Goal: Task Accomplishment & Management: Complete application form

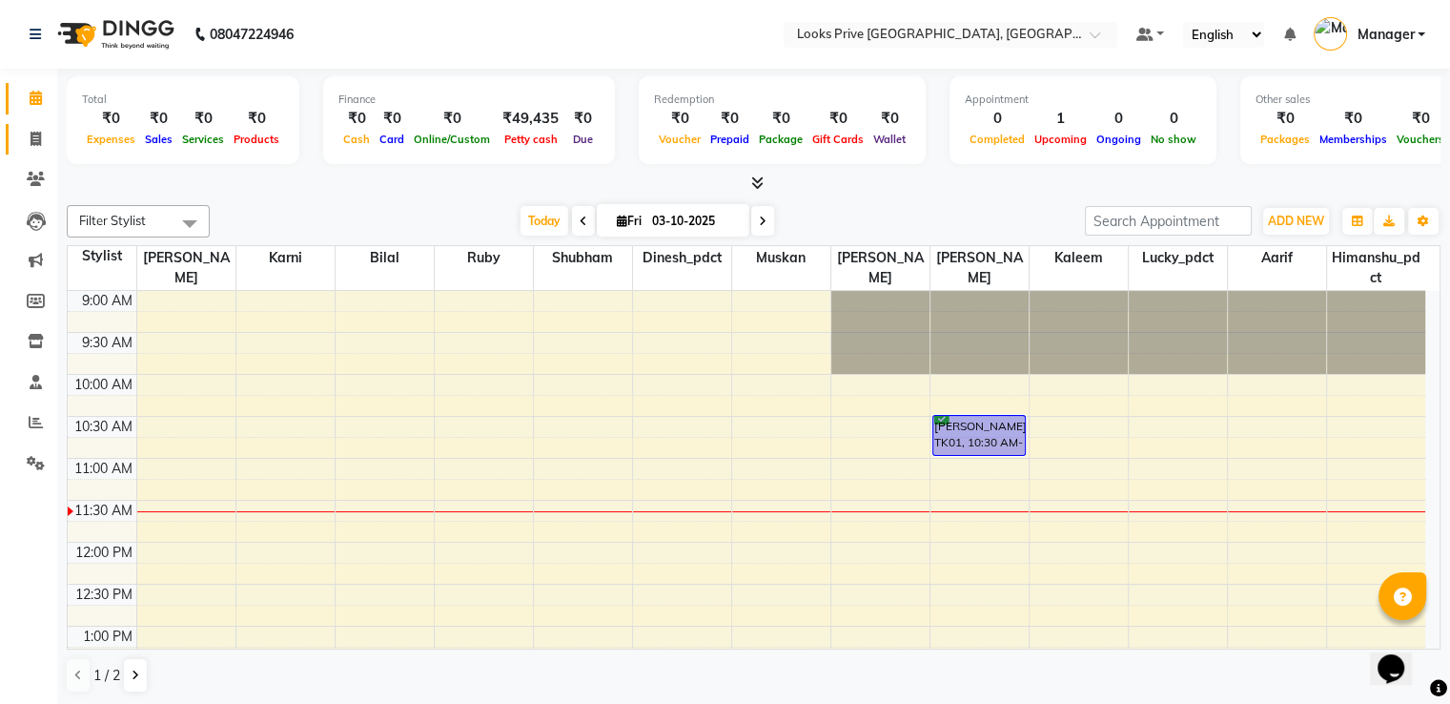
click at [17, 145] on link "Invoice" at bounding box center [29, 139] width 46 height 31
select select "6205"
select select "service"
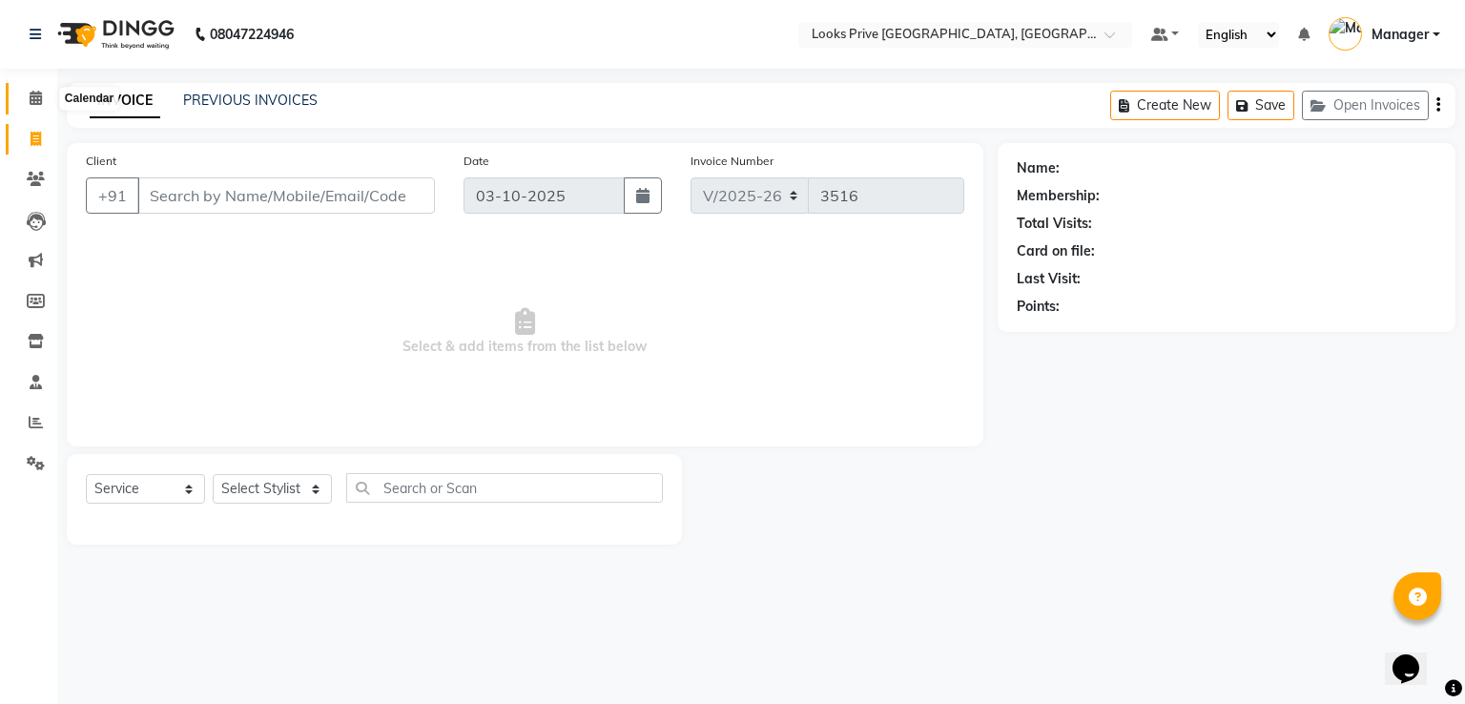
click at [25, 102] on span at bounding box center [35, 99] width 33 height 22
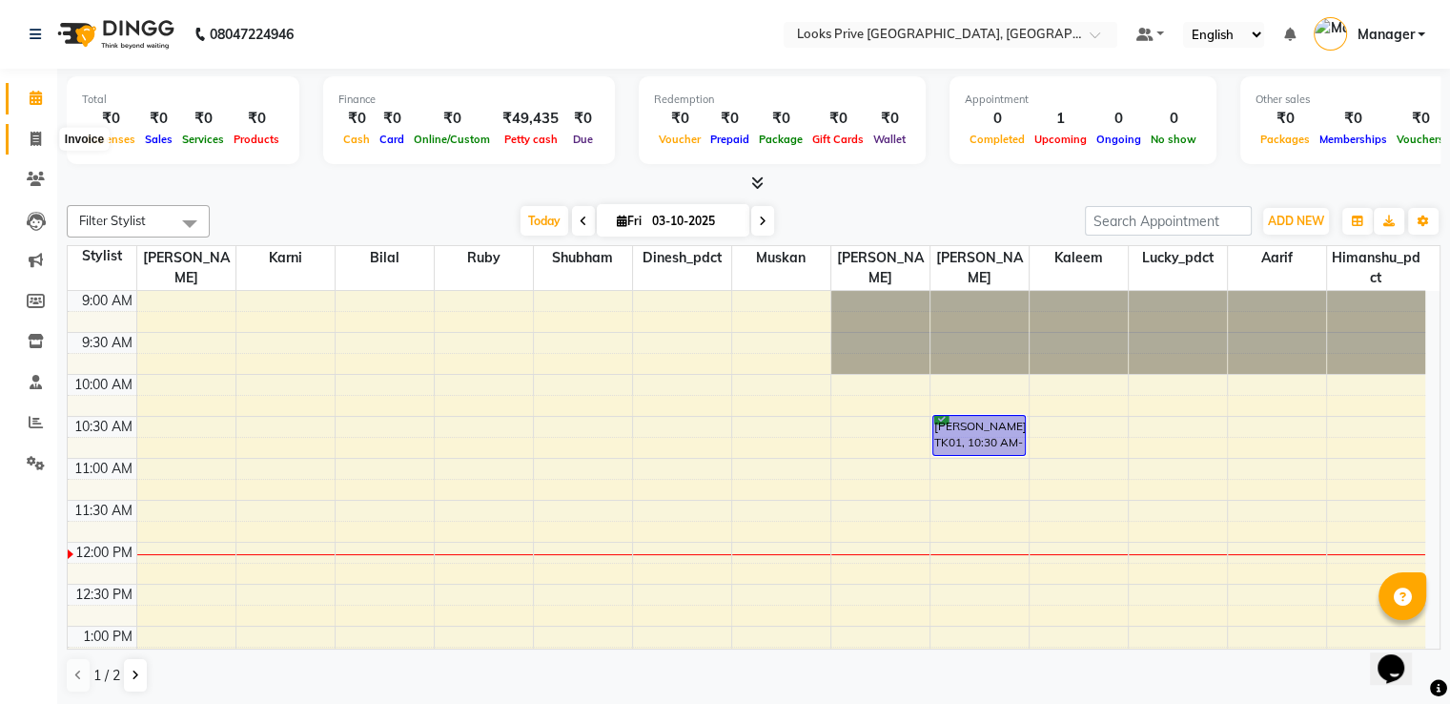
click at [34, 133] on icon at bounding box center [36, 139] width 10 height 14
select select "service"
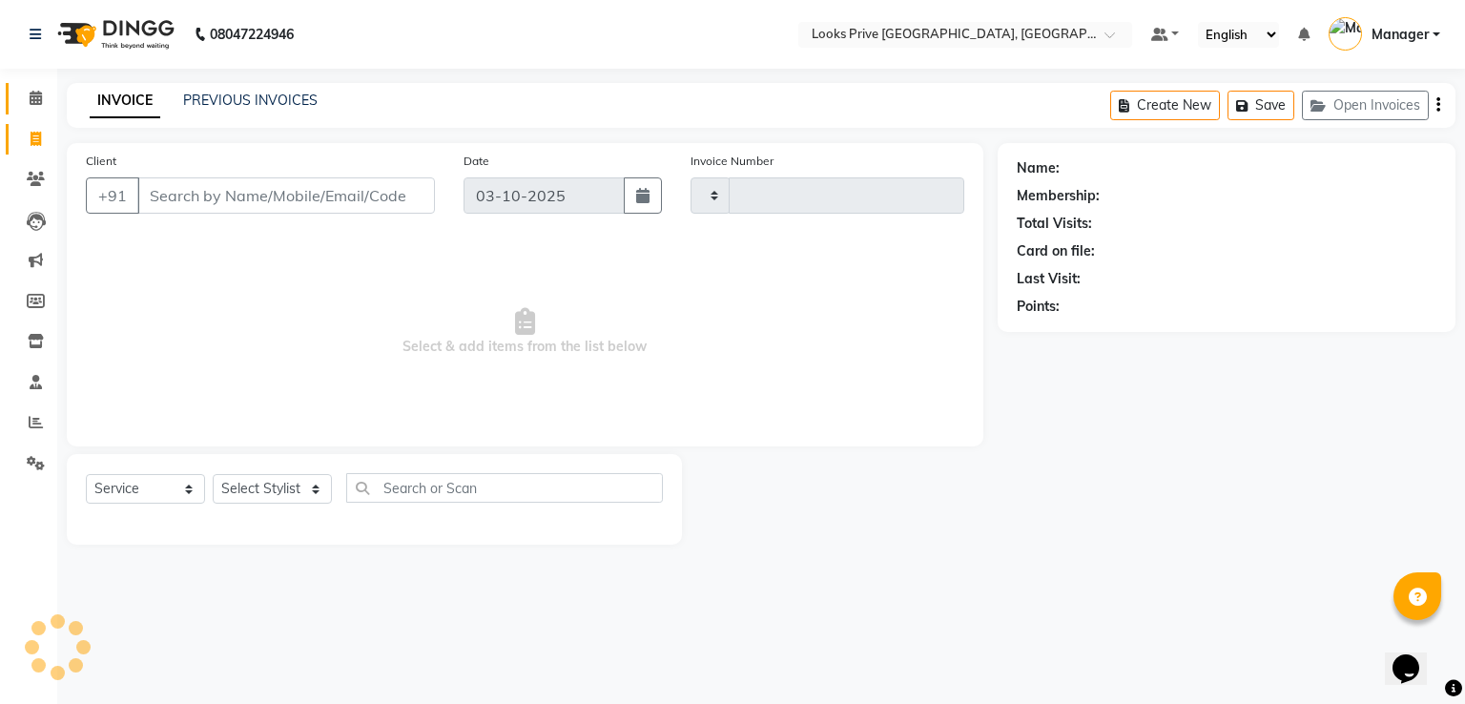
type input "3516"
select select "6205"
drag, startPoint x: 257, startPoint y: 490, endPoint x: 259, endPoint y: 478, distance: 12.5
click at [257, 490] on select "Select Stylist A2R_Master [PERSON_NAME] [PERSON_NAME] Dinesh_pdct Himanshu_pdct…" at bounding box center [272, 489] width 119 height 30
select select "62232"
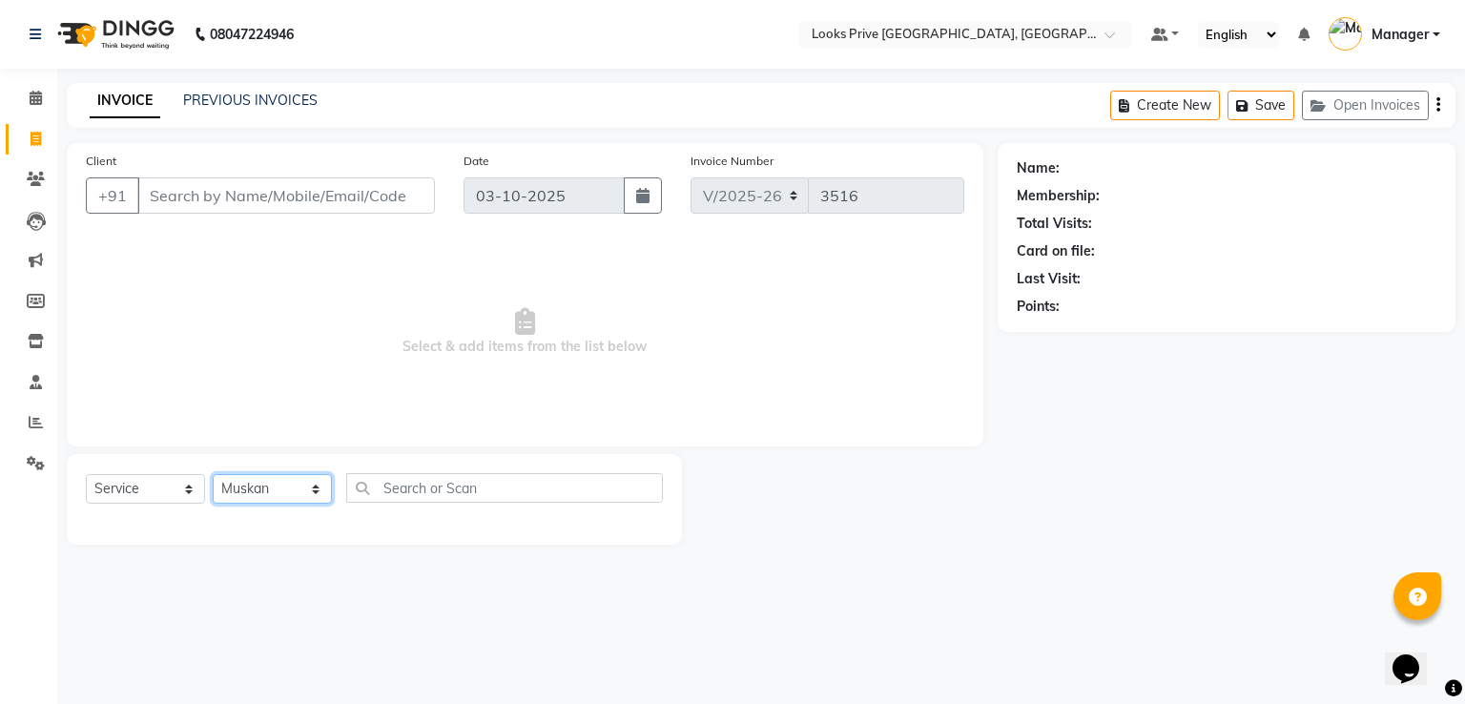
click at [213, 475] on select "Select Stylist A2R_Master [PERSON_NAME] [PERSON_NAME] Dinesh_pdct Himanshu_pdct…" at bounding box center [272, 489] width 119 height 30
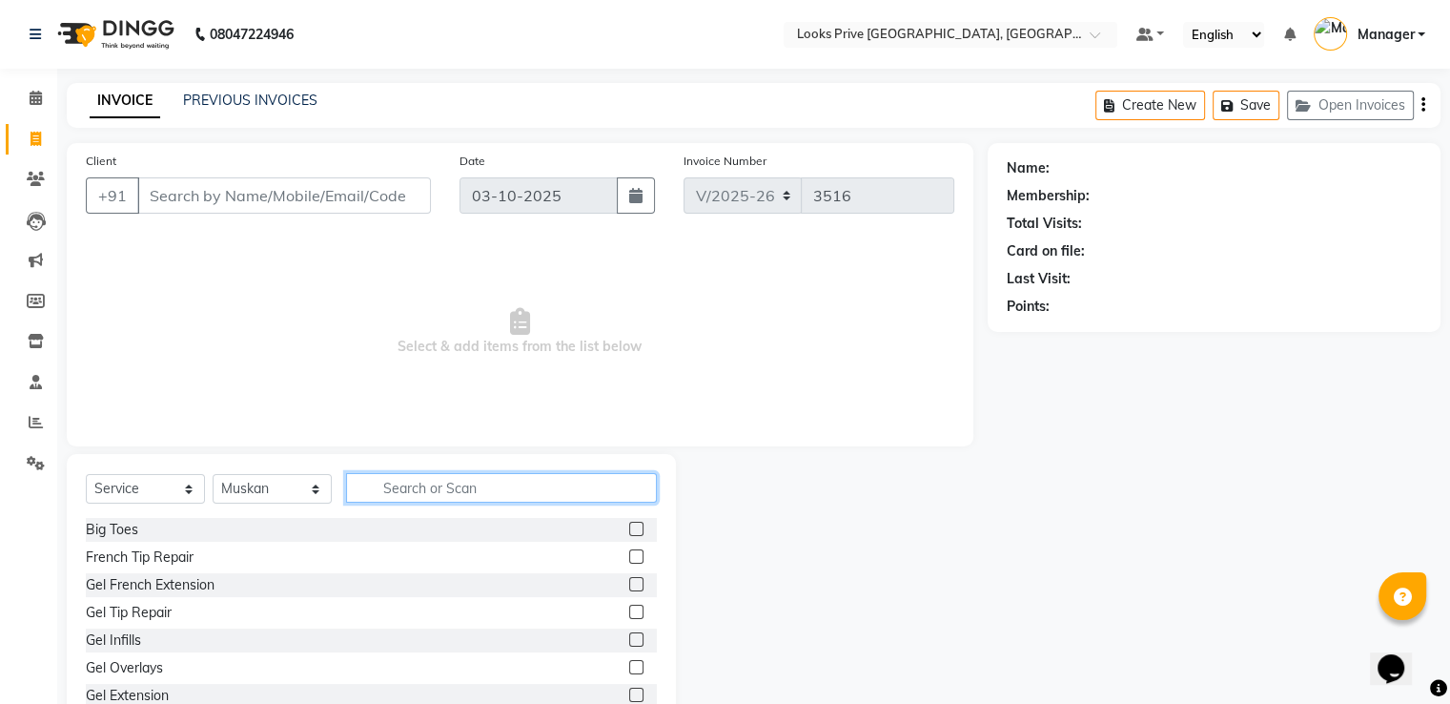
click at [426, 501] on input "text" at bounding box center [501, 488] width 311 height 30
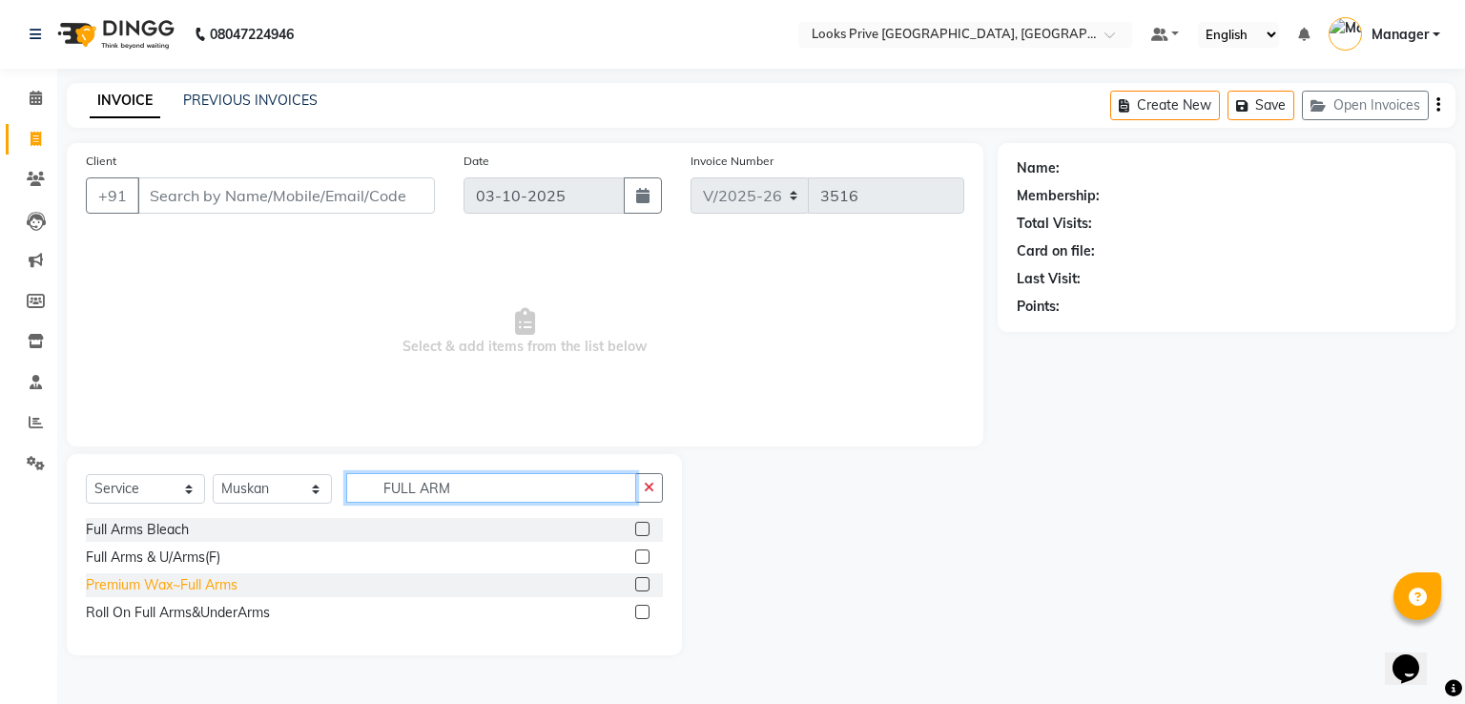
type input "FULL ARM"
click at [230, 575] on div "Premium Wax~Full Arms" at bounding box center [162, 585] width 152 height 20
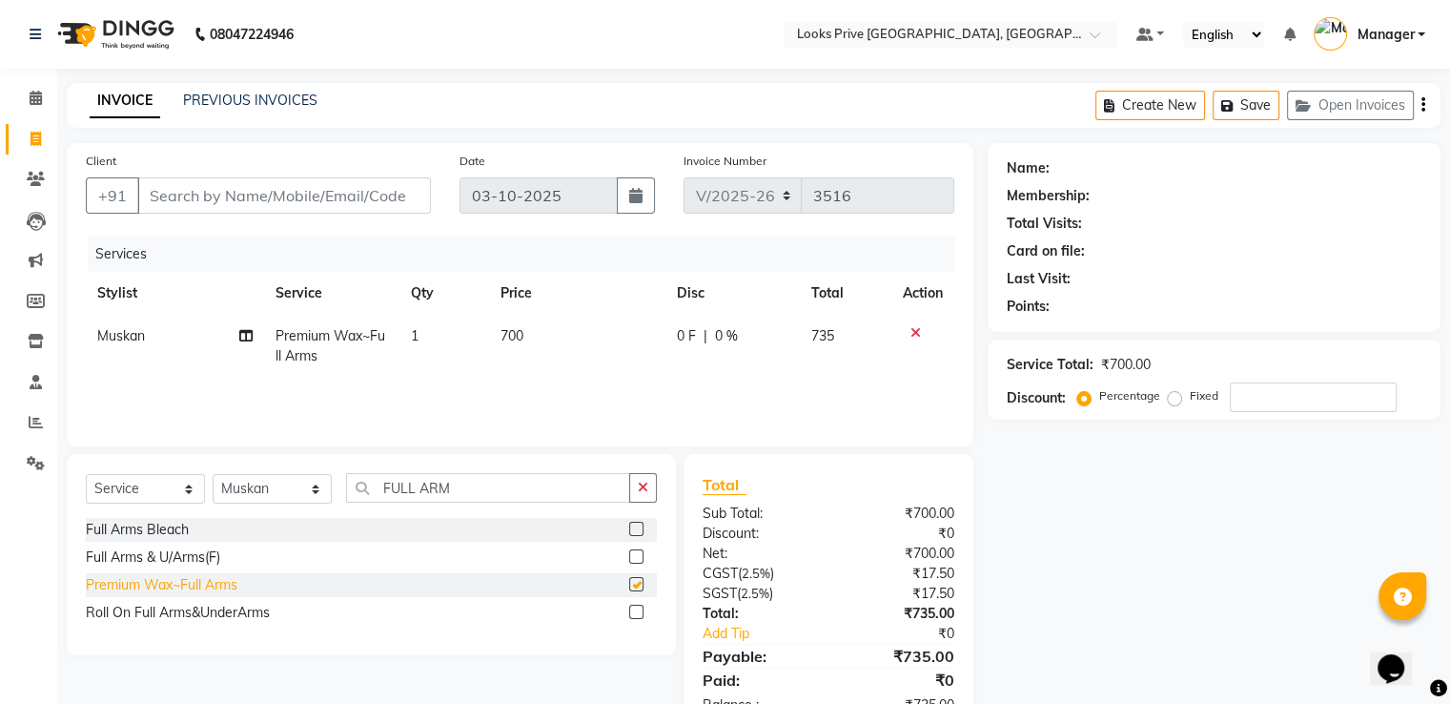
checkbox input "false"
drag, startPoint x: 486, startPoint y: 493, endPoint x: 0, endPoint y: 504, distance: 486.4
click at [0, 493] on app-home "08047224946 Select Location × Looks Prive [GEOGRAPHIC_DATA], [GEOGRAPHIC_DATA] …" at bounding box center [725, 381] width 1450 height 763
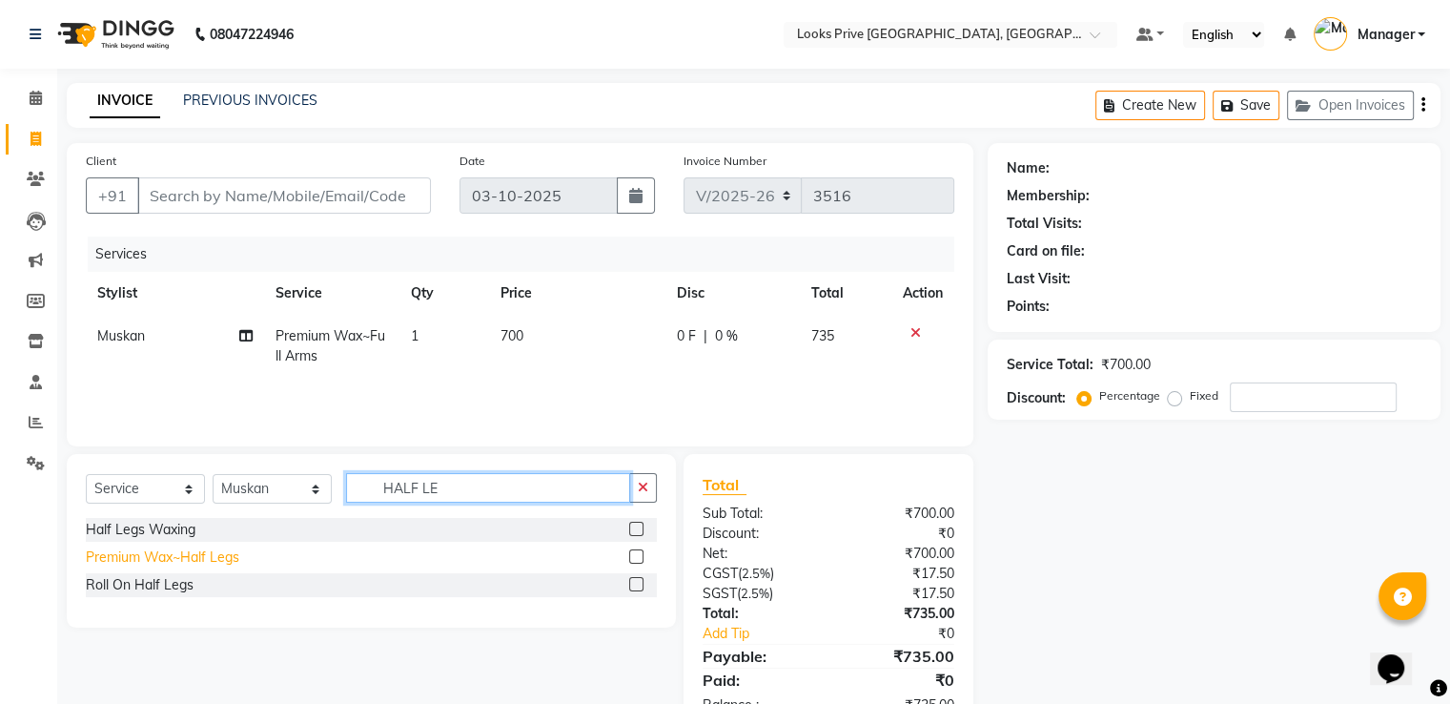
type input "HALF LE"
click at [123, 562] on div "Premium Wax~Half Legs" at bounding box center [163, 557] width 154 height 20
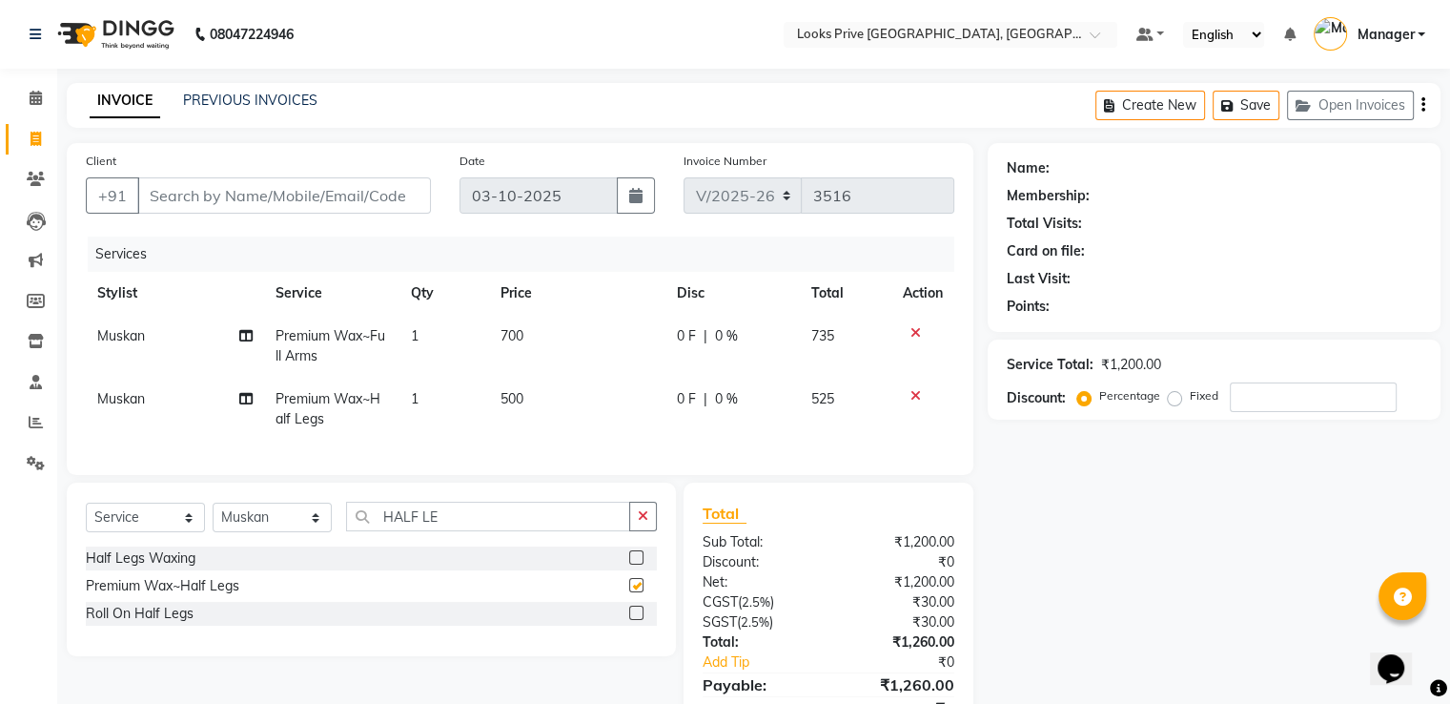
checkbox input "false"
drag, startPoint x: 406, startPoint y: 520, endPoint x: 235, endPoint y: 524, distance: 171.7
click at [336, 511] on div "Select Service Product Membership Package Voucher Prepaid Gift Card Select Styl…" at bounding box center [371, 569] width 609 height 174
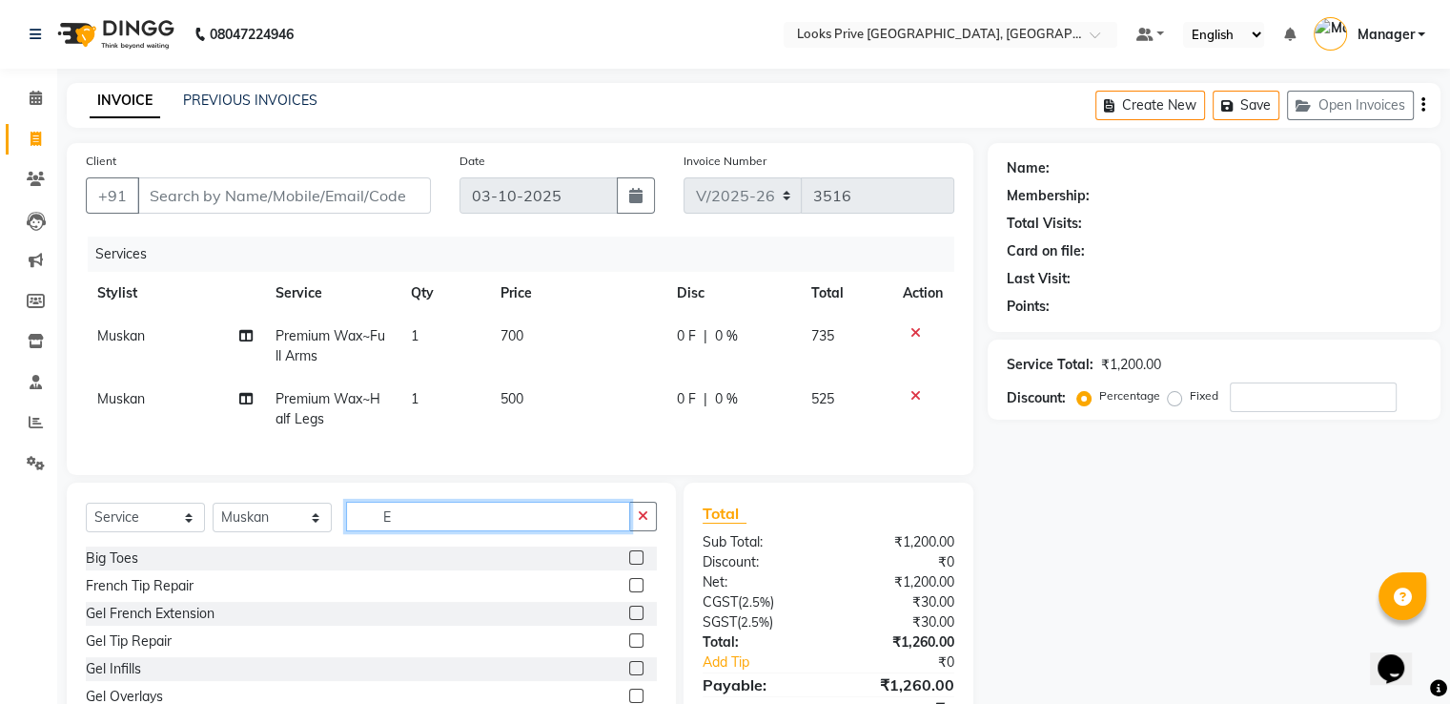
drag, startPoint x: 424, startPoint y: 539, endPoint x: 301, endPoint y: 513, distance: 125.7
click at [301, 513] on div "Select Service Product Membership Package Voucher Prepaid Gift Card Select Styl…" at bounding box center [371, 622] width 609 height 281
type input "UPP"
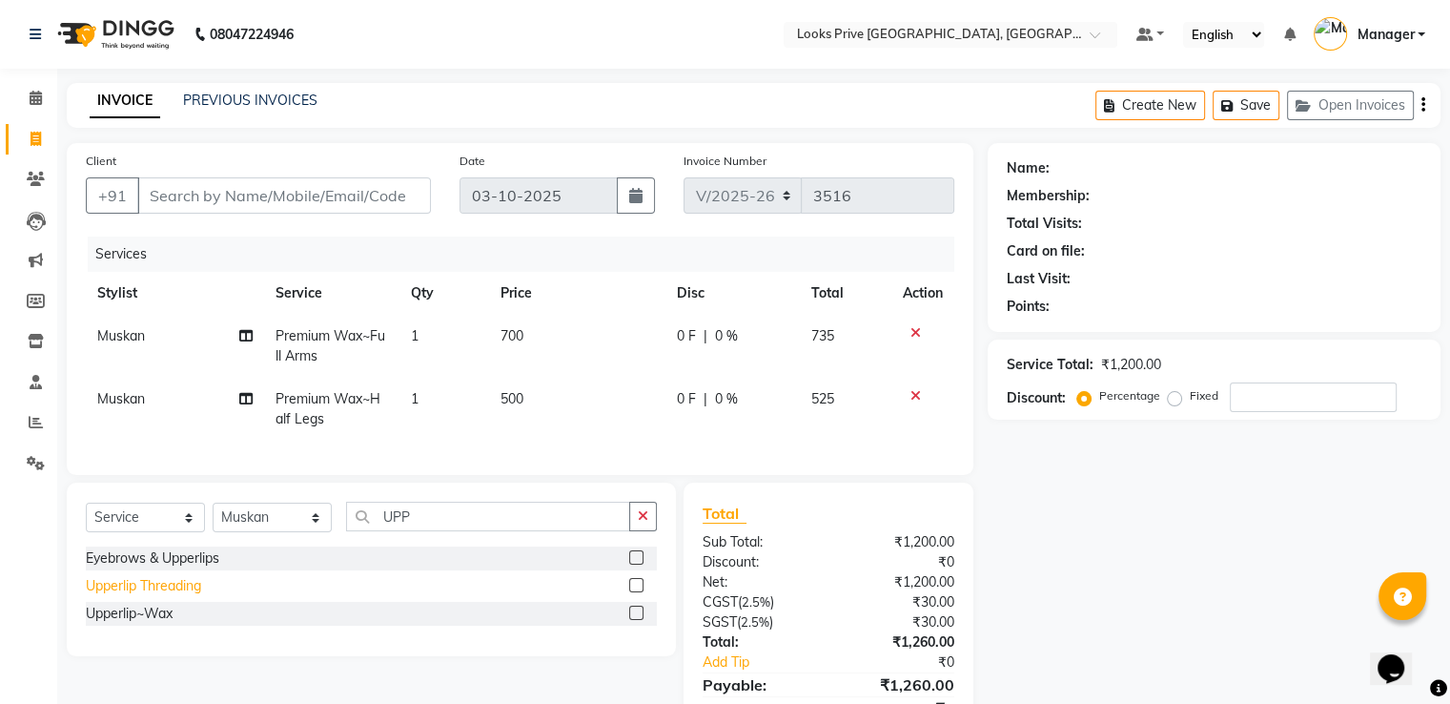
click at [164, 596] on div "Upperlip Threading" at bounding box center [143, 586] width 115 height 20
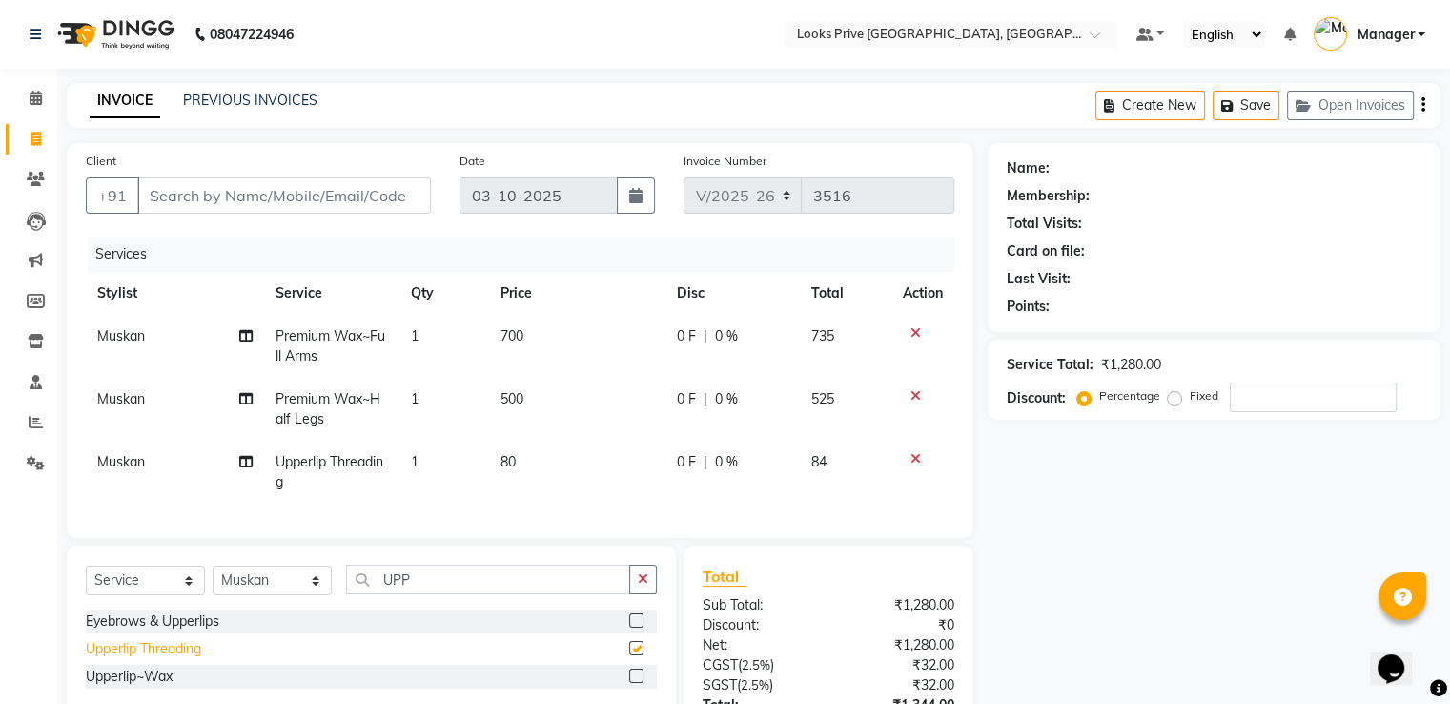
checkbox input "false"
click at [142, 687] on div "Upperlip~Wax" at bounding box center [129, 676] width 87 height 20
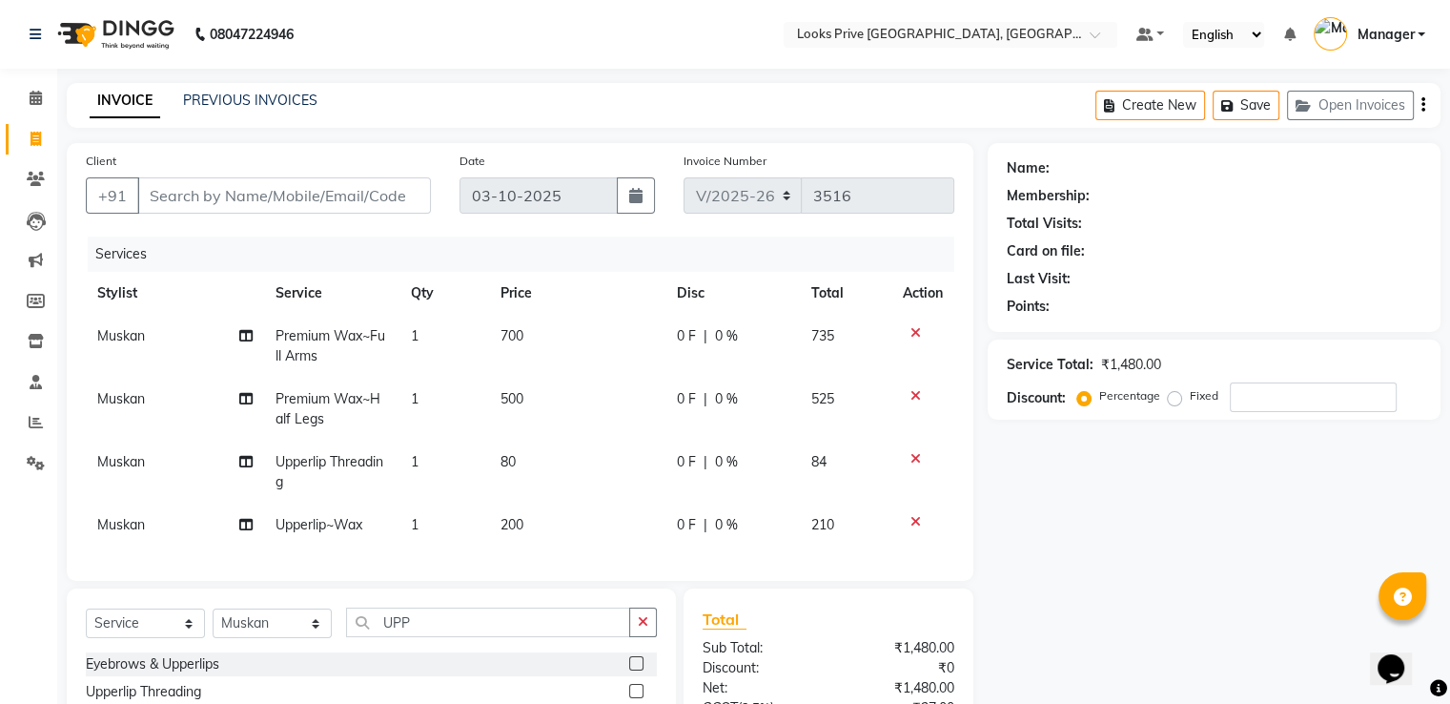
checkbox input "false"
click at [911, 456] on icon at bounding box center [916, 458] width 10 height 13
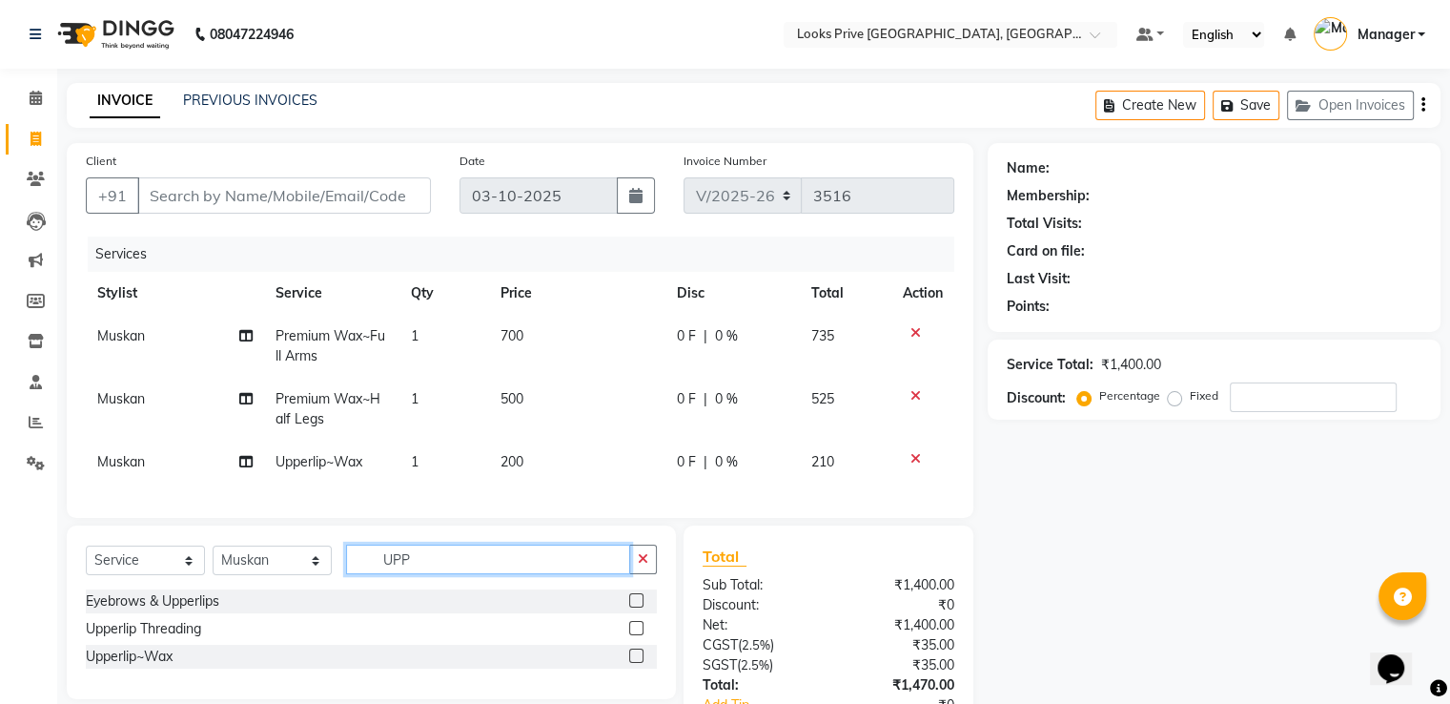
drag, startPoint x: 435, startPoint y: 571, endPoint x: 169, endPoint y: 562, distance: 266.2
click at [169, 562] on div "Select Service Product Membership Package Voucher Prepaid Gift Card Select Styl…" at bounding box center [371, 566] width 571 height 45
type input "NOSE"
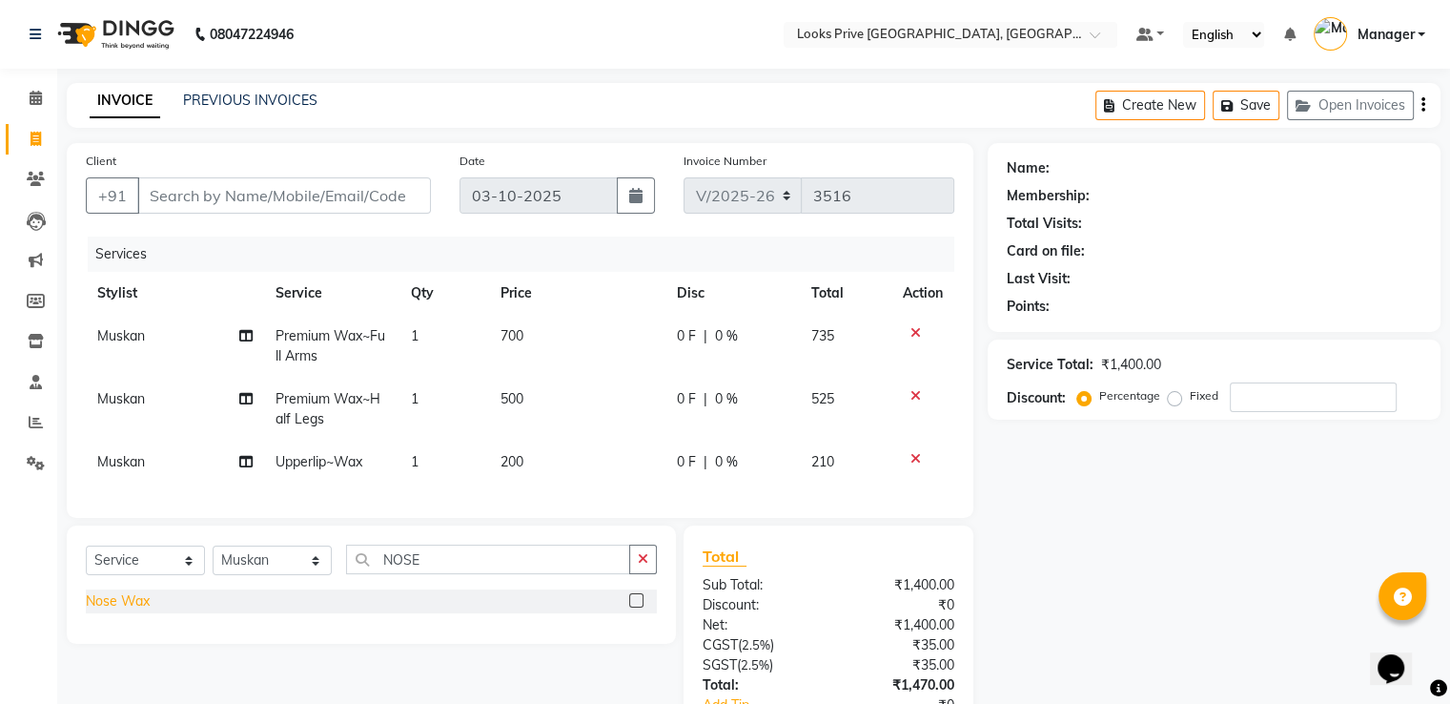
click at [119, 610] on div "Nose Wax" at bounding box center [118, 601] width 64 height 20
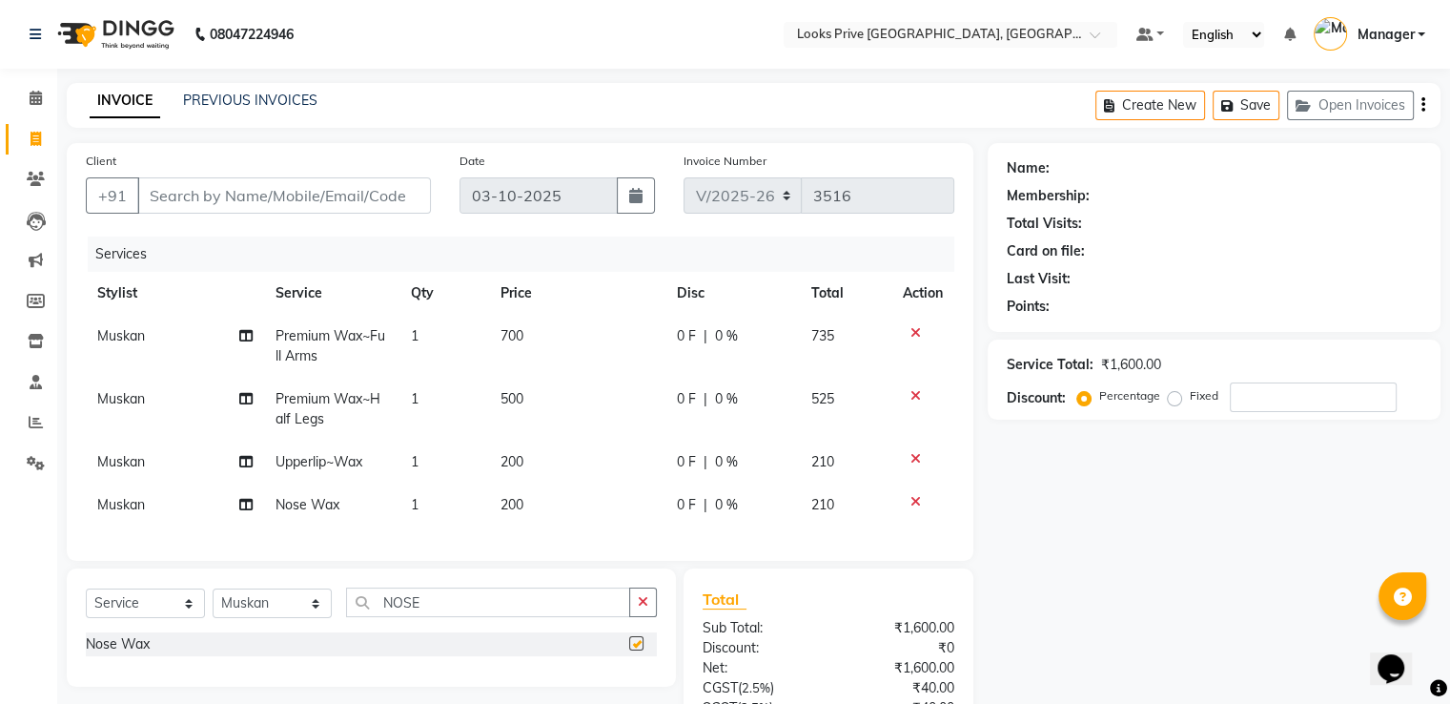
checkbox input "false"
click at [535, 471] on td "200" at bounding box center [577, 462] width 176 height 43
select select "62232"
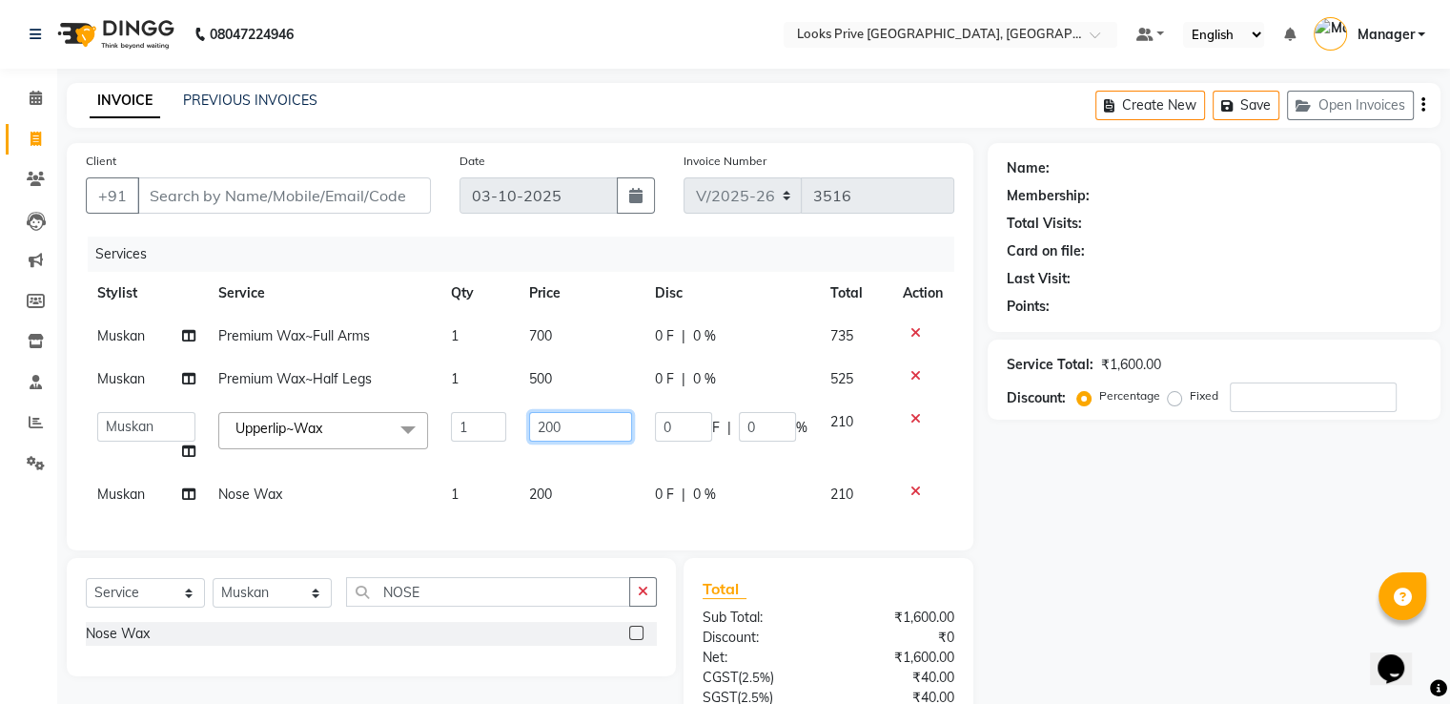
drag, startPoint x: 534, startPoint y: 409, endPoint x: 488, endPoint y: 391, distance: 49.2
click at [491, 391] on tbody "[PERSON_NAME] Premium Wax~Full Arms 1 700 0 F | 0 % 735 [PERSON_NAME] Premium W…" at bounding box center [520, 415] width 869 height 201
type input "250"
click at [573, 489] on td "200" at bounding box center [581, 494] width 126 height 43
select select "62232"
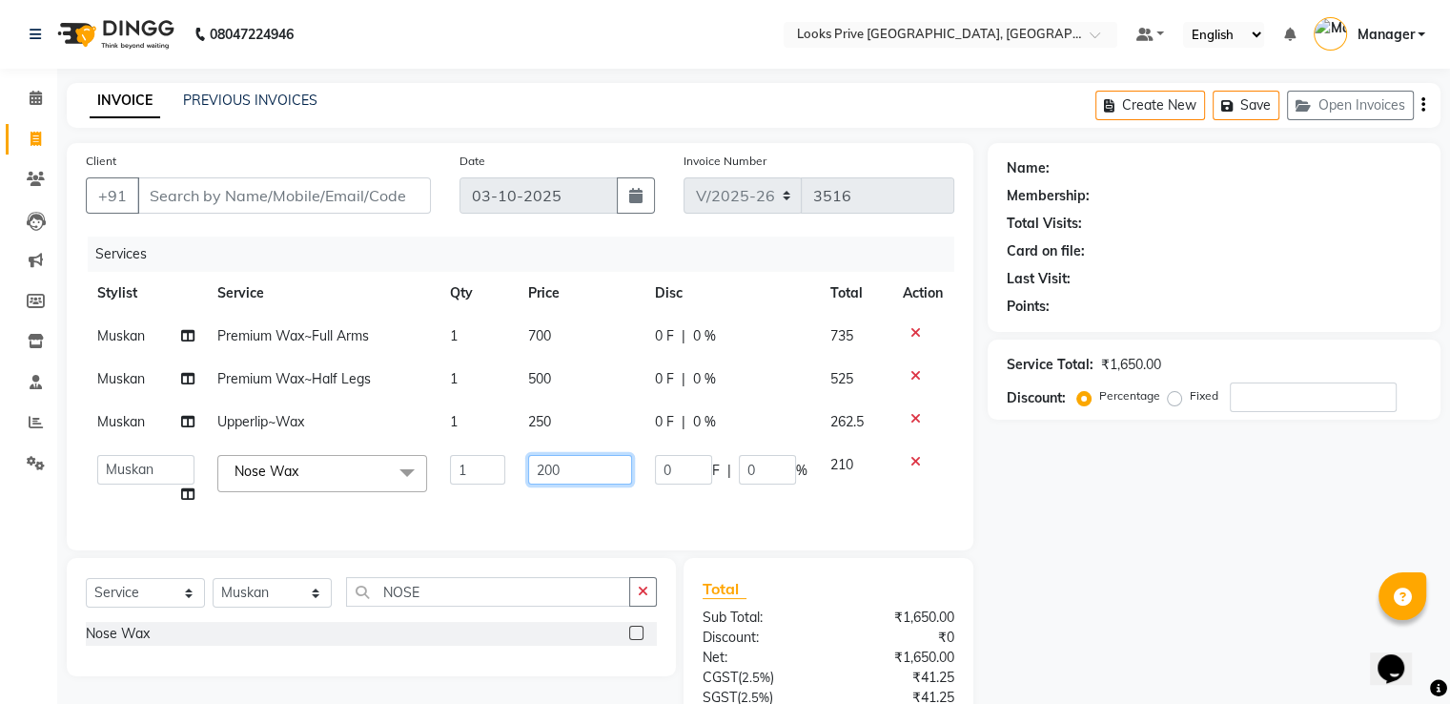
drag, startPoint x: 525, startPoint y: 462, endPoint x: 500, endPoint y: 457, distance: 26.4
click at [500, 457] on tr "A2R_Master [PERSON_NAME] [PERSON_NAME] Dinesh_pdct Himanshu_pdct [PERSON_NAME] …" at bounding box center [520, 479] width 869 height 72
type input "250"
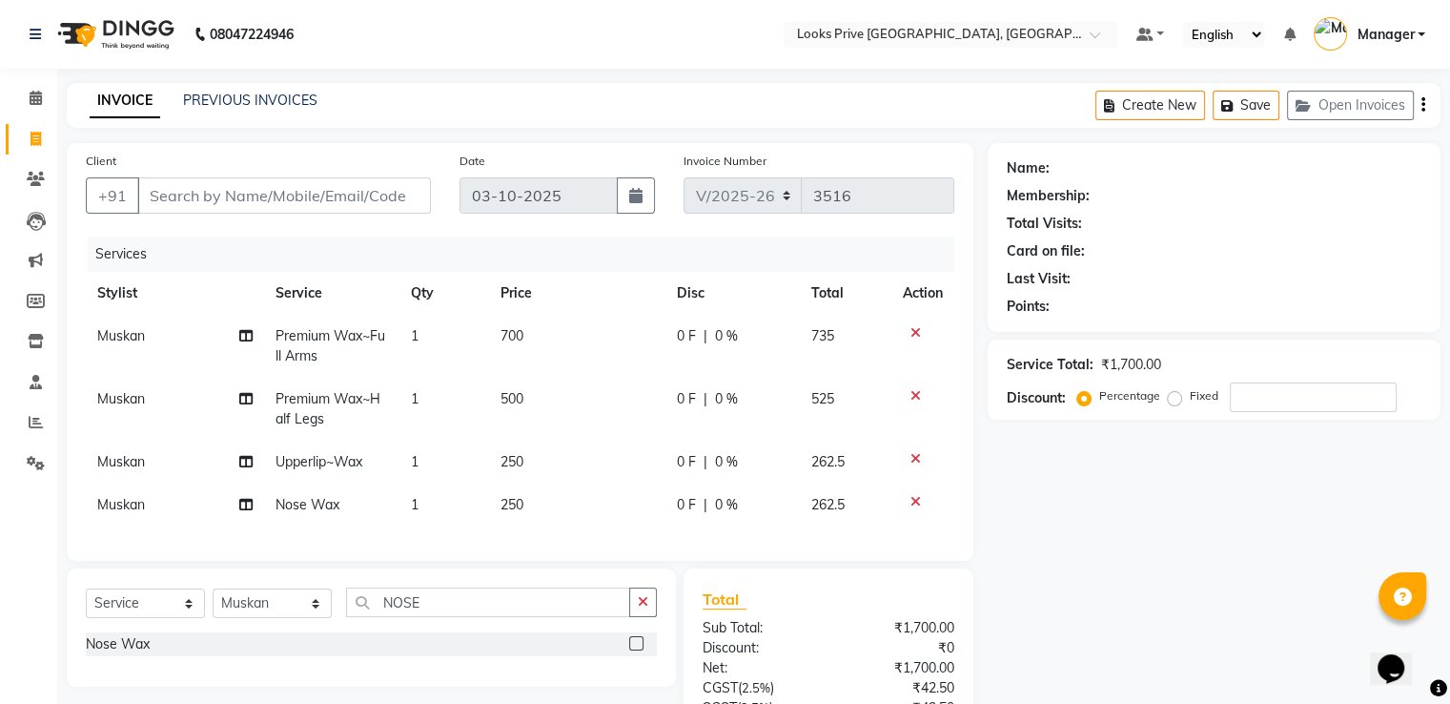
click at [567, 386] on td "500" at bounding box center [577, 409] width 176 height 63
select select "62232"
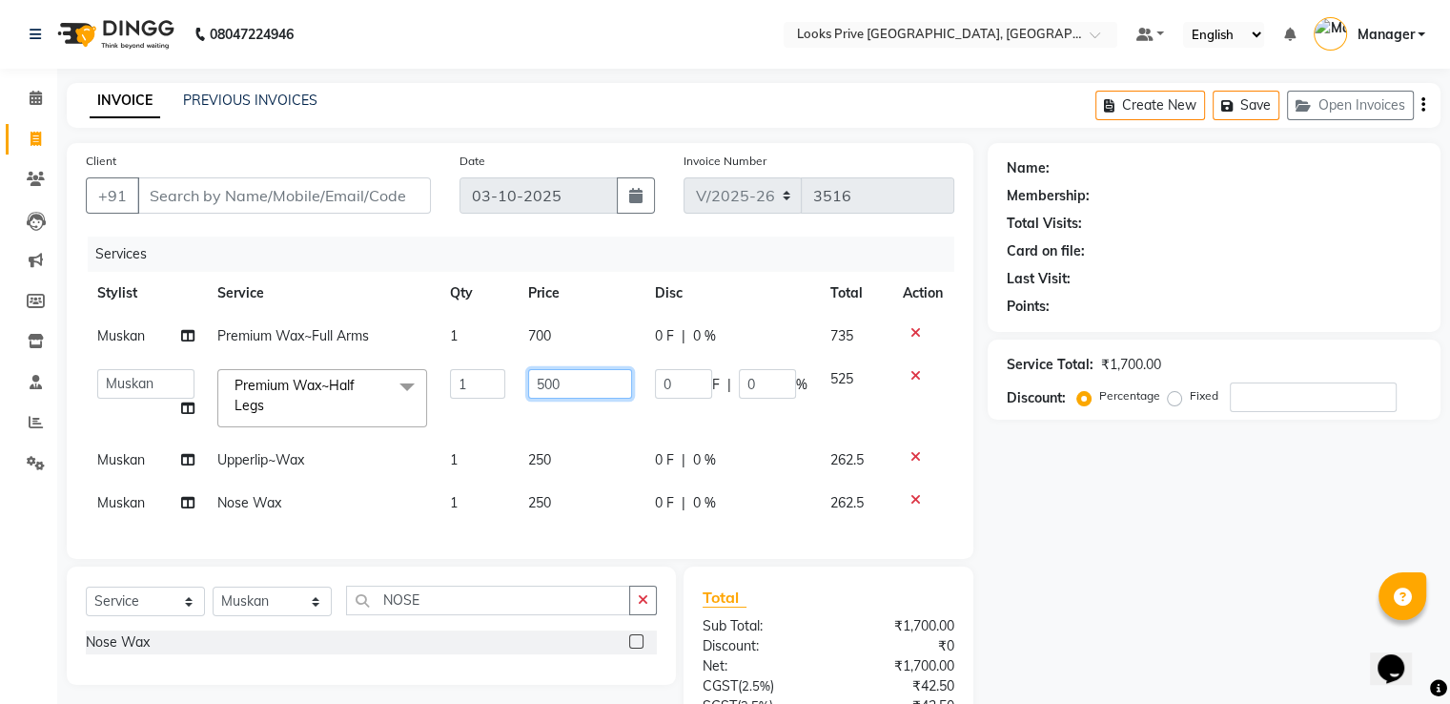
drag, startPoint x: 577, startPoint y: 387, endPoint x: 507, endPoint y: 379, distance: 70.1
click at [507, 379] on tr "A2R_Master [PERSON_NAME] [PERSON_NAME] Dinesh_pdct Himanshu_pdct [PERSON_NAME] …" at bounding box center [520, 398] width 869 height 81
type input "800"
click at [580, 341] on td "700" at bounding box center [580, 336] width 126 height 43
select select "62232"
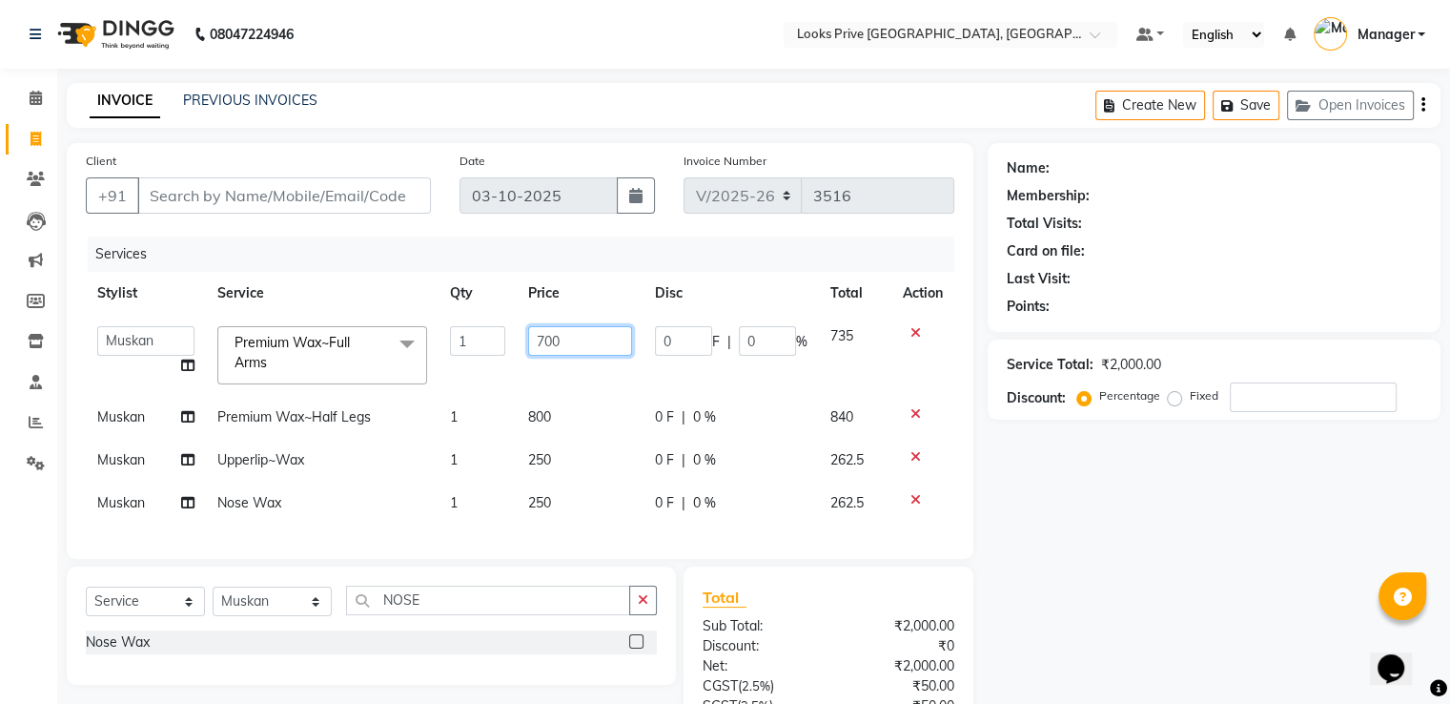
drag, startPoint x: 582, startPoint y: 340, endPoint x: 488, endPoint y: 342, distance: 93.5
click at [488, 342] on tr "A2R_Master [PERSON_NAME] [PERSON_NAME] Dinesh_pdct Himanshu_pdct [PERSON_NAME] …" at bounding box center [520, 355] width 869 height 81
type input "700"
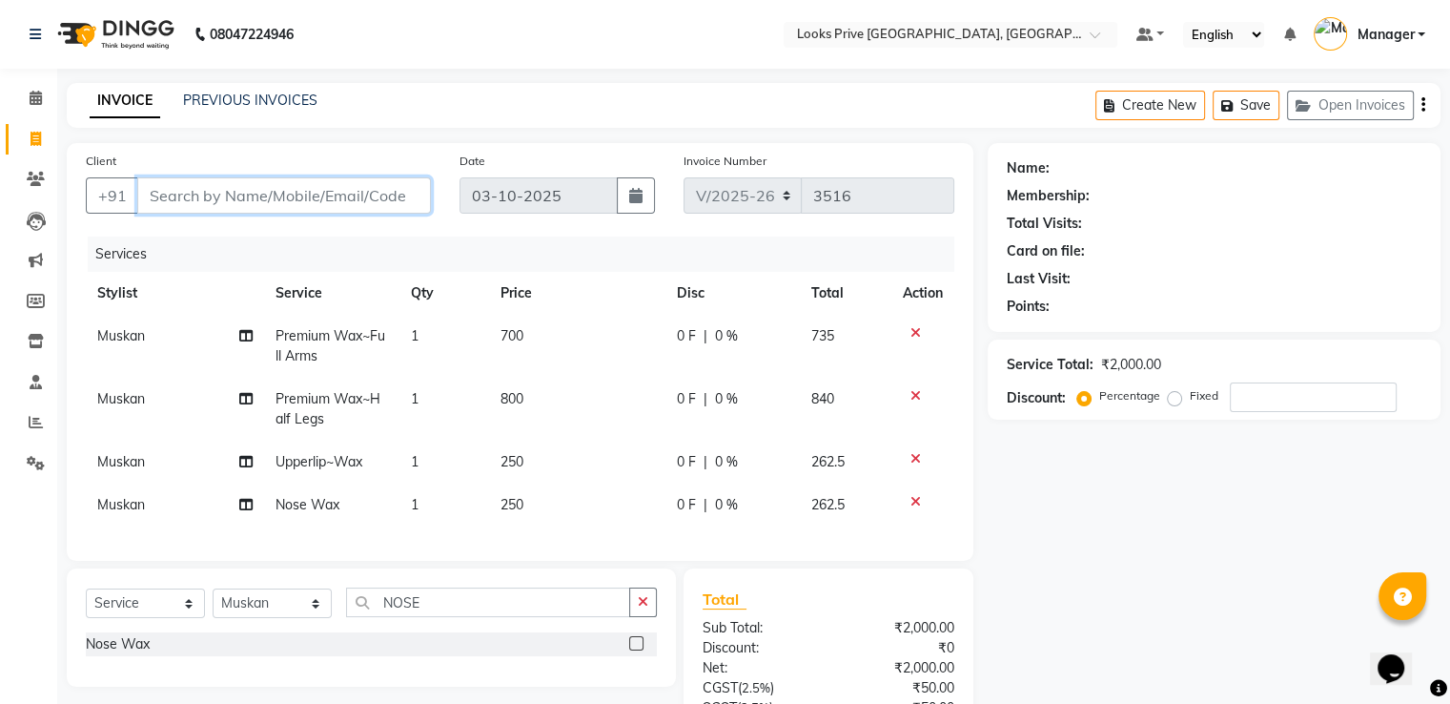
click at [328, 198] on input "Client" at bounding box center [284, 195] width 294 height 36
type input "7"
type input "0"
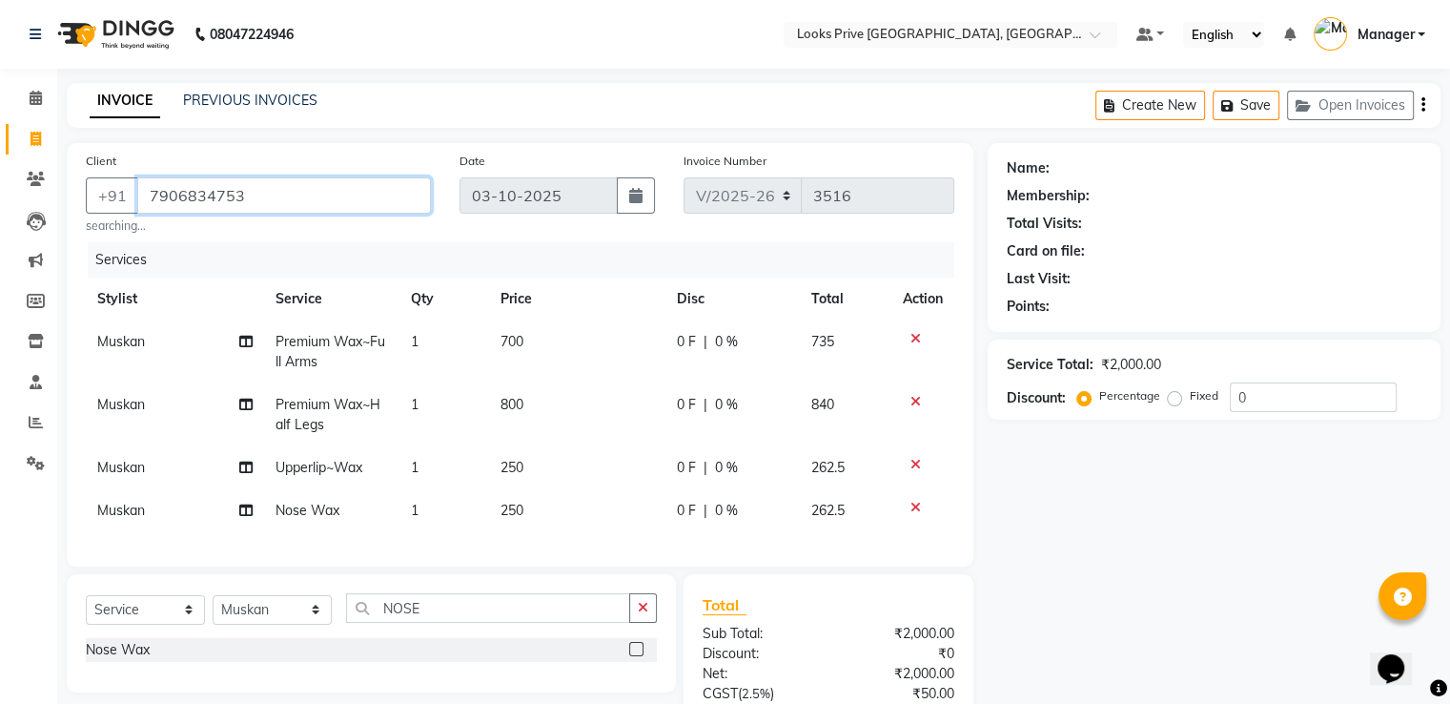
type input "7906834753"
select select "1: Object"
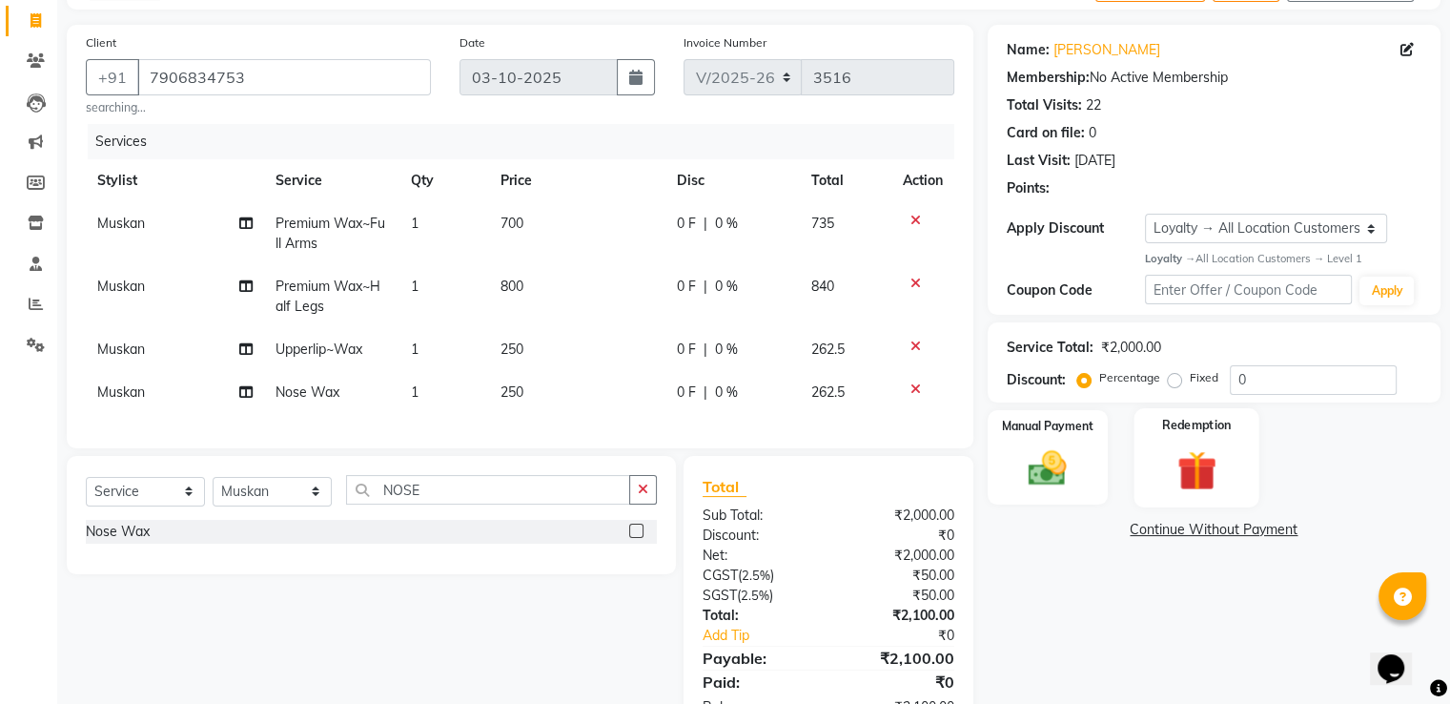
scroll to position [195, 0]
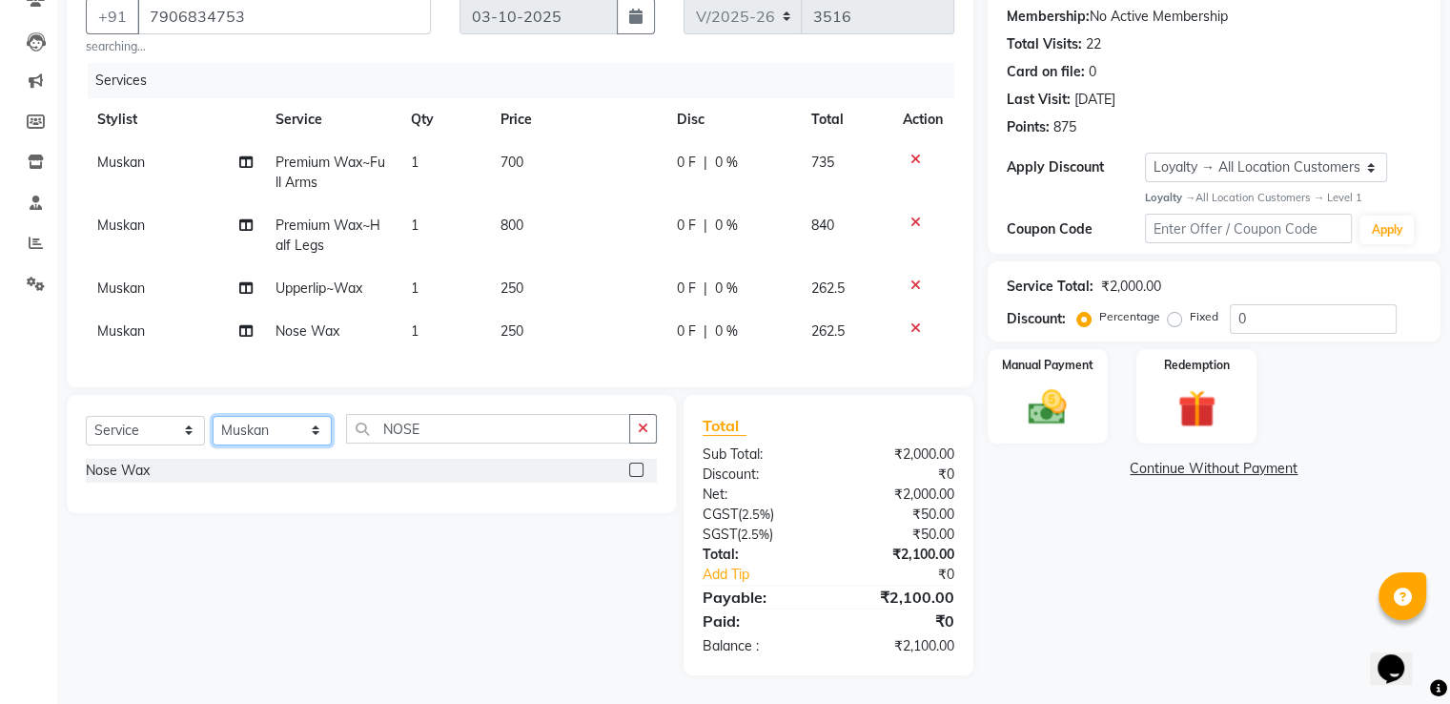
drag, startPoint x: 301, startPoint y: 436, endPoint x: 296, endPoint y: 420, distance: 16.3
click at [301, 436] on select "Select Stylist A2R_Master [PERSON_NAME] [PERSON_NAME] Dinesh_pdct Himanshu_pdct…" at bounding box center [272, 431] width 119 height 30
select select "45664"
click at [213, 416] on select "Select Stylist A2R_Master [PERSON_NAME] [PERSON_NAME] Dinesh_pdct Himanshu_pdct…" at bounding box center [272, 431] width 119 height 30
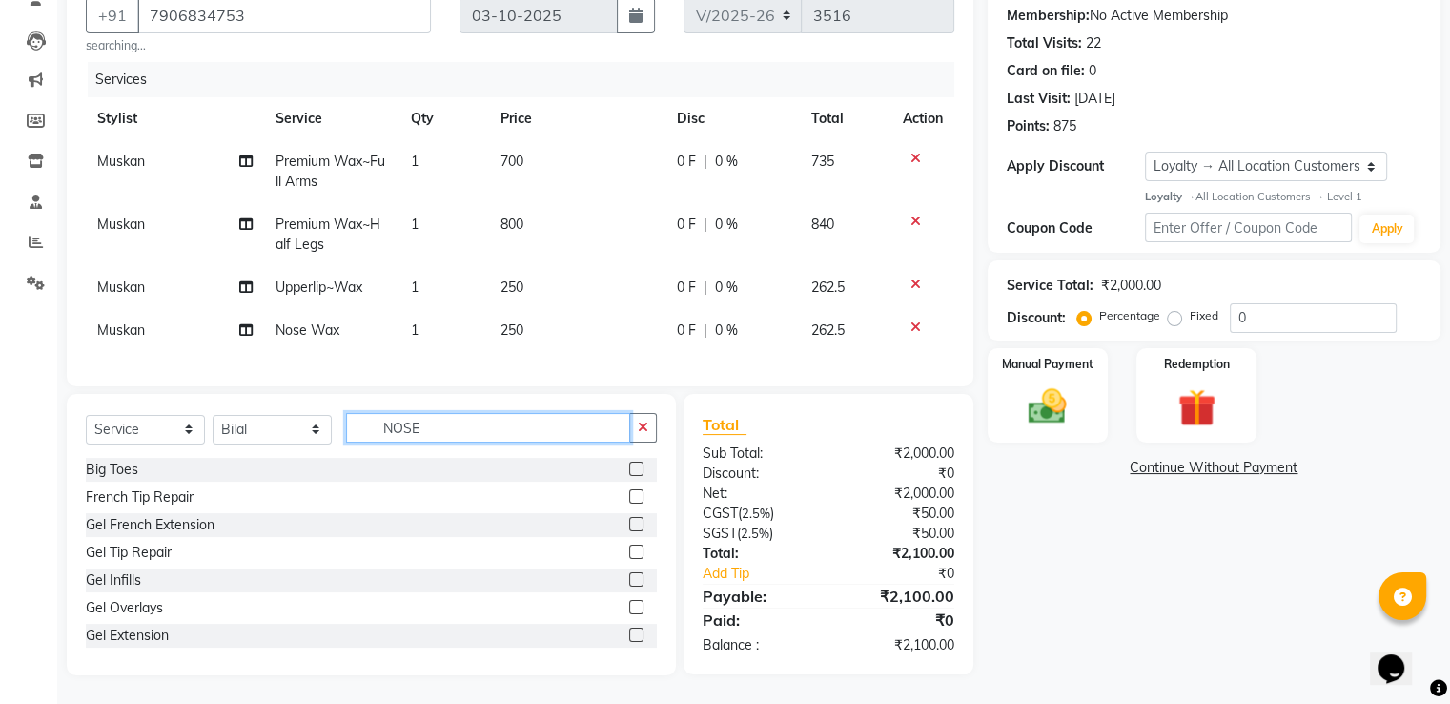
drag, startPoint x: 448, startPoint y: 413, endPoint x: 134, endPoint y: 442, distance: 315.1
click at [118, 430] on div "Select Service Product Membership Package Voucher Prepaid Gift Card Select Styl…" at bounding box center [371, 435] width 571 height 45
type input "EYE"
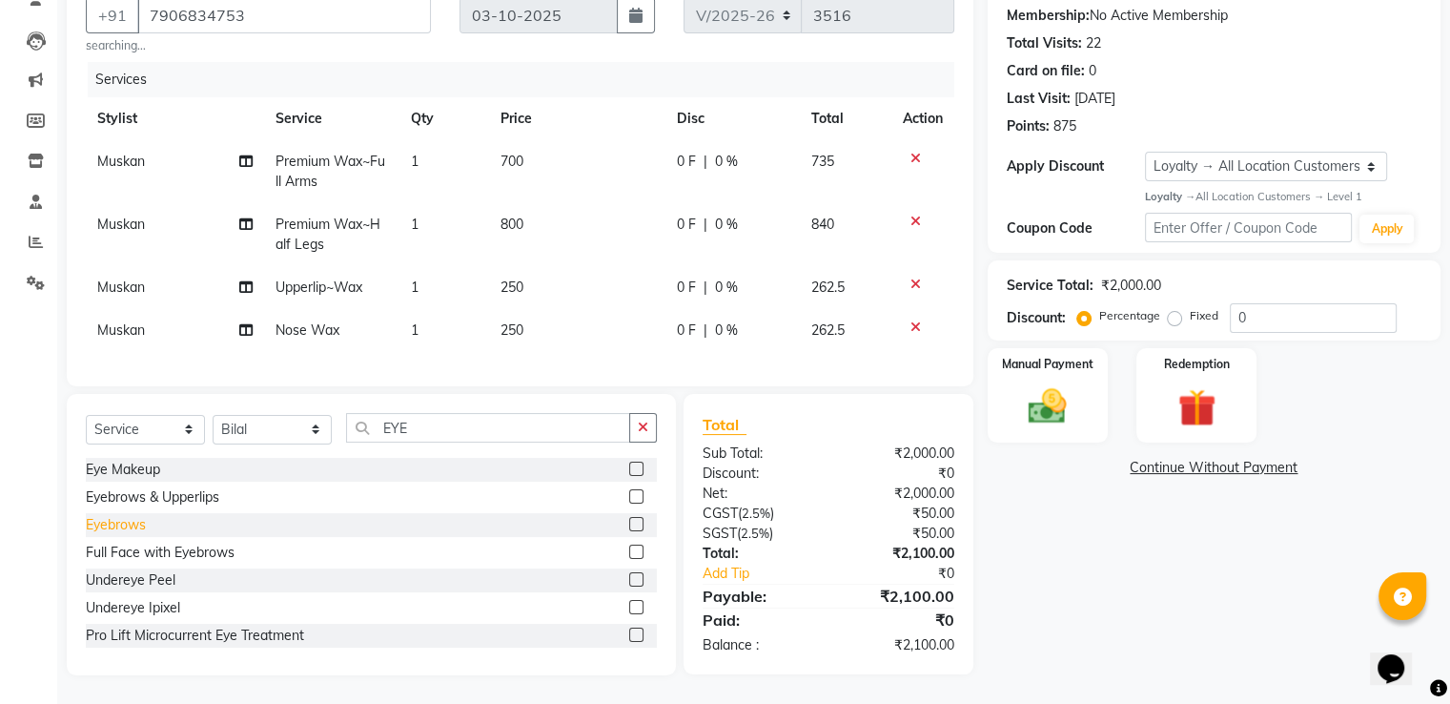
drag, startPoint x: 99, startPoint y: 524, endPoint x: 356, endPoint y: 476, distance: 261.1
click at [101, 524] on div "Eyebrows" at bounding box center [116, 525] width 60 height 20
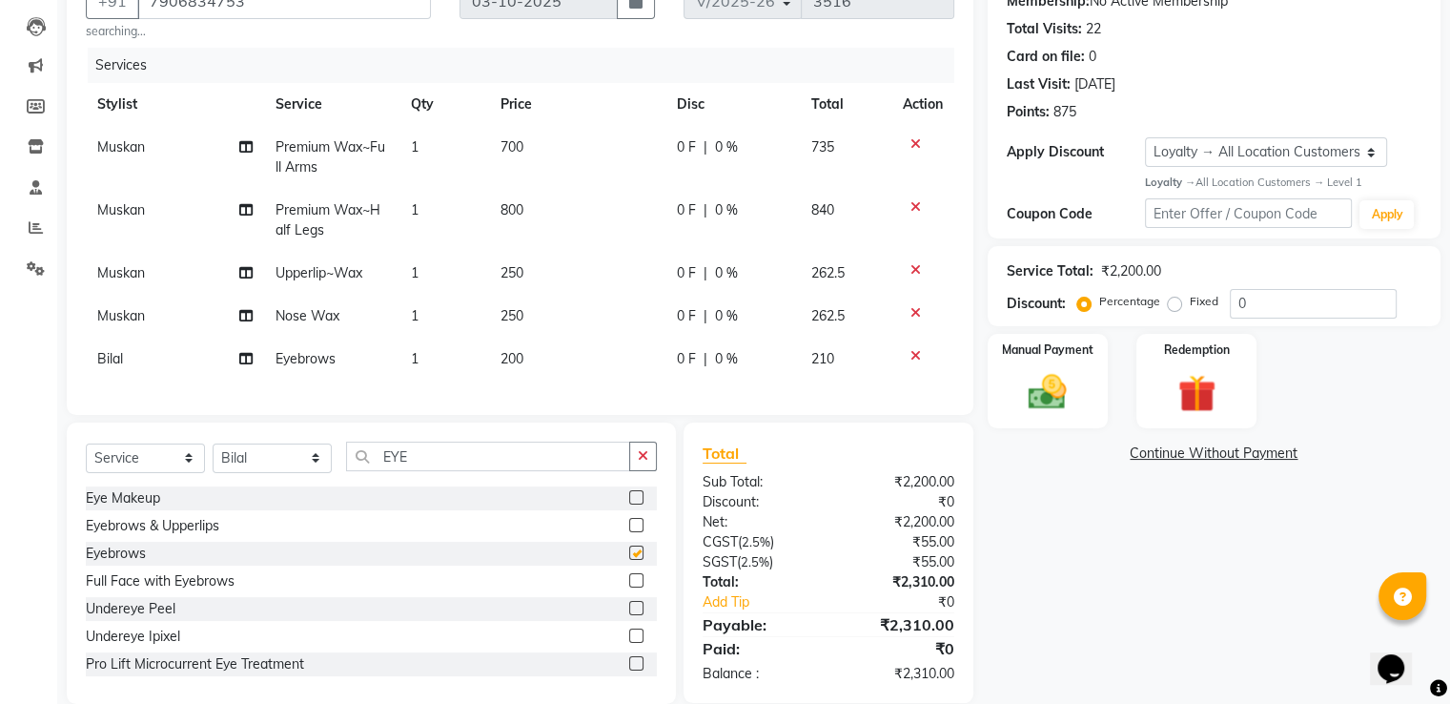
checkbox input "false"
drag, startPoint x: 522, startPoint y: 362, endPoint x: 579, endPoint y: 359, distance: 57.3
click at [547, 360] on td "200" at bounding box center [577, 359] width 176 height 43
select select "45664"
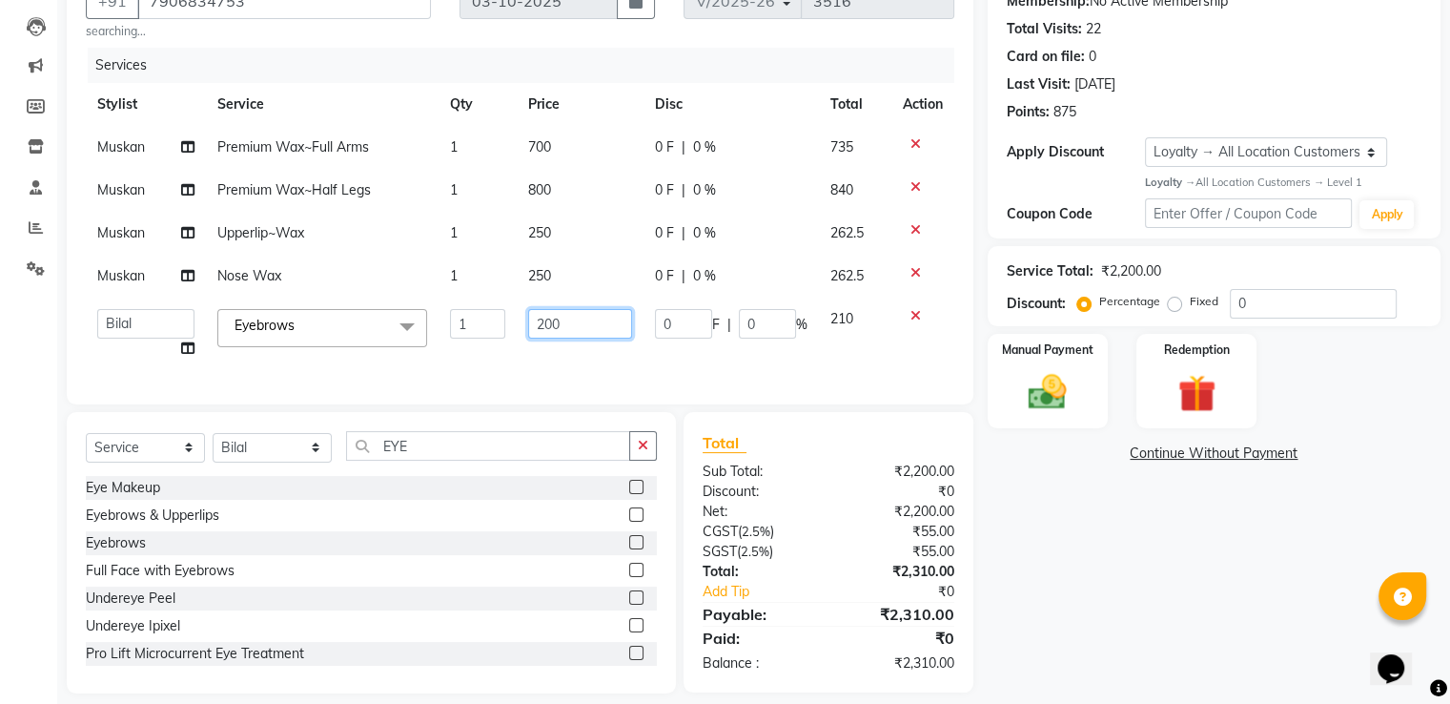
drag, startPoint x: 574, startPoint y: 334, endPoint x: 315, endPoint y: 311, distance: 260.4
click at [351, 311] on tr "A2R_Master [PERSON_NAME] [PERSON_NAME] Dinesh_pdct Himanshu_pdct [PERSON_NAME] …" at bounding box center [520, 333] width 869 height 72
type input "150"
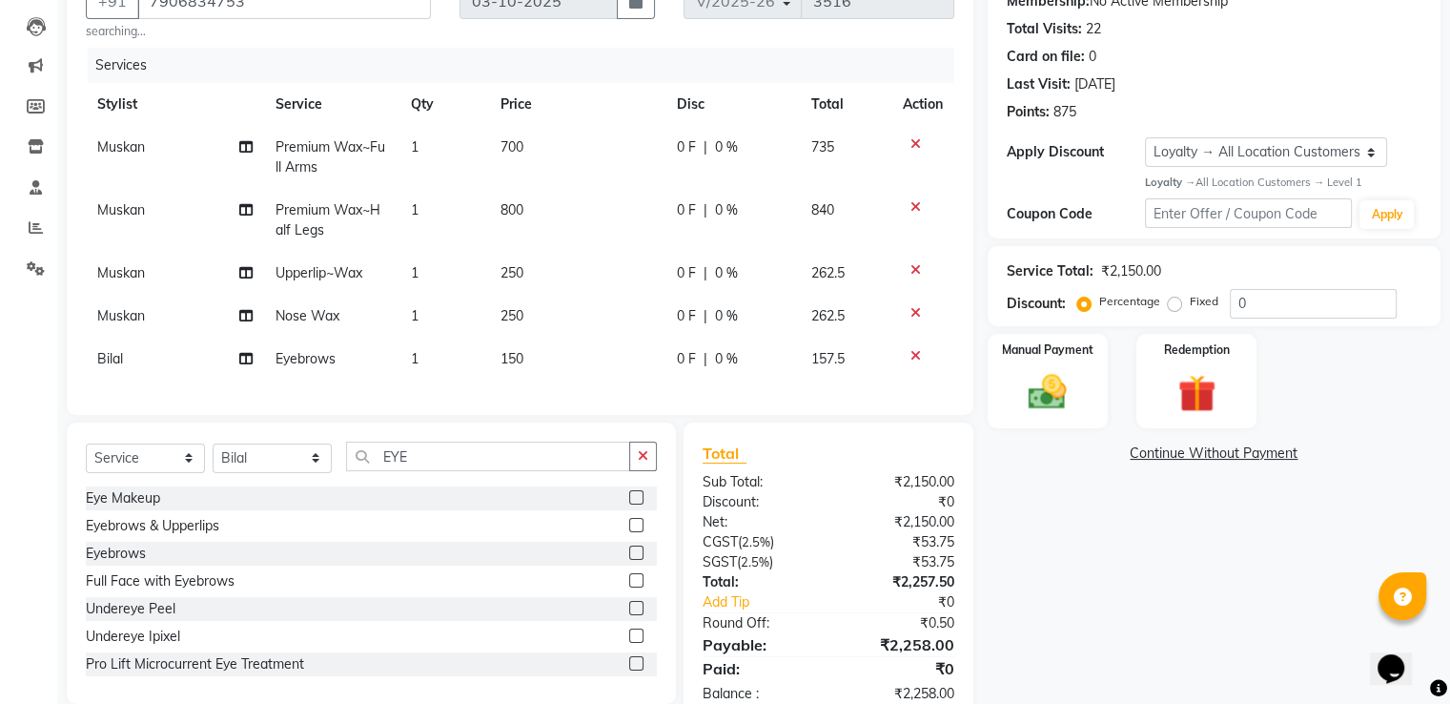
click at [501, 369] on tr "Bilal Eyebrows 1 150 0 F | 0 % 157.5" at bounding box center [520, 359] width 869 height 43
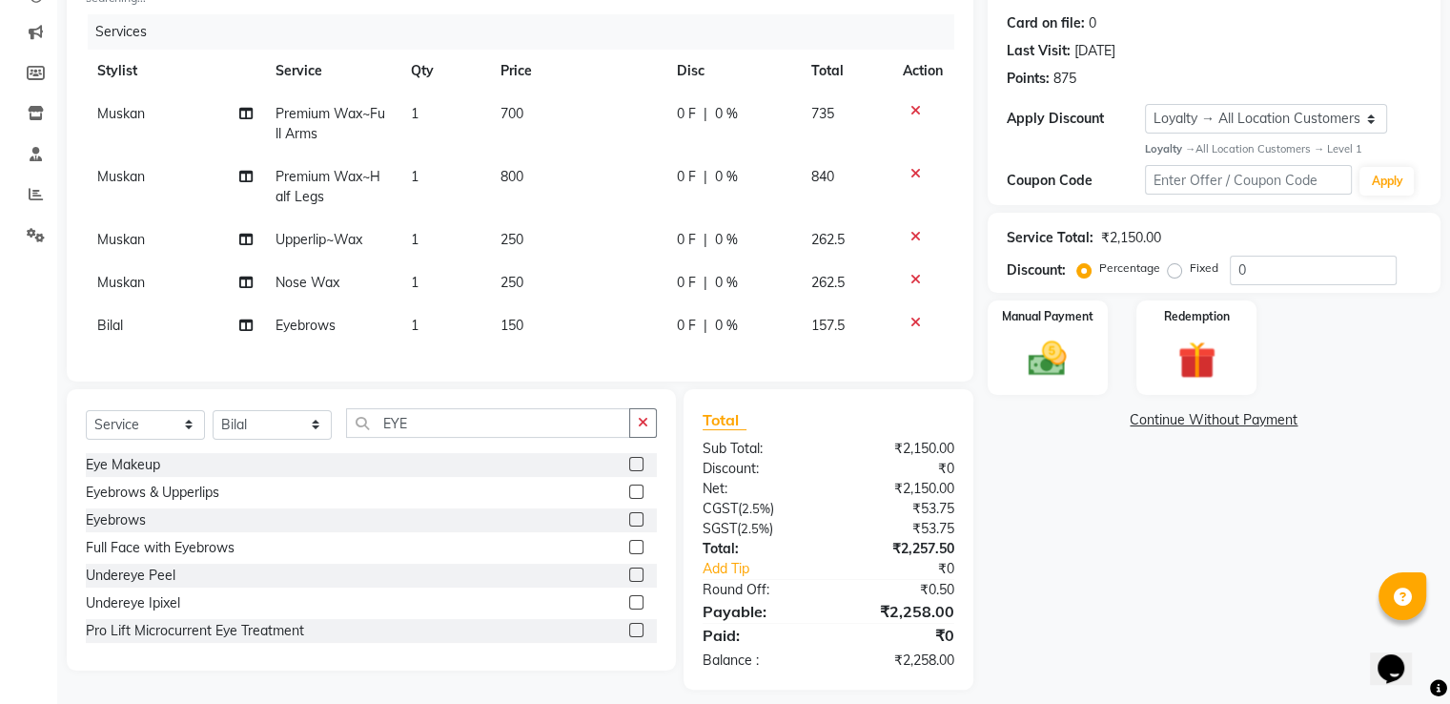
scroll to position [257, 0]
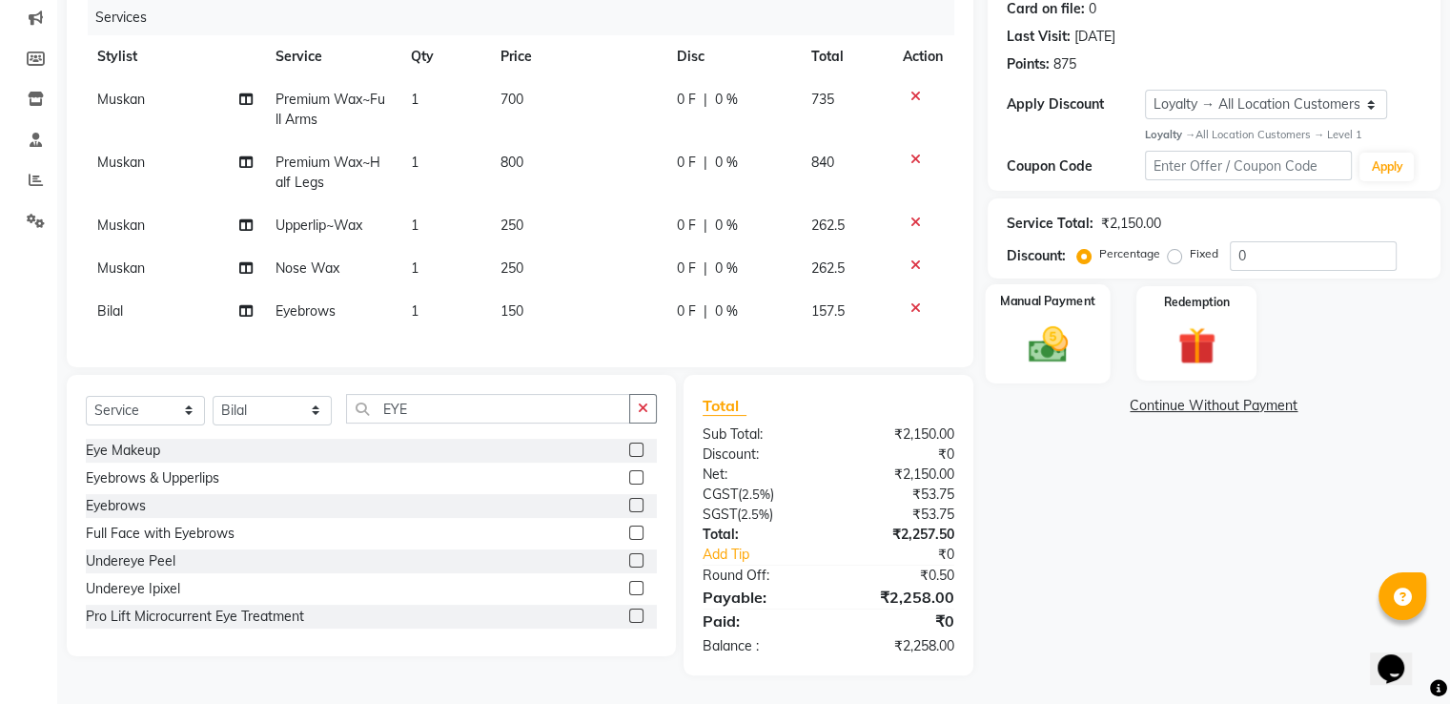
click at [1072, 329] on img at bounding box center [1047, 344] width 64 height 46
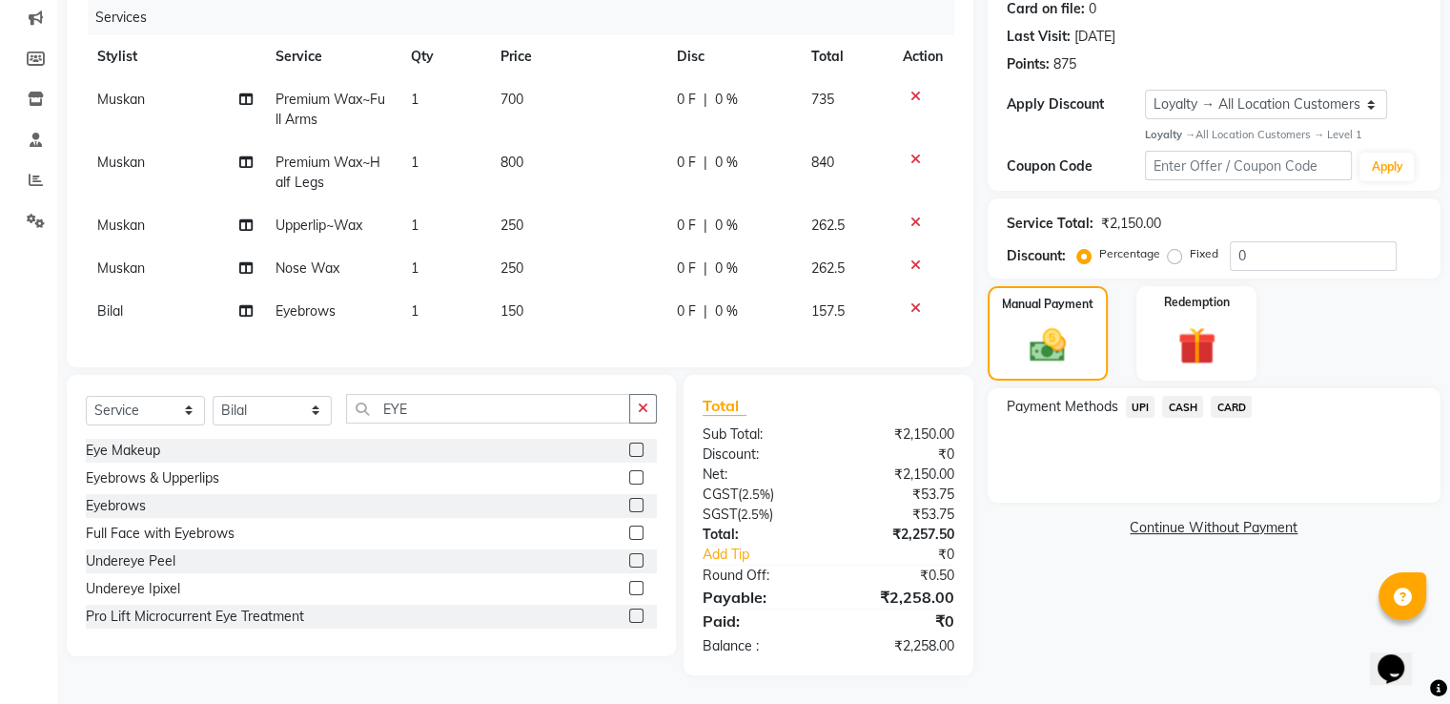
click at [1162, 396] on div "CASH" at bounding box center [1179, 409] width 49 height 26
click at [1173, 396] on span "CASH" at bounding box center [1182, 407] width 41 height 22
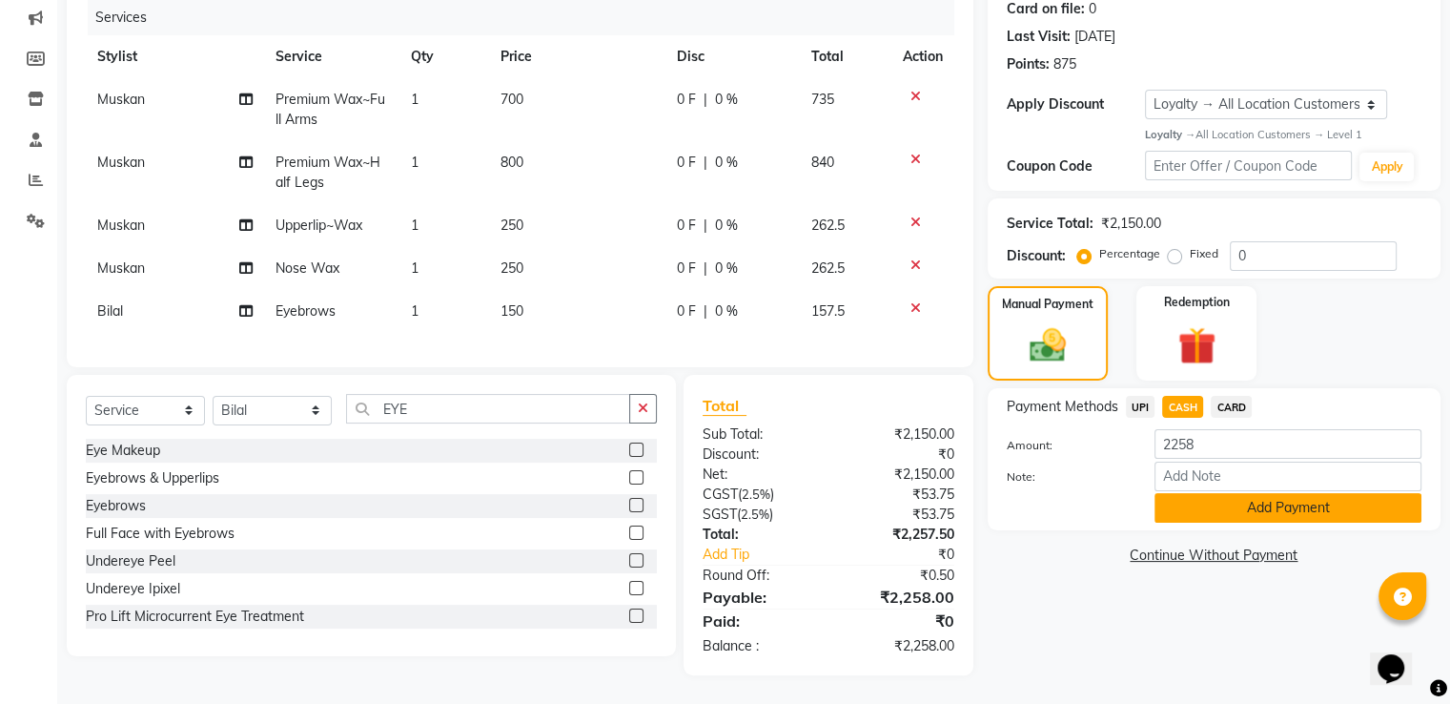
click at [1220, 504] on button "Add Payment" at bounding box center [1288, 508] width 267 height 30
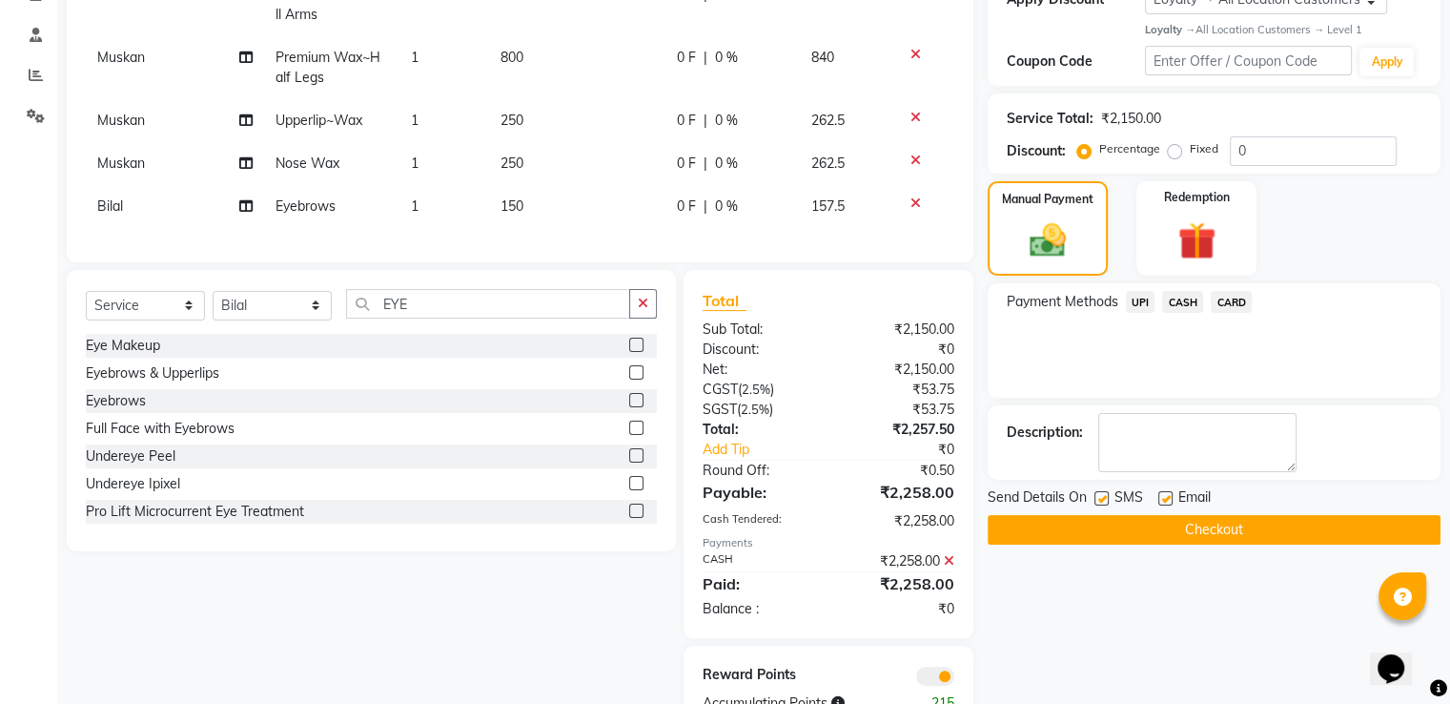
scroll to position [420, 0]
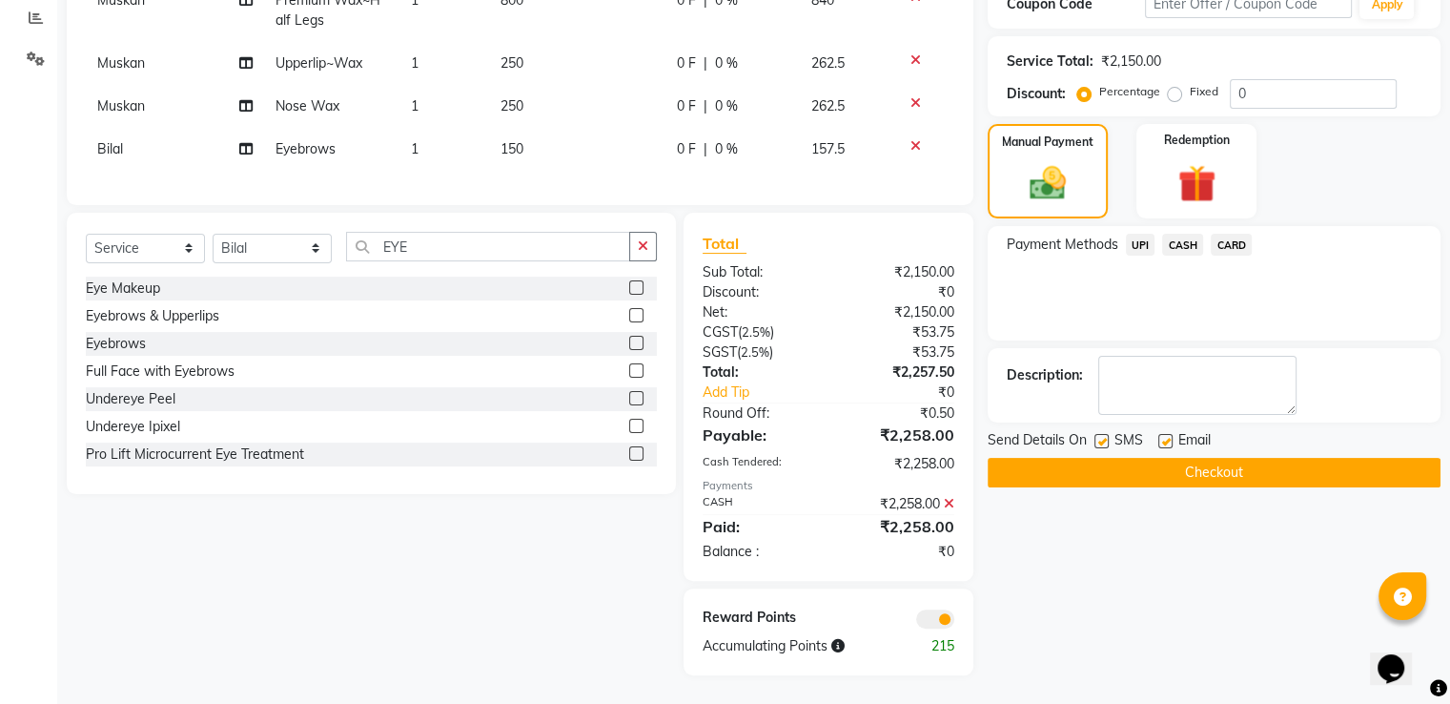
click at [1137, 461] on button "Checkout" at bounding box center [1214, 473] width 453 height 30
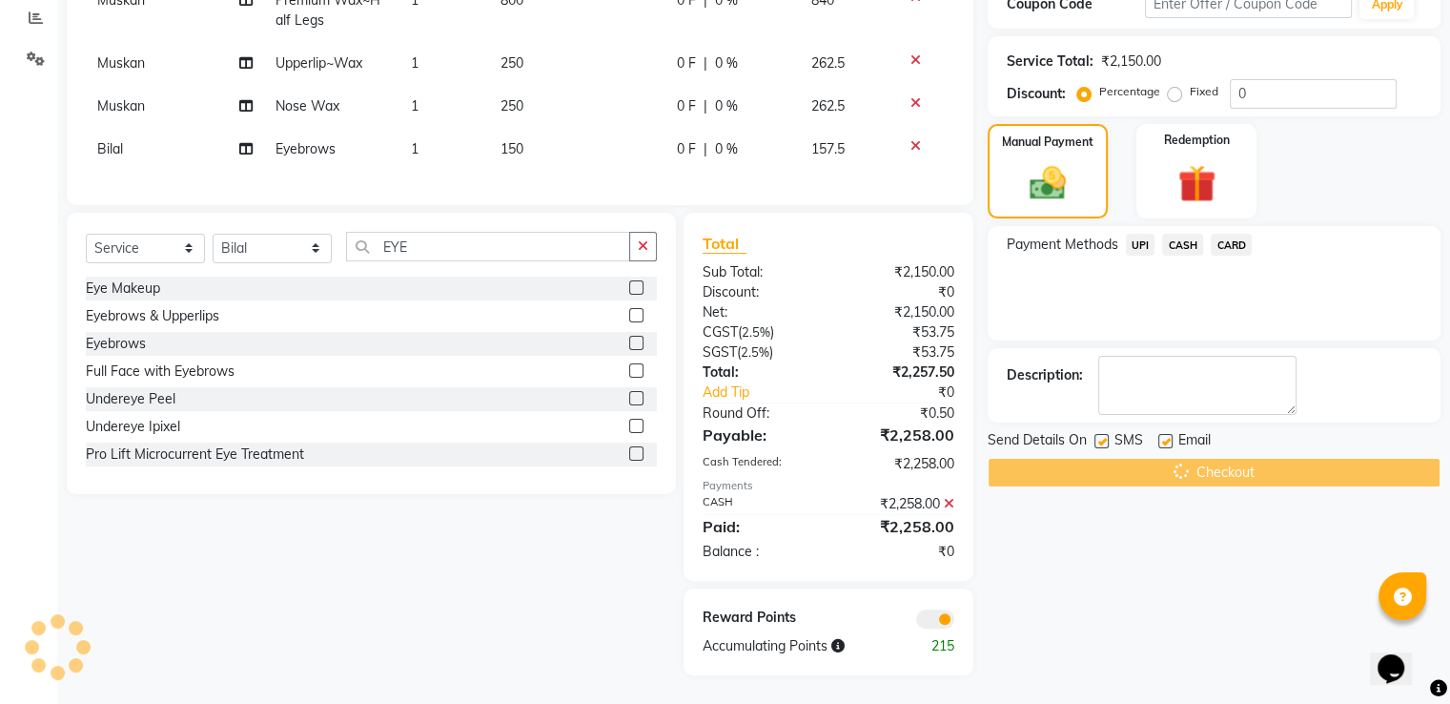
scroll to position [325, 0]
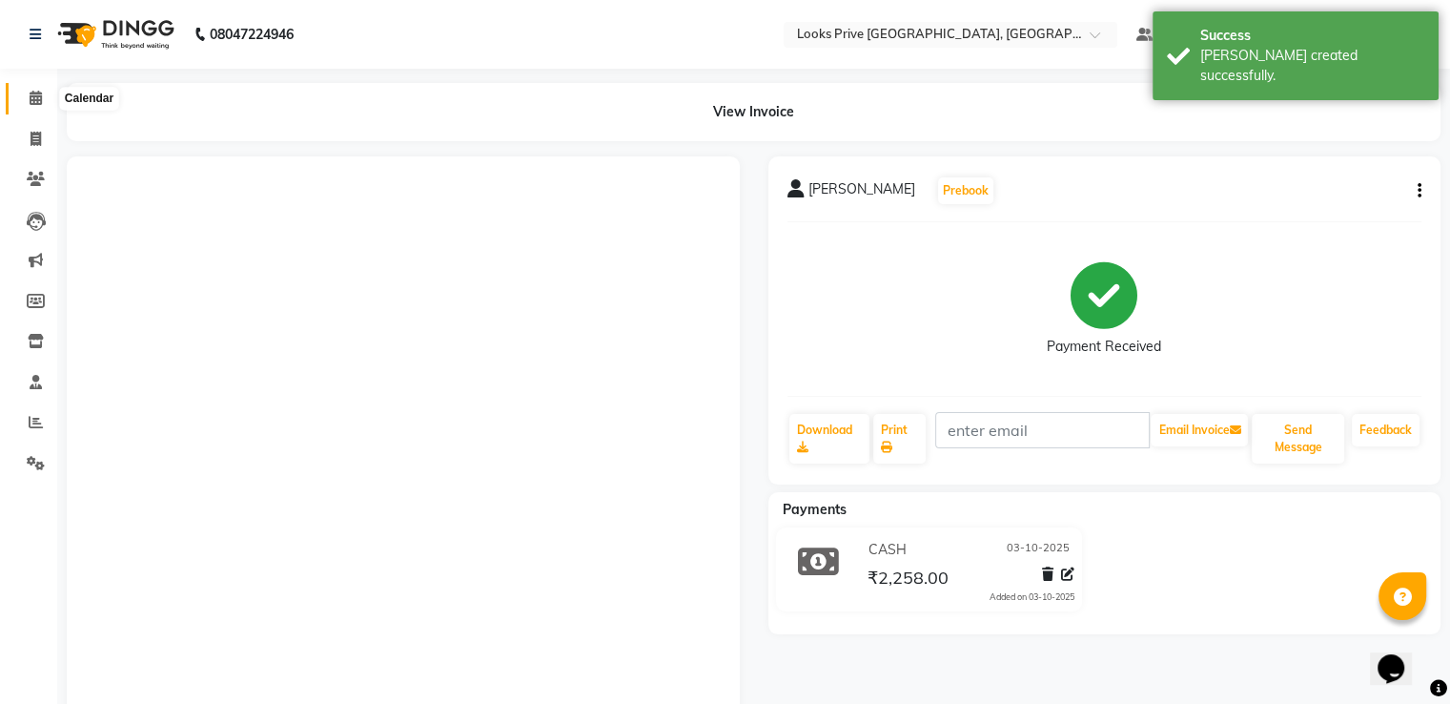
click at [43, 88] on span at bounding box center [35, 99] width 33 height 22
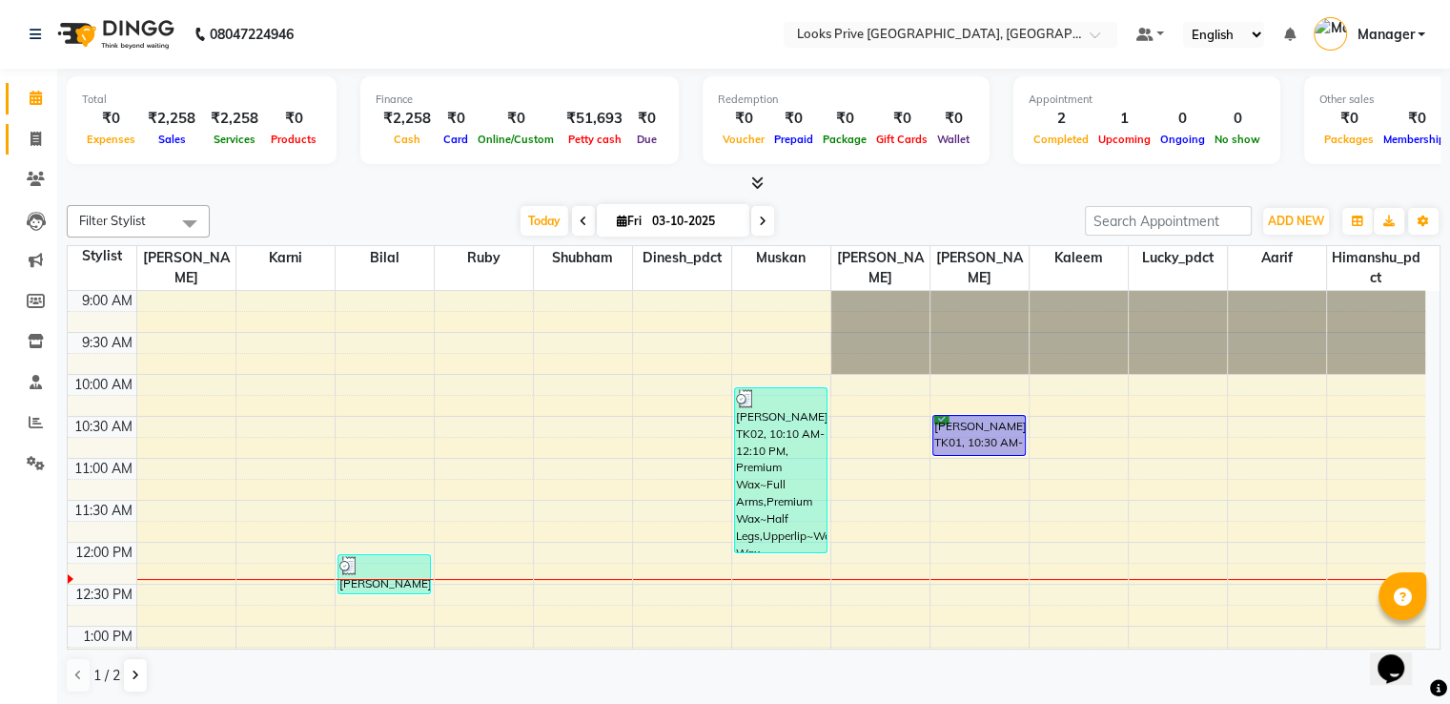
click at [32, 154] on link "Invoice" at bounding box center [29, 139] width 46 height 31
select select "service"
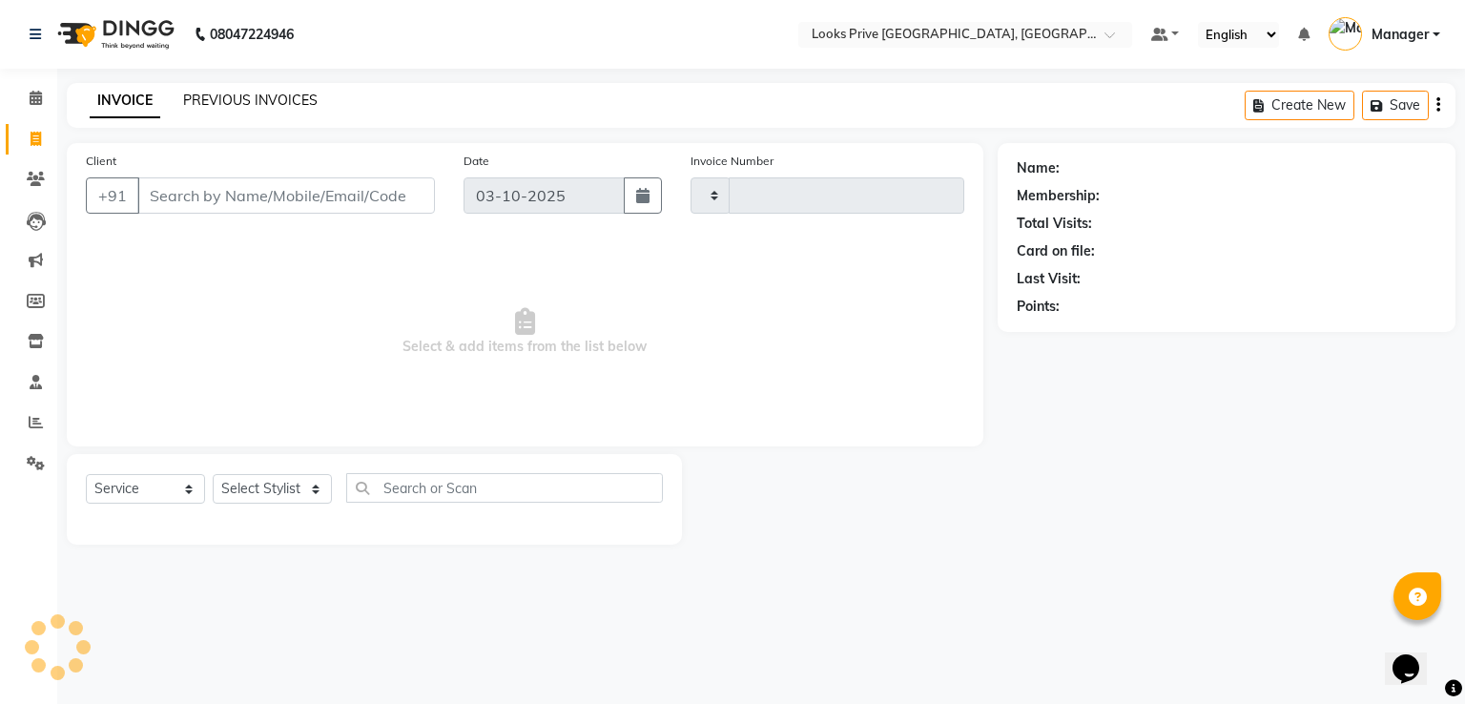
click at [254, 100] on link "PREVIOUS INVOICES" at bounding box center [250, 100] width 134 height 17
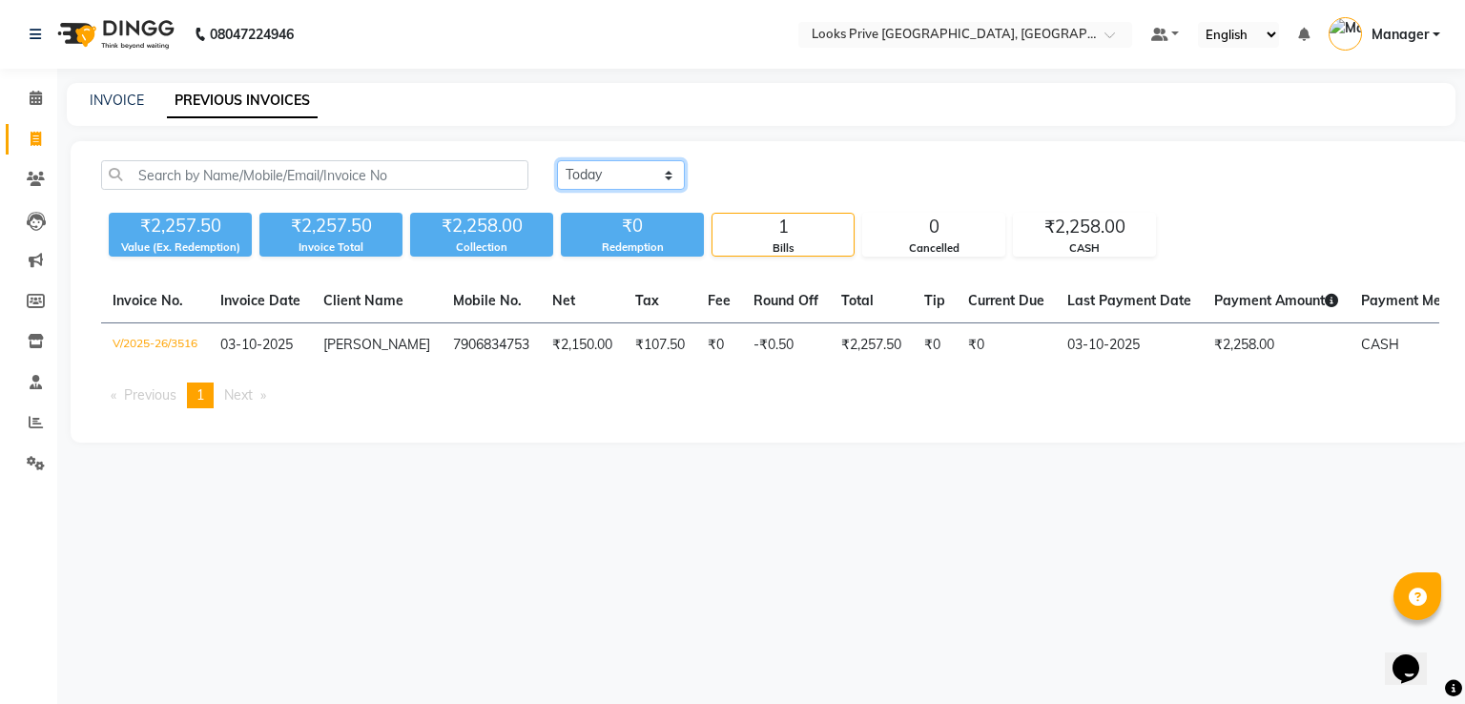
click at [597, 188] on select "[DATE] [DATE] Custom Range" at bounding box center [621, 175] width 128 height 30
select select "[DATE]"
click at [557, 160] on select "[DATE] [DATE] Custom Range" at bounding box center [621, 175] width 128 height 30
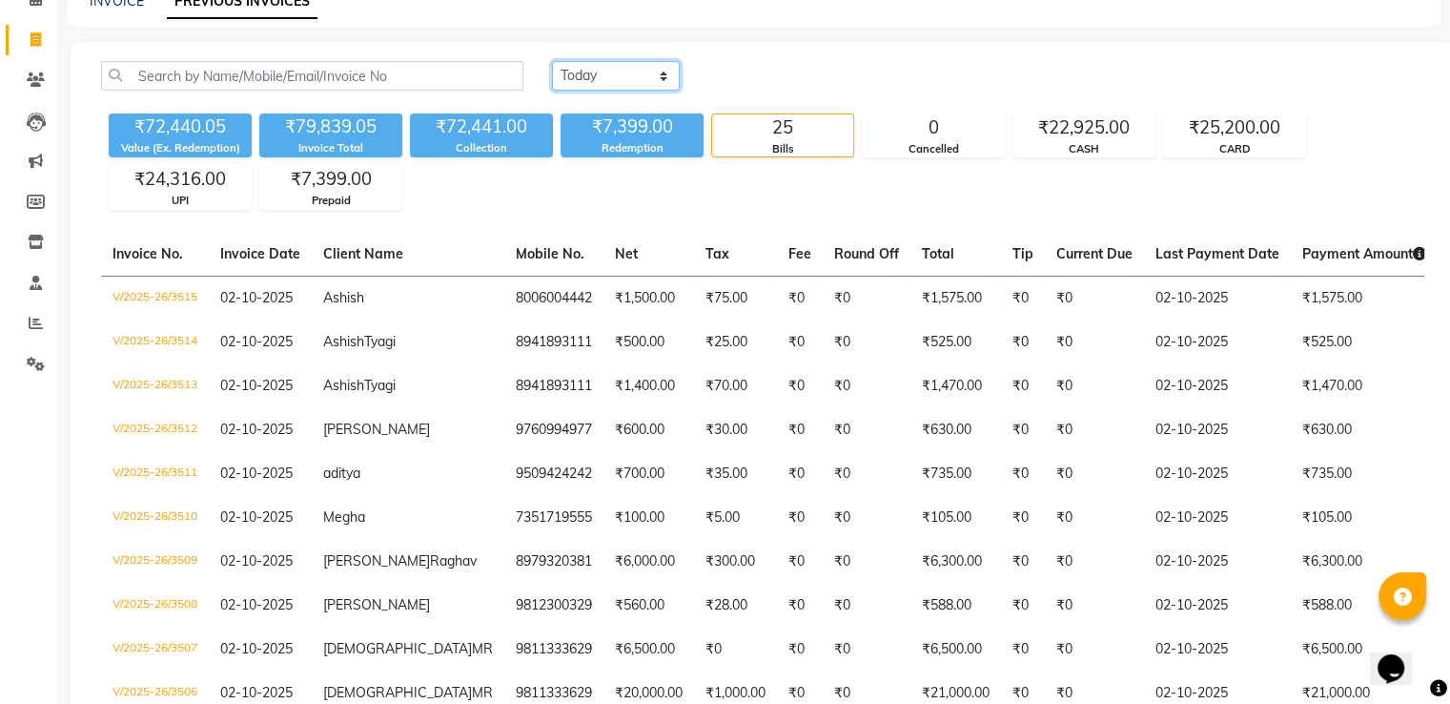
scroll to position [191, 0]
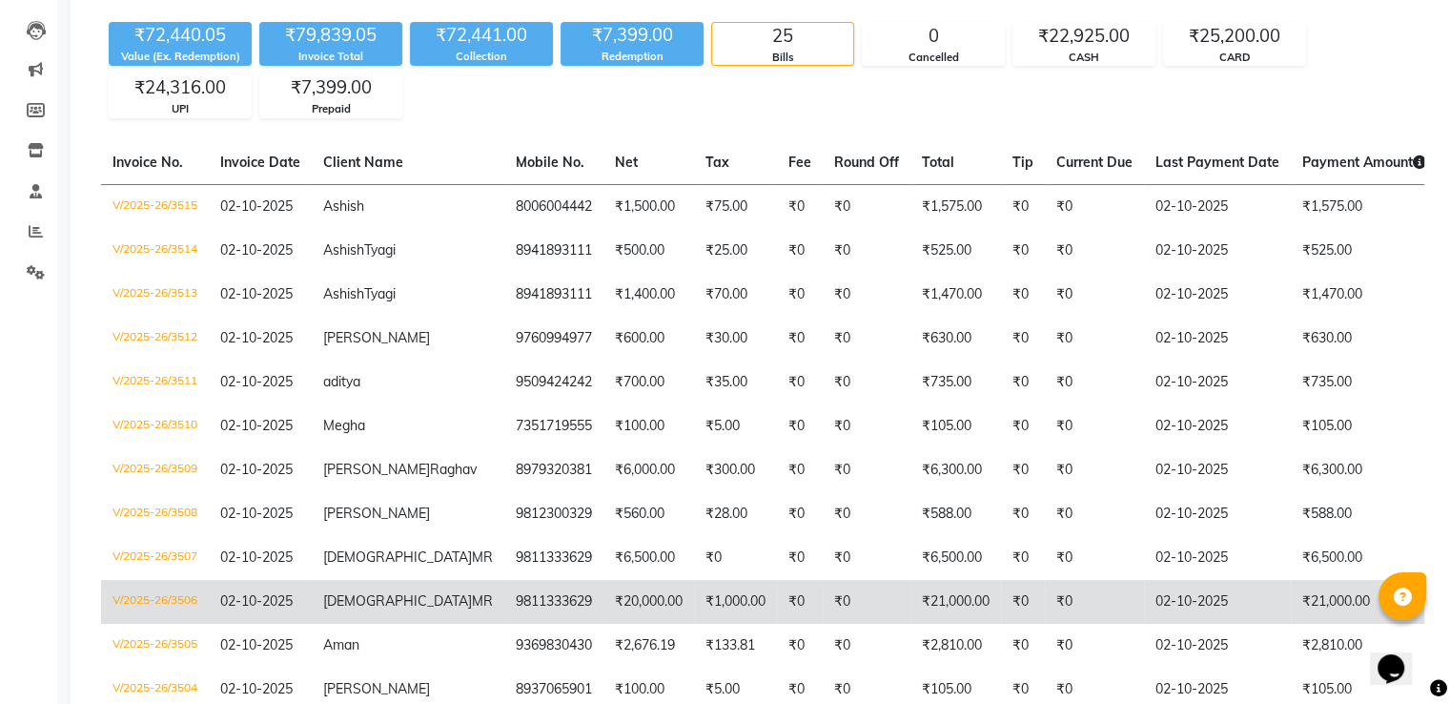
click at [604, 624] on td "₹20,000.00" at bounding box center [649, 602] width 91 height 44
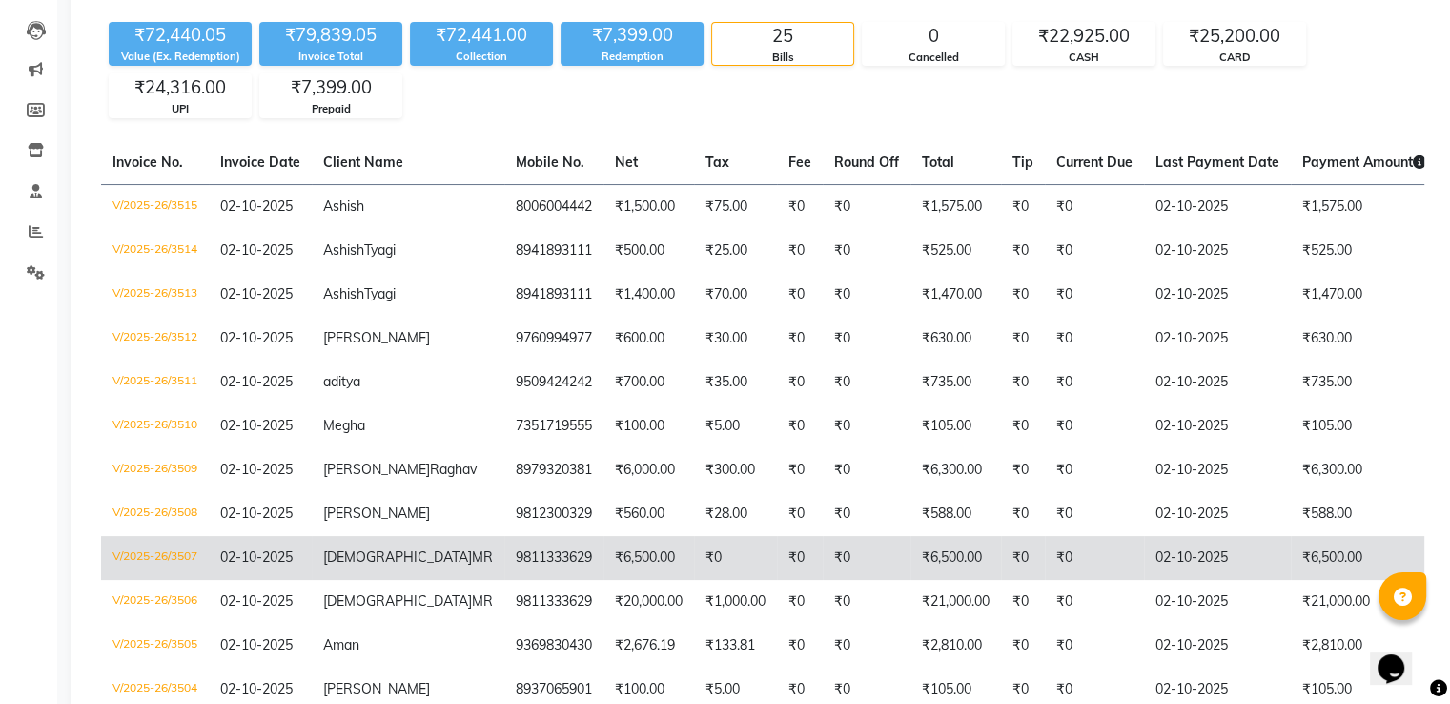
click at [604, 580] on td "₹6,500.00" at bounding box center [649, 558] width 91 height 44
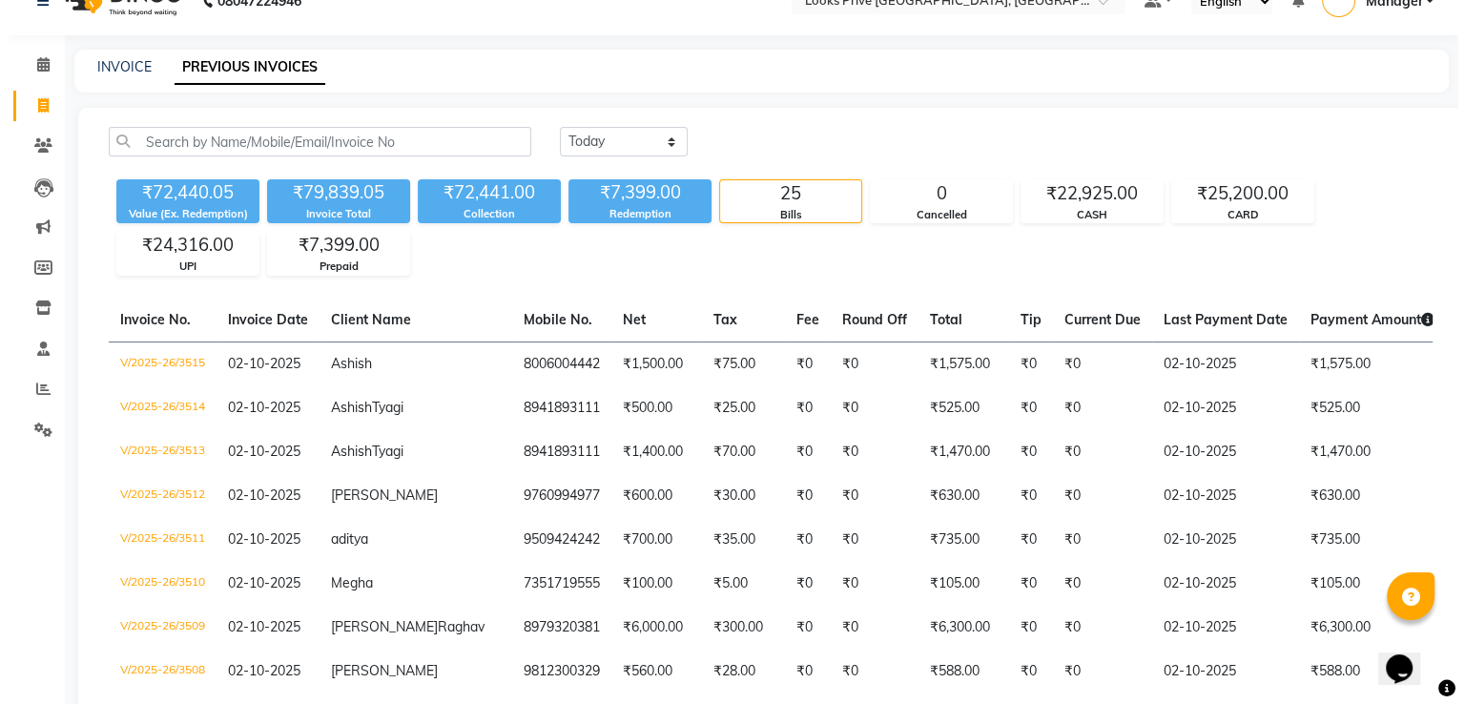
scroll to position [0, 0]
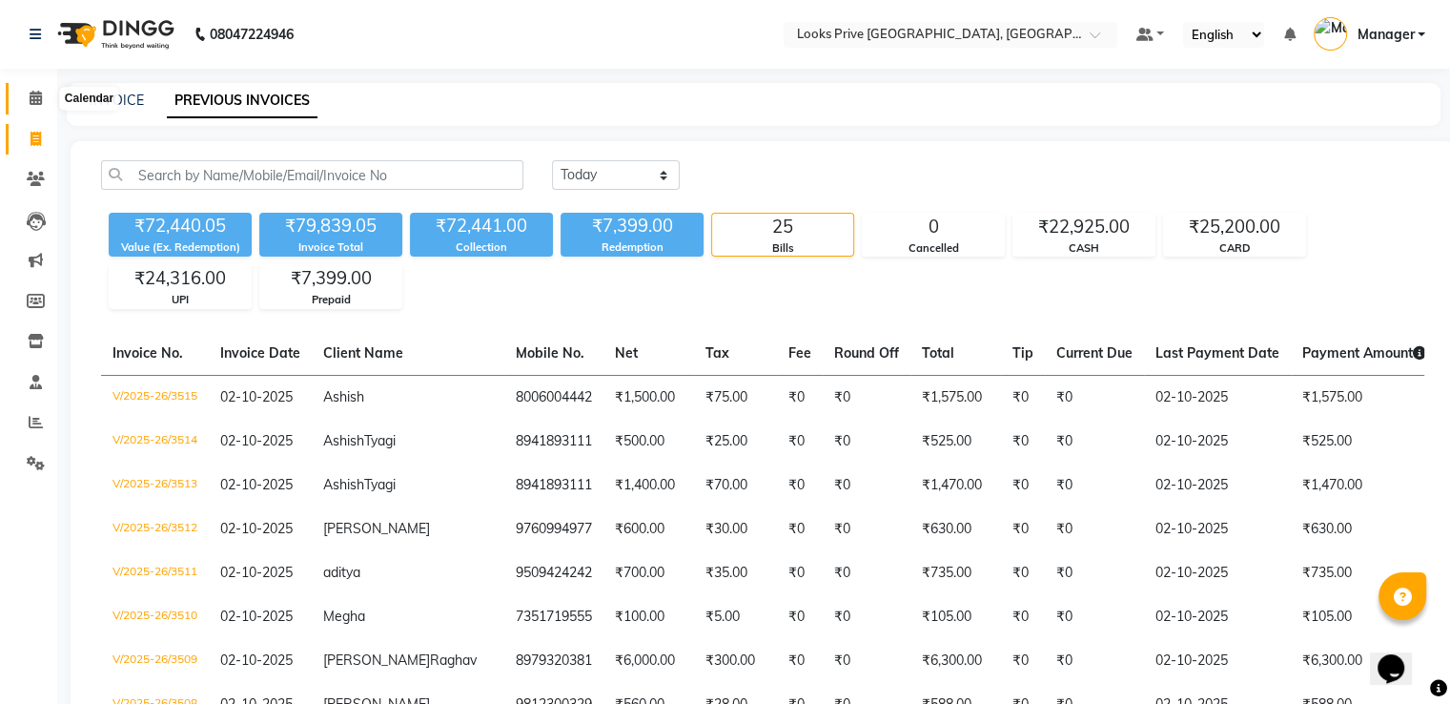
click at [43, 92] on span at bounding box center [35, 99] width 33 height 22
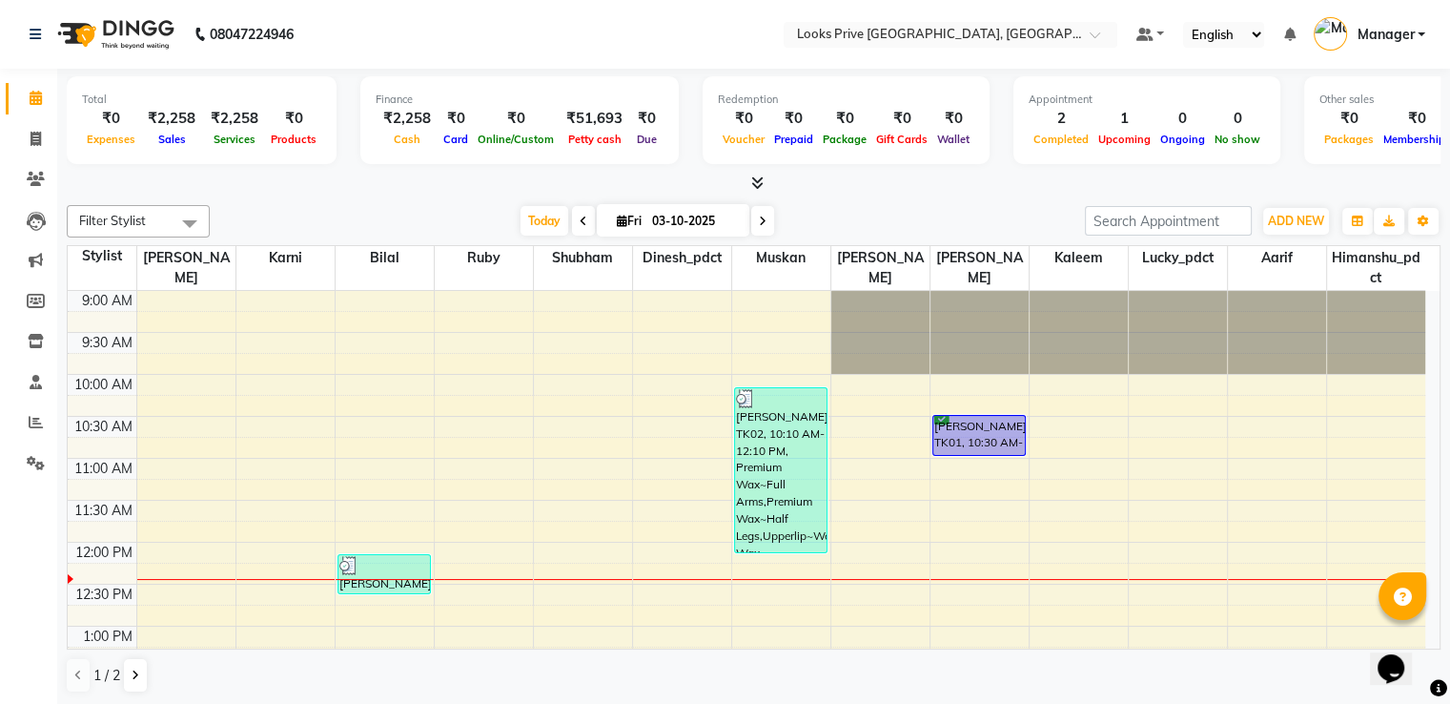
click at [754, 186] on icon at bounding box center [757, 182] width 12 height 14
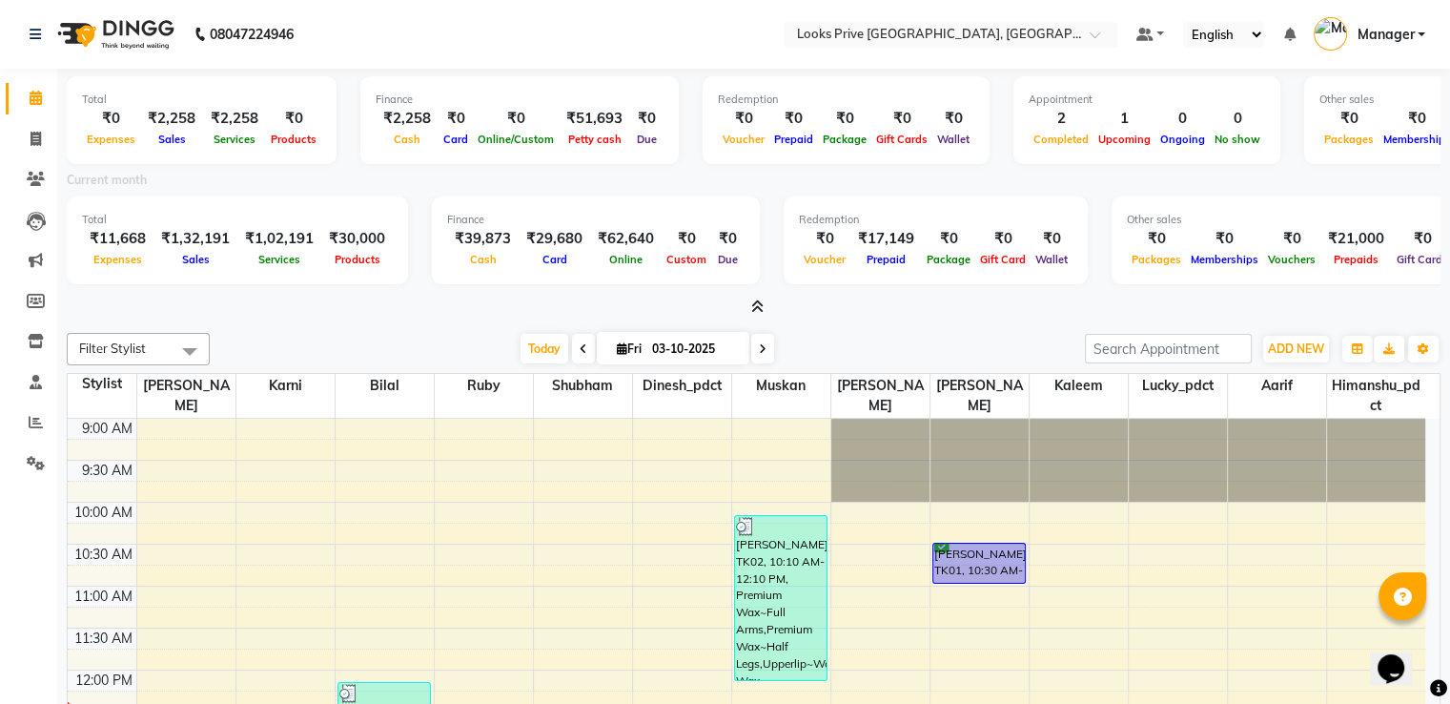
click at [758, 297] on span at bounding box center [754, 307] width 20 height 20
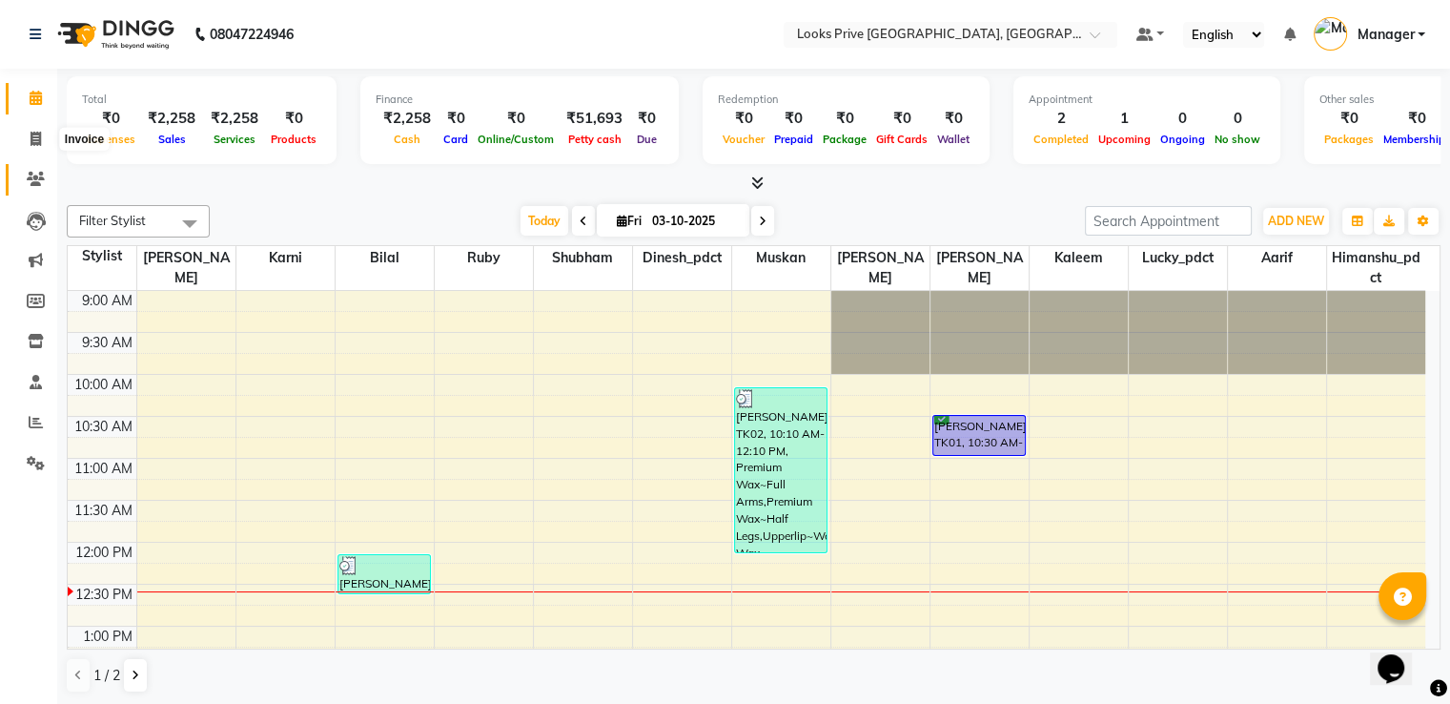
click at [19, 169] on span at bounding box center [35, 180] width 33 height 22
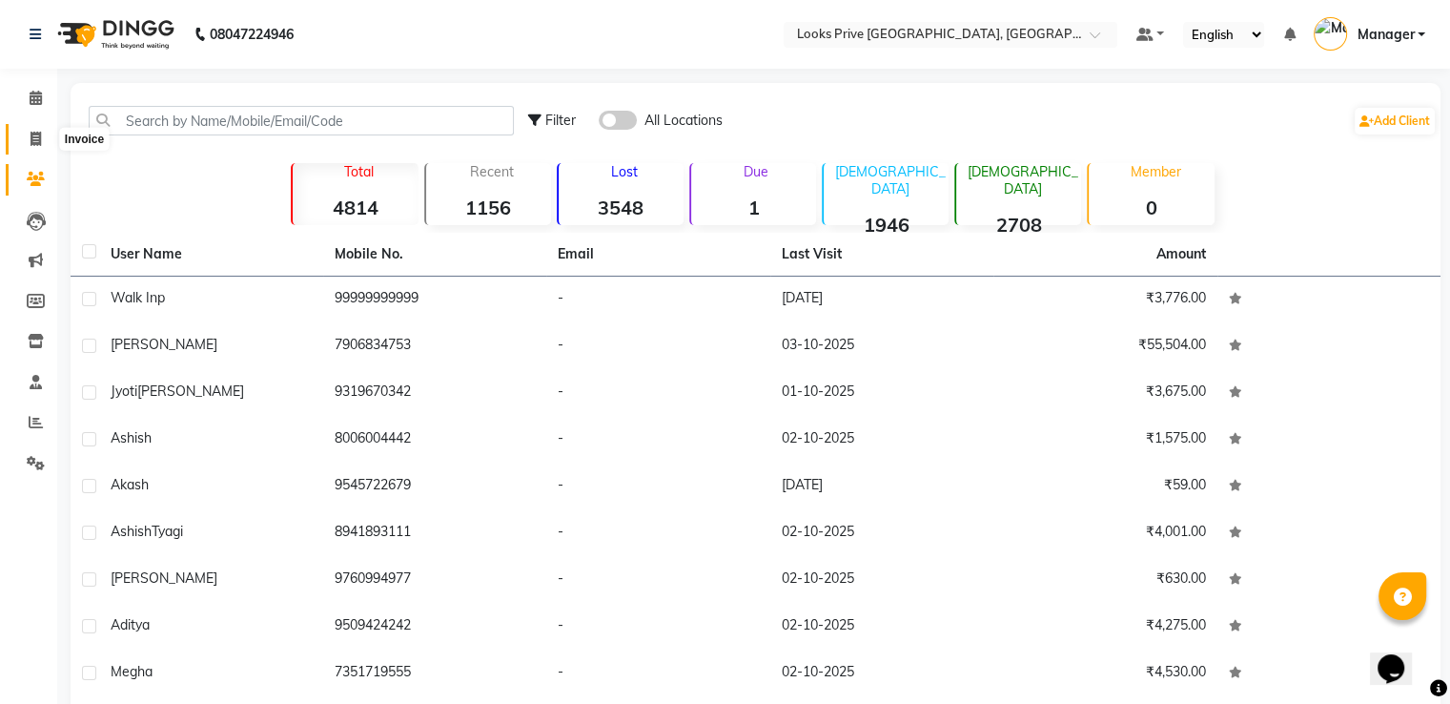
drag, startPoint x: 38, startPoint y: 139, endPoint x: 72, endPoint y: 134, distance: 33.7
click at [38, 138] on icon at bounding box center [36, 139] width 10 height 14
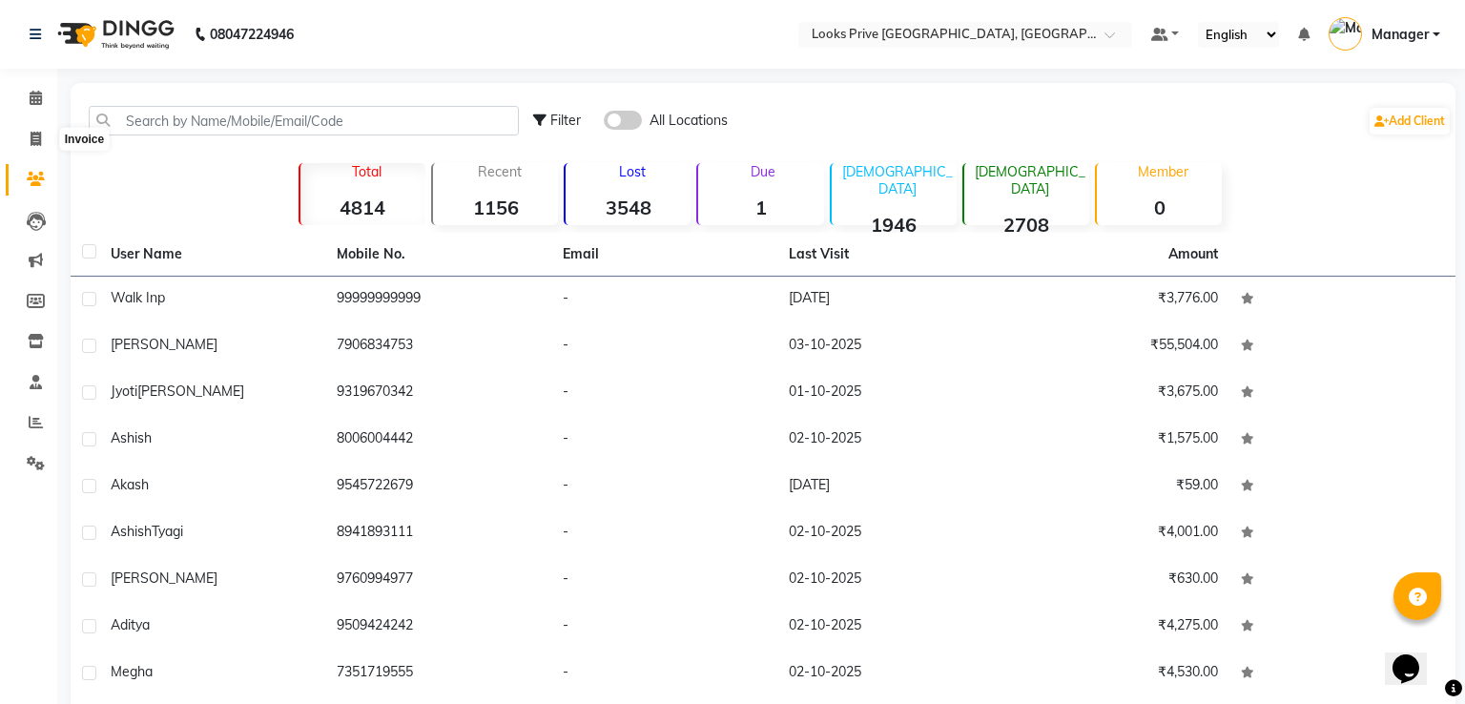
select select "6205"
select select "service"
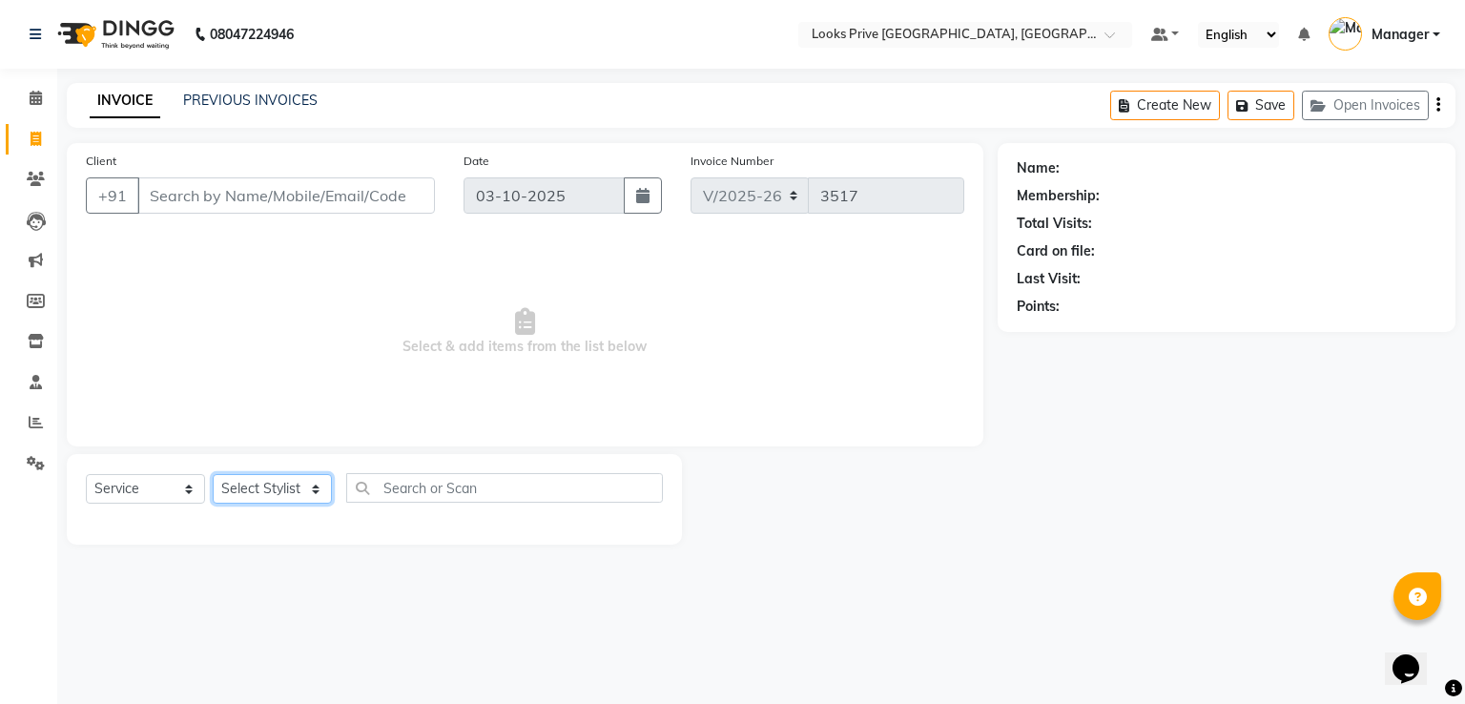
click at [285, 483] on select "Select Stylist A2R_Master [PERSON_NAME] [PERSON_NAME] Dinesh_pdct Himanshu_pdct…" at bounding box center [272, 489] width 119 height 30
select select "45658"
click at [213, 475] on select "Select Stylist A2R_Master [PERSON_NAME] [PERSON_NAME] Dinesh_pdct Himanshu_pdct…" at bounding box center [272, 489] width 119 height 30
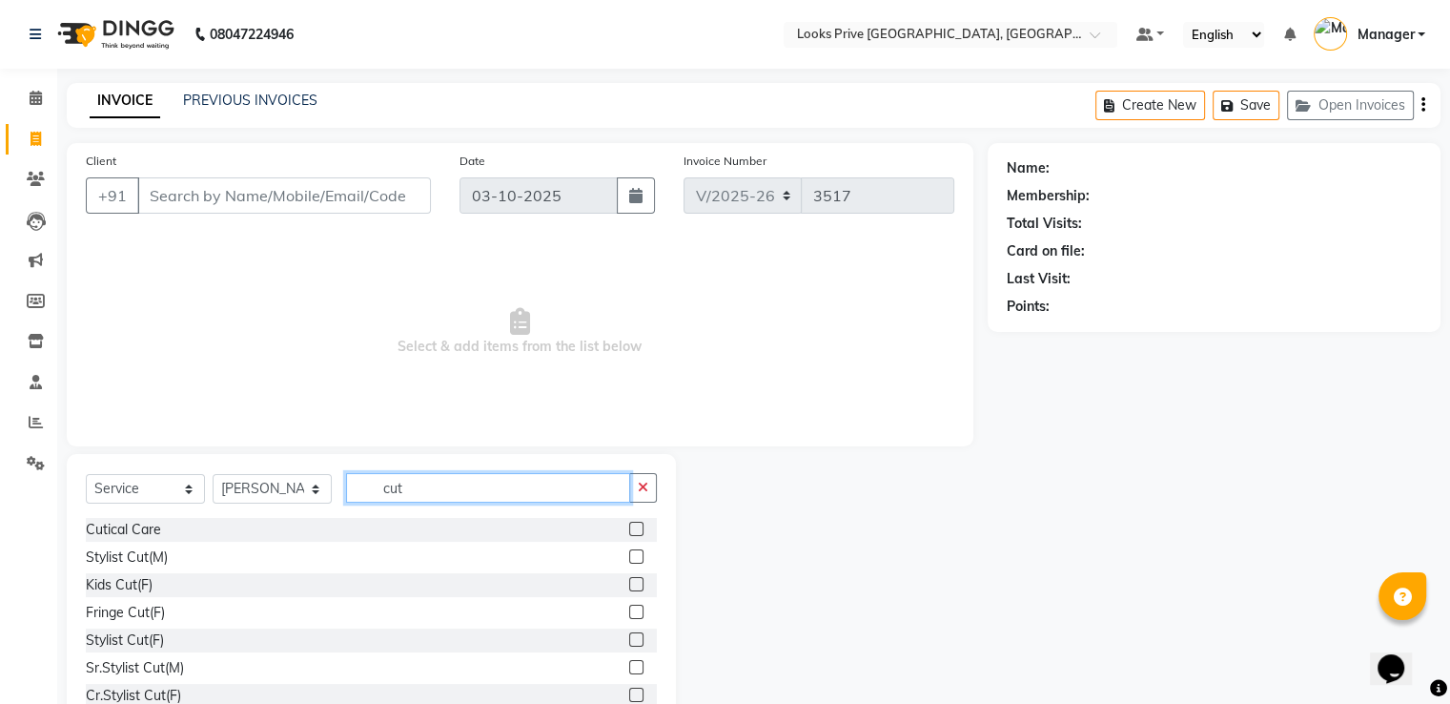
type input "cut"
click at [629, 693] on label at bounding box center [636, 694] width 14 height 14
click at [629, 693] on input "checkbox" at bounding box center [635, 695] width 12 height 12
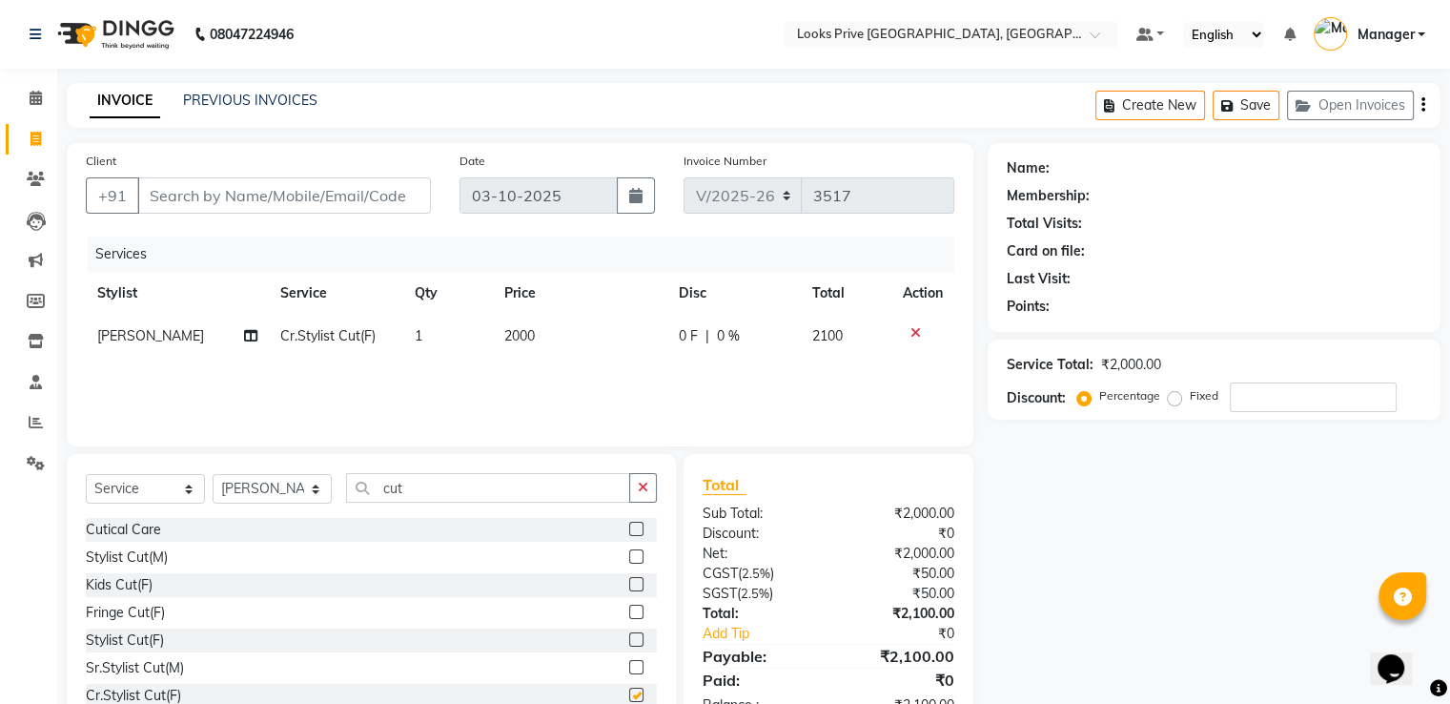
checkbox input "false"
click at [297, 491] on select "Select Stylist A2R_Master [PERSON_NAME] [PERSON_NAME] Dinesh_pdct Himanshu_pdct…" at bounding box center [272, 489] width 119 height 30
select select "45661"
click at [213, 475] on select "Select Stylist A2R_Master [PERSON_NAME] [PERSON_NAME] Dinesh_pdct Himanshu_pdct…" at bounding box center [272, 489] width 119 height 30
click at [629, 689] on label at bounding box center [636, 694] width 14 height 14
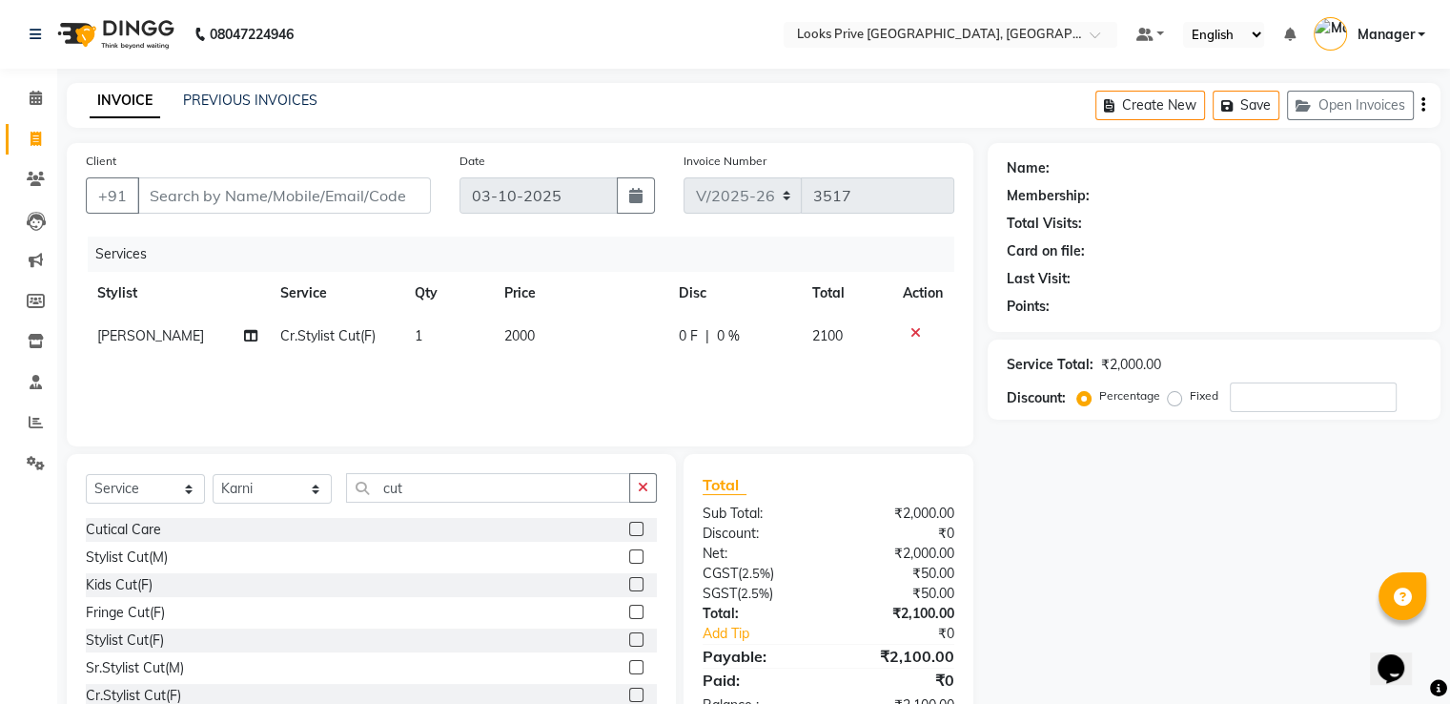
click at [629, 689] on input "checkbox" at bounding box center [635, 695] width 12 height 12
checkbox input "false"
click at [252, 374] on icon at bounding box center [250, 378] width 13 height 13
select select "45661"
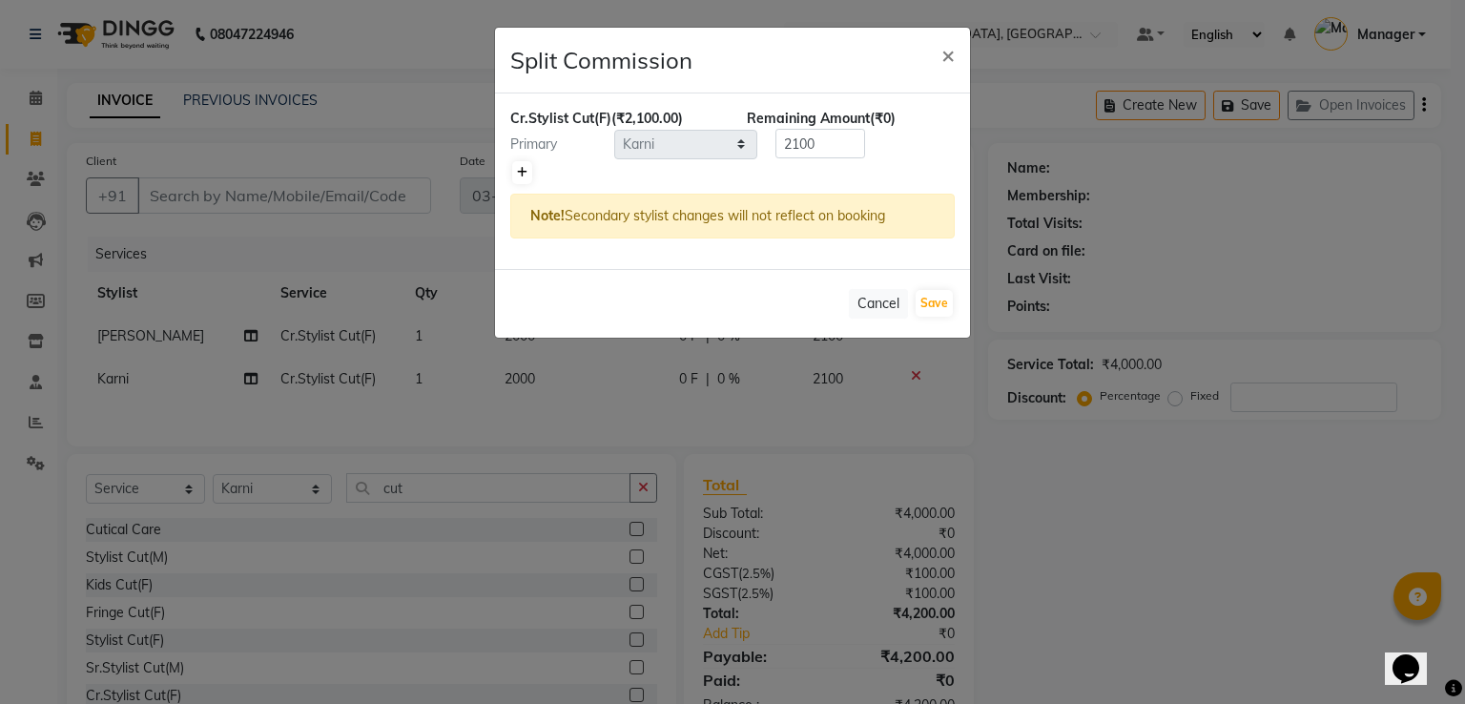
click at [525, 176] on icon at bounding box center [522, 172] width 10 height 11
type input "1050"
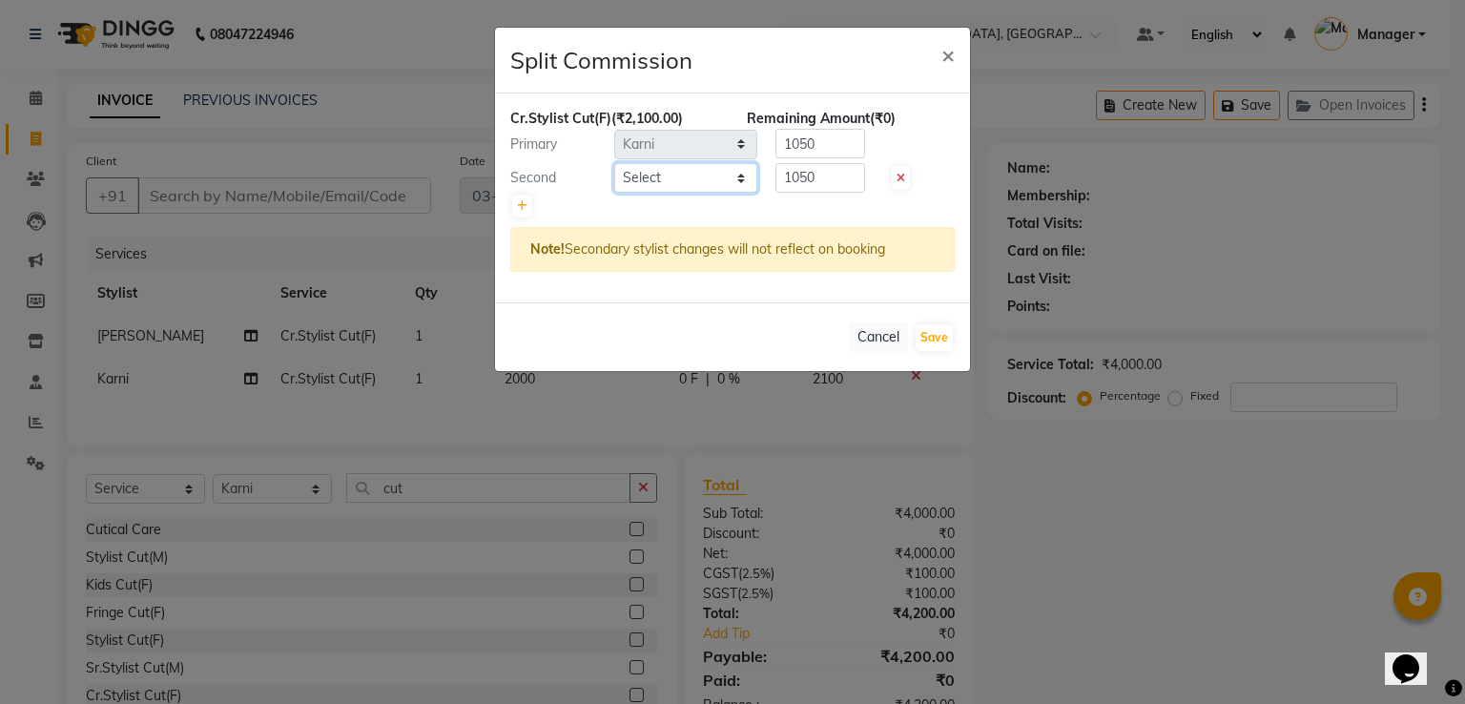
click at [672, 176] on select "Select A2R_Master [PERSON_NAME] [PERSON_NAME] Dinesh_pdct Himanshu_pdct [PERSON…" at bounding box center [685, 178] width 143 height 30
select select "47803"
click at [614, 163] on select "Select A2R_Master [PERSON_NAME] [PERSON_NAME] Dinesh_pdct Himanshu_pdct [PERSON…" at bounding box center [685, 178] width 143 height 30
type input "525"
click at [932, 338] on button "Save" at bounding box center [933, 337] width 37 height 27
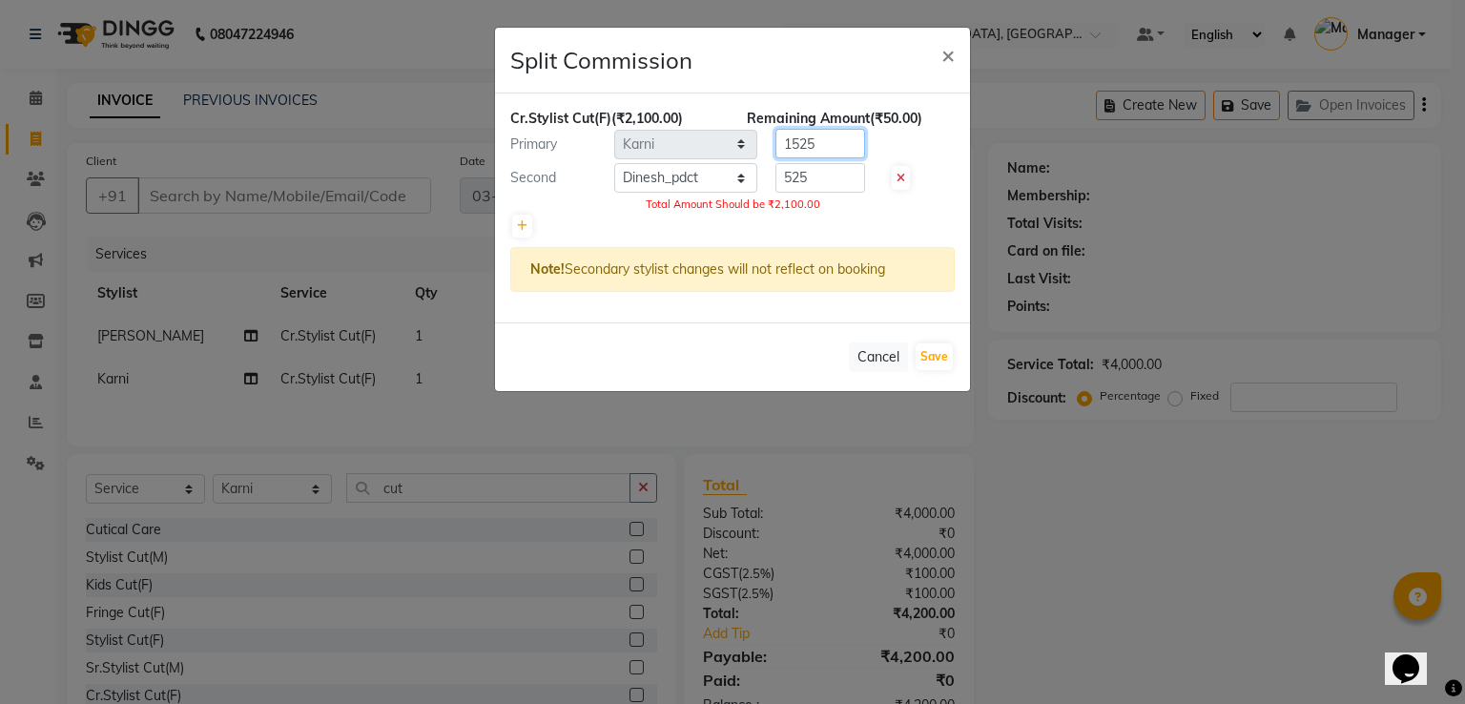
click at [806, 143] on input "1525" at bounding box center [820, 144] width 90 height 30
type input "1575"
click at [946, 368] on div "Cancel Save" at bounding box center [732, 356] width 475 height 69
click at [938, 356] on button "Save" at bounding box center [933, 356] width 37 height 27
select select "Select"
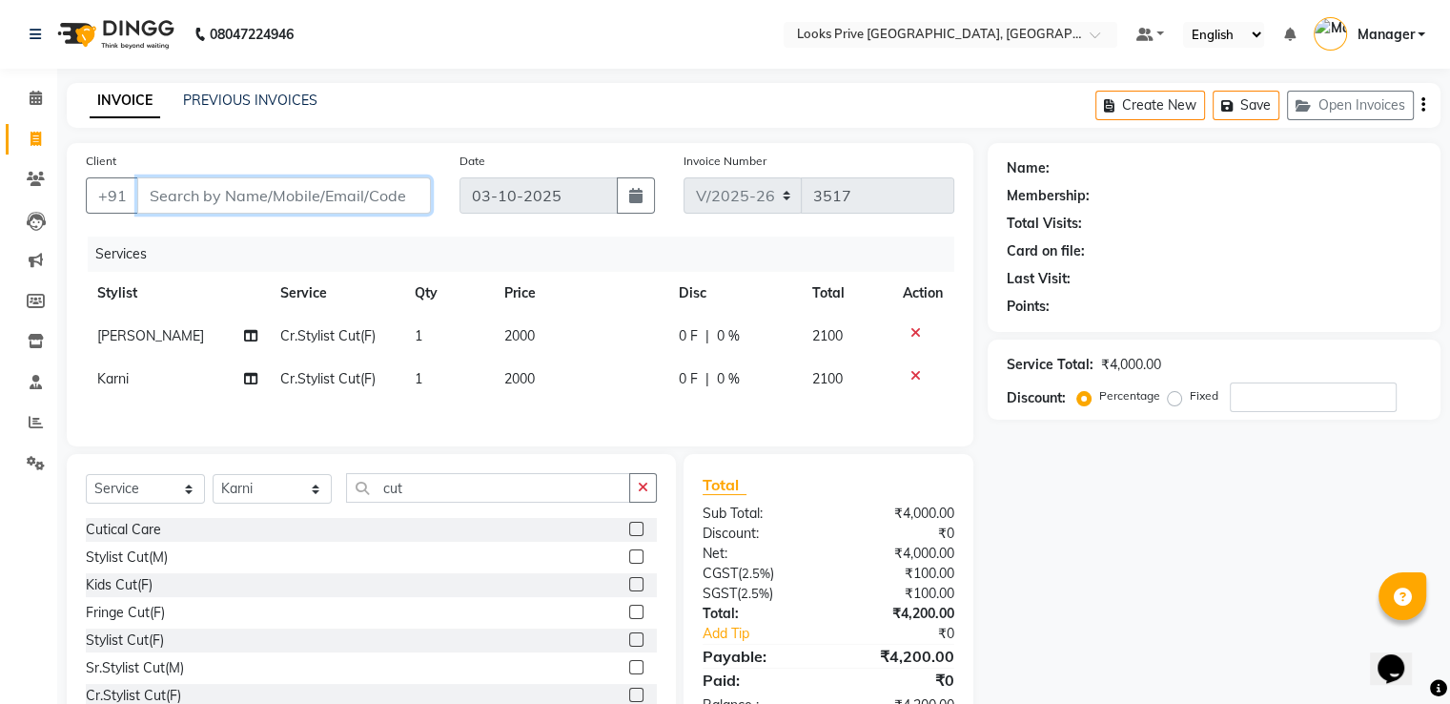
click at [392, 201] on input "Client" at bounding box center [284, 195] width 294 height 36
type input "8"
type input "0"
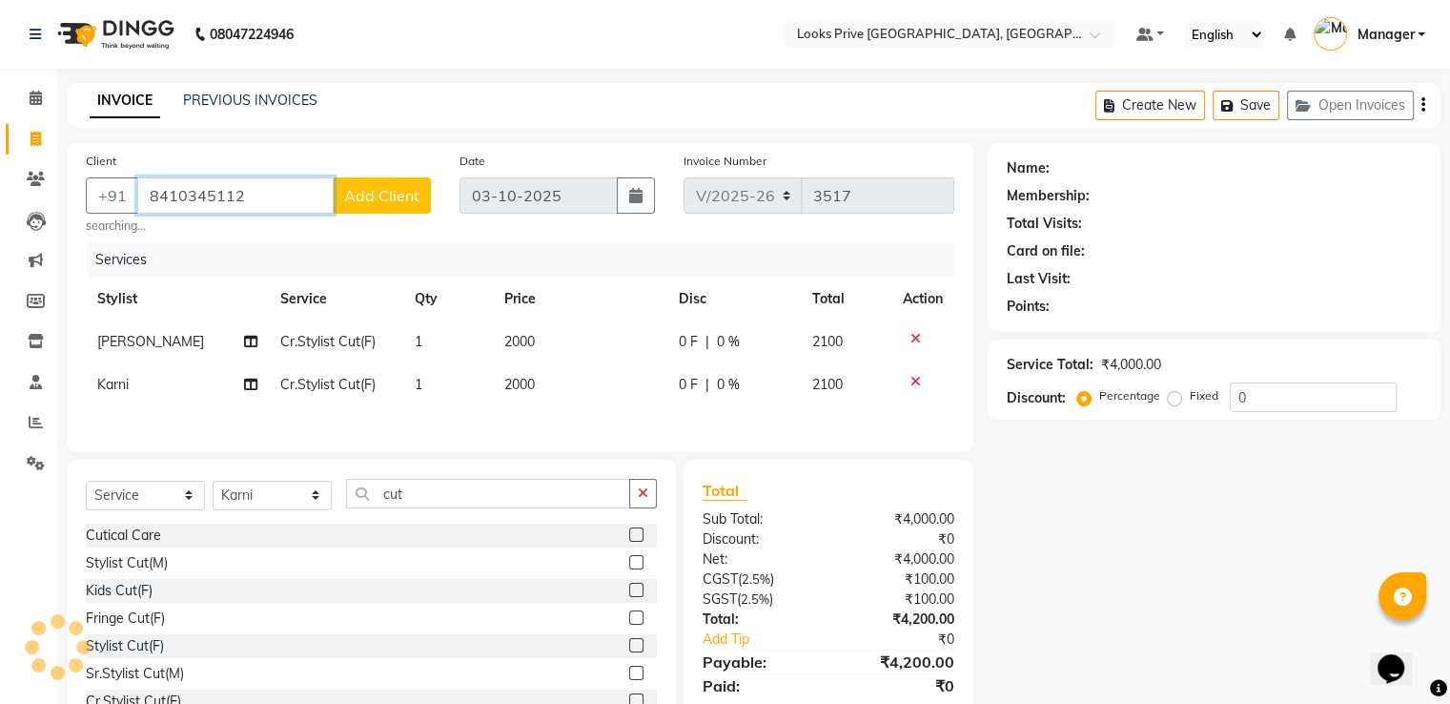
type input "8410345112"
click at [392, 202] on span "Add Client" at bounding box center [381, 195] width 75 height 19
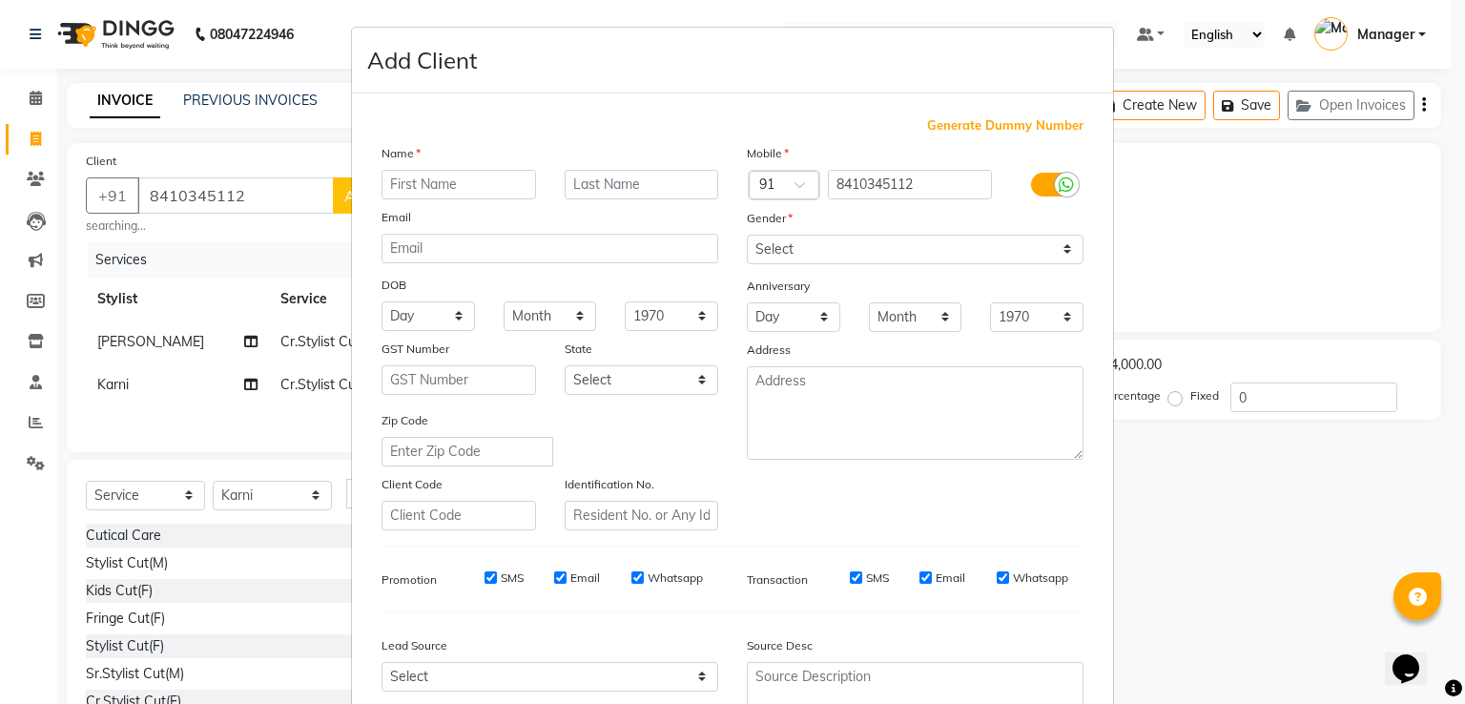
type input "E"
type input "Veena"
click at [810, 251] on select "Select [DEMOGRAPHIC_DATA] [DEMOGRAPHIC_DATA] Other Prefer Not To Say" at bounding box center [915, 250] width 337 height 30
select select "[DEMOGRAPHIC_DATA]"
click at [747, 236] on select "Select [DEMOGRAPHIC_DATA] [DEMOGRAPHIC_DATA] Other Prefer Not To Say" at bounding box center [915, 250] width 337 height 30
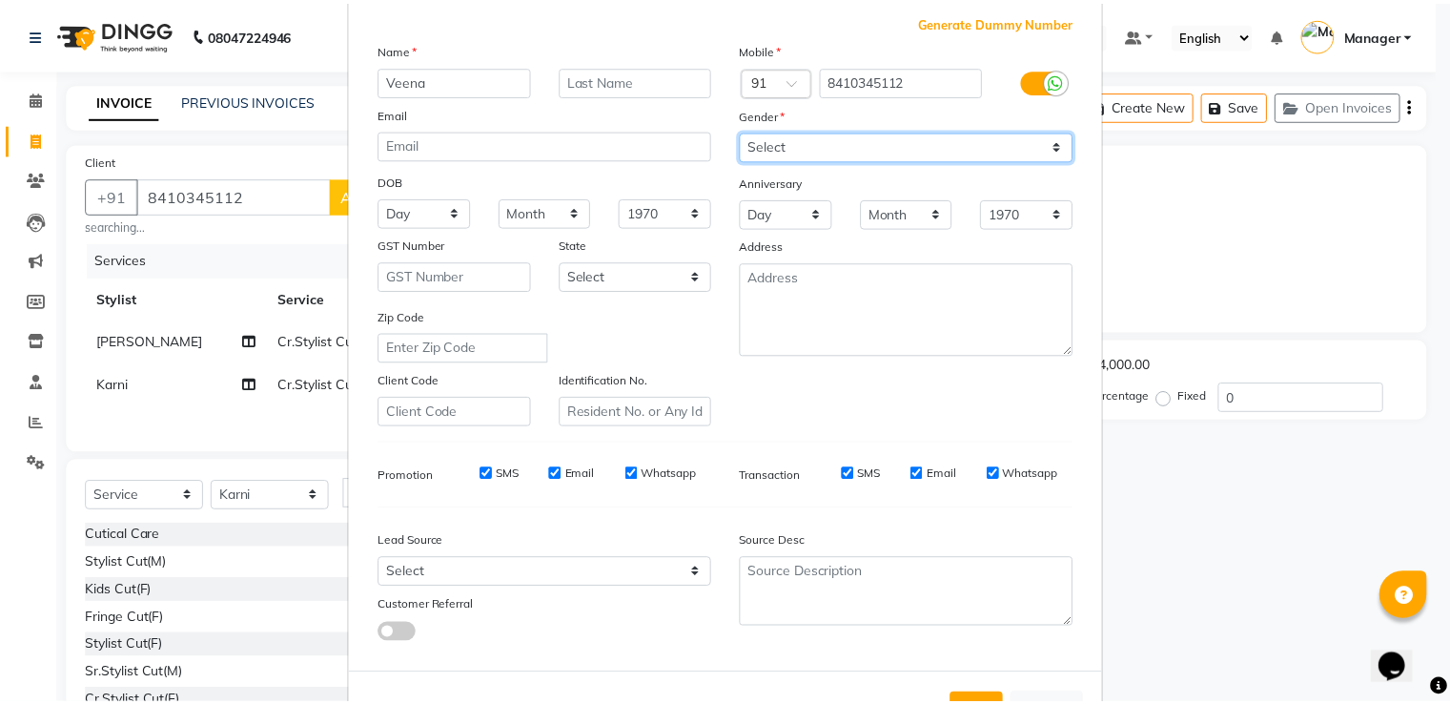
scroll to position [186, 0]
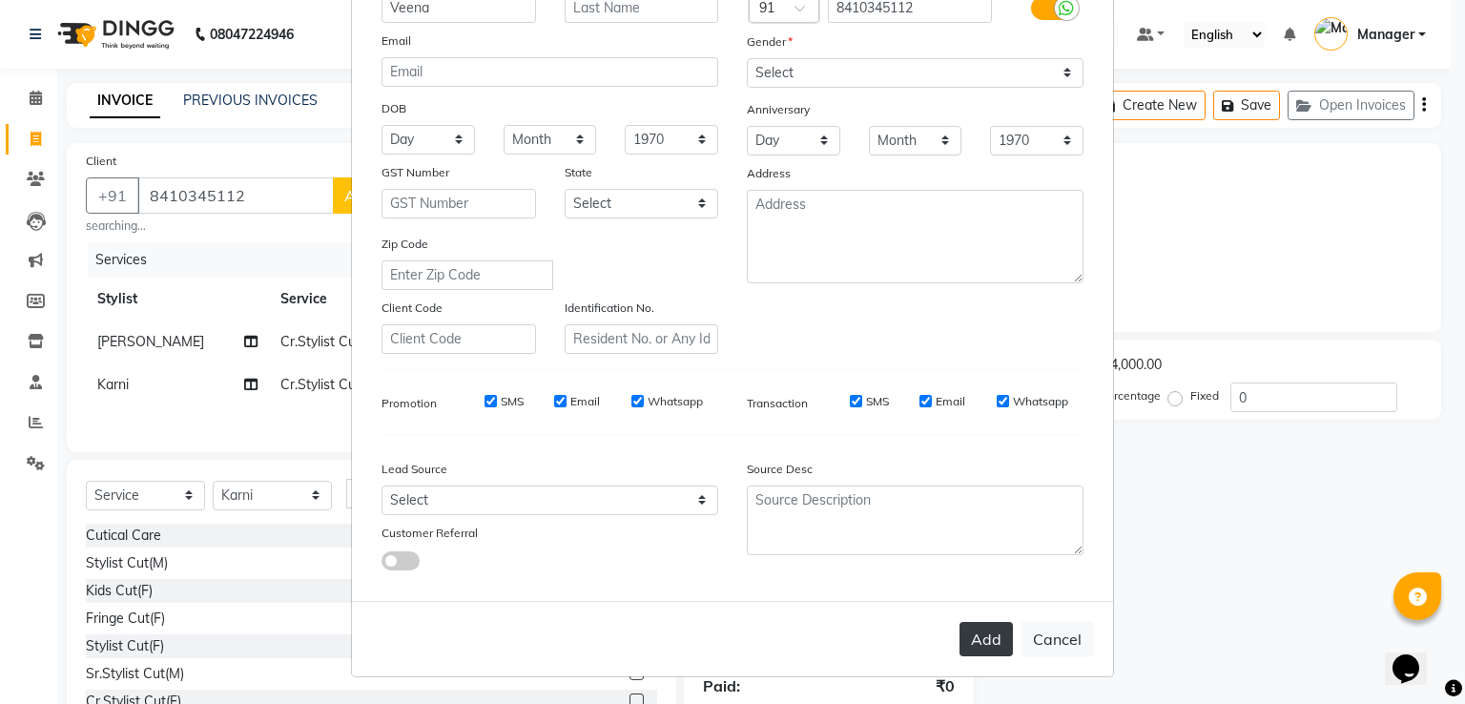
click at [969, 626] on button "Add" at bounding box center [985, 639] width 53 height 34
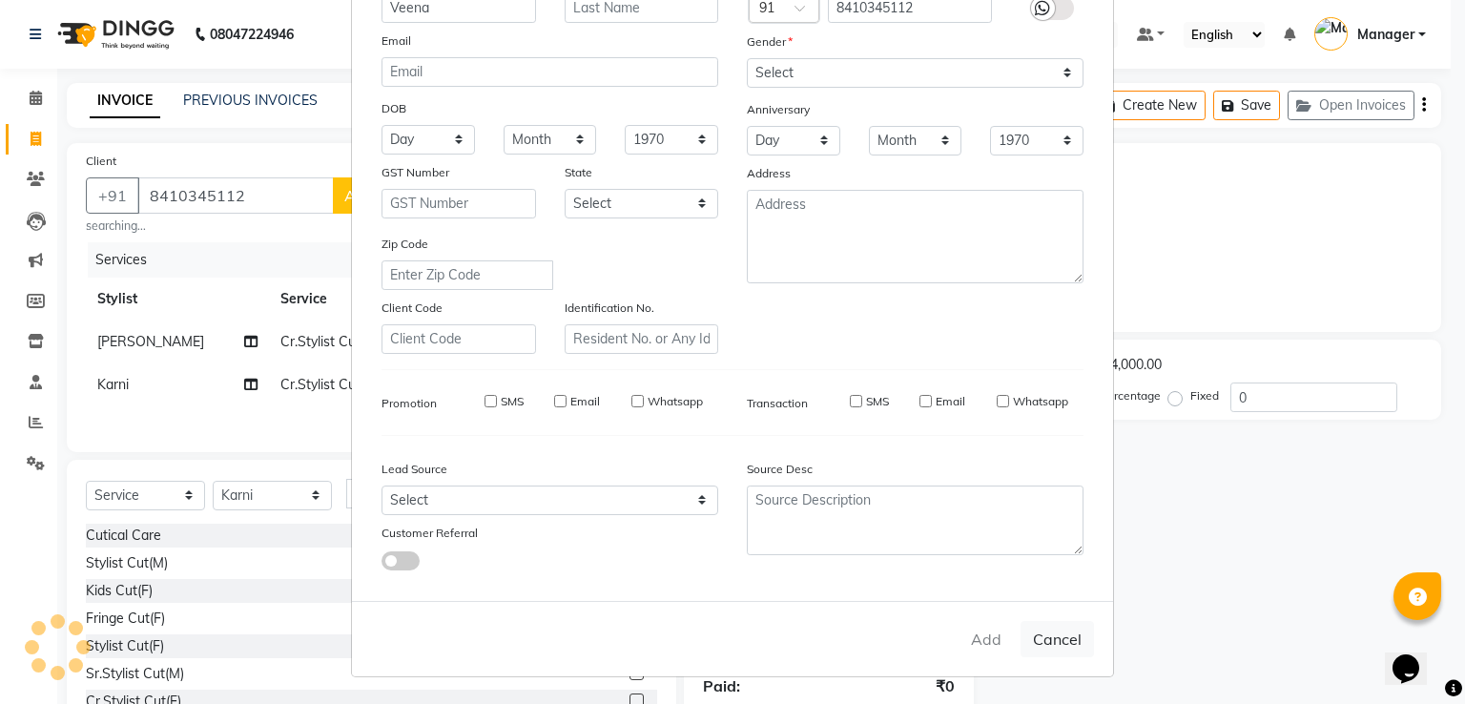
select select
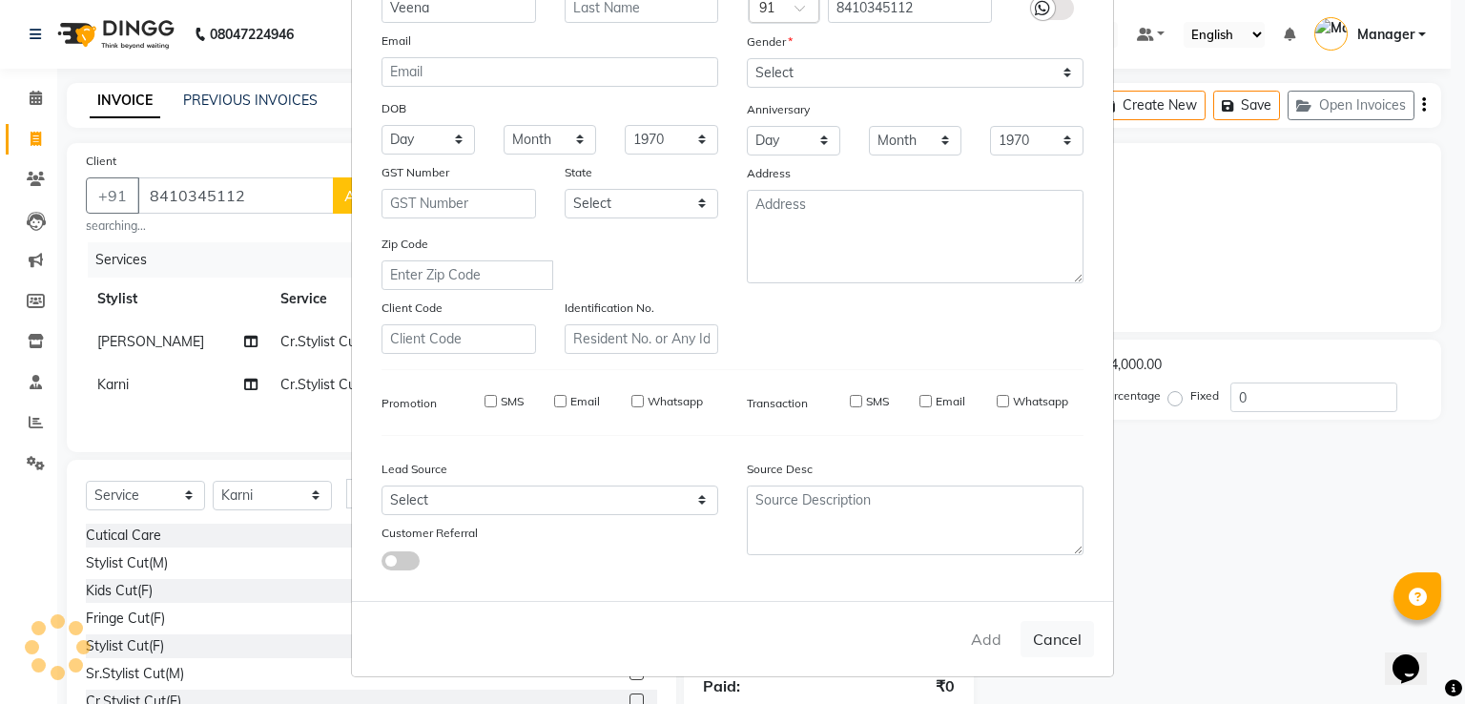
select select
checkbox input "false"
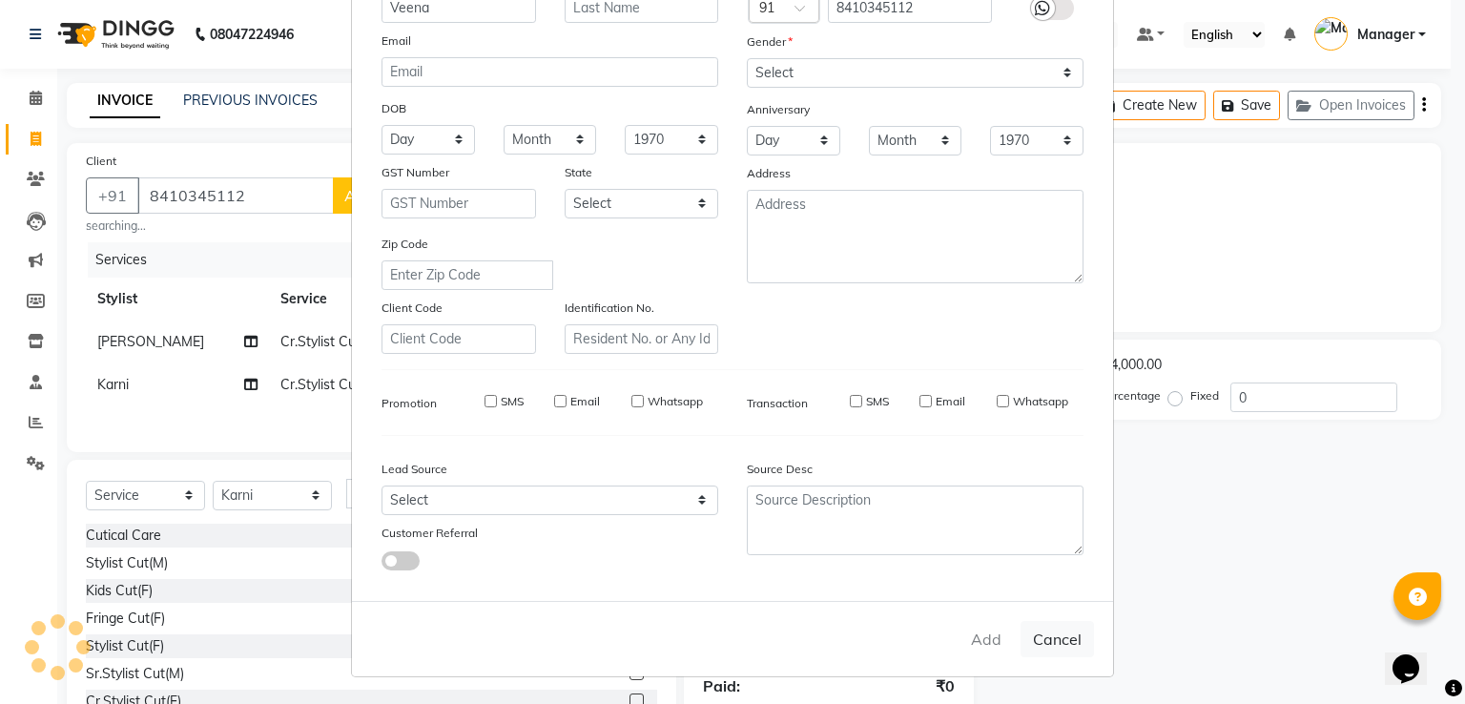
checkbox input "false"
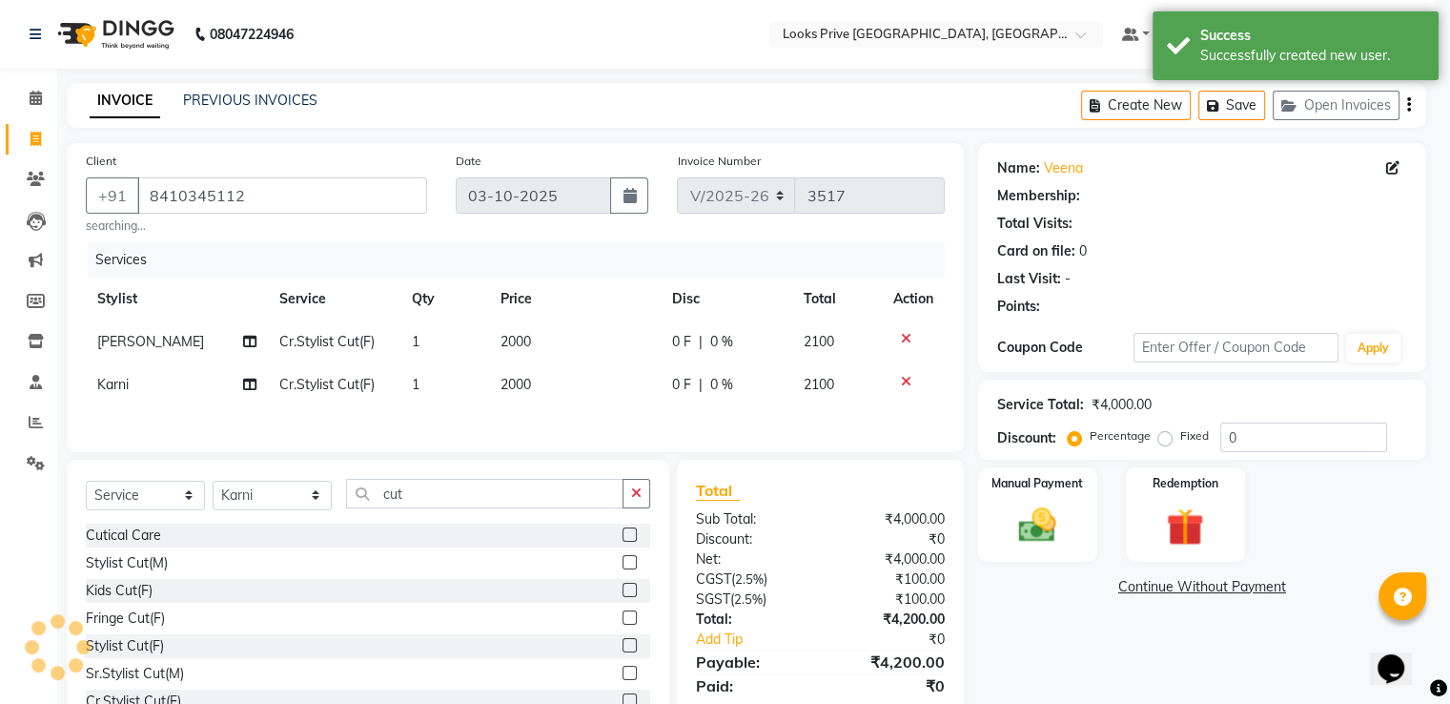
select select "1: Object"
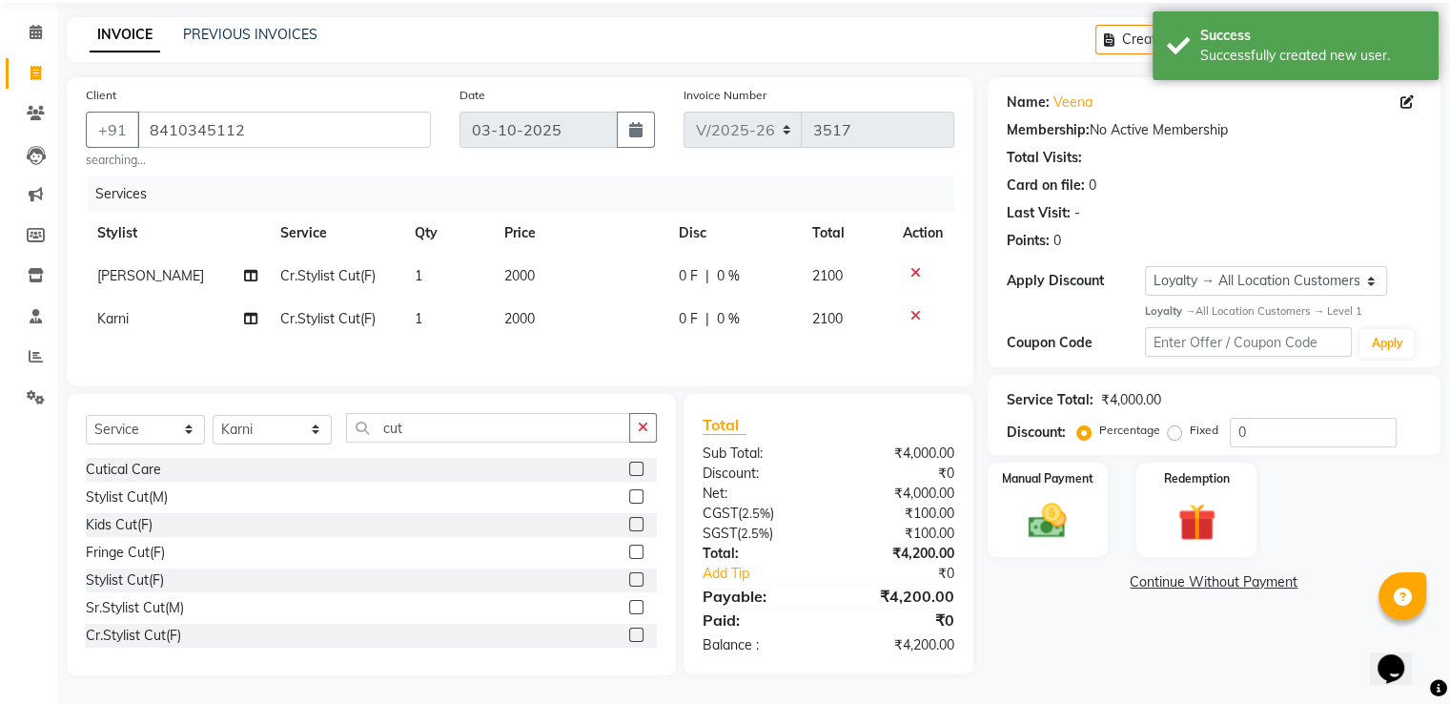
scroll to position [70, 0]
click at [1034, 509] on img at bounding box center [1047, 521] width 64 height 46
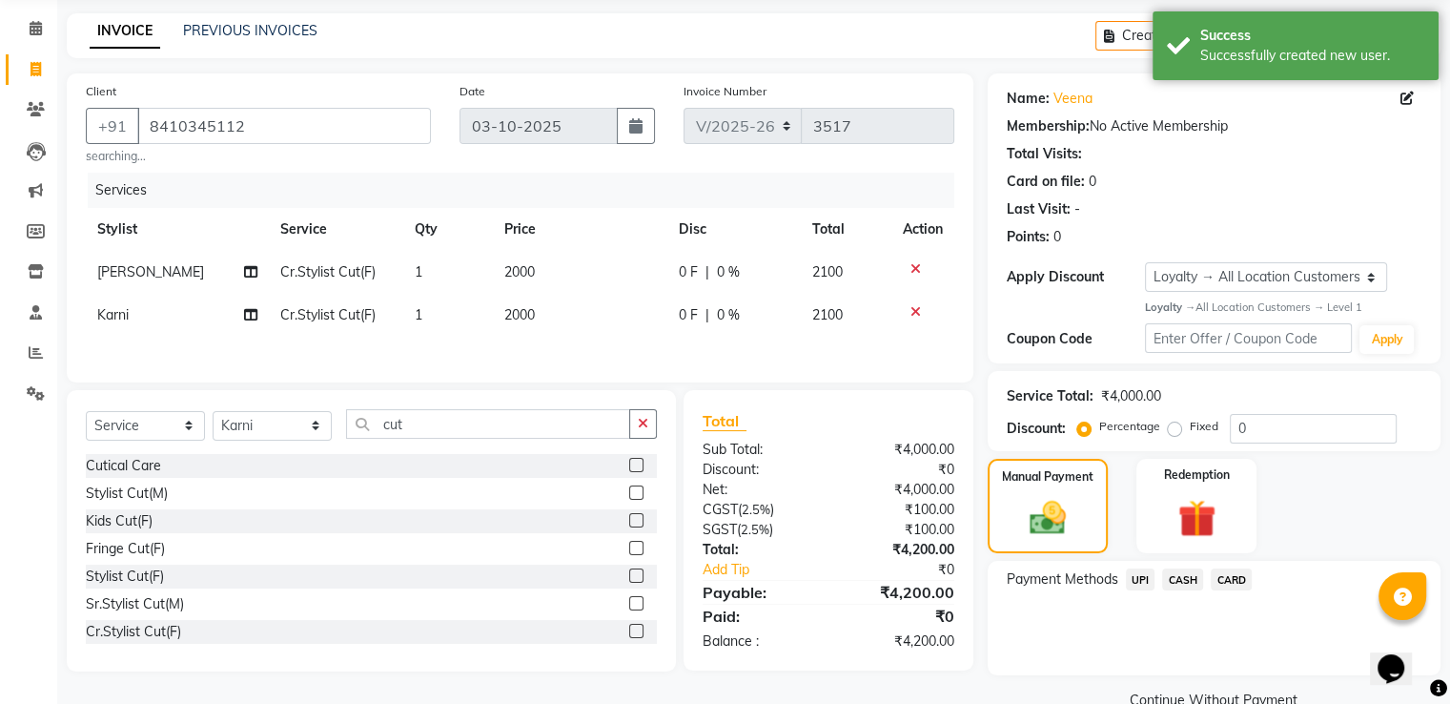
click at [1177, 577] on span "CASH" at bounding box center [1182, 579] width 41 height 22
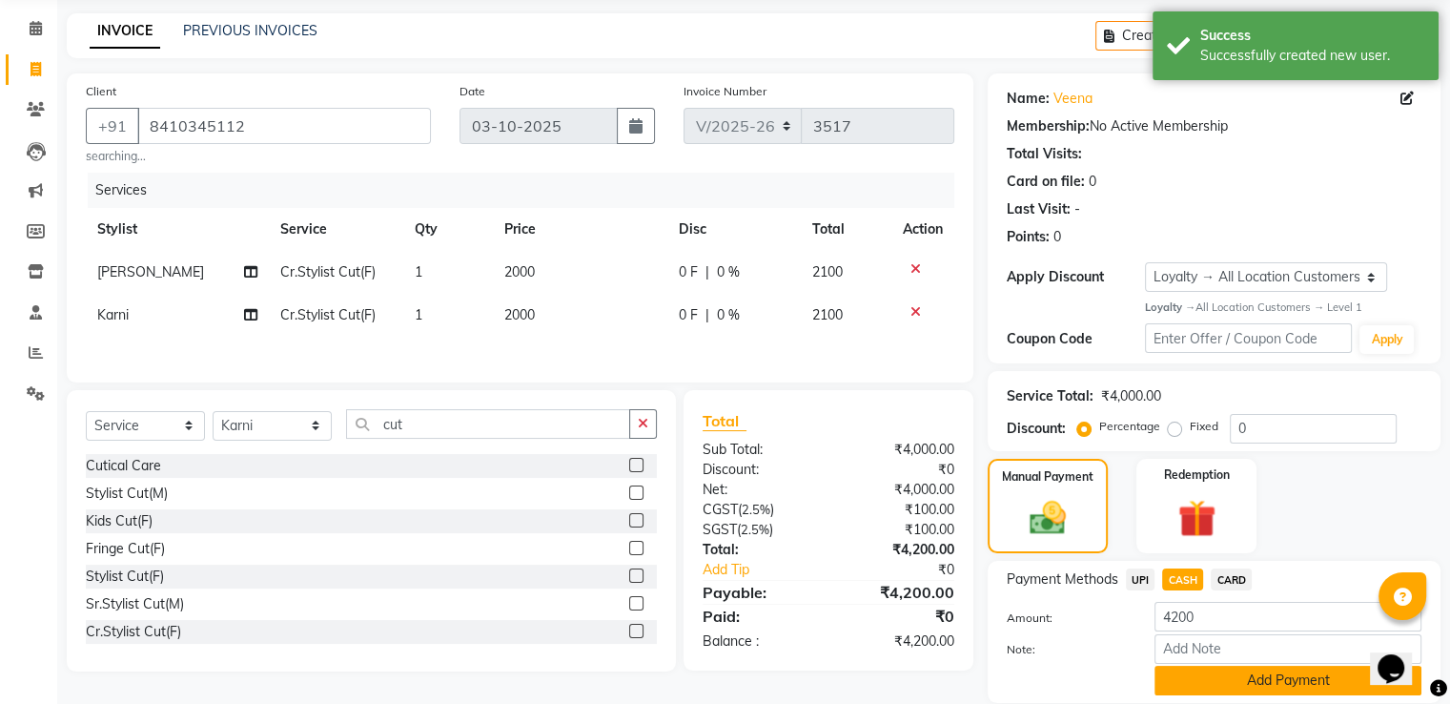
click at [1167, 671] on button "Add Payment" at bounding box center [1288, 681] width 267 height 30
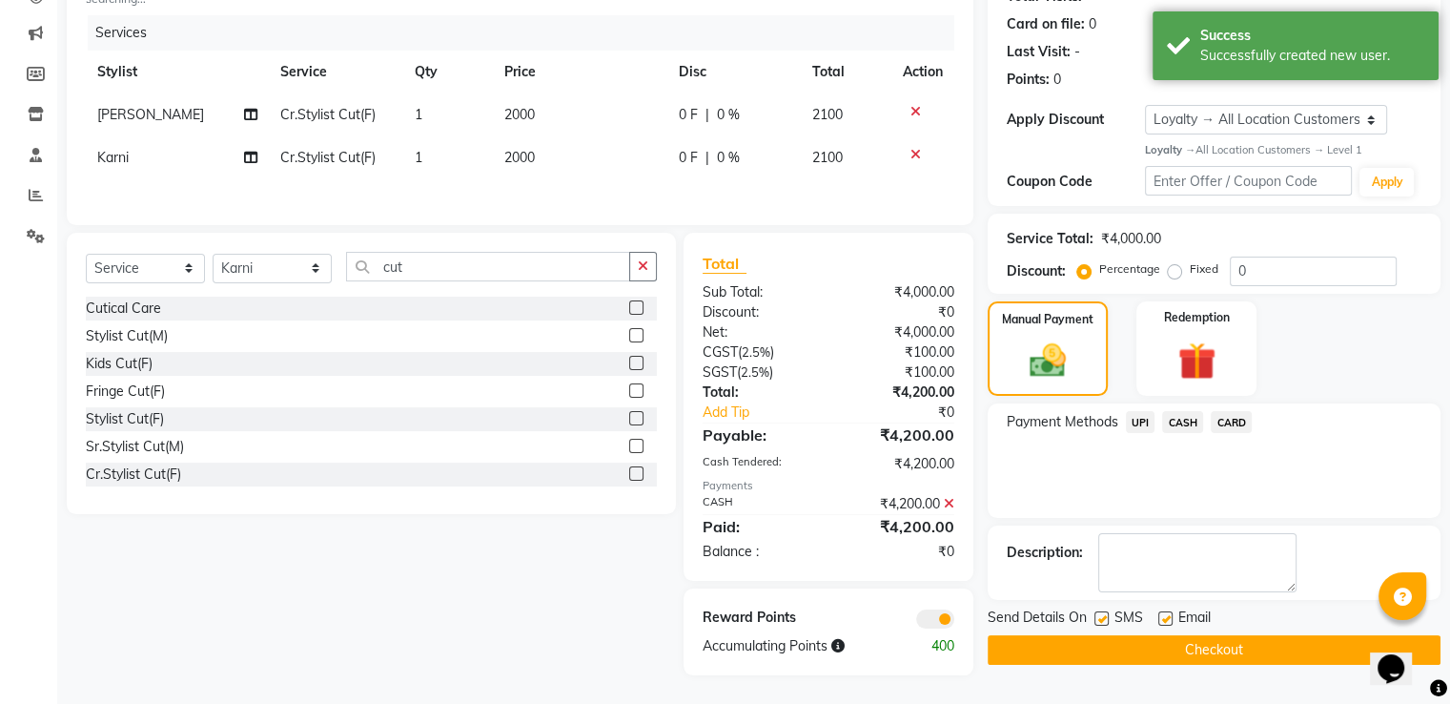
scroll to position [232, 0]
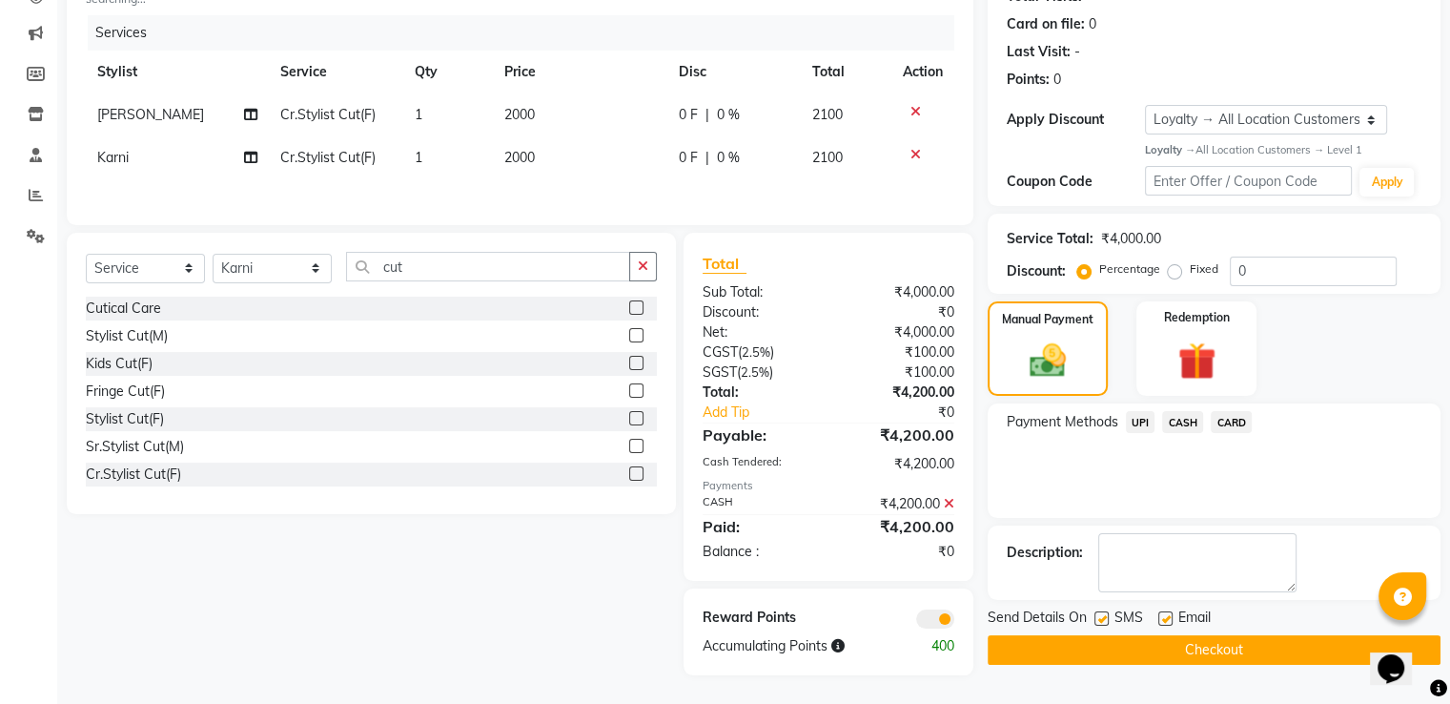
drag, startPoint x: 1083, startPoint y: 635, endPoint x: 986, endPoint y: 575, distance: 114.3
click at [1084, 635] on button "Checkout" at bounding box center [1214, 650] width 453 height 30
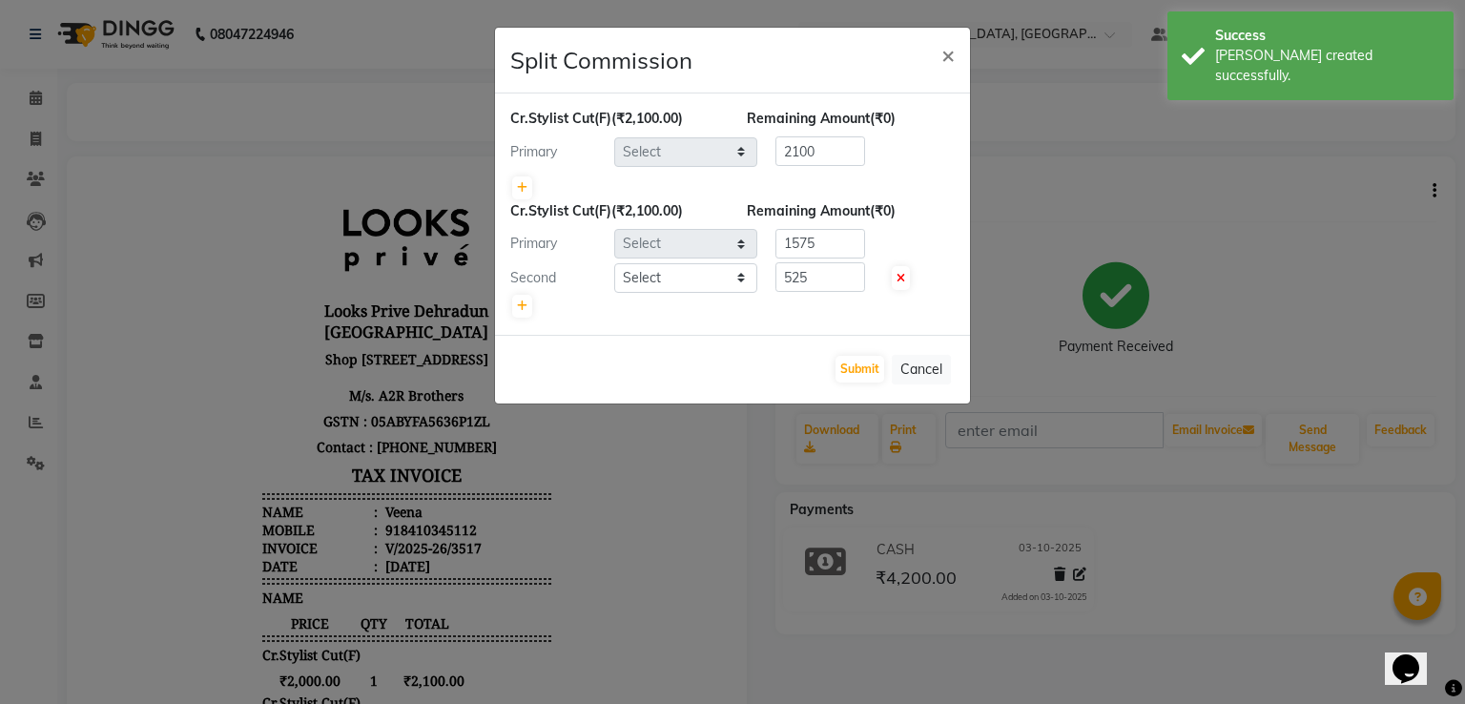
select select "45658"
select select "45661"
select select "47803"
click at [46, 95] on ngb-modal-window "Split Commission × Cr.Stylist Cut(F) (₹2,100.00) Remaining Amount (₹0) Primary …" at bounding box center [732, 352] width 1465 height 704
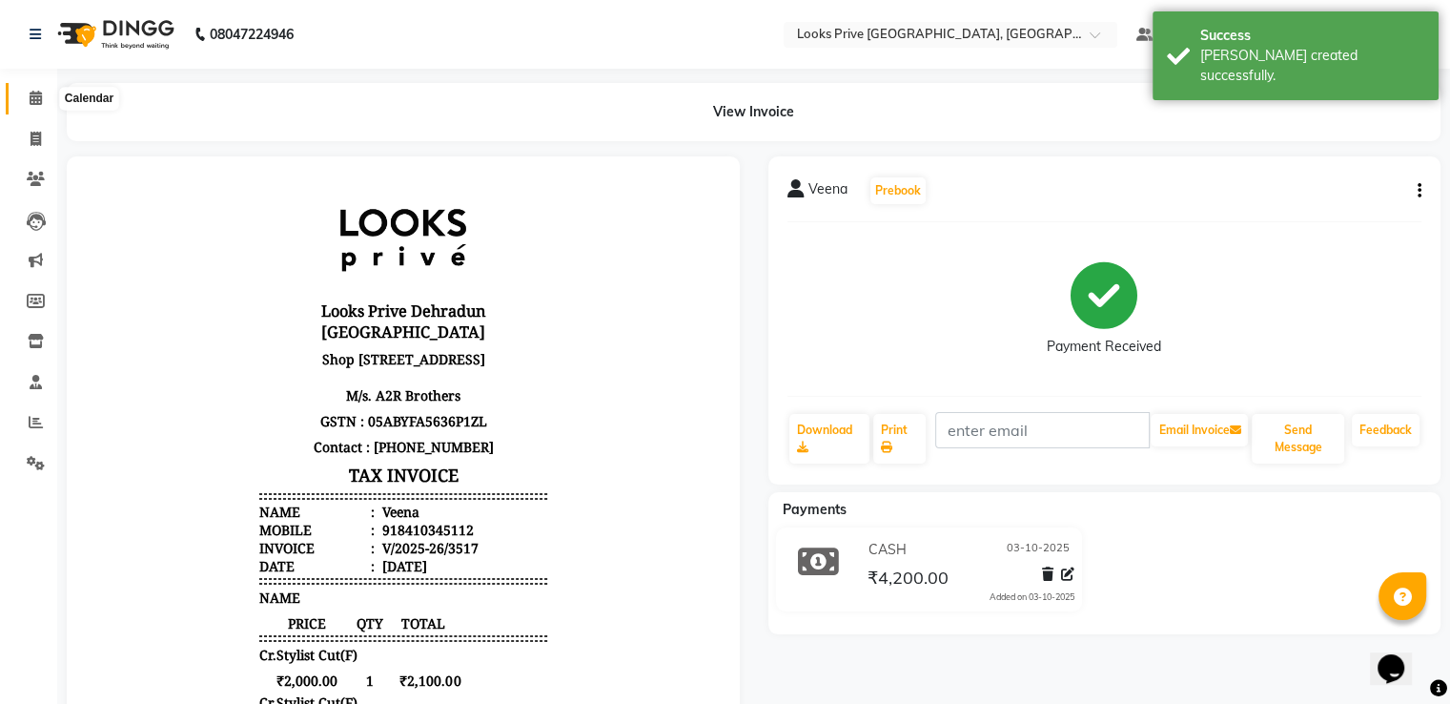
click at [46, 95] on span at bounding box center [35, 99] width 33 height 22
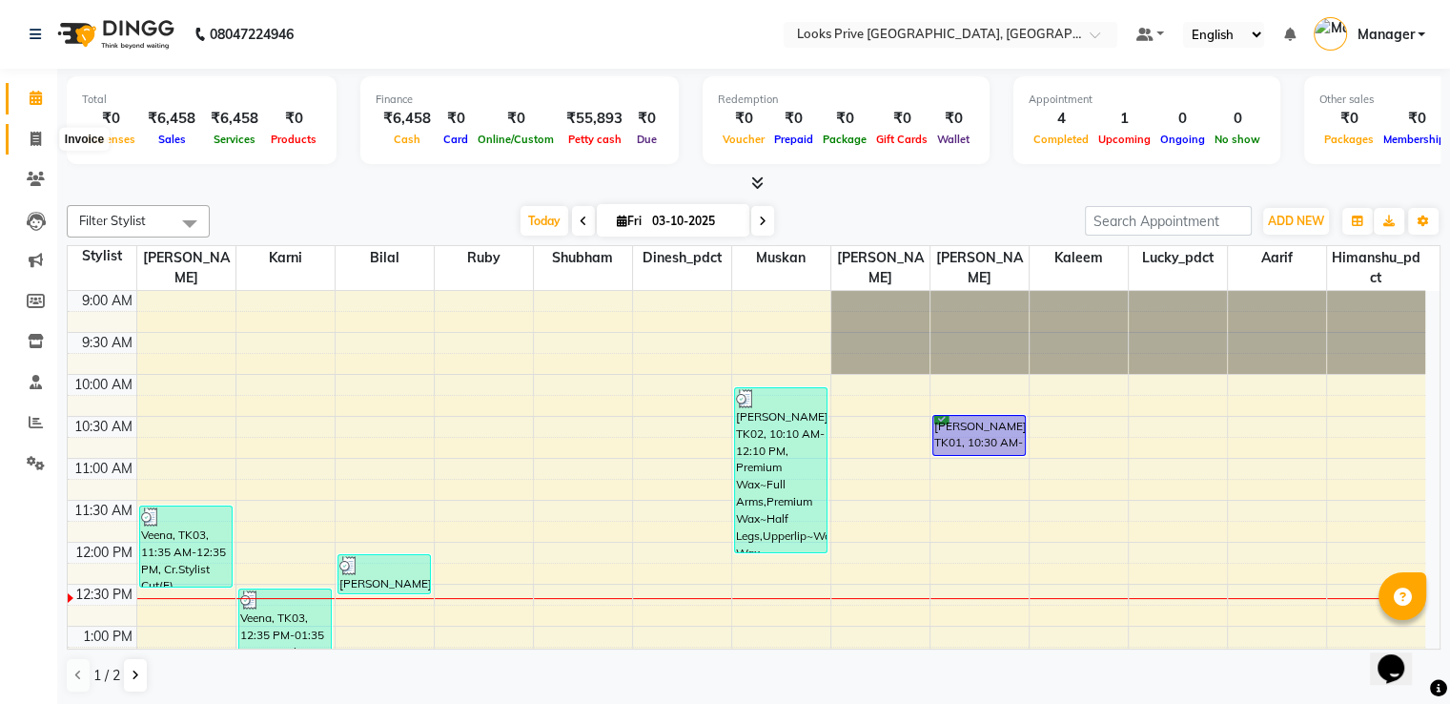
click at [26, 140] on span at bounding box center [35, 140] width 33 height 22
select select "6205"
select select "service"
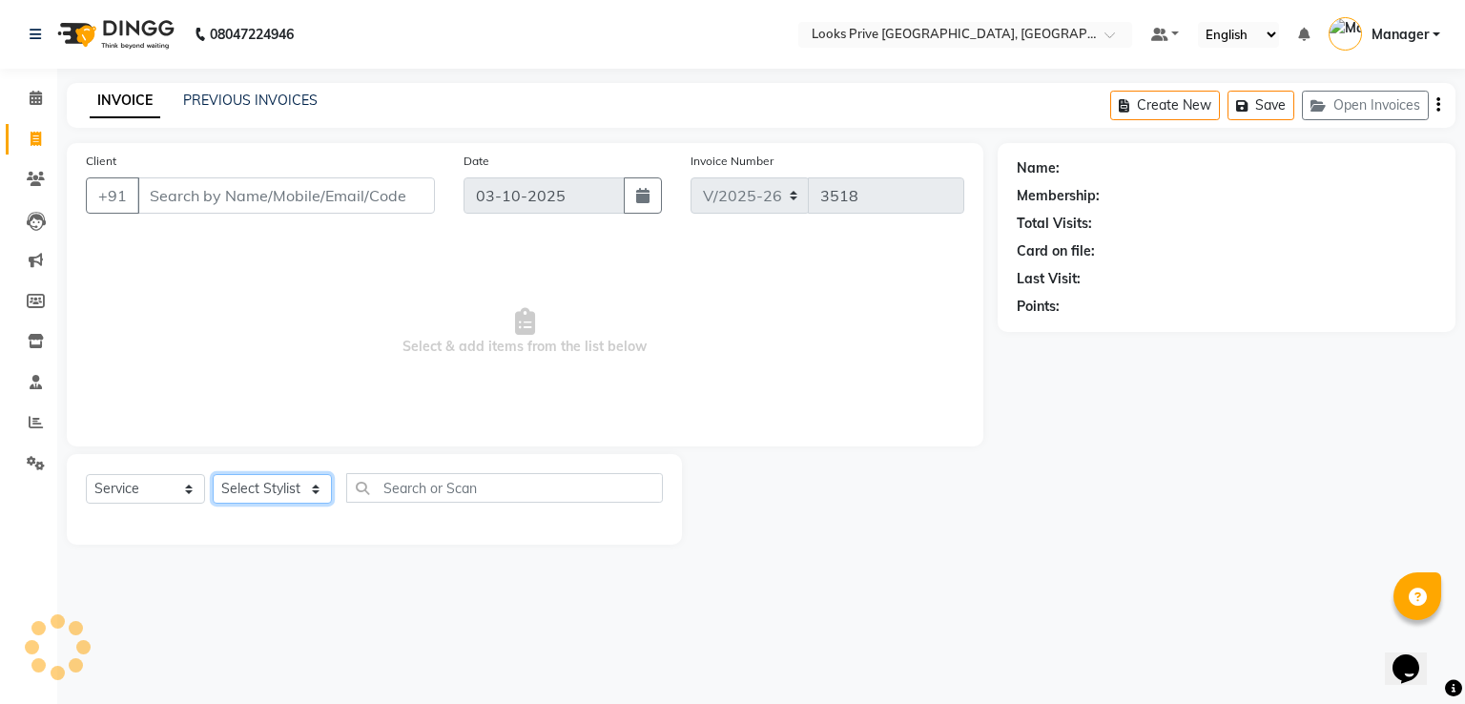
click at [252, 481] on select "Select Stylist" at bounding box center [272, 489] width 119 height 30
select select "45664"
click at [213, 475] on select "Select Stylist A2R_Master [PERSON_NAME] [PERSON_NAME] Dinesh_pdct Himanshu_pdct…" at bounding box center [272, 489] width 119 height 30
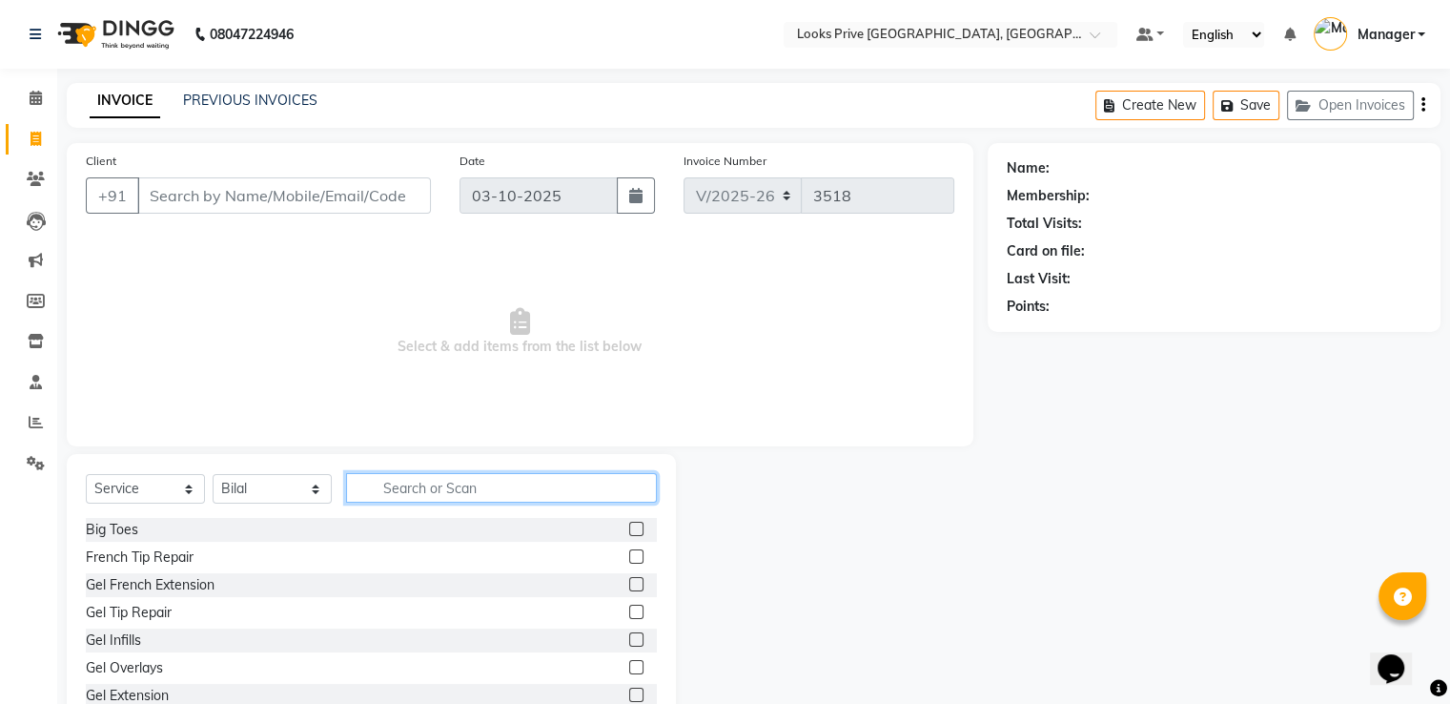
click at [440, 474] on input "text" at bounding box center [501, 488] width 311 height 30
type input "cut"
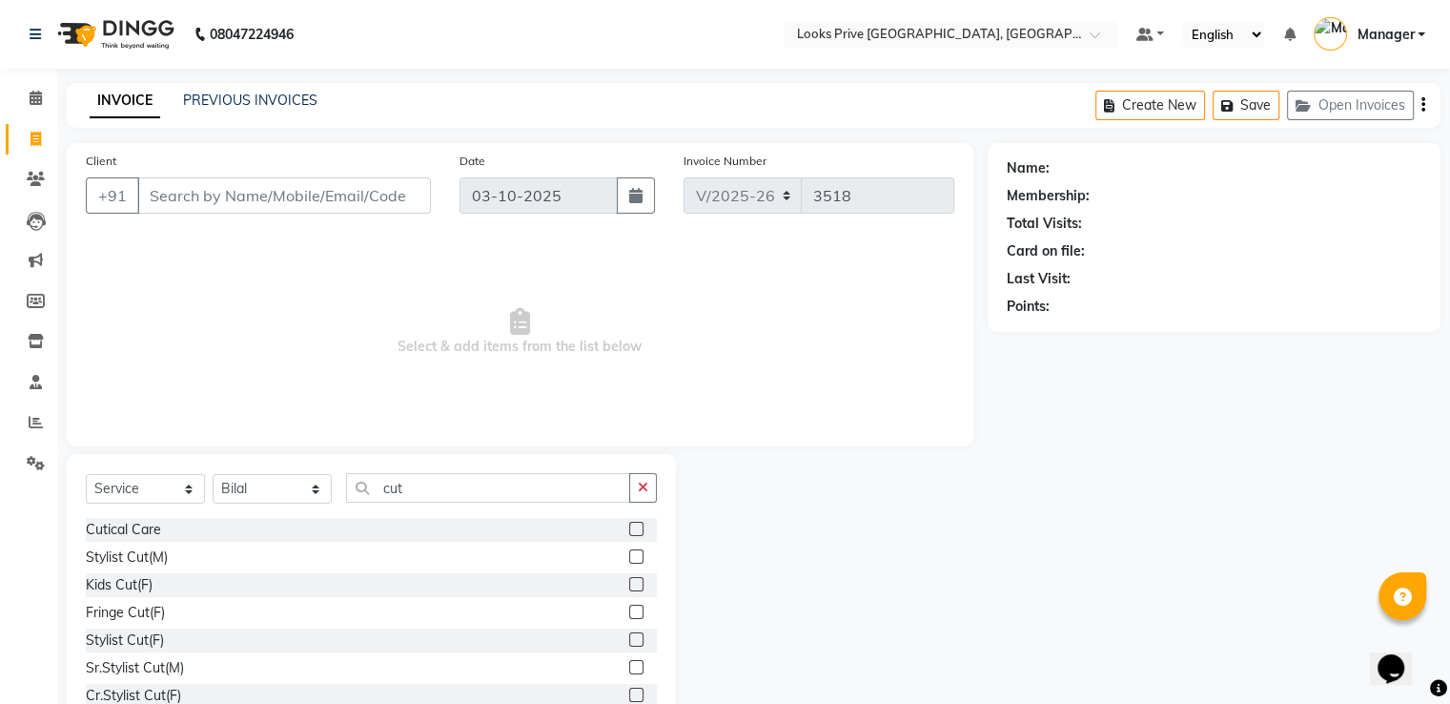
click at [629, 556] on label at bounding box center [636, 556] width 14 height 14
click at [629, 556] on input "checkbox" at bounding box center [635, 557] width 12 height 12
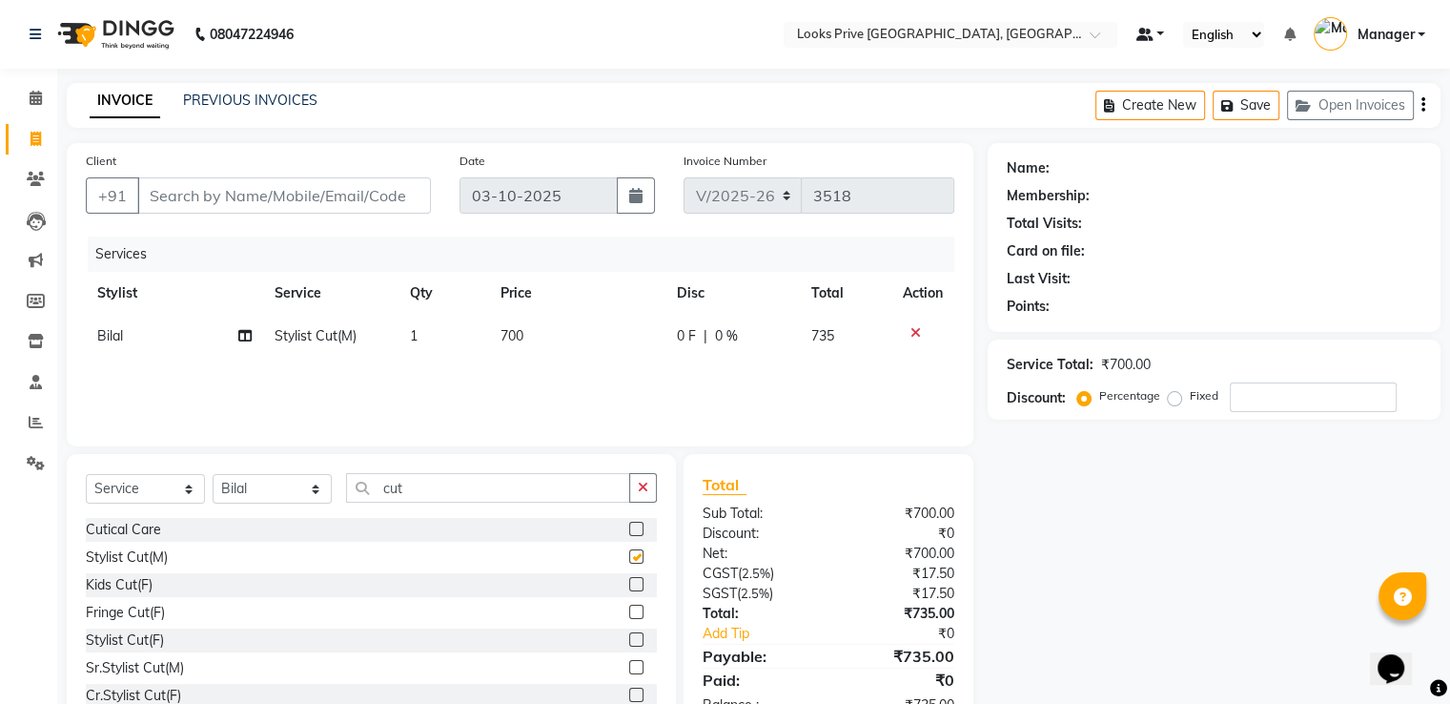
checkbox input "false"
click at [220, 196] on input "Client" at bounding box center [284, 195] width 294 height 36
type input "9"
type input "0"
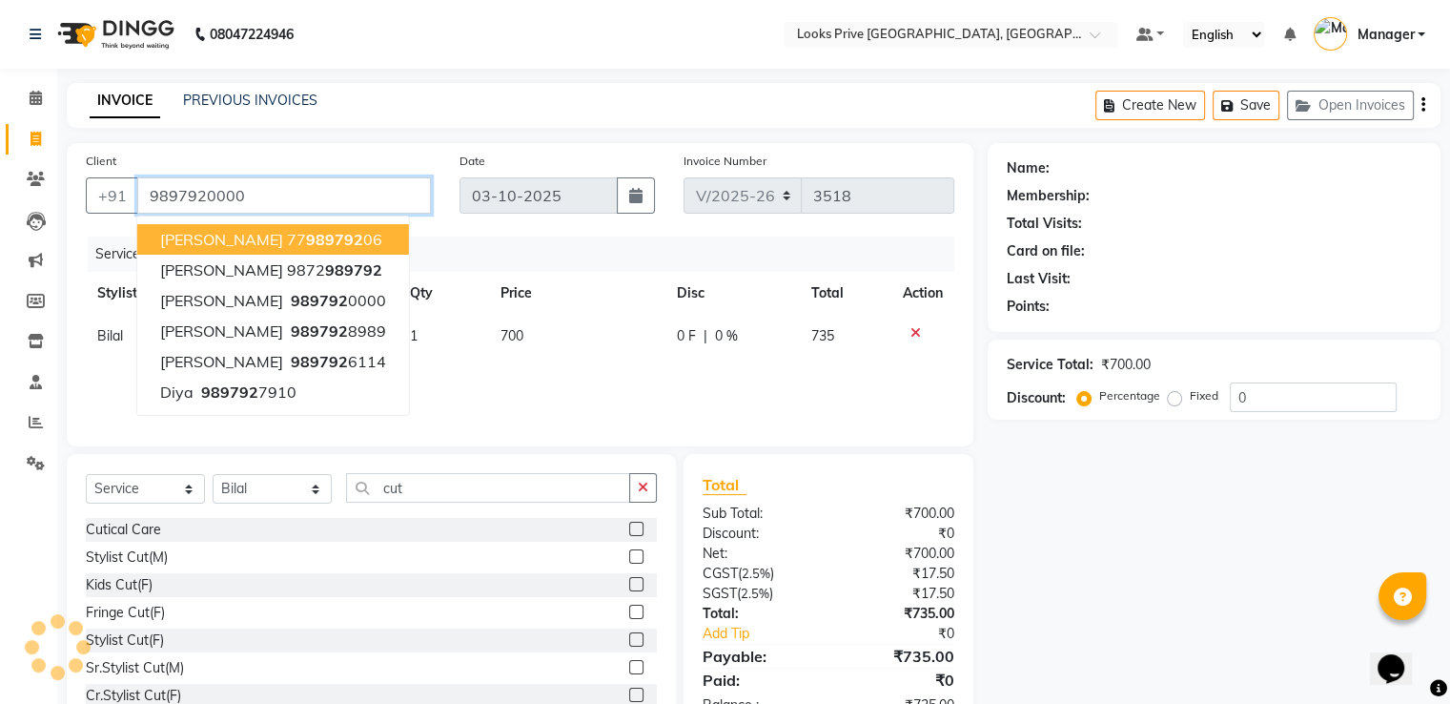
type input "9897920000"
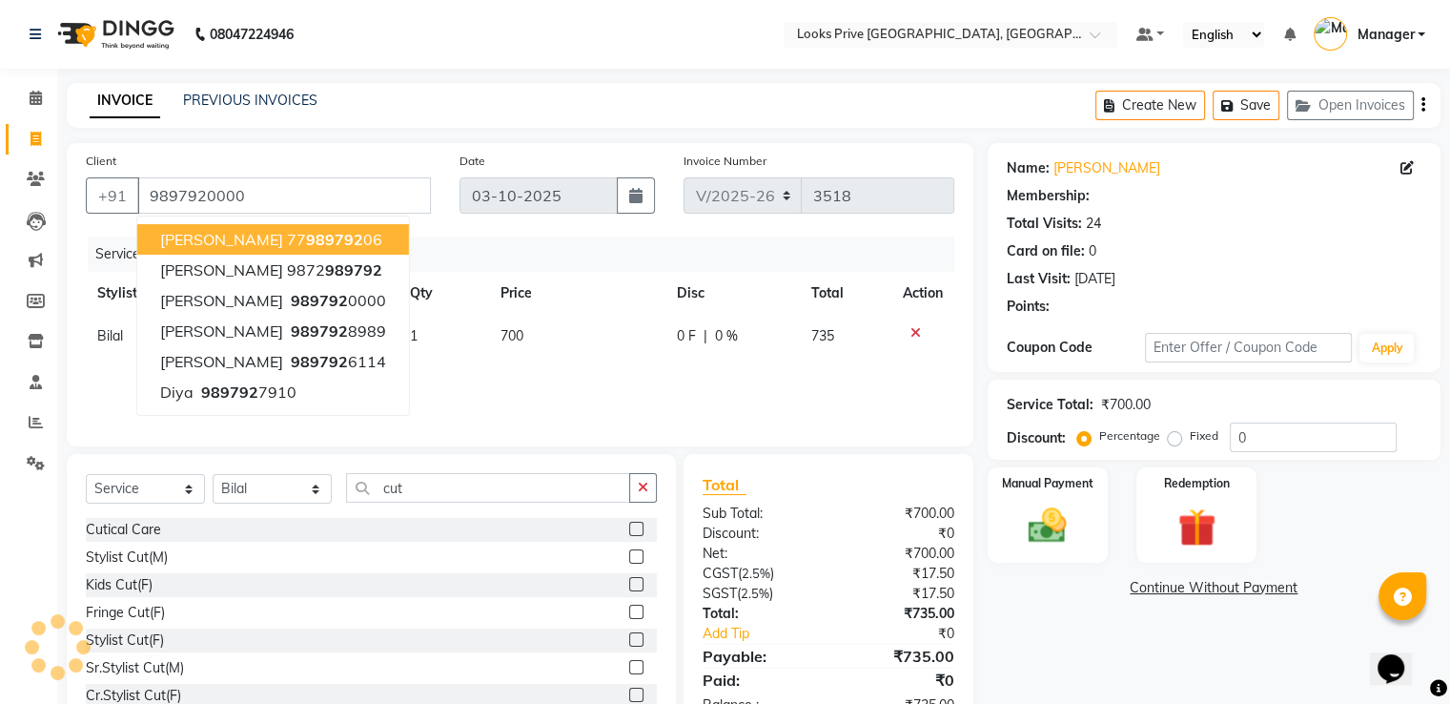
select select "1: Object"
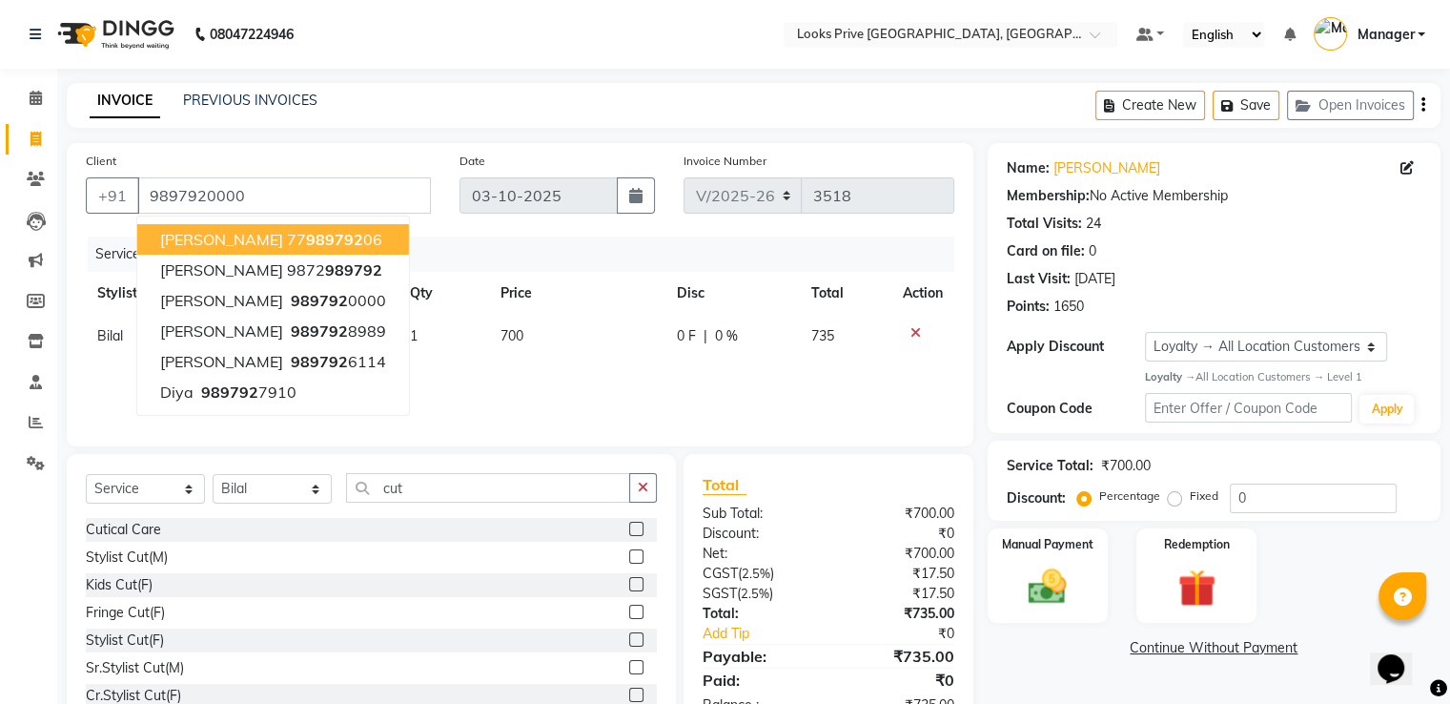
click at [445, 114] on div "INVOICE PREVIOUS INVOICES Create New Save Open Invoices" at bounding box center [754, 105] width 1374 height 45
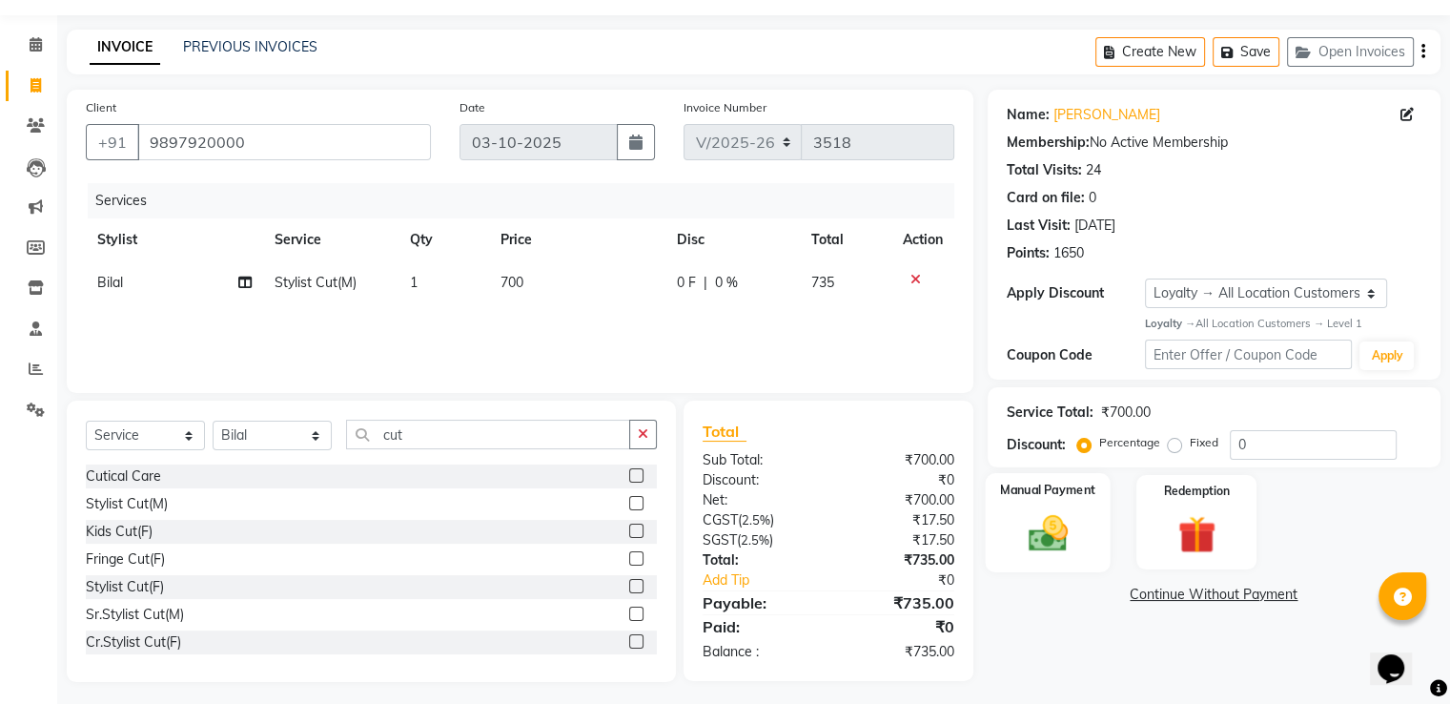
scroll to position [61, 0]
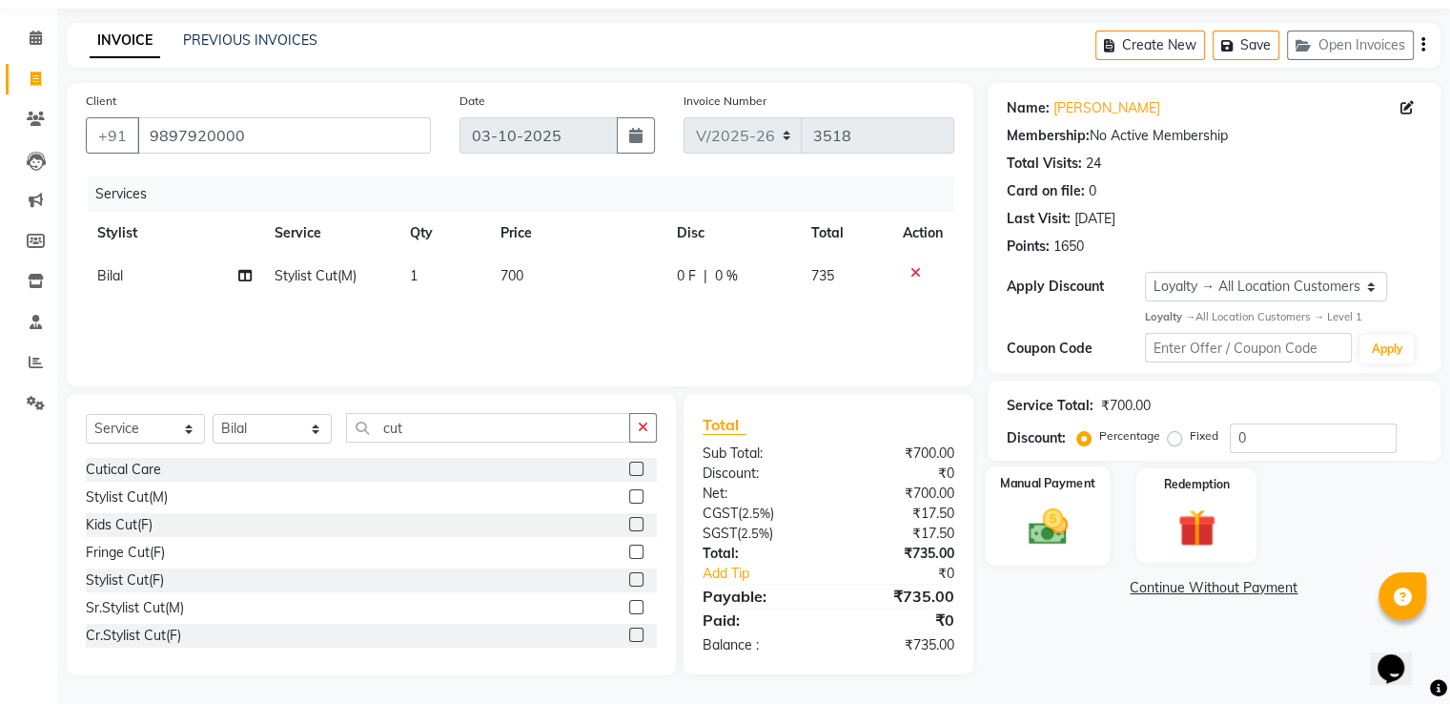
click at [1035, 530] on img at bounding box center [1047, 526] width 64 height 46
click at [1175, 590] on span "CASH" at bounding box center [1182, 588] width 41 height 22
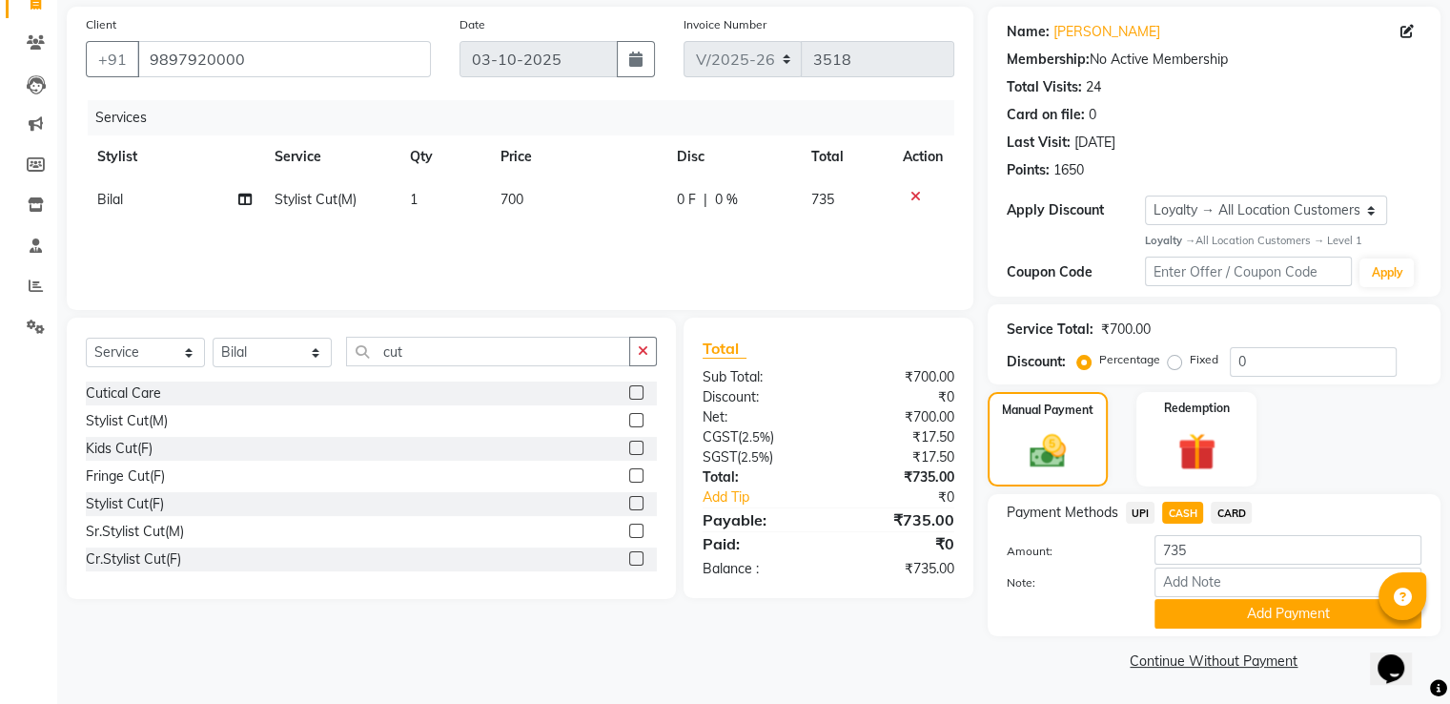
click at [1169, 607] on button "Add Payment" at bounding box center [1288, 614] width 267 height 30
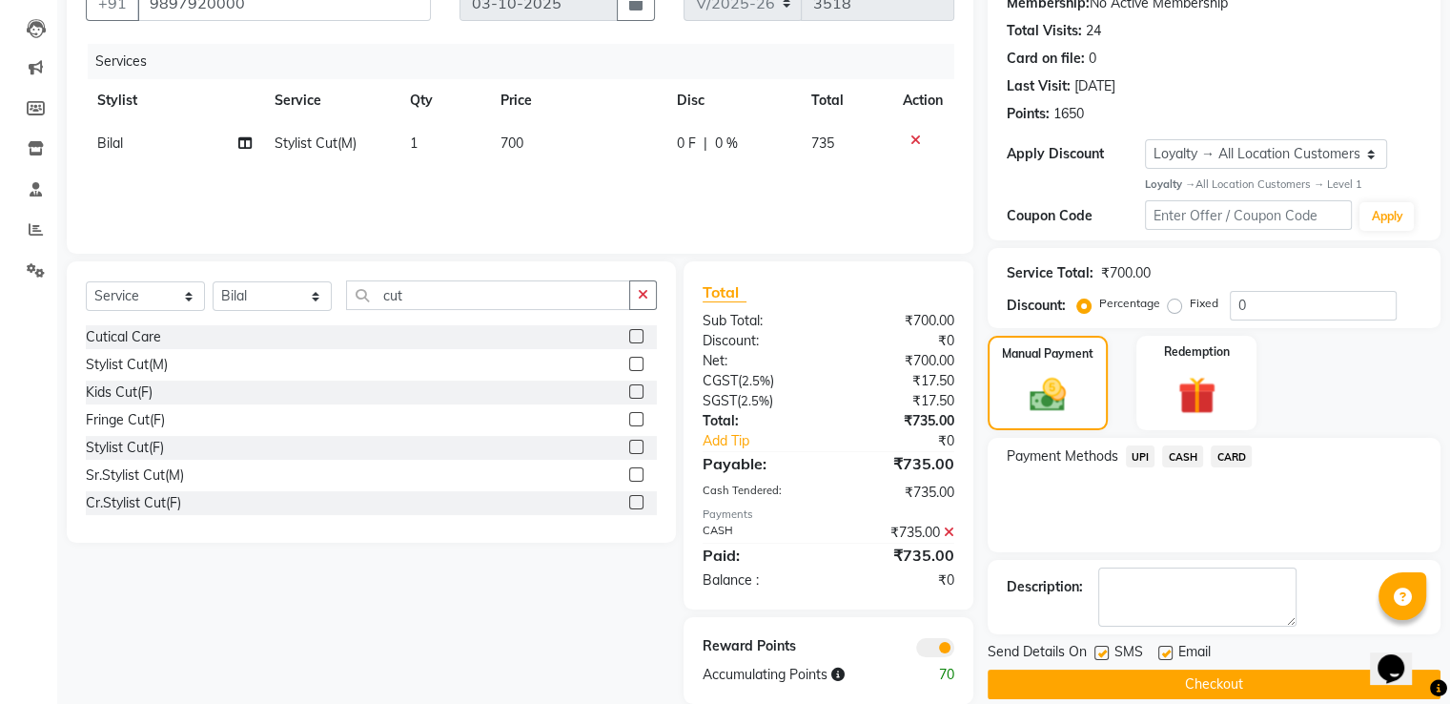
scroll to position [223, 0]
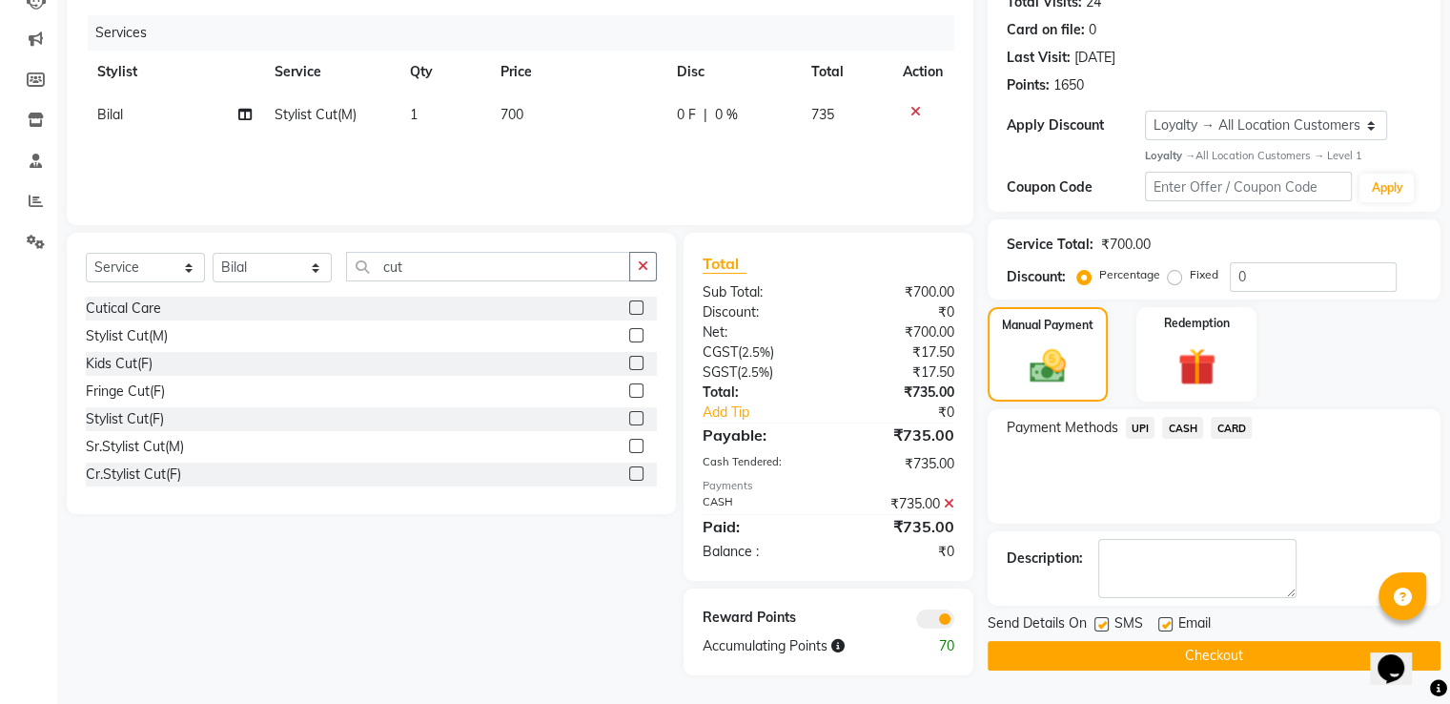
click at [950, 501] on icon at bounding box center [949, 503] width 10 height 13
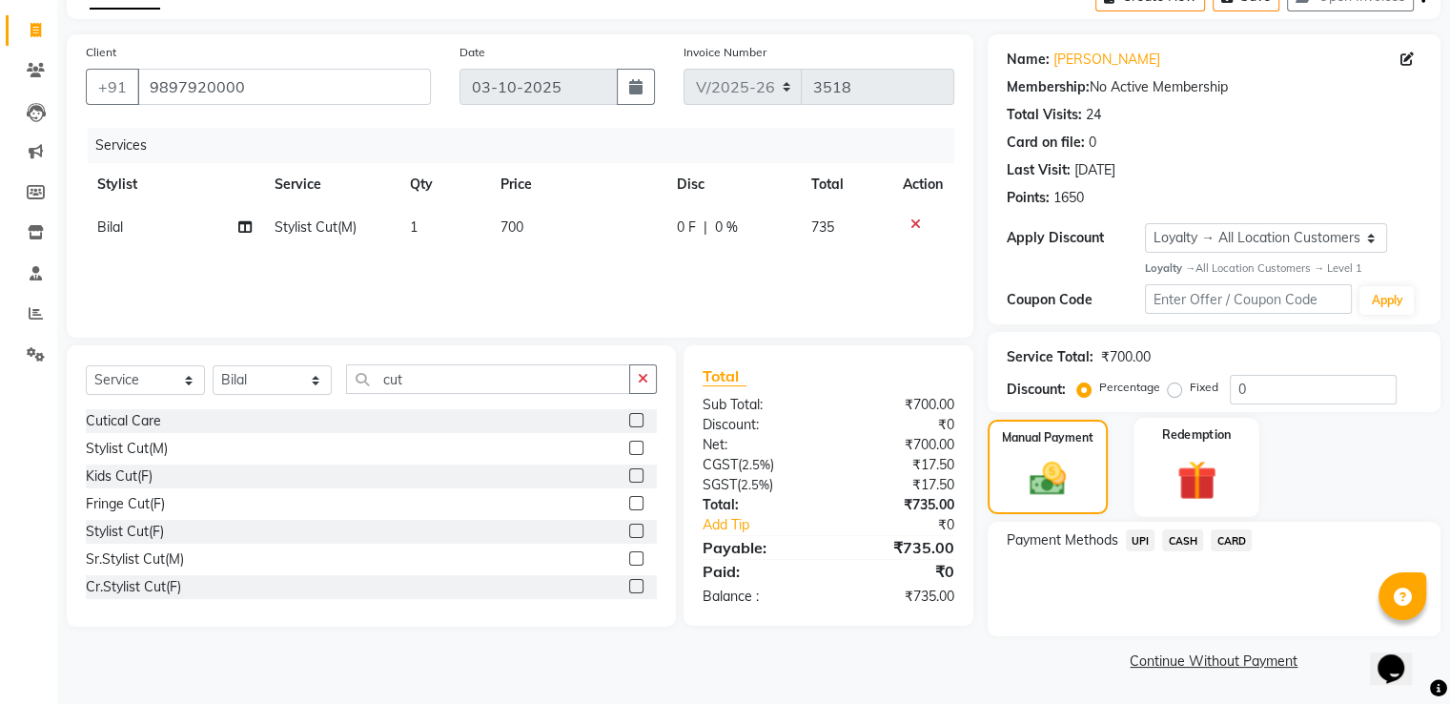
click at [1194, 482] on img at bounding box center [1196, 479] width 64 height 49
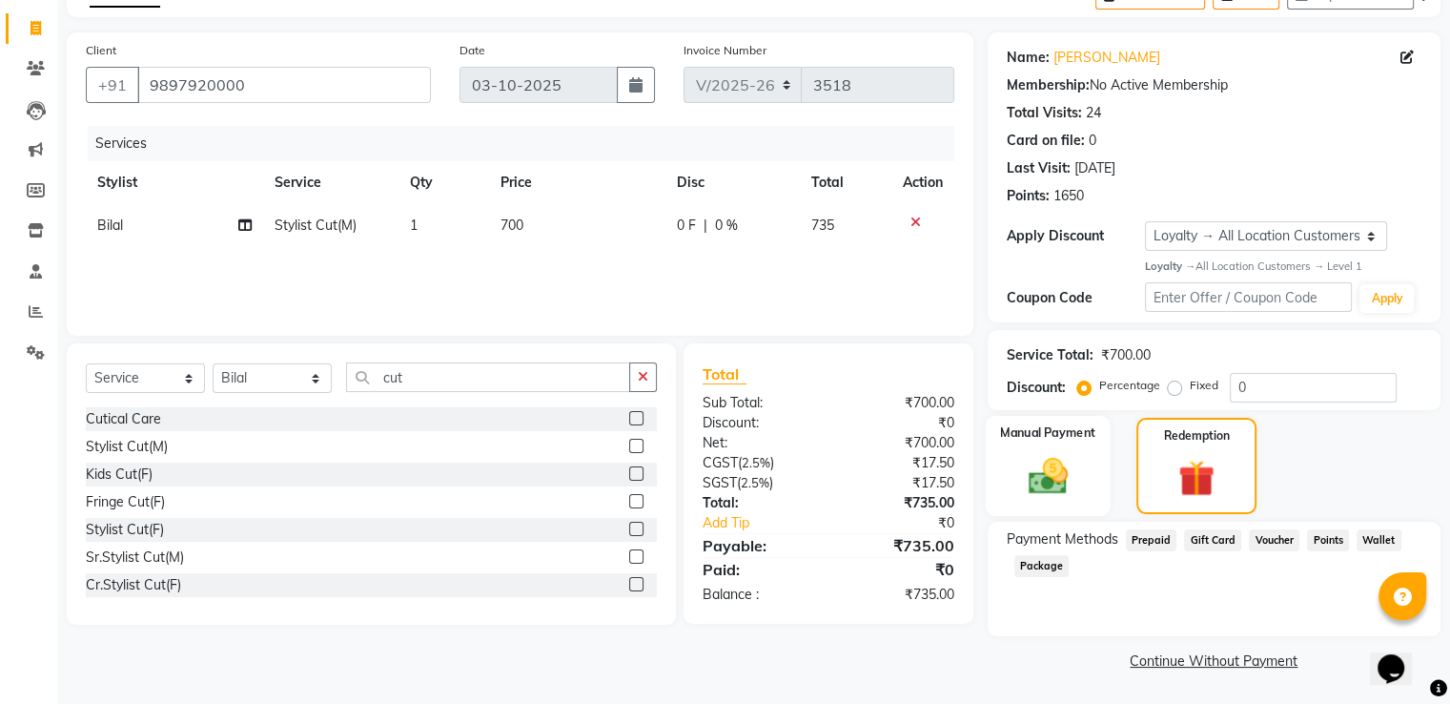
click at [1097, 470] on div "Manual Payment" at bounding box center [1047, 466] width 125 height 100
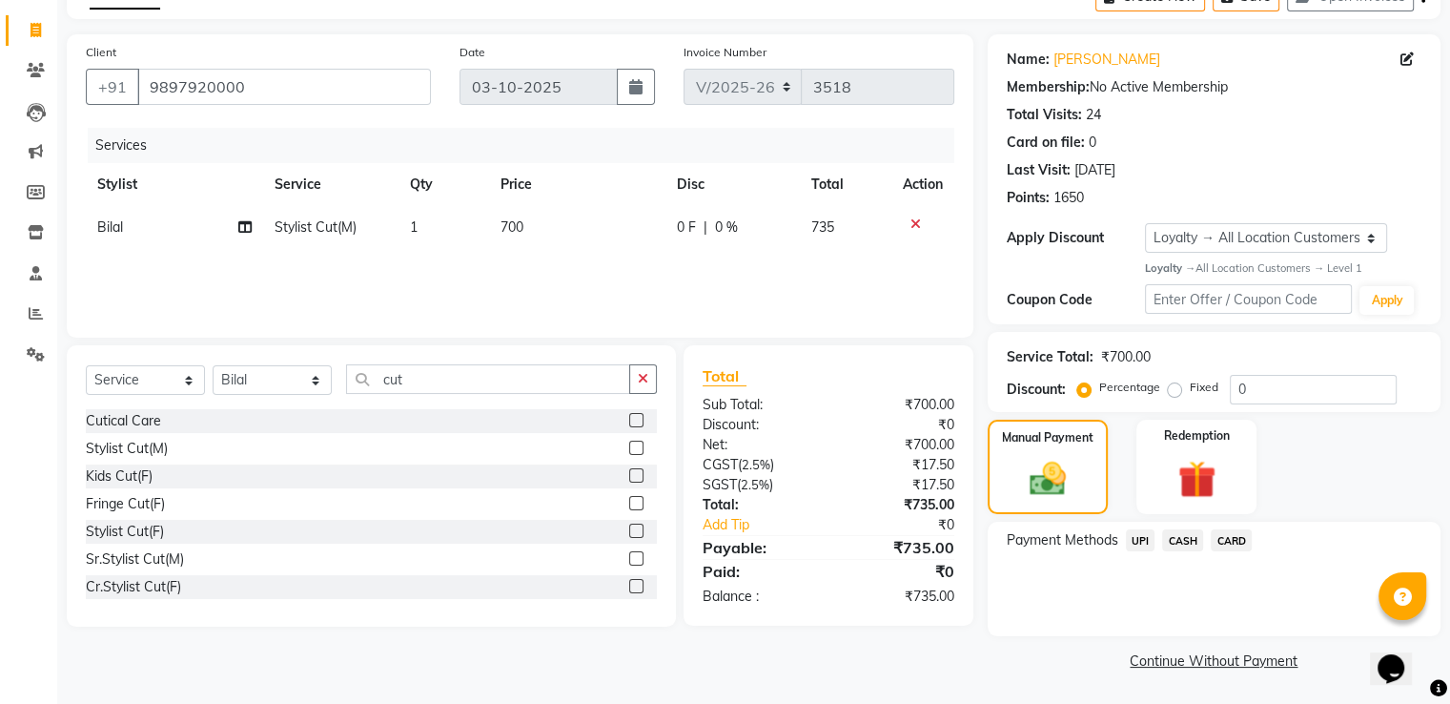
click at [1240, 542] on span "CARD" at bounding box center [1231, 540] width 41 height 22
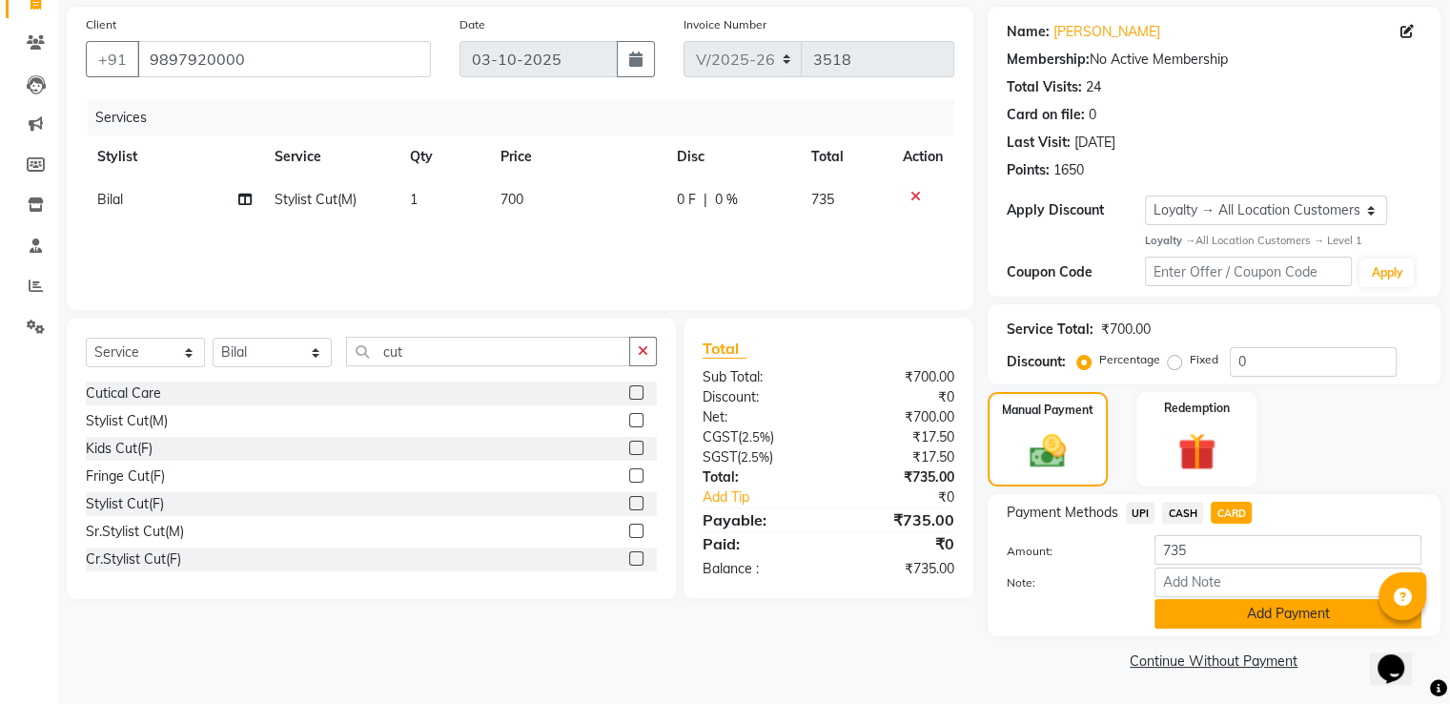
click at [1190, 602] on button "Add Payment" at bounding box center [1288, 614] width 267 height 30
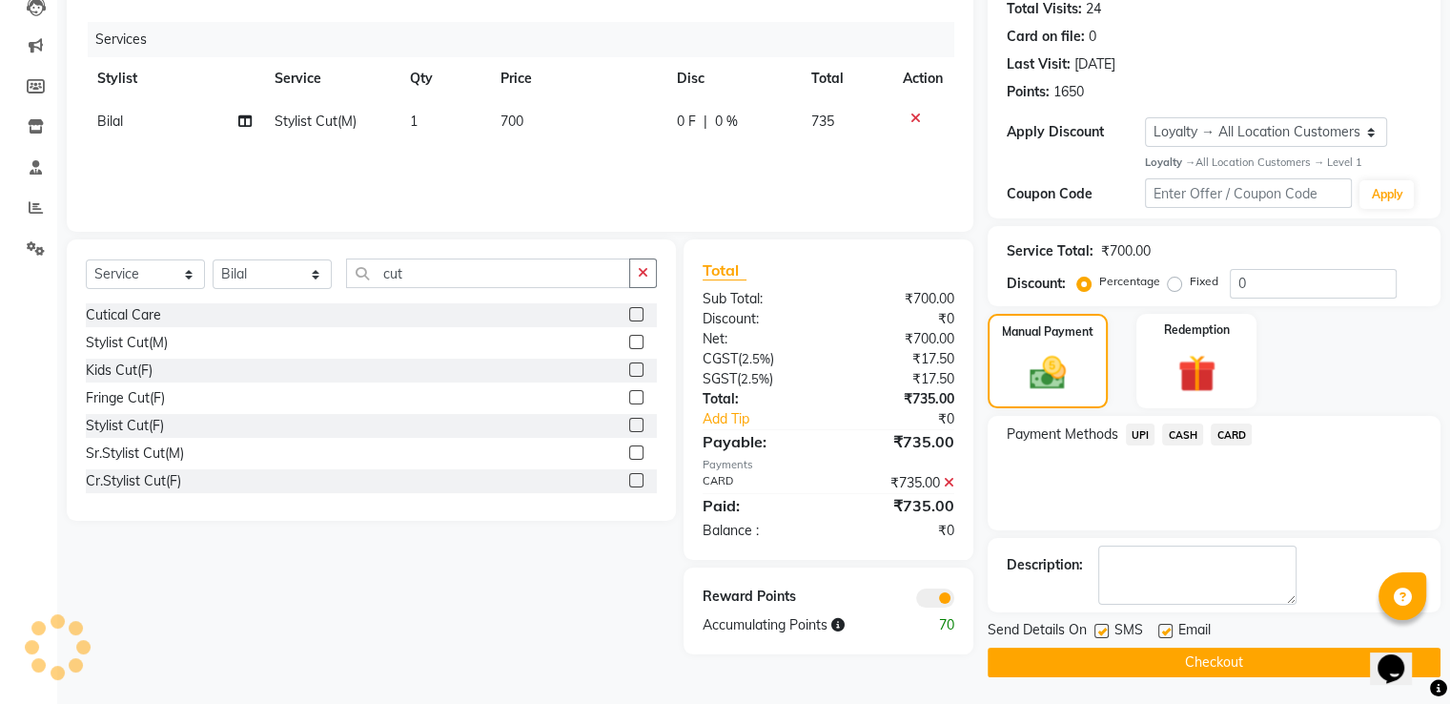
scroll to position [215, 0]
click at [1106, 652] on button "Checkout" at bounding box center [1214, 661] width 453 height 30
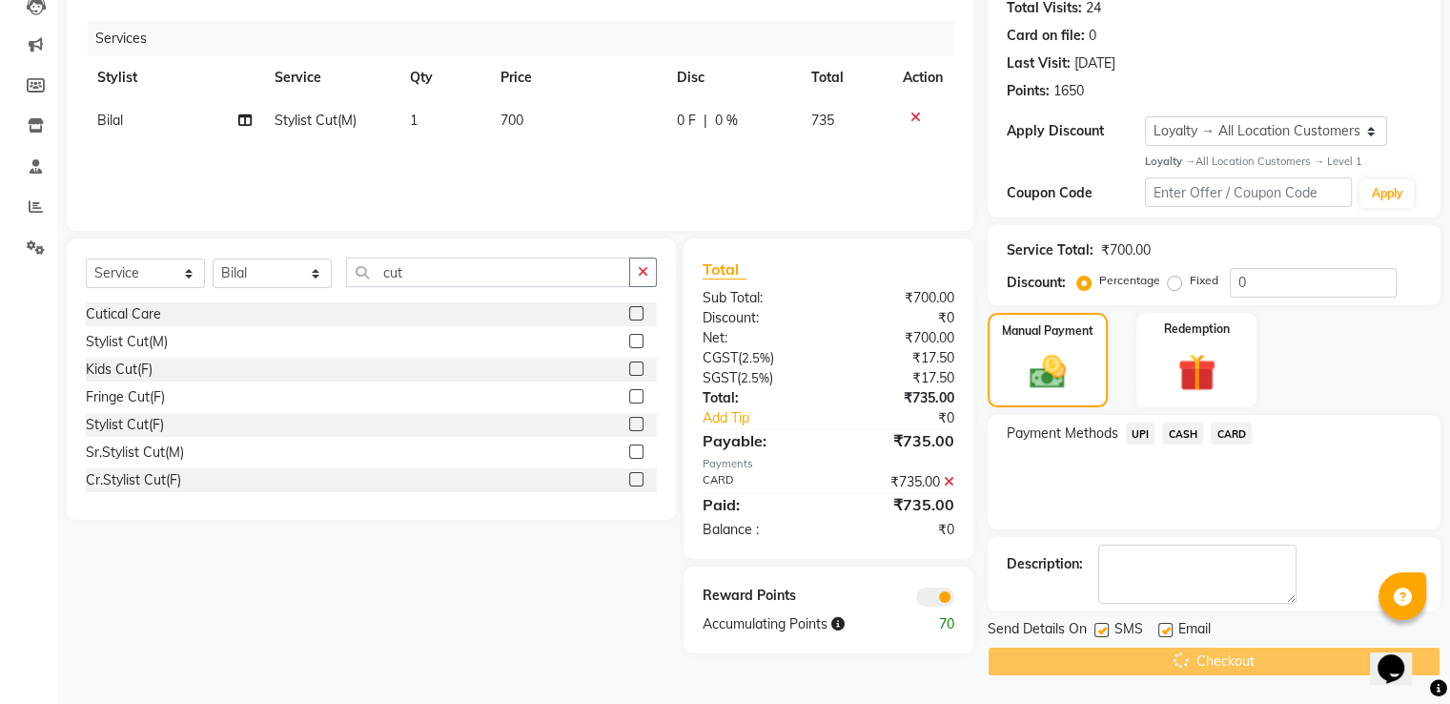
scroll to position [111, 0]
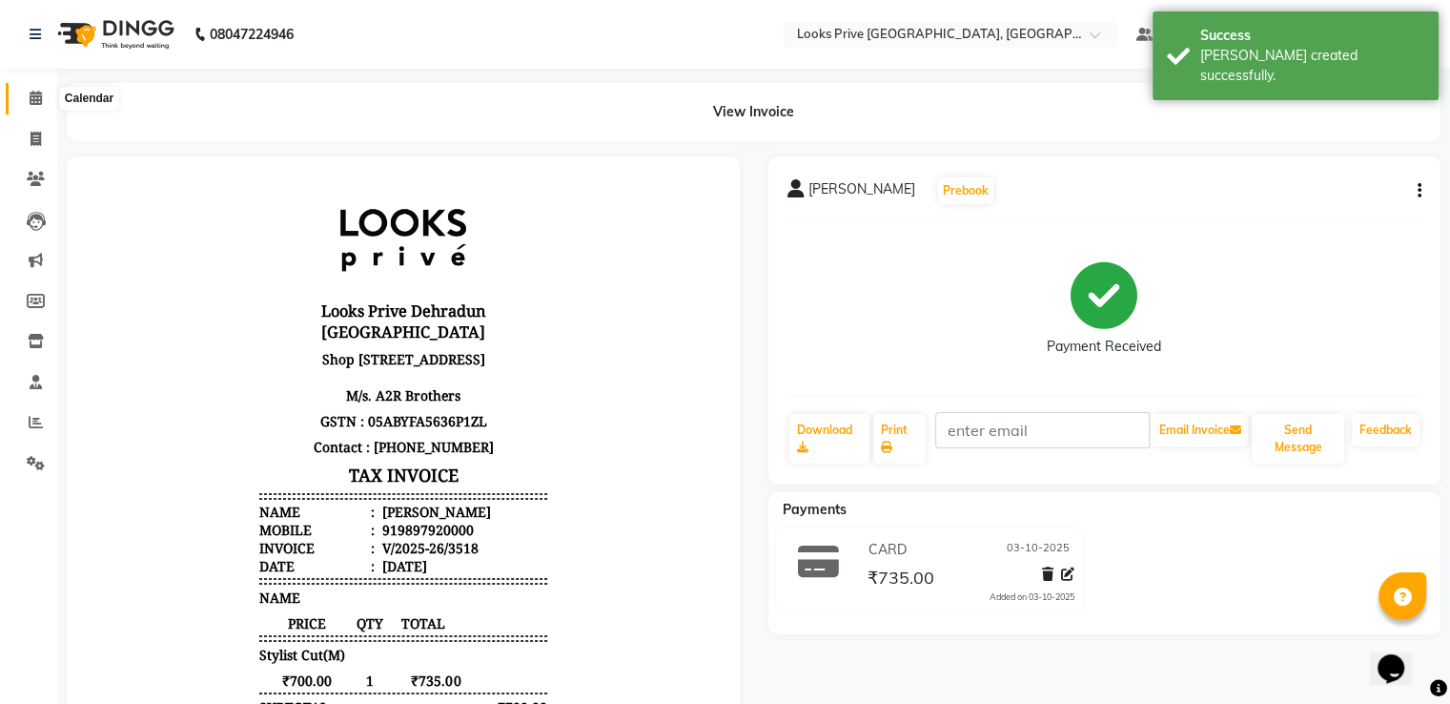
click at [33, 104] on icon at bounding box center [36, 98] width 12 height 14
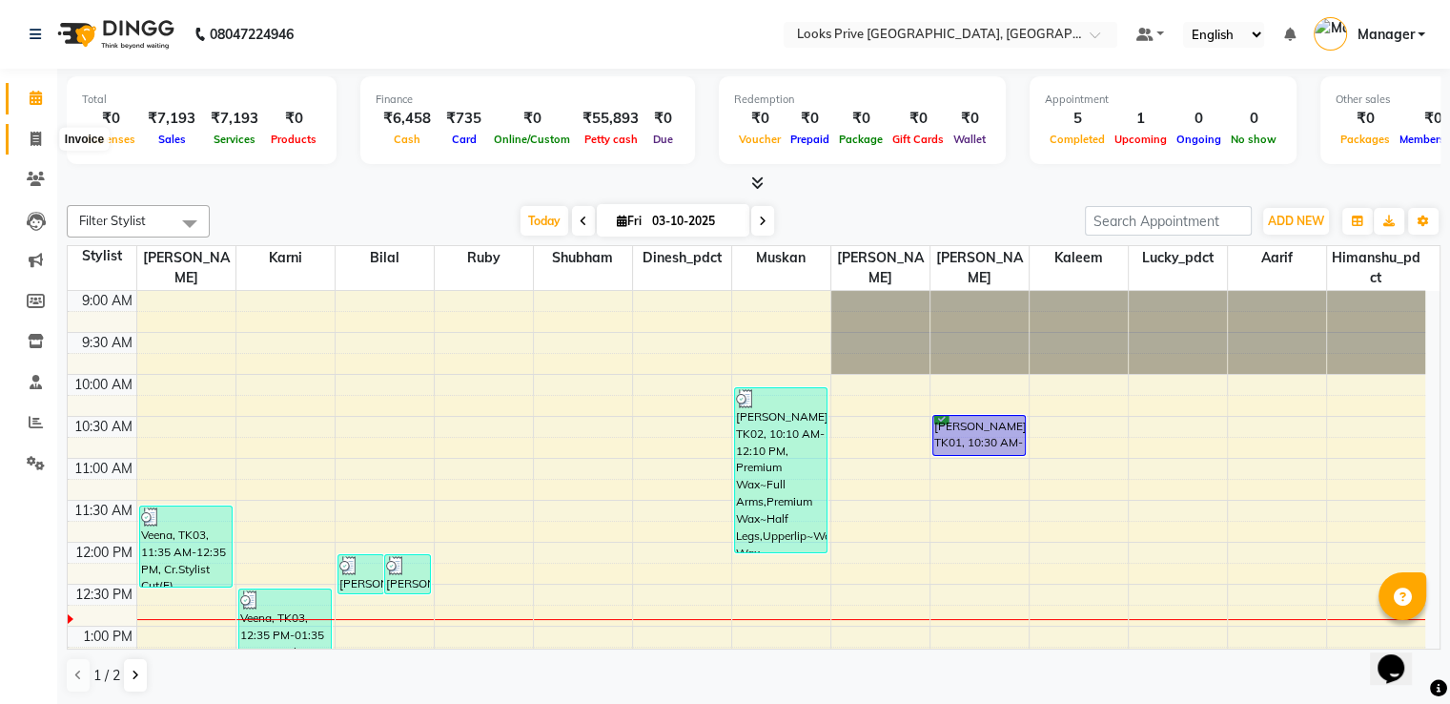
click at [34, 130] on span at bounding box center [35, 140] width 33 height 22
select select "service"
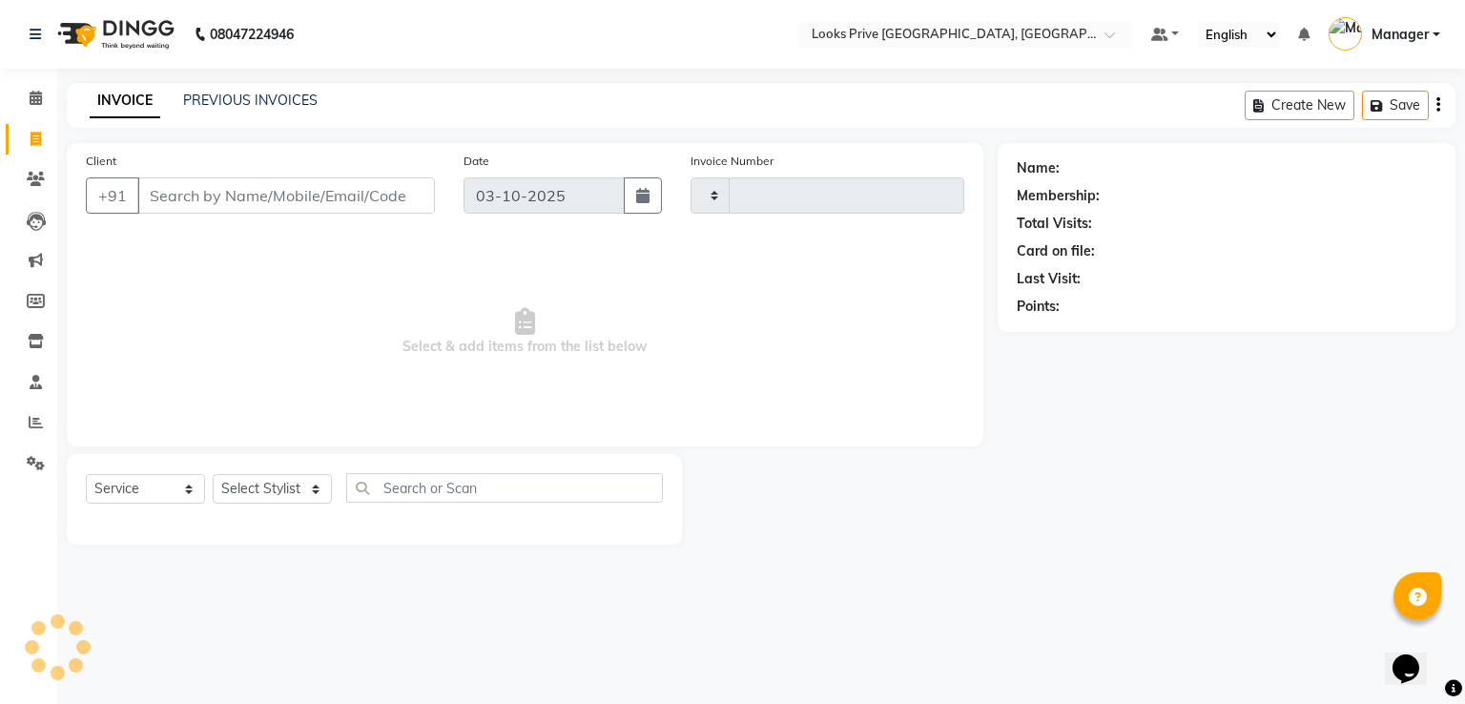
type input "3519"
select select "6205"
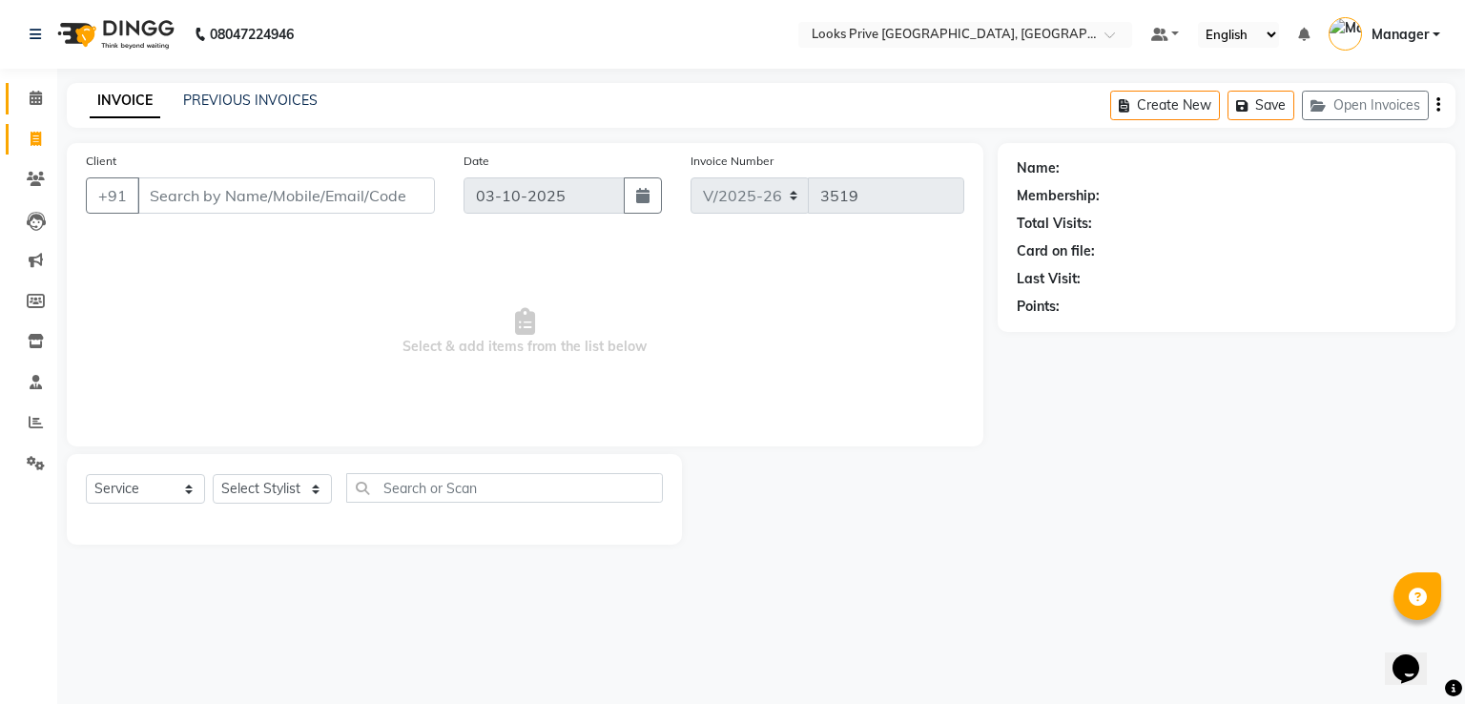
click at [38, 110] on link "Calendar" at bounding box center [29, 98] width 46 height 31
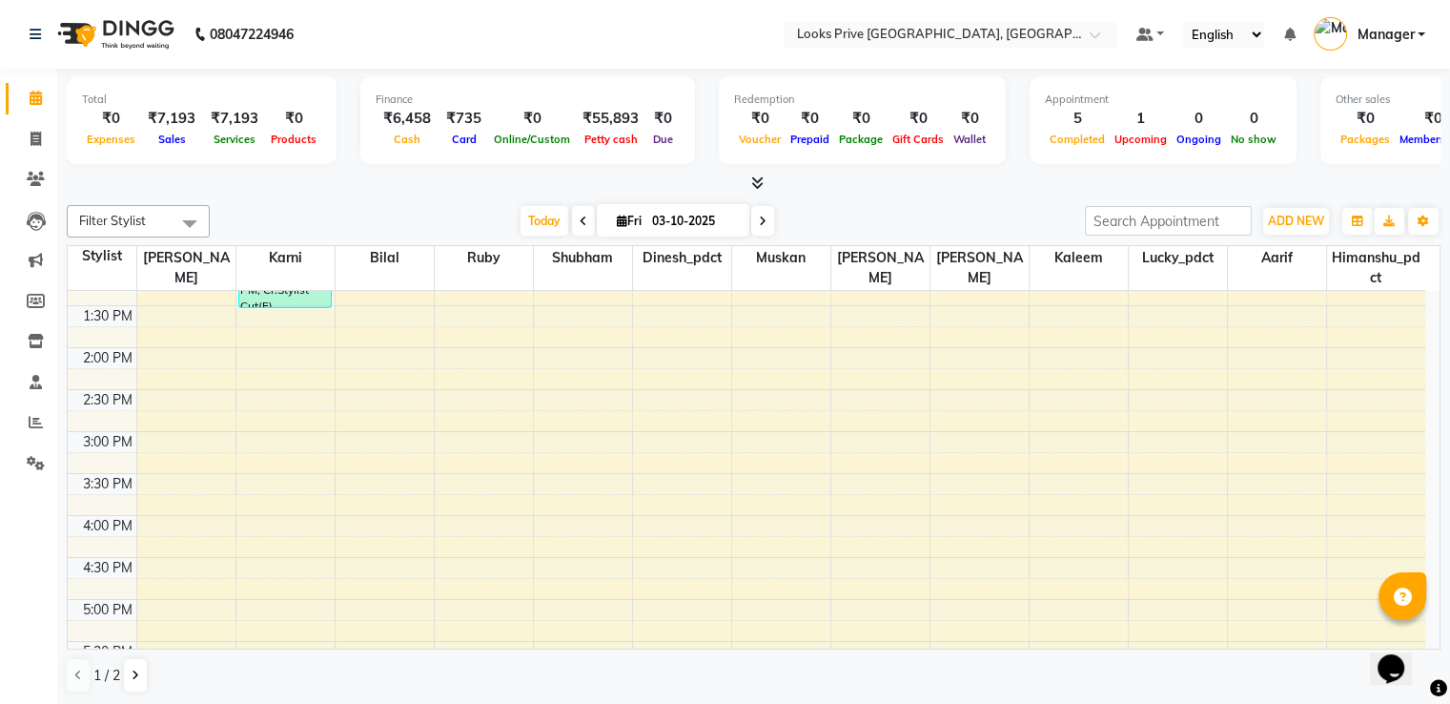
scroll to position [572, 0]
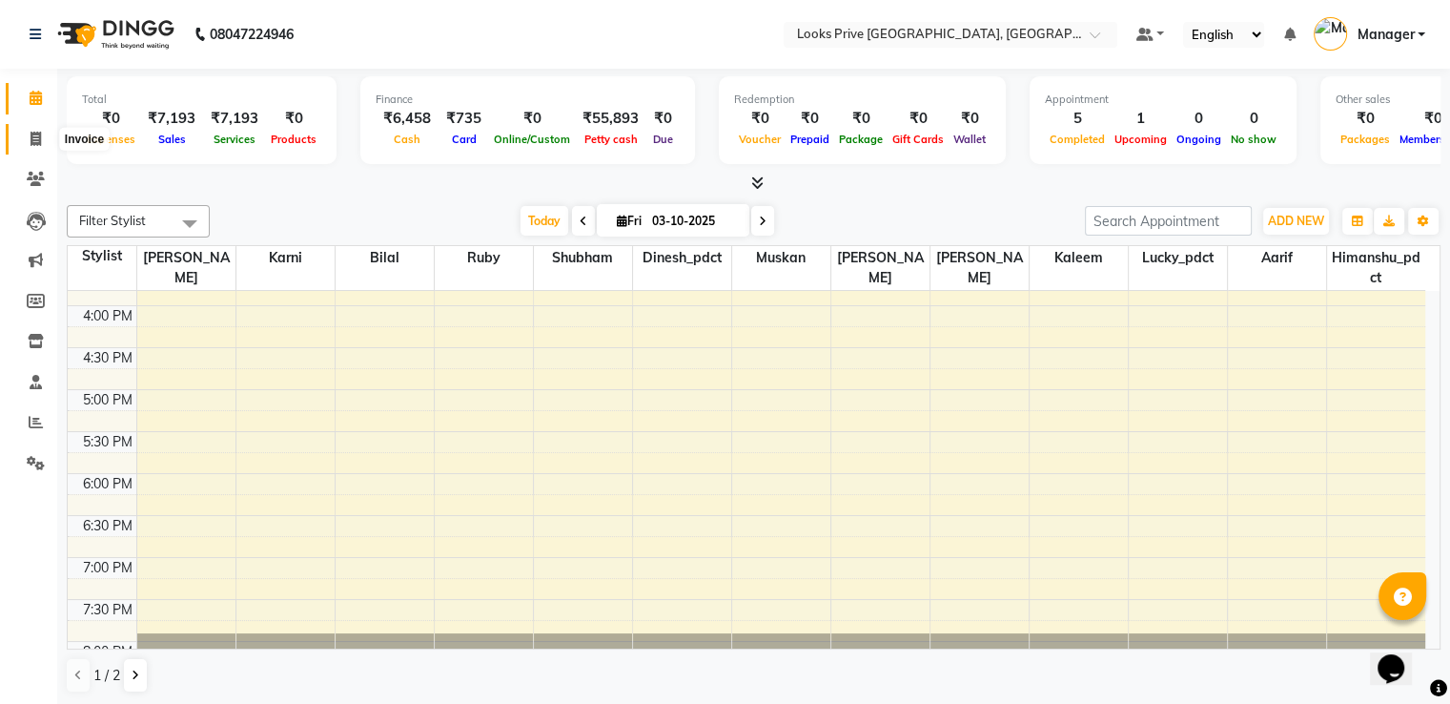
click at [46, 142] on span at bounding box center [35, 140] width 33 height 22
select select "service"
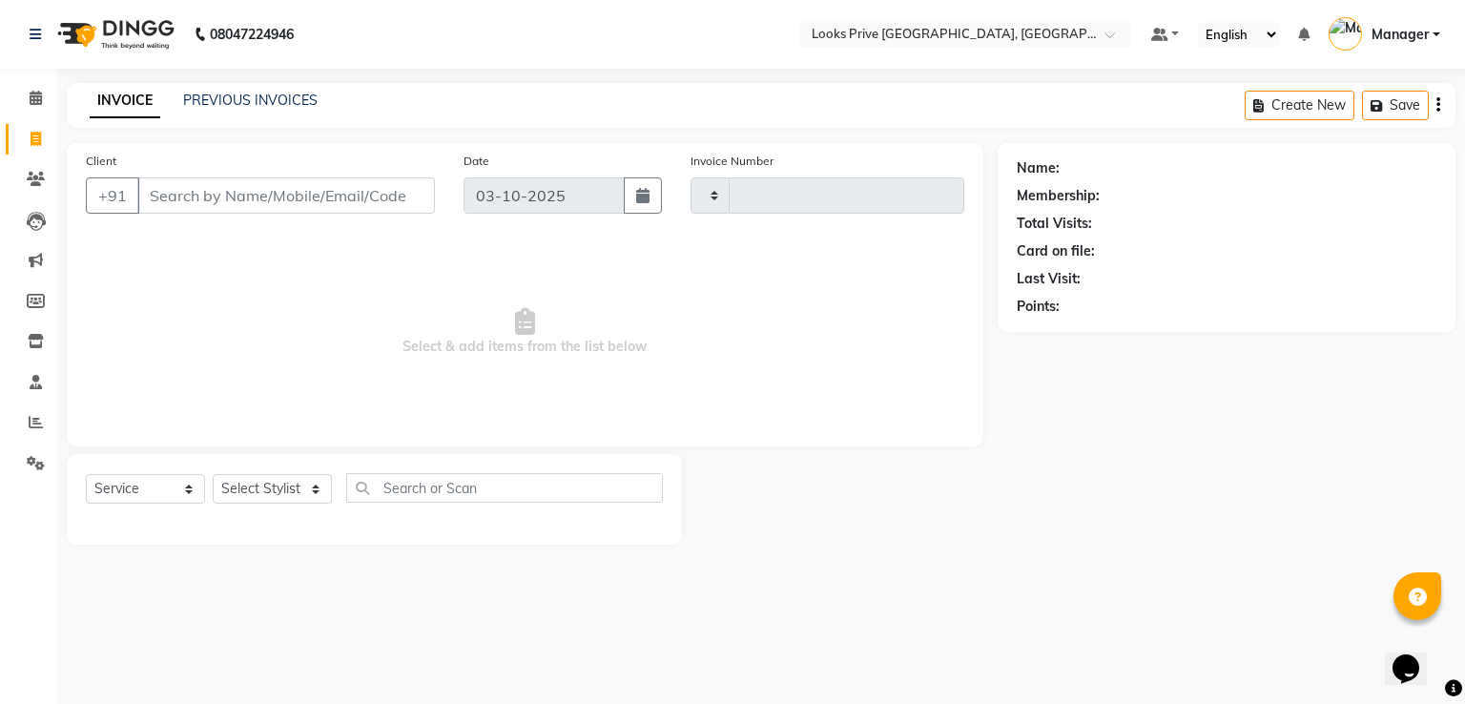
type input "3519"
select select "6205"
click at [310, 503] on div "Select Stylist" at bounding box center [272, 489] width 119 height 30
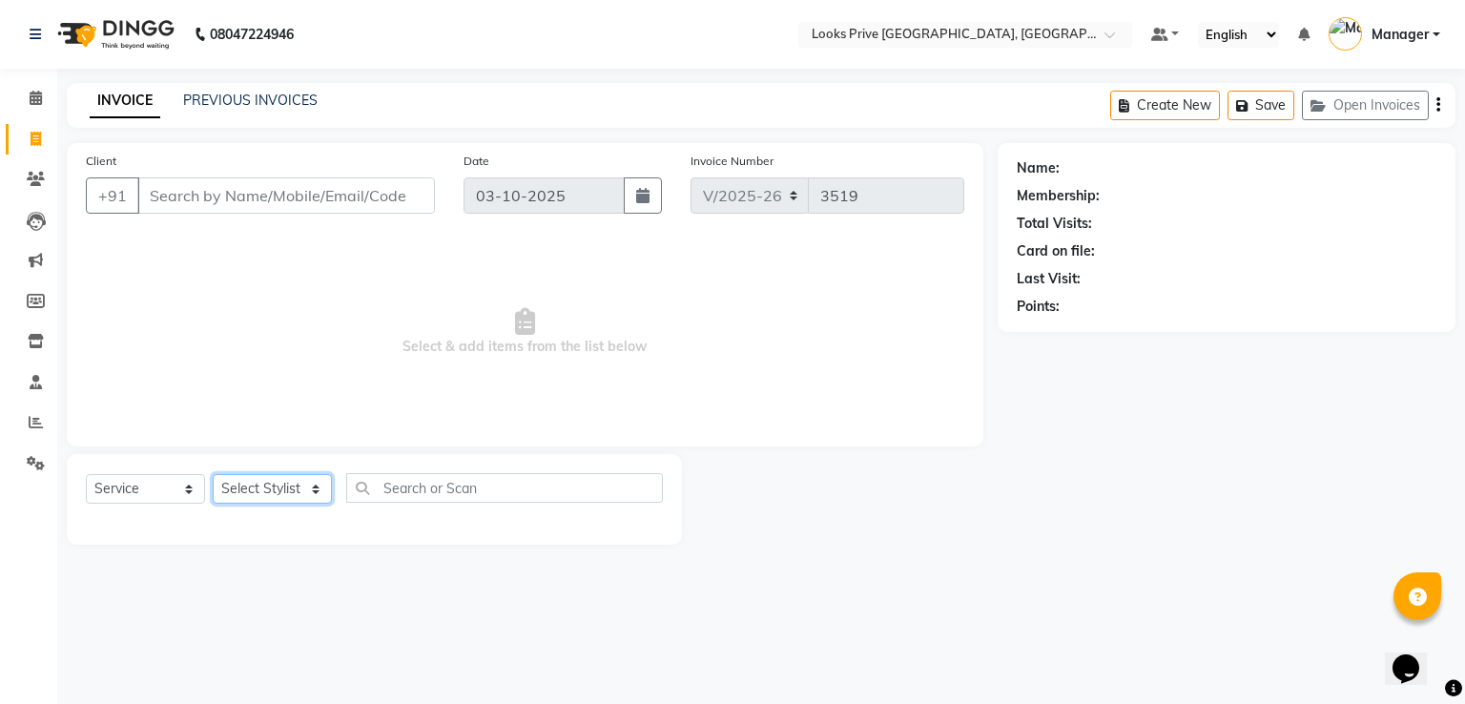
click at [310, 501] on select "Select Stylist" at bounding box center [272, 489] width 119 height 30
click at [213, 475] on select "Select Stylist A2R_Master [PERSON_NAME] [PERSON_NAME] Dinesh_pdct Himanshu_pdct…" at bounding box center [272, 489] width 119 height 30
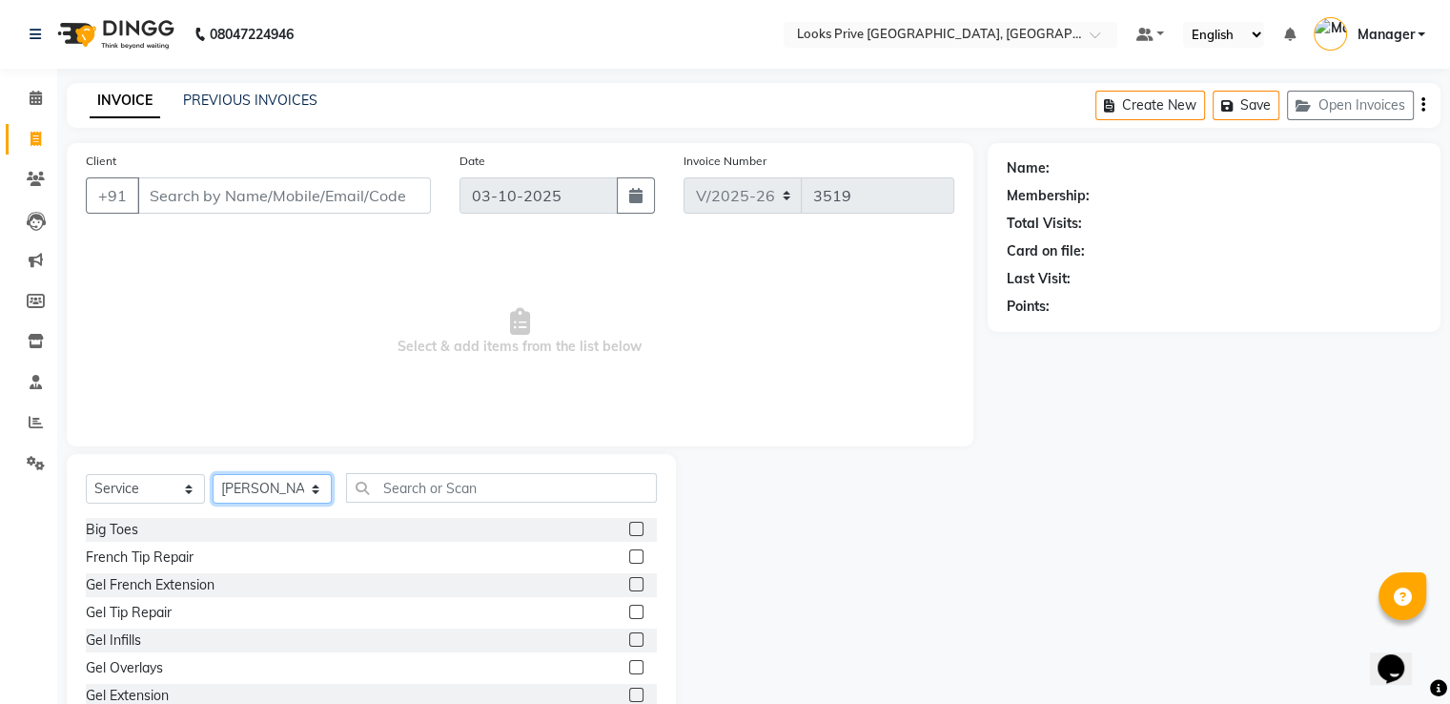
select select "89834"
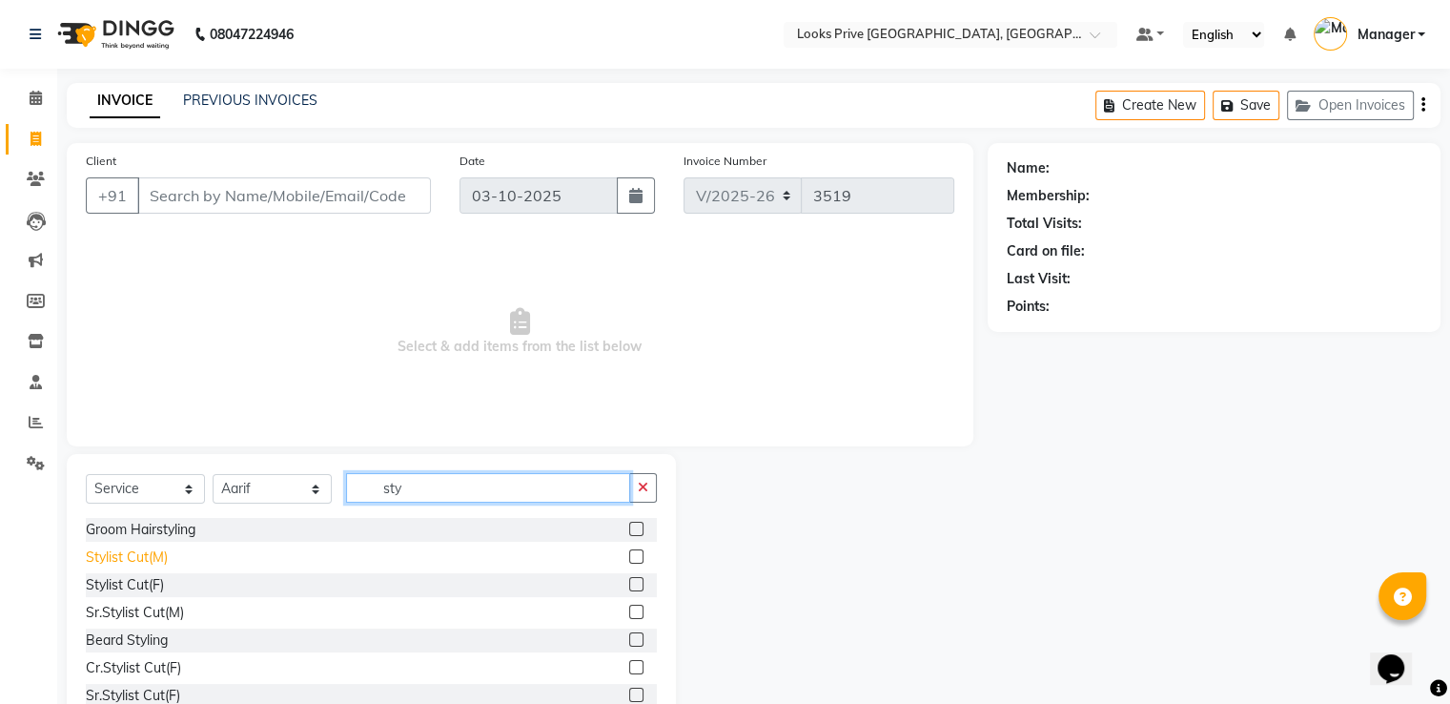
type input "sty"
click at [153, 559] on div "Stylist Cut(M)" at bounding box center [127, 557] width 82 height 20
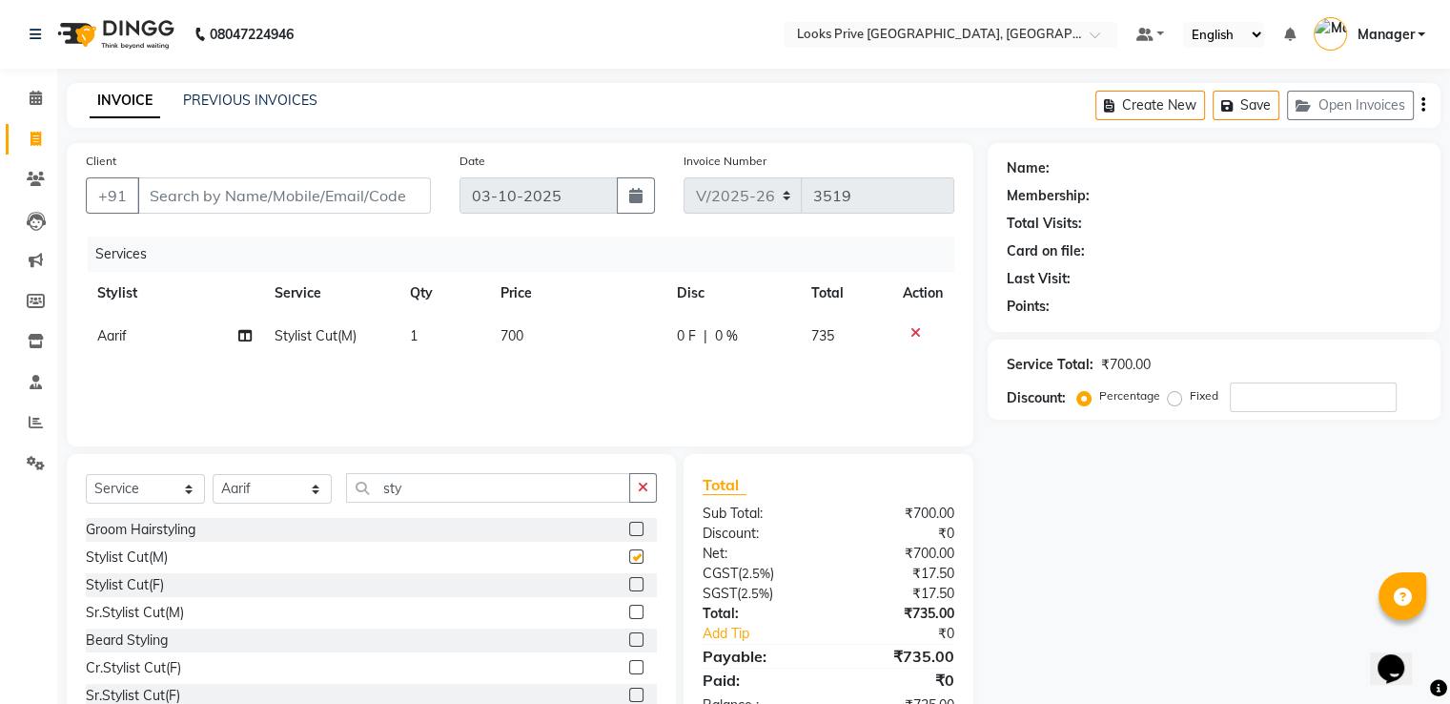
checkbox input "false"
click at [570, 337] on td "700" at bounding box center [577, 336] width 176 height 43
select select "89834"
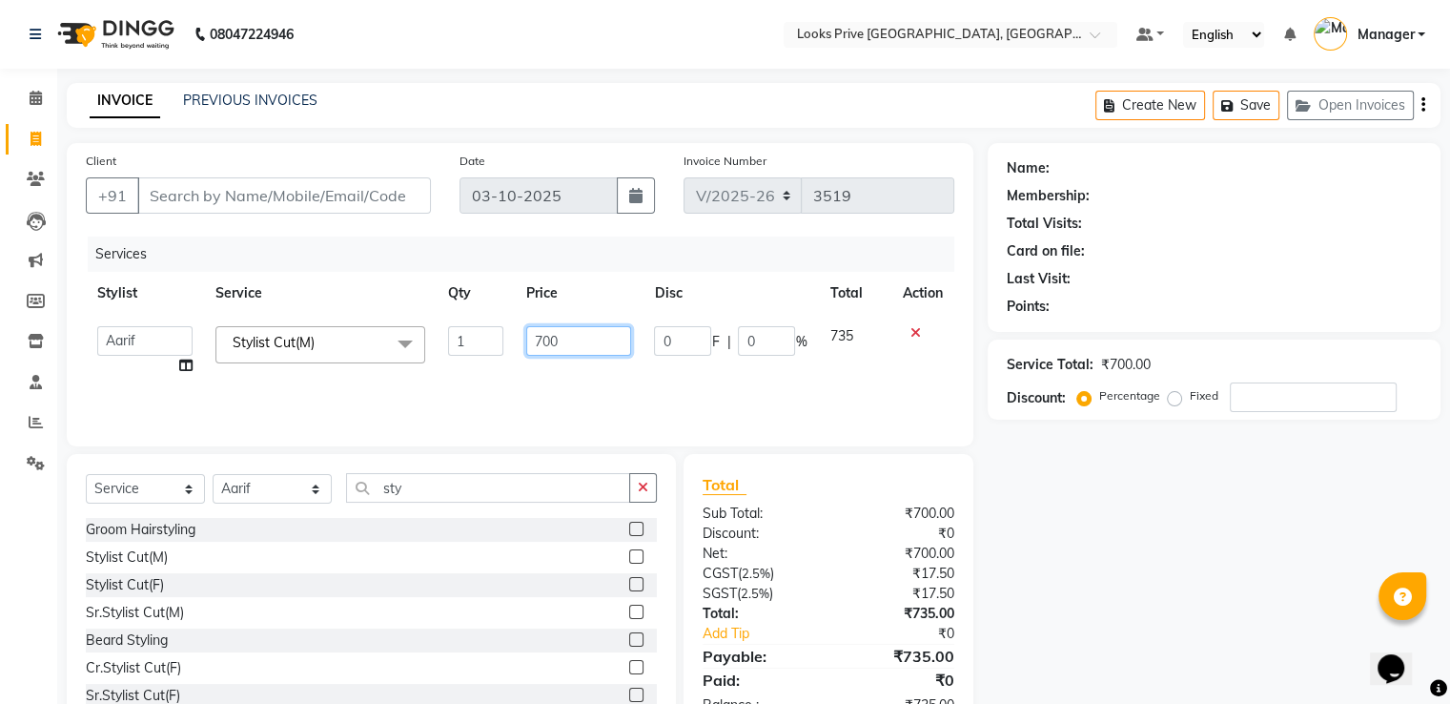
drag, startPoint x: 584, startPoint y: 337, endPoint x: 454, endPoint y: 332, distance: 129.8
click at [484, 335] on tr "A2R_Master [PERSON_NAME] [PERSON_NAME] Dinesh_pdct Himanshu_pdct [PERSON_NAME] …" at bounding box center [520, 351] width 869 height 72
type input "700"
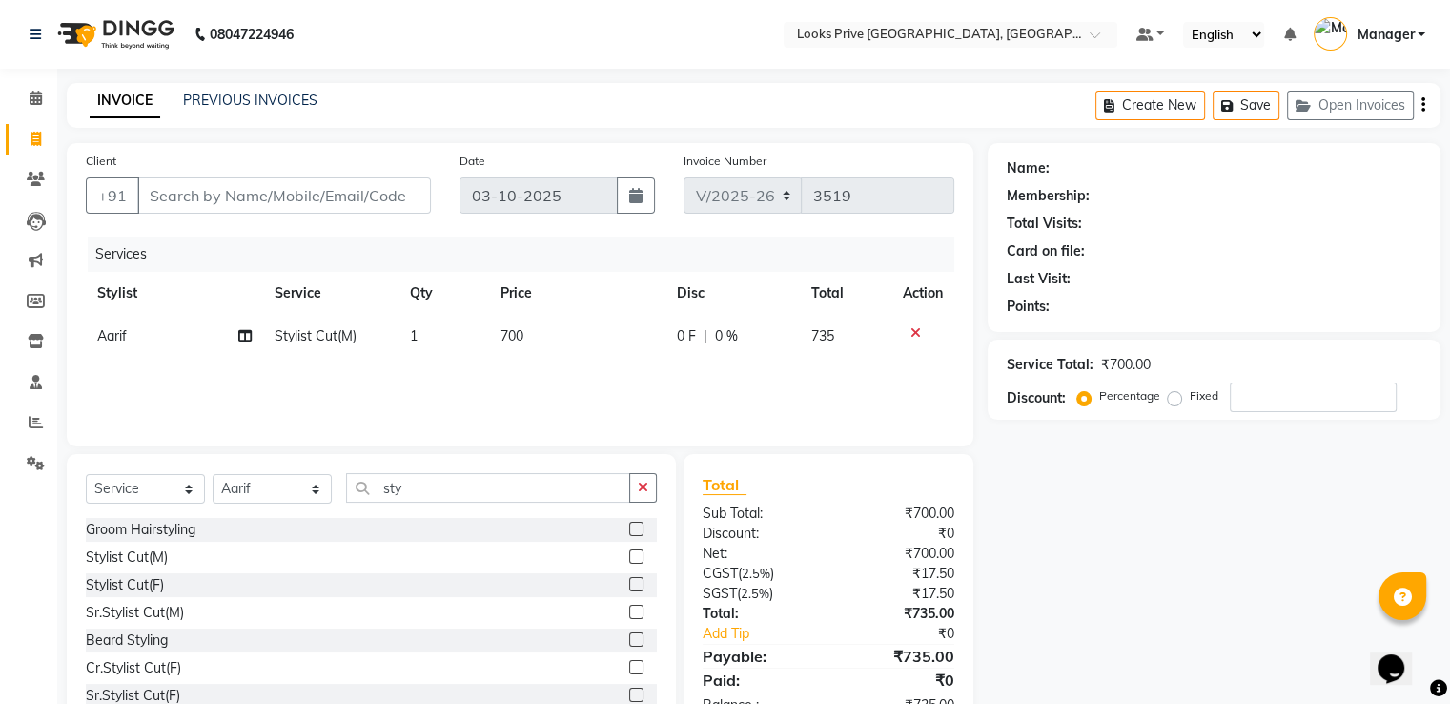
click at [651, 242] on div "Services" at bounding box center [528, 253] width 881 height 35
click at [204, 196] on input "Client" at bounding box center [284, 195] width 294 height 36
click at [204, 185] on input "Client" at bounding box center [284, 195] width 294 height 36
type input "9"
type input "0"
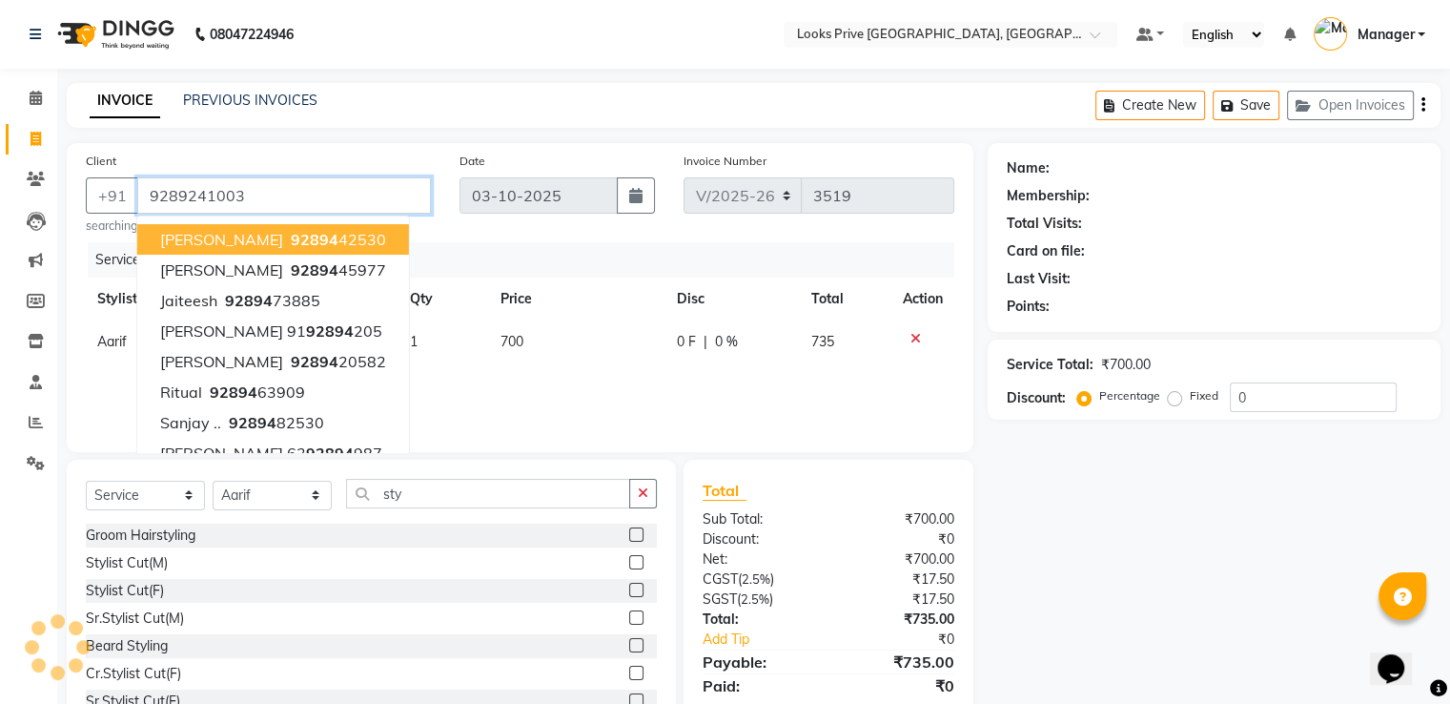
type input "9289241003"
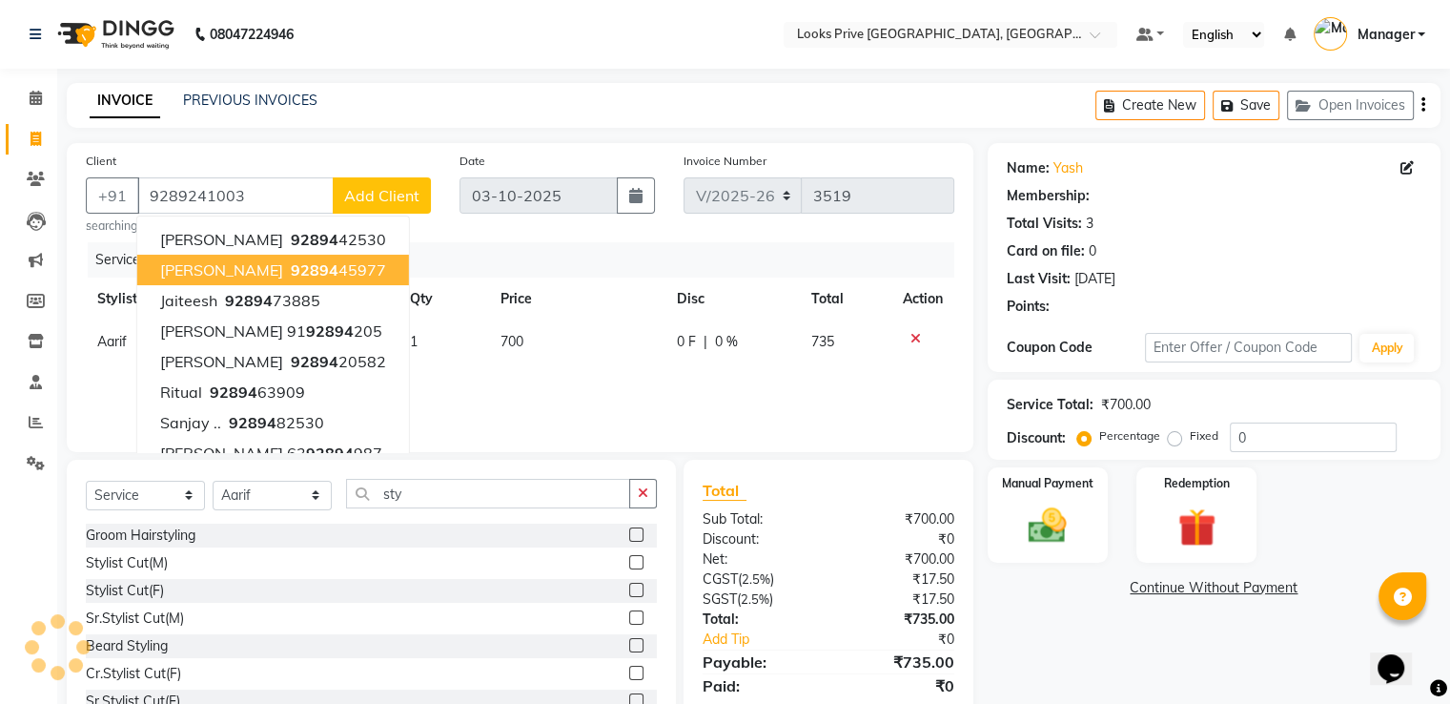
select select "1: Object"
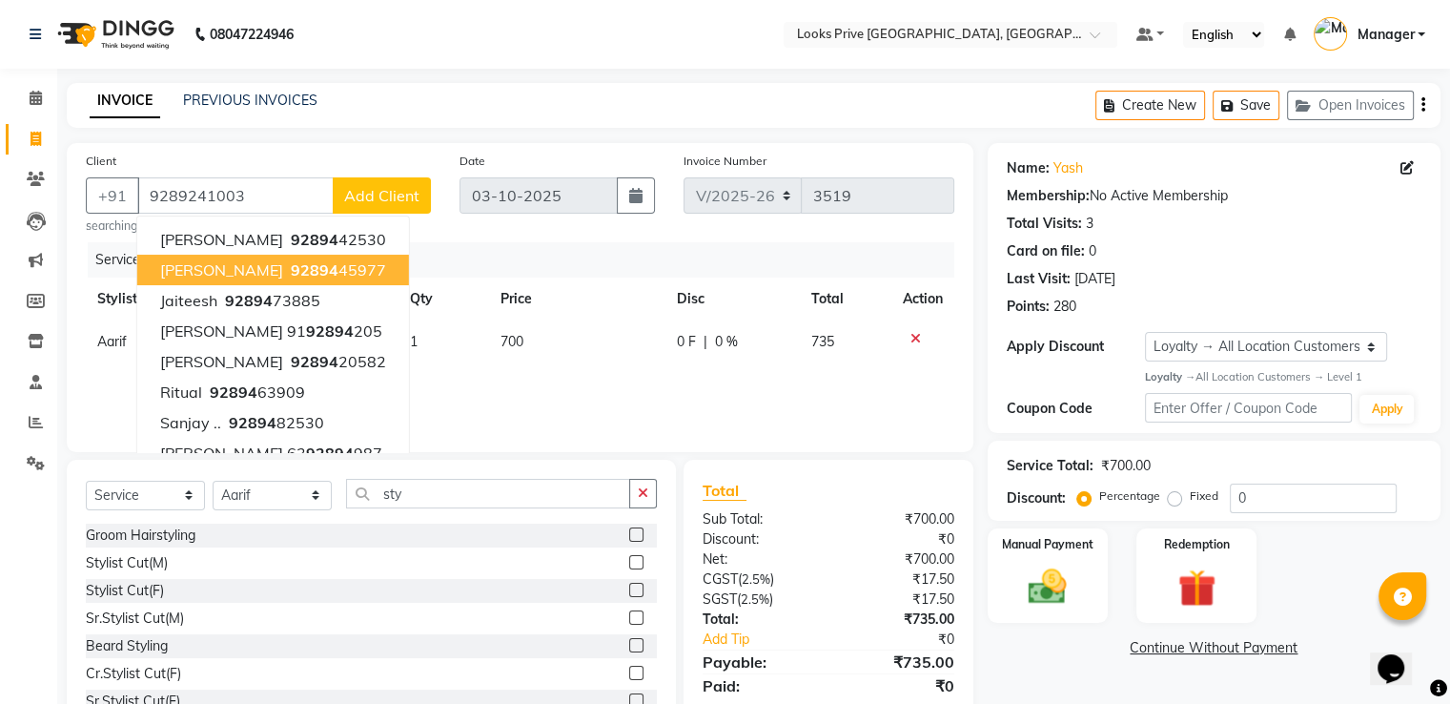
scroll to position [67, 0]
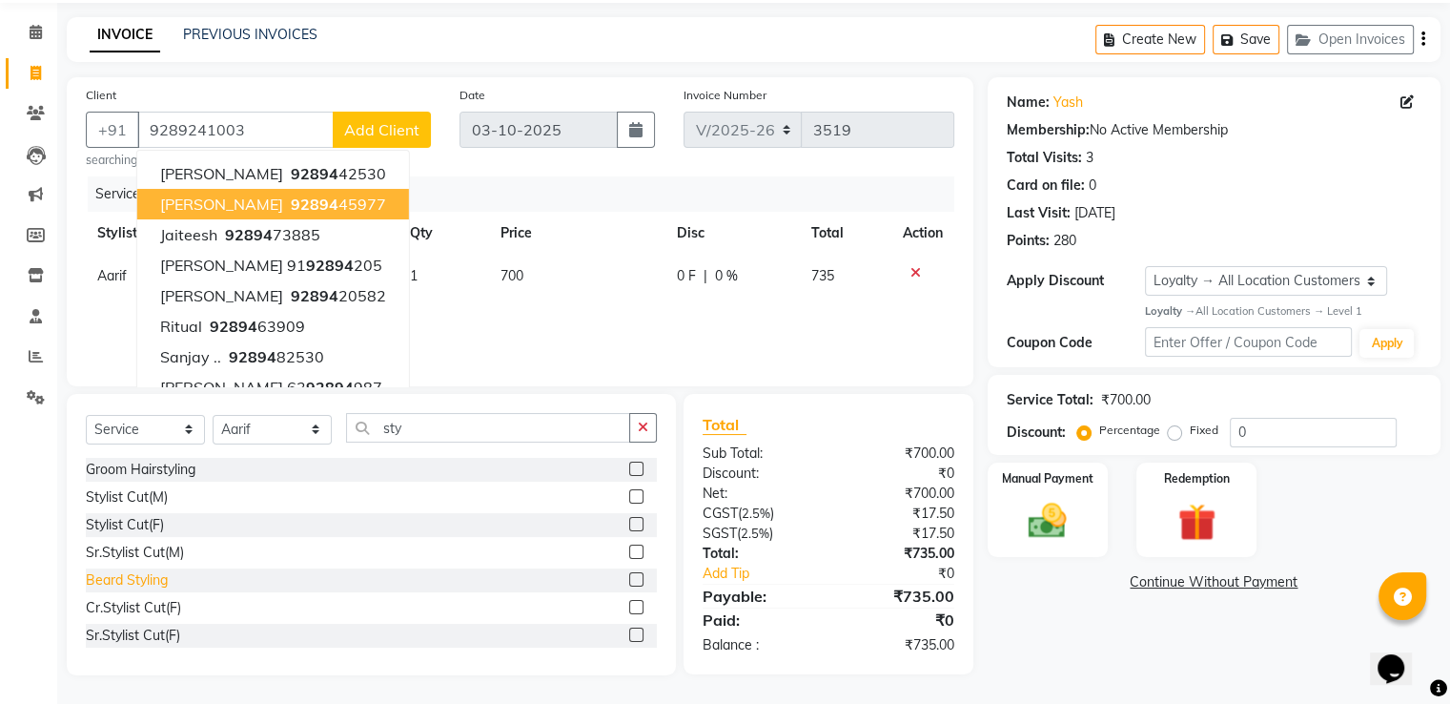
click at [153, 577] on div "Beard Styling" at bounding box center [127, 580] width 82 height 20
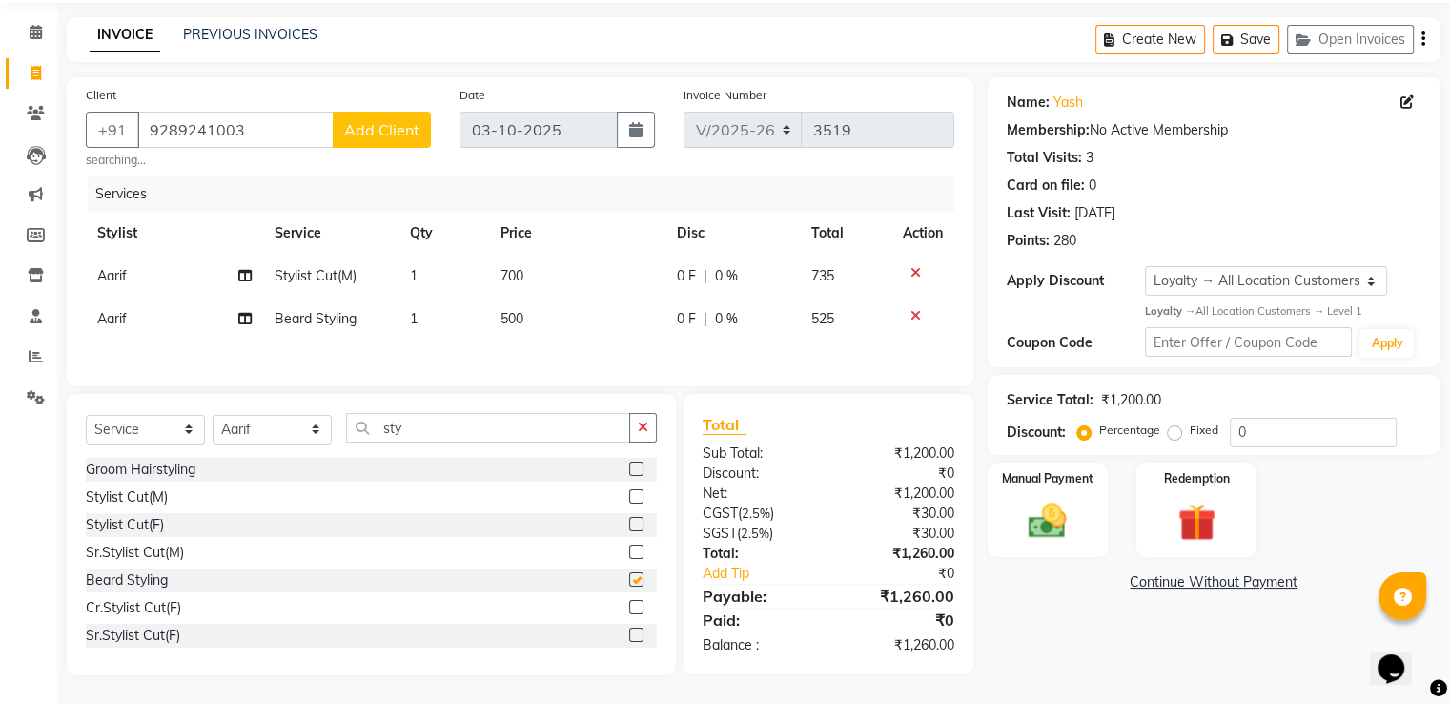
checkbox input "false"
click at [913, 268] on icon at bounding box center [916, 272] width 10 height 13
click at [1047, 495] on div "Manual Payment" at bounding box center [1047, 510] width 125 height 98
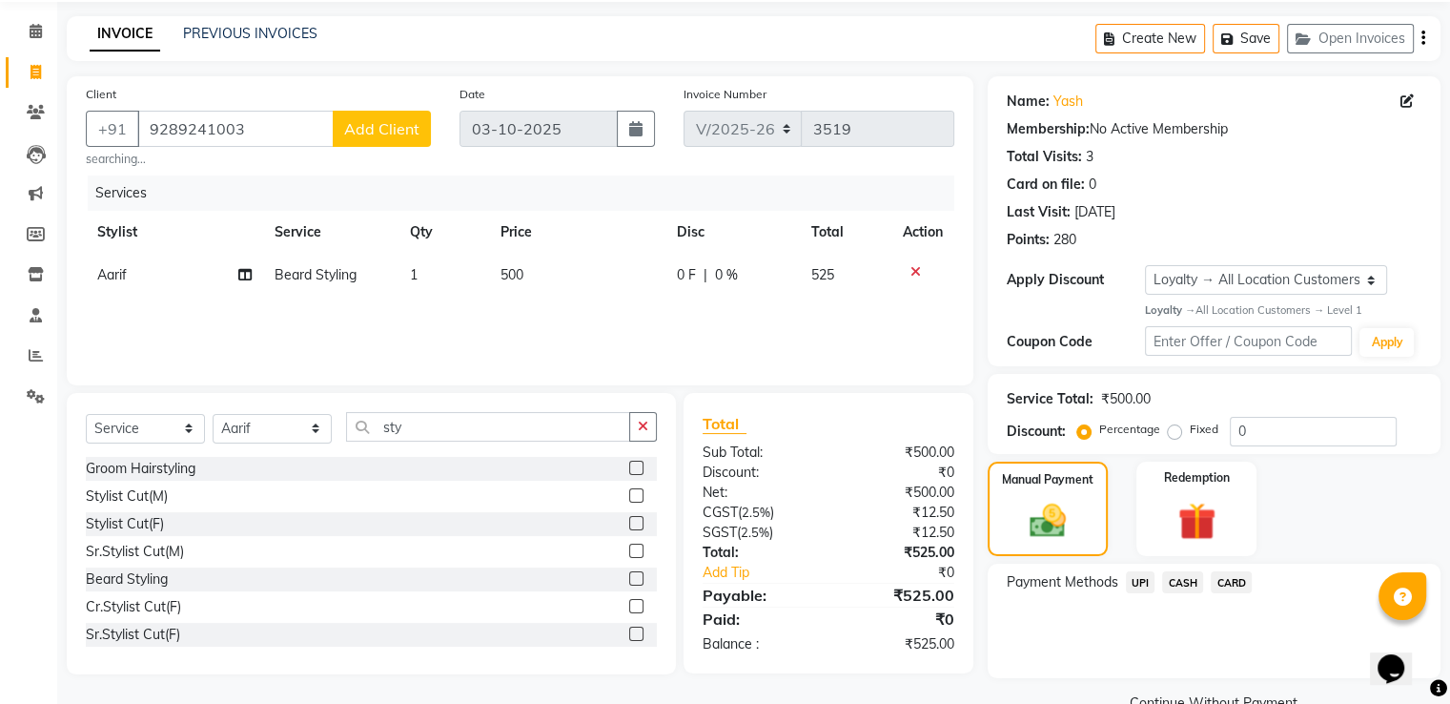
click at [1181, 583] on span "CASH" at bounding box center [1182, 582] width 41 height 22
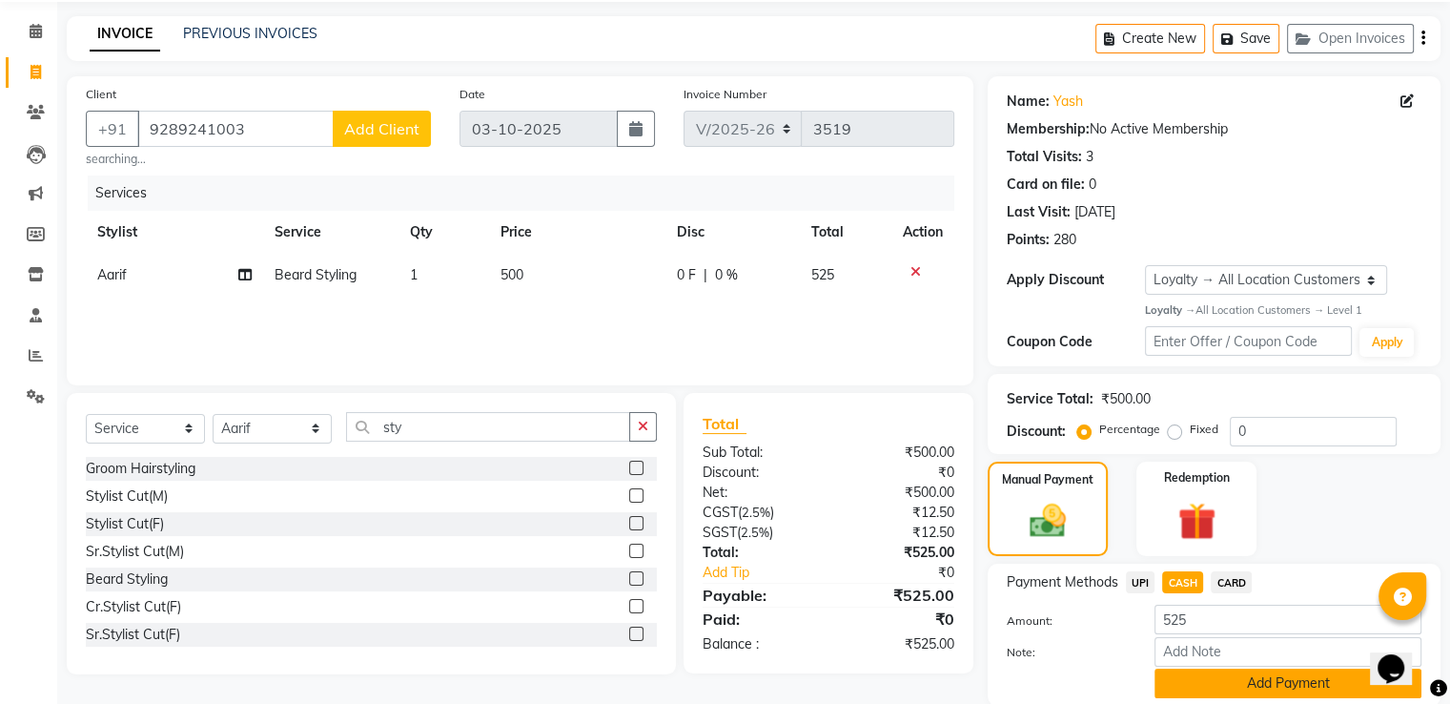
click at [1178, 685] on button "Add Payment" at bounding box center [1288, 683] width 267 height 30
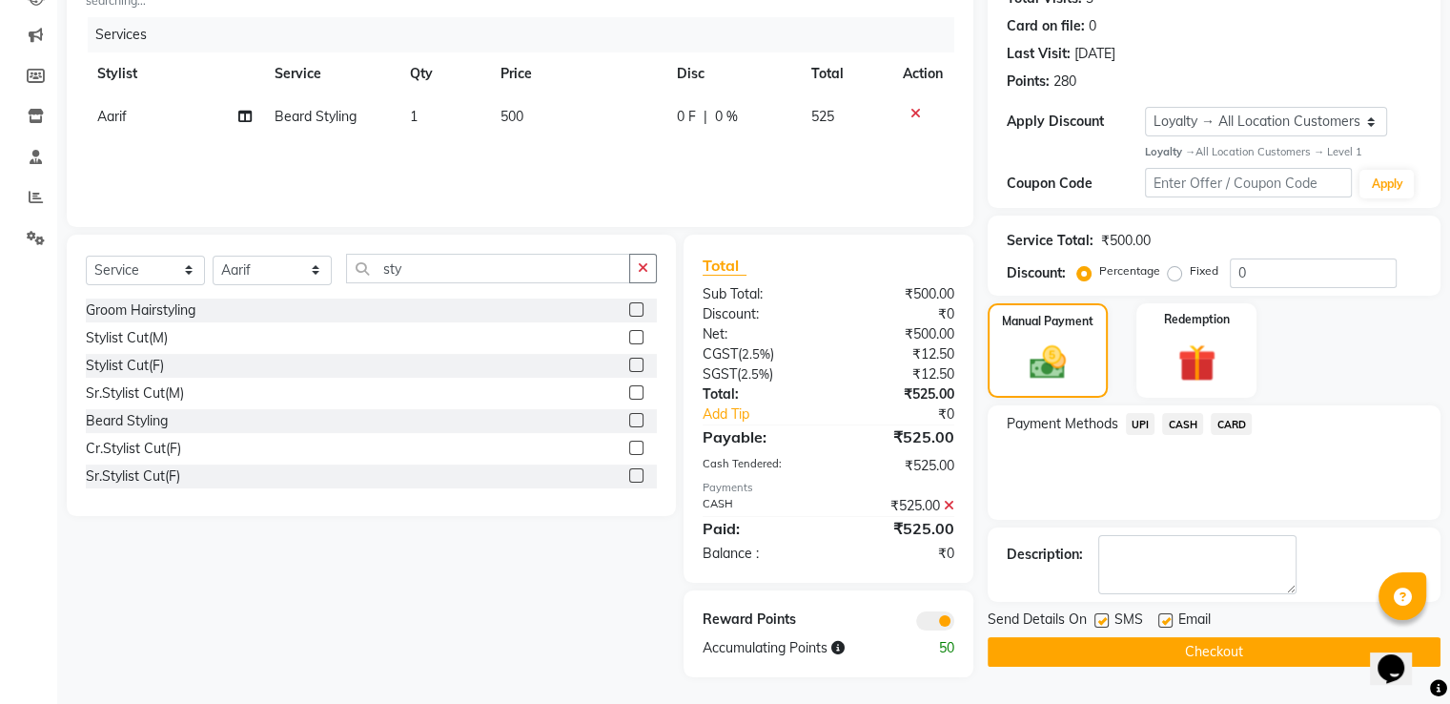
scroll to position [229, 0]
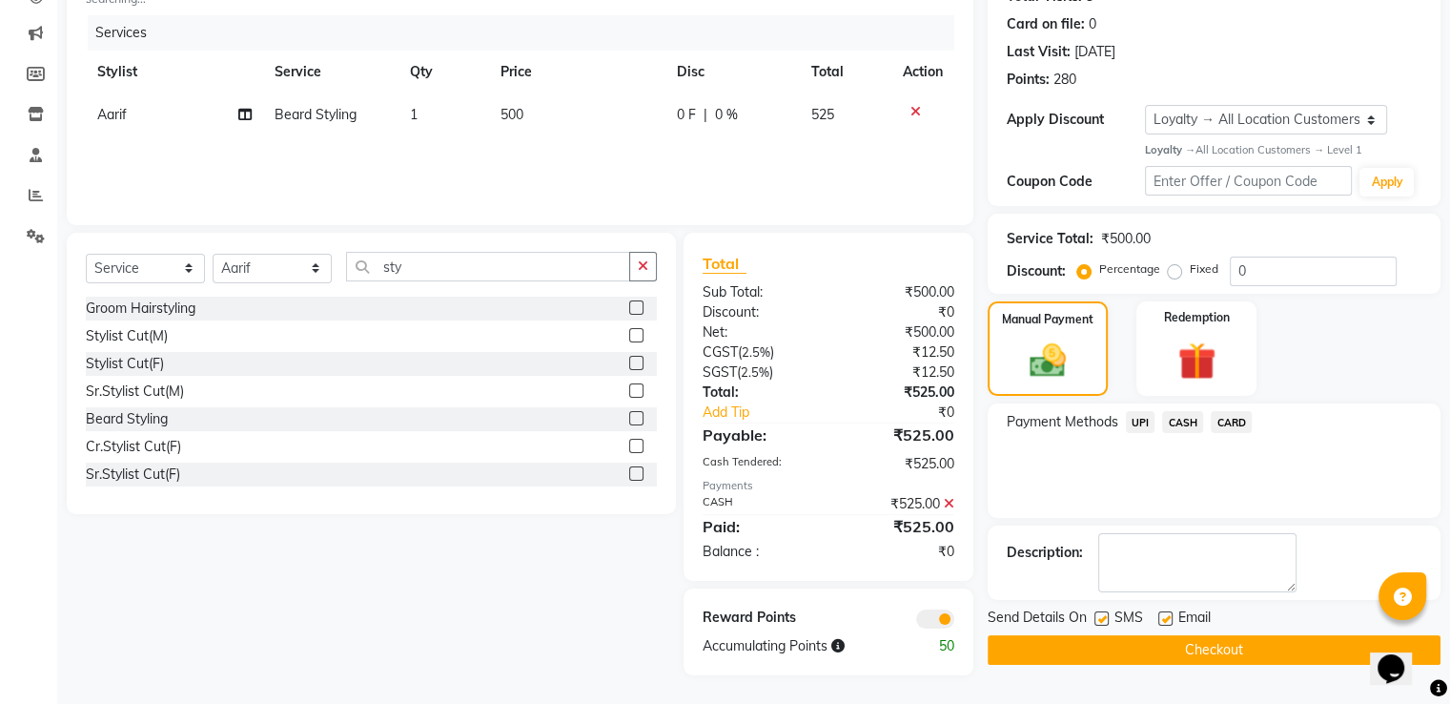
drag, startPoint x: 1071, startPoint y: 636, endPoint x: 1059, endPoint y: 630, distance: 12.8
click at [1064, 635] on button "Checkout" at bounding box center [1214, 650] width 453 height 30
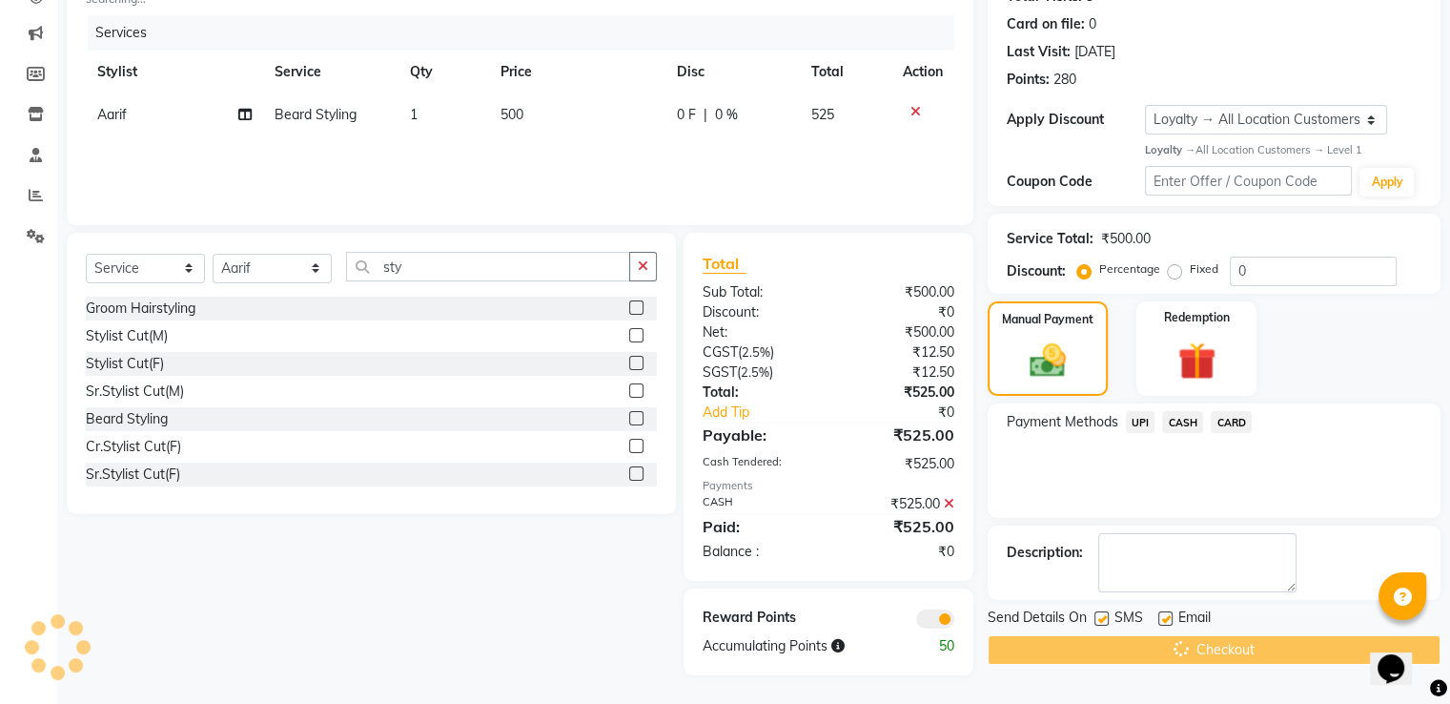
scroll to position [0, 0]
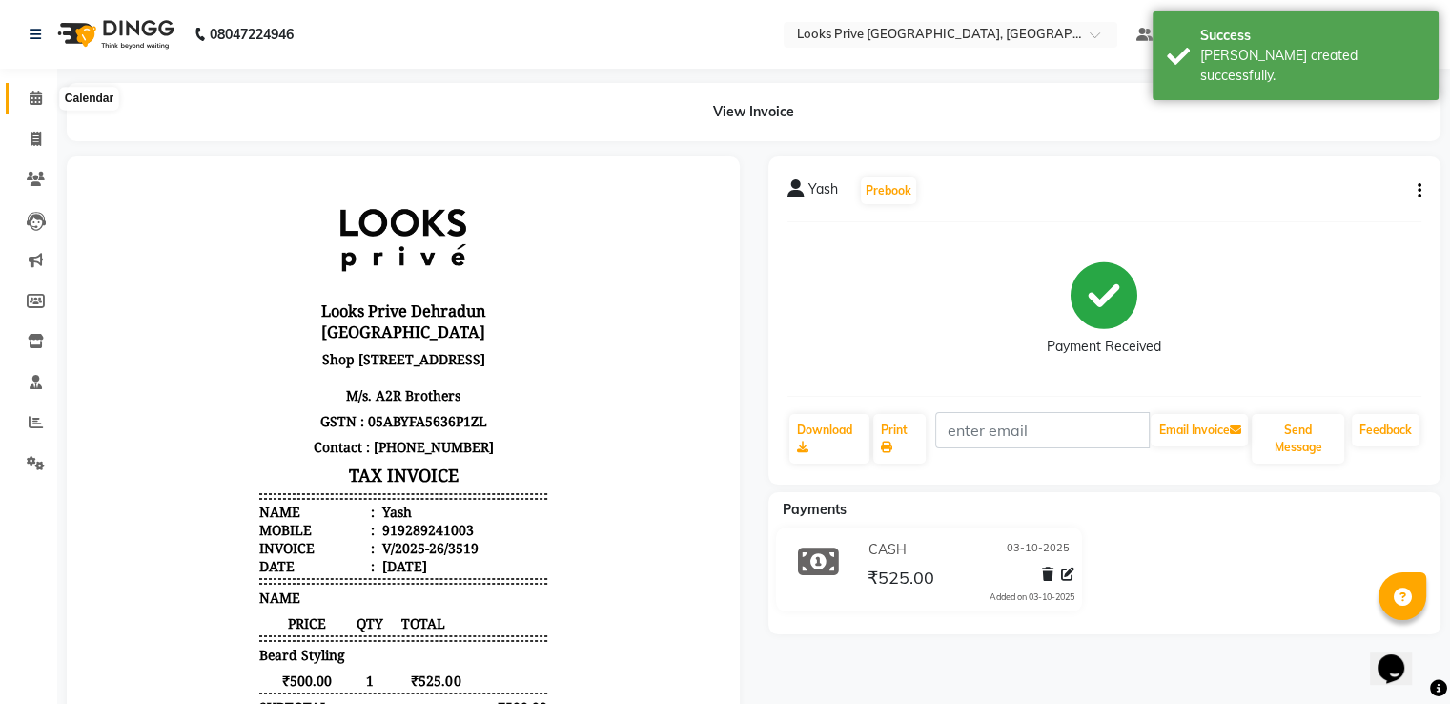
click at [34, 91] on icon at bounding box center [36, 98] width 12 height 14
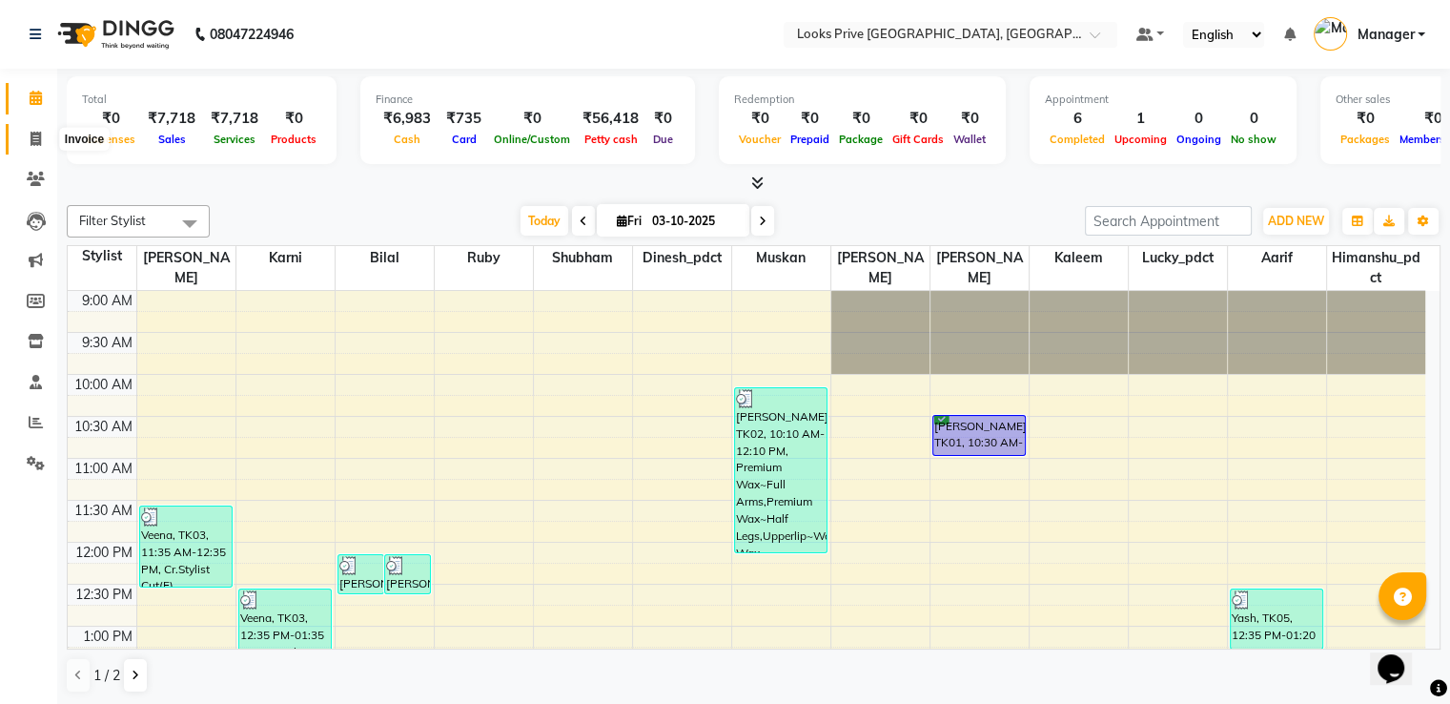
click at [38, 138] on icon at bounding box center [36, 139] width 10 height 14
select select "service"
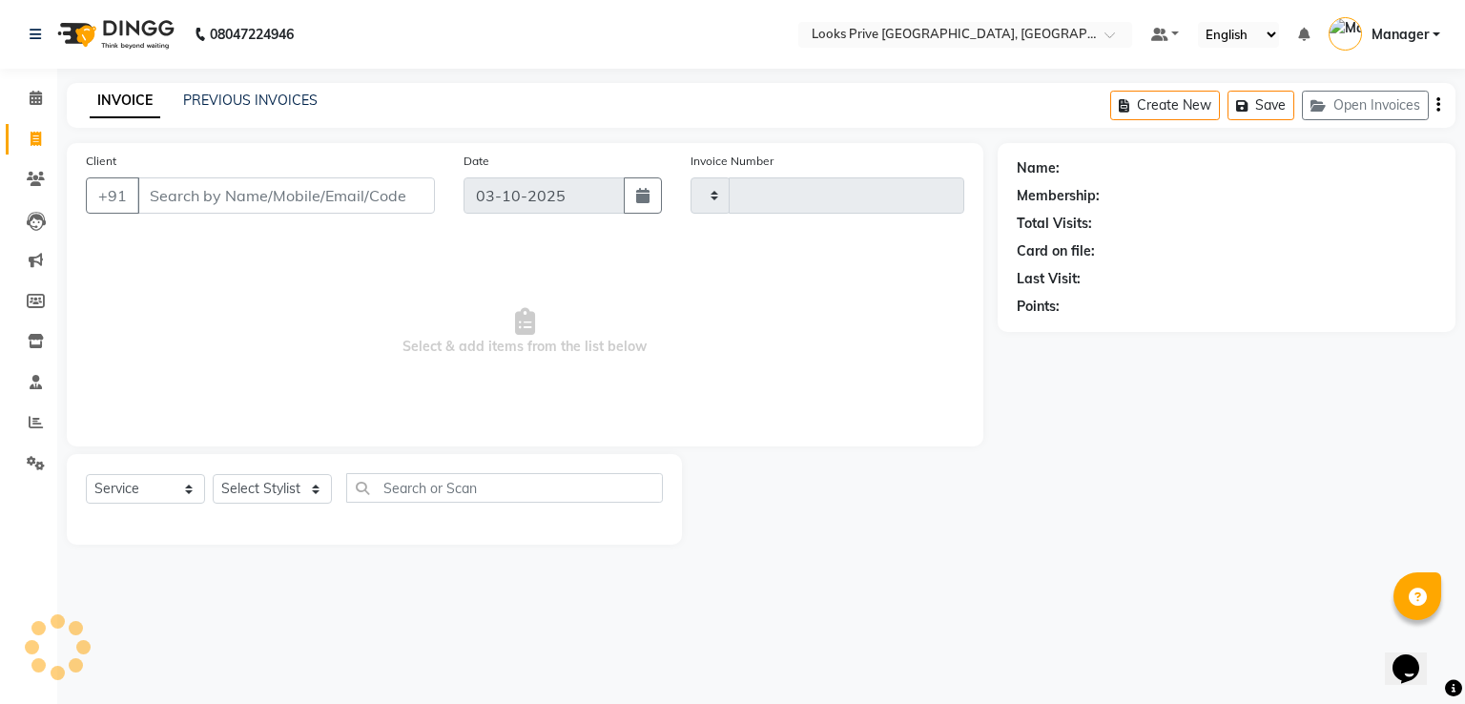
type input "3520"
click at [256, 194] on input "Client" at bounding box center [285, 195] width 297 height 36
select select "6205"
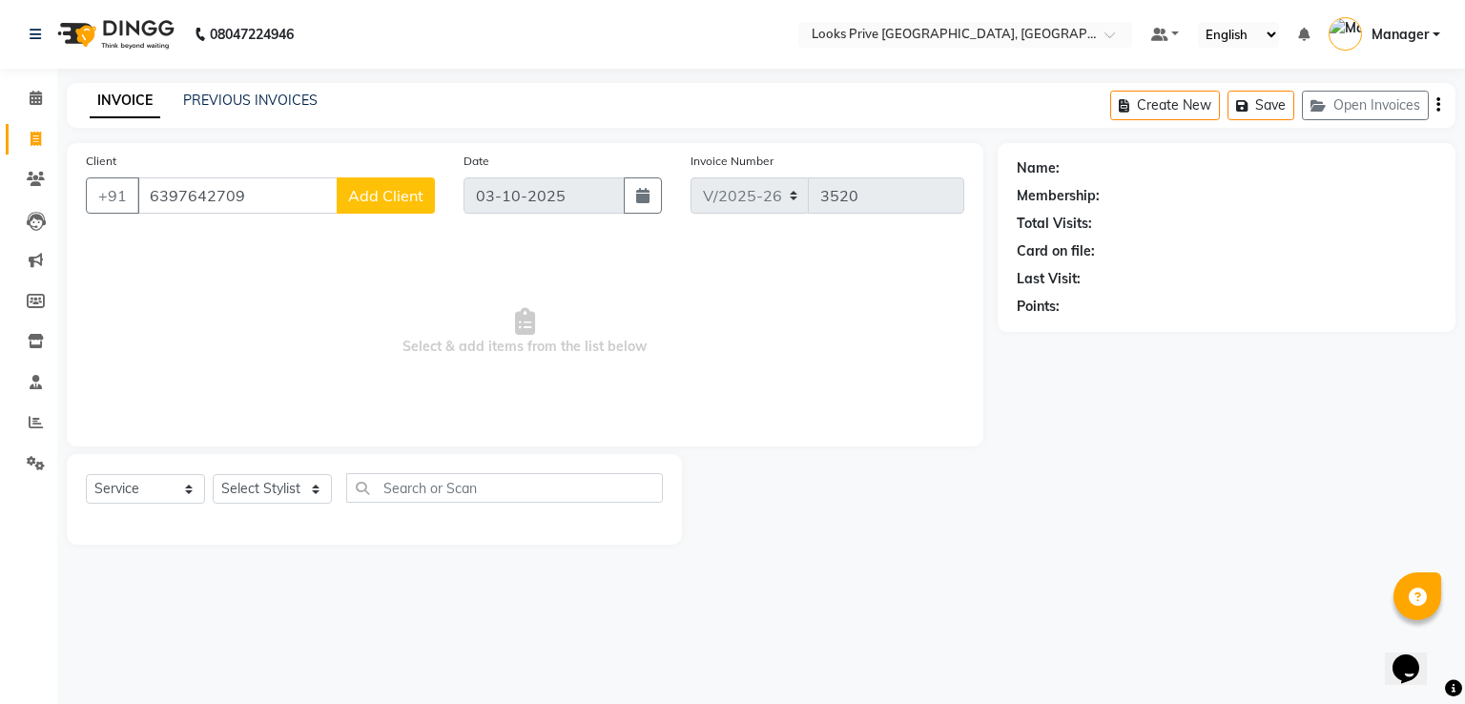
type input "6397642709"
click at [395, 192] on span "Add Client" at bounding box center [385, 195] width 75 height 19
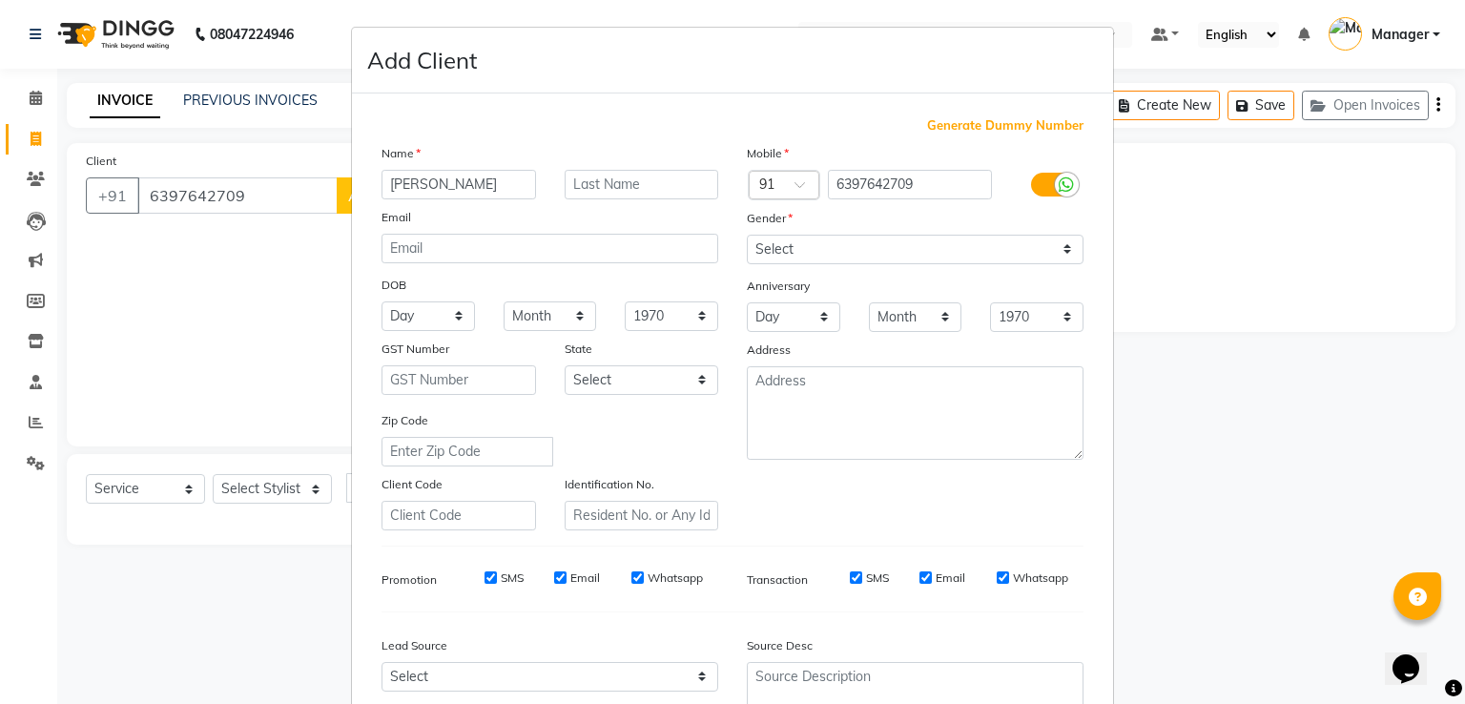
type input "[PERSON_NAME]"
type input "Joshi"
click at [839, 256] on select "Select [DEMOGRAPHIC_DATA] [DEMOGRAPHIC_DATA] Other Prefer Not To Say" at bounding box center [915, 250] width 337 height 30
select select "[DEMOGRAPHIC_DATA]"
click at [747, 236] on select "Select [DEMOGRAPHIC_DATA] [DEMOGRAPHIC_DATA] Other Prefer Not To Say" at bounding box center [915, 250] width 337 height 30
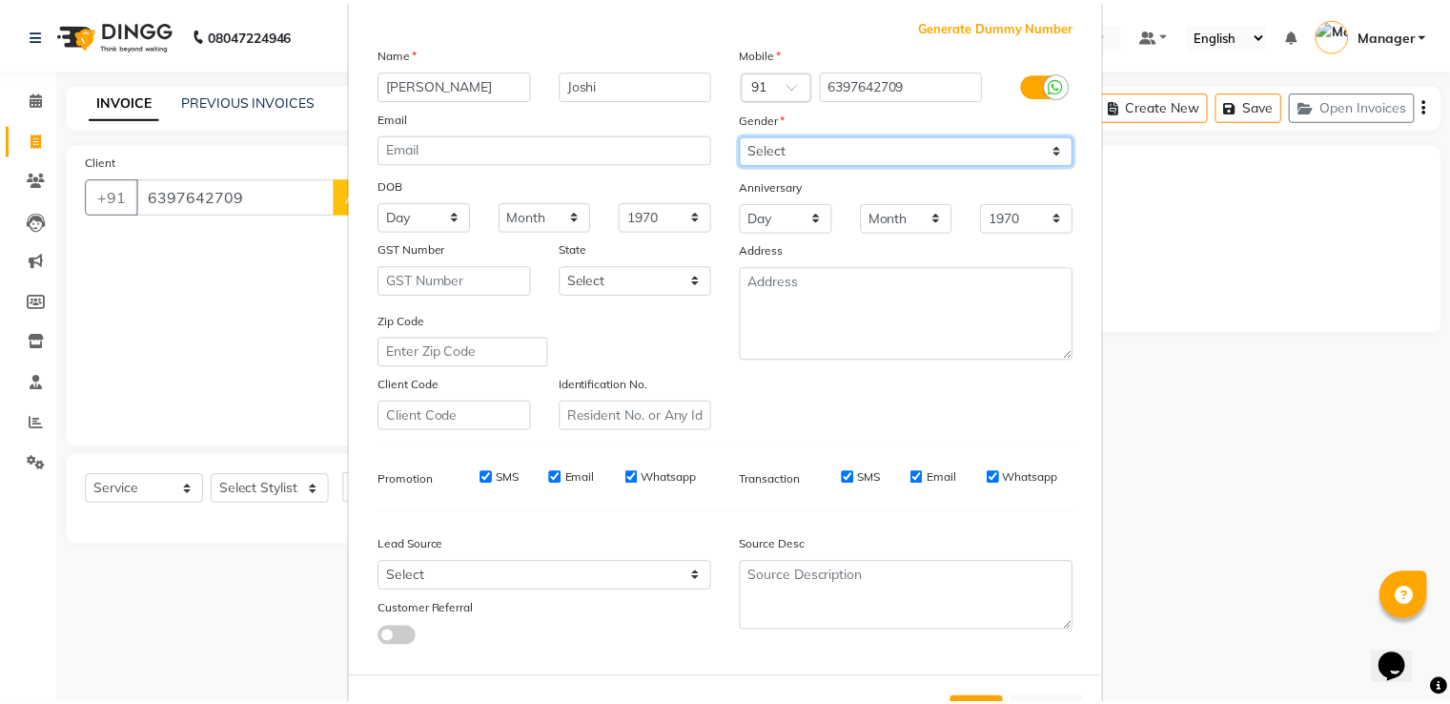
scroll to position [186, 0]
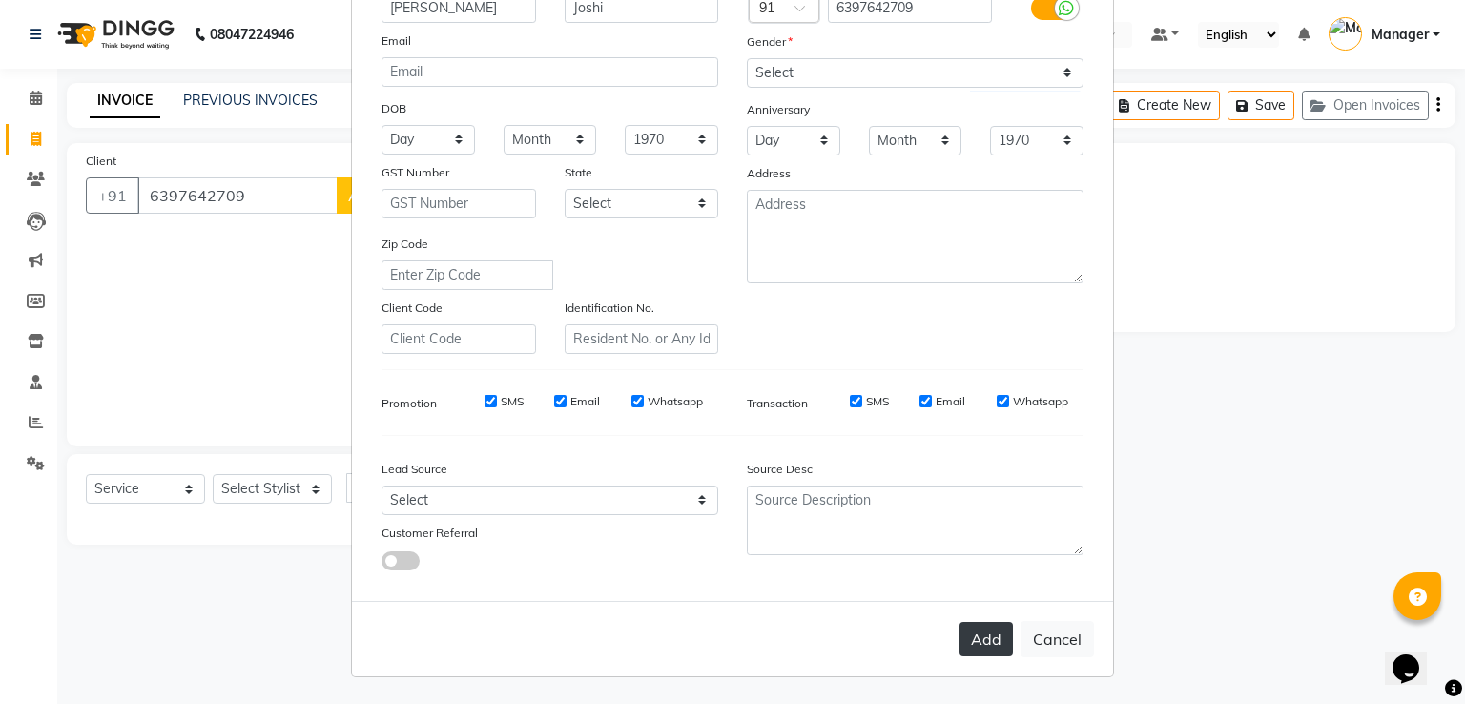
click at [976, 637] on button "Add" at bounding box center [985, 639] width 53 height 34
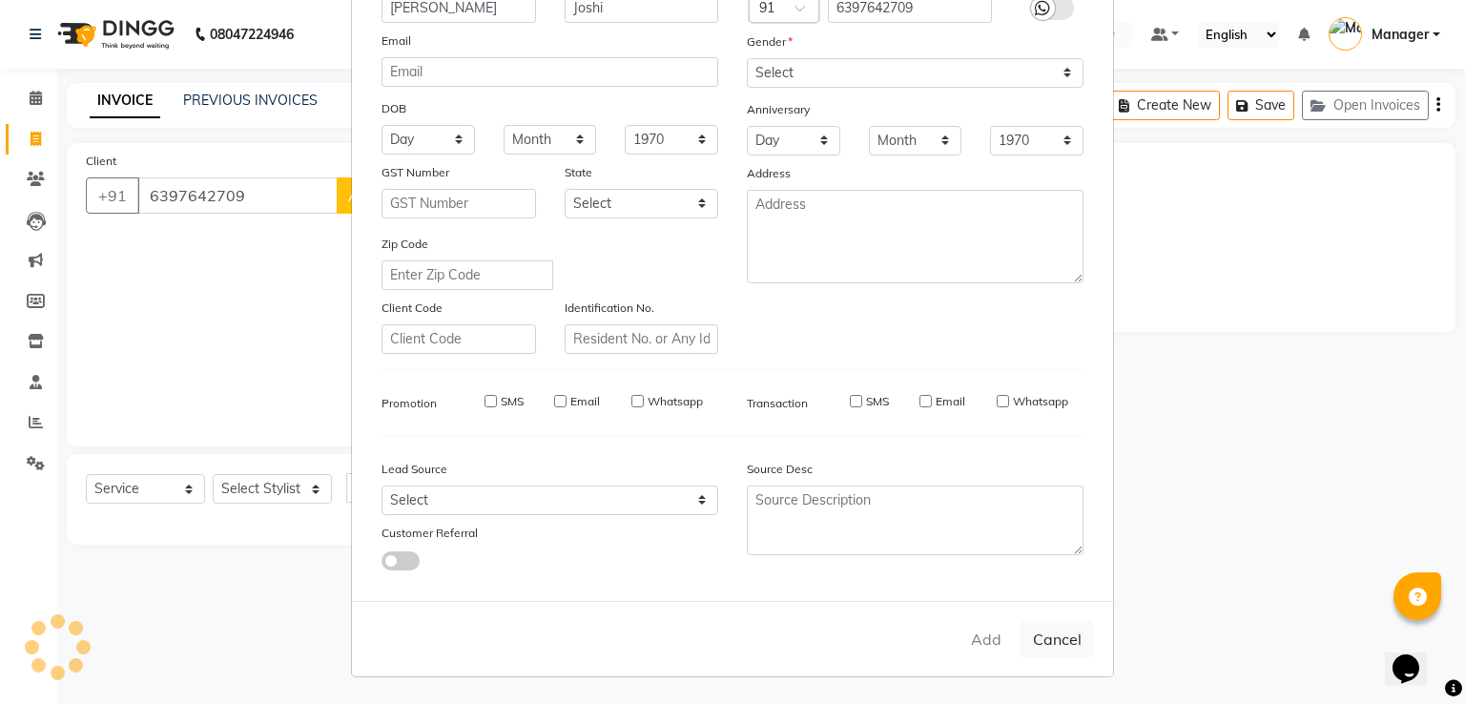
select select
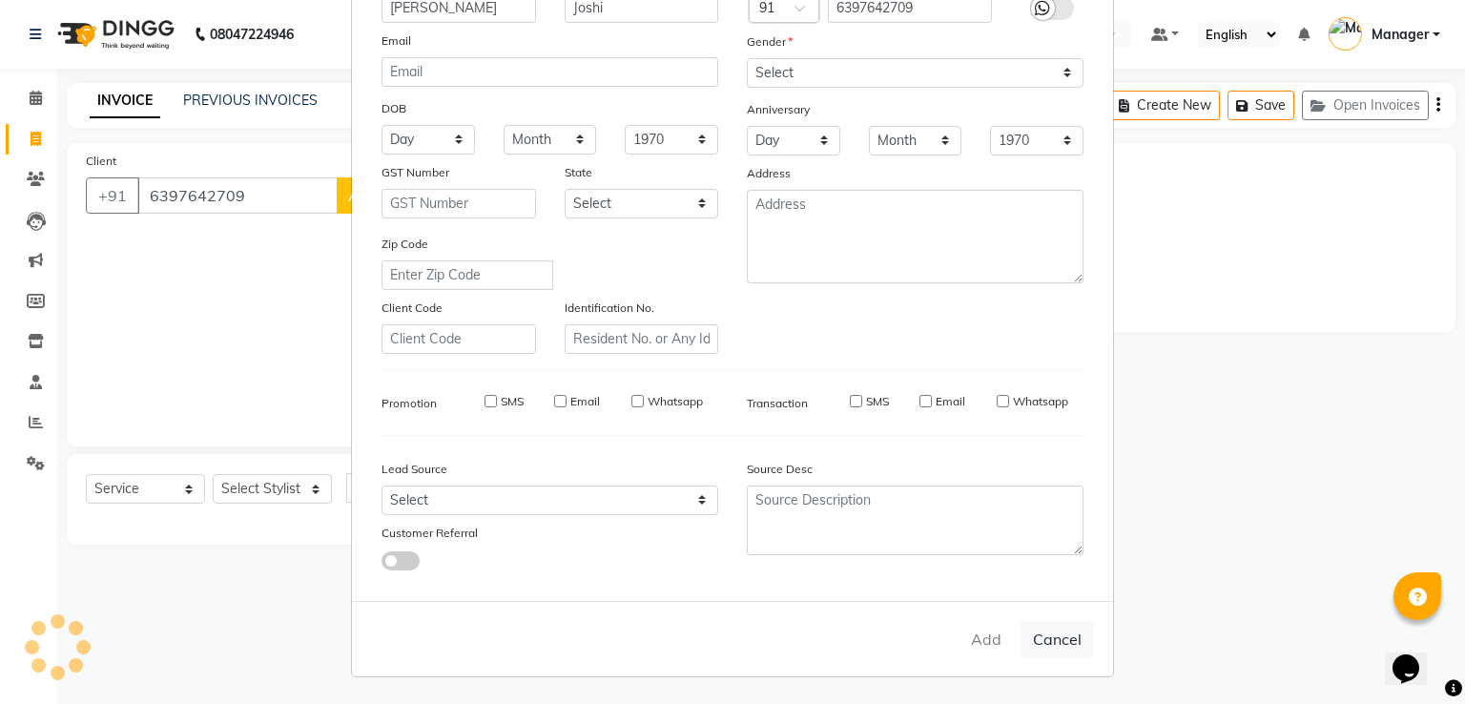
select select
checkbox input "false"
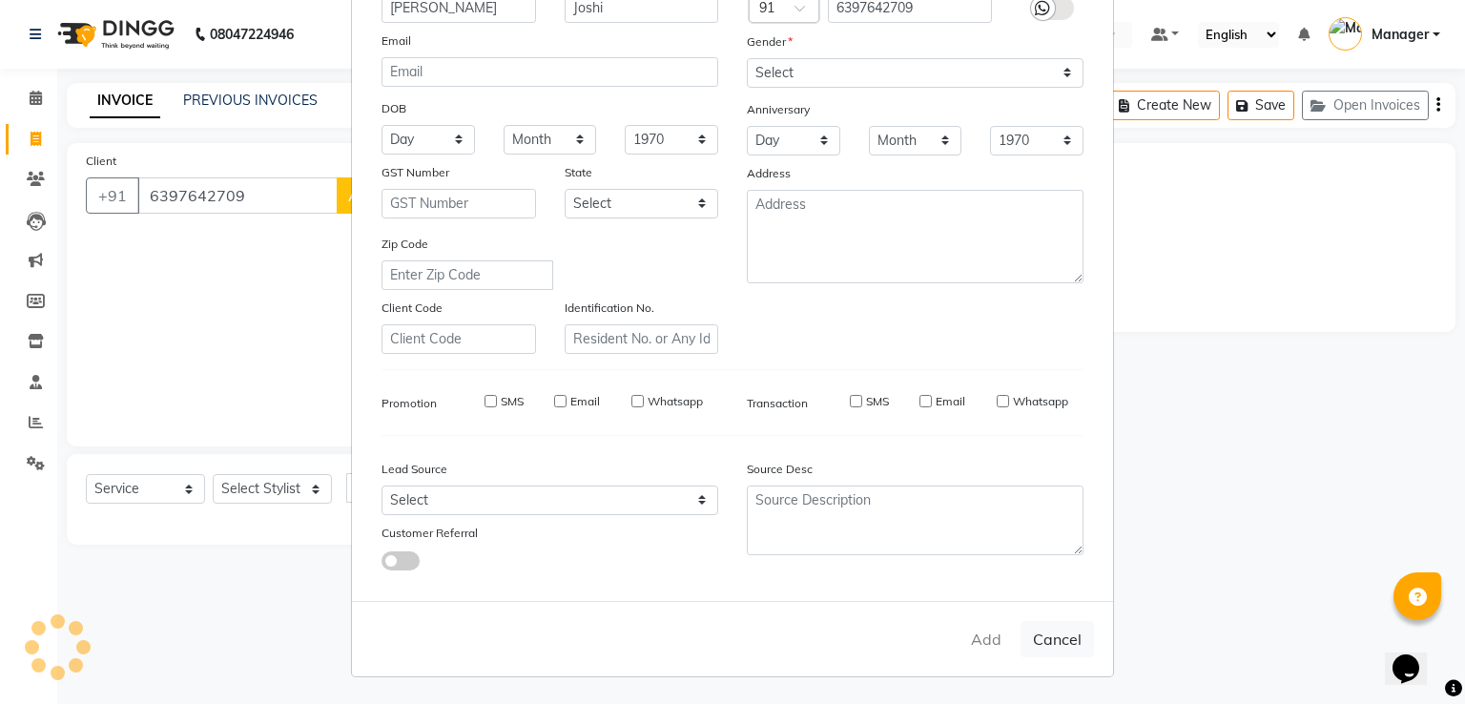
checkbox input "false"
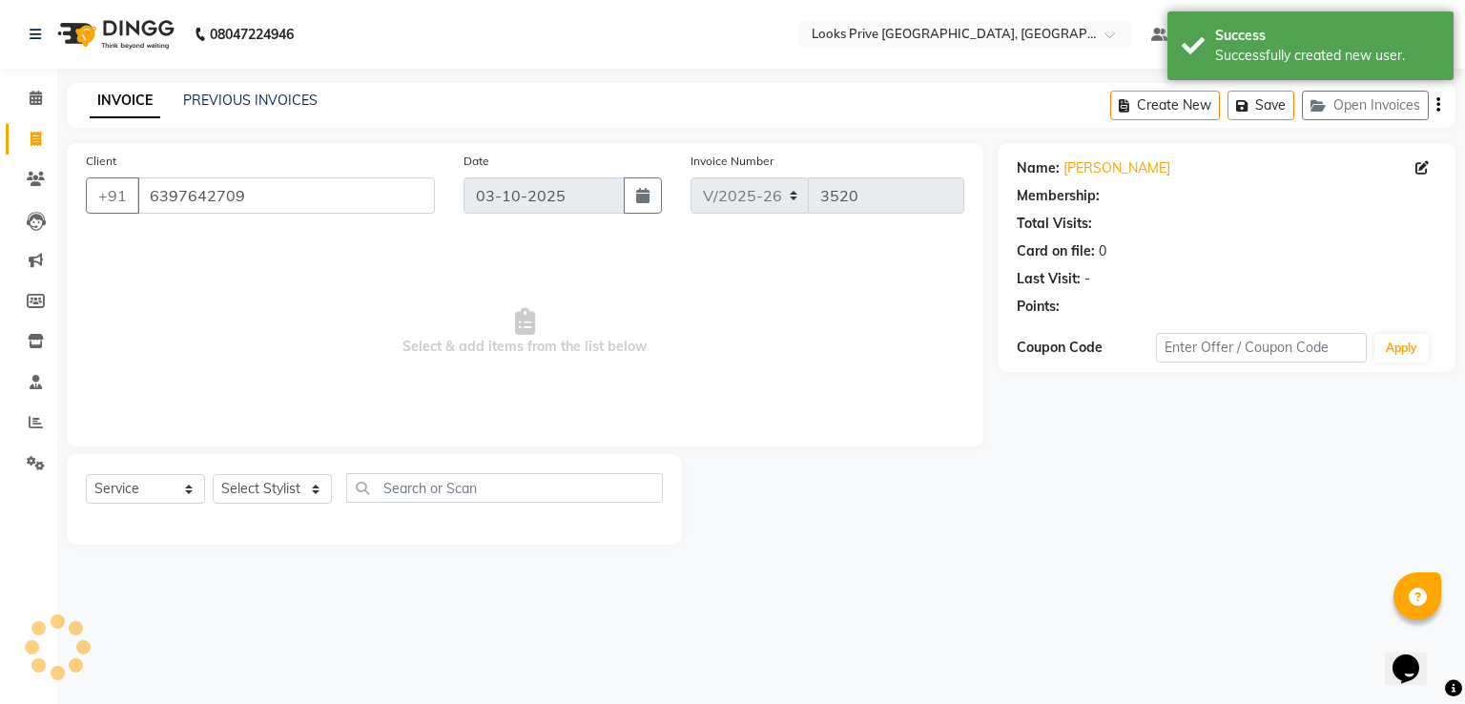
select select "1: Object"
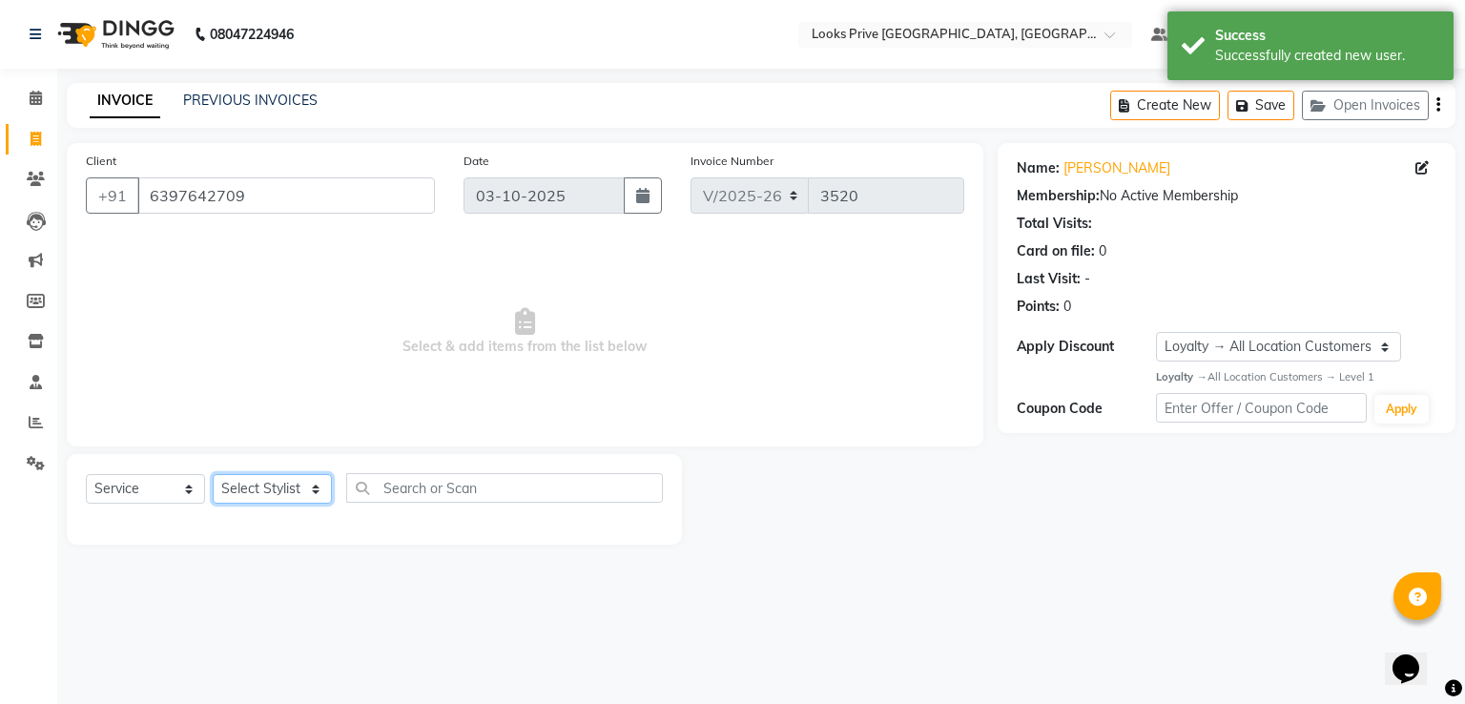
click at [250, 492] on select "Select Stylist A2R_Master [PERSON_NAME] [PERSON_NAME] Dinesh_pdct Himanshu_pdct…" at bounding box center [272, 489] width 119 height 30
select select "45661"
click at [213, 475] on select "Select Stylist A2R_Master [PERSON_NAME] [PERSON_NAME] Dinesh_pdct Himanshu_pdct…" at bounding box center [272, 489] width 119 height 30
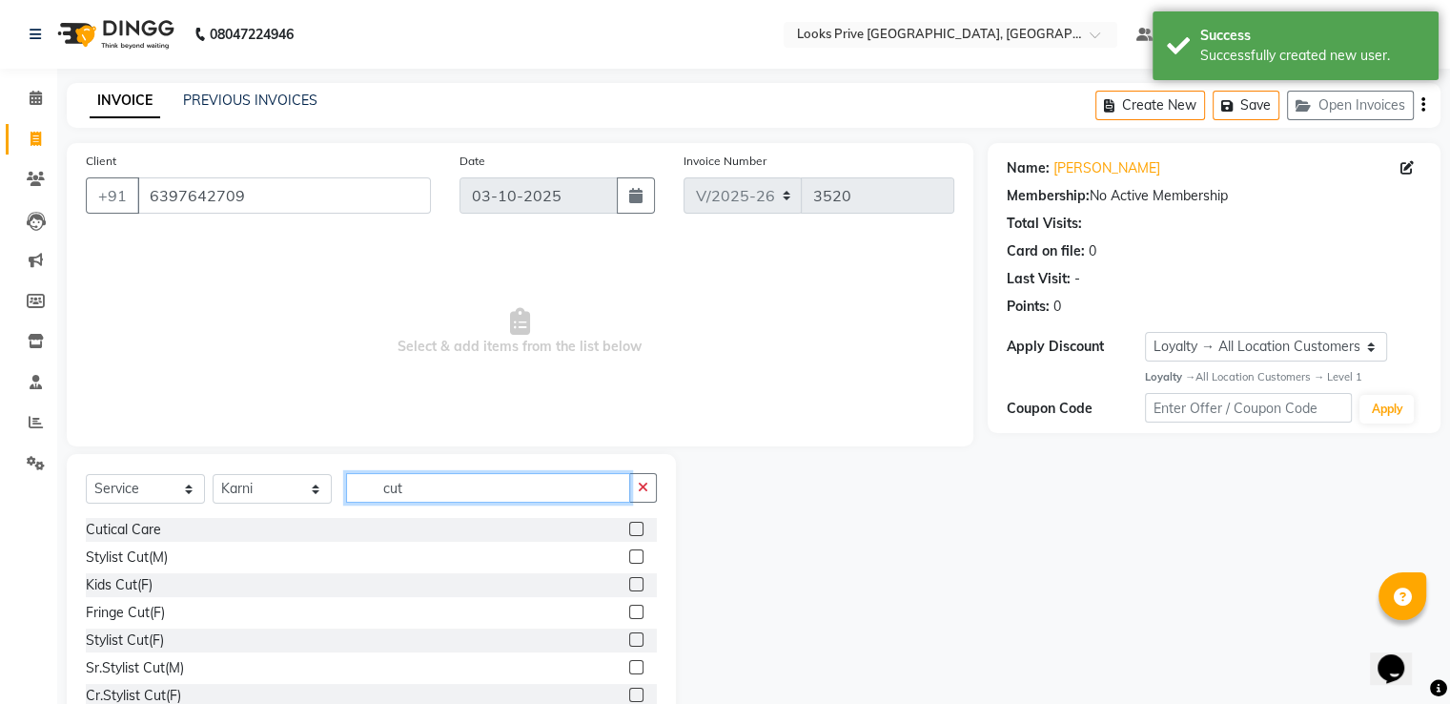
type input "cut"
click at [629, 554] on label at bounding box center [636, 556] width 14 height 14
click at [629, 554] on input "checkbox" at bounding box center [635, 557] width 12 height 12
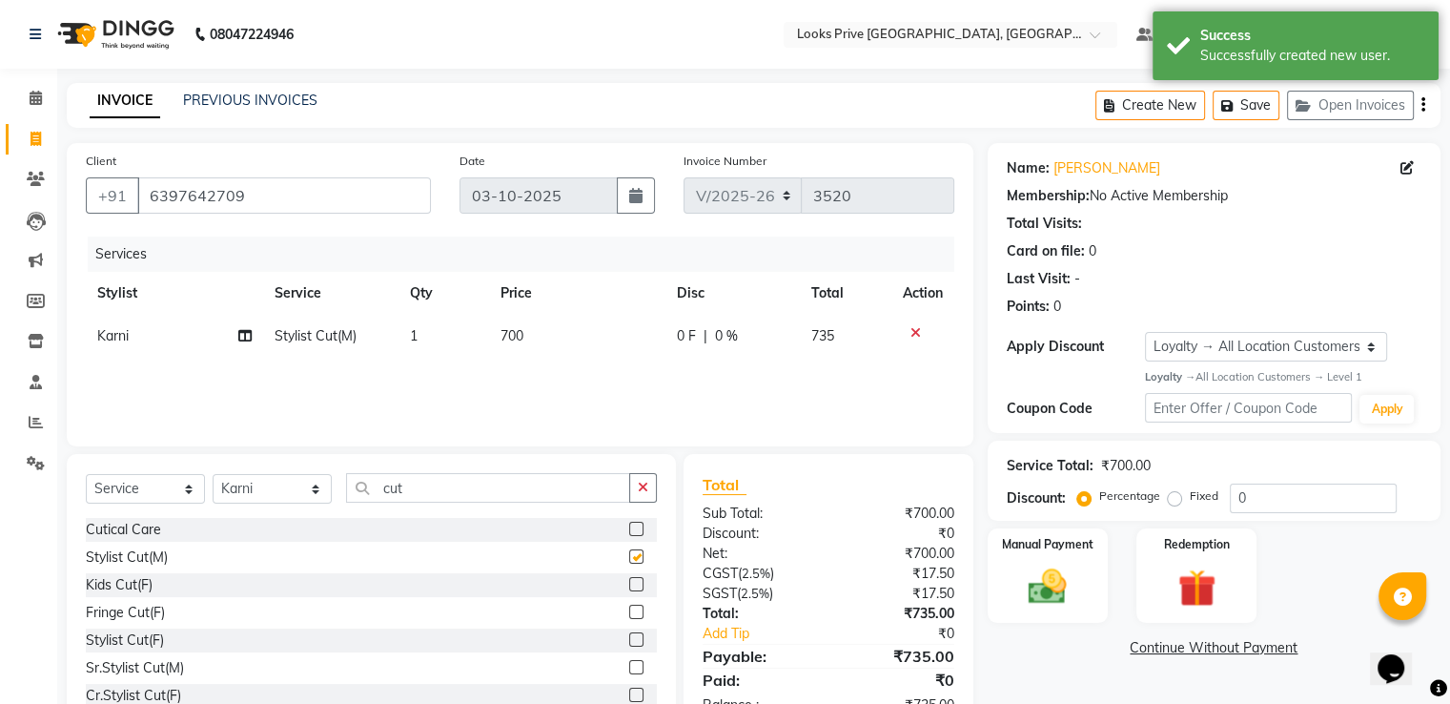
checkbox input "false"
click at [525, 333] on td "700" at bounding box center [577, 336] width 176 height 43
select select "45661"
type input "1000"
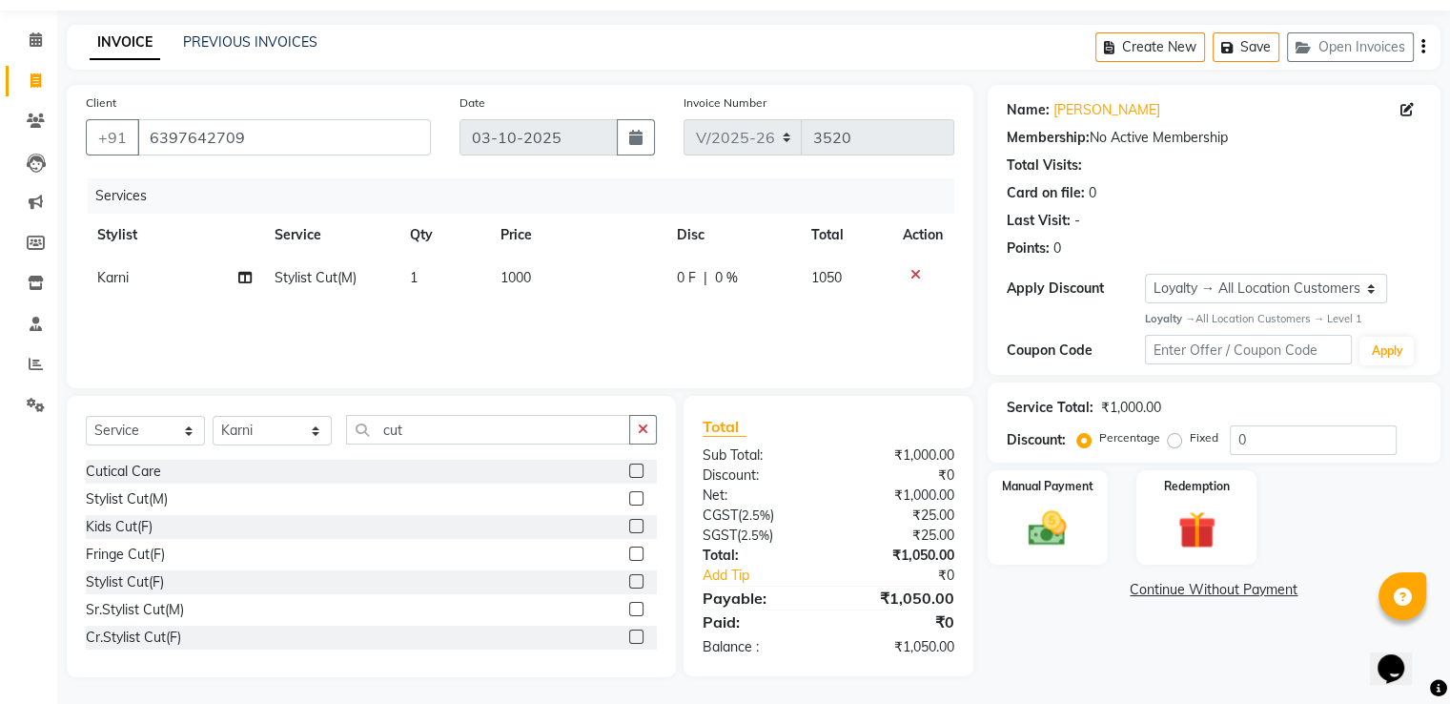
scroll to position [61, 0]
click at [1056, 526] on img at bounding box center [1047, 526] width 64 height 46
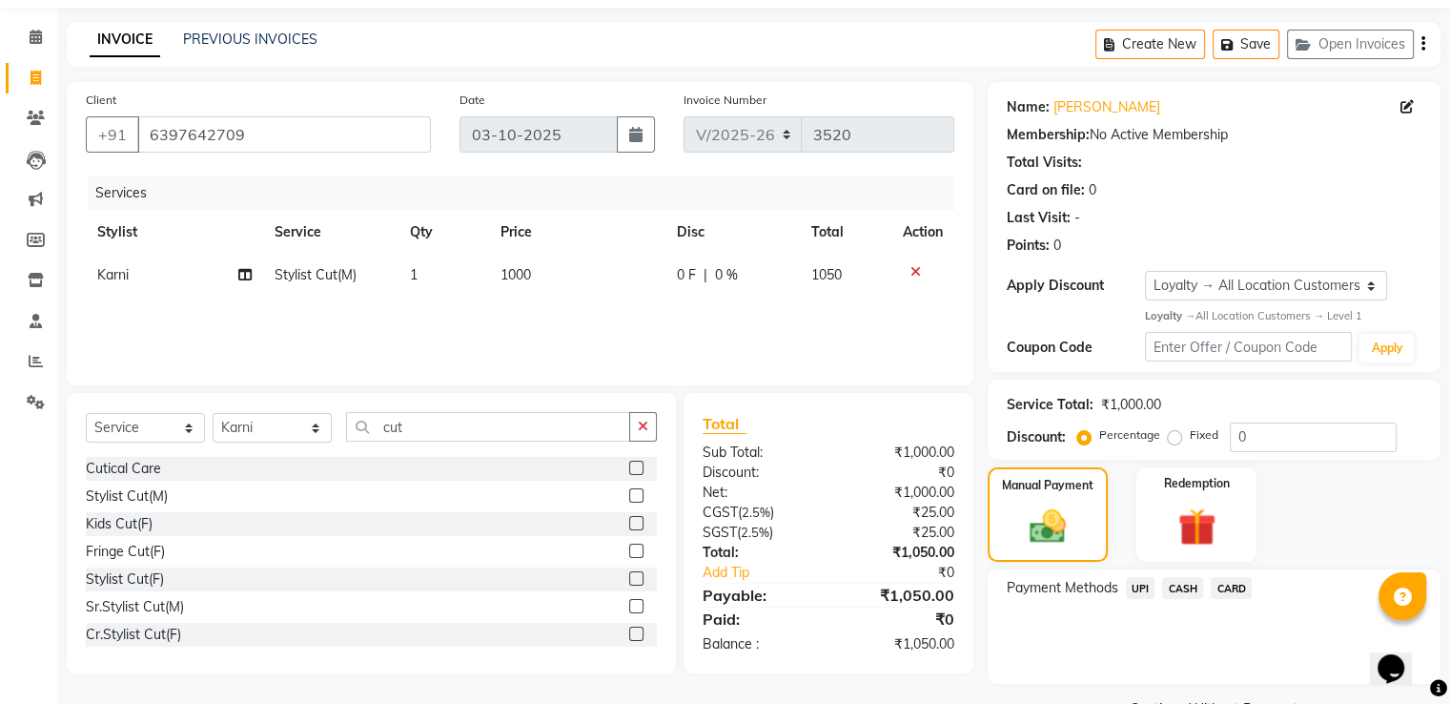
click at [1137, 587] on span "UPI" at bounding box center [1141, 588] width 30 height 22
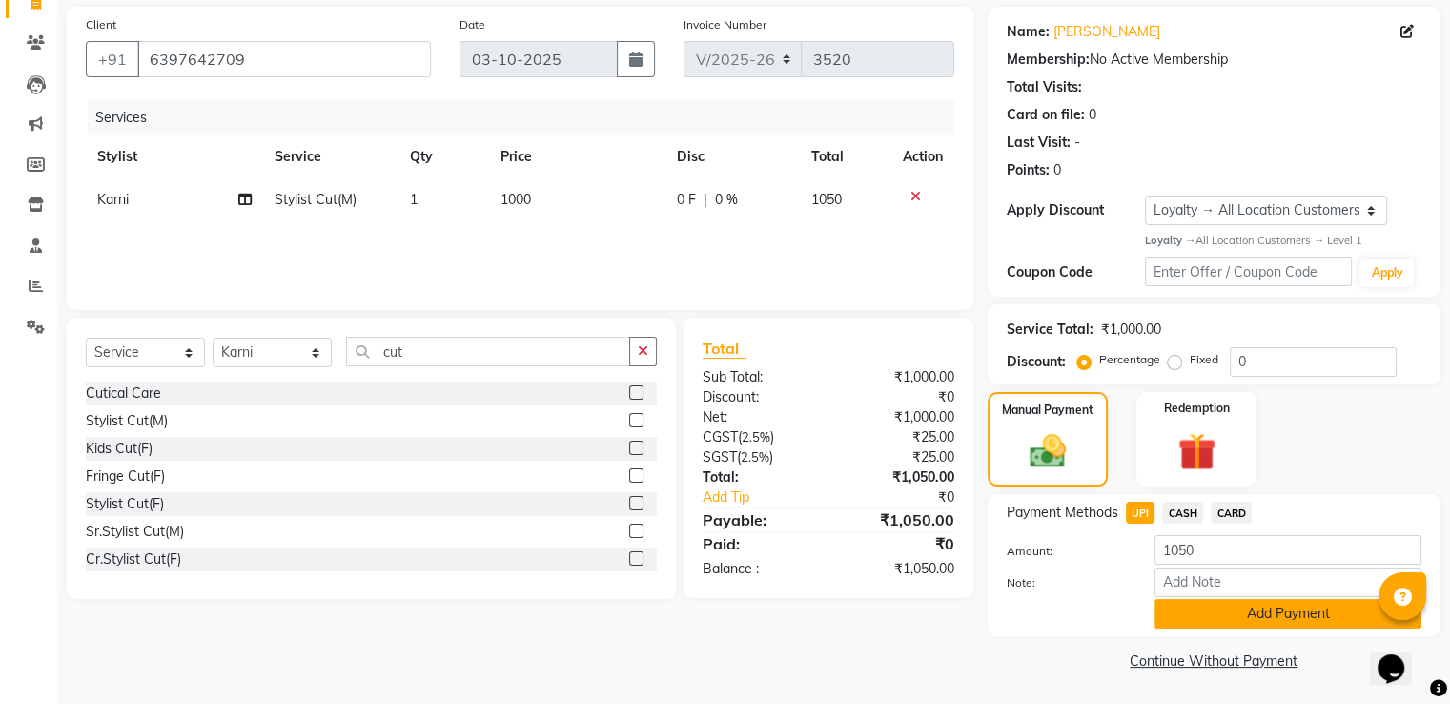
click at [1221, 615] on button "Add Payment" at bounding box center [1288, 614] width 267 height 30
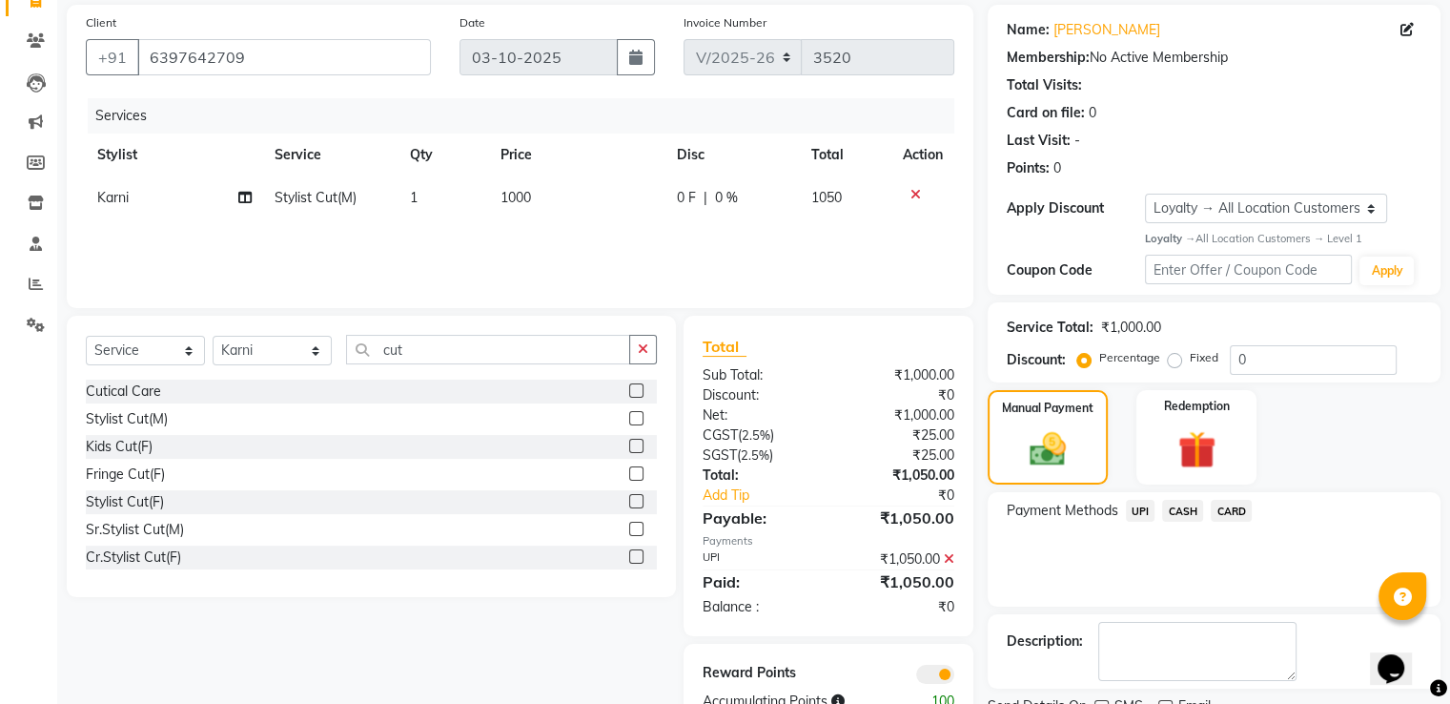
scroll to position [215, 0]
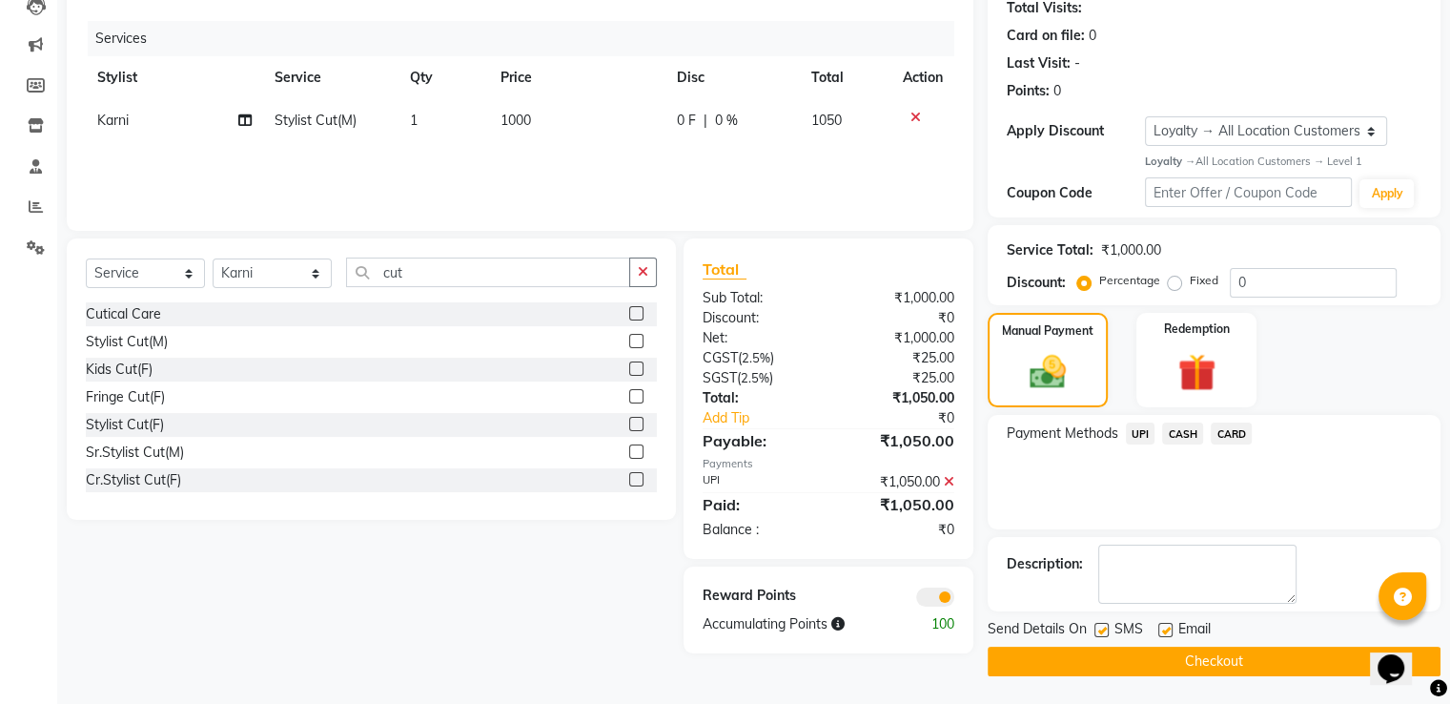
click at [1120, 660] on button "Checkout" at bounding box center [1214, 661] width 453 height 30
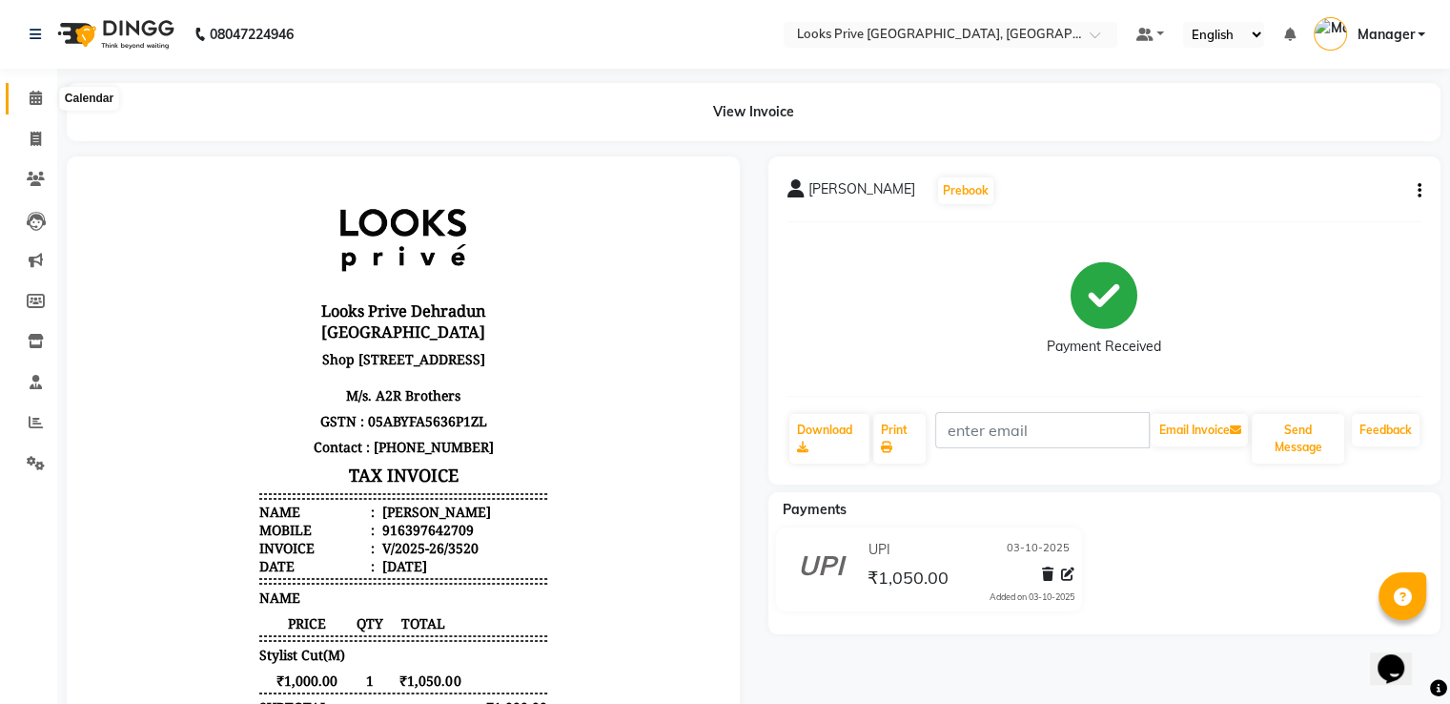
drag, startPoint x: 34, startPoint y: 89, endPoint x: 48, endPoint y: 88, distance: 13.4
click at [34, 89] on span at bounding box center [35, 99] width 33 height 22
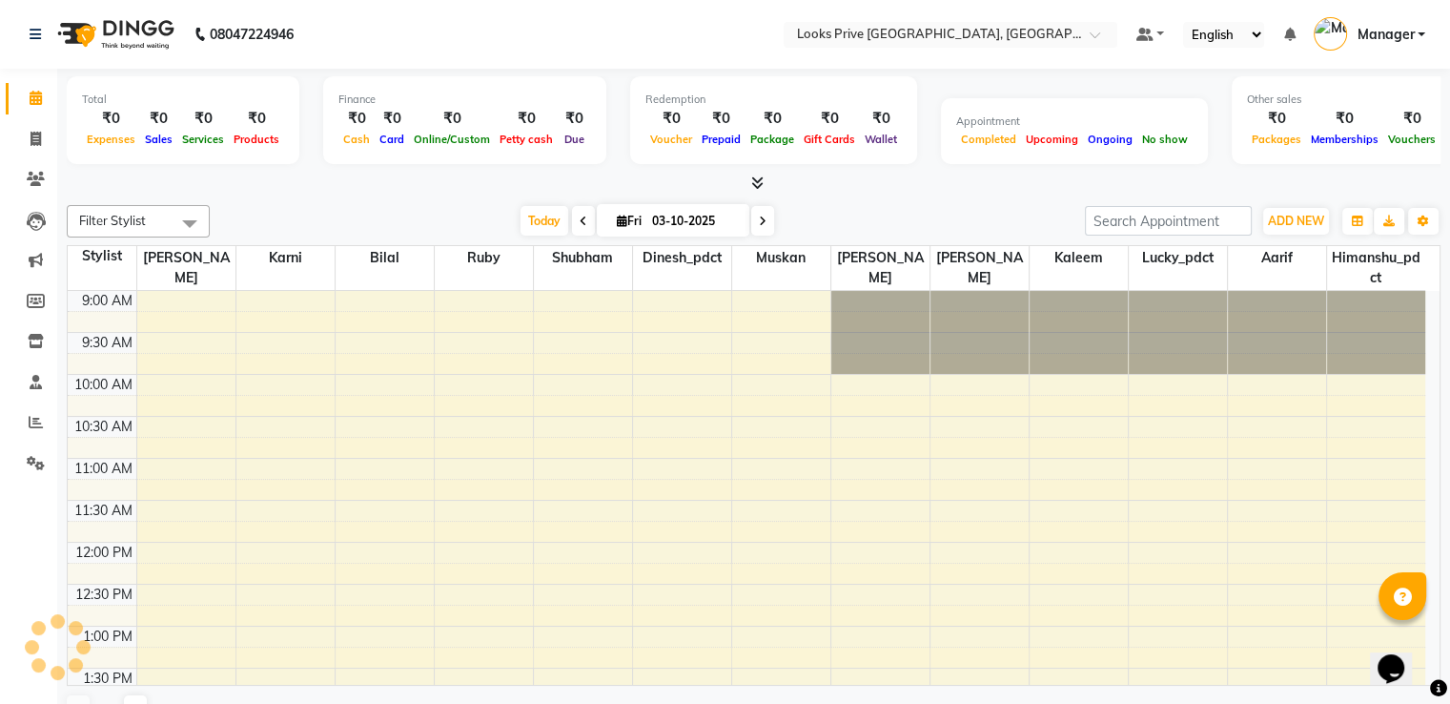
scroll to position [334, 0]
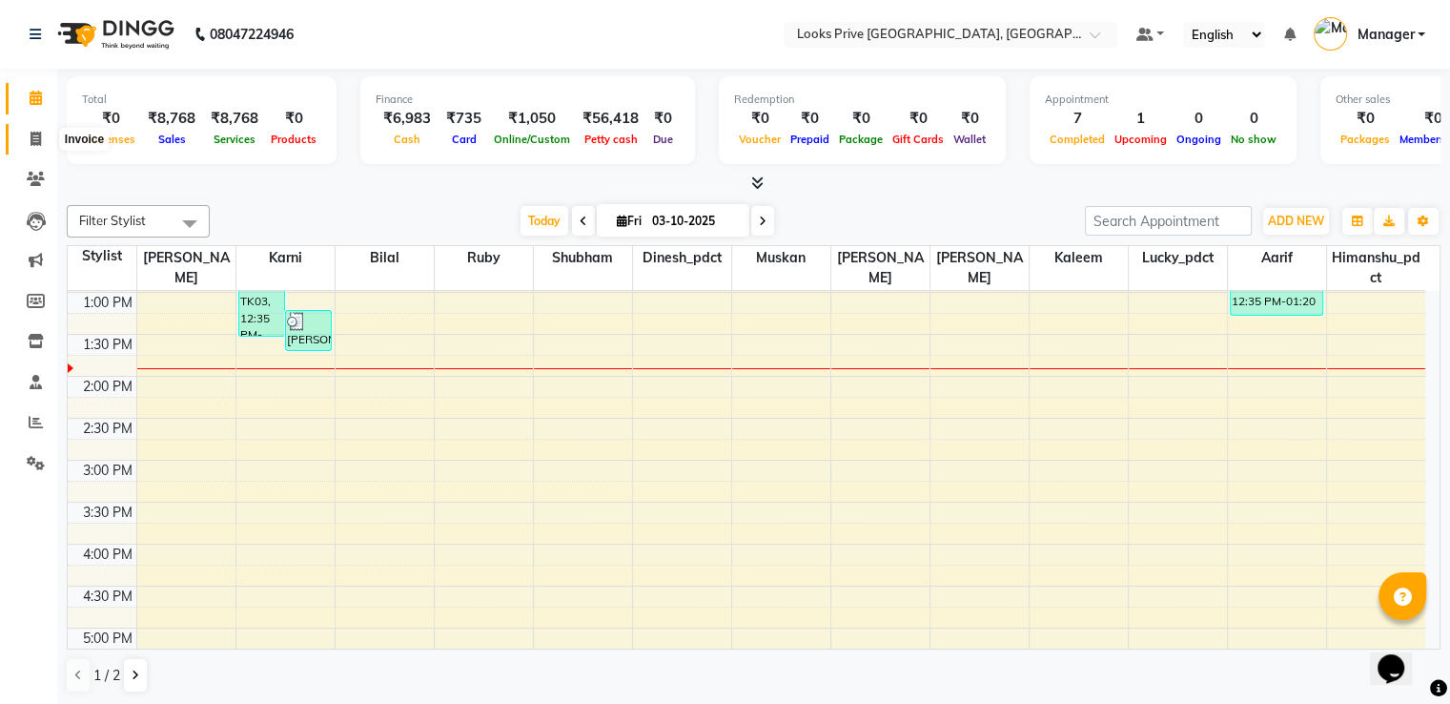
click at [42, 144] on span at bounding box center [35, 140] width 33 height 22
select select "service"
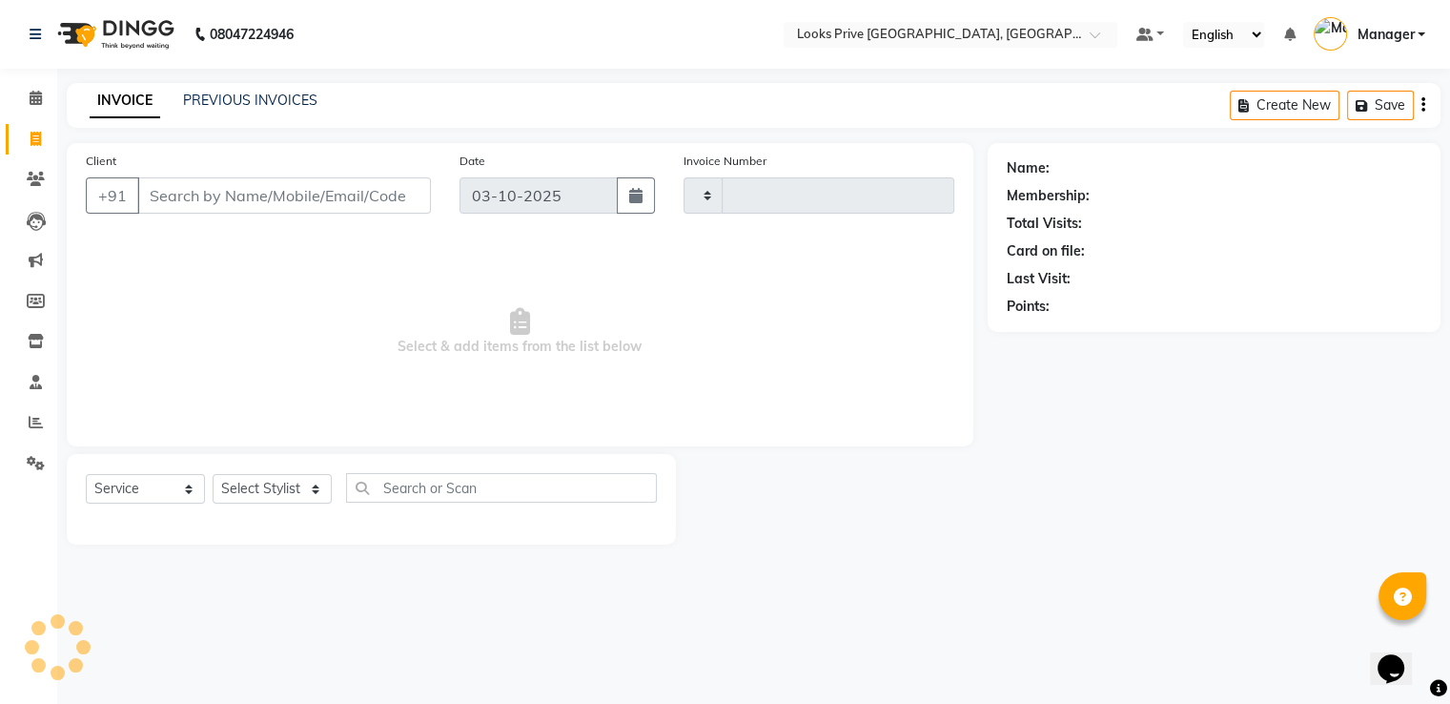
type input "3521"
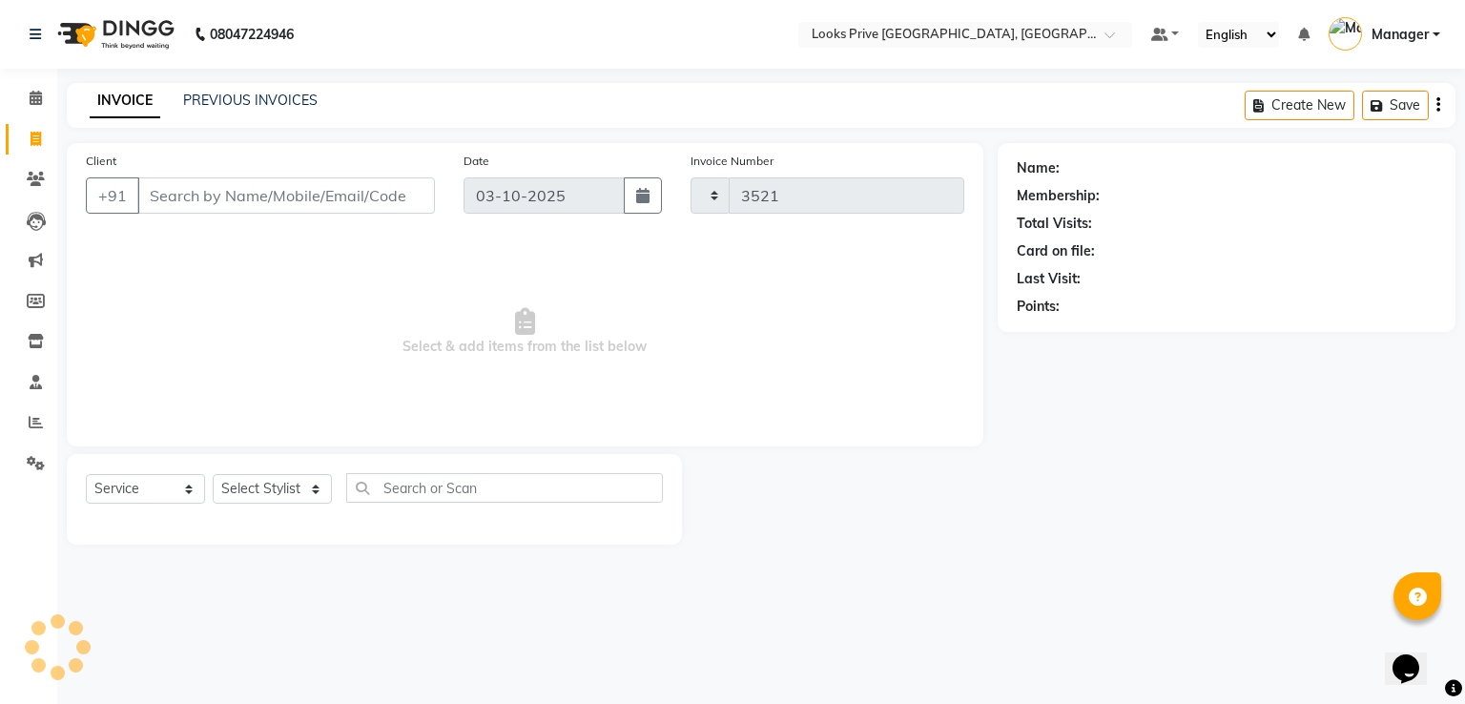
select select "6205"
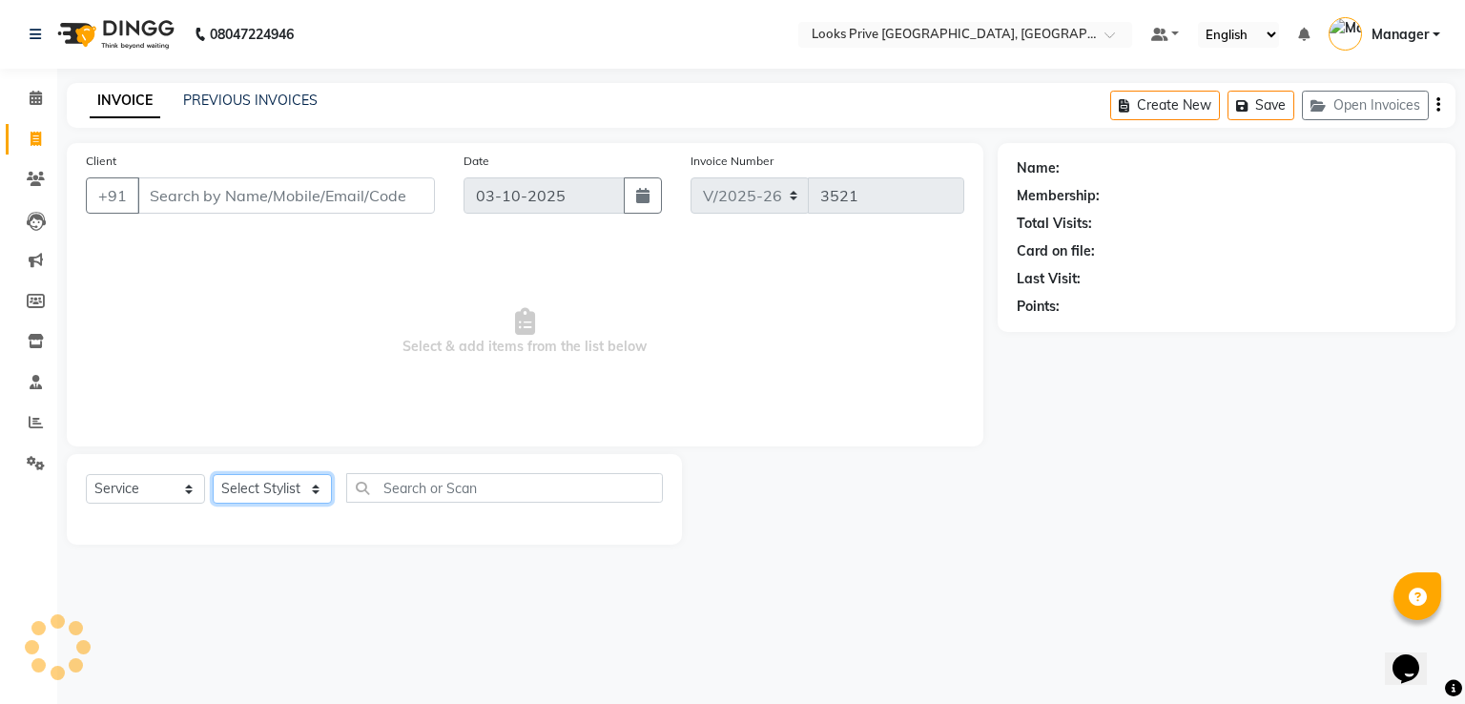
drag, startPoint x: 271, startPoint y: 483, endPoint x: 282, endPoint y: 429, distance: 55.5
click at [271, 483] on select "Select Stylist" at bounding box center [272, 489] width 119 height 30
select select "47803"
click at [213, 475] on select "Select Stylist A2R_Master [PERSON_NAME] [PERSON_NAME] Dinesh_pdct Himanshu_pdct…" at bounding box center [272, 489] width 119 height 30
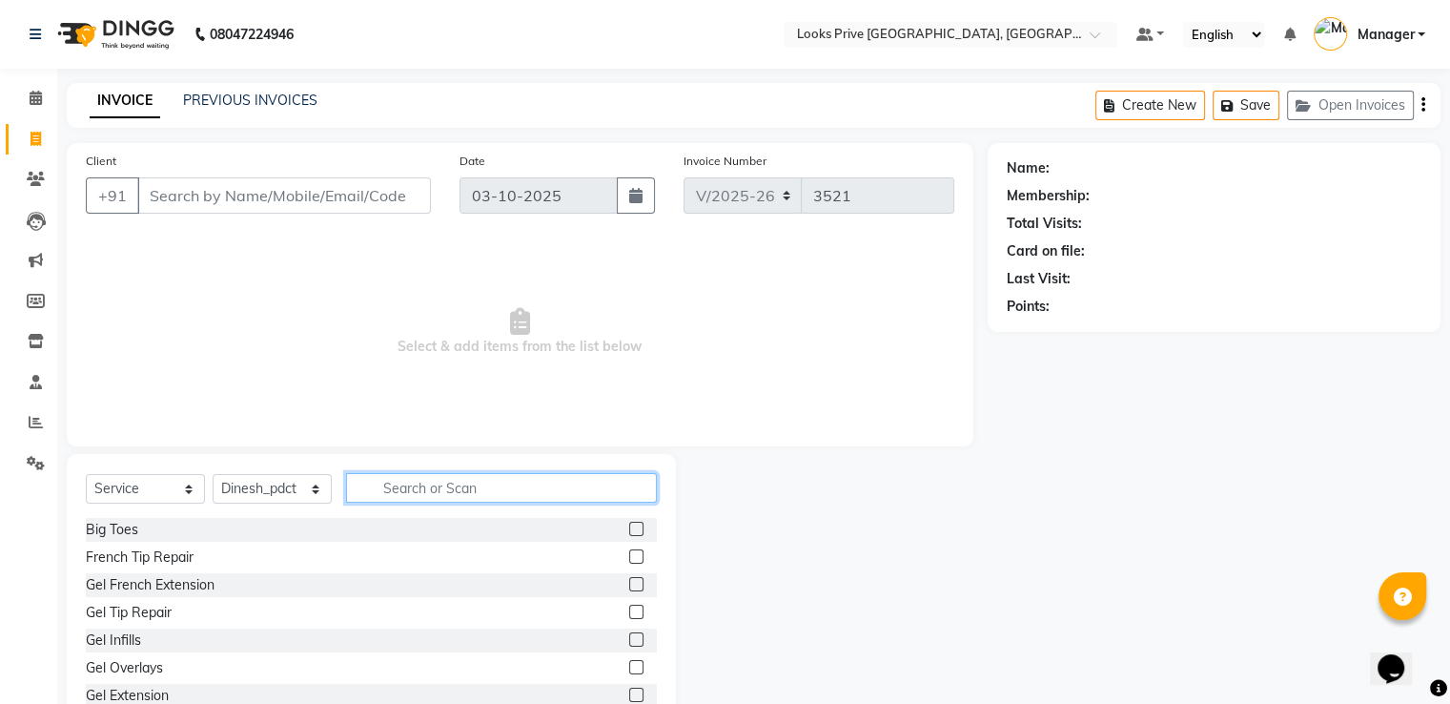
click at [471, 489] on input "text" at bounding box center [501, 488] width 311 height 30
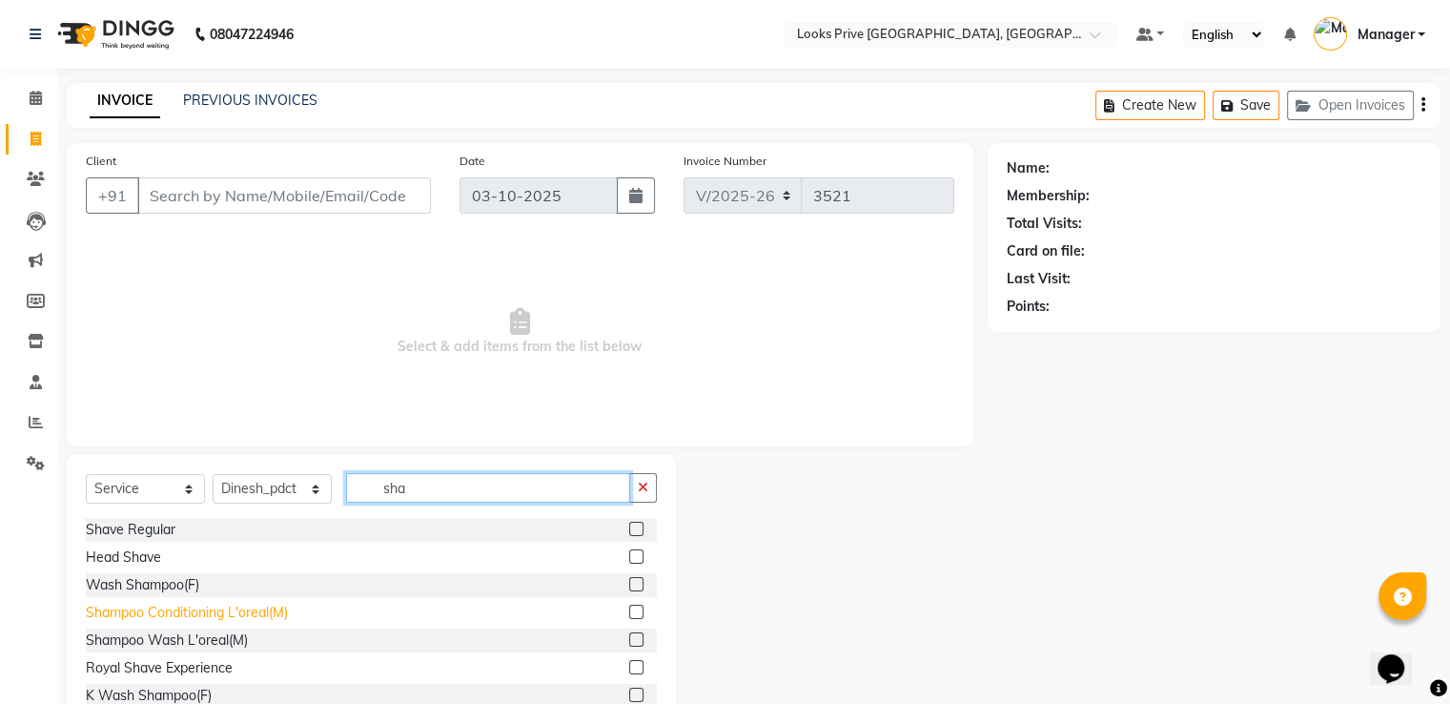
type input "sha"
click at [157, 604] on div "Shampoo Conditioning L'oreal(M)" at bounding box center [187, 613] width 202 height 20
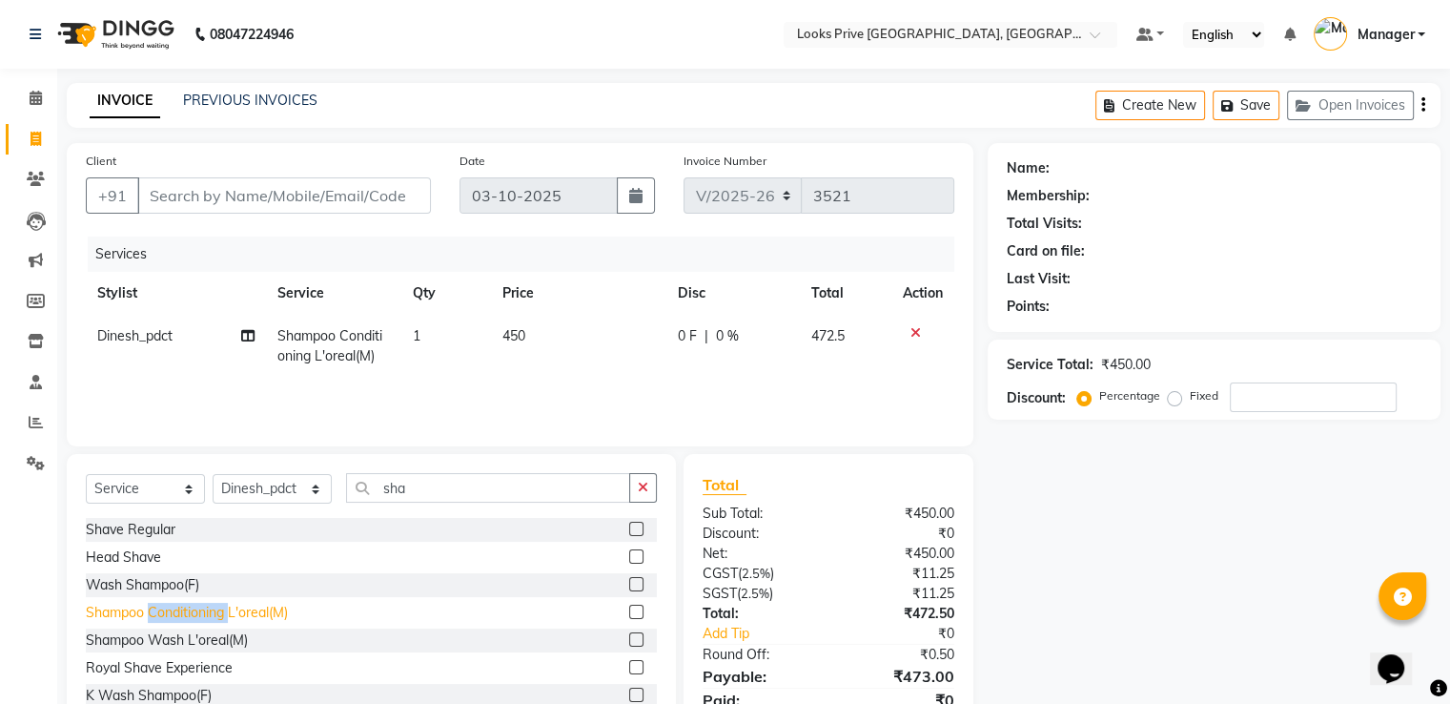
click at [157, 604] on div "Shampoo Conditioning L'oreal(M)" at bounding box center [187, 613] width 202 height 20
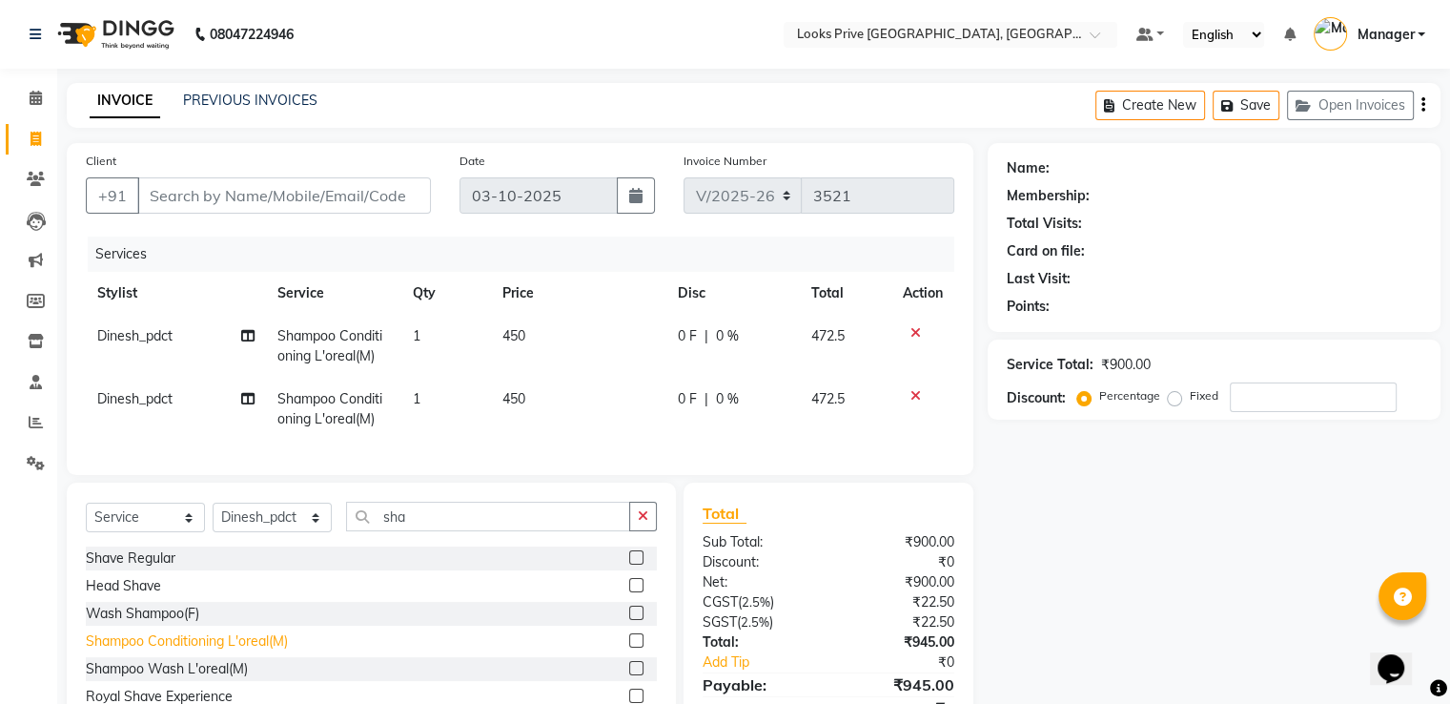
click at [122, 651] on div "Shampoo Conditioning L'oreal(M)" at bounding box center [187, 641] width 202 height 20
checkbox input "false"
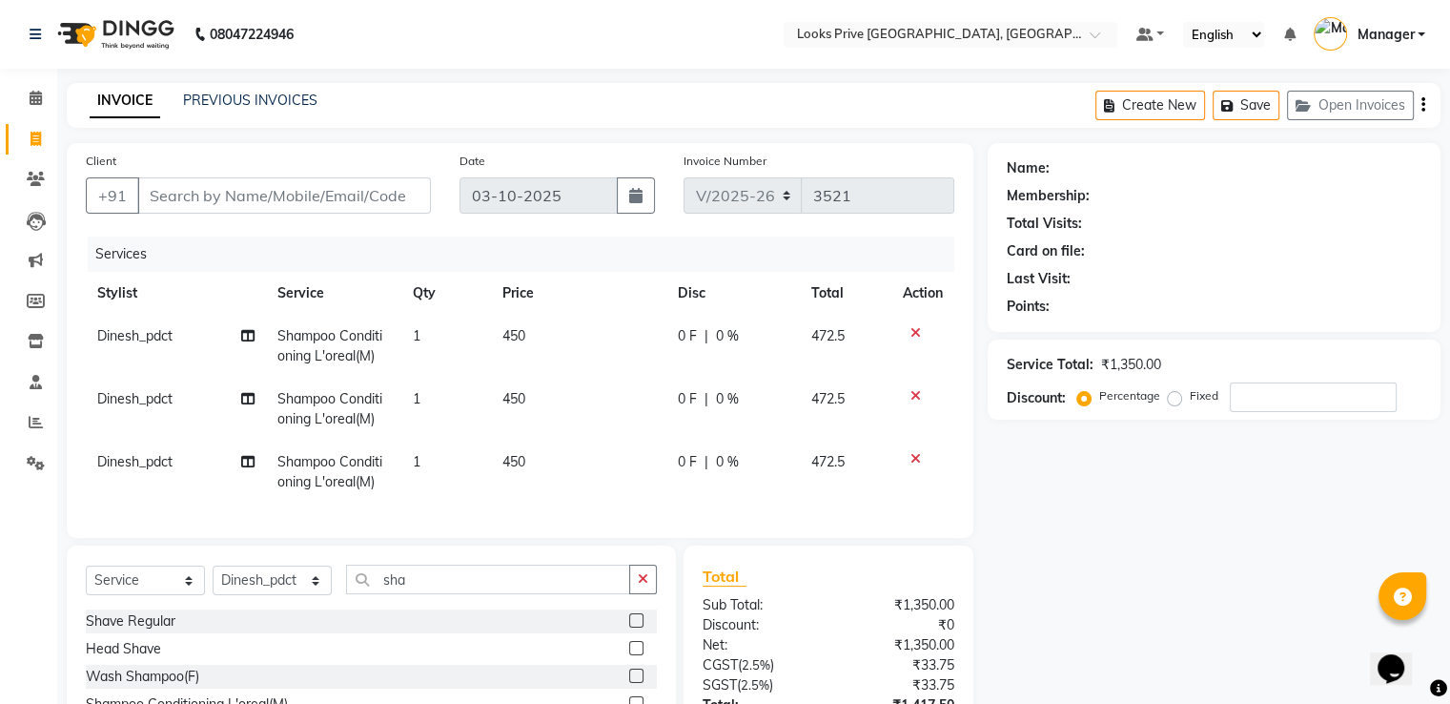
click at [139, 399] on span "Dinesh_pdct" at bounding box center [134, 398] width 75 height 17
select select "47803"
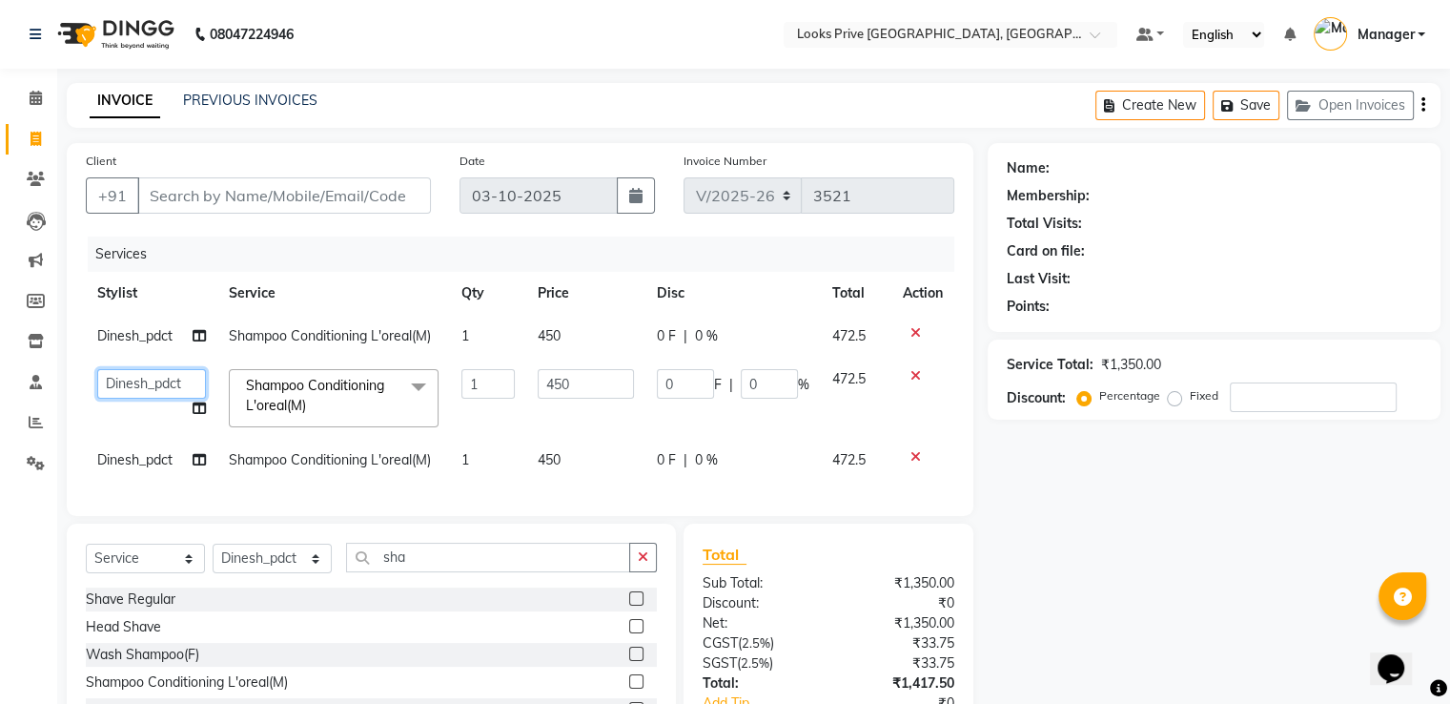
click at [139, 399] on select "A2R_Master [PERSON_NAME] [PERSON_NAME] Dinesh_pdct Himanshu_pdct [PERSON_NAME] …" at bounding box center [151, 384] width 109 height 30
select select "86409"
click at [135, 470] on td "Dinesh_pdct" at bounding box center [152, 460] width 132 height 43
select select "47803"
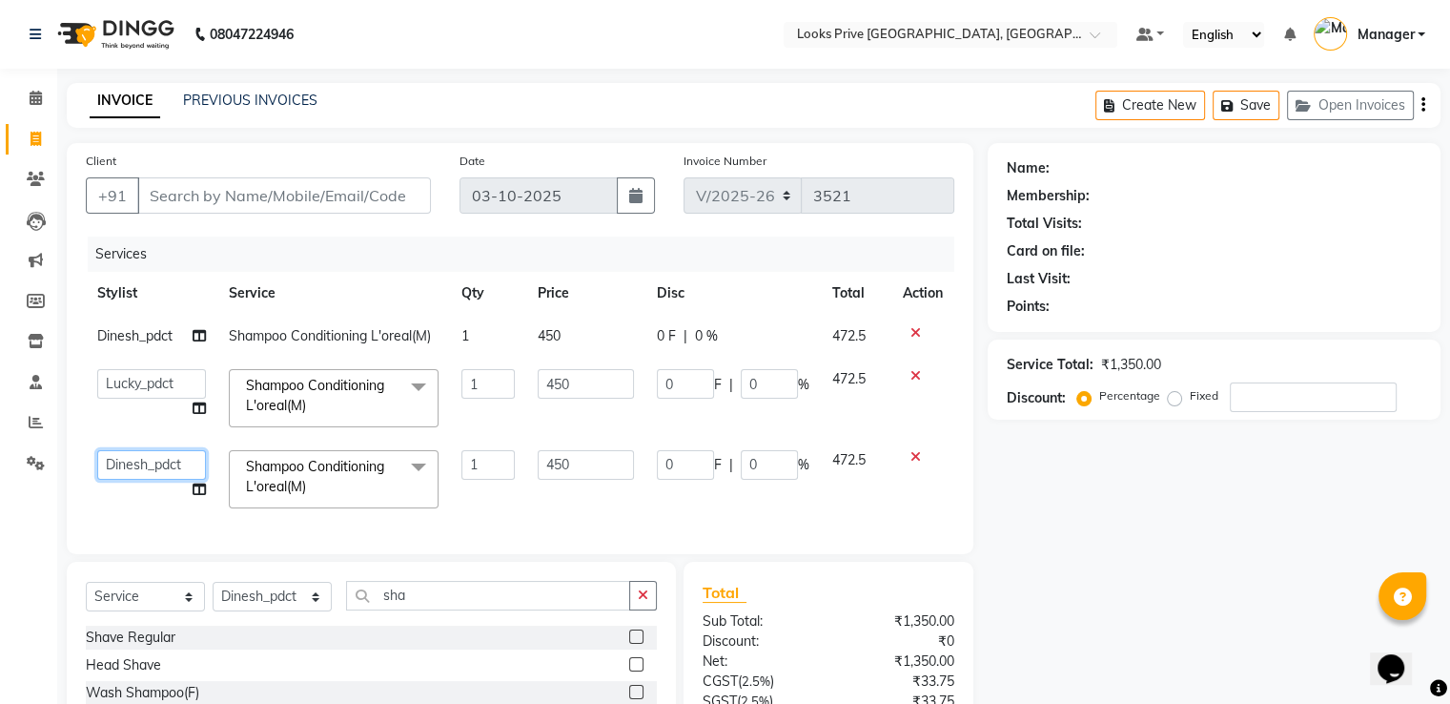
click at [135, 470] on select "A2R_Master [PERSON_NAME] [PERSON_NAME] Dinesh_pdct Himanshu_pdct [PERSON_NAME] …" at bounding box center [151, 465] width 109 height 30
select select "91414"
drag, startPoint x: 416, startPoint y: 606, endPoint x: 383, endPoint y: 604, distance: 32.5
click at [384, 604] on input "sha" at bounding box center [488, 596] width 284 height 30
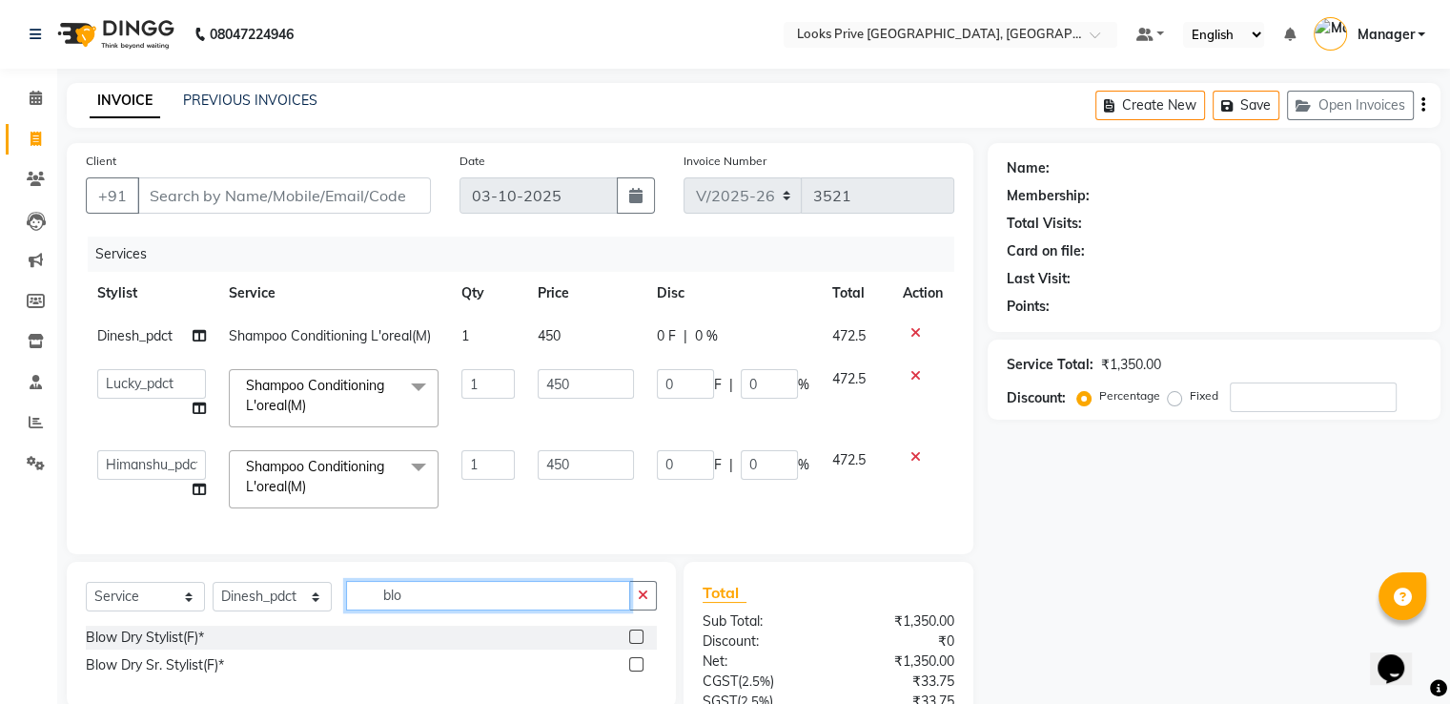
type input "blo"
click at [178, 649] on div "Blow Dry Stylist(F)*" at bounding box center [371, 637] width 571 height 24
click at [174, 647] on div "Blow Dry Stylist(F)*" at bounding box center [145, 637] width 118 height 20
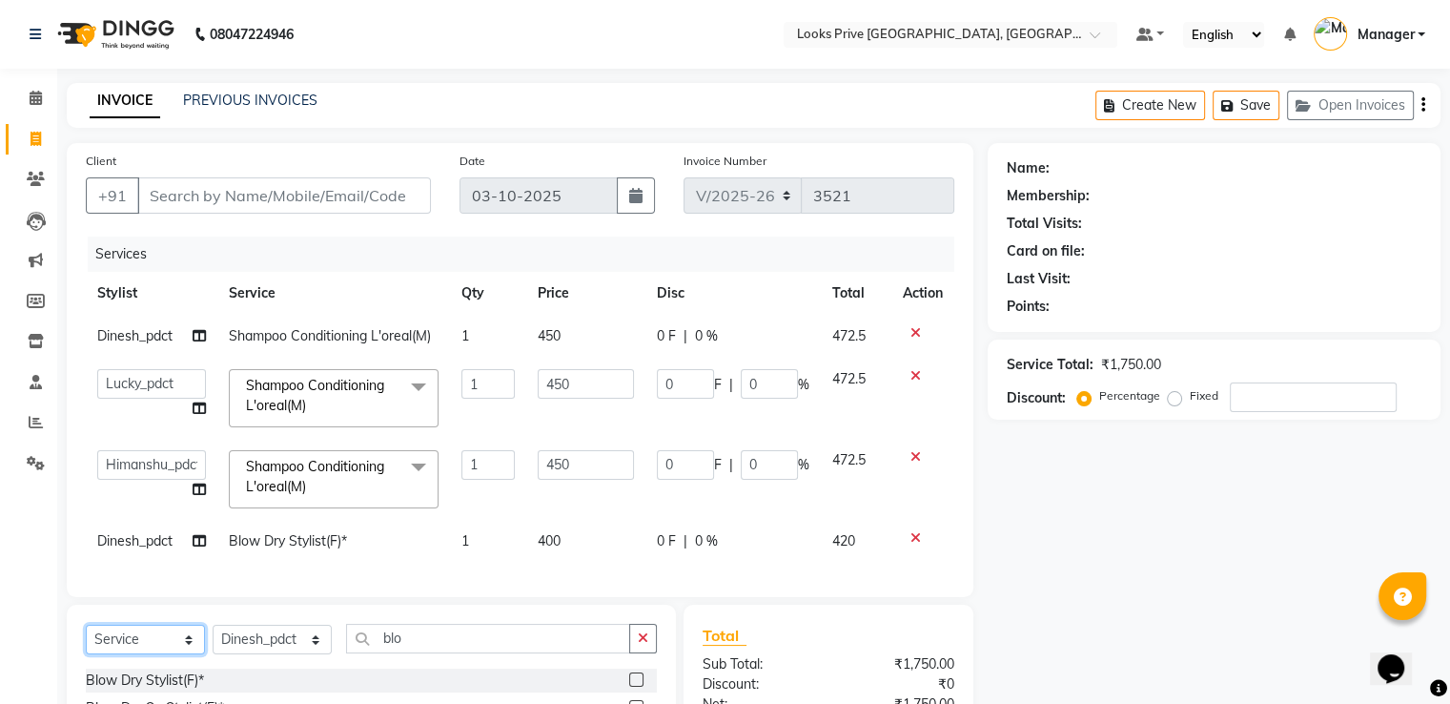
click at [174, 654] on select "Select Service Product Membership Package Voucher Prepaid Gift Card" at bounding box center [145, 640] width 119 height 30
click at [155, 690] on div "Blow Dry Stylist(F)*" at bounding box center [145, 680] width 118 height 20
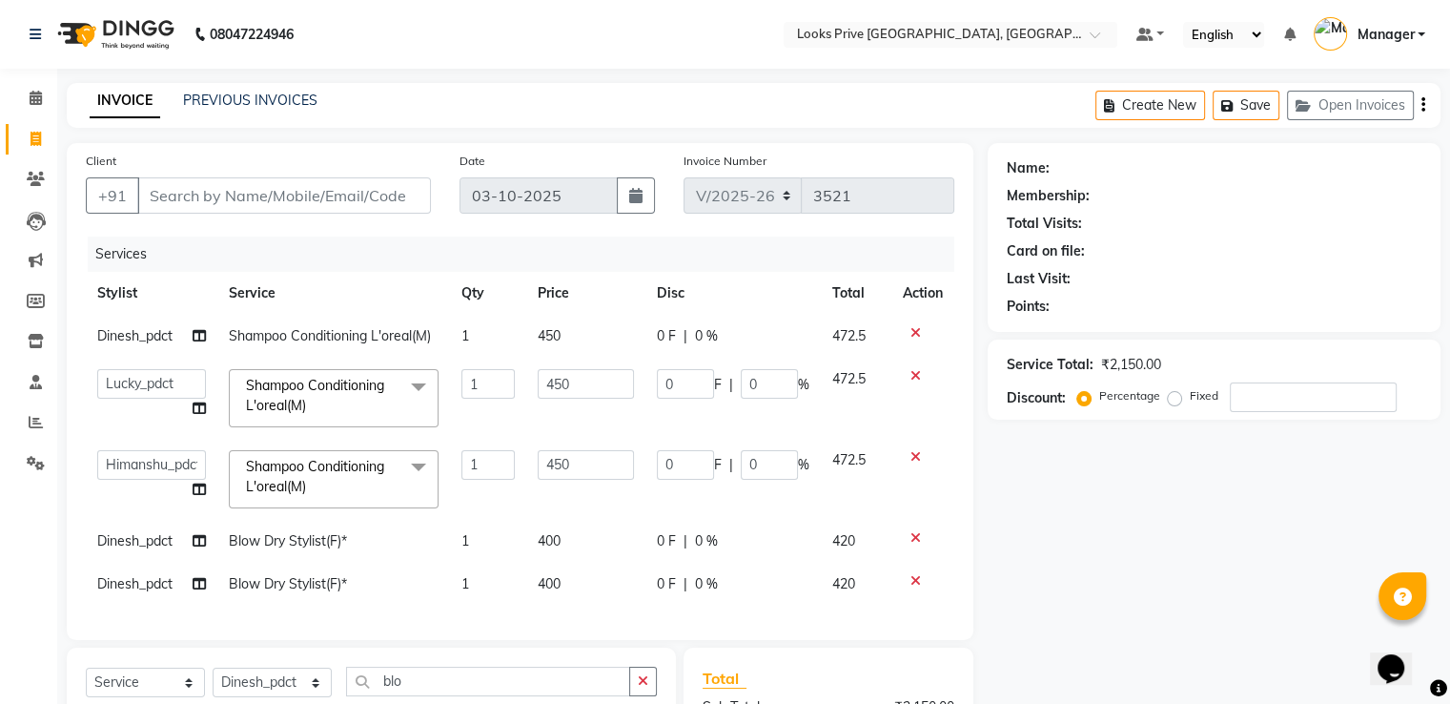
checkbox input "false"
click at [145, 536] on span "Dinesh_pdct" at bounding box center [134, 540] width 75 height 17
select select "47803"
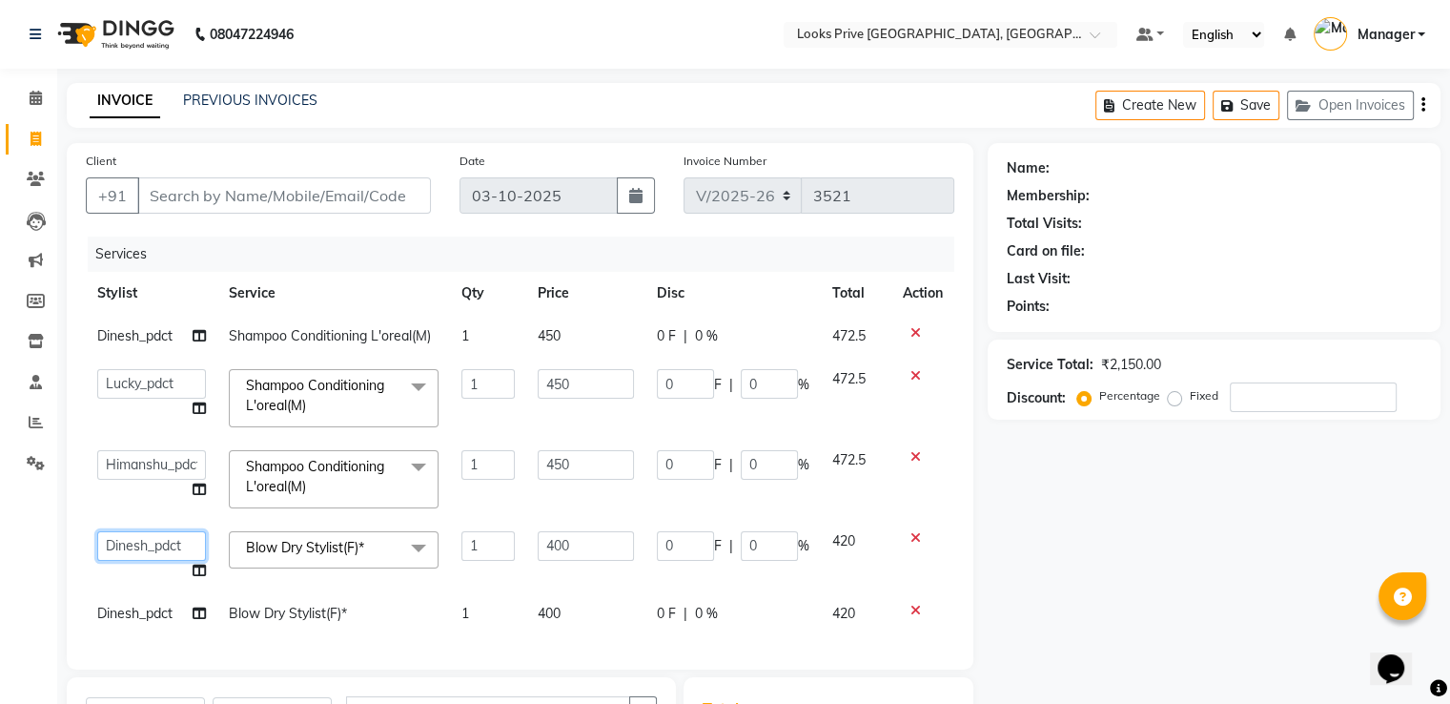
click at [146, 539] on select "A2R_Master [PERSON_NAME] [PERSON_NAME] Dinesh_pdct Himanshu_pdct [PERSON_NAME] …" at bounding box center [151, 546] width 109 height 30
select select "86409"
click at [147, 605] on span "Dinesh_pdct" at bounding box center [134, 613] width 75 height 17
select select "47803"
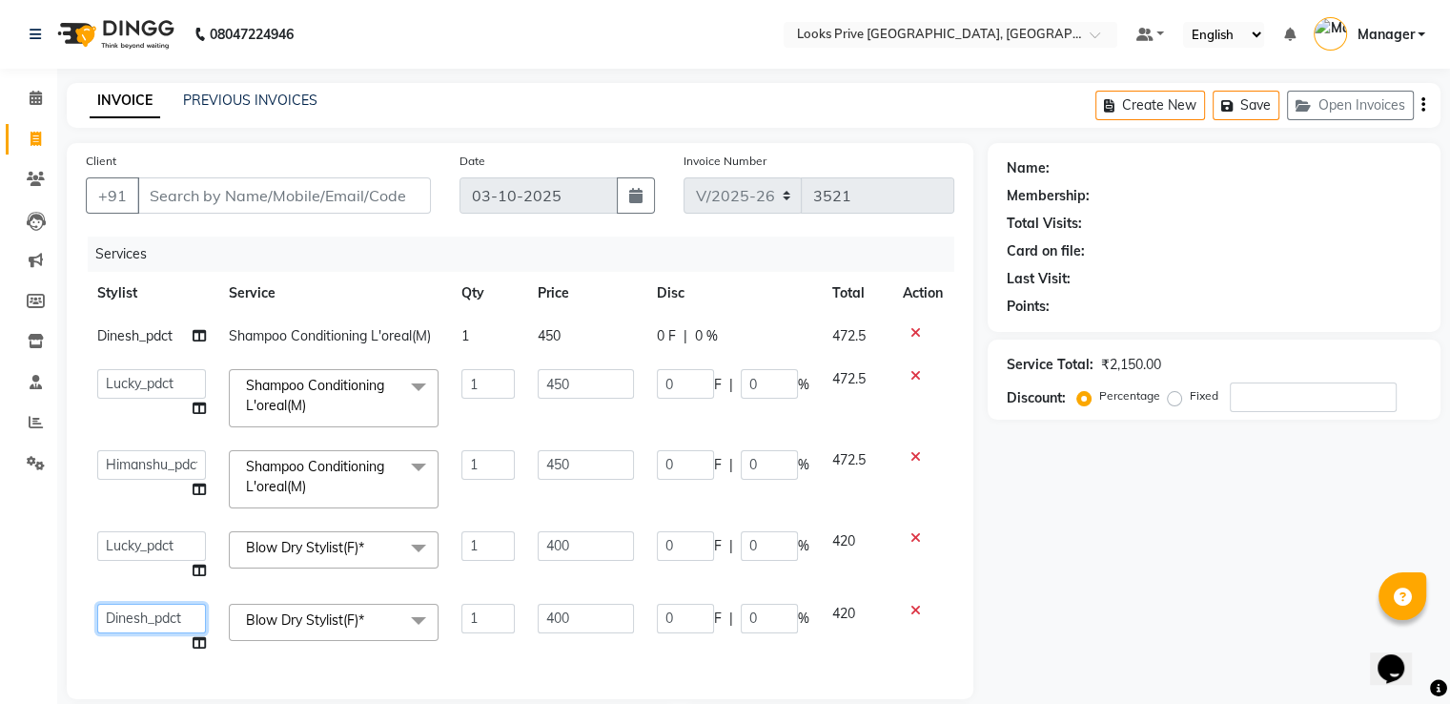
click at [145, 609] on select "A2R_Master [PERSON_NAME] [PERSON_NAME] Dinesh_pdct Himanshu_pdct [PERSON_NAME] …" at bounding box center [151, 619] width 109 height 30
select select "91414"
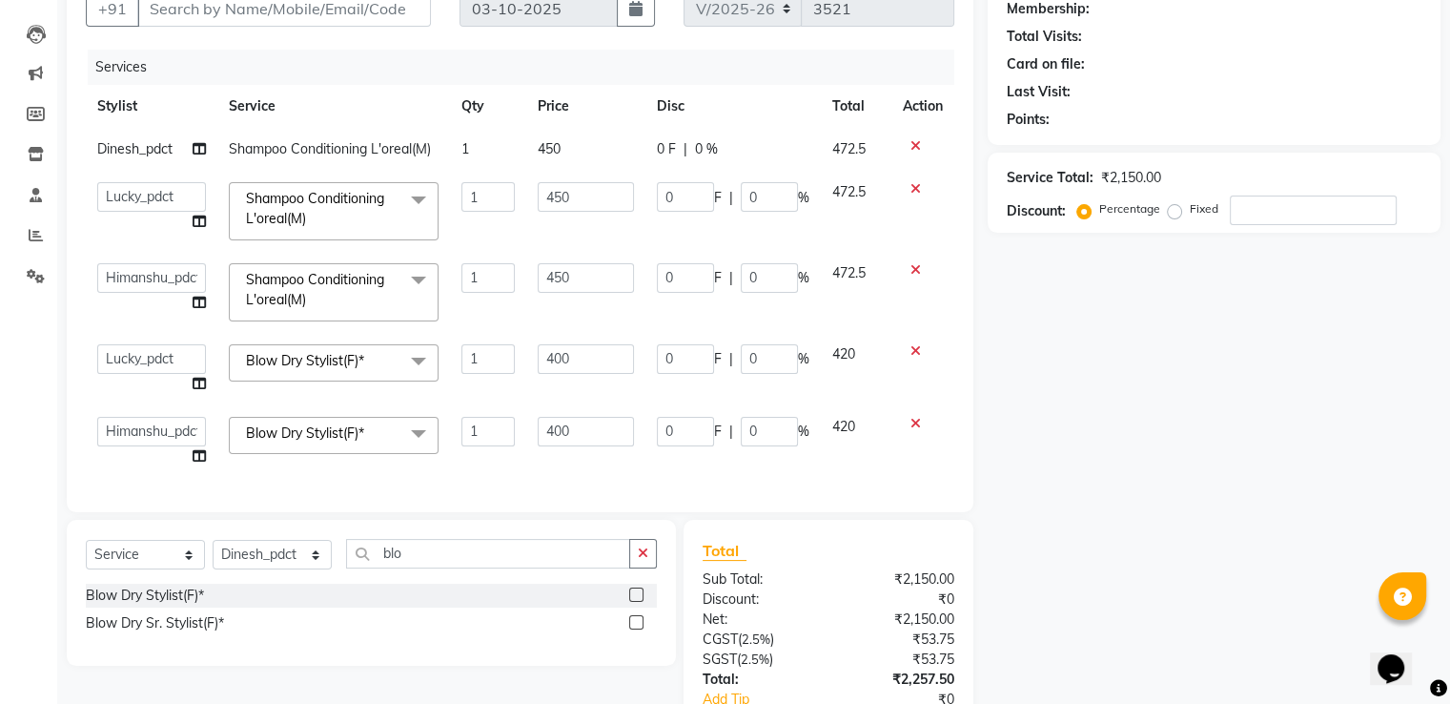
scroll to position [286, 0]
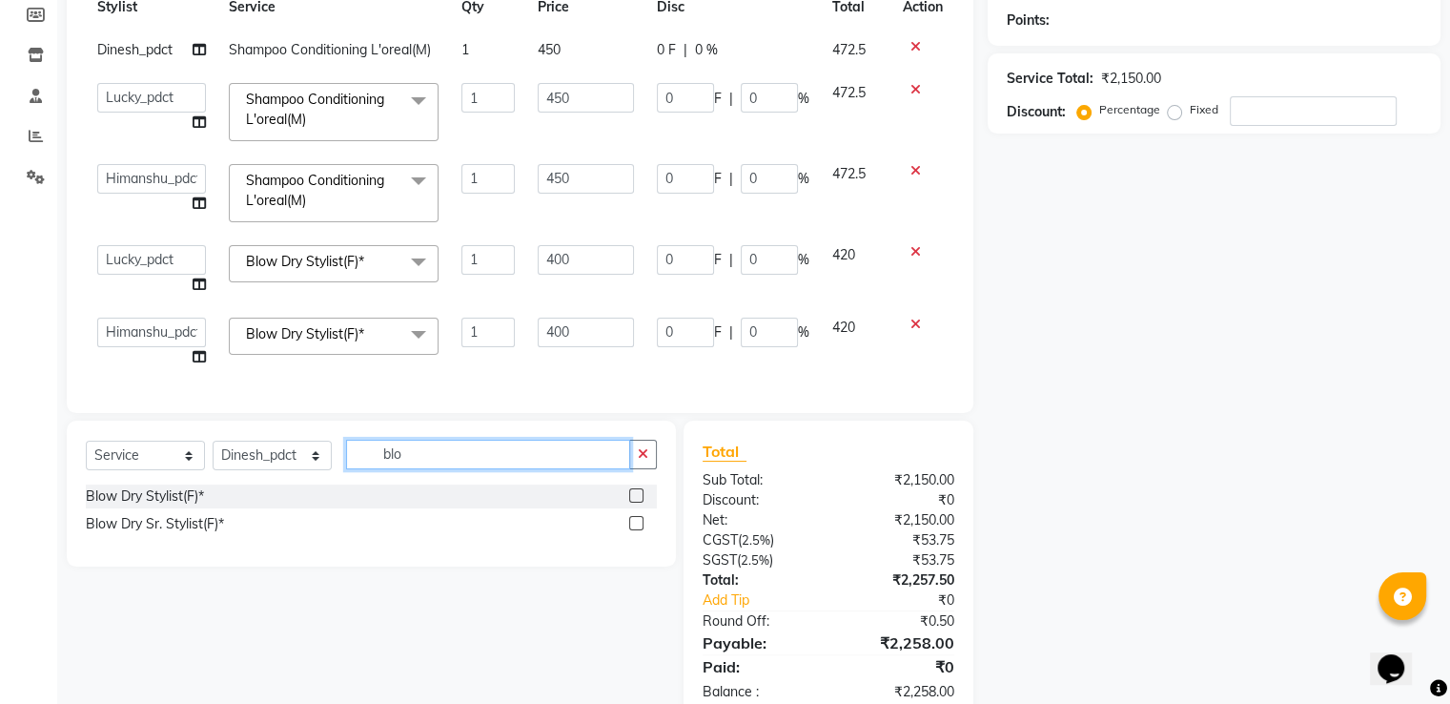
drag, startPoint x: 406, startPoint y: 468, endPoint x: 278, endPoint y: 453, distance: 128.7
click at [278, 453] on div "Select Service Product Membership Package Voucher Prepaid Gift Card Select Styl…" at bounding box center [371, 462] width 571 height 45
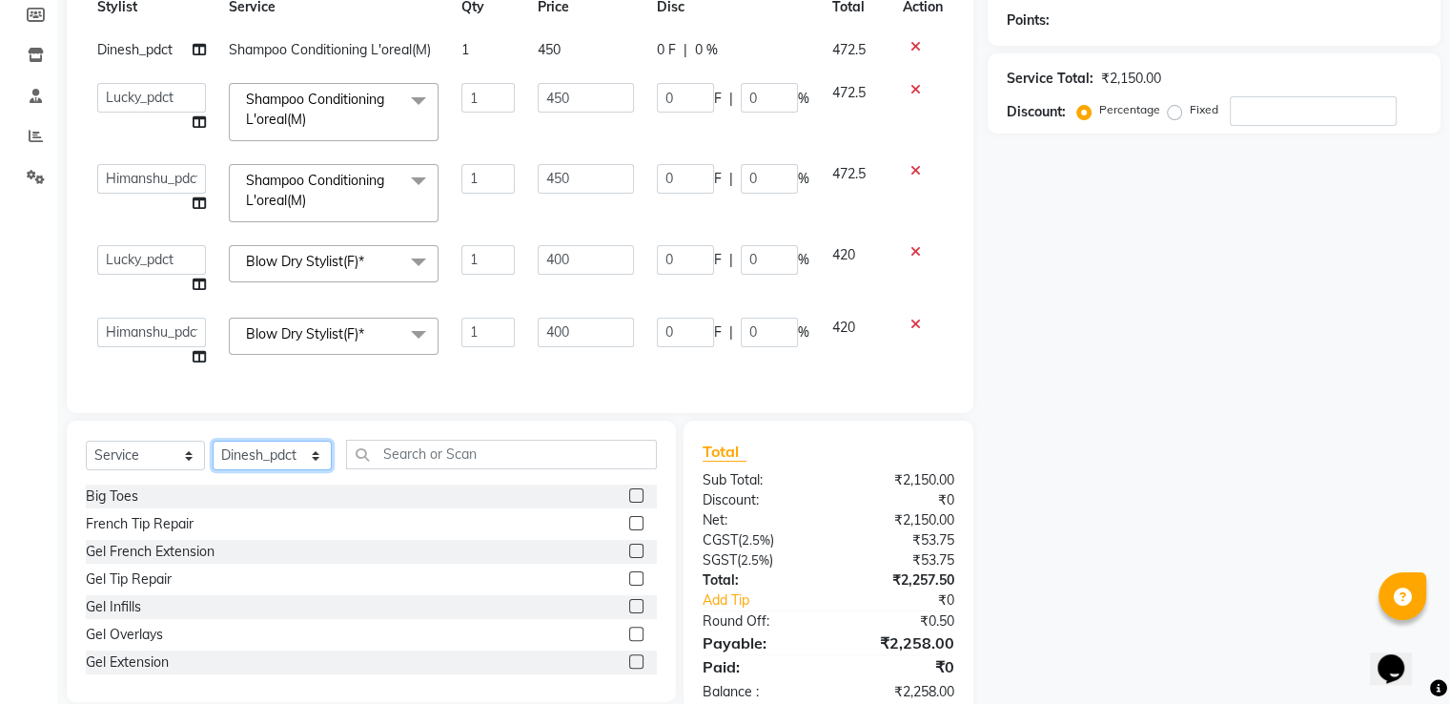
click at [286, 470] on select "Select Stylist A2R_Master [PERSON_NAME] [PERSON_NAME] Dinesh_pdct Himanshu_pdct…" at bounding box center [272, 456] width 119 height 30
select select "93274"
click at [213, 455] on select "Select Stylist A2R_Master [PERSON_NAME] [PERSON_NAME] Dinesh_pdct Himanshu_pdct…" at bounding box center [272, 456] width 119 height 30
click at [391, 464] on input "text" at bounding box center [501, 455] width 311 height 30
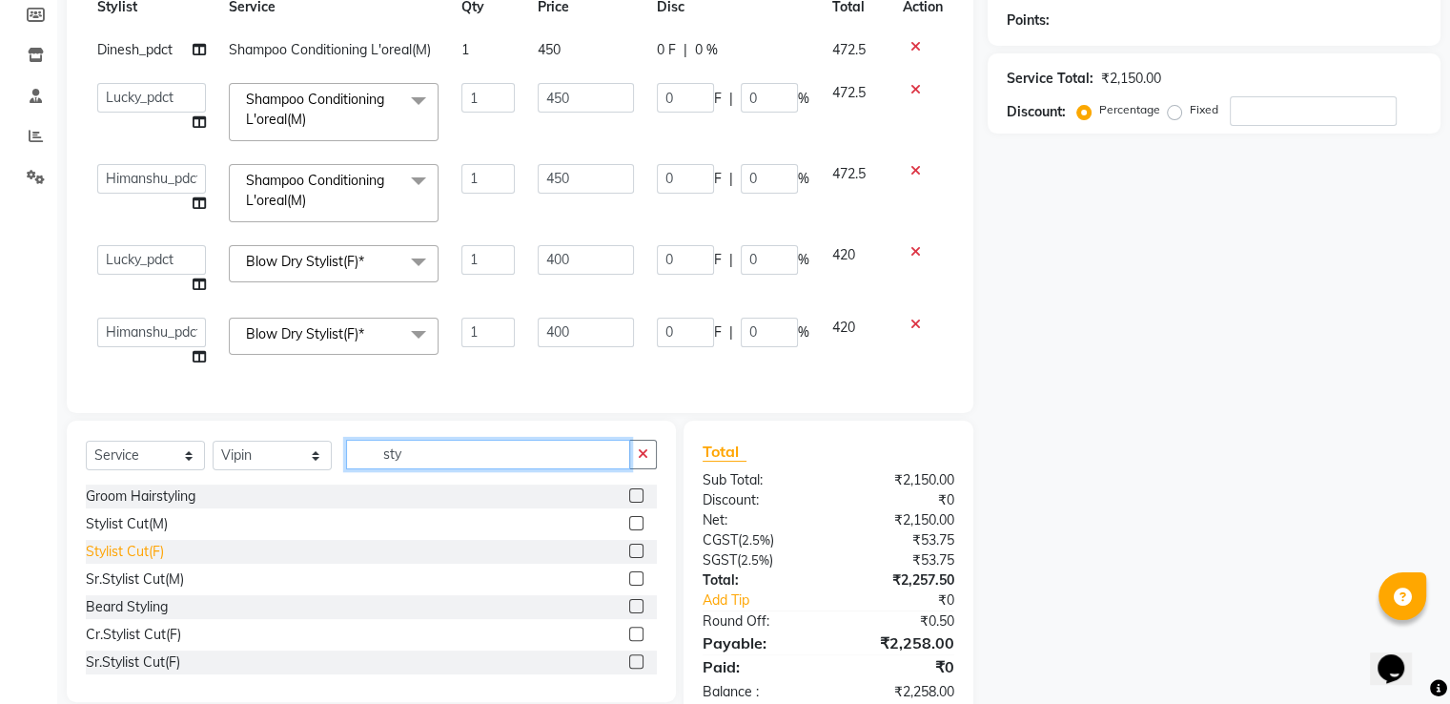
type input "sty"
click at [161, 562] on div "Stylist Cut(F)" at bounding box center [125, 552] width 78 height 20
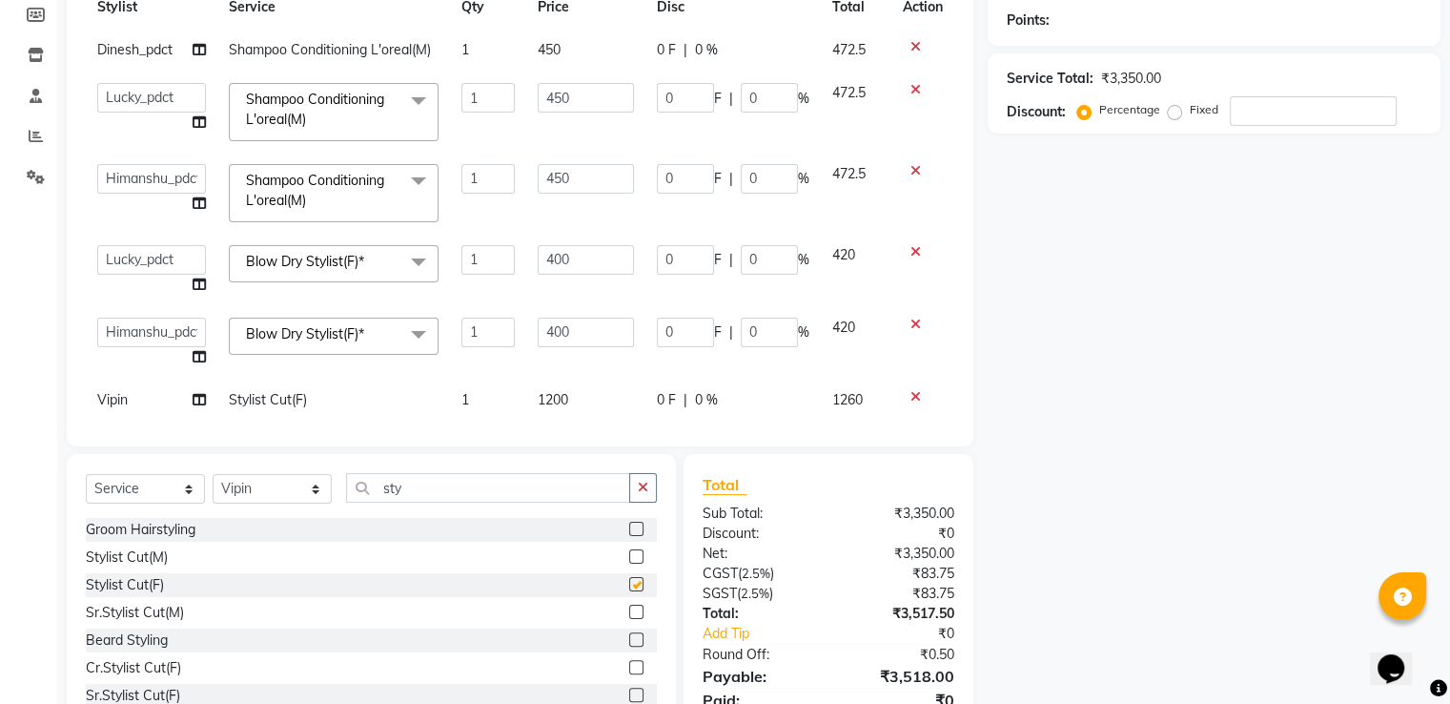
checkbox input "false"
click at [539, 401] on span "1200" at bounding box center [553, 399] width 31 height 17
select select "93274"
click at [31, 405] on app-home "08047224946 Select Location × Looks Prive [GEOGRAPHIC_DATA], [GEOGRAPHIC_DATA] …" at bounding box center [725, 248] width 1450 height 1069
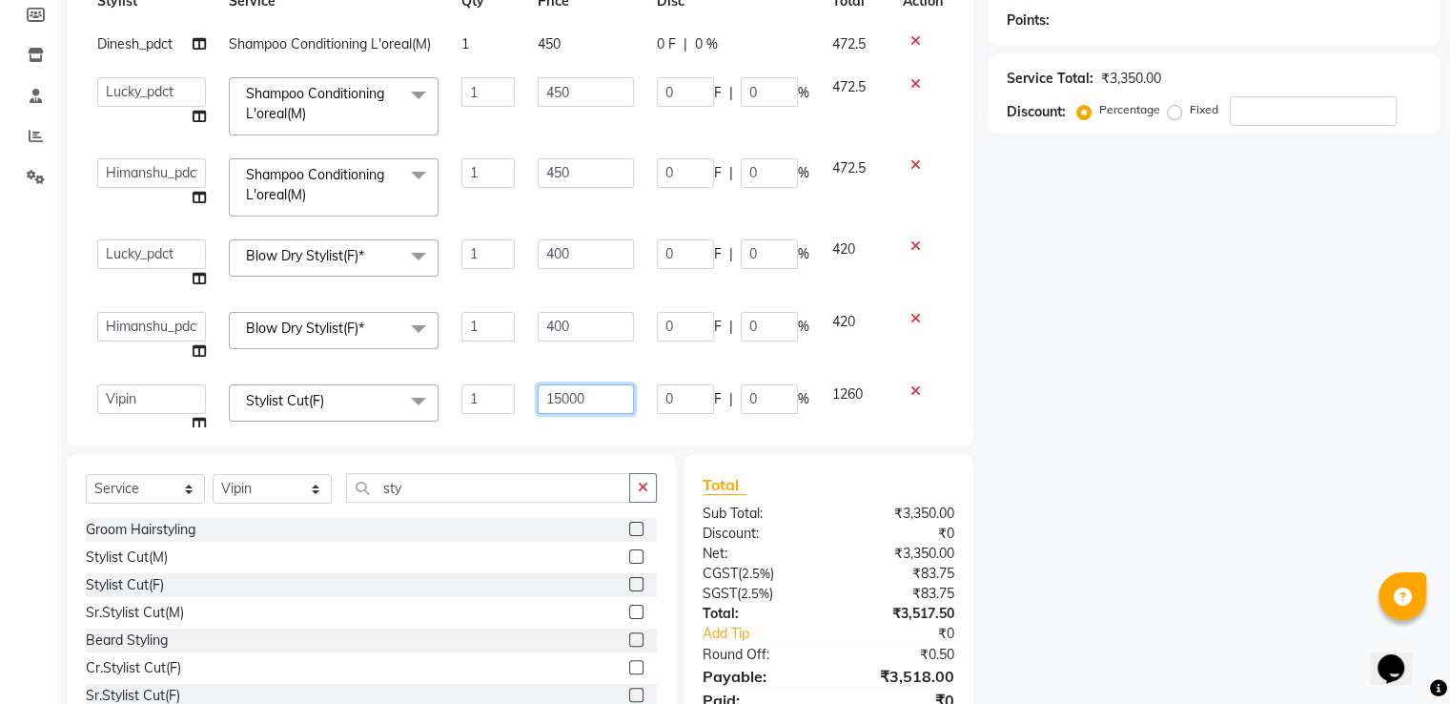
type input "1500"
click at [1069, 577] on div "Name: Membership: Total Visits: Card on file: Last Visit: Points: Service Total…" at bounding box center [1221, 305] width 467 height 897
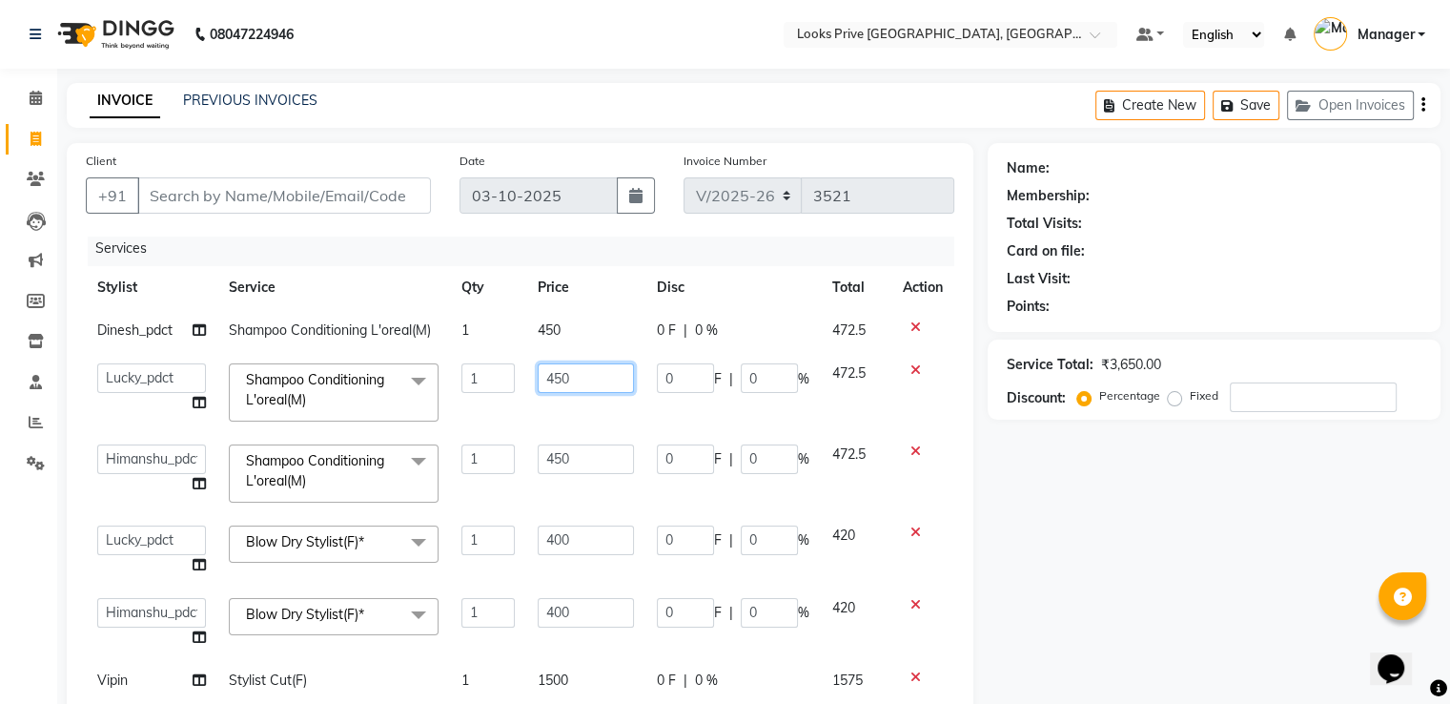
drag, startPoint x: 587, startPoint y: 381, endPoint x: 441, endPoint y: 378, distance: 145.9
click at [446, 378] on tr "A2R_Master [PERSON_NAME] [PERSON_NAME] Dinesh_pdct Himanshu_pdct [PERSON_NAME] …" at bounding box center [520, 392] width 869 height 81
type input "500"
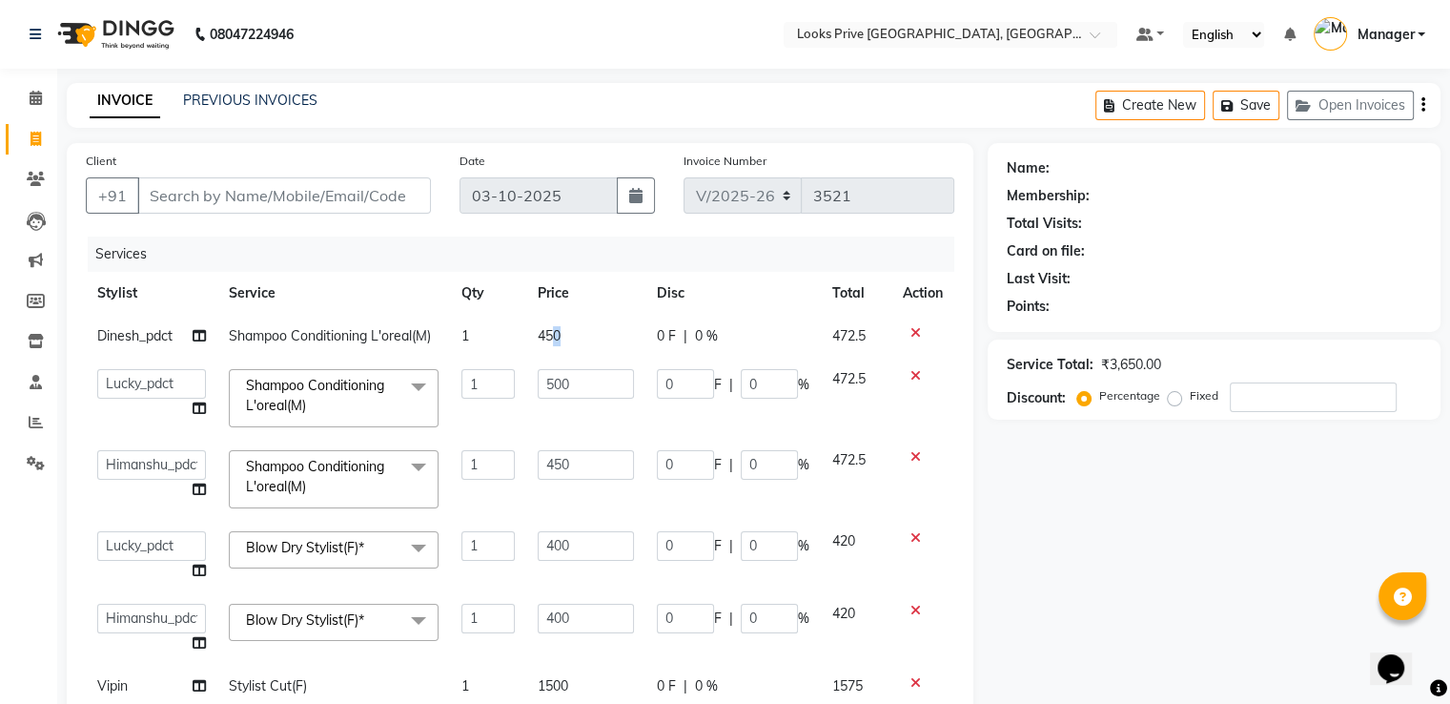
drag, startPoint x: 556, startPoint y: 347, endPoint x: 565, endPoint y: 344, distance: 10.0
click at [565, 344] on td "450" at bounding box center [585, 336] width 119 height 43
select select "47803"
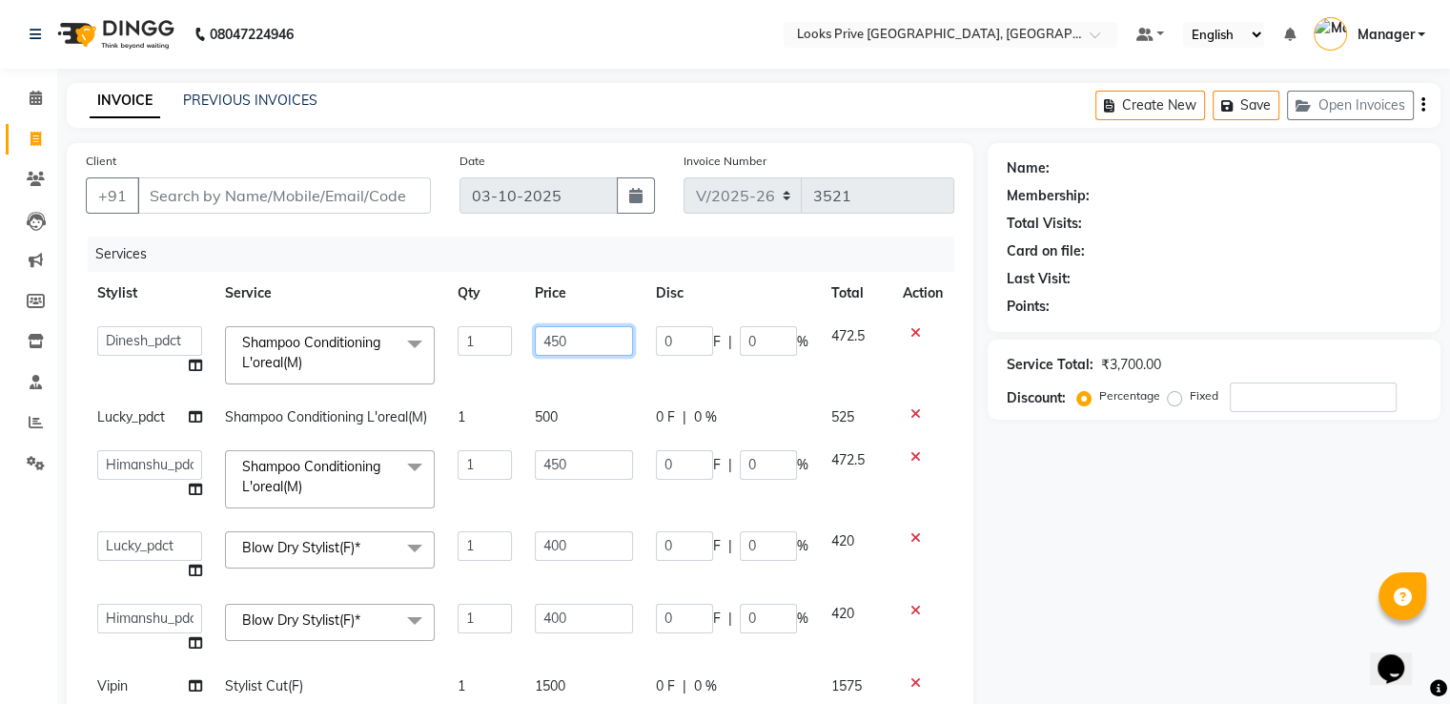
drag, startPoint x: 542, startPoint y: 333, endPoint x: 137, endPoint y: 341, distance: 404.4
click at [361, 320] on tr "A2R_Master [PERSON_NAME] [PERSON_NAME] Dinesh_pdct Himanshu_pdct [PERSON_NAME] …" at bounding box center [520, 355] width 869 height 81
type input "500"
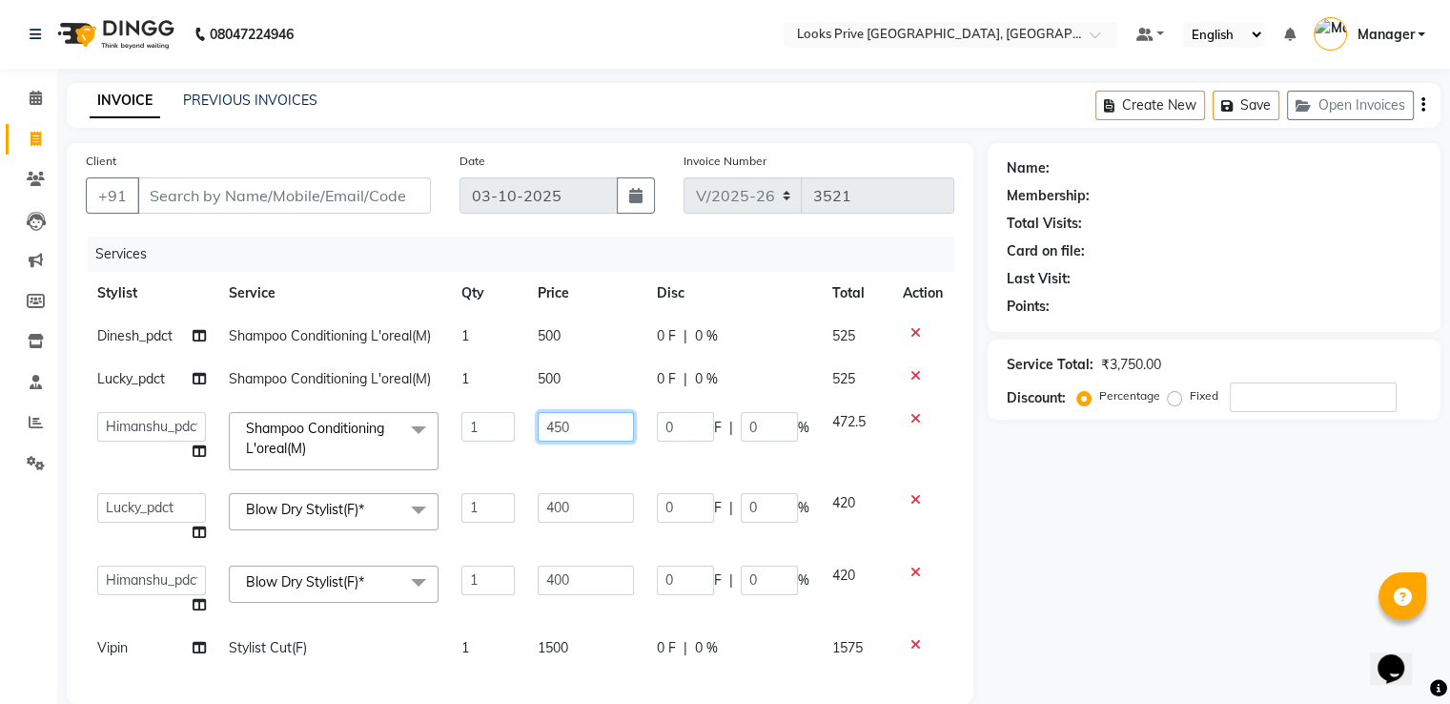
drag, startPoint x: 491, startPoint y: 474, endPoint x: 385, endPoint y: 462, distance: 106.5
click at [416, 463] on tr "A2R_Master [PERSON_NAME] [PERSON_NAME] Dinesh_pdct Himanshu_pdct [PERSON_NAME] …" at bounding box center [520, 440] width 869 height 81
type input "500"
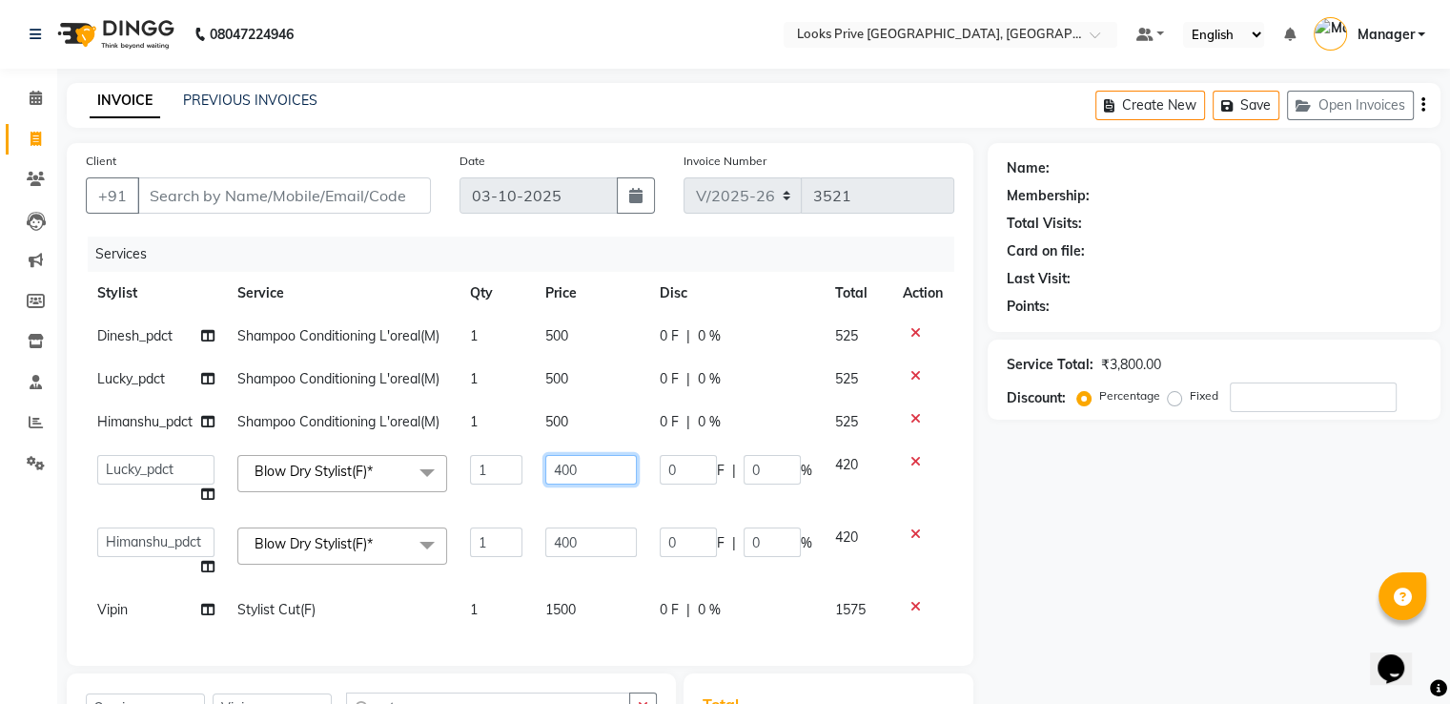
drag, startPoint x: 584, startPoint y: 527, endPoint x: 481, endPoint y: 526, distance: 103.9
click at [481, 526] on tbody "Dinesh_pdct Shampoo Conditioning L'oreal(M) 1 500 0 F | 0 % 525 Lucky_pdct Sham…" at bounding box center [520, 473] width 869 height 317
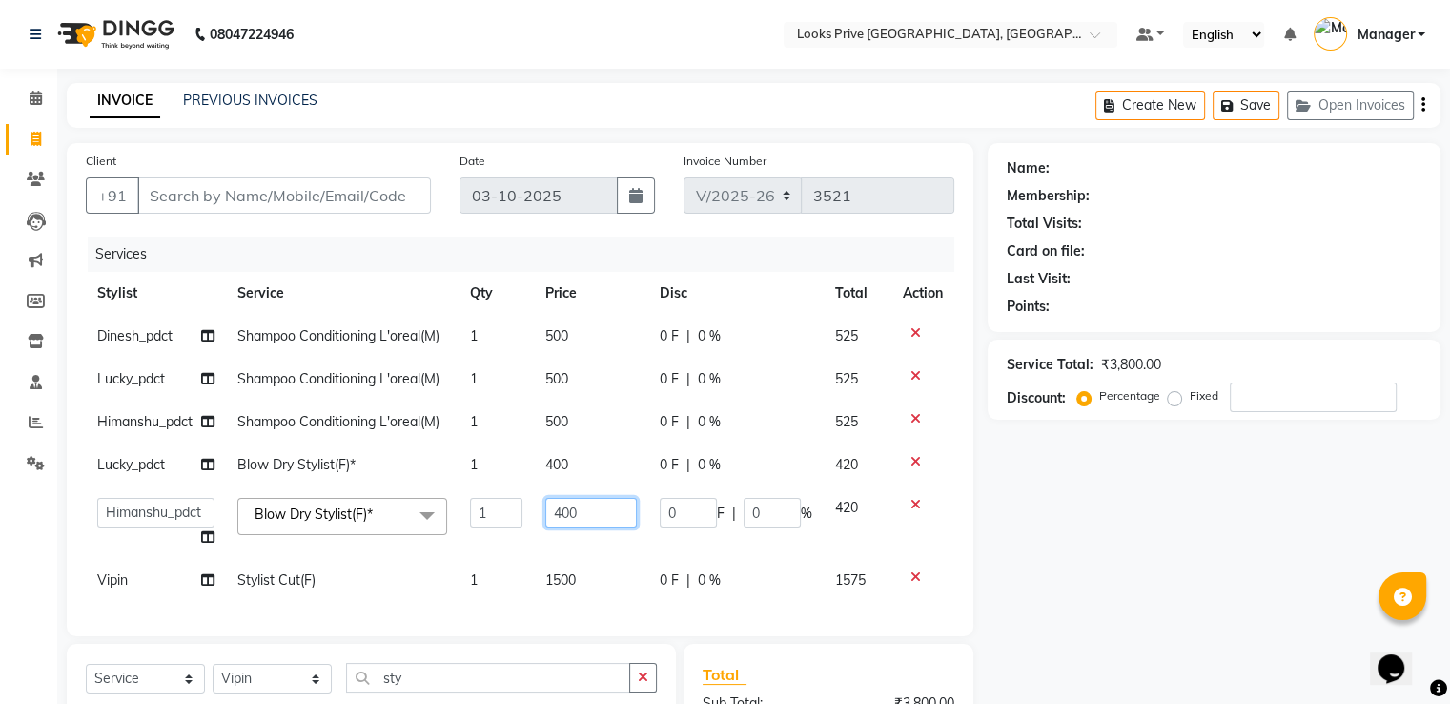
click at [585, 550] on td "400" at bounding box center [591, 522] width 114 height 72
drag, startPoint x: 591, startPoint y: 508, endPoint x: 384, endPoint y: 510, distance: 206.9
click at [384, 510] on tr "A2R_Master [PERSON_NAME] [PERSON_NAME] Dinesh_pdct Himanshu_pdct [PERSON_NAME] …" at bounding box center [520, 522] width 869 height 72
type input "500"
click at [580, 535] on tbody "Dinesh_pdct Shampoo Conditioning L'oreal(M) 1 500 0 F | 0 % 525 Lucky_pdct Sham…" at bounding box center [520, 458] width 869 height 287
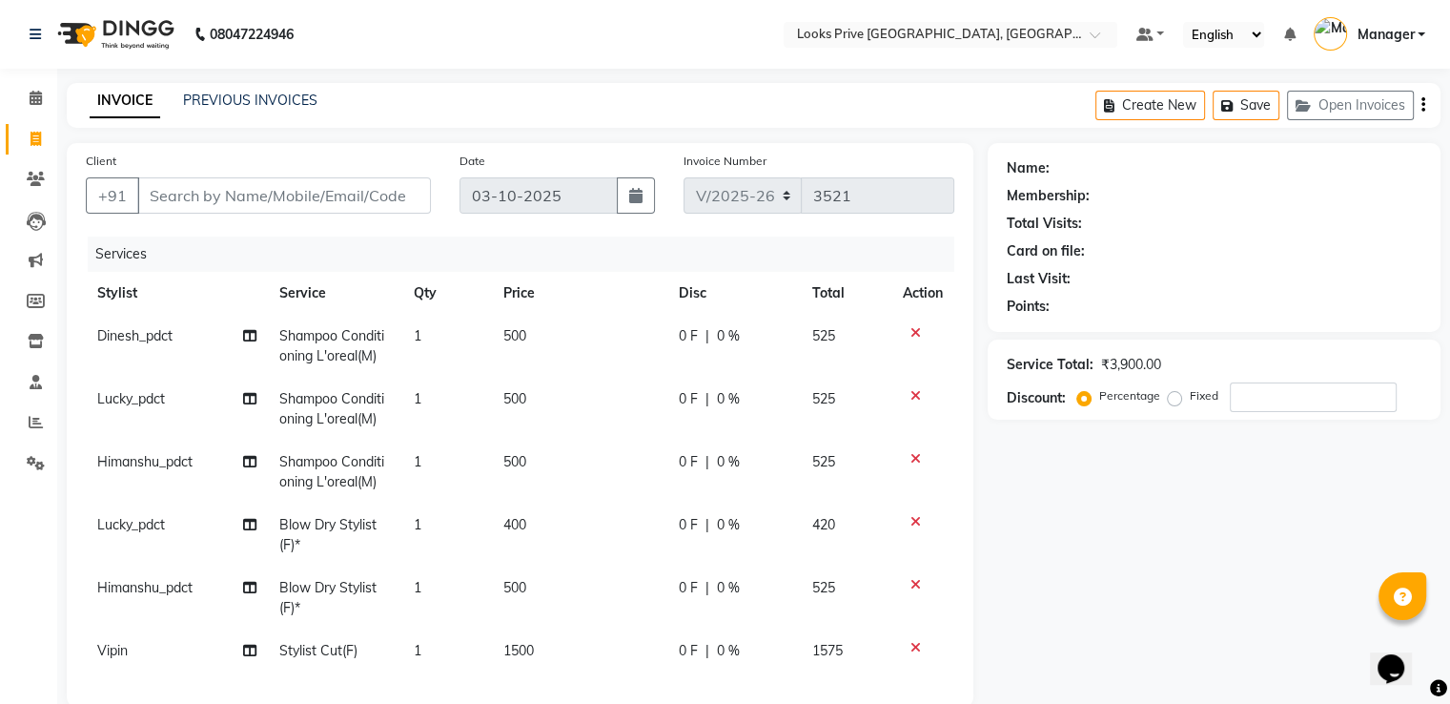
click at [557, 523] on td "400" at bounding box center [579, 534] width 174 height 63
select select "86409"
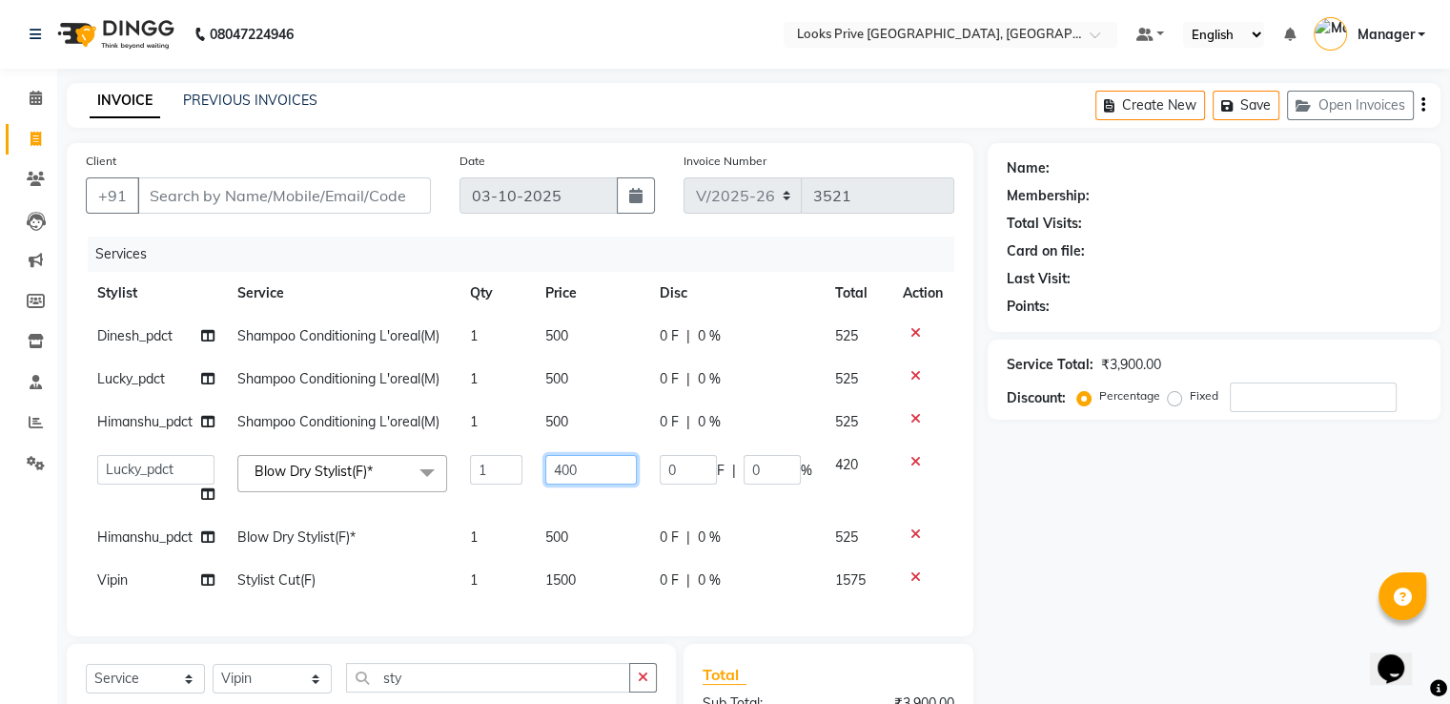
drag, startPoint x: 610, startPoint y: 478, endPoint x: 410, endPoint y: 476, distance: 200.2
click at [439, 462] on tr "A2R_Master [PERSON_NAME] [PERSON_NAME] Dinesh_pdct Himanshu_pdct [PERSON_NAME] …" at bounding box center [520, 479] width 869 height 72
type input "500"
click at [364, 230] on div "Client +91 Date [DATE] Invoice Number V/2025 V/[PHONE_NUMBER] Services Stylist …" at bounding box center [520, 389] width 907 height 493
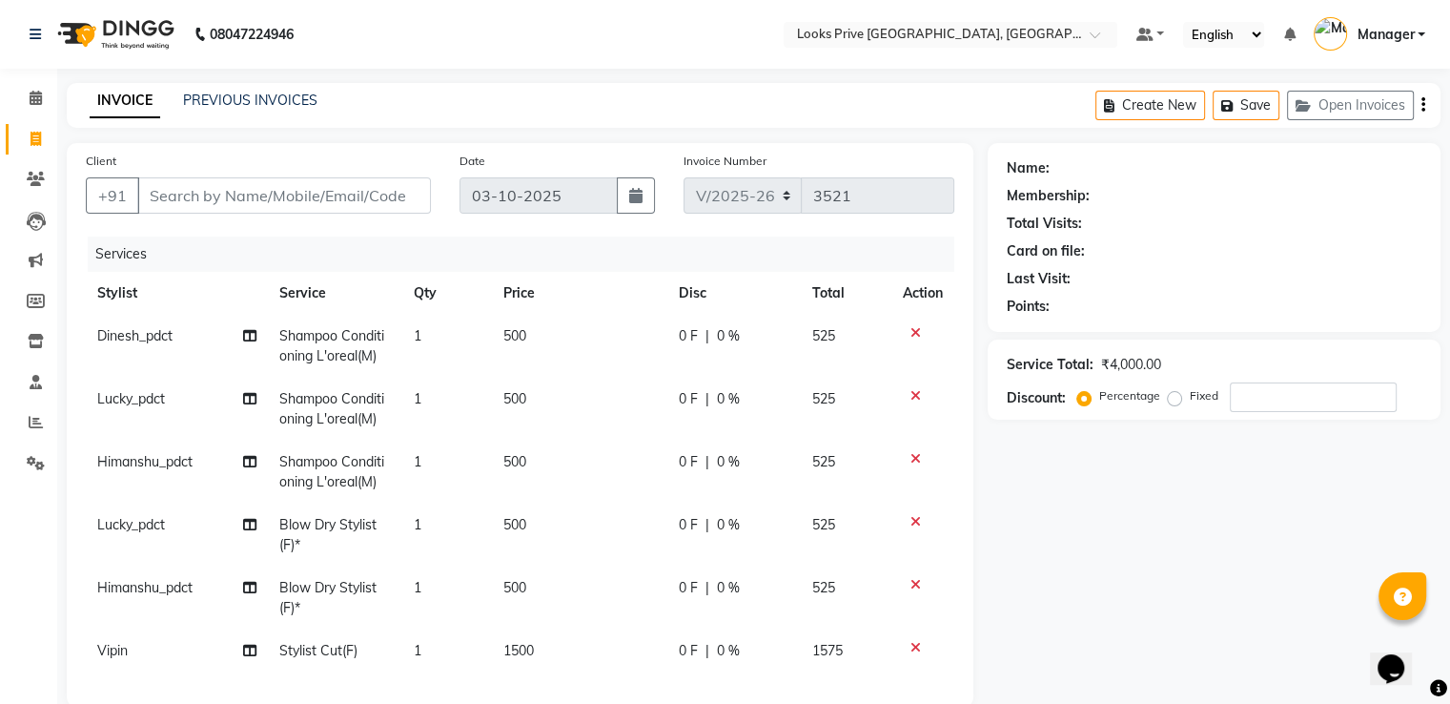
scroll to position [191, 0]
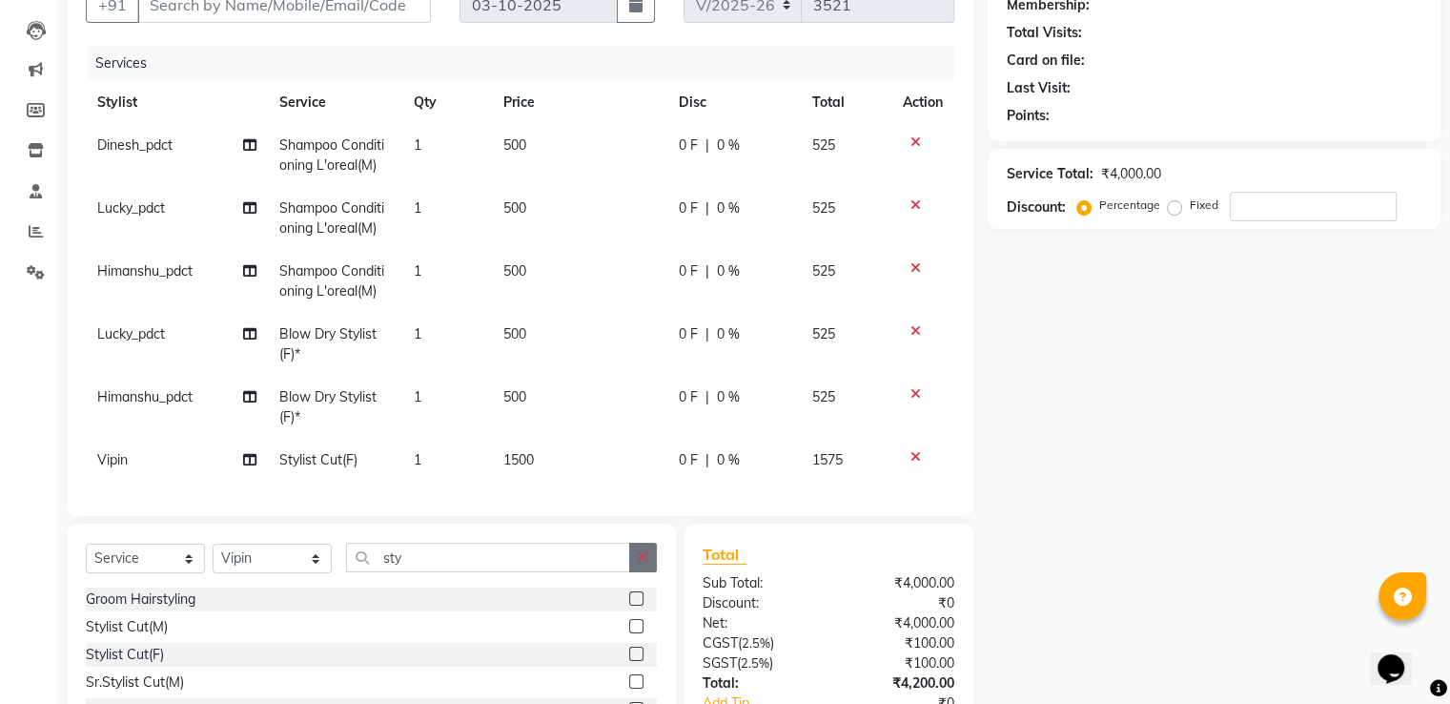
click at [642, 564] on icon "button" at bounding box center [643, 556] width 10 height 13
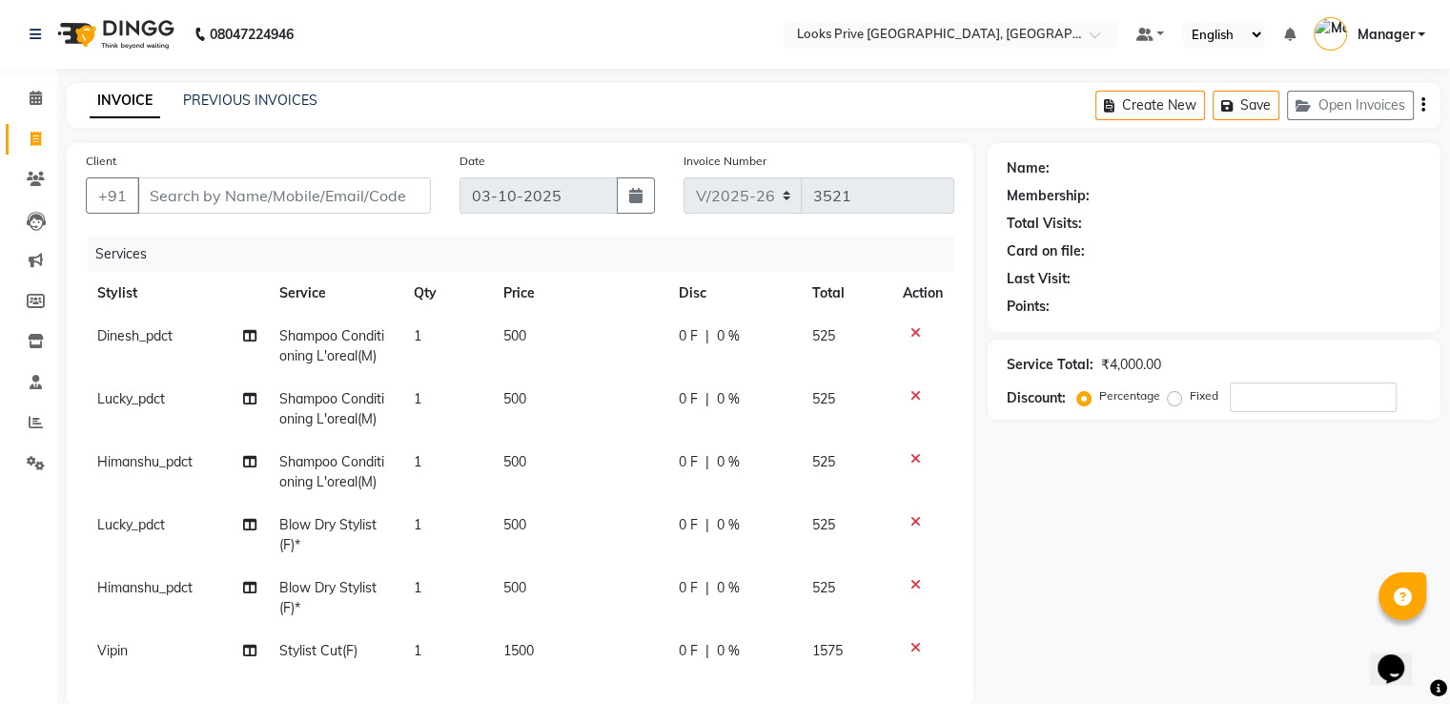
scroll to position [336, 0]
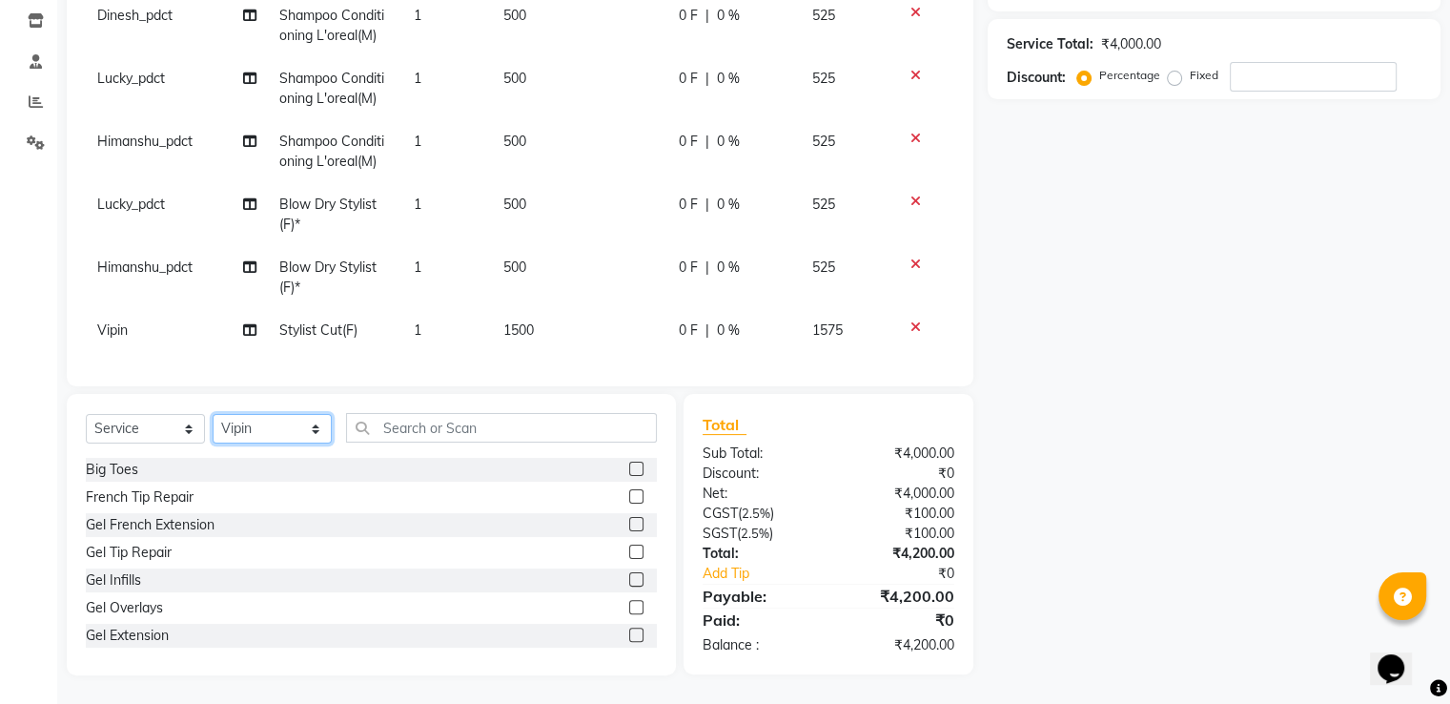
click at [256, 419] on select "Select Stylist A2R_Master [PERSON_NAME] [PERSON_NAME] Dinesh_pdct Himanshu_pdct…" at bounding box center [272, 429] width 119 height 30
select select "45658"
click at [213, 414] on select "Select Stylist A2R_Master [PERSON_NAME] [PERSON_NAME] Dinesh_pdct Himanshu_pdct…" at bounding box center [272, 429] width 119 height 30
click at [384, 428] on input "text" at bounding box center [501, 428] width 311 height 30
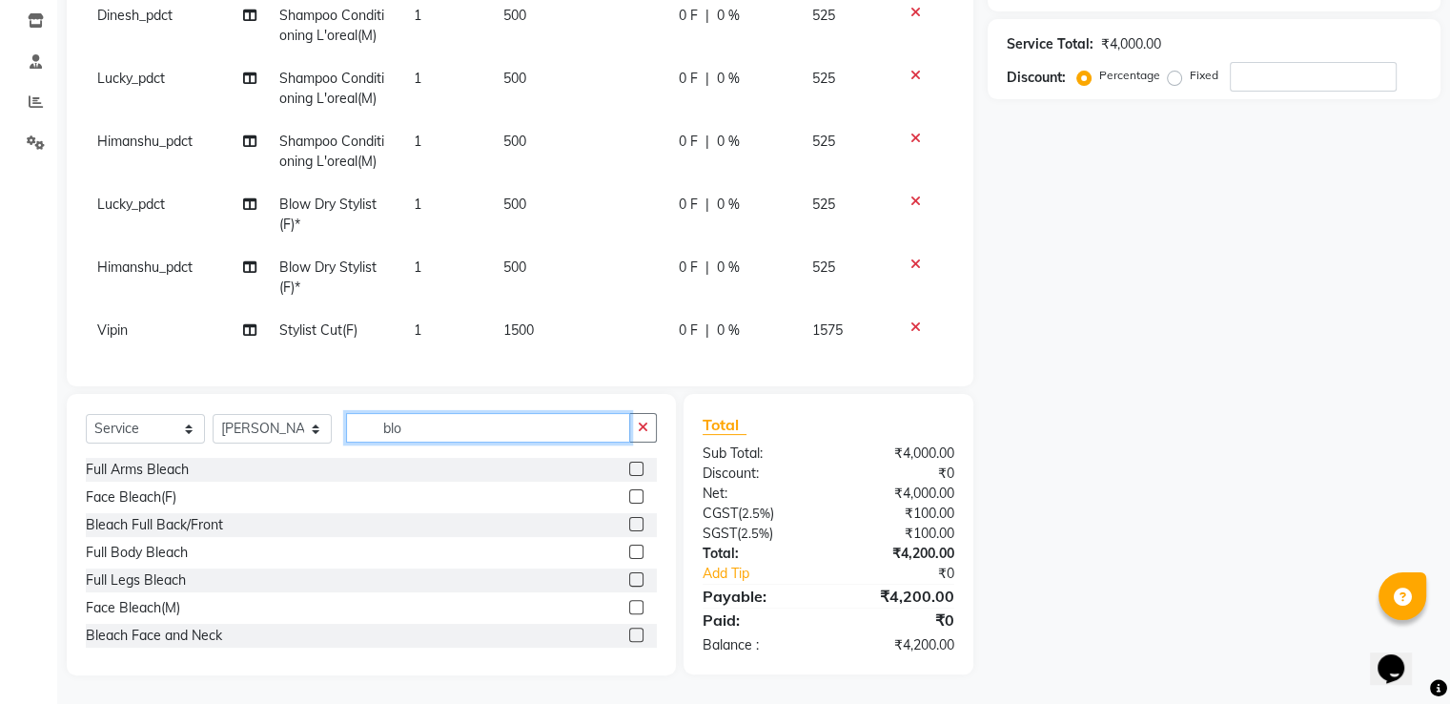
scroll to position [335, 0]
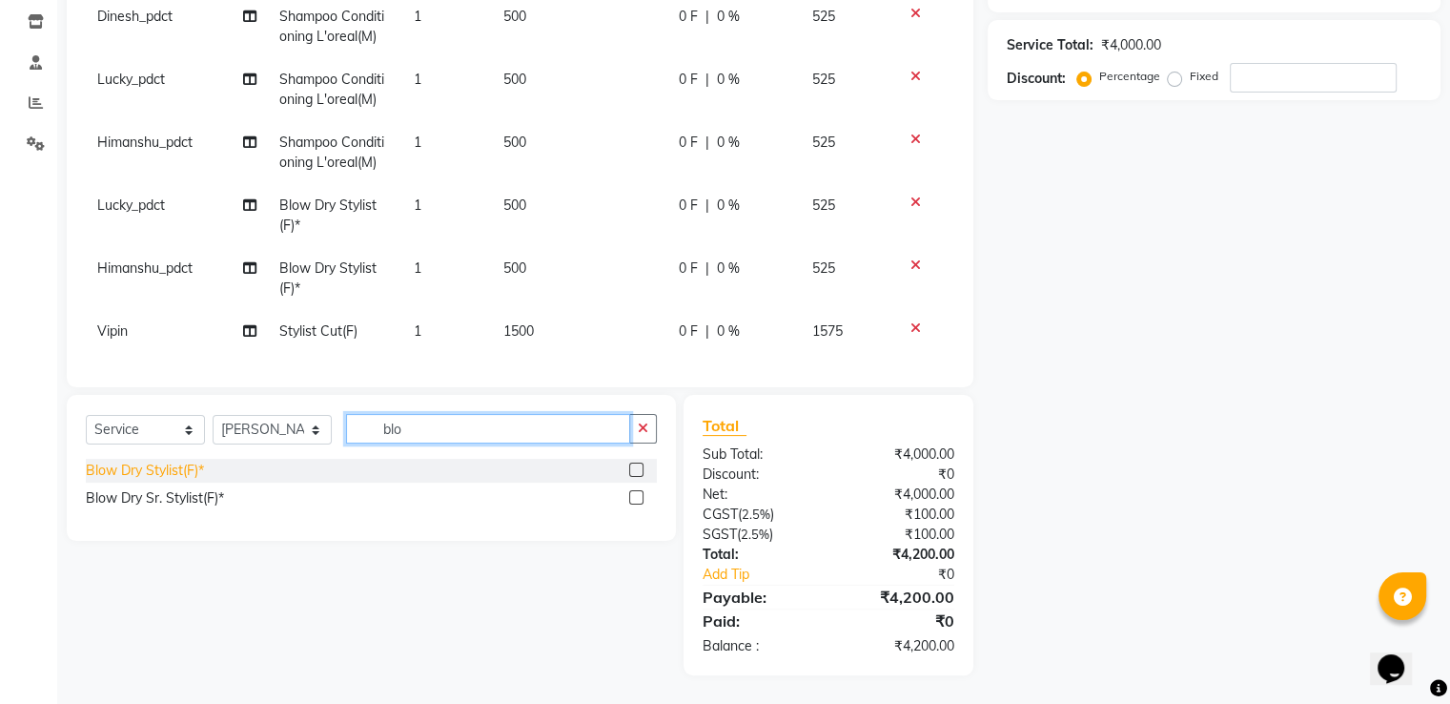
type input "blo"
click at [171, 473] on div "Blow Dry Stylist(F)*" at bounding box center [145, 471] width 118 height 20
checkbox input "false"
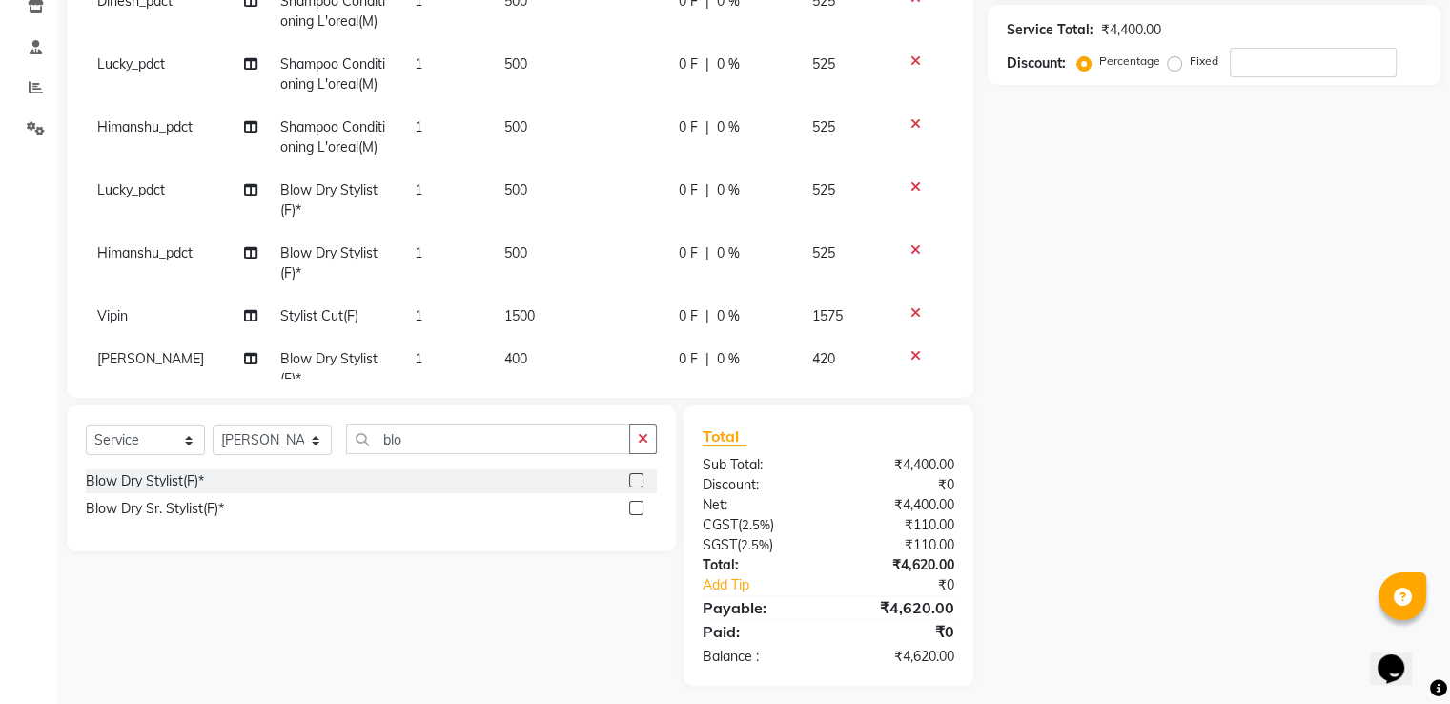
click at [515, 349] on td "400" at bounding box center [580, 369] width 174 height 63
select select "45658"
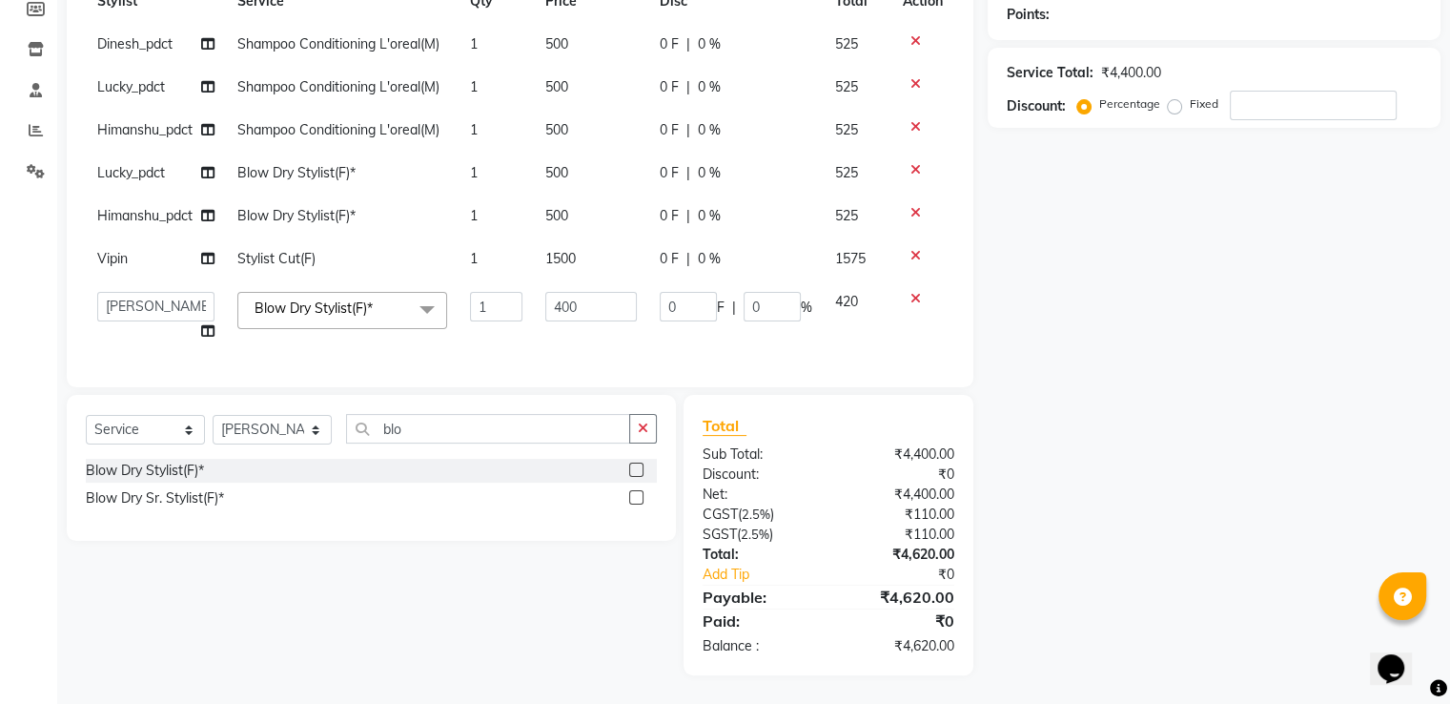
scroll to position [307, 0]
drag, startPoint x: 584, startPoint y: 296, endPoint x: 256, endPoint y: 239, distance: 333.7
click at [256, 240] on tbody "Dinesh_pdct Shampoo Conditioning L'oreal(M) 1 500 0 F | 0 % 525 Lucky_pdct Sham…" at bounding box center [520, 188] width 869 height 330
type input "500"
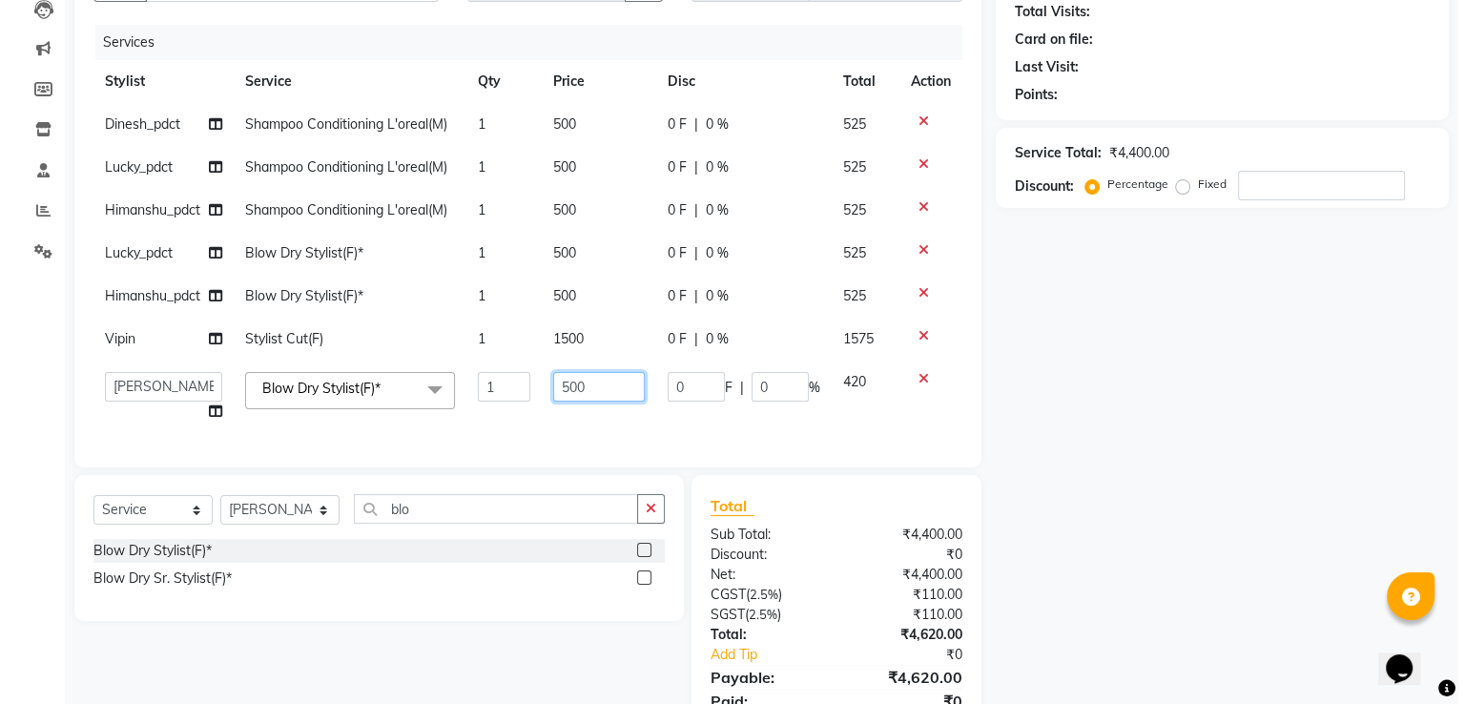
scroll to position [21, 0]
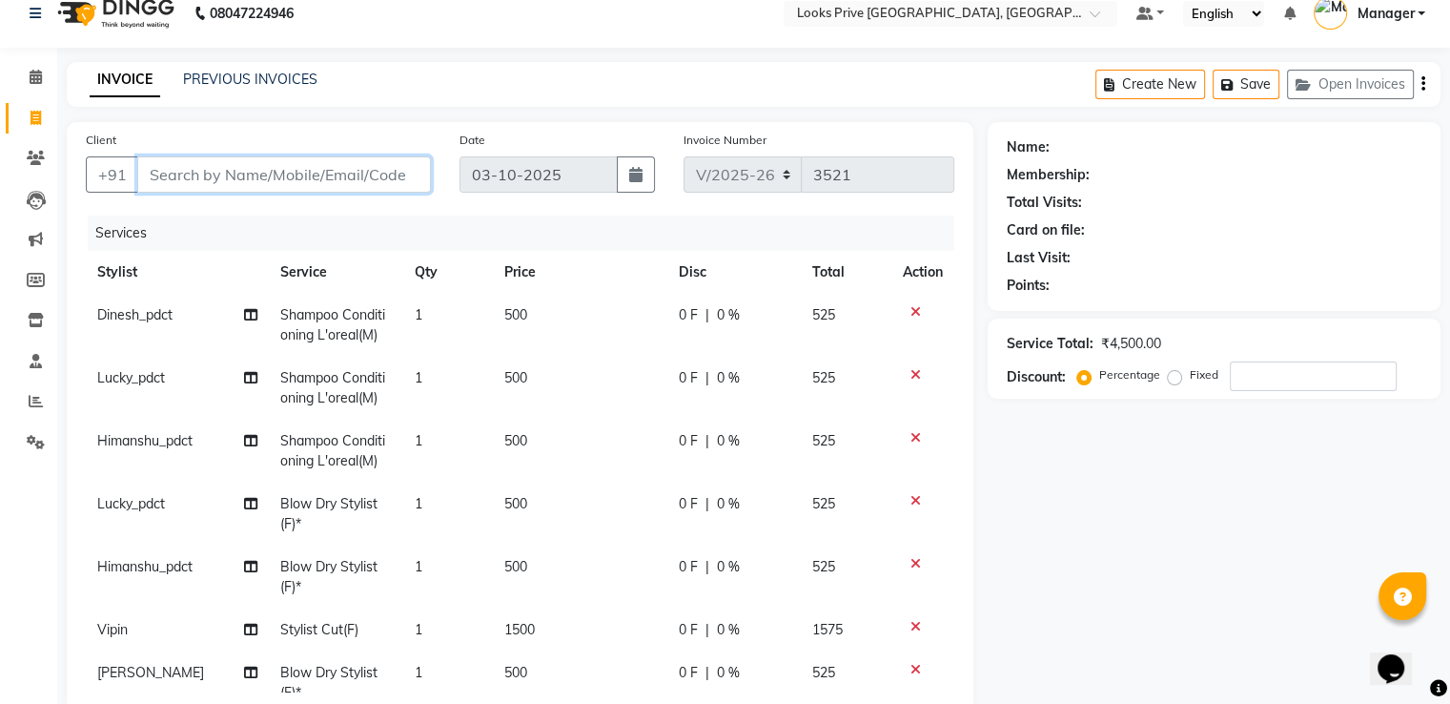
click at [259, 174] on input "Client" at bounding box center [284, 174] width 294 height 36
type input "9"
type input "0"
type input "9953948446"
click at [376, 157] on button "Add Client" at bounding box center [382, 174] width 98 height 36
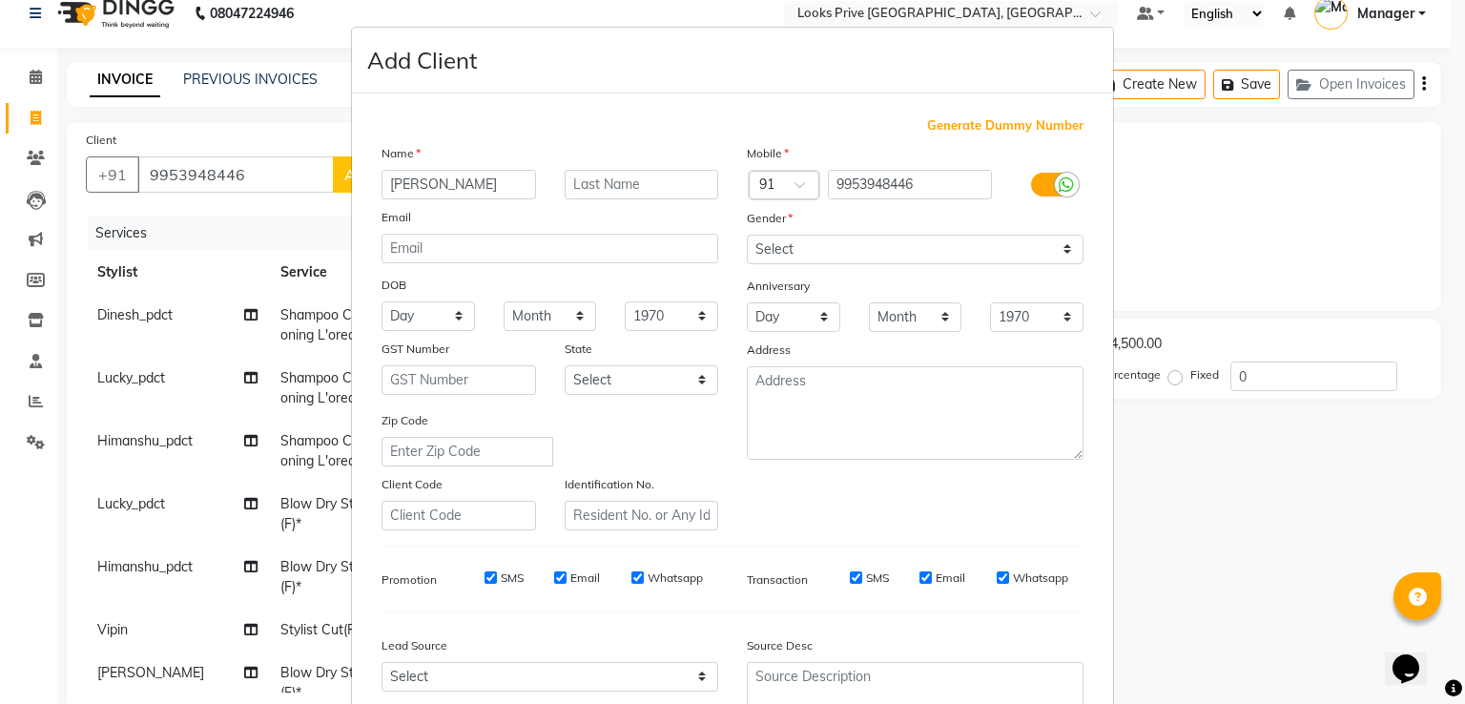
type input "[PERSON_NAME]"
drag, startPoint x: 988, startPoint y: 252, endPoint x: 984, endPoint y: 264, distance: 13.0
click at [988, 253] on select "Select [DEMOGRAPHIC_DATA] [DEMOGRAPHIC_DATA] Other Prefer Not To Say" at bounding box center [915, 250] width 337 height 30
select select "[DEMOGRAPHIC_DATA]"
click at [747, 236] on select "Select [DEMOGRAPHIC_DATA] [DEMOGRAPHIC_DATA] Other Prefer Not To Say" at bounding box center [915, 250] width 337 height 30
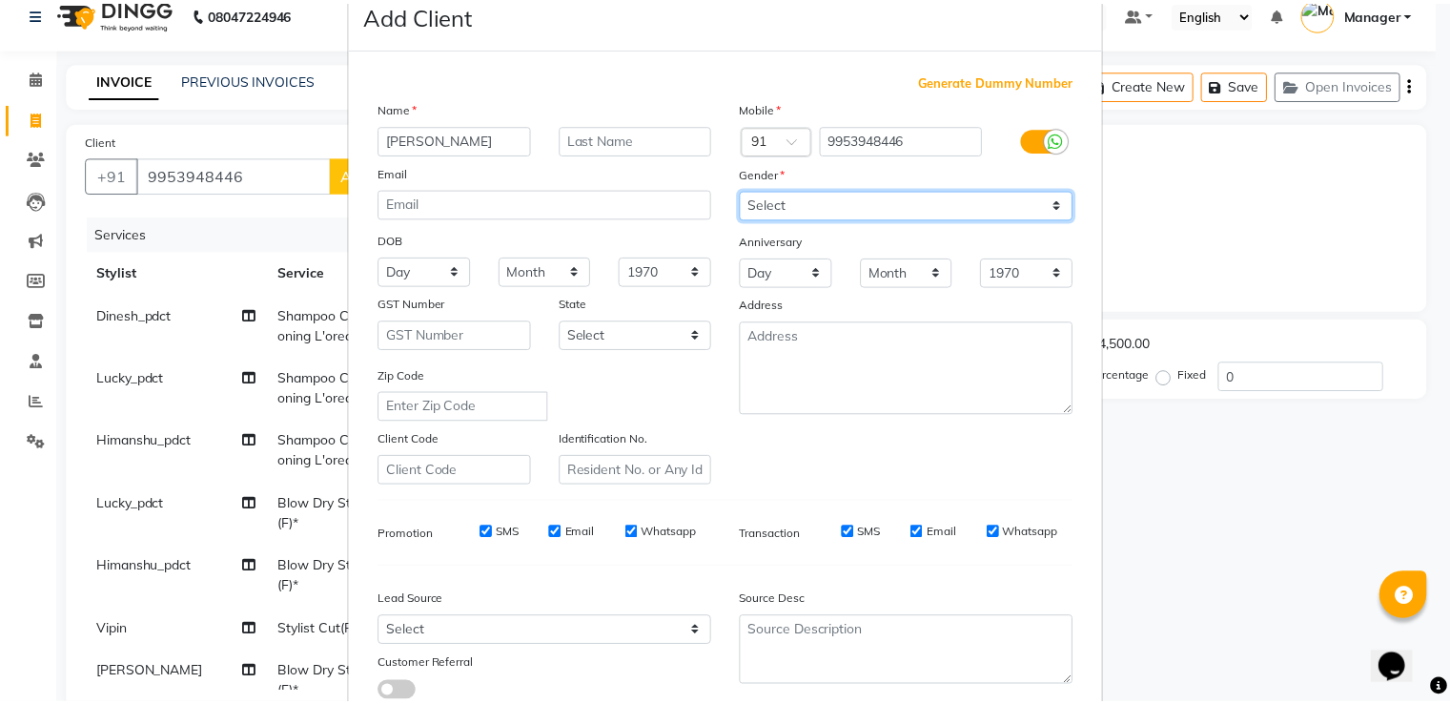
scroll to position [186, 0]
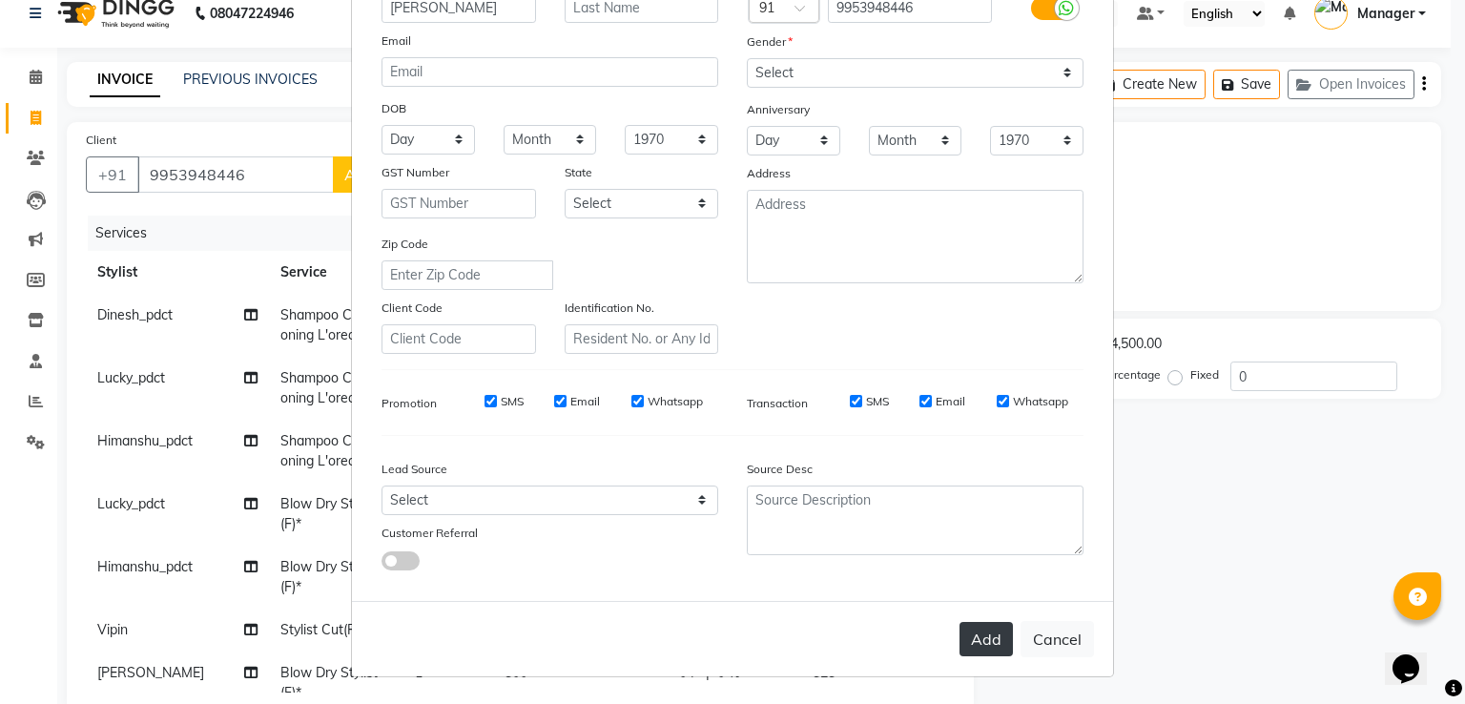
click at [975, 643] on button "Add" at bounding box center [985, 639] width 53 height 34
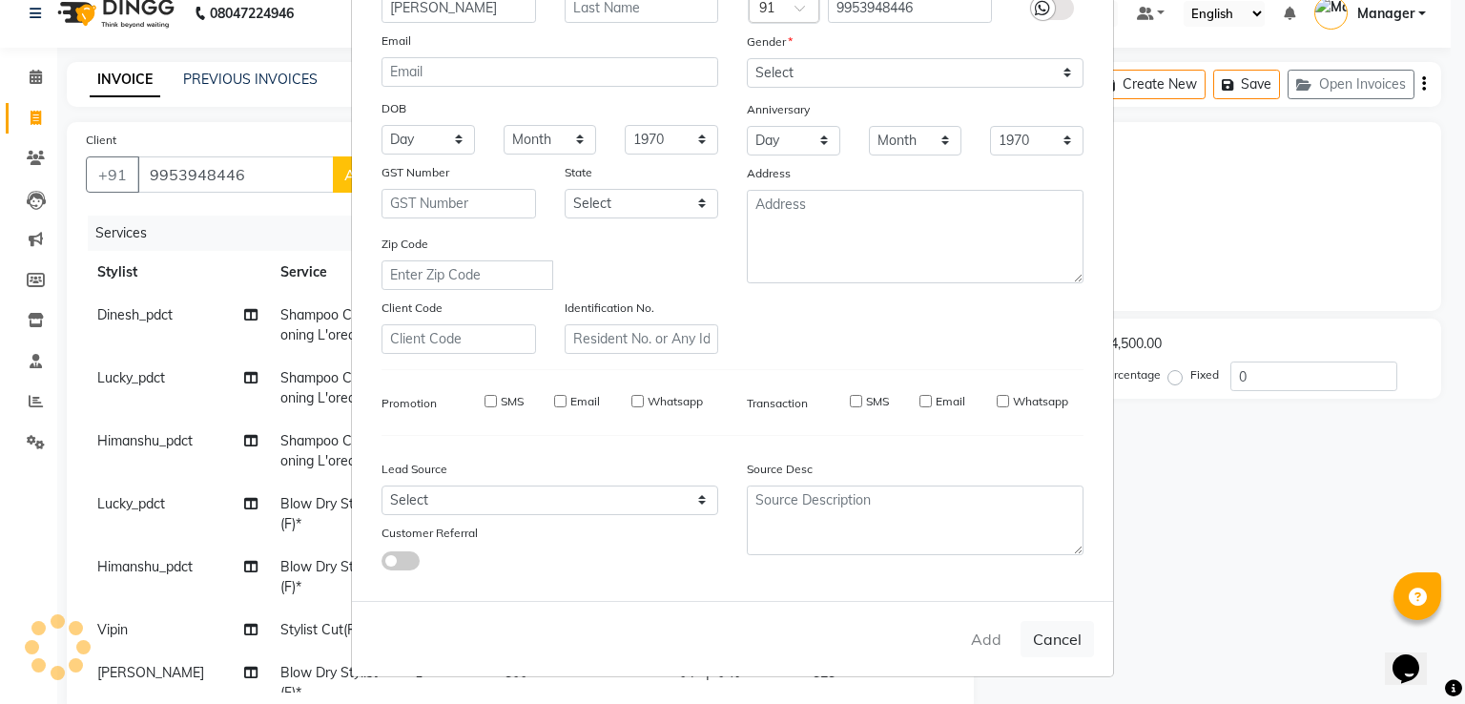
select select
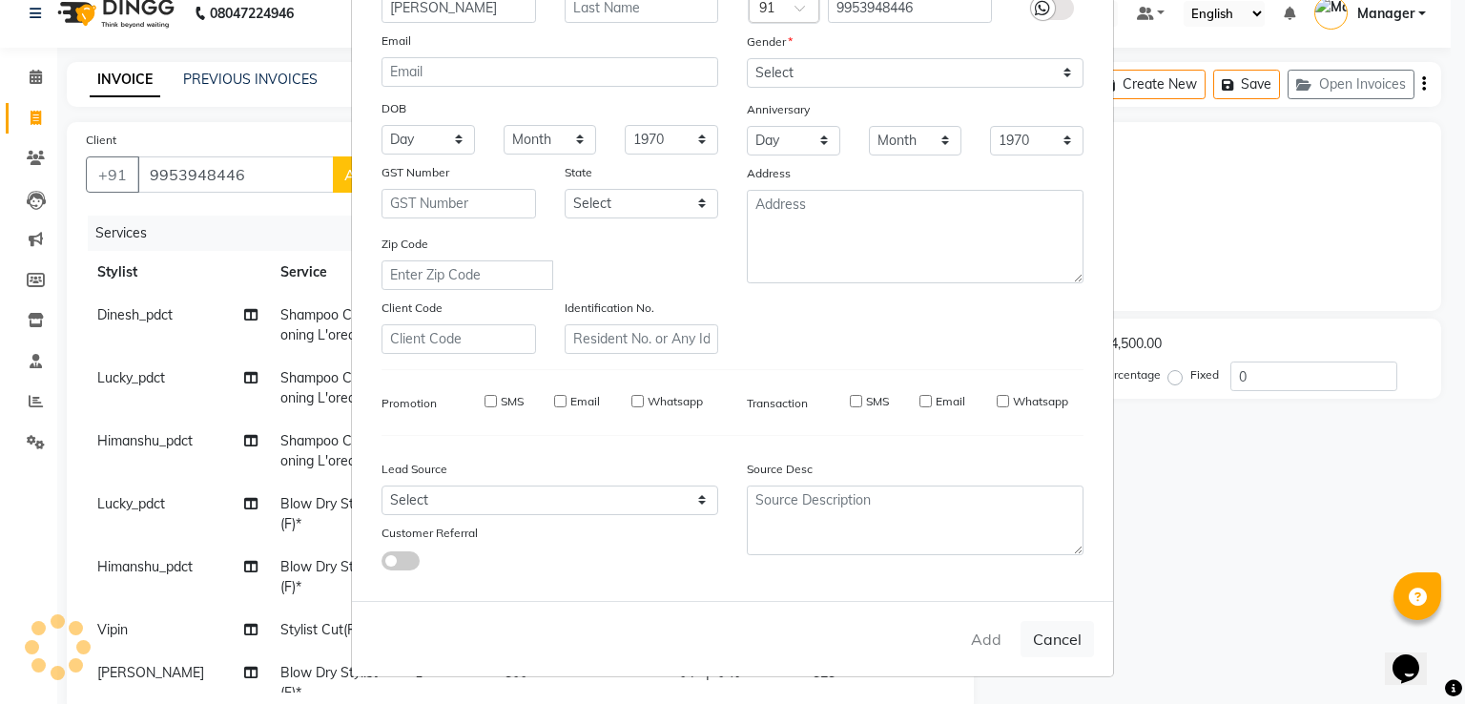
select select
checkbox input "false"
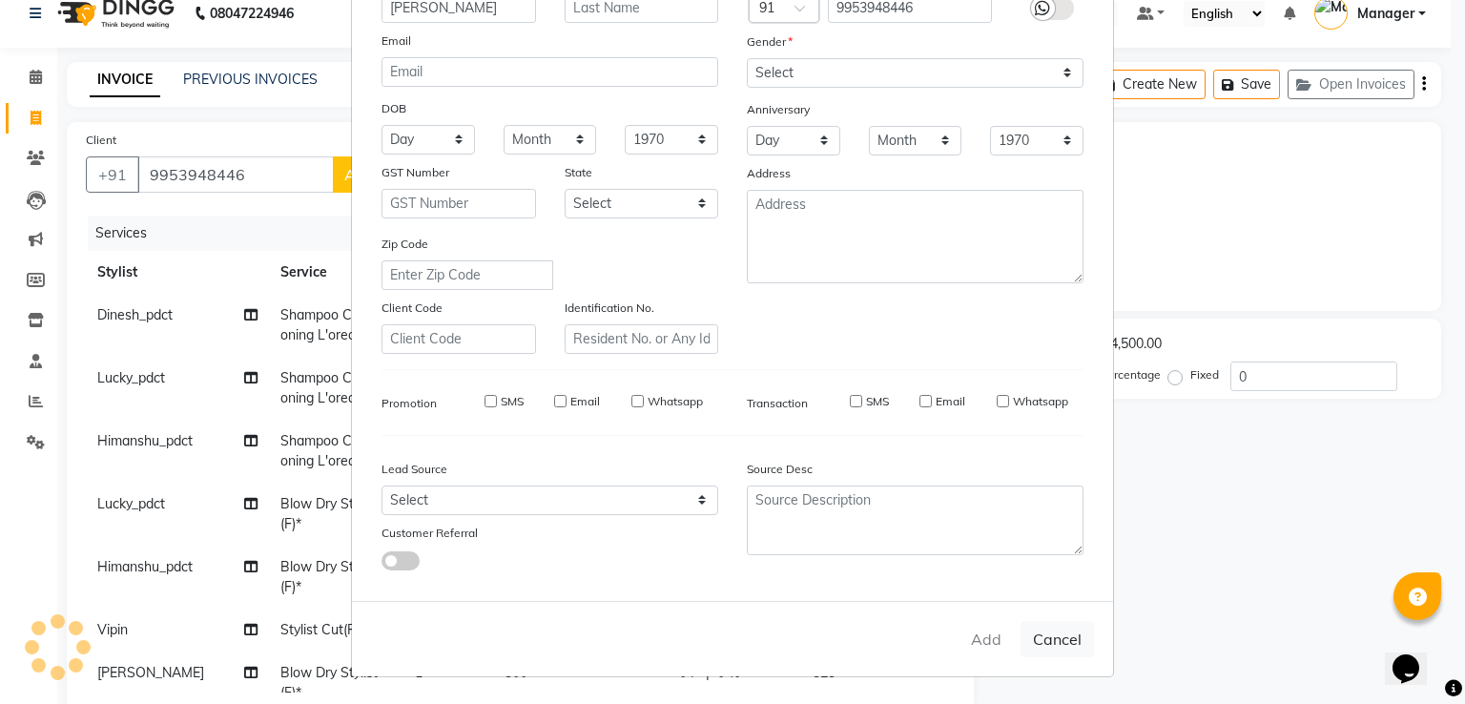
checkbox input "false"
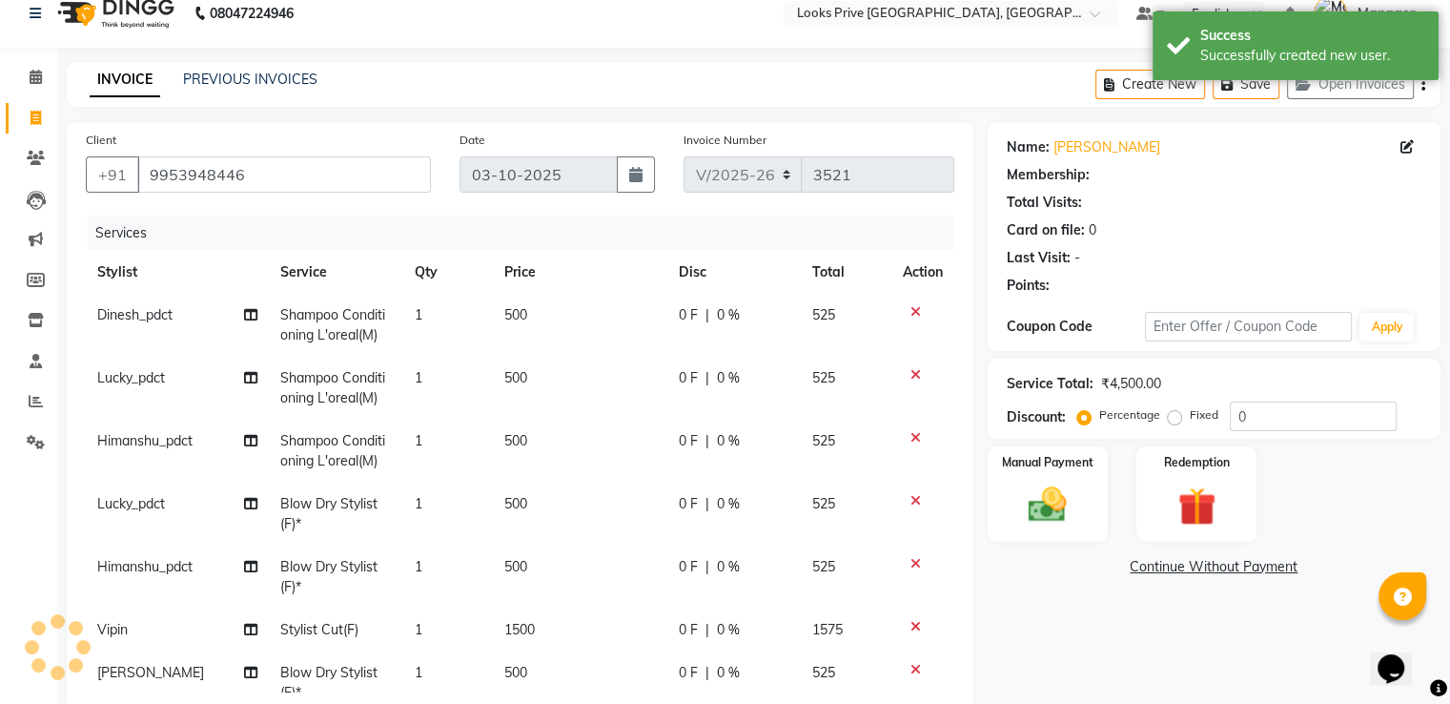
select select "1: Object"
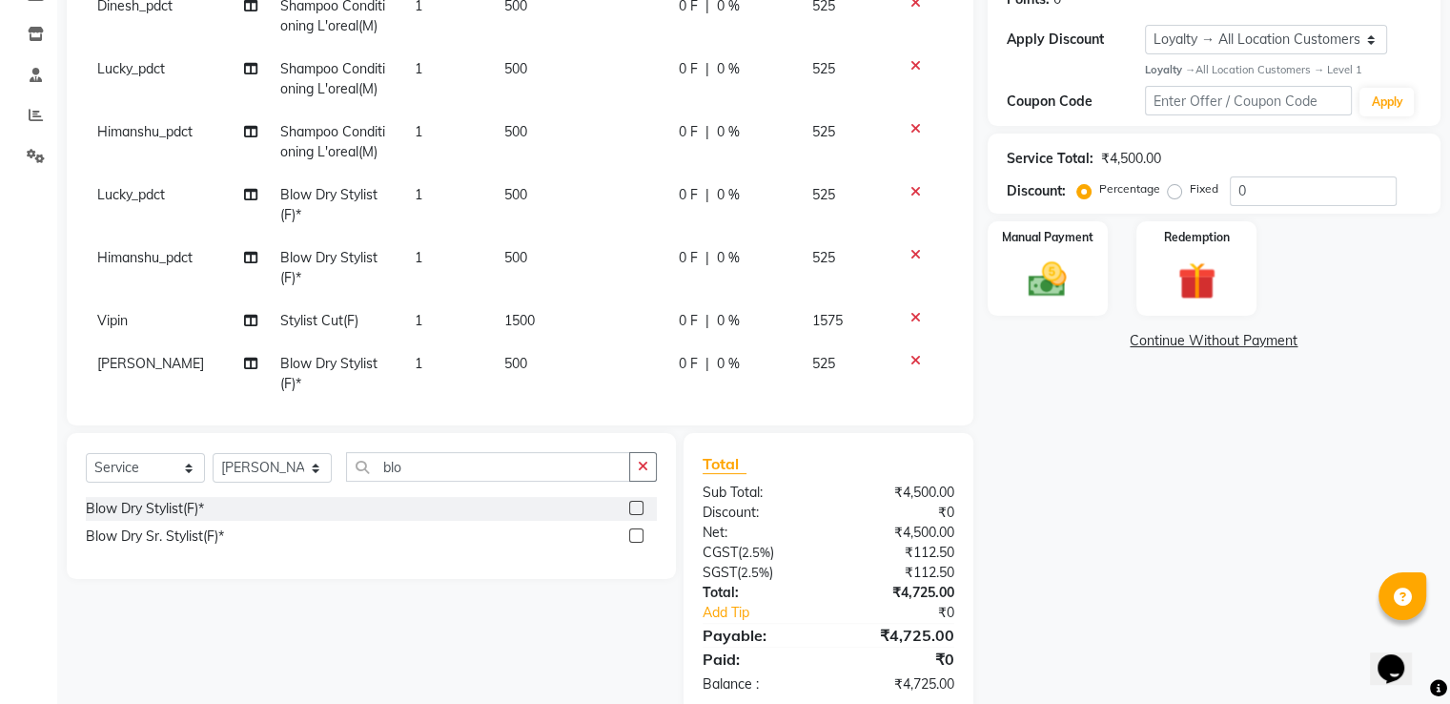
scroll to position [0, 0]
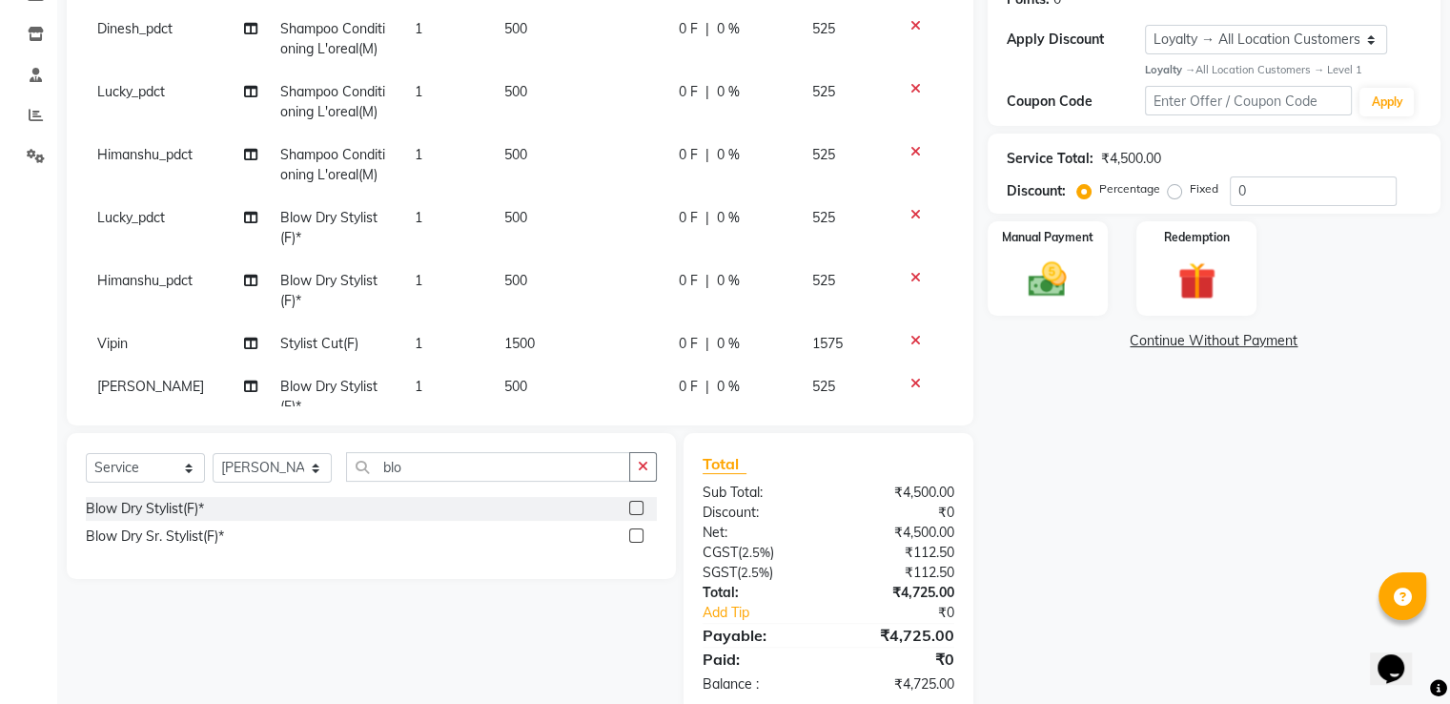
drag, startPoint x: 519, startPoint y: 154, endPoint x: 534, endPoint y: 150, distance: 15.7
click at [521, 154] on td "500" at bounding box center [580, 164] width 174 height 63
select select "91414"
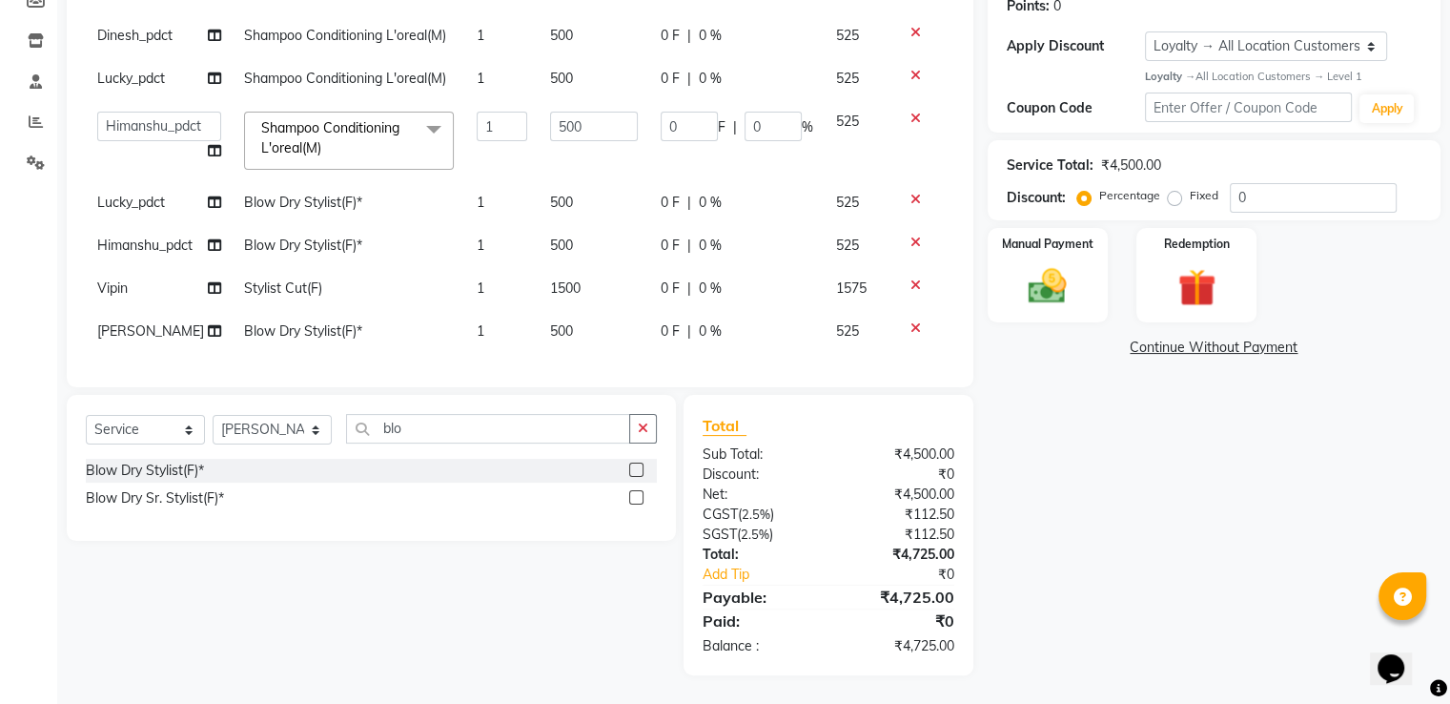
scroll to position [307, 0]
click at [381, 100] on tr "A2R_Master [PERSON_NAME] [PERSON_NAME] Dinesh_pdct Himanshu_pdct [PERSON_NAME] …" at bounding box center [520, 140] width 869 height 81
type input "700"
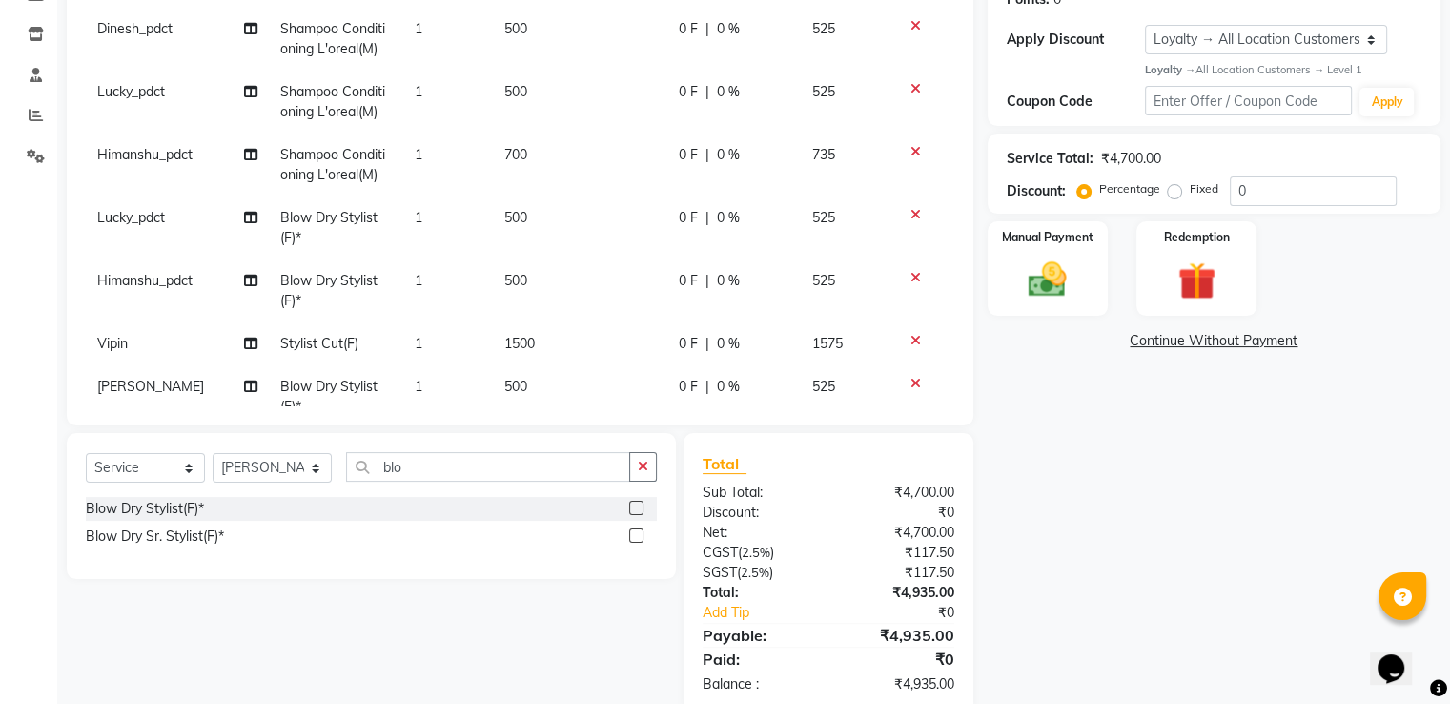
click at [564, 78] on td "500" at bounding box center [580, 102] width 174 height 63
select select "86409"
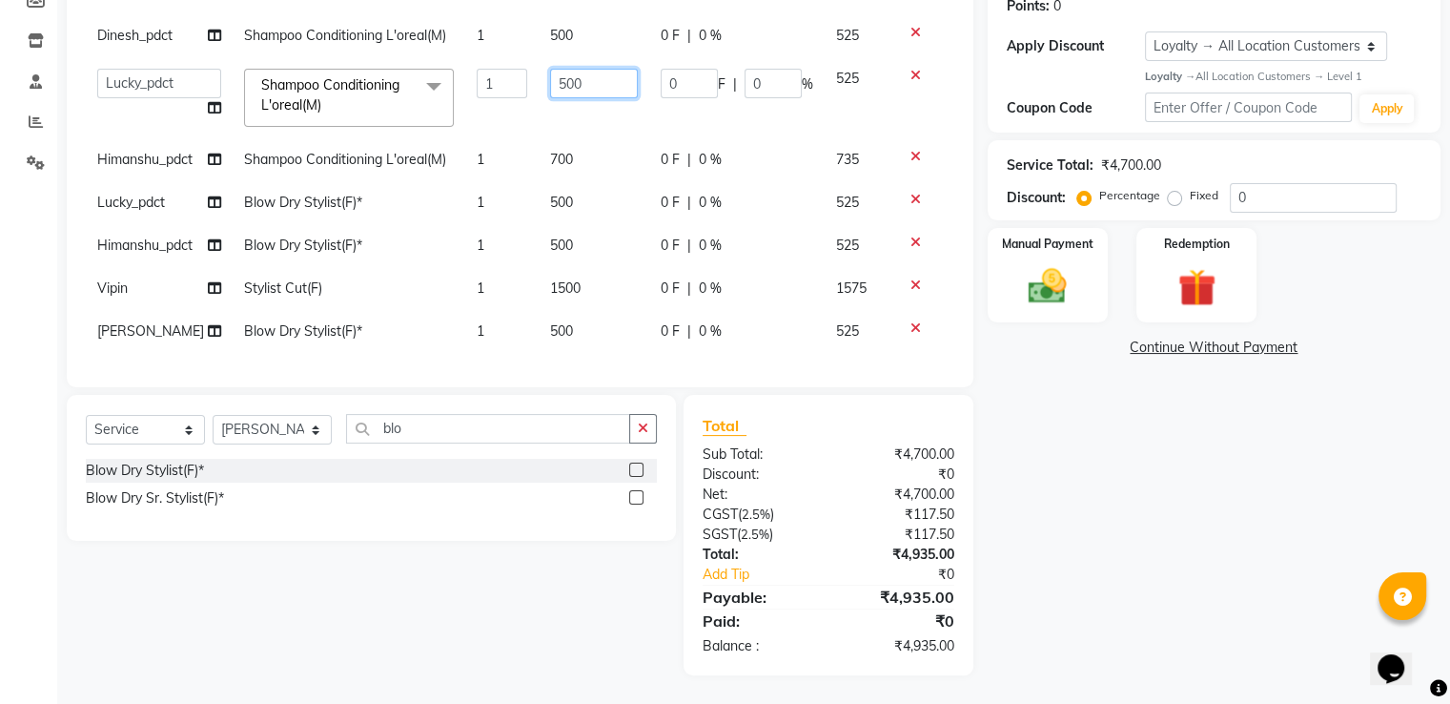
drag, startPoint x: 587, startPoint y: 81, endPoint x: 332, endPoint y: 65, distance: 256.0
click at [439, 75] on tr "A2R_Master [PERSON_NAME] [PERSON_NAME] Dinesh_pdct Himanshu_pdct [PERSON_NAME] …" at bounding box center [520, 97] width 869 height 81
type input "700"
click at [572, 255] on tbody "Dinesh_pdct Shampoo Conditioning L'oreal(M) 1 500 0 F | 0 % 525 A2R_Master [PER…" at bounding box center [520, 183] width 869 height 338
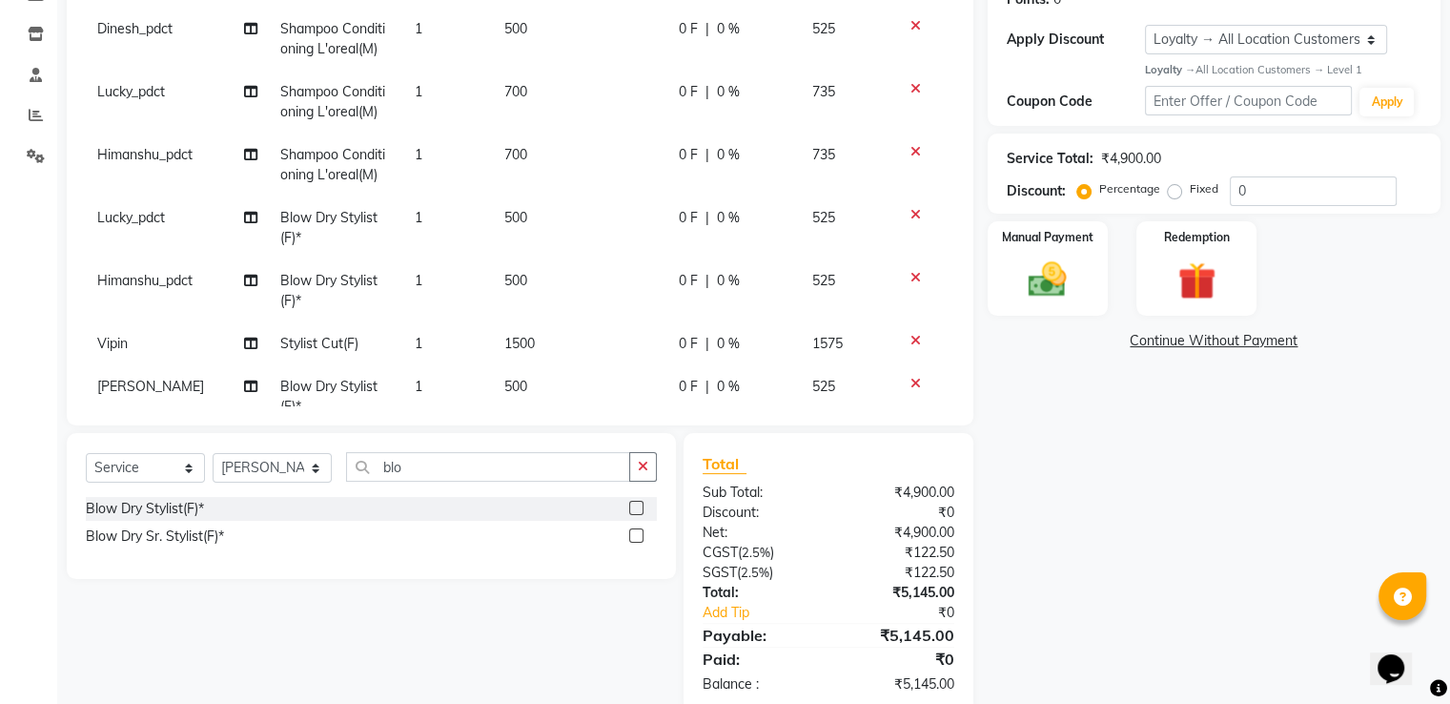
click at [911, 212] on icon at bounding box center [916, 214] width 10 height 13
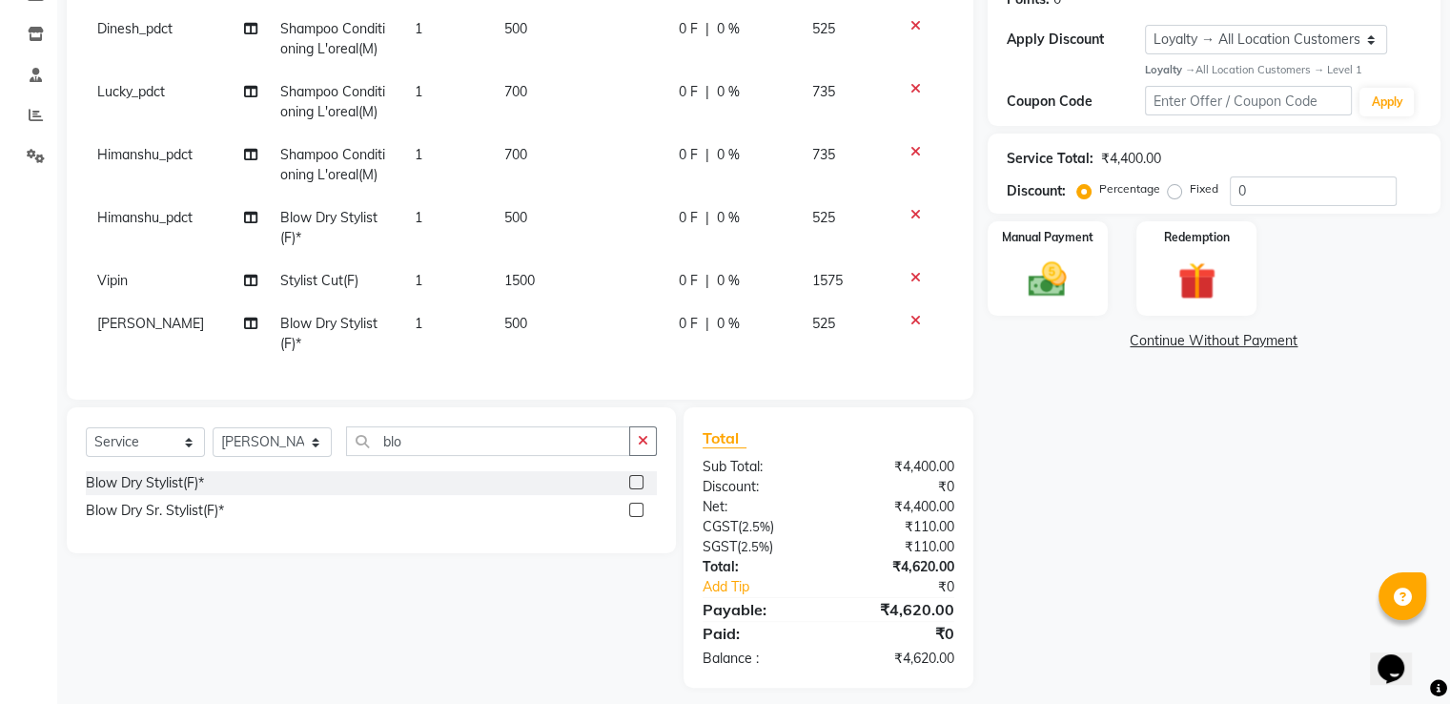
click at [912, 211] on icon at bounding box center [916, 214] width 10 height 13
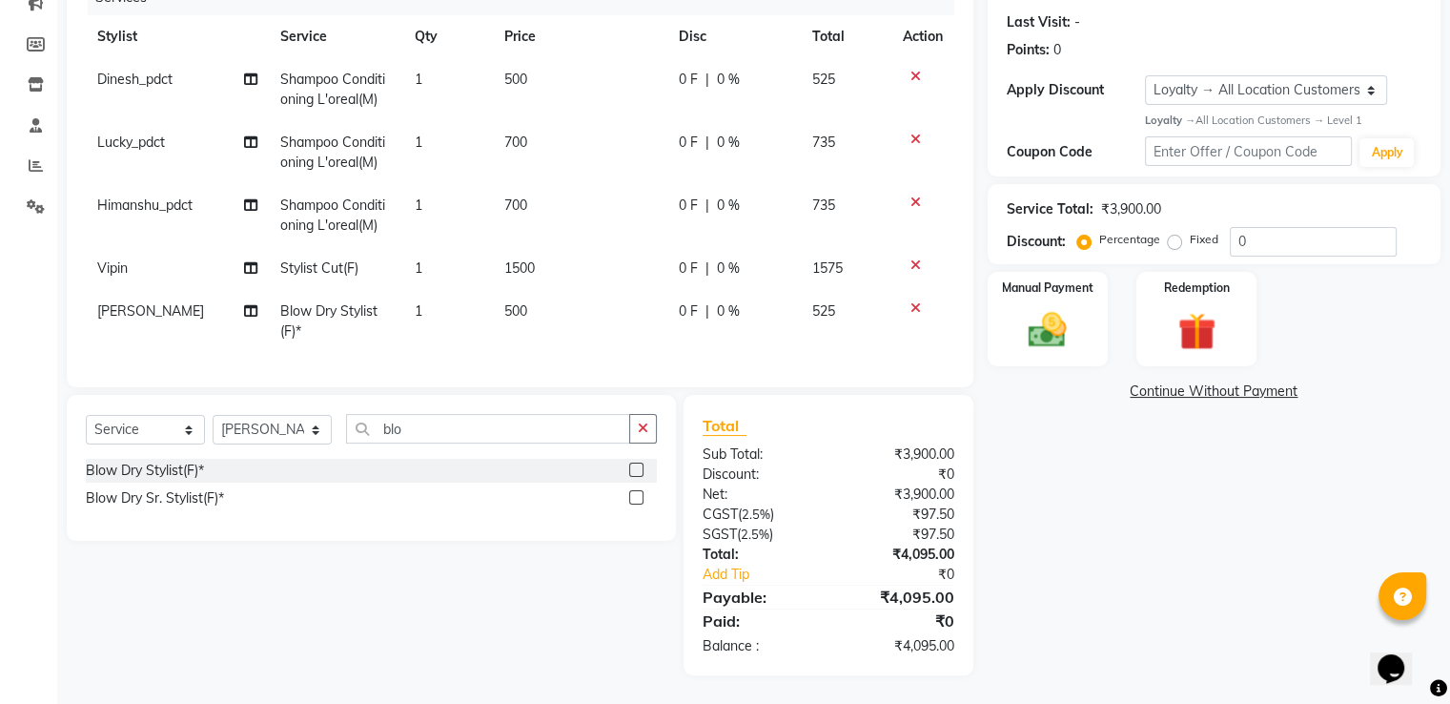
click at [912, 301] on icon at bounding box center [916, 307] width 10 height 13
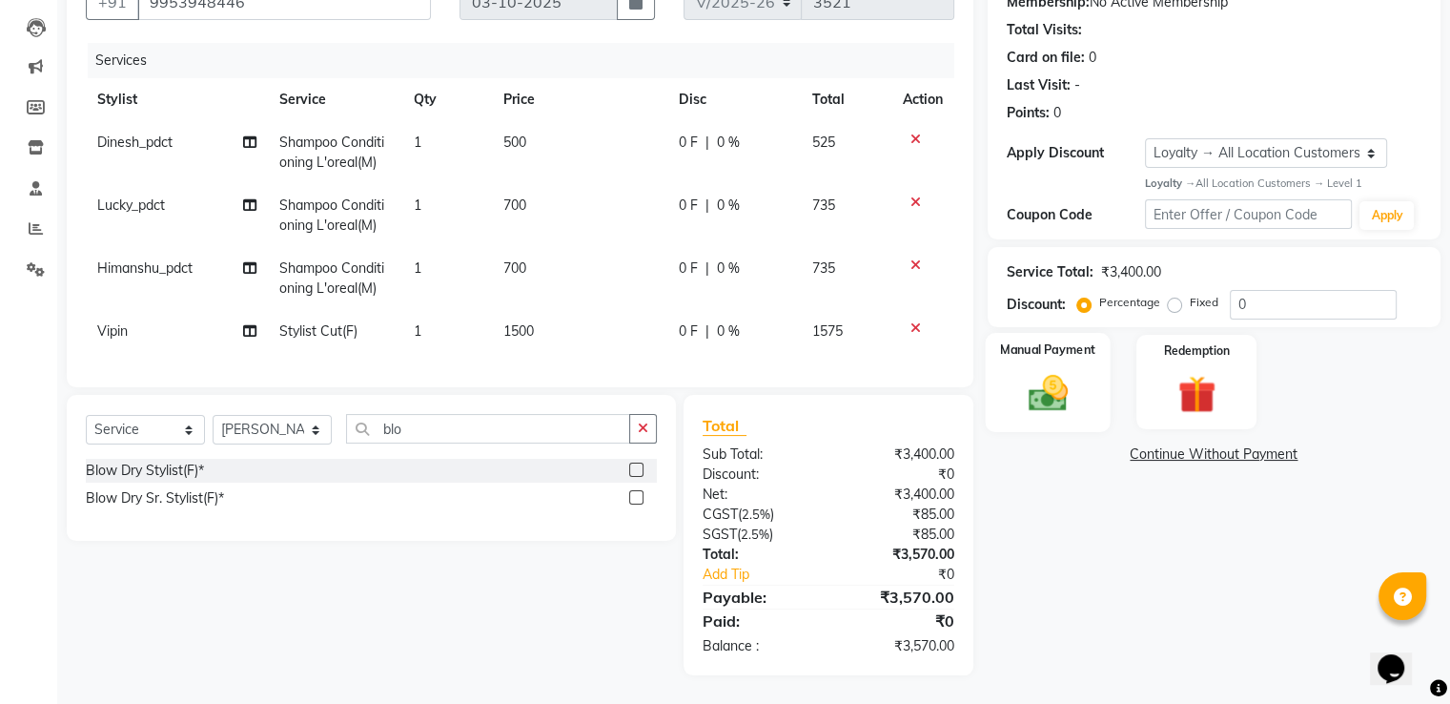
click at [1045, 350] on div "Manual Payment" at bounding box center [1047, 382] width 125 height 98
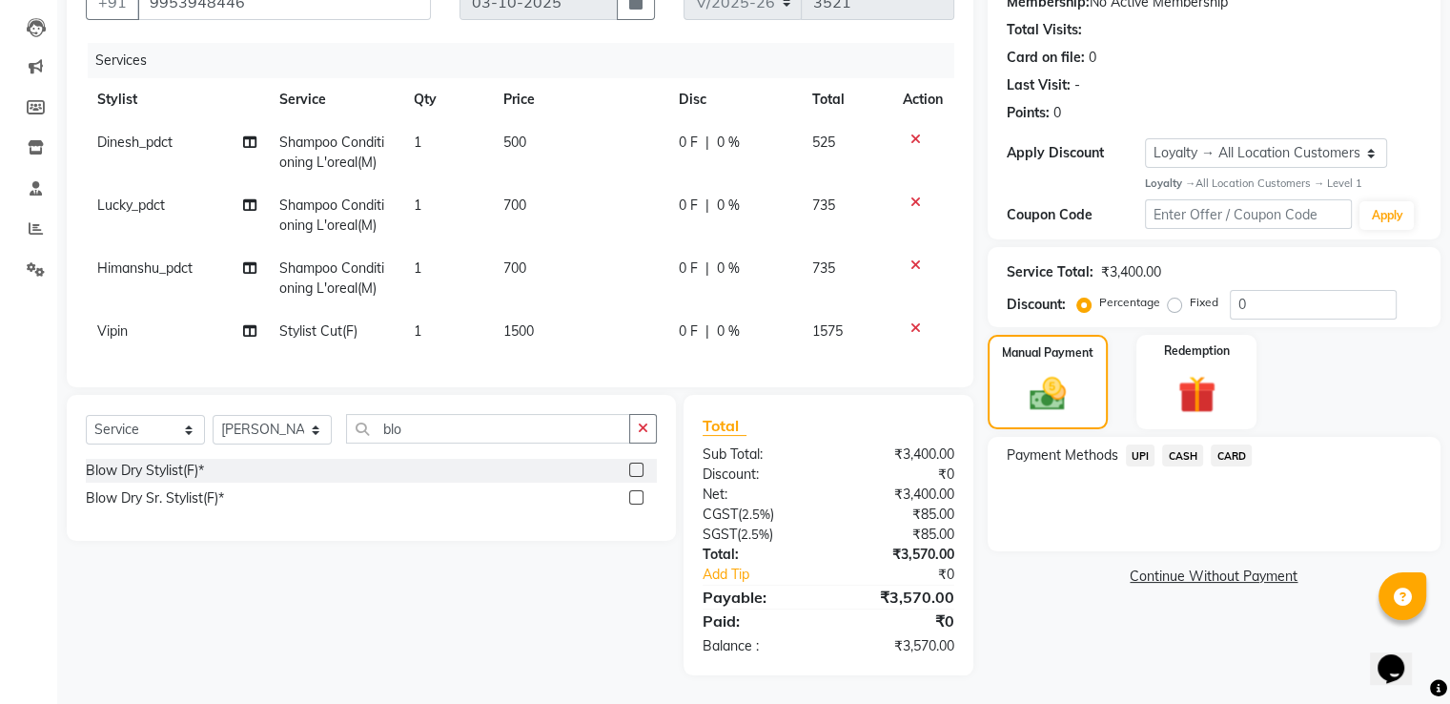
click at [1220, 451] on div "CARD" at bounding box center [1227, 457] width 49 height 26
drag, startPoint x: 1240, startPoint y: 432, endPoint x: 1225, endPoint y: 451, distance: 23.8
click at [1239, 444] on span "CARD" at bounding box center [1231, 455] width 41 height 22
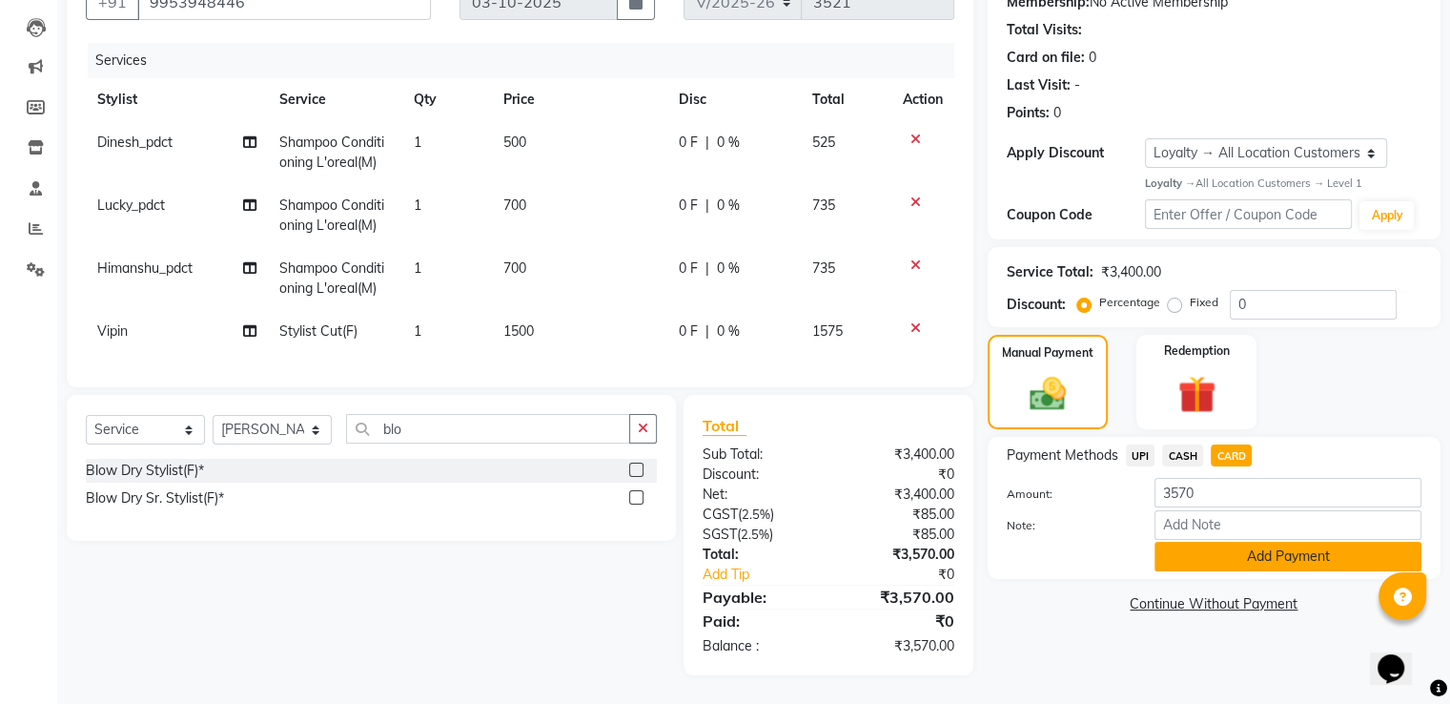
click at [1179, 543] on button "Add Payment" at bounding box center [1288, 557] width 267 height 30
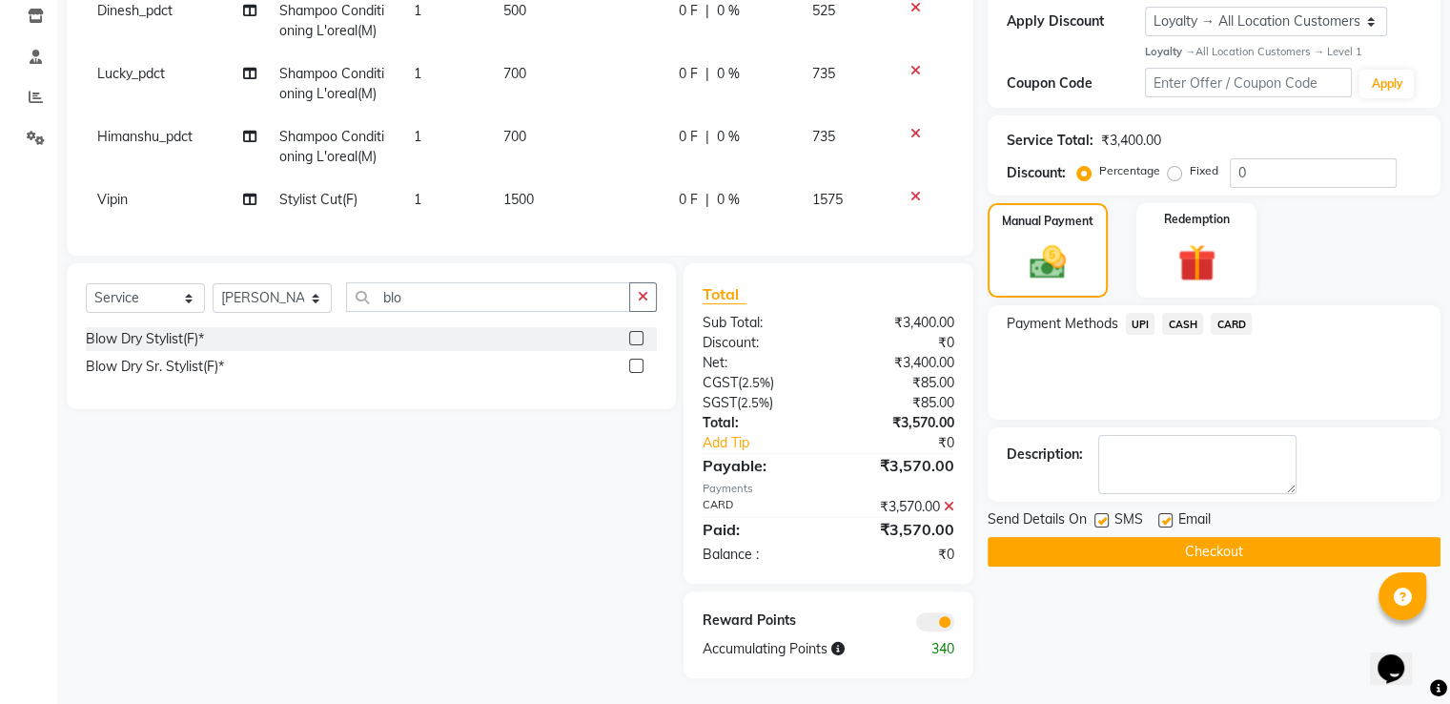
scroll to position [344, 0]
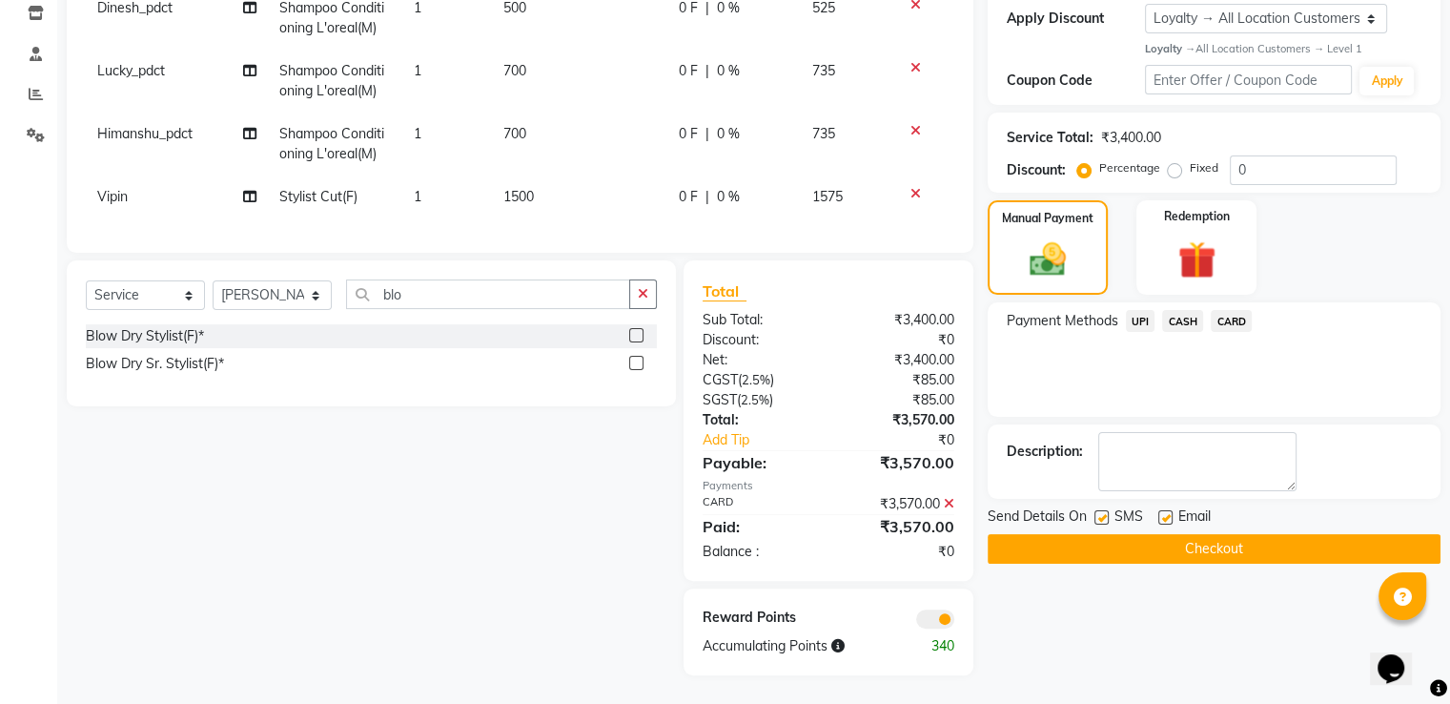
click at [1029, 534] on button "Checkout" at bounding box center [1214, 549] width 453 height 30
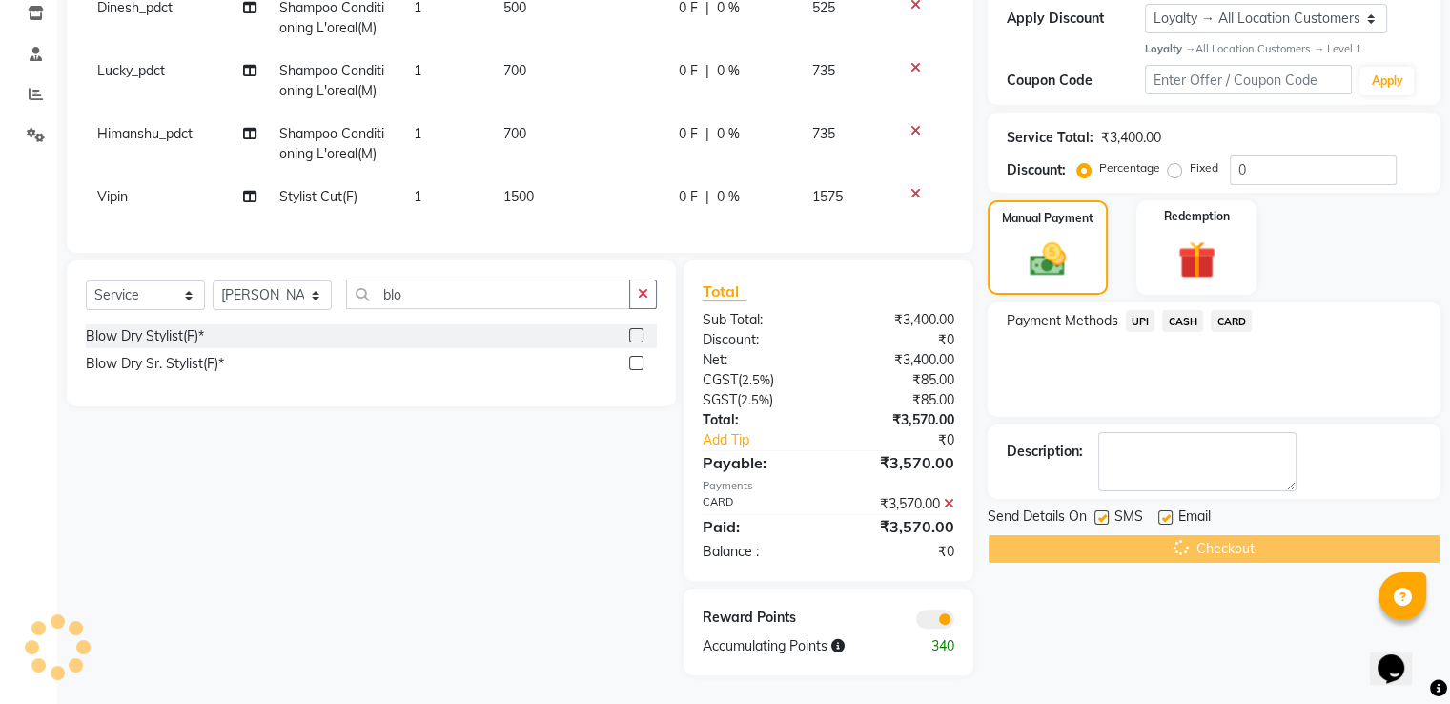
scroll to position [154, 0]
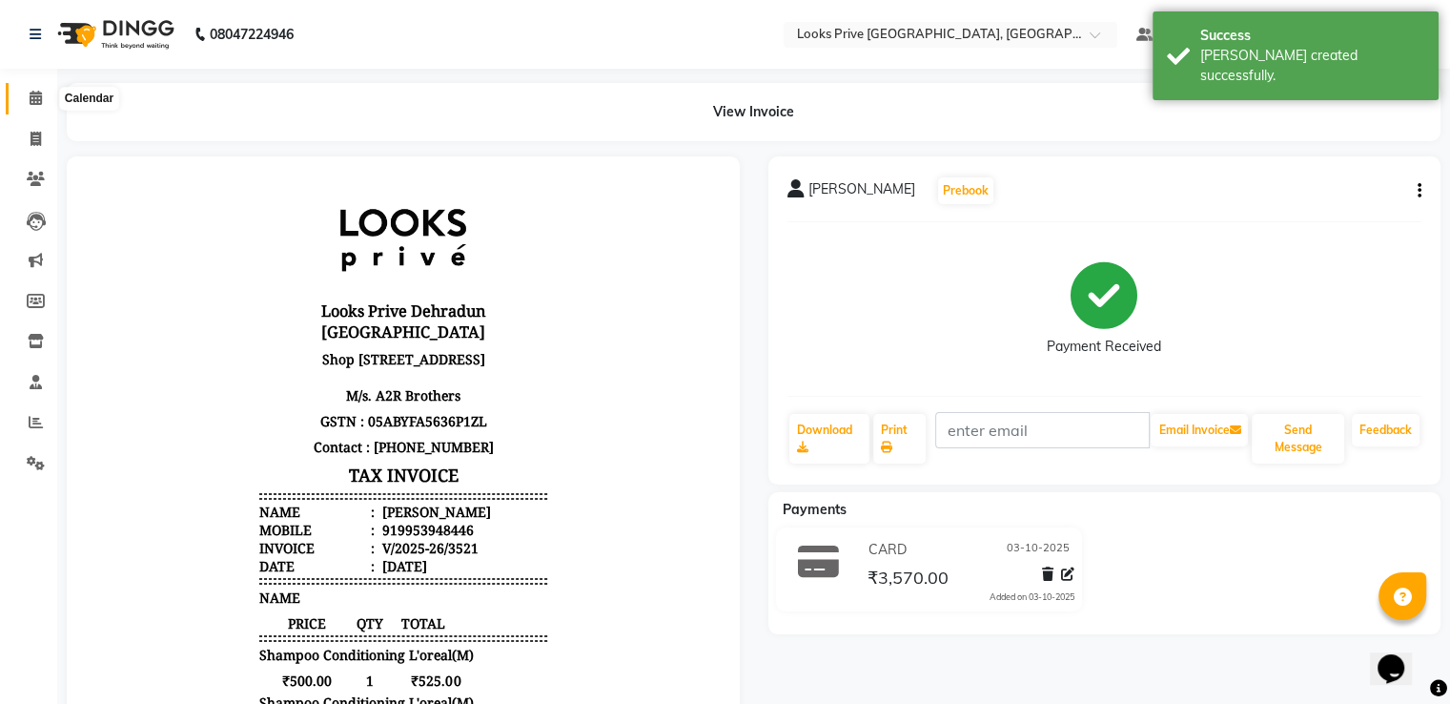
click at [34, 91] on icon at bounding box center [36, 98] width 12 height 14
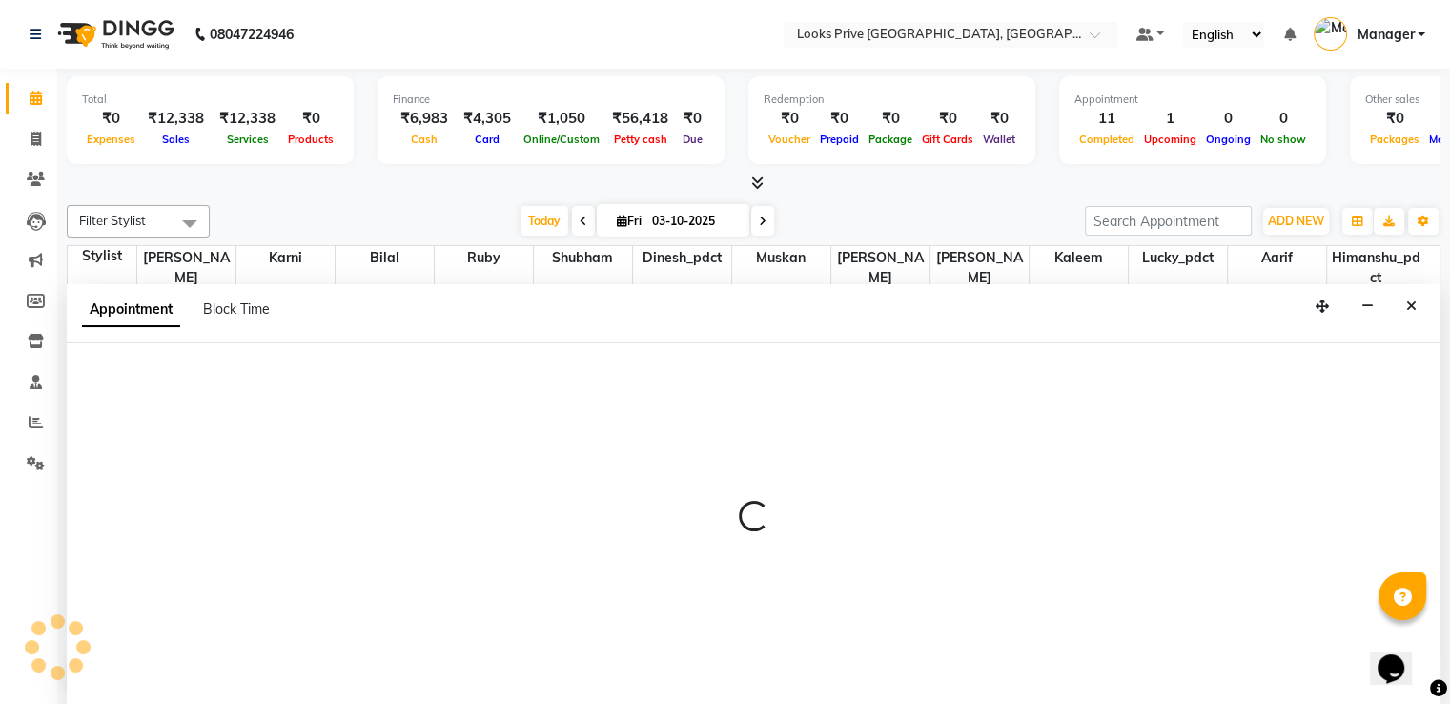
scroll to position [1, 0]
select select "86407"
select select "tentative"
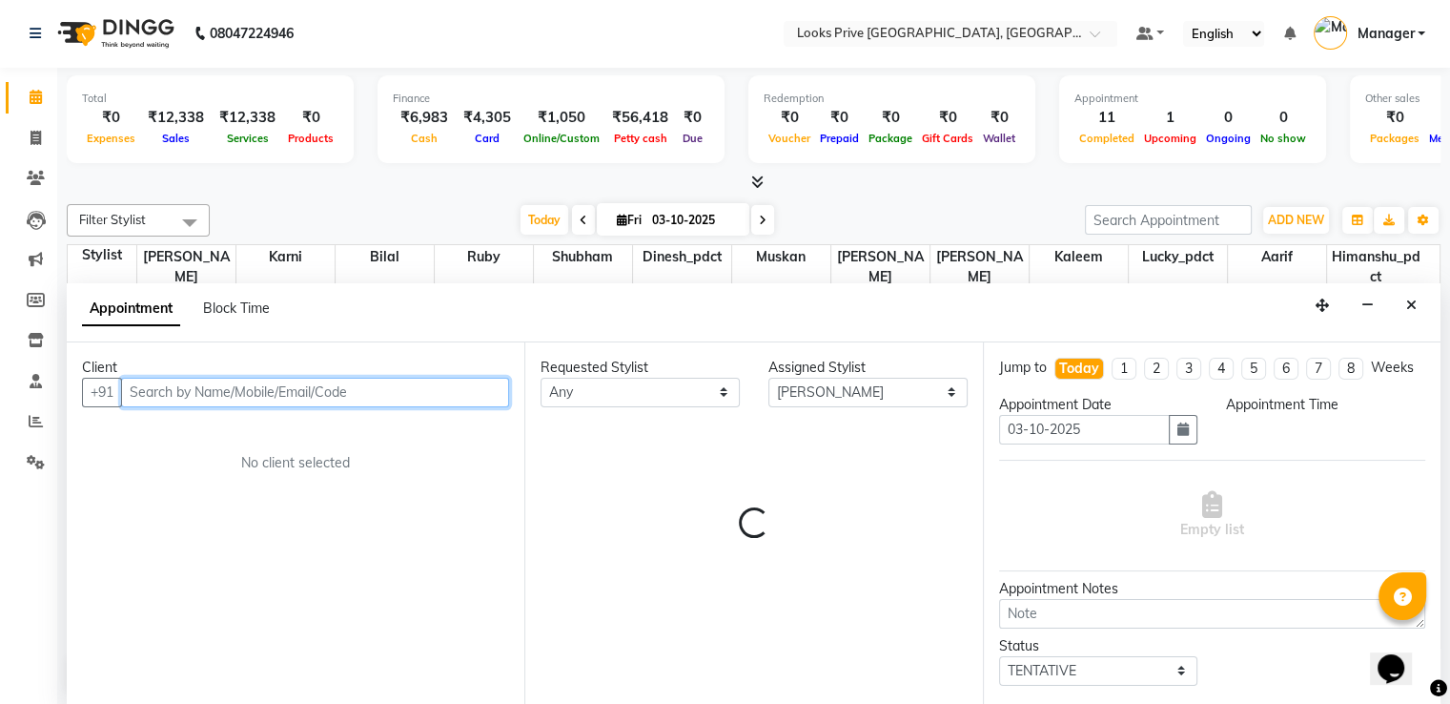
select select "705"
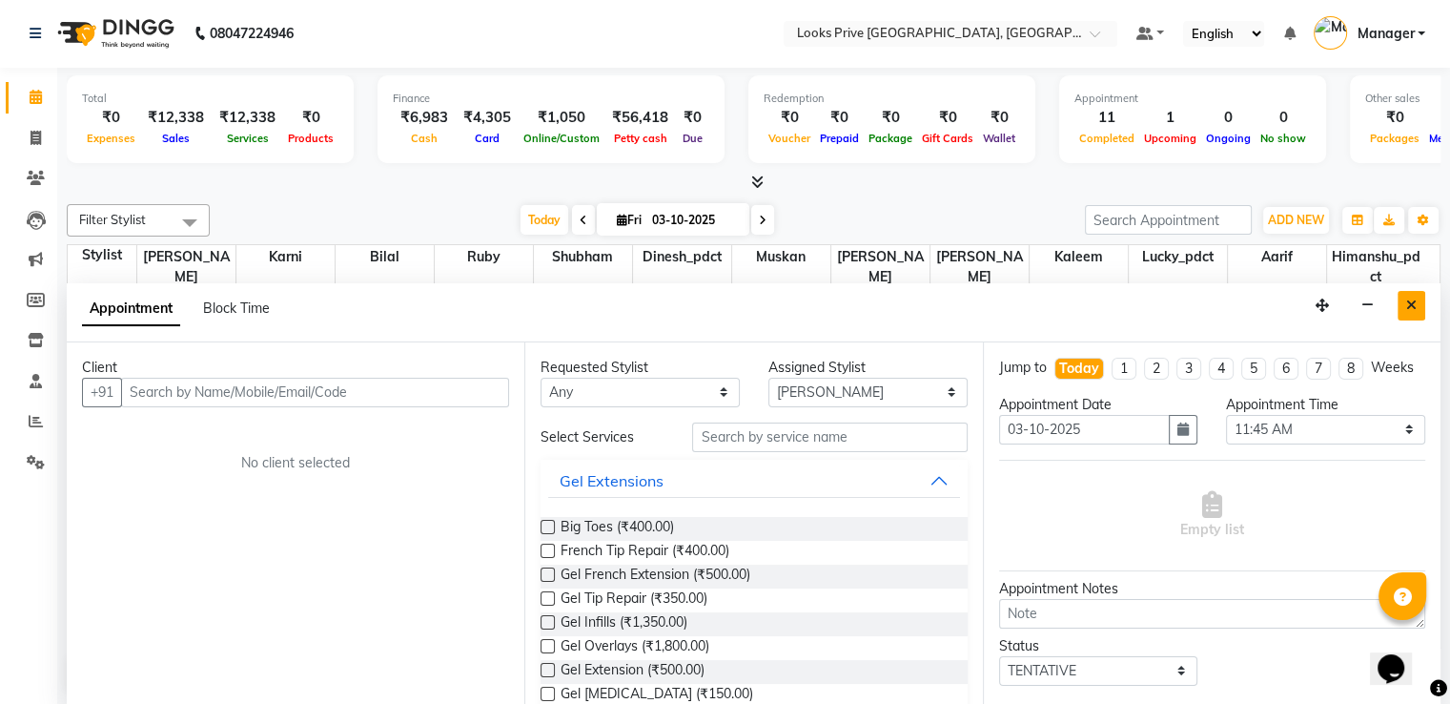
click at [1413, 308] on icon "Close" at bounding box center [1411, 304] width 10 height 13
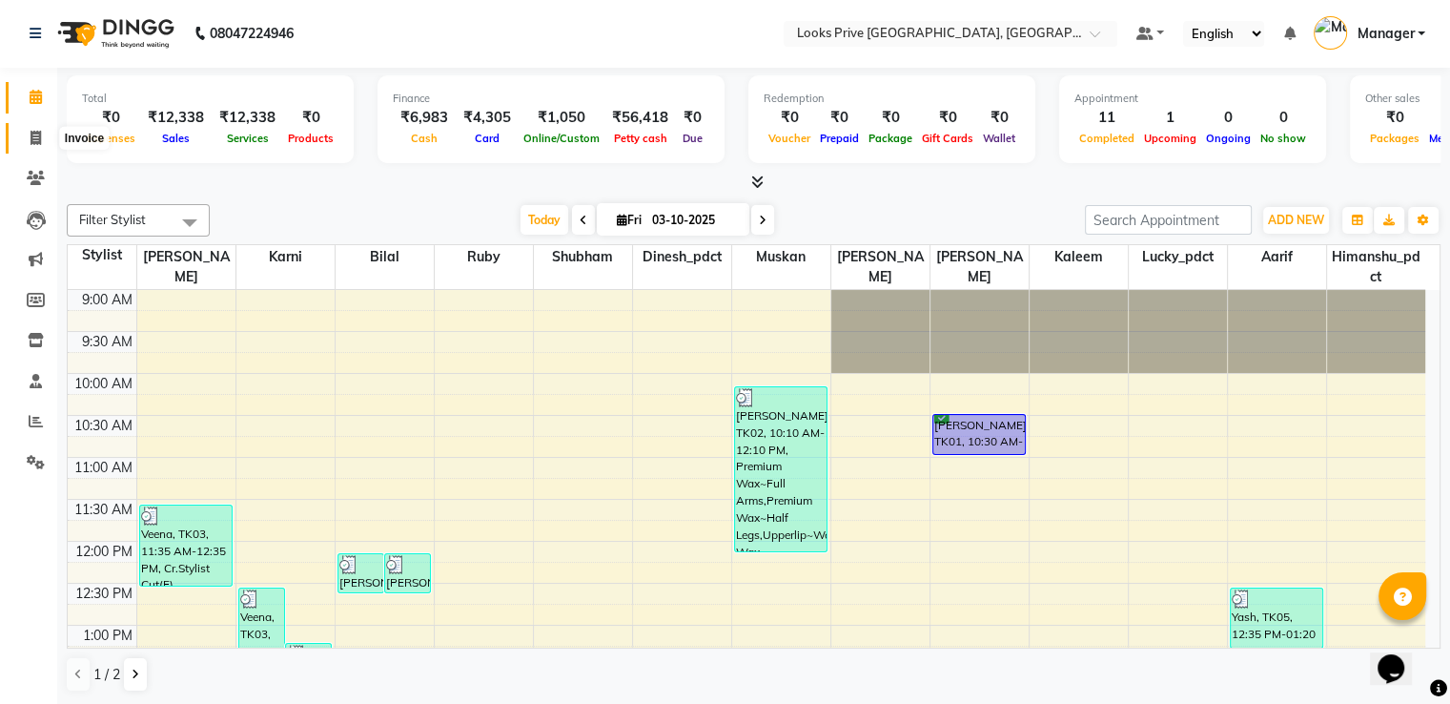
click at [31, 128] on span at bounding box center [35, 139] width 33 height 22
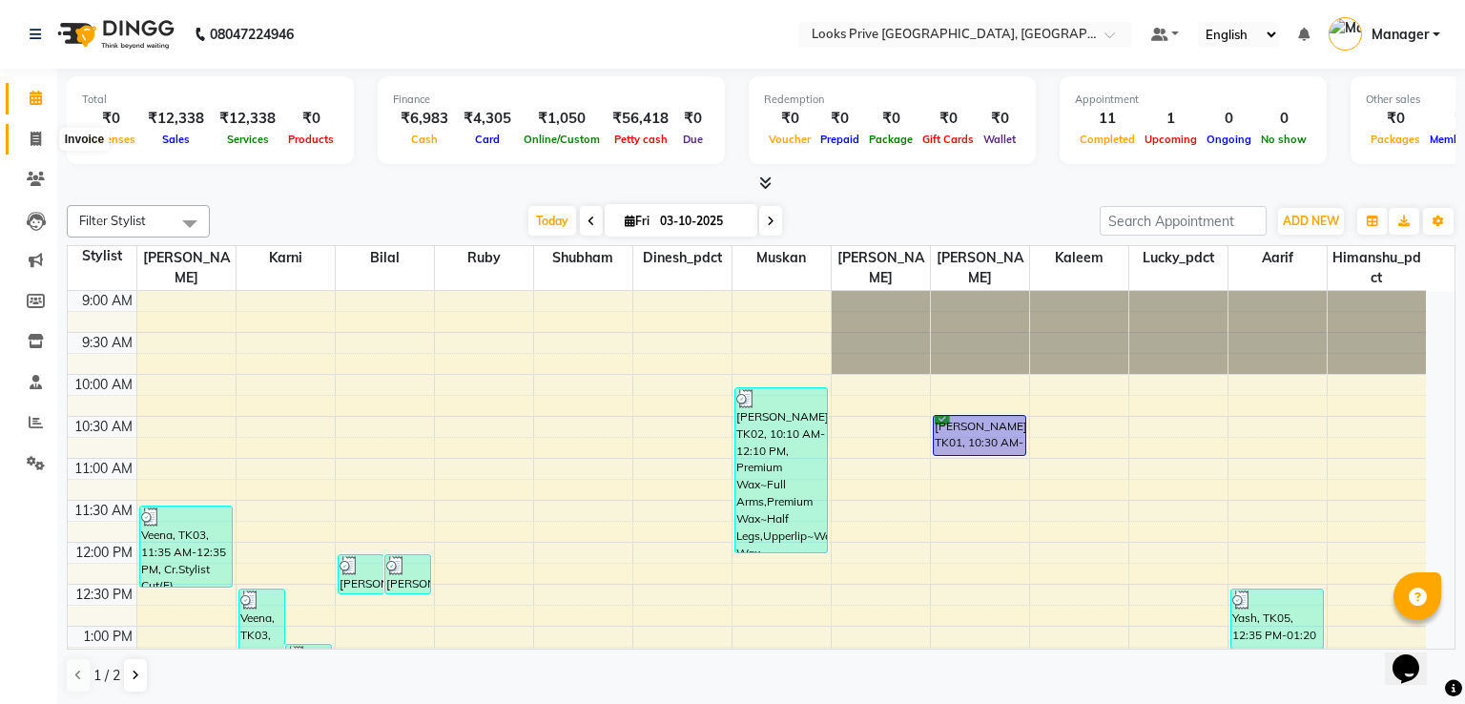
select select "6205"
select select "service"
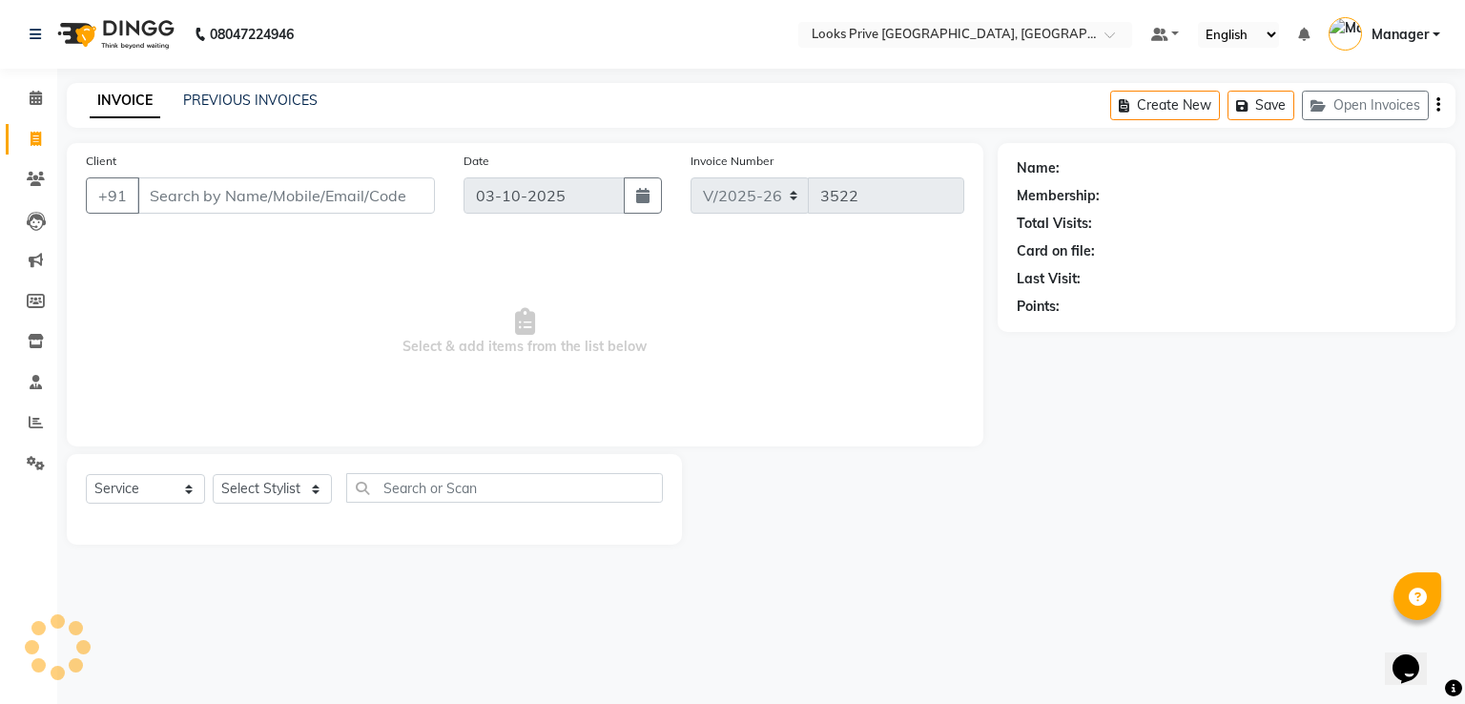
click at [290, 203] on input "Client" at bounding box center [285, 195] width 297 height 36
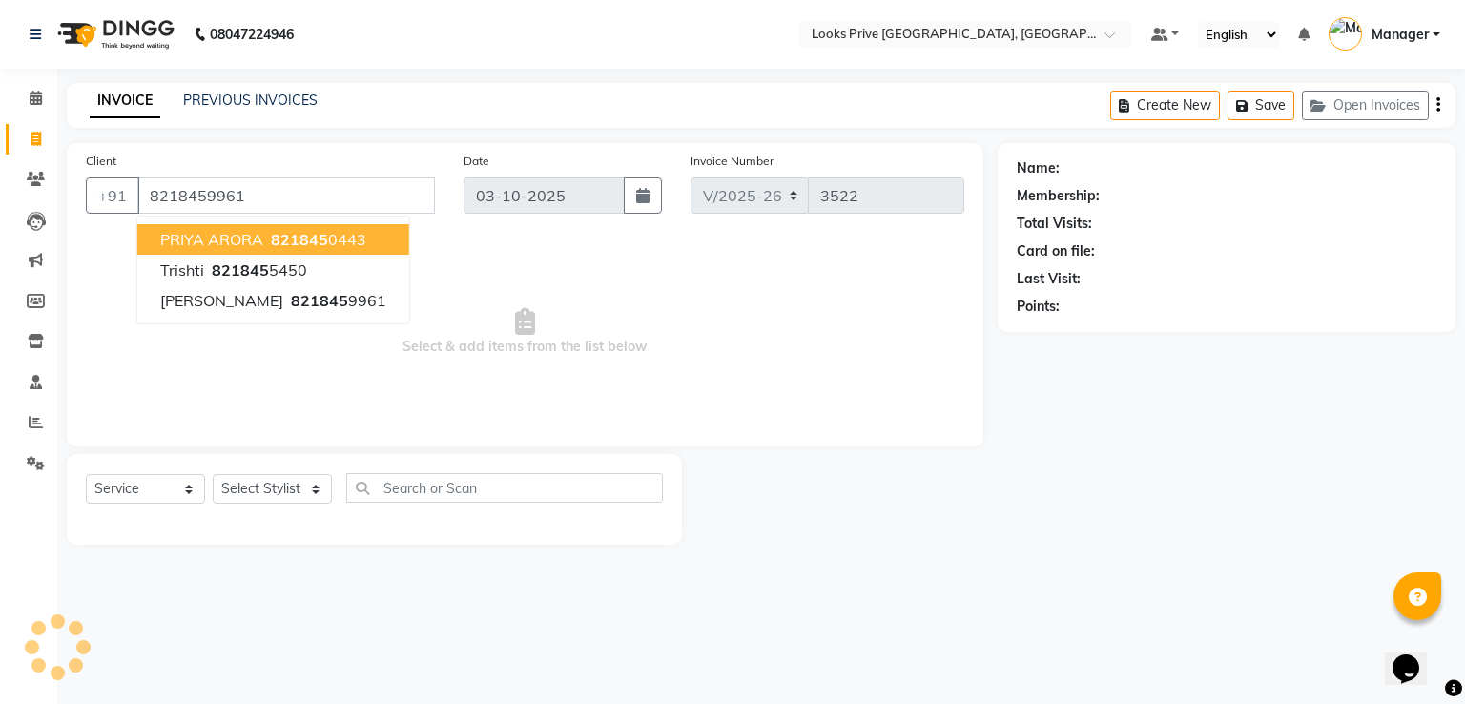
type input "8218459961"
select select "1: Object"
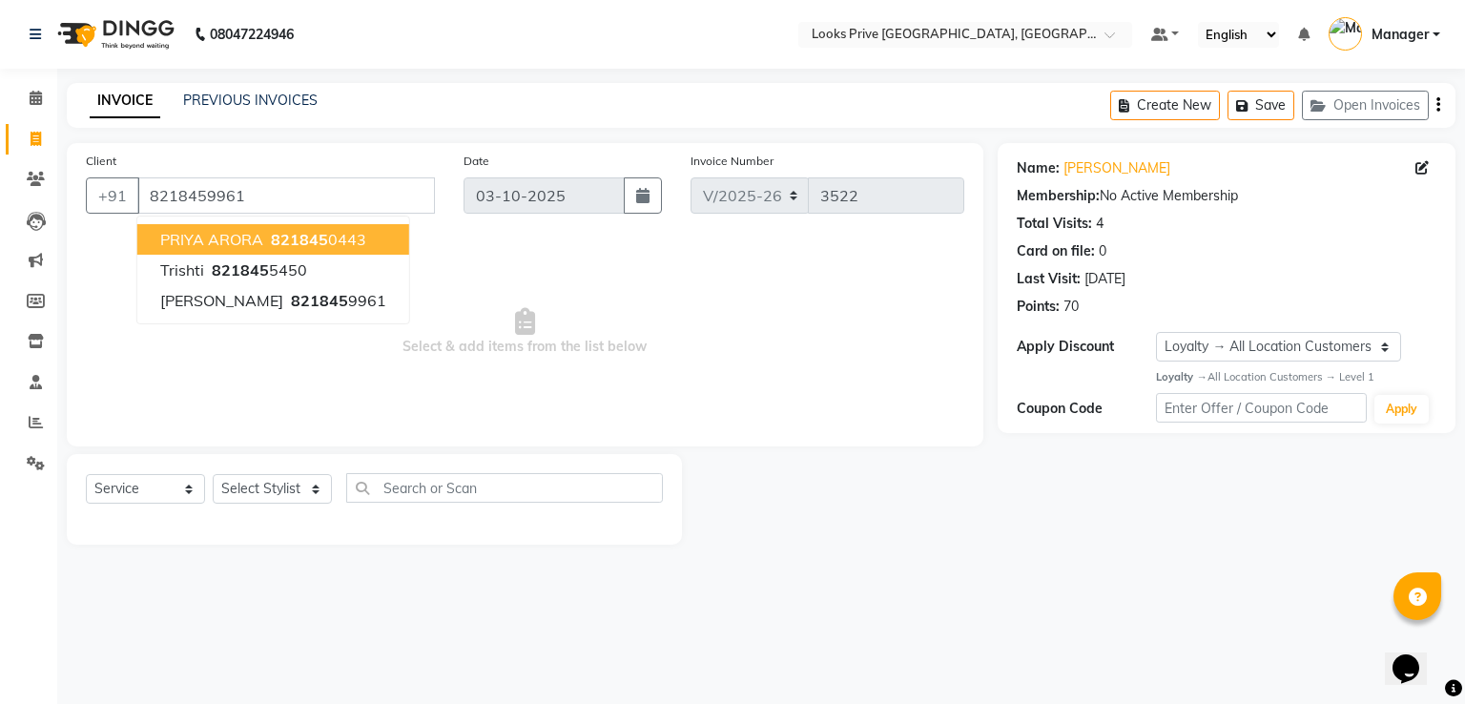
drag, startPoint x: 312, startPoint y: 139, endPoint x: 318, endPoint y: 162, distance: 23.6
click at [311, 137] on main "INVOICE PREVIOUS INVOICES Create New Save Open Invoices Client [PHONE_NUMBER] P…" at bounding box center [760, 328] width 1407 height 490
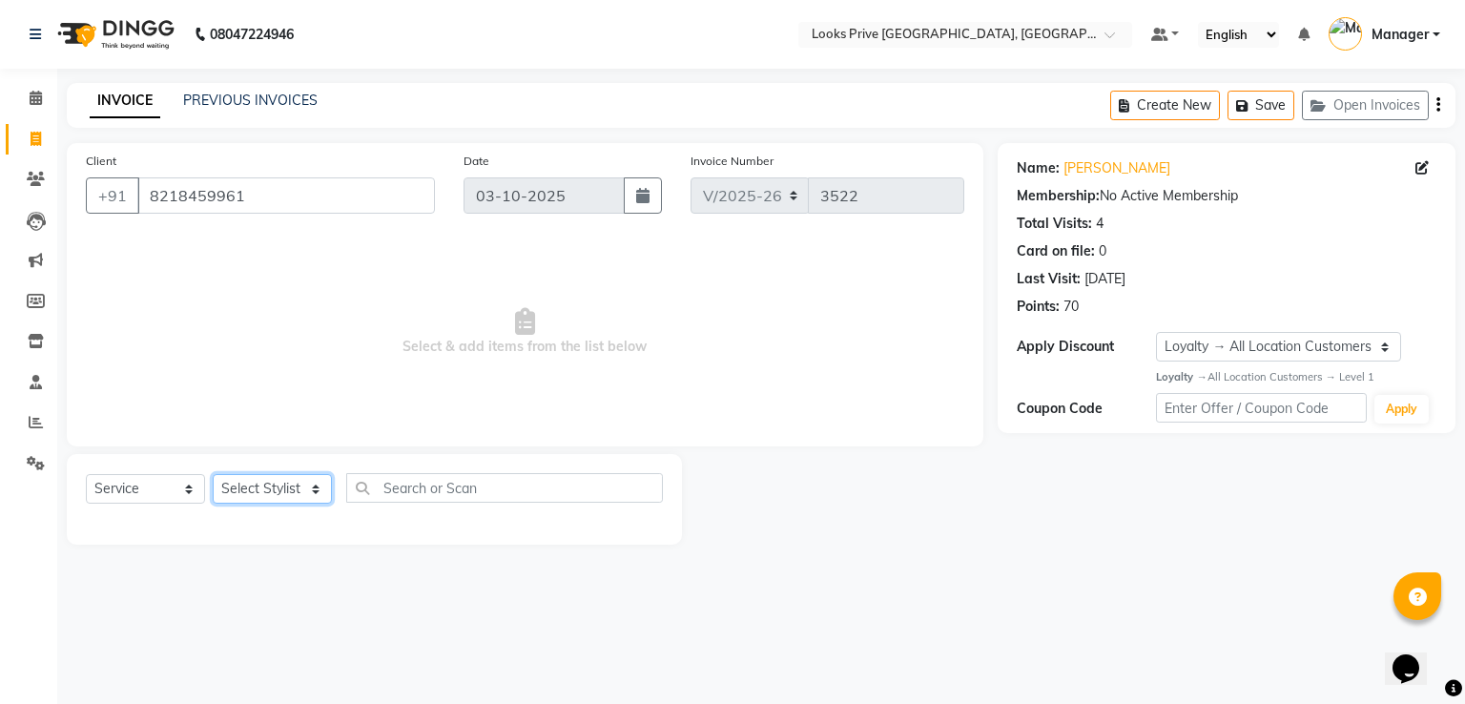
drag, startPoint x: 266, startPoint y: 494, endPoint x: 264, endPoint y: 483, distance: 10.7
click at [266, 494] on select "Select Stylist A2R_Master [PERSON_NAME] [PERSON_NAME] Dinesh_pdct Himanshu_pdct…" at bounding box center [272, 489] width 119 height 30
select select "76838"
click at [213, 475] on select "Select Stylist A2R_Master [PERSON_NAME] [PERSON_NAME] Dinesh_pdct Himanshu_pdct…" at bounding box center [272, 489] width 119 height 30
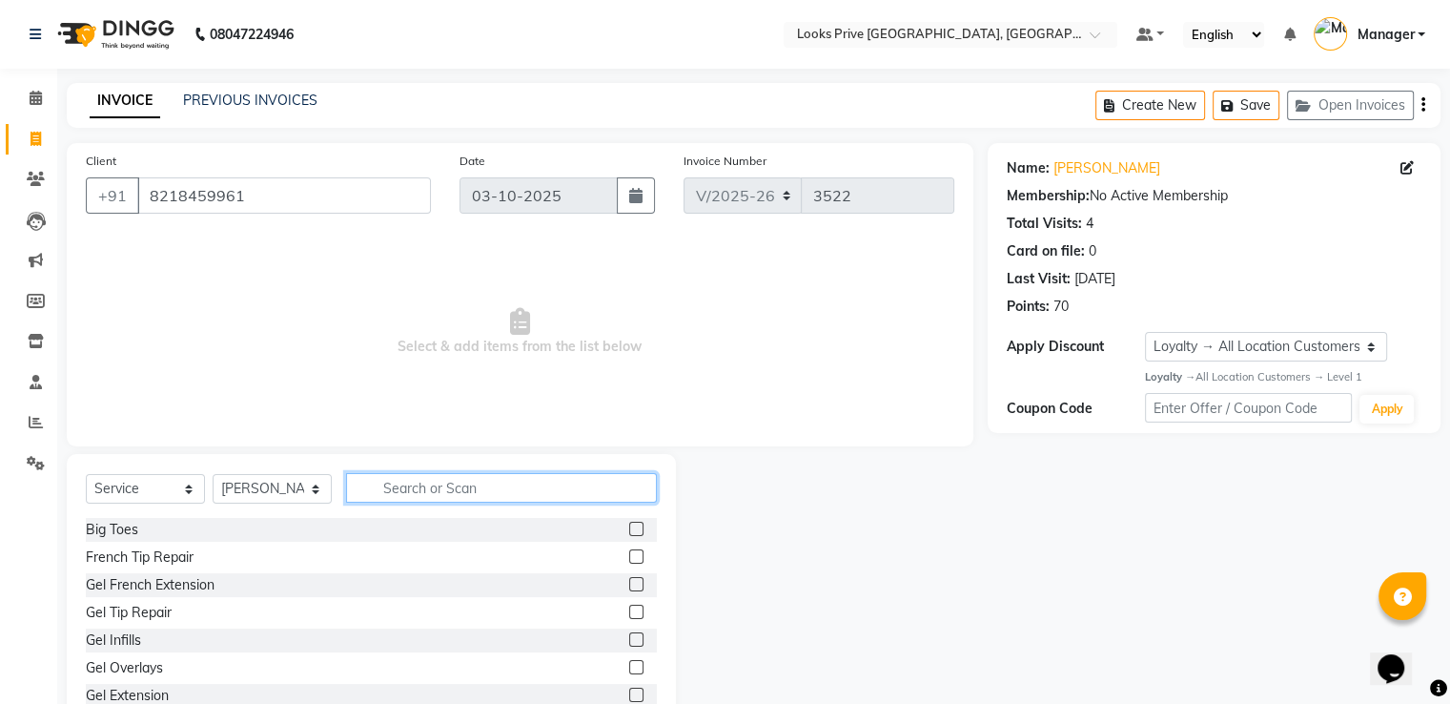
click at [420, 487] on input "text" at bounding box center [501, 488] width 311 height 30
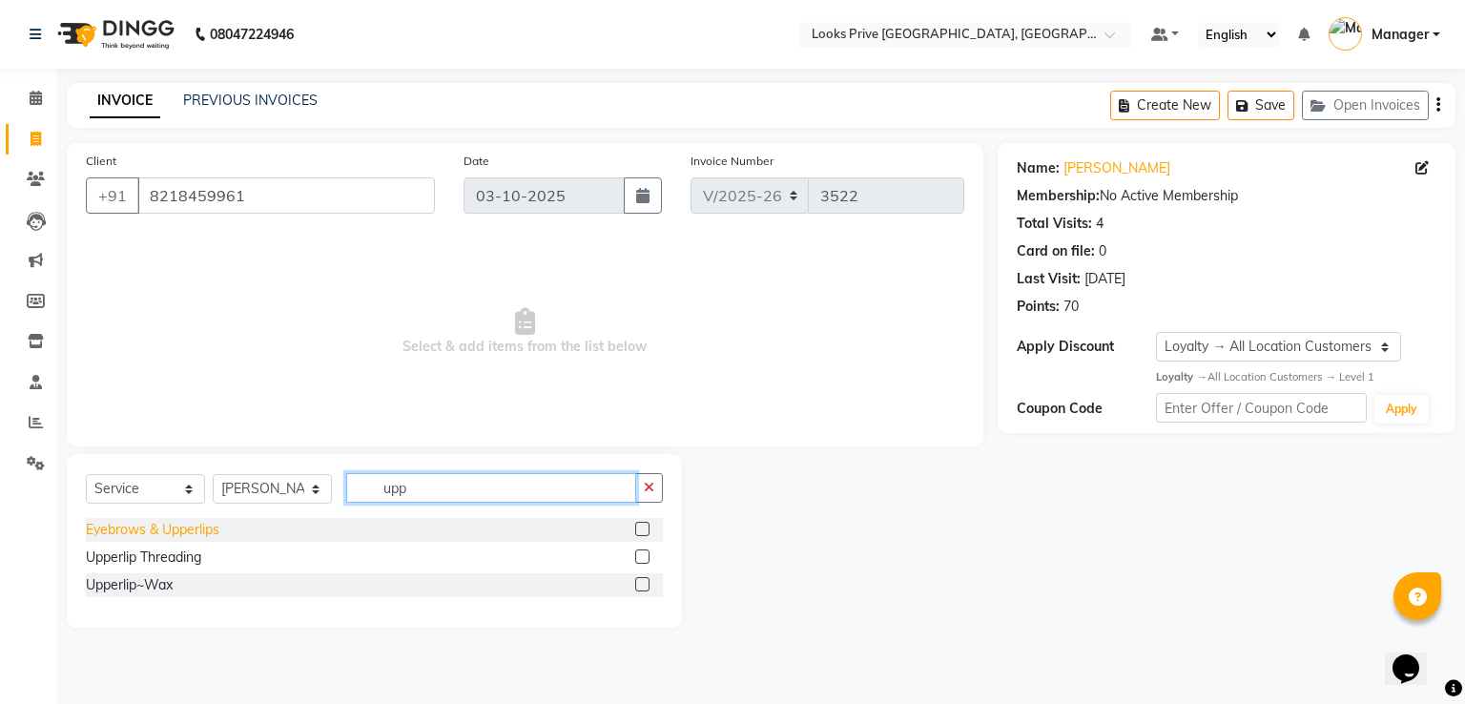
type input "upp"
click at [185, 523] on div "Eyebrows & Upperlips" at bounding box center [152, 530] width 133 height 20
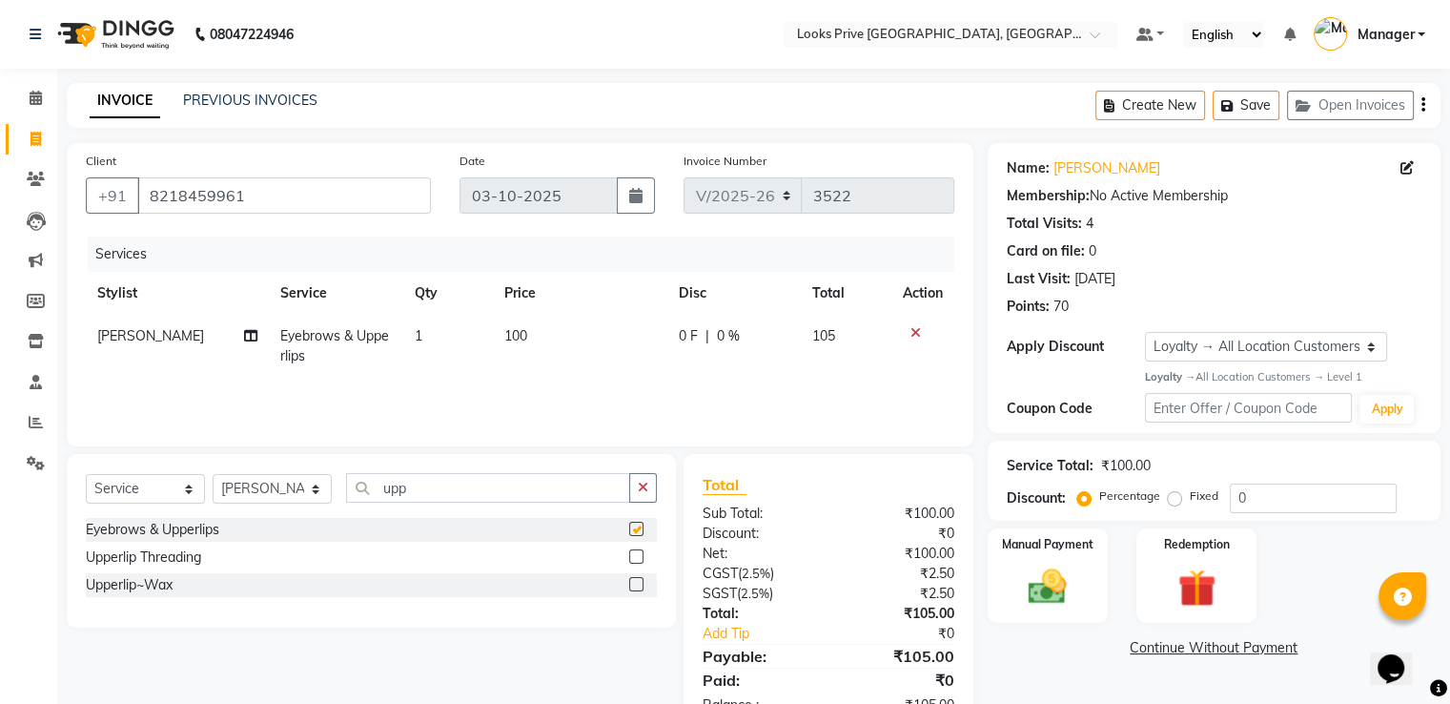
checkbox input "false"
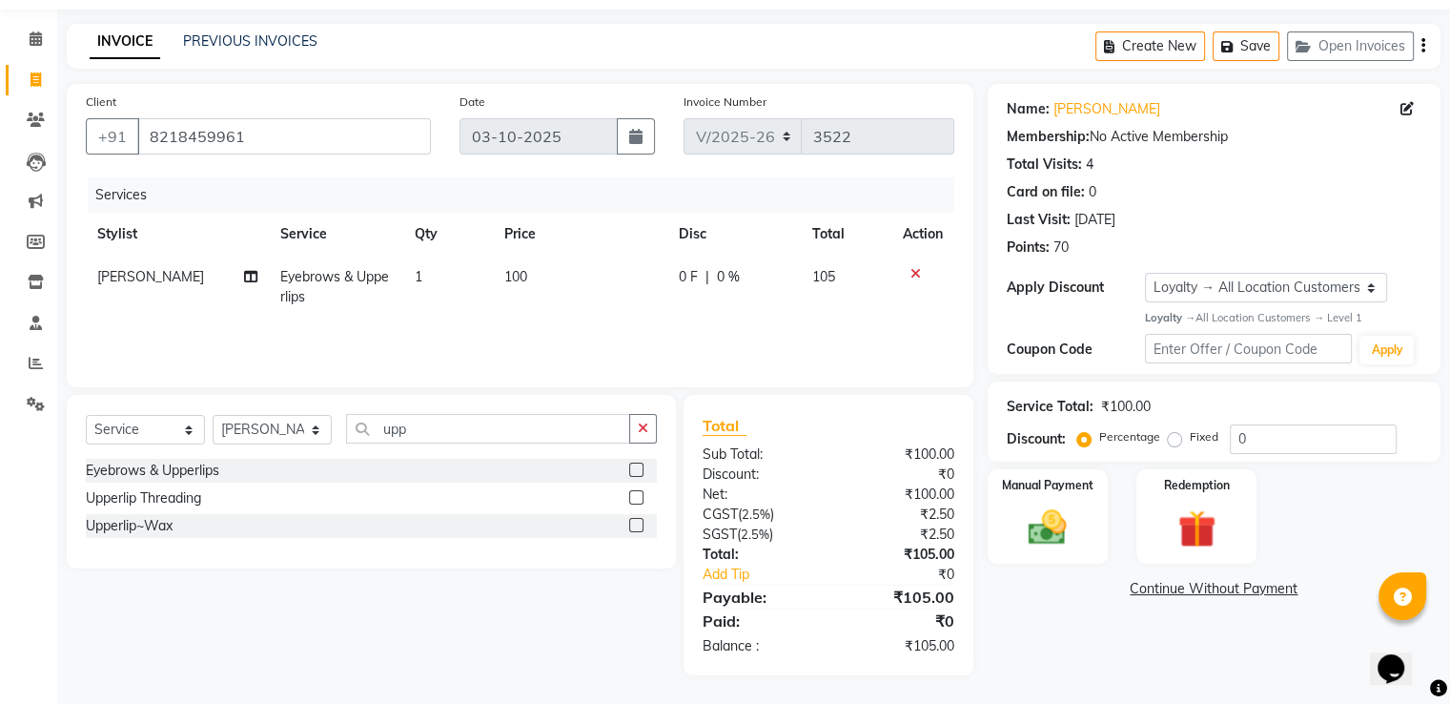
click at [532, 288] on td "100" at bounding box center [580, 287] width 174 height 63
select select "76838"
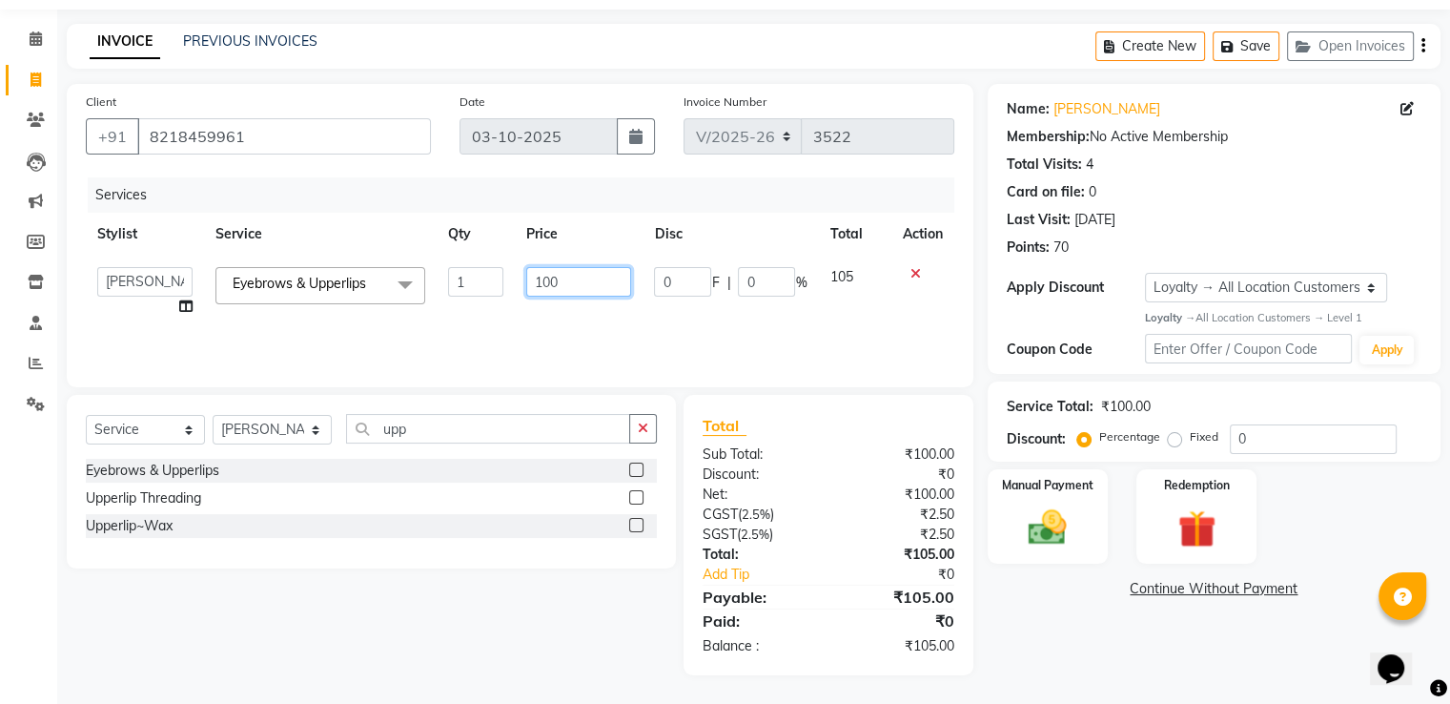
drag, startPoint x: 532, startPoint y: 288, endPoint x: 456, endPoint y: 273, distance: 77.8
click at [523, 276] on td "100" at bounding box center [579, 292] width 128 height 72
type input "200"
drag, startPoint x: 432, startPoint y: 207, endPoint x: 456, endPoint y: 211, distance: 24.1
click at [435, 207] on div "Services" at bounding box center [528, 194] width 881 height 35
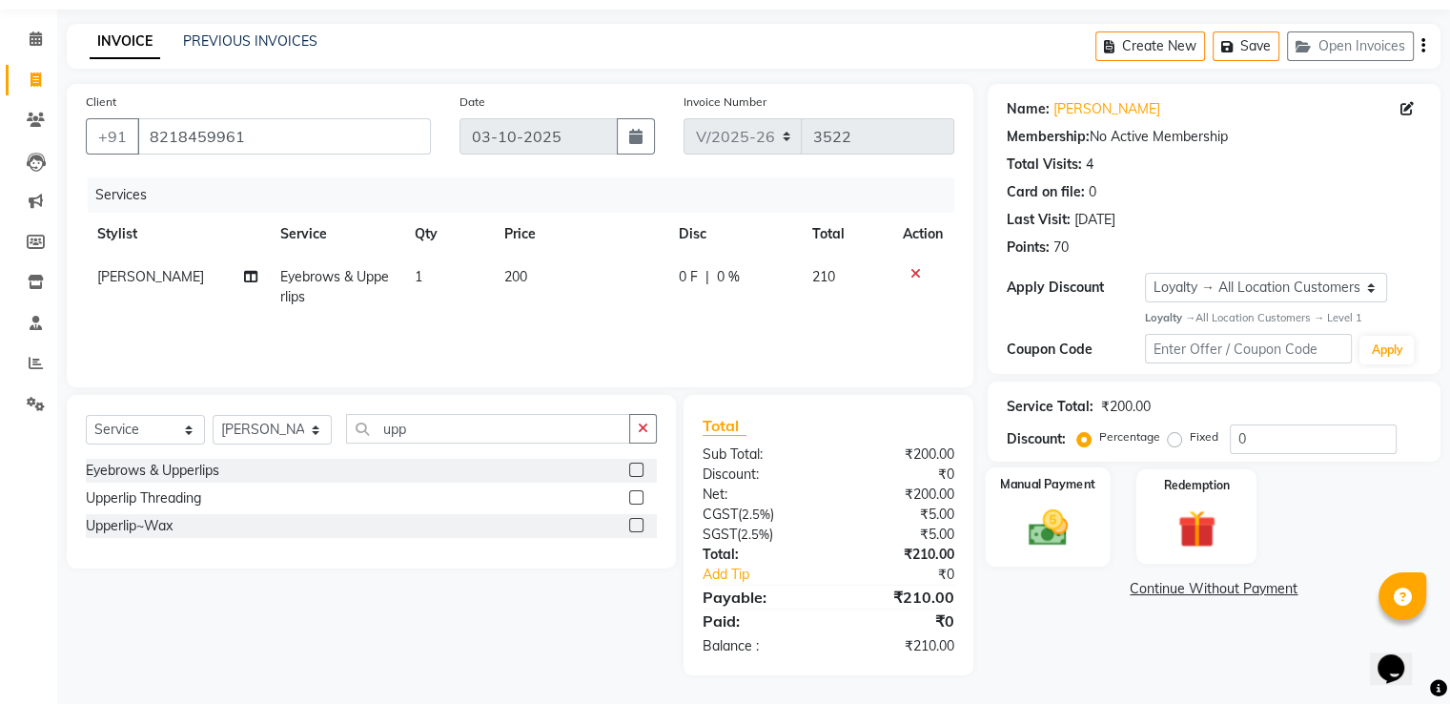
click at [1045, 537] on img at bounding box center [1047, 527] width 64 height 46
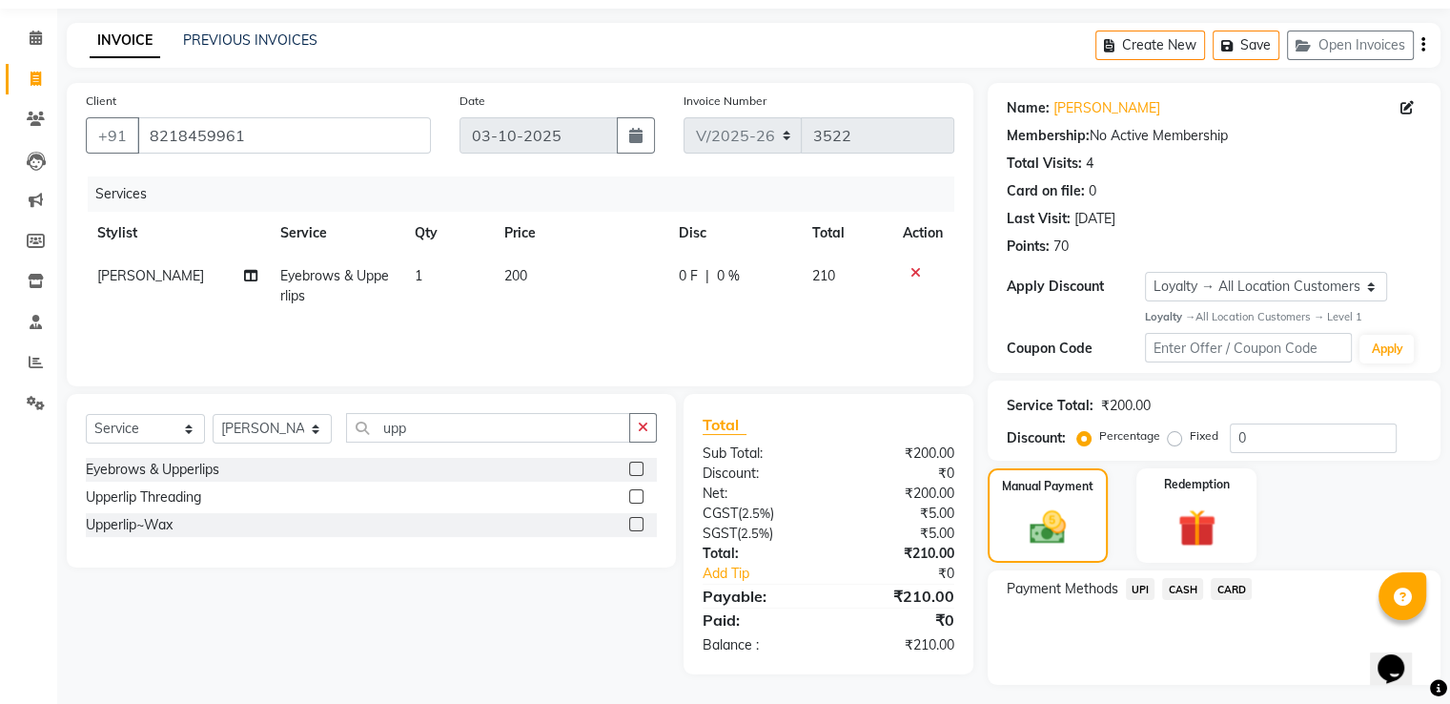
click at [1148, 591] on span "UPI" at bounding box center [1141, 589] width 30 height 22
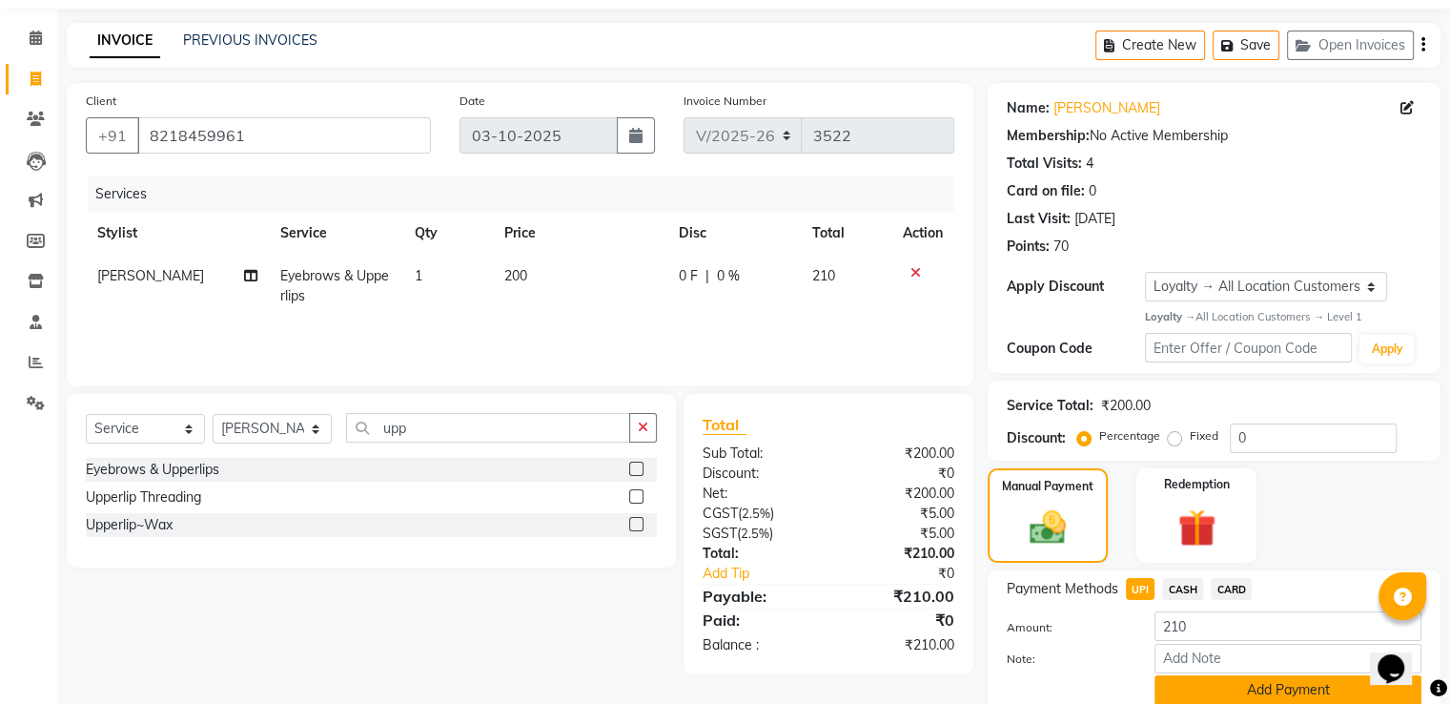
click at [1182, 683] on button "Add Payment" at bounding box center [1288, 690] width 267 height 30
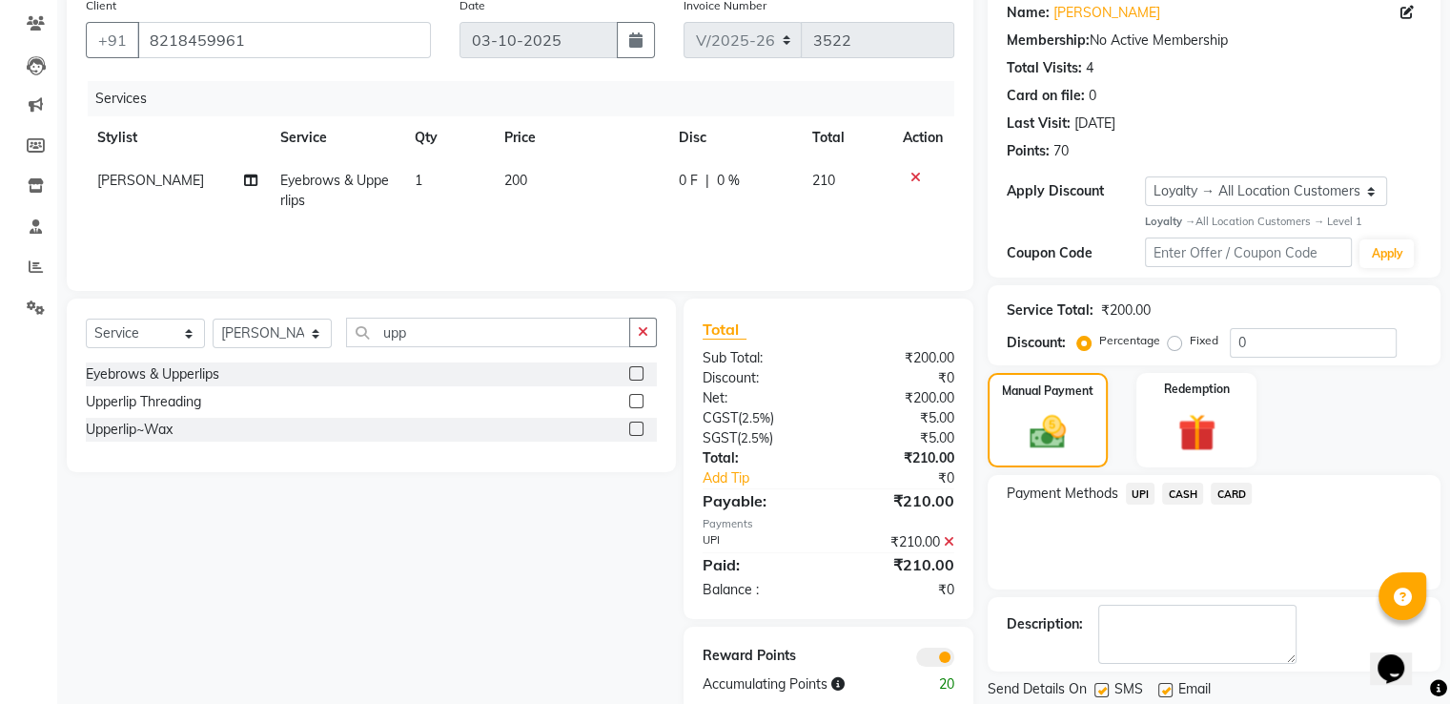
scroll to position [215, 0]
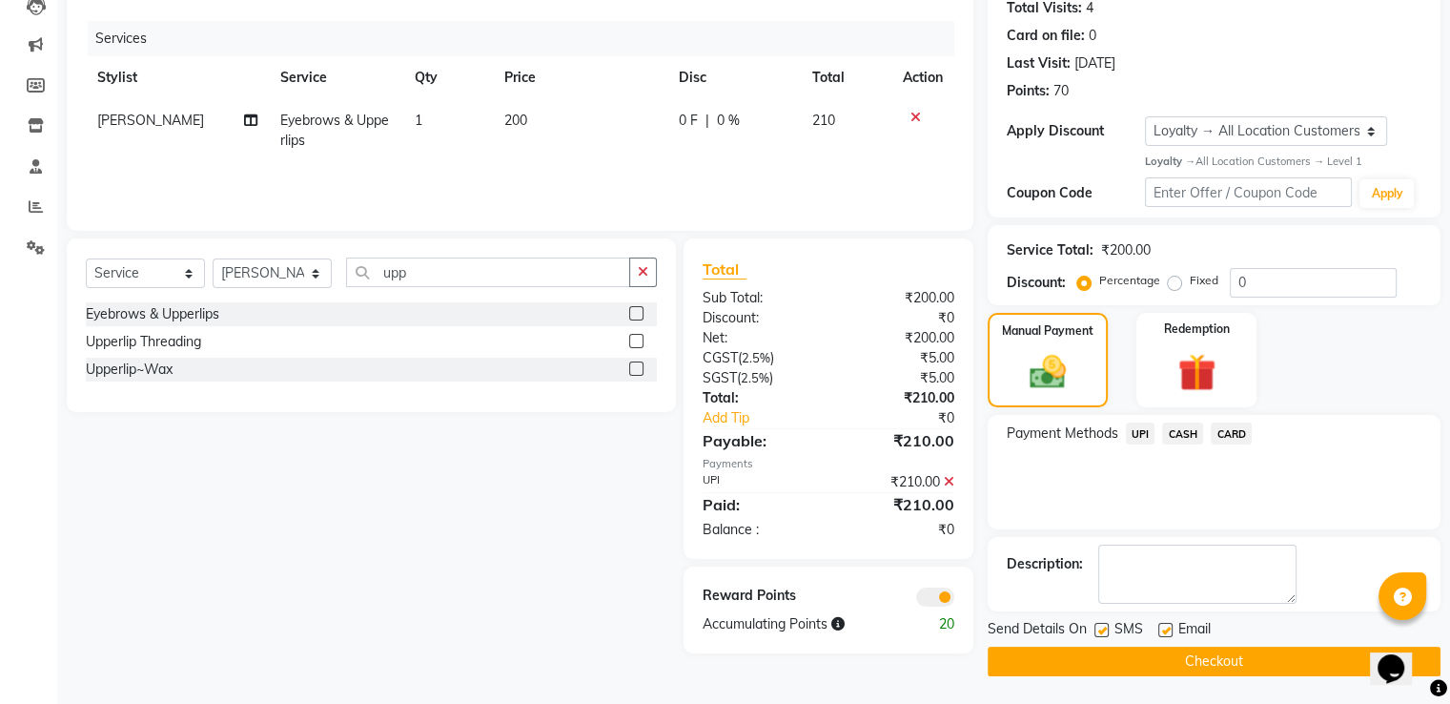
click at [1041, 658] on button "Checkout" at bounding box center [1214, 661] width 453 height 30
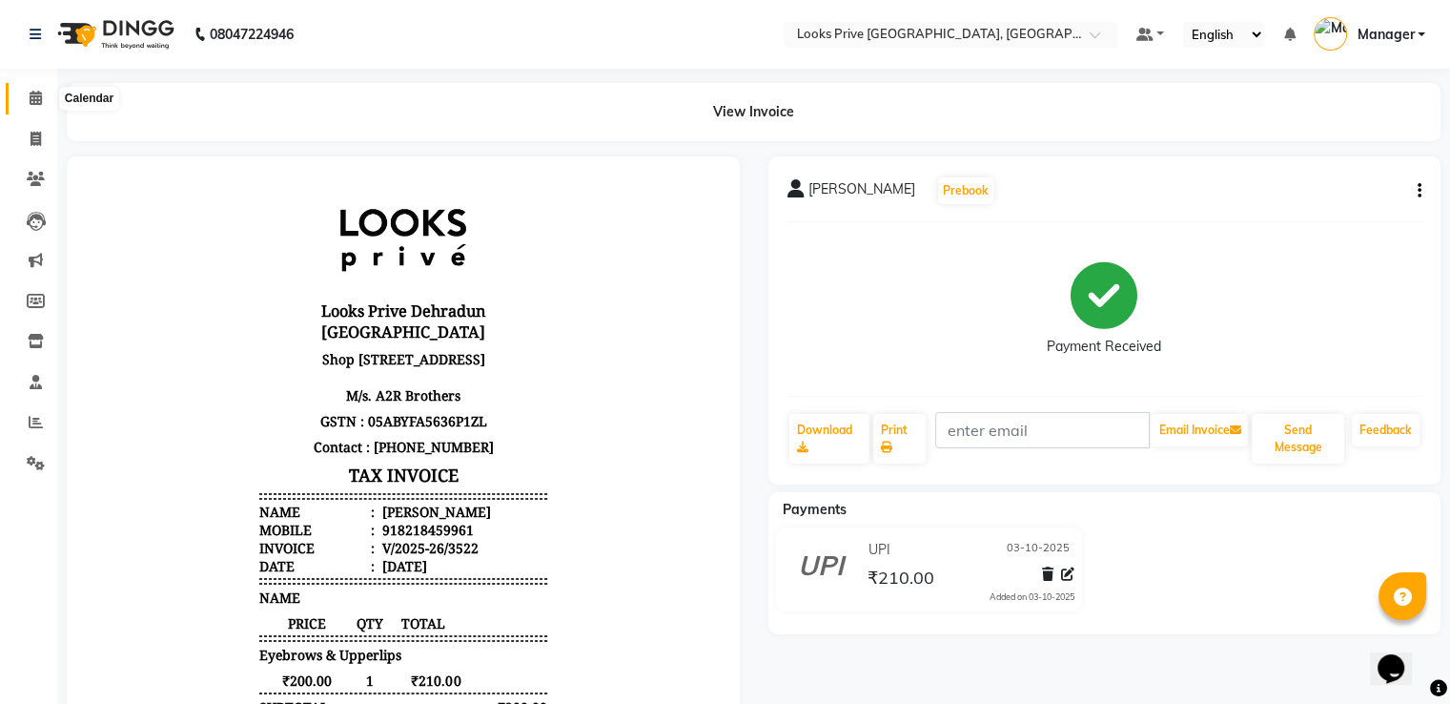
click at [26, 89] on span at bounding box center [35, 99] width 33 height 22
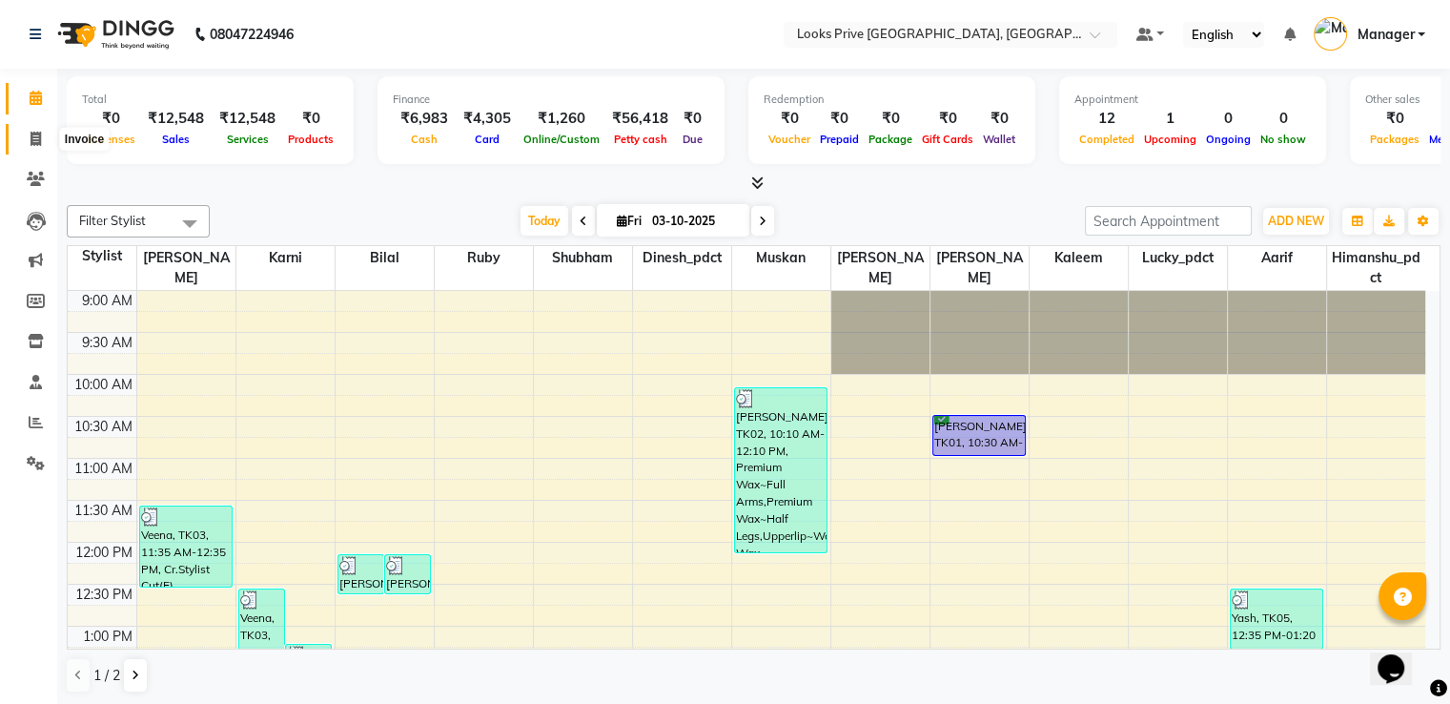
click at [39, 142] on icon at bounding box center [36, 139] width 10 height 14
select select "6205"
select select "service"
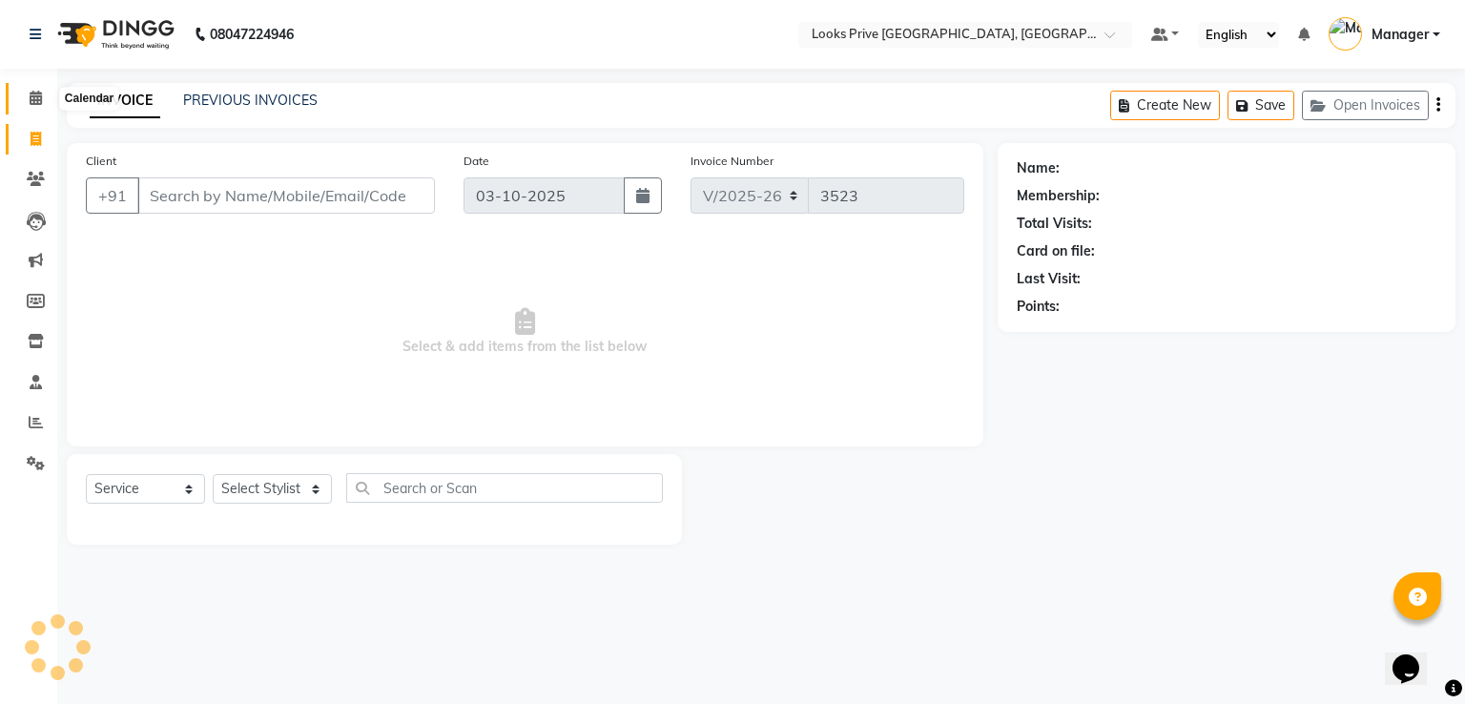
click at [30, 103] on icon at bounding box center [36, 98] width 12 height 14
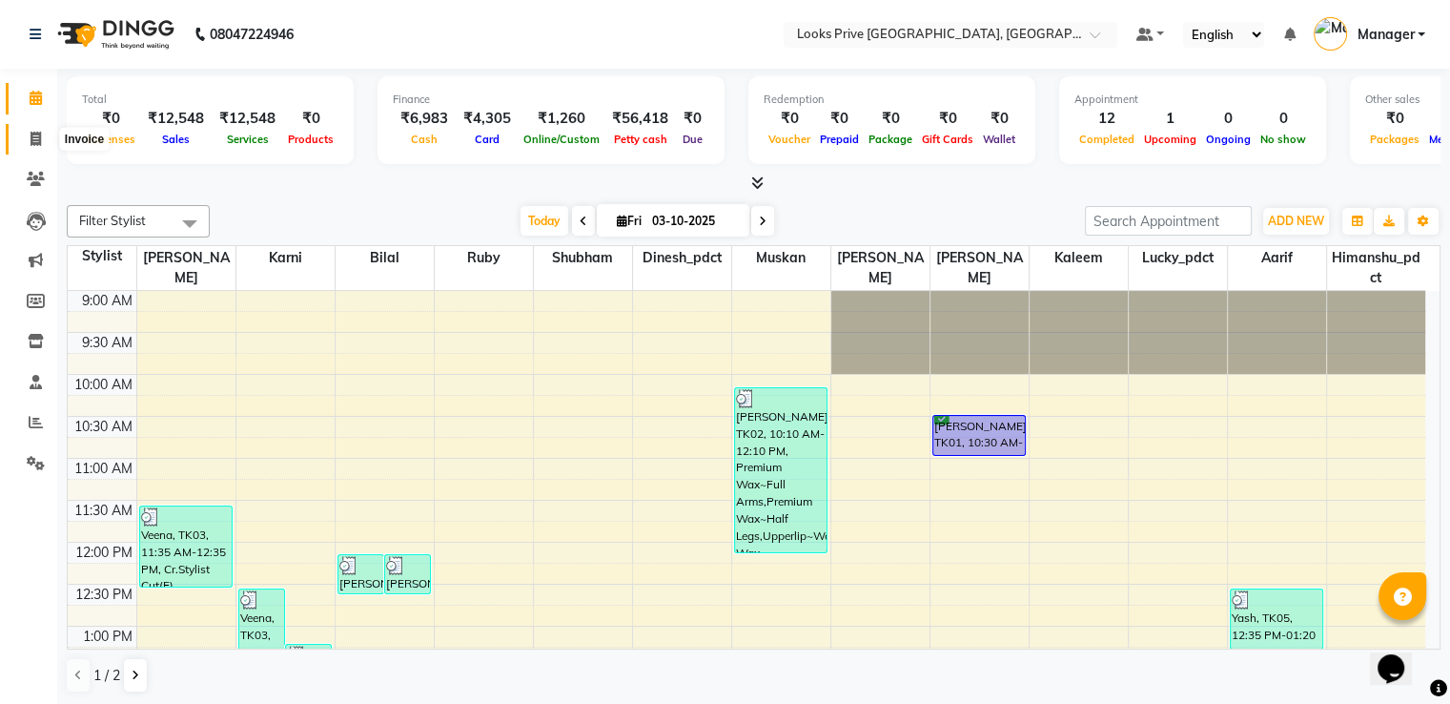
click at [23, 135] on span at bounding box center [35, 140] width 33 height 22
select select "service"
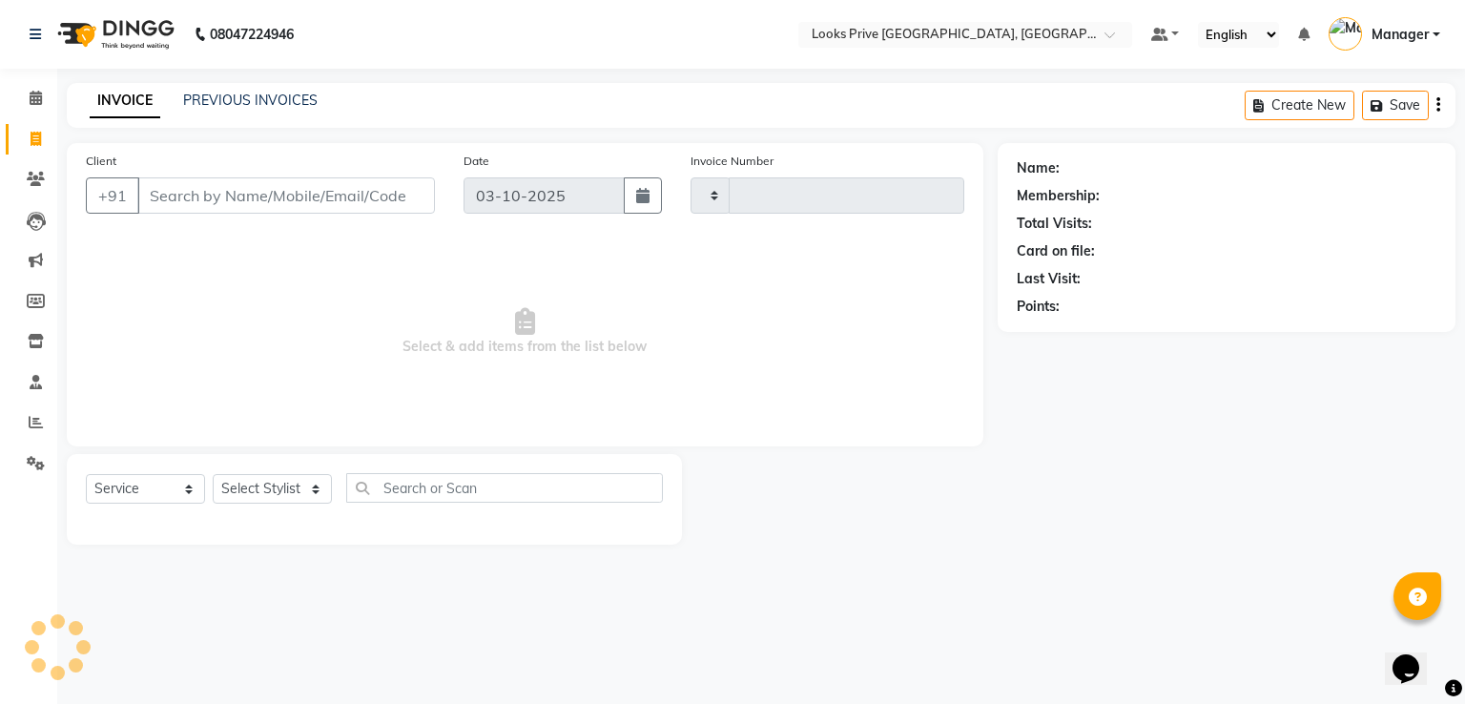
type input "3523"
select select "6205"
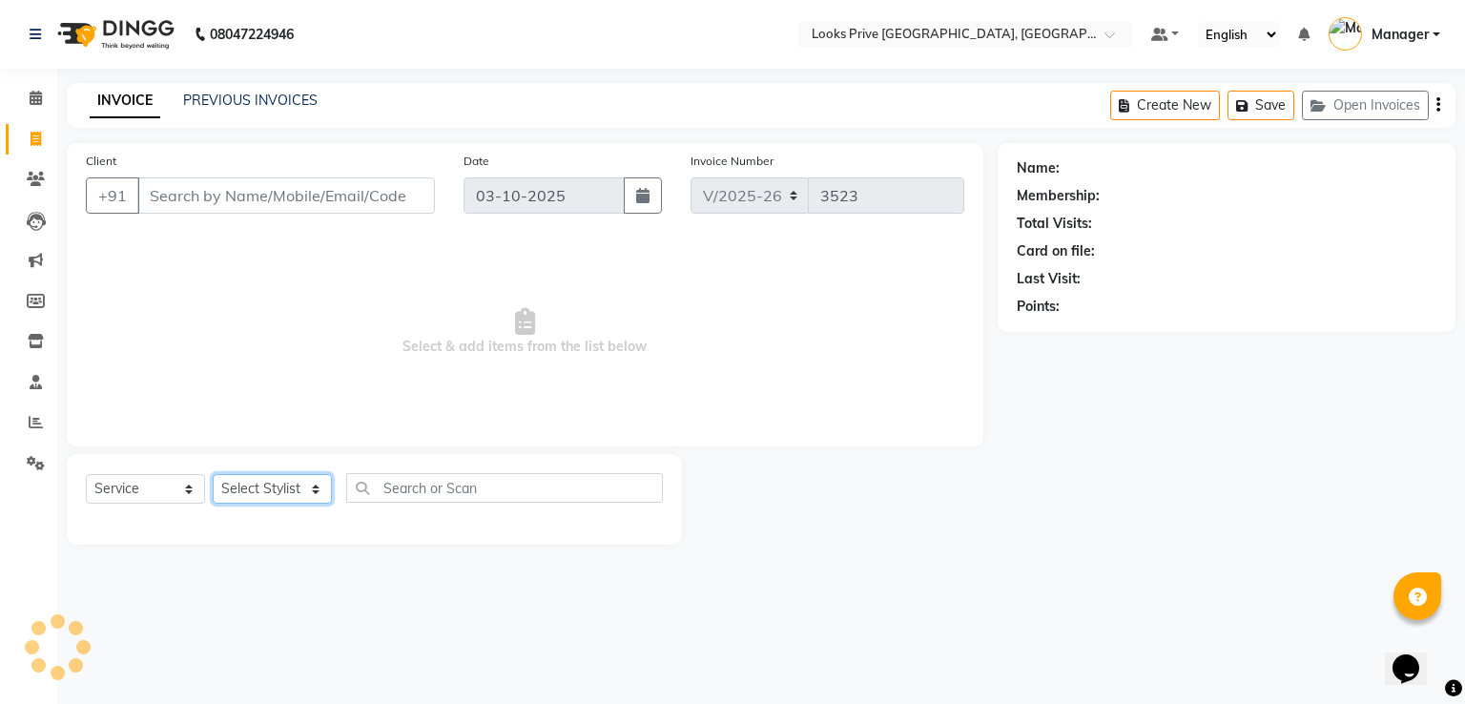
click at [263, 485] on select "Select Stylist" at bounding box center [272, 489] width 119 height 30
select select "47803"
click at [213, 475] on select "Select Stylist A2R_Master [PERSON_NAME] [PERSON_NAME] Dinesh_pdct Himanshu_pdct…" at bounding box center [272, 489] width 119 height 30
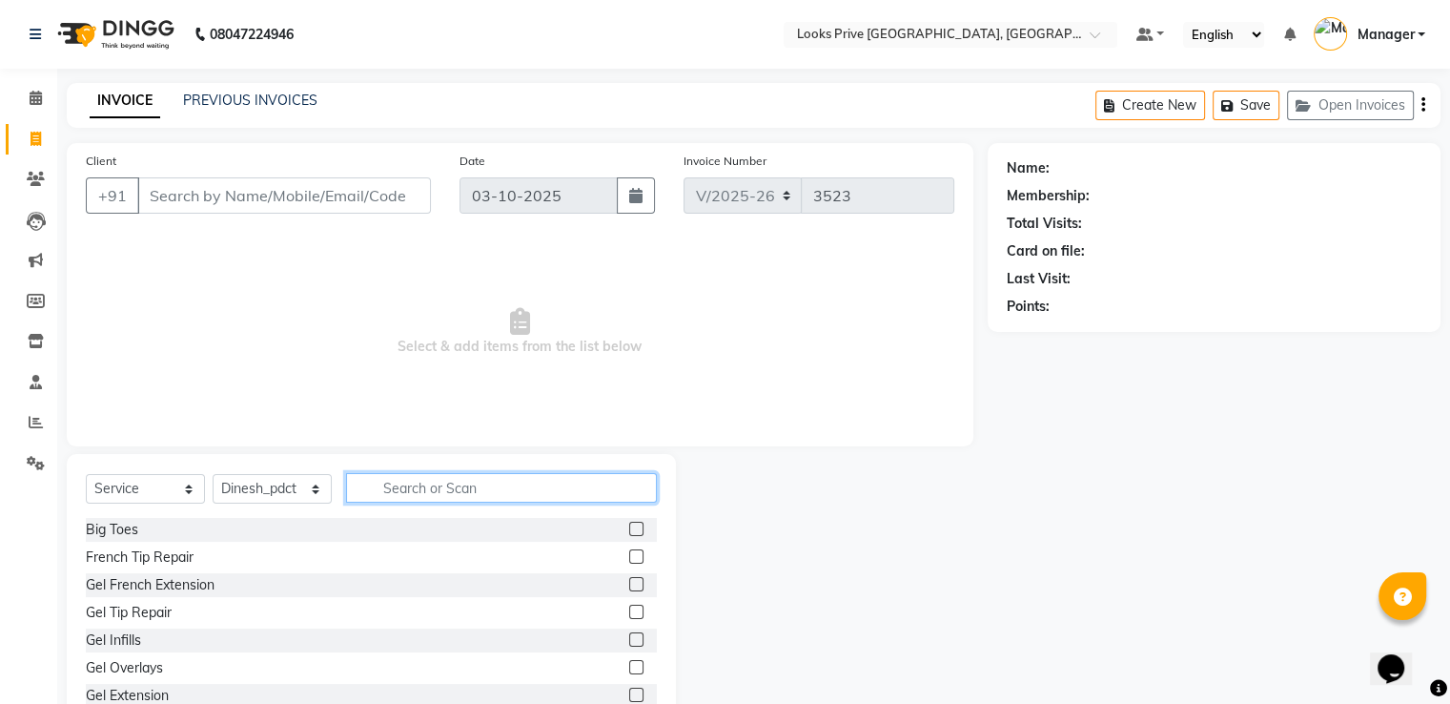
click at [453, 494] on input "text" at bounding box center [501, 488] width 311 height 30
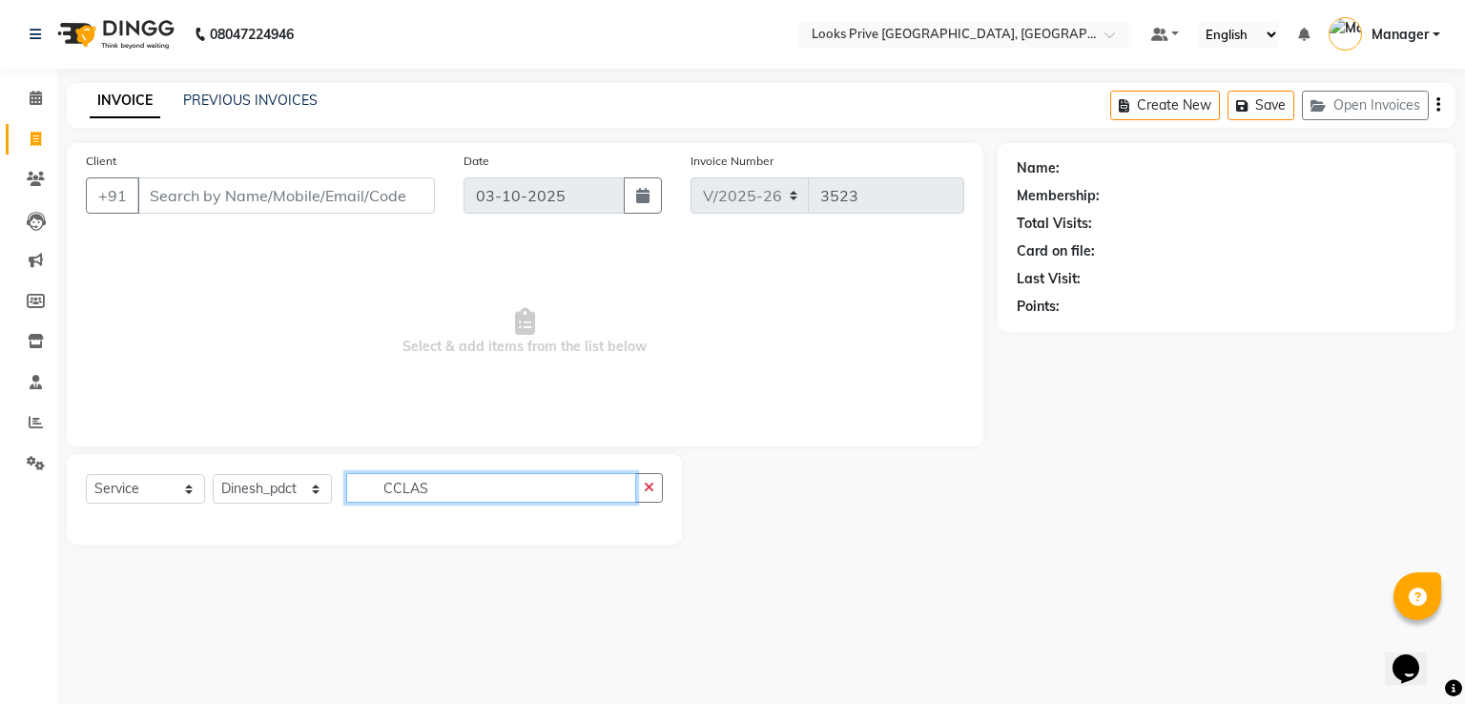
type input "V"
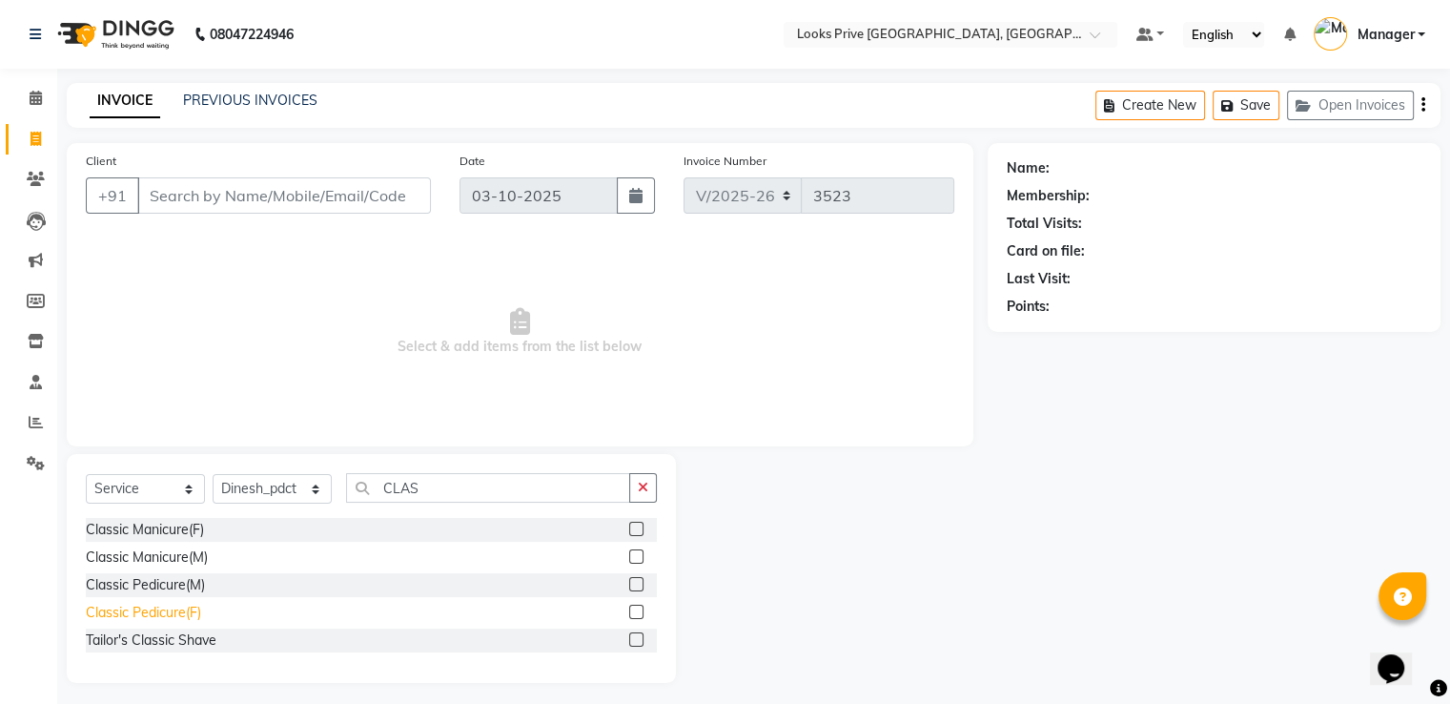
click at [174, 606] on div "Classic Pedicure(F)" at bounding box center [143, 613] width 115 height 20
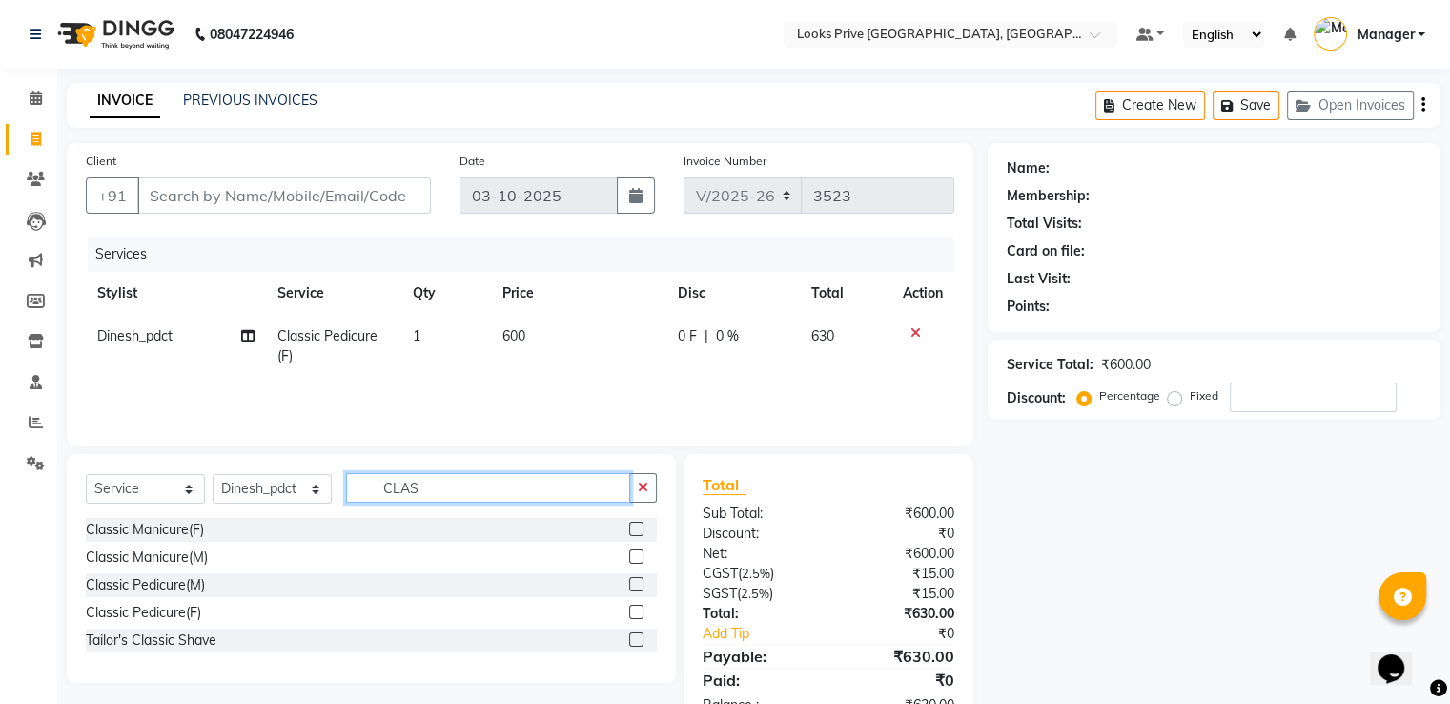
drag, startPoint x: 444, startPoint y: 482, endPoint x: 0, endPoint y: 433, distance: 447.0
click at [37, 435] on app-home "08047224946 Select Location × Looks Prive [GEOGRAPHIC_DATA], [GEOGRAPHIC_DATA] …" at bounding box center [725, 381] width 1450 height 763
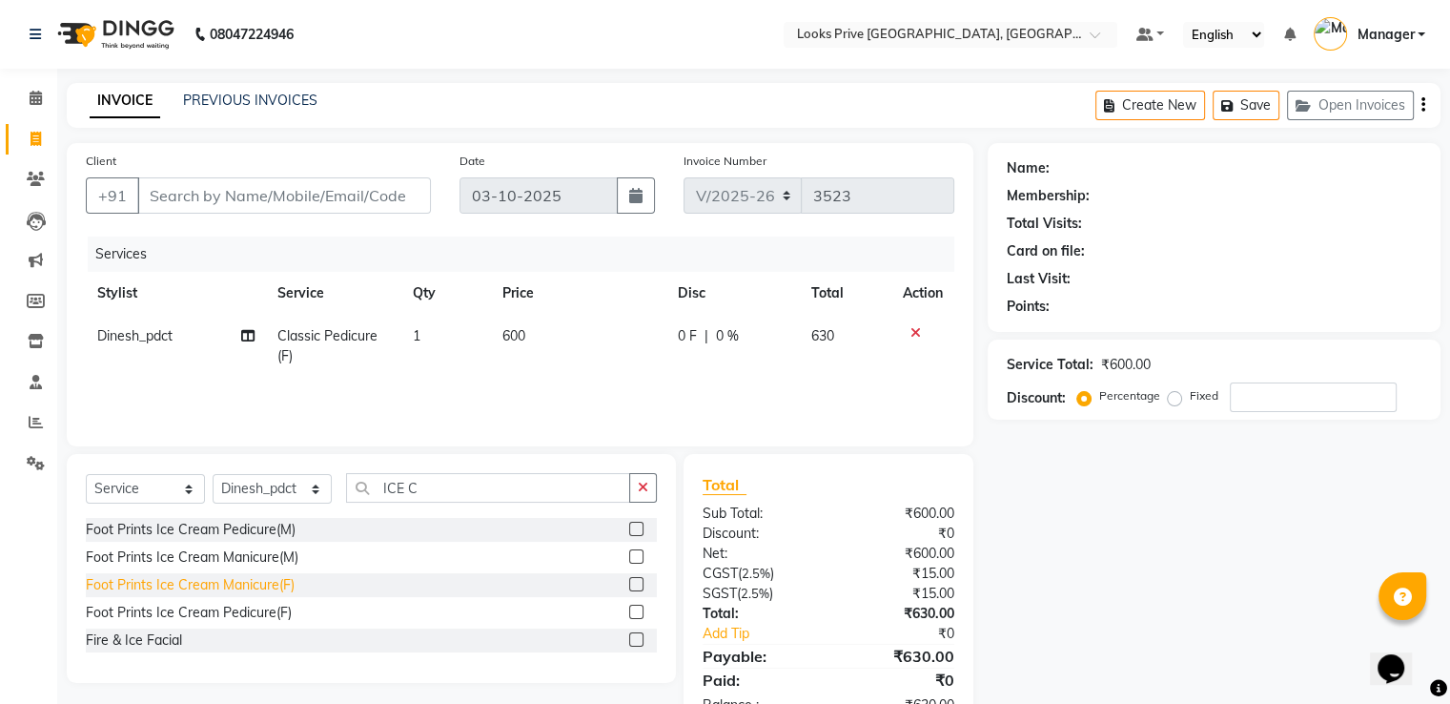
click at [240, 589] on div "Foot Prints Ice Cream Manicure(F)" at bounding box center [190, 585] width 209 height 20
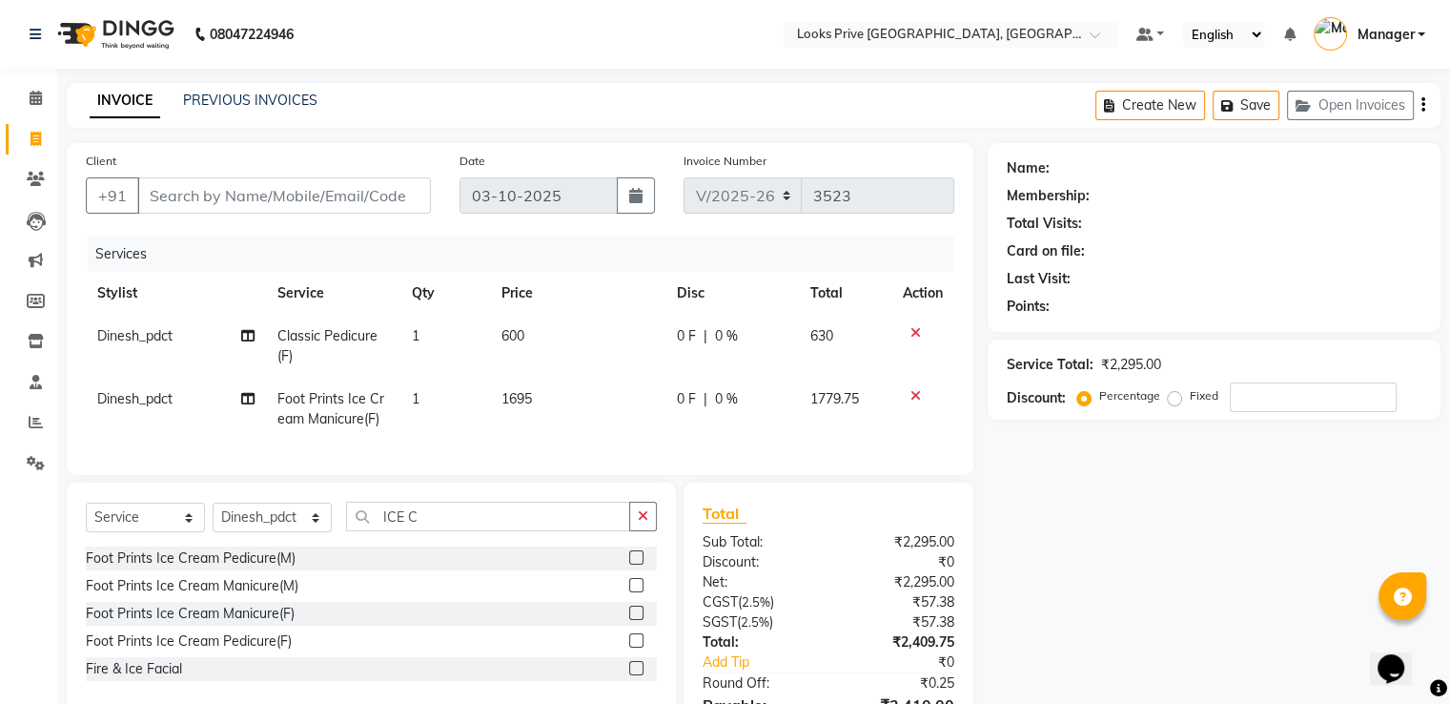
click at [154, 396] on span "Dinesh_pdct" at bounding box center [134, 398] width 75 height 17
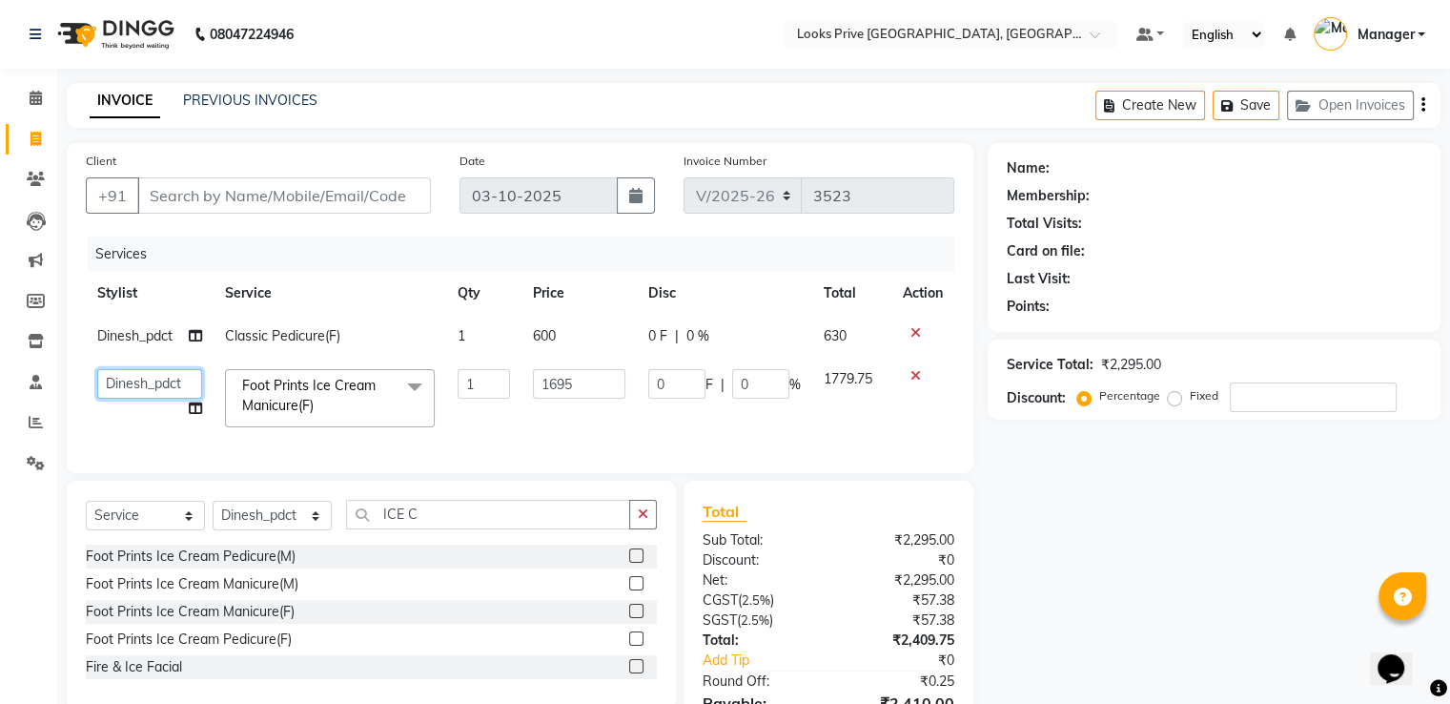
click at [154, 396] on select "A2R_Master [PERSON_NAME] [PERSON_NAME] Dinesh_pdct Himanshu_pdct [PERSON_NAME] …" at bounding box center [149, 384] width 105 height 30
drag, startPoint x: 439, startPoint y: 525, endPoint x: 207, endPoint y: 470, distance: 238.2
click at [206, 470] on div "Client +91 Date [DATE] Invoice Number V/2025 V/[PHONE_NUMBER] Services Stylist …" at bounding box center [519, 462] width 935 height 638
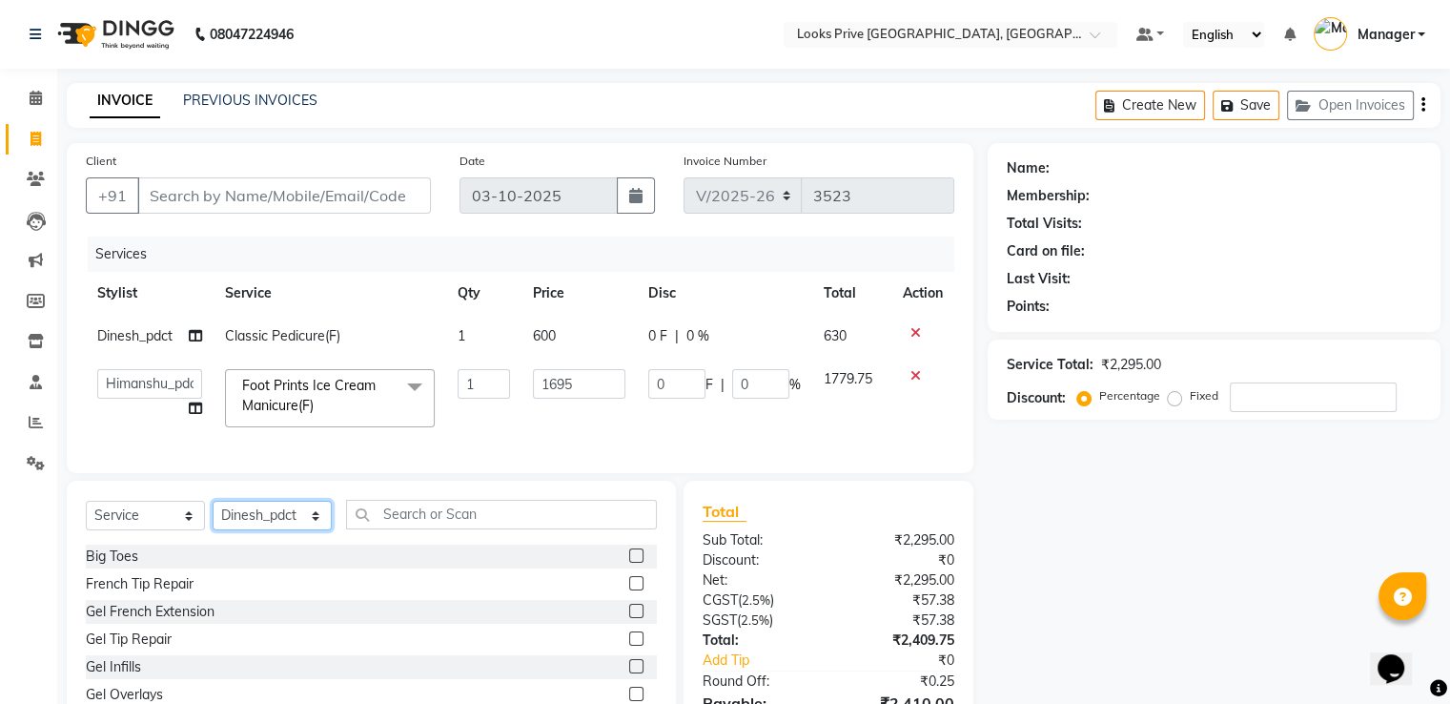
click at [279, 522] on select "Select Stylist A2R_Master [PERSON_NAME] [PERSON_NAME] Dinesh_pdct Himanshu_pdct…" at bounding box center [272, 516] width 119 height 30
click at [213, 516] on select "Select Stylist A2R_Master [PERSON_NAME] [PERSON_NAME] Dinesh_pdct Himanshu_pdct…" at bounding box center [272, 516] width 119 height 30
click at [408, 527] on input "text" at bounding box center [501, 515] width 311 height 30
click at [152, 594] on div "Stylist Cut(M)" at bounding box center [127, 584] width 82 height 20
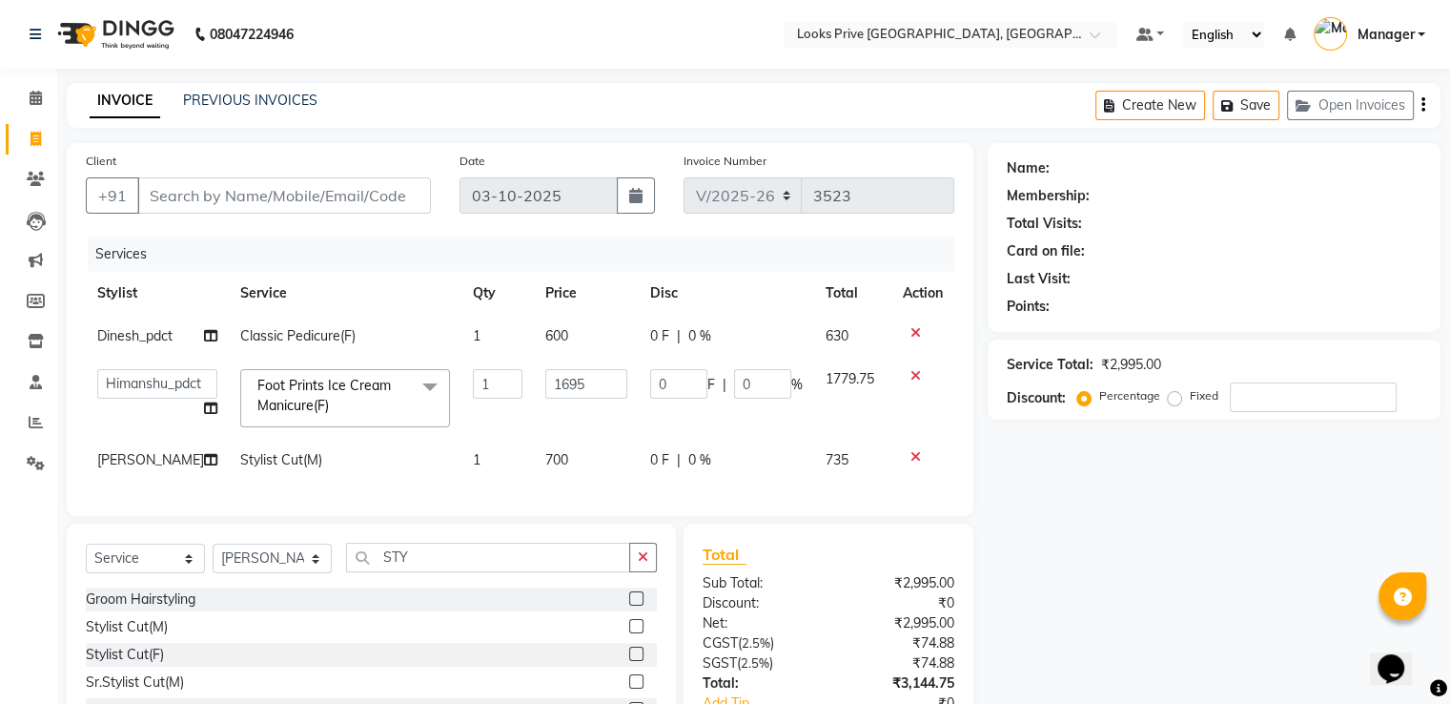
click at [574, 455] on td "700" at bounding box center [586, 460] width 105 height 43
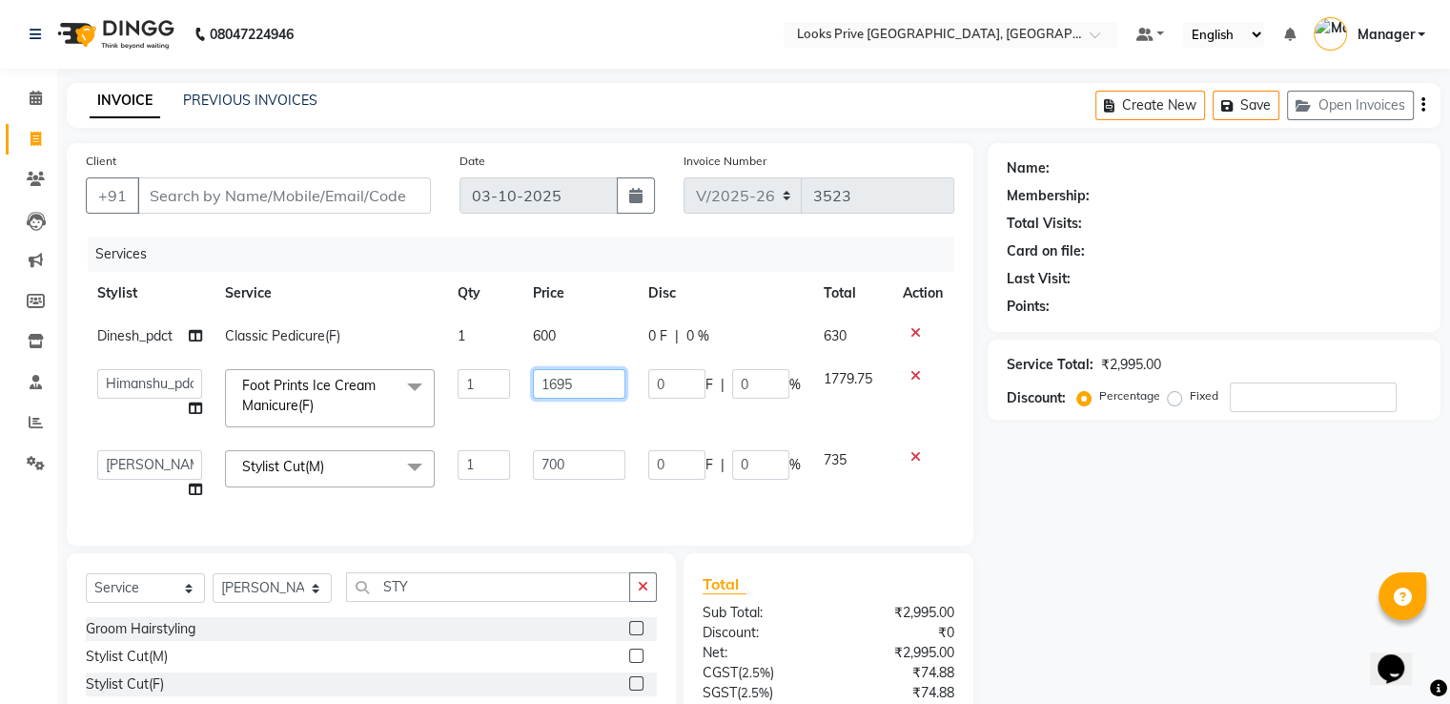
drag, startPoint x: 590, startPoint y: 386, endPoint x: 339, endPoint y: 390, distance: 250.8
click at [358, 396] on tr "A2R_Master [PERSON_NAME] [PERSON_NAME] Dinesh_pdct Himanshu_pdct [PERSON_NAME] …" at bounding box center [520, 398] width 869 height 81
click at [574, 337] on td "600" at bounding box center [579, 336] width 115 height 43
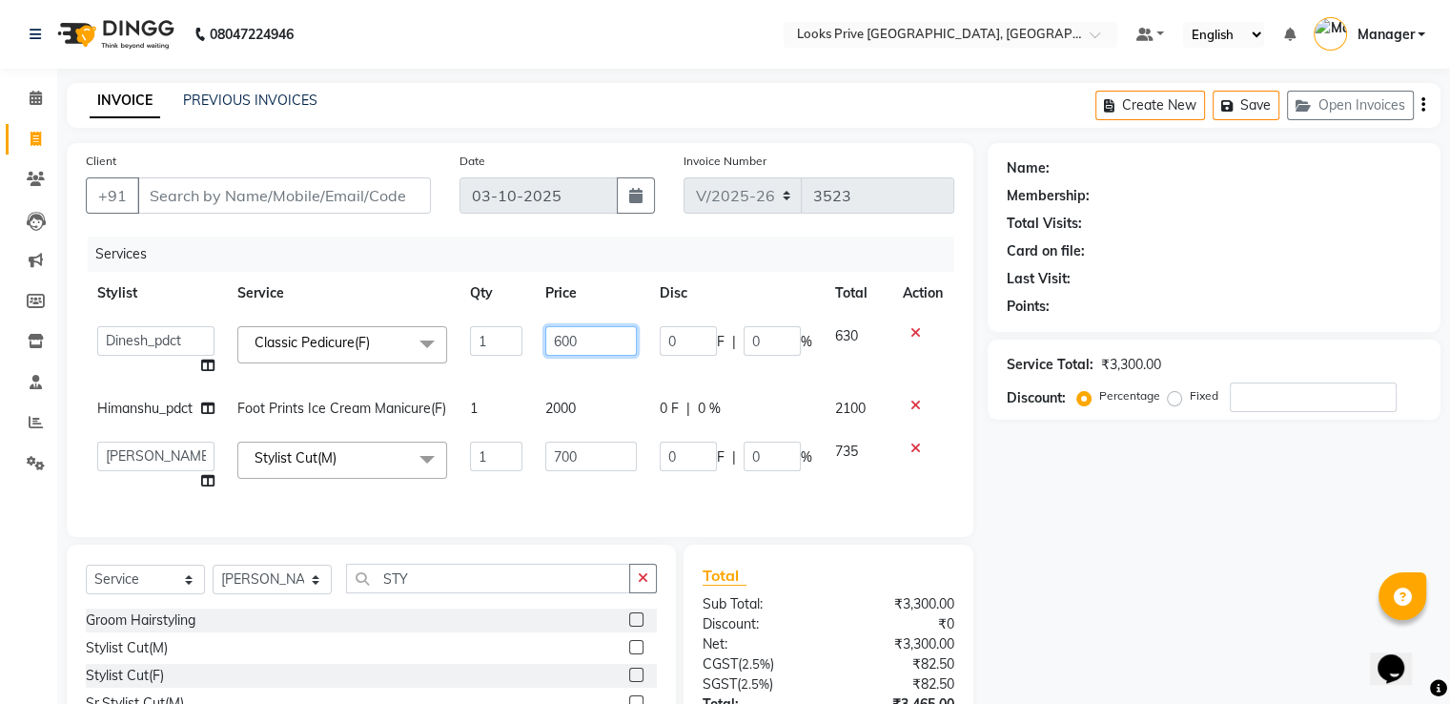
drag, startPoint x: 533, startPoint y: 336, endPoint x: 442, endPoint y: 312, distance: 93.7
click at [458, 321] on tr "A2R_Master [PERSON_NAME] [PERSON_NAME] Dinesh_pdct Himanshu_pdct [PERSON_NAME] …" at bounding box center [520, 351] width 869 height 72
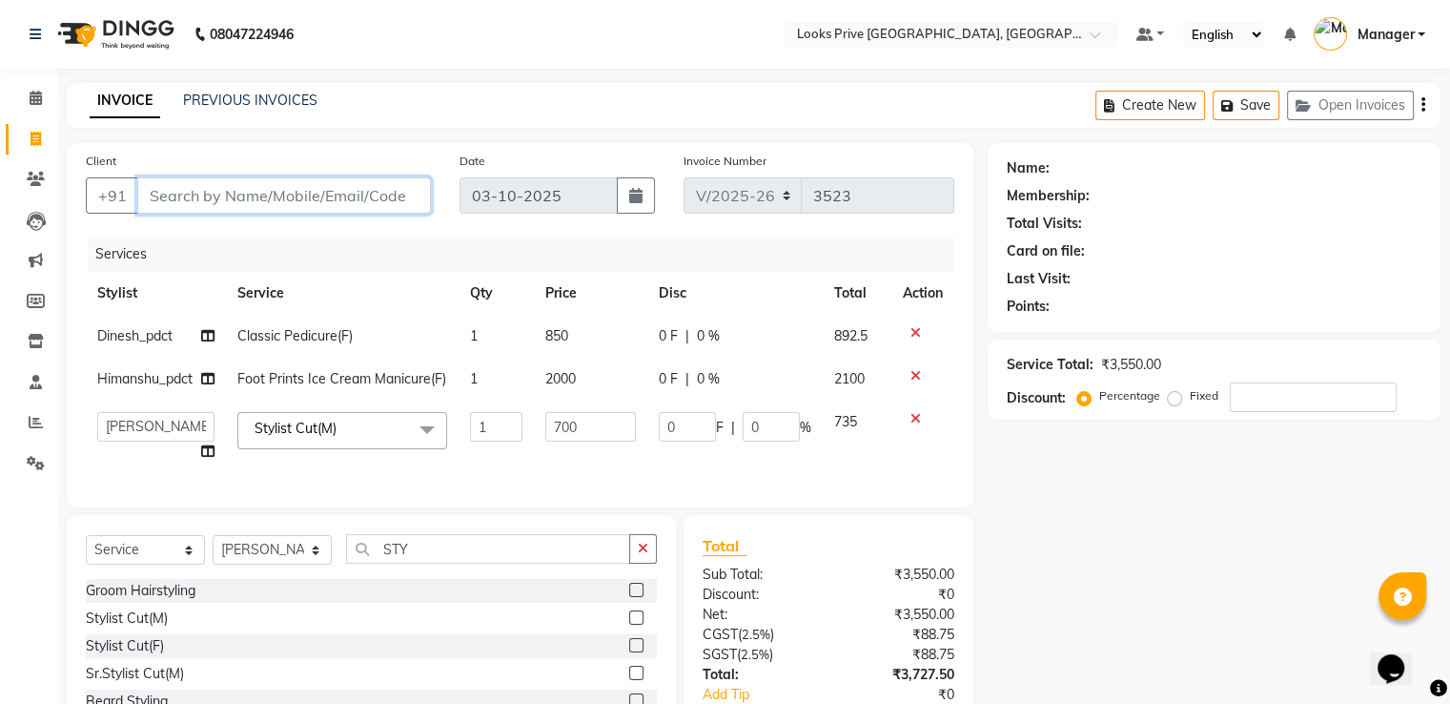
click at [392, 201] on input "Client" at bounding box center [284, 195] width 294 height 36
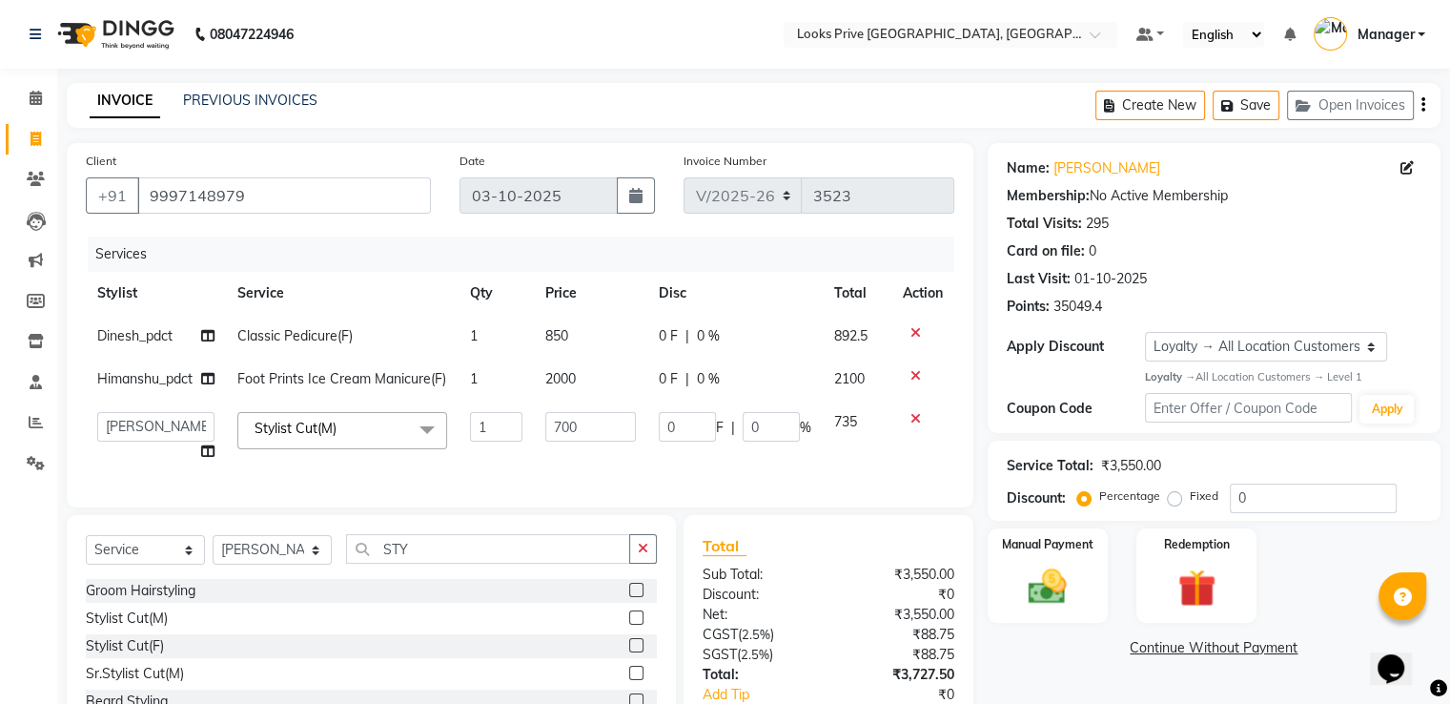
drag, startPoint x: 426, startPoint y: 129, endPoint x: 408, endPoint y: 114, distance: 23.1
click at [415, 119] on main "INVOICE PREVIOUS INVOICES Create New Save Open Invoices Client [PHONE_NUMBER] D…" at bounding box center [753, 463] width 1393 height 761
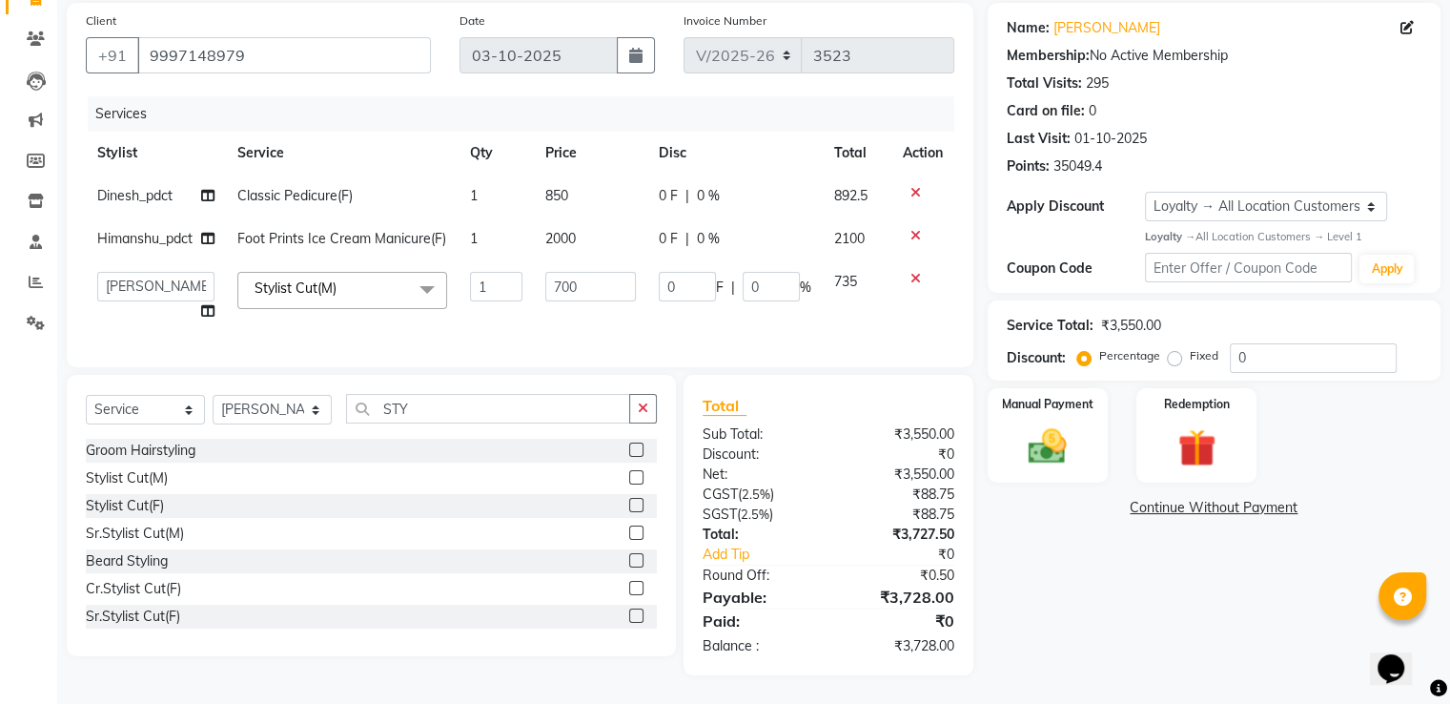
click at [488, 318] on div "Services Stylist Service Qty Price Disc Total Action Dinesh_pdct Classic Pedicu…" at bounding box center [520, 222] width 869 height 252
click at [1060, 441] on img at bounding box center [1047, 446] width 64 height 46
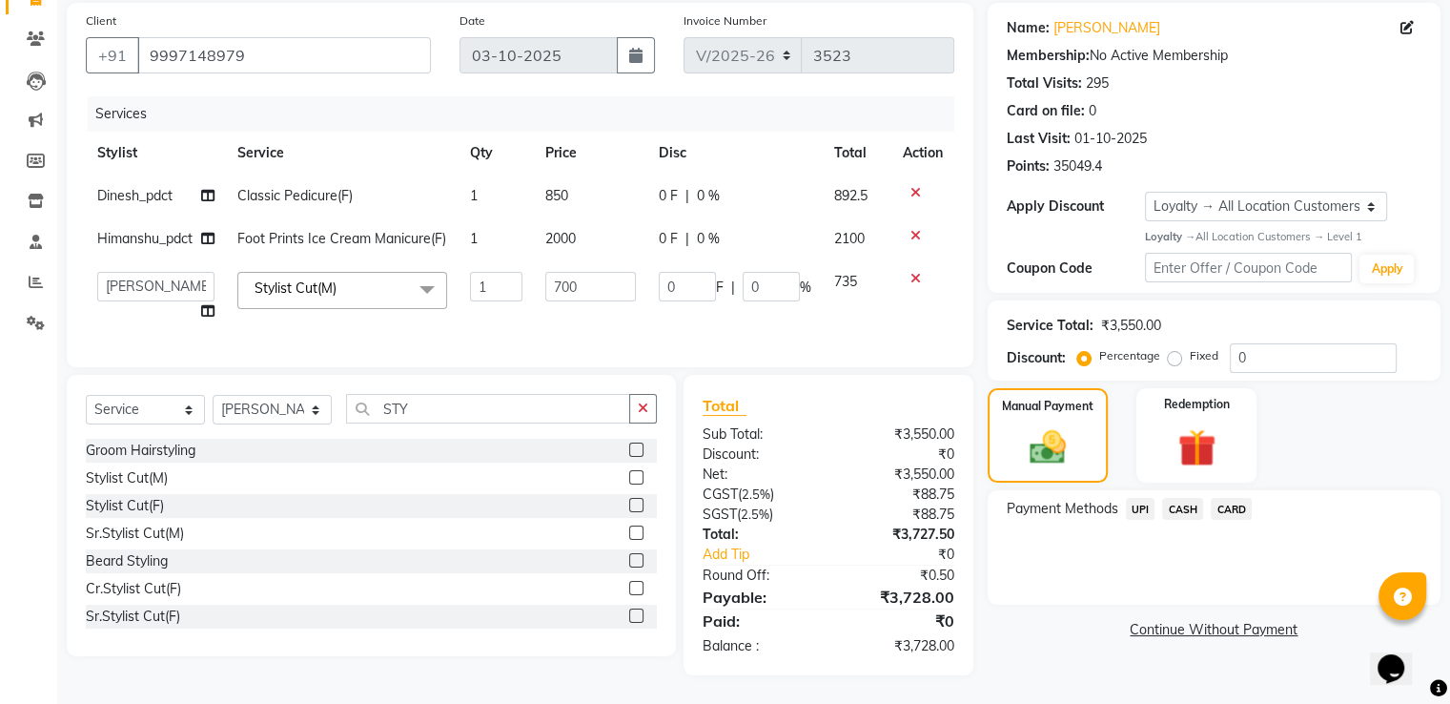
click at [1147, 498] on span "UPI" at bounding box center [1141, 509] width 30 height 22
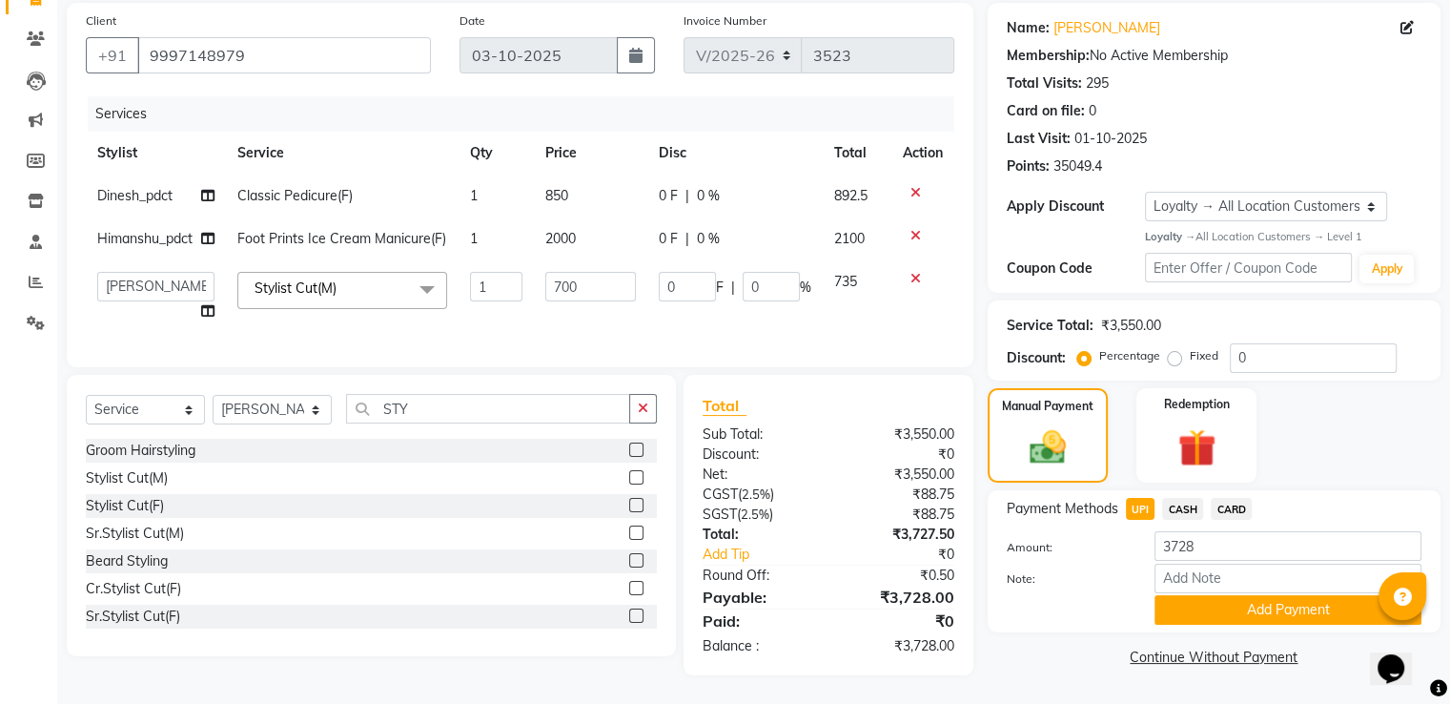
click at [1228, 501] on span "CARD" at bounding box center [1231, 509] width 41 height 22
click at [1189, 595] on button "Add Payment" at bounding box center [1288, 610] width 267 height 30
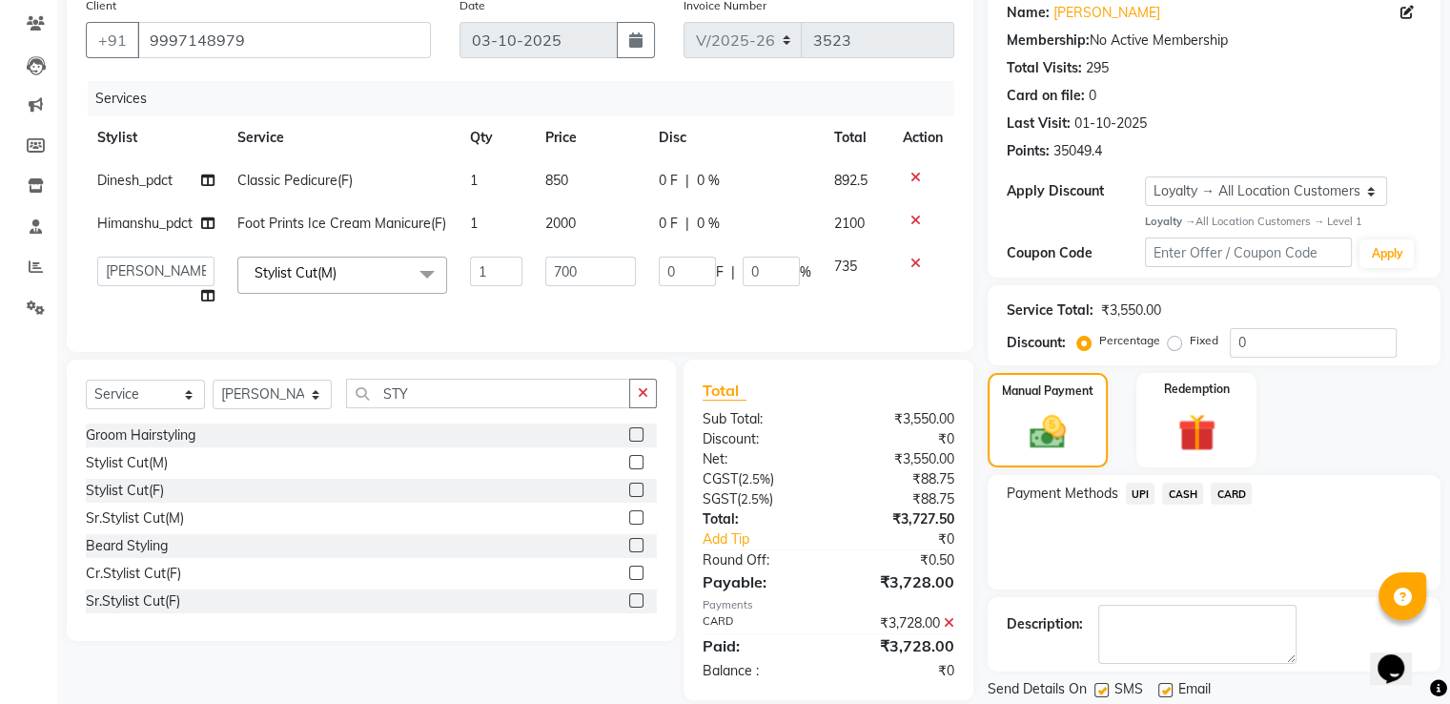
scroll to position [291, 0]
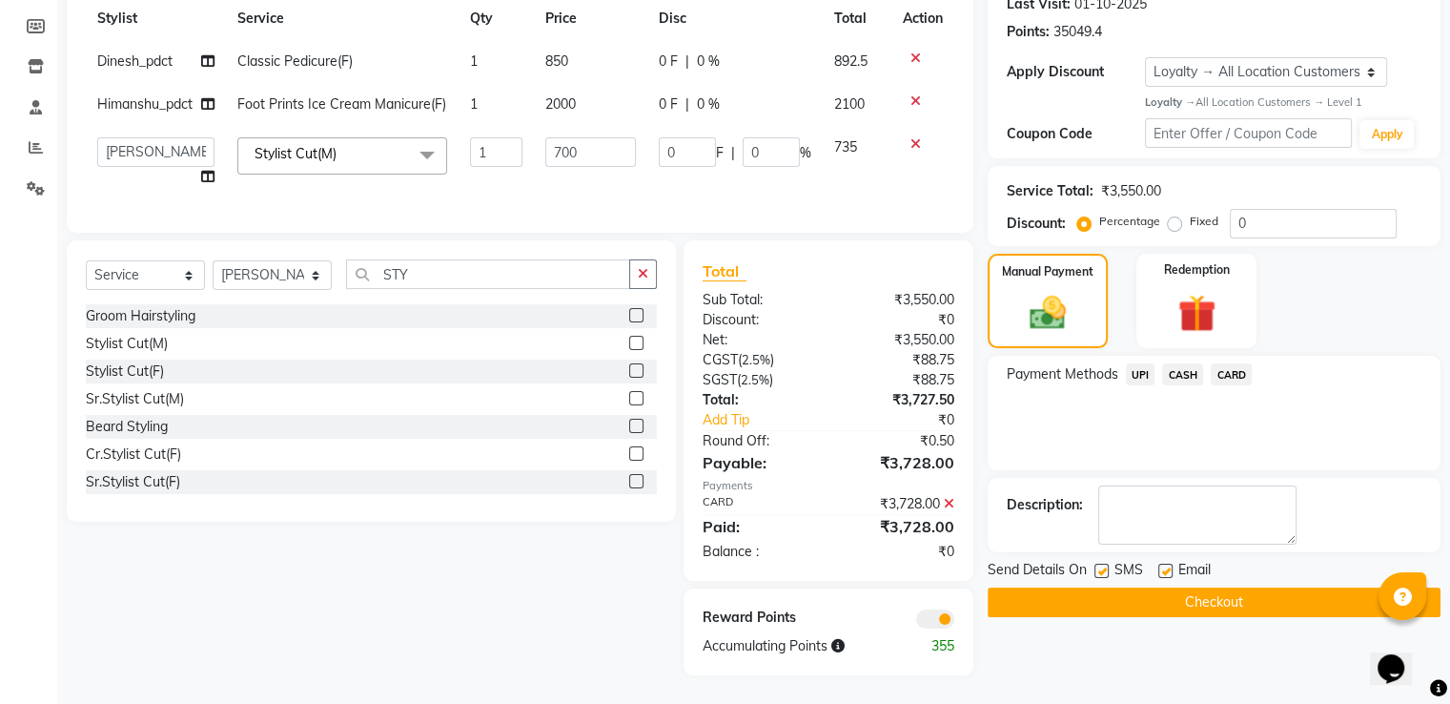
drag, startPoint x: 1031, startPoint y: 589, endPoint x: 440, endPoint y: 476, distance: 602.0
click at [1031, 588] on button "Checkout" at bounding box center [1214, 602] width 453 height 30
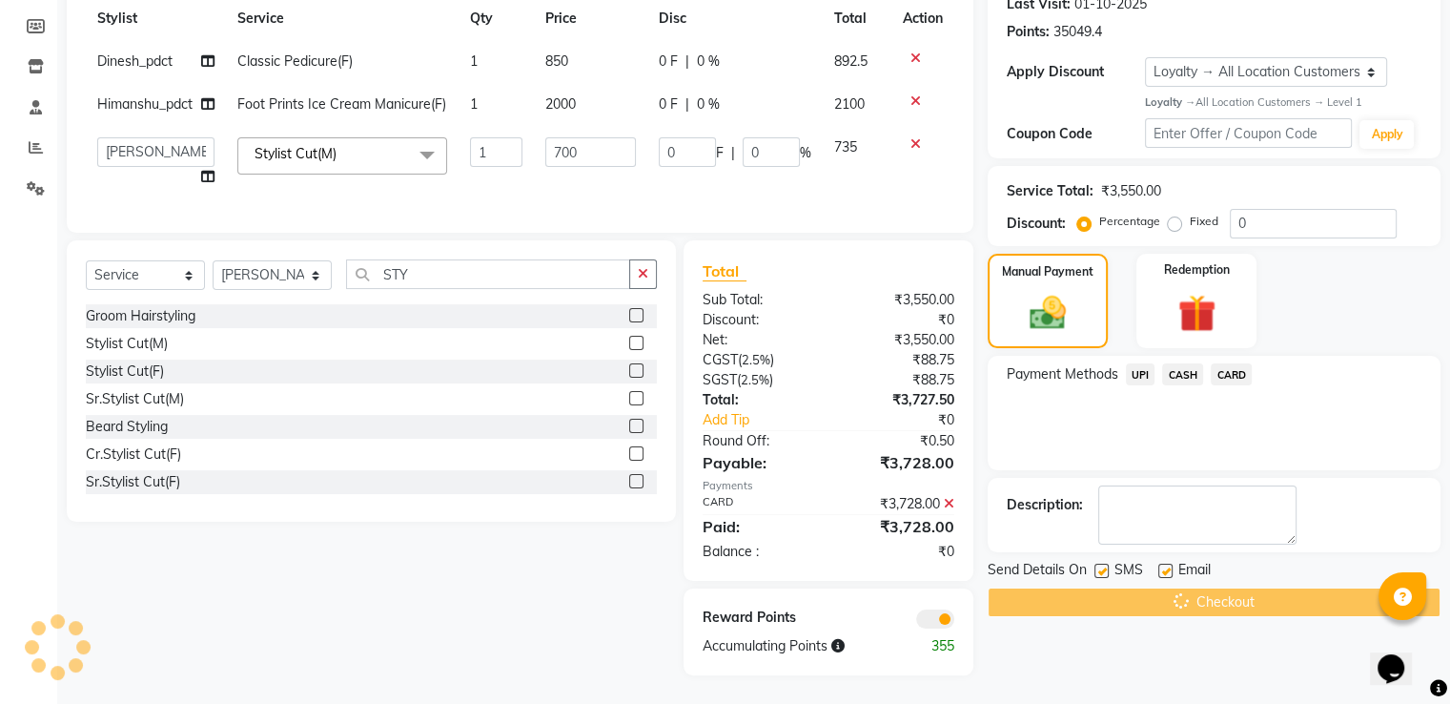
scroll to position [100, 0]
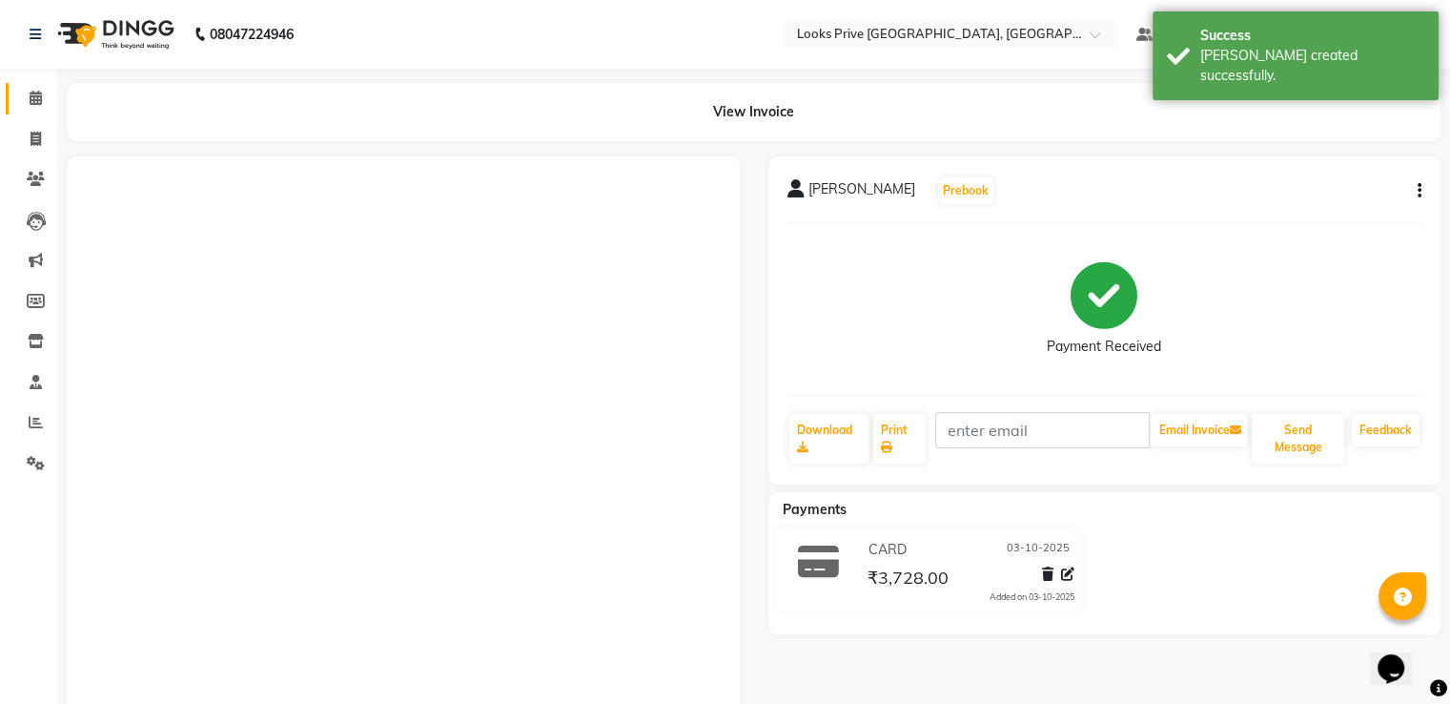
click at [34, 85] on link "Calendar" at bounding box center [29, 98] width 46 height 31
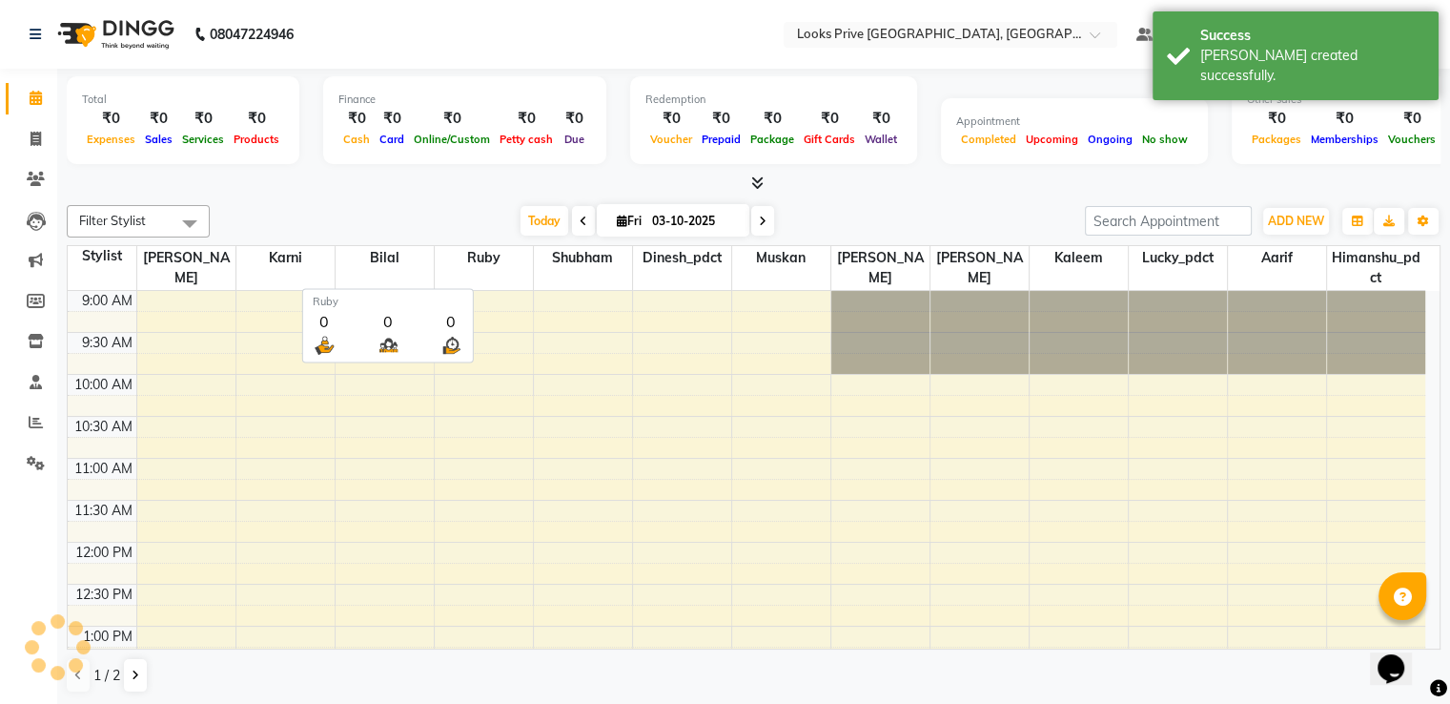
scroll to position [500, 0]
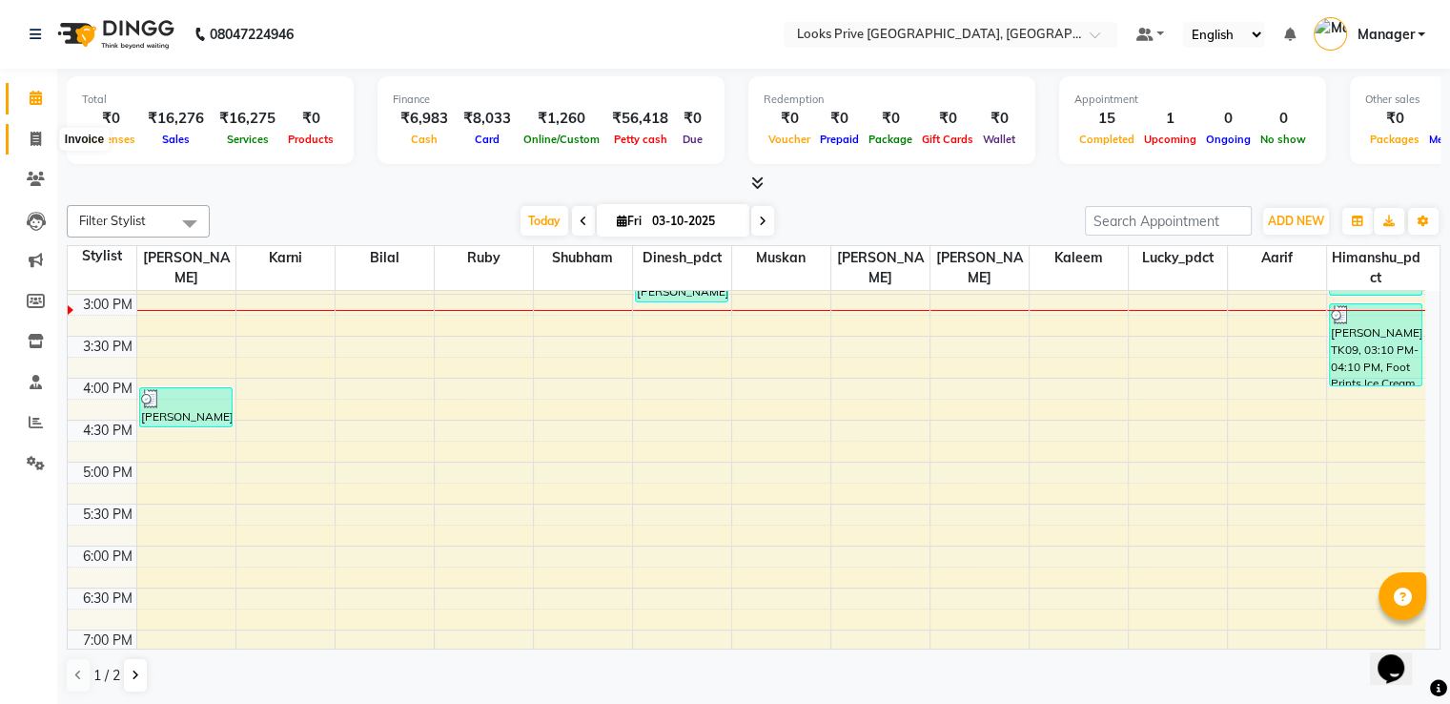
click at [38, 142] on icon at bounding box center [36, 139] width 10 height 14
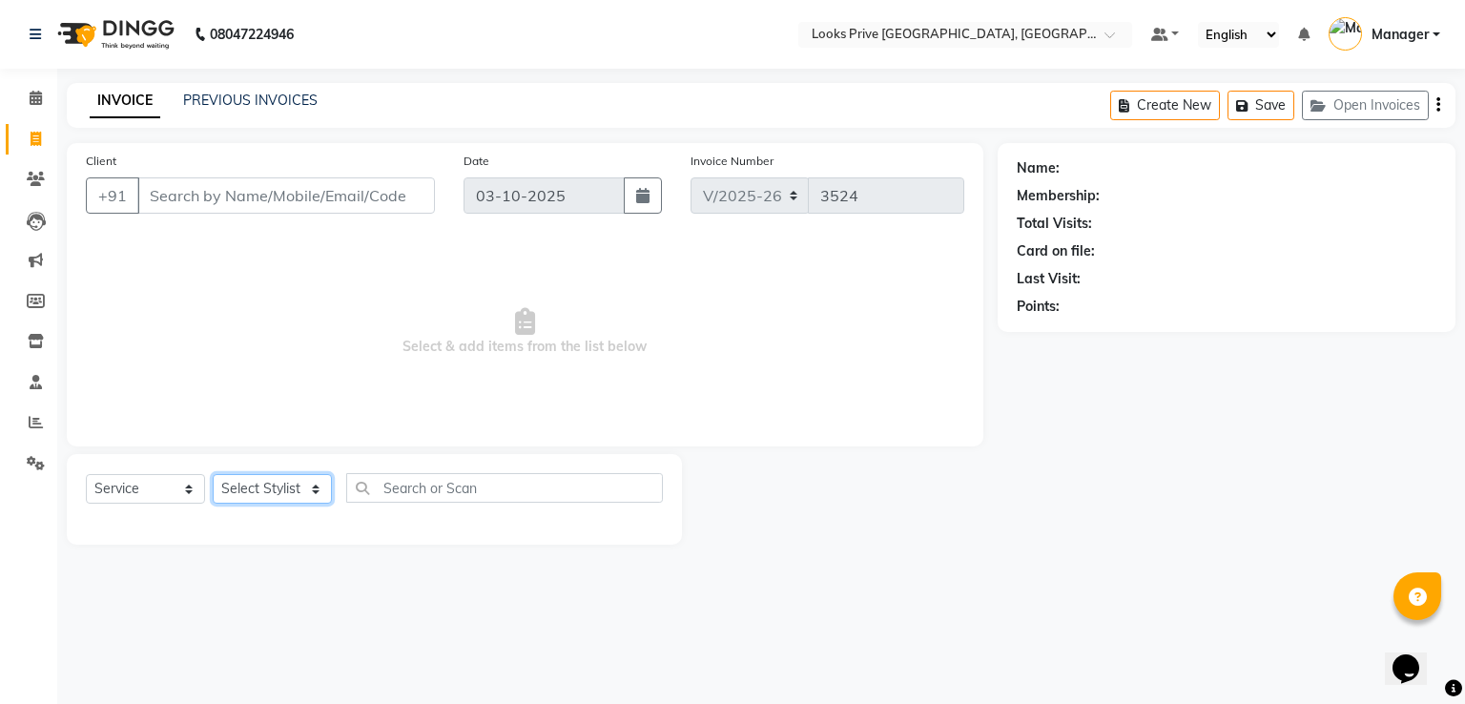
click at [267, 488] on select "Select Stylist" at bounding box center [272, 489] width 119 height 30
click at [213, 475] on select "Select Stylist A2R_Master [PERSON_NAME] [PERSON_NAME] Dinesh_pdct Himanshu_pdct…" at bounding box center [272, 489] width 119 height 30
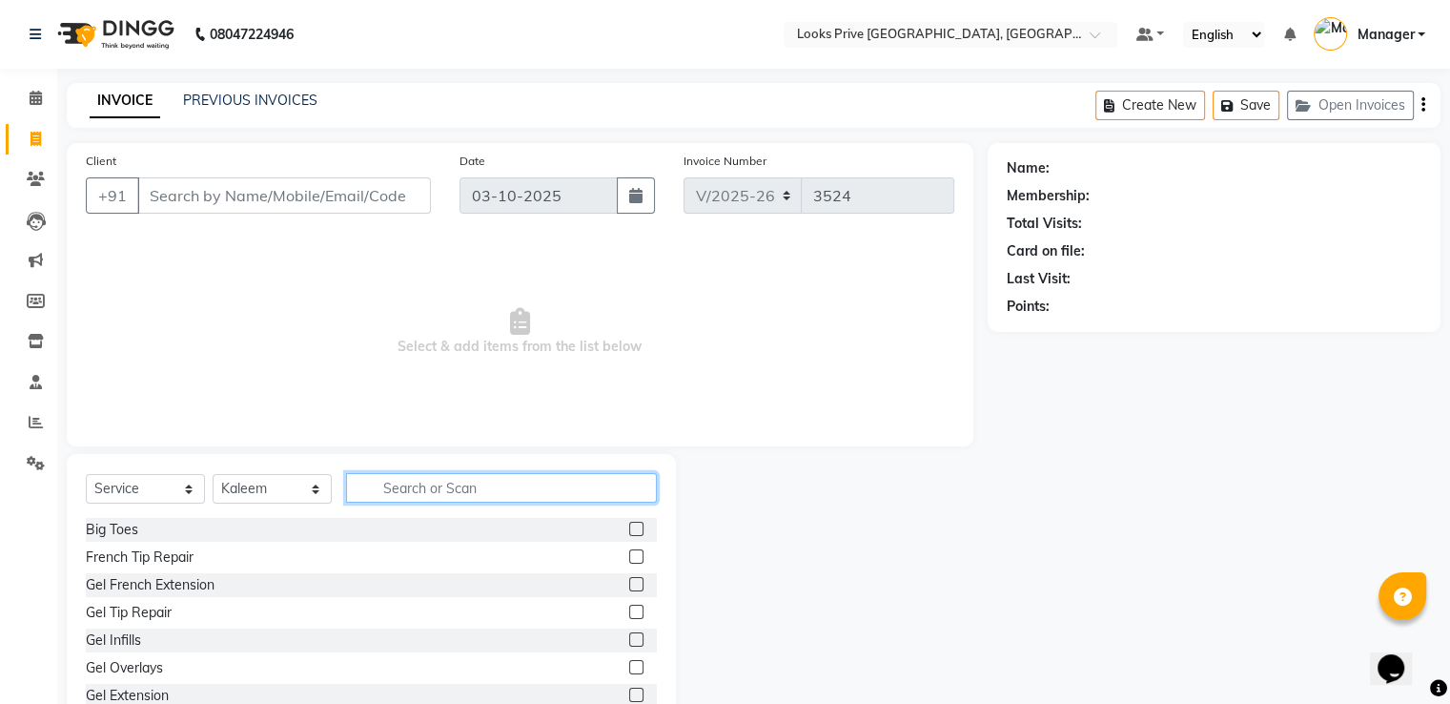
click at [395, 499] on input "text" at bounding box center [501, 488] width 311 height 30
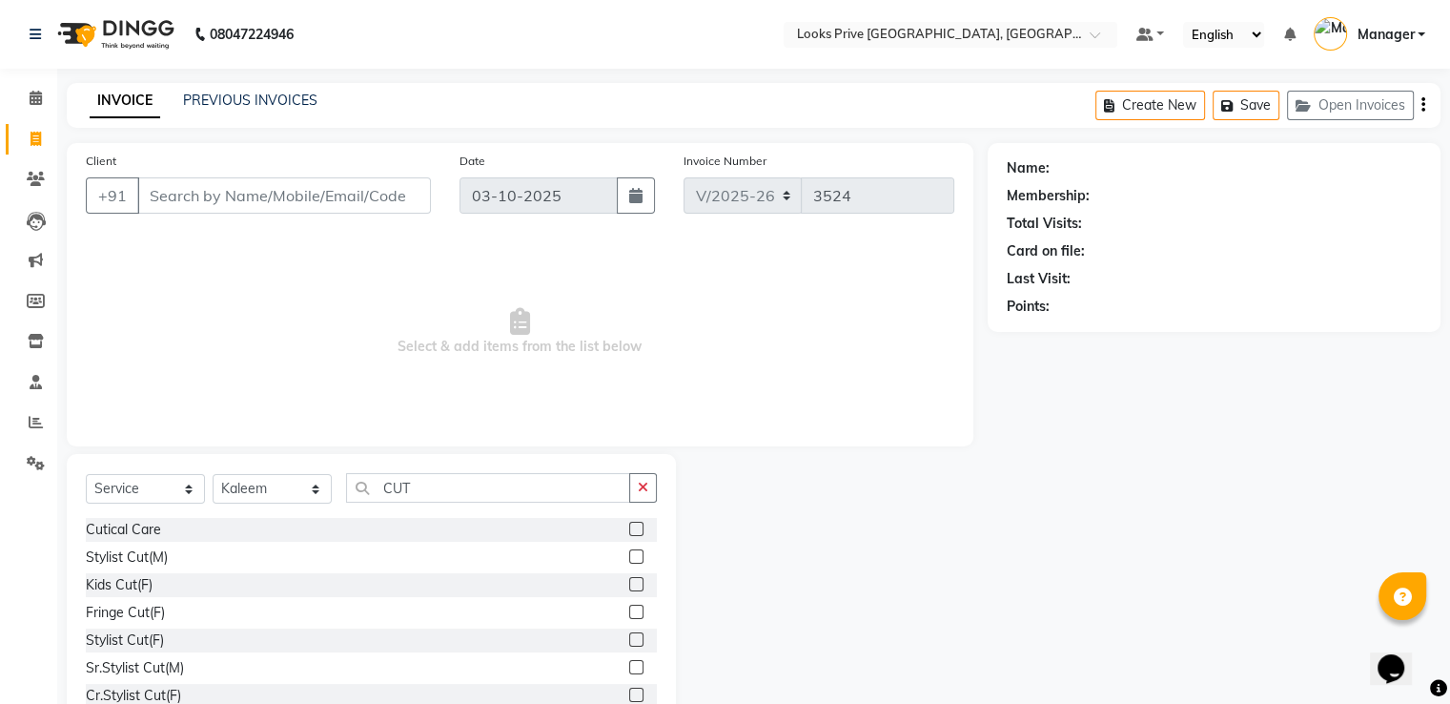
drag, startPoint x: 621, startPoint y: 557, endPoint x: 554, endPoint y: 521, distance: 75.9
click at [629, 557] on label at bounding box center [636, 556] width 14 height 14
click at [629, 557] on input "checkbox" at bounding box center [635, 557] width 12 height 12
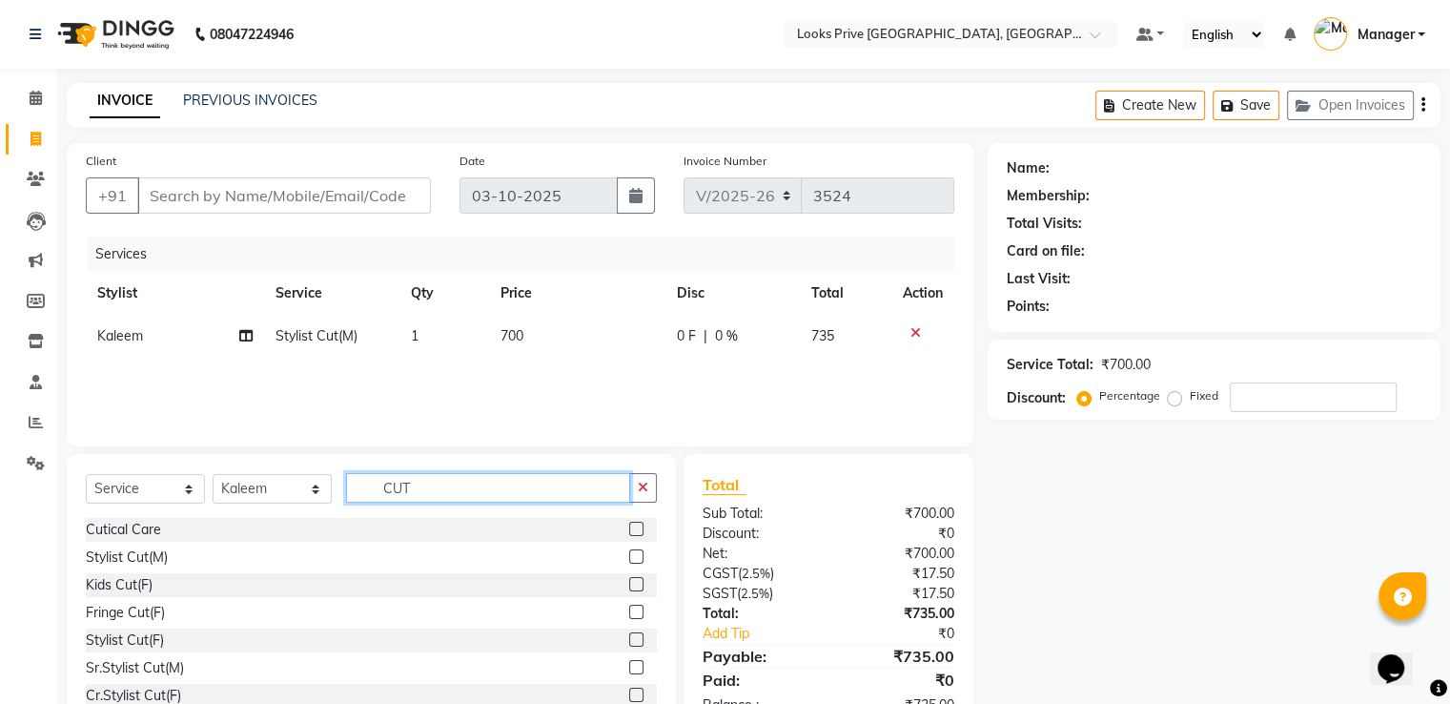
drag, startPoint x: 488, startPoint y: 489, endPoint x: 359, endPoint y: 494, distance: 129.8
click at [359, 494] on input "CUT" at bounding box center [488, 488] width 284 height 30
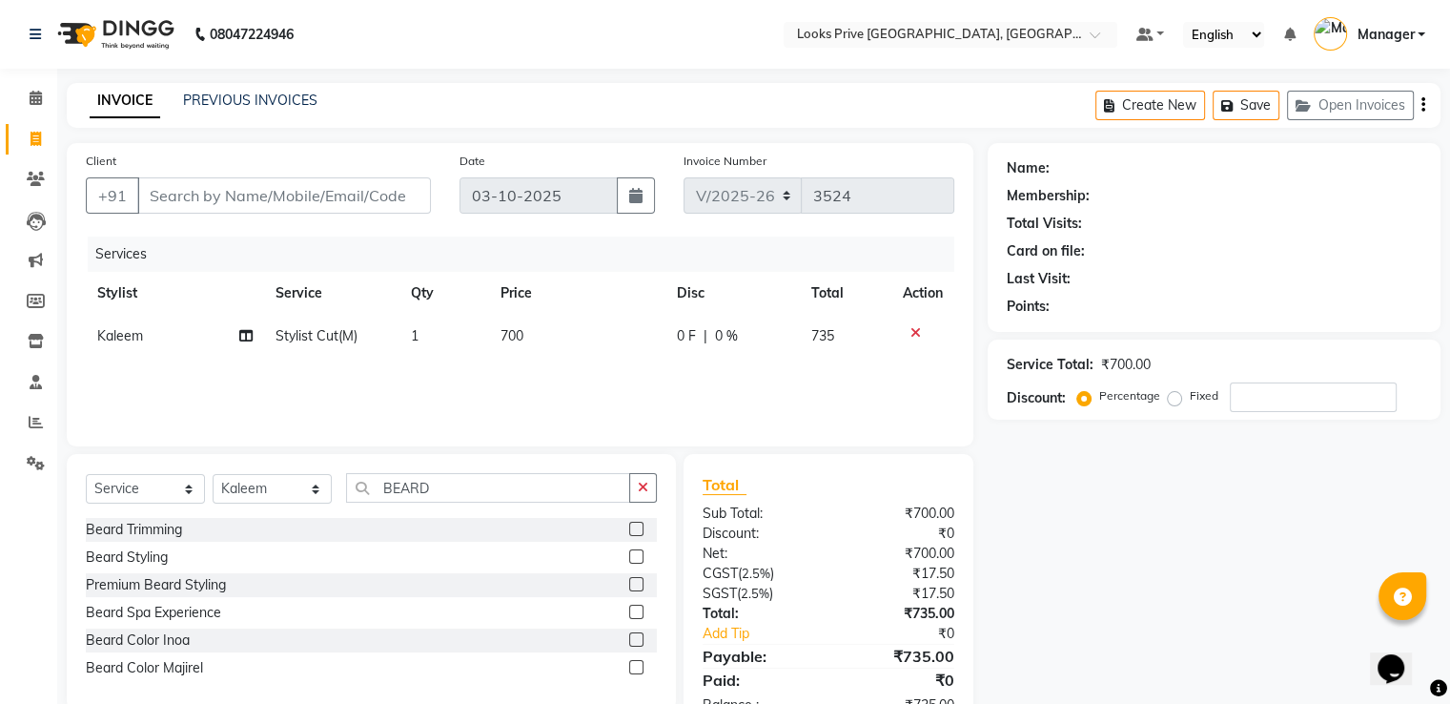
click at [629, 531] on label at bounding box center [636, 529] width 14 height 14
click at [629, 531] on input "checkbox" at bounding box center [635, 529] width 12 height 12
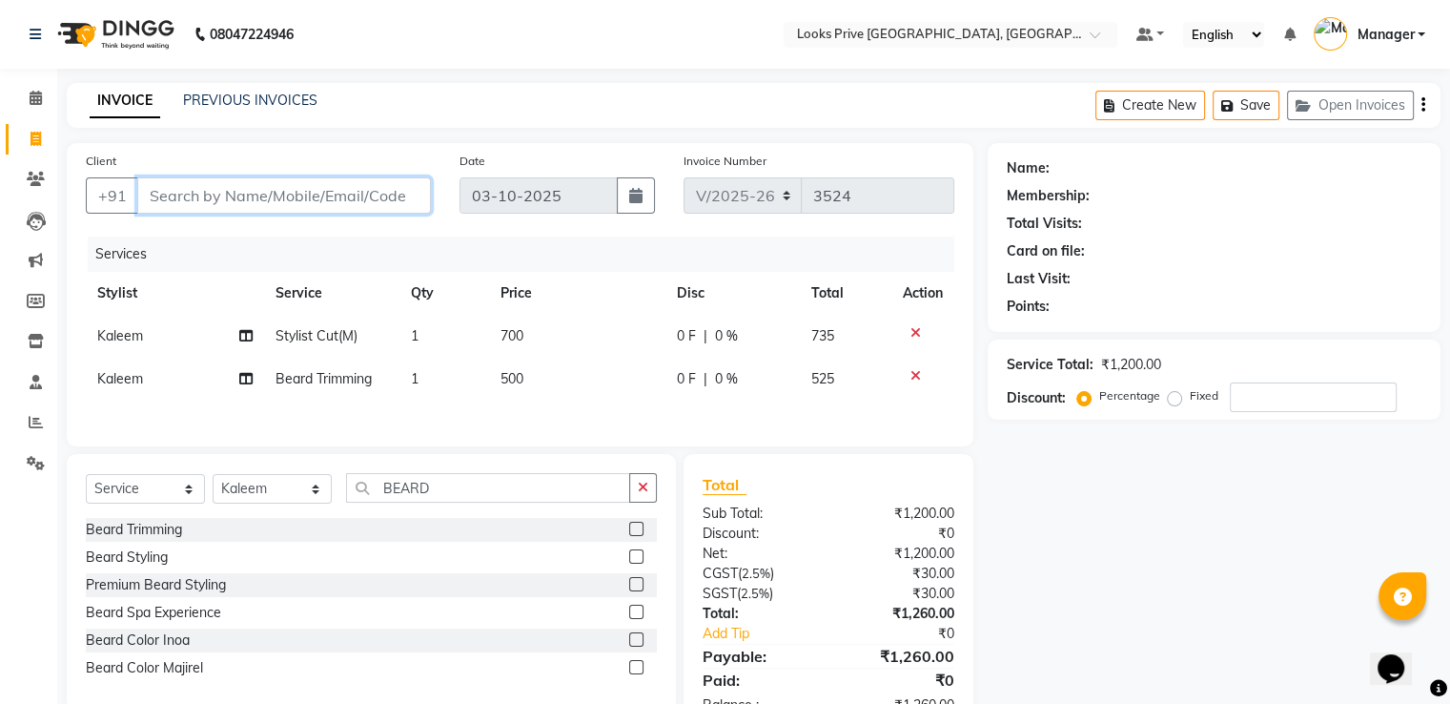
click at [372, 207] on input "Client" at bounding box center [284, 195] width 294 height 36
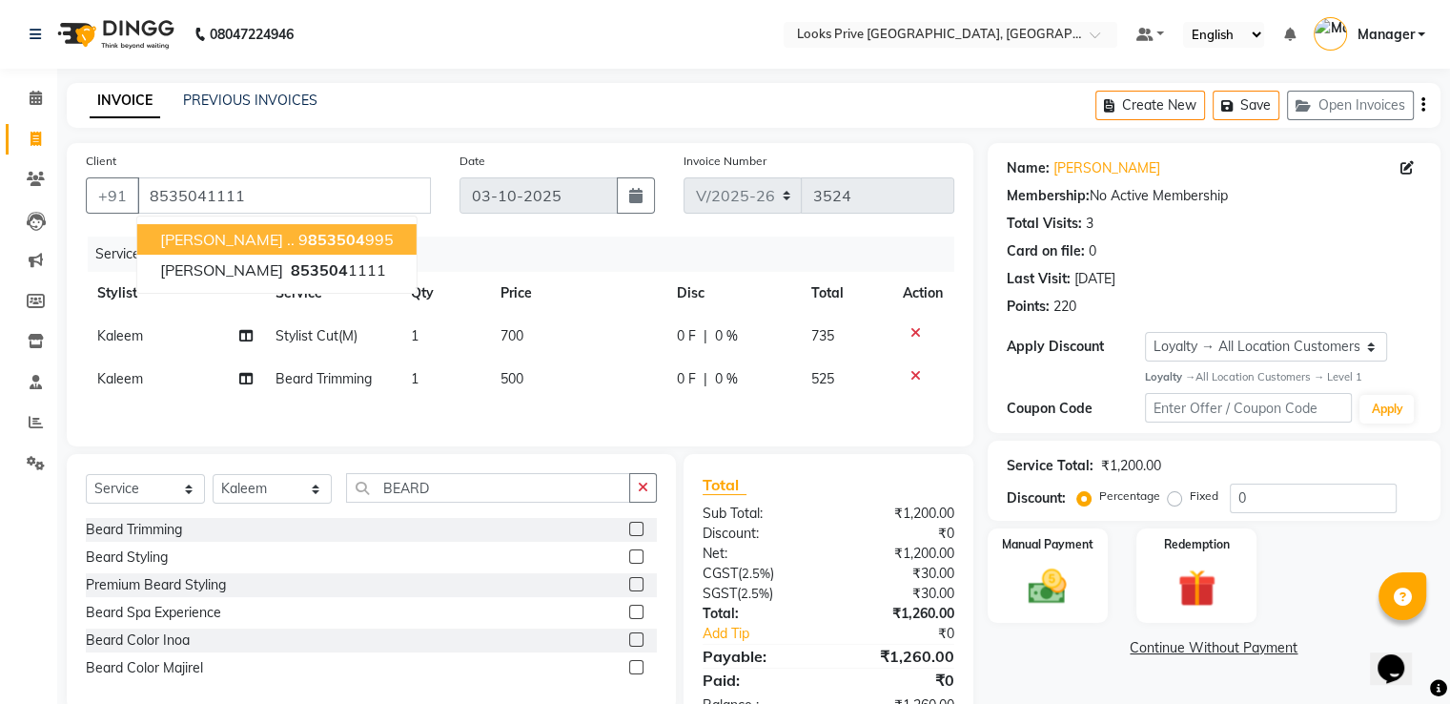
click at [808, 123] on div "INVOICE PREVIOUS INVOICES Create New Save Open Invoices" at bounding box center [754, 105] width 1374 height 45
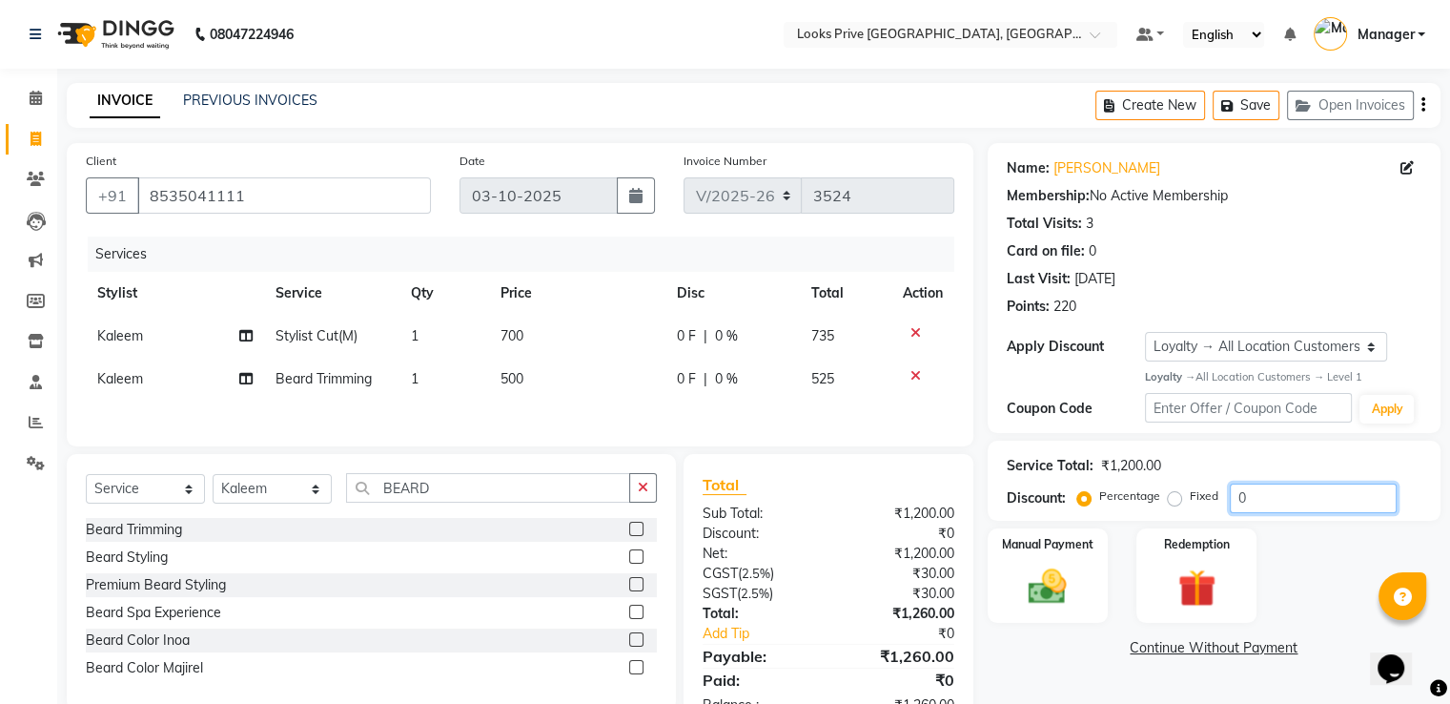
click at [1258, 502] on input "0" at bounding box center [1313, 498] width 167 height 30
click at [1030, 590] on img at bounding box center [1047, 587] width 64 height 46
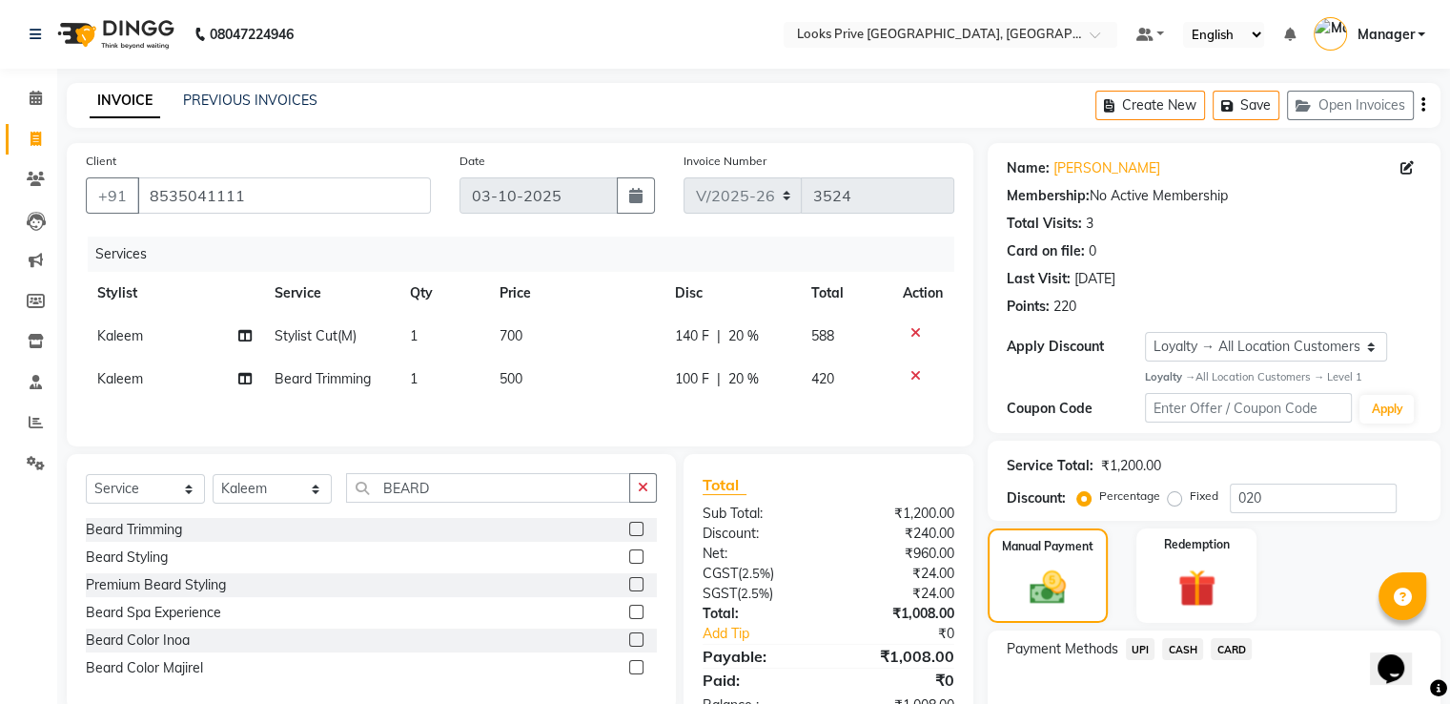
scroll to position [109, 0]
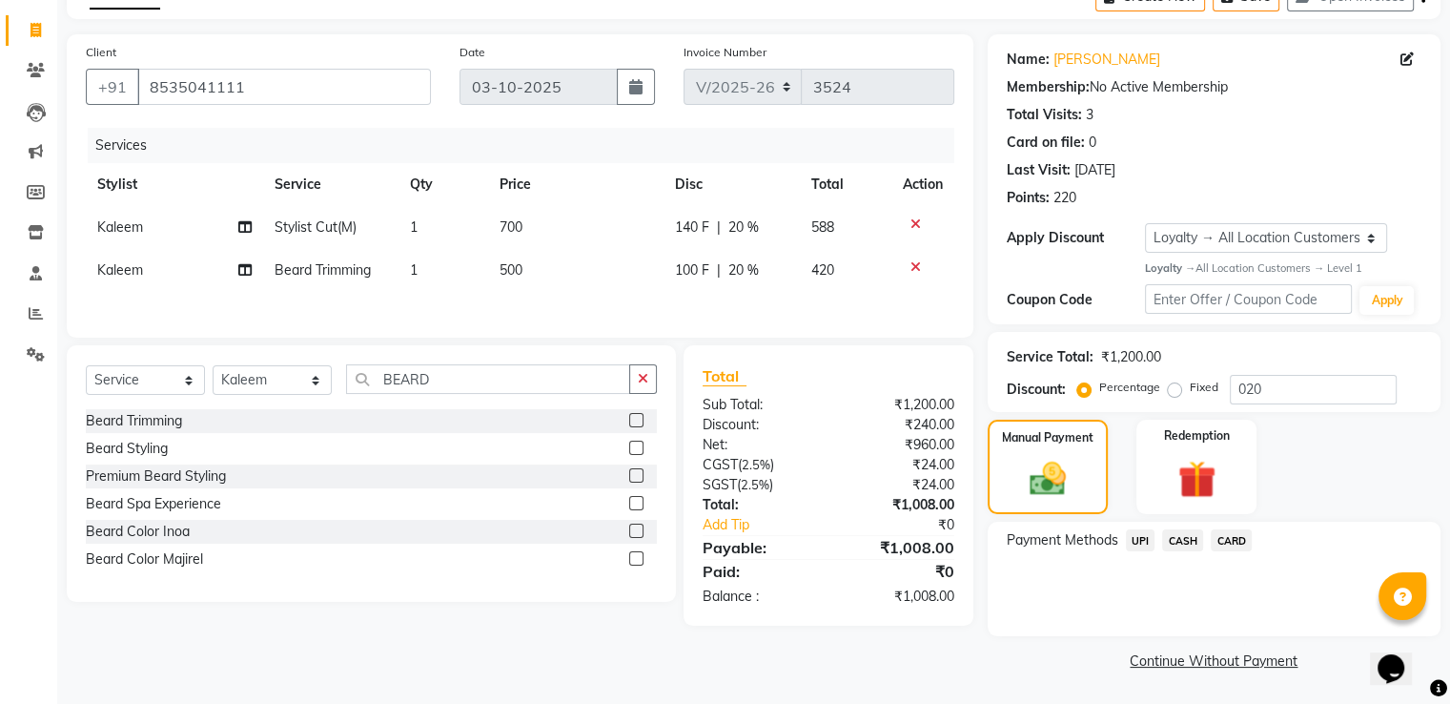
click at [1138, 539] on span "UPI" at bounding box center [1141, 540] width 30 height 22
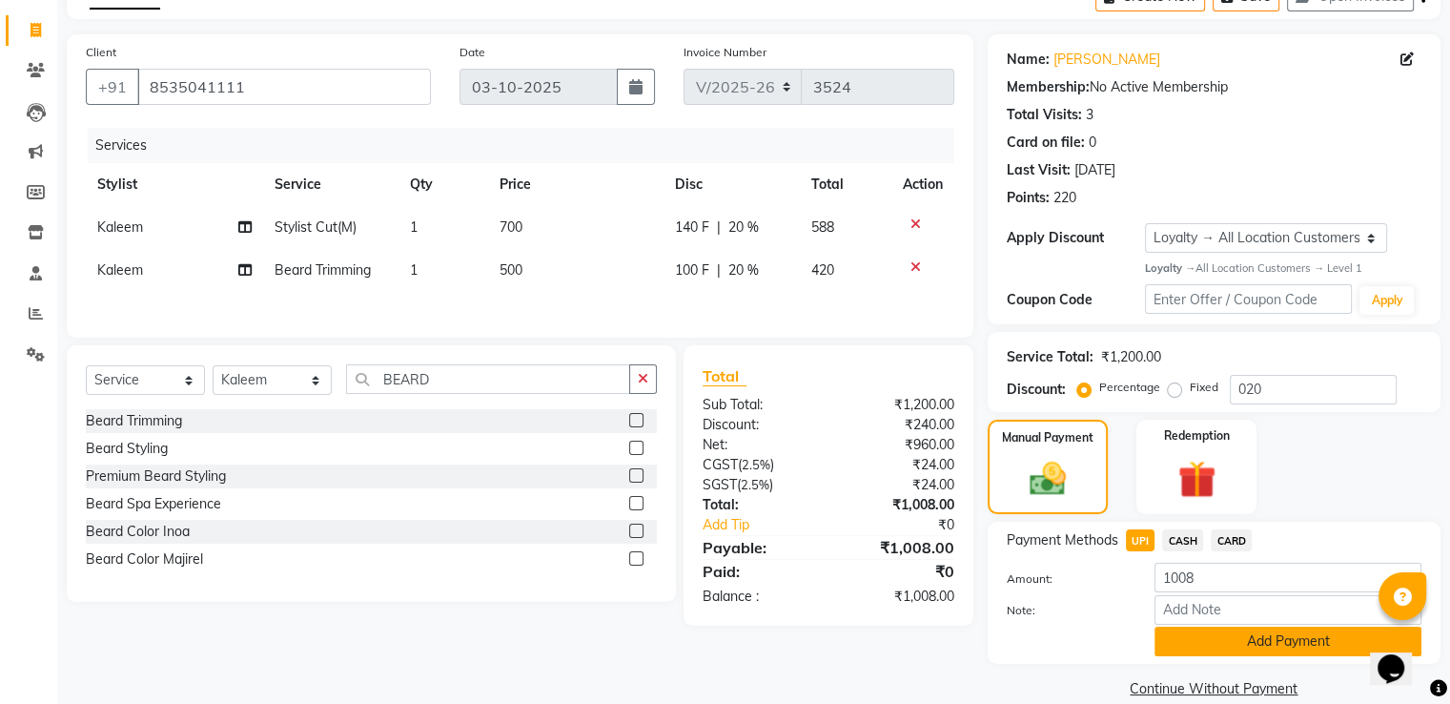
drag, startPoint x: 1193, startPoint y: 630, endPoint x: 1089, endPoint y: 595, distance: 109.8
click at [1192, 630] on button "Add Payment" at bounding box center [1288, 641] width 267 height 30
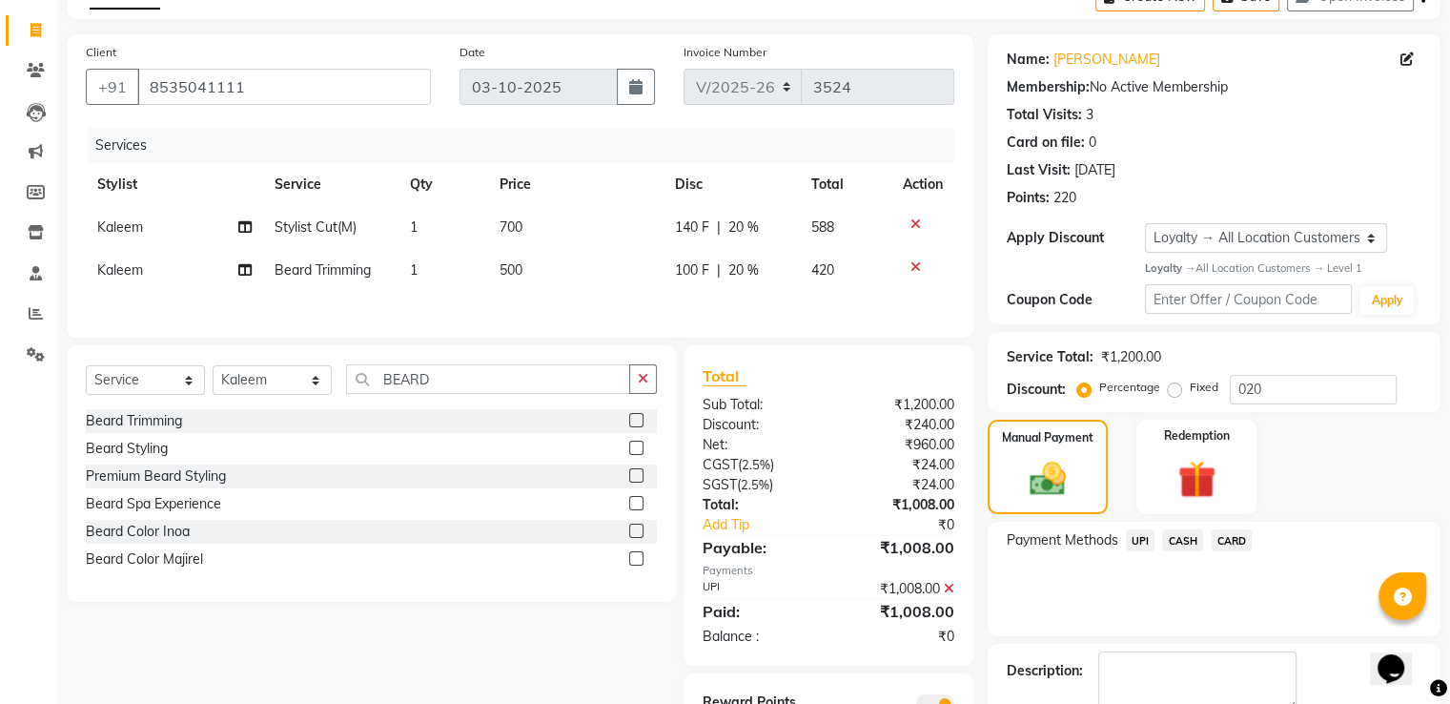
scroll to position [204, 0]
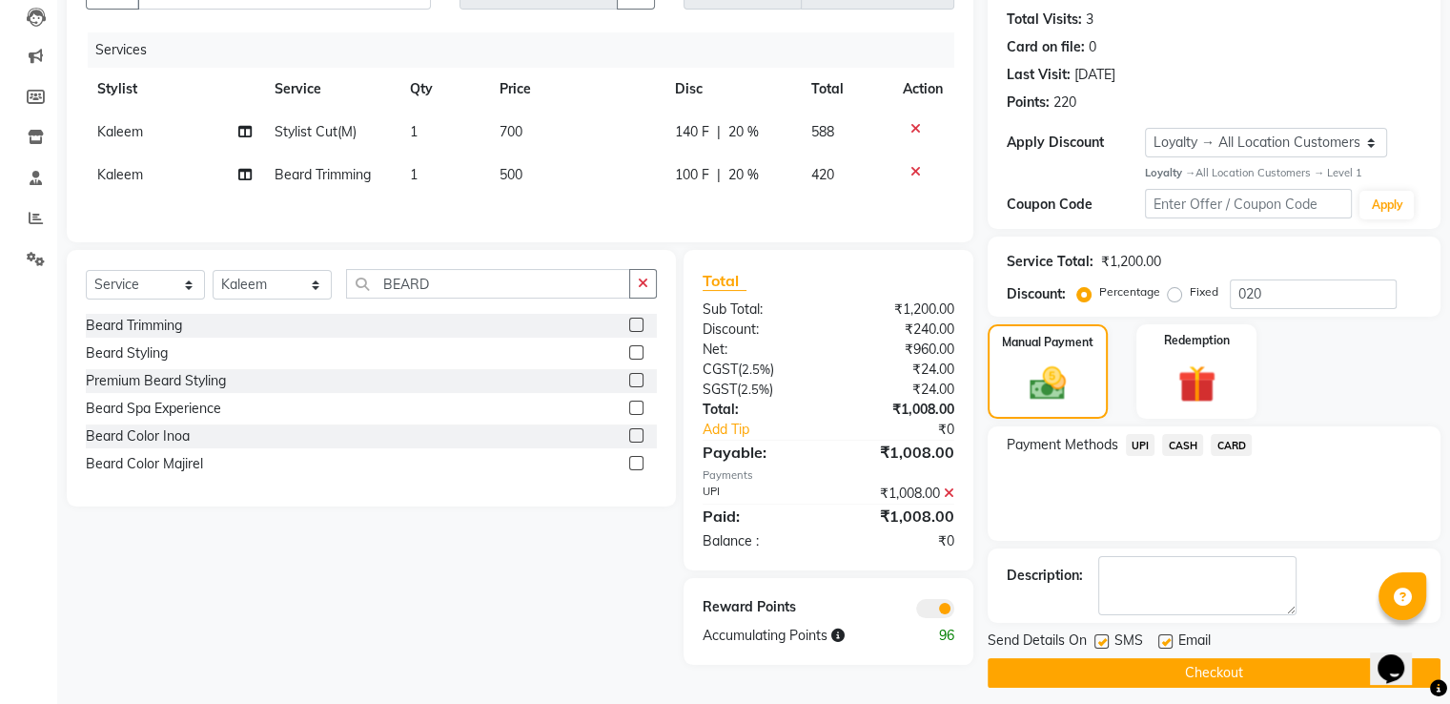
click at [942, 611] on span at bounding box center [935, 608] width 38 height 19
click at [954, 611] on input "checkbox" at bounding box center [954, 611] width 0 height 0
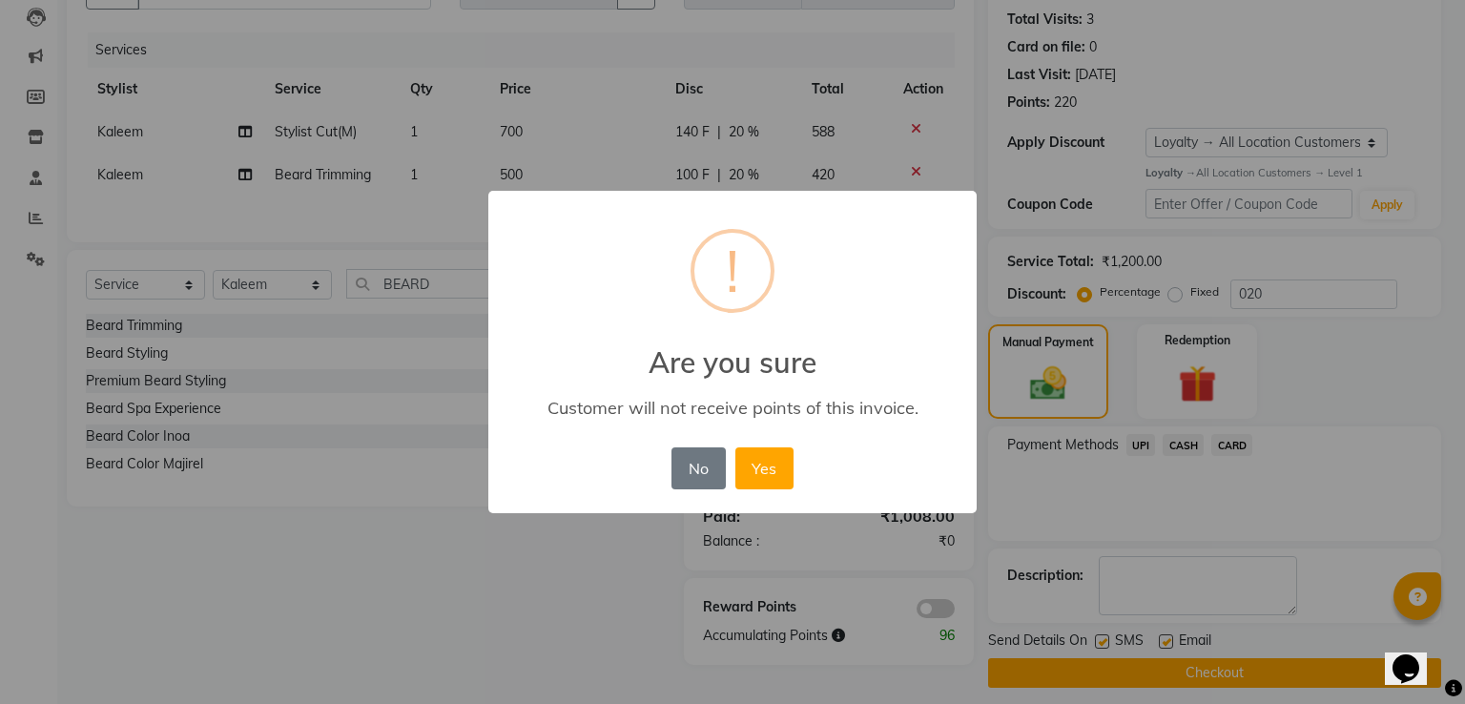
click at [735, 447] on button "Yes" at bounding box center [764, 468] width 58 height 42
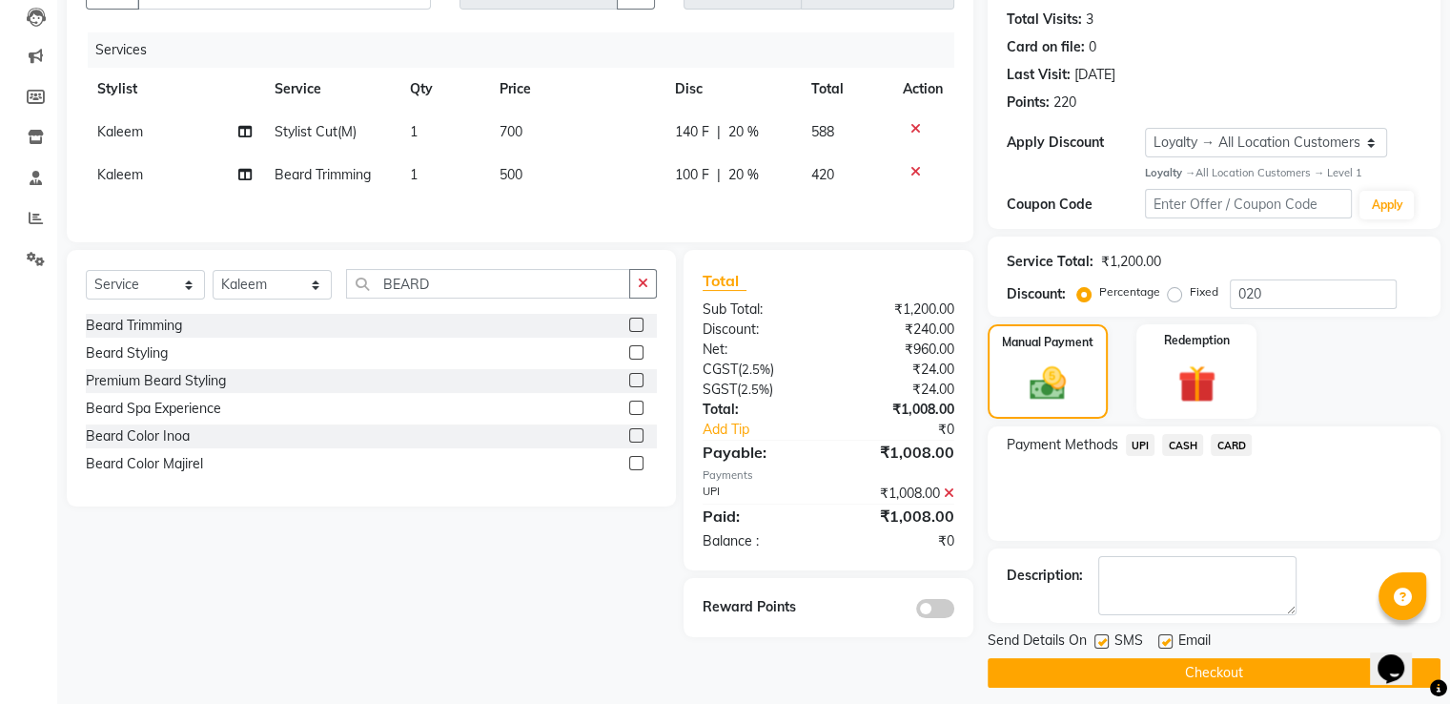
click at [997, 664] on button "Checkout" at bounding box center [1214, 673] width 453 height 30
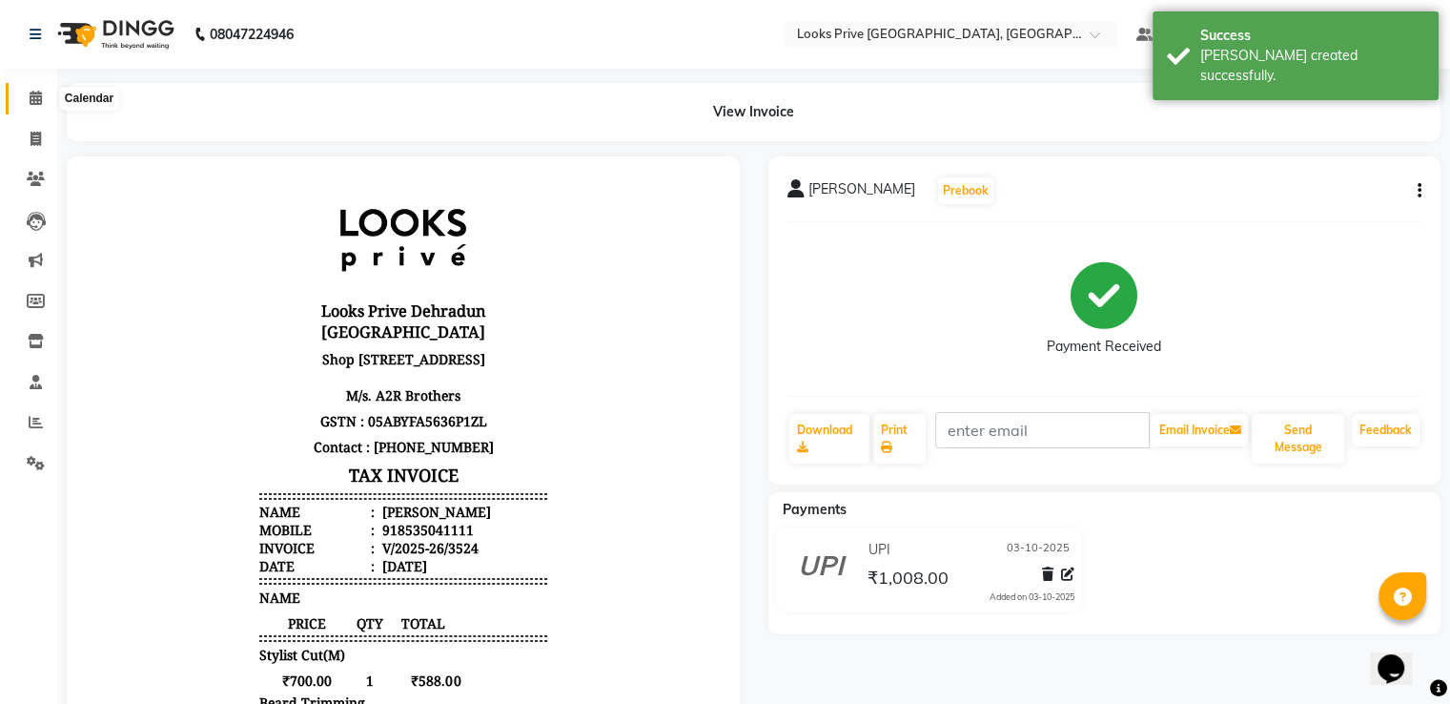
click at [46, 108] on span at bounding box center [35, 99] width 33 height 22
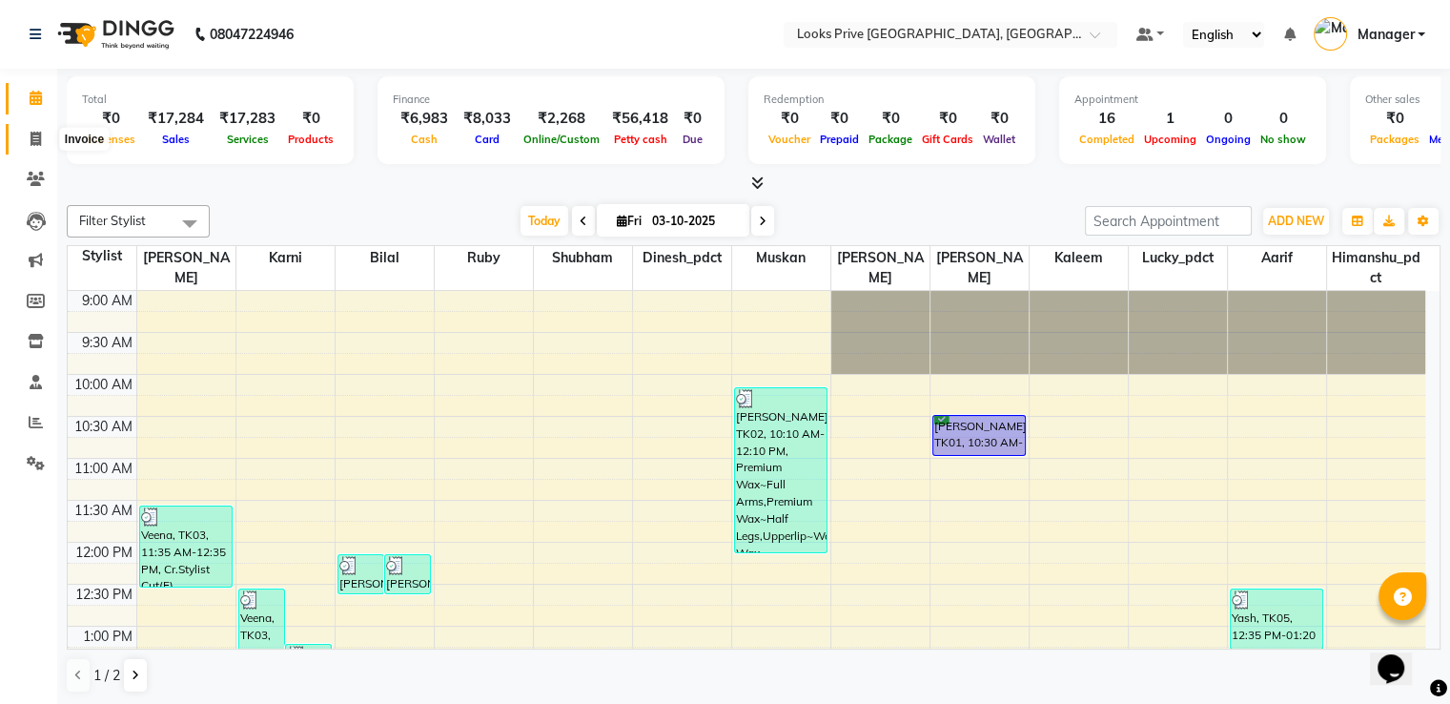
click at [37, 138] on icon at bounding box center [36, 139] width 10 height 14
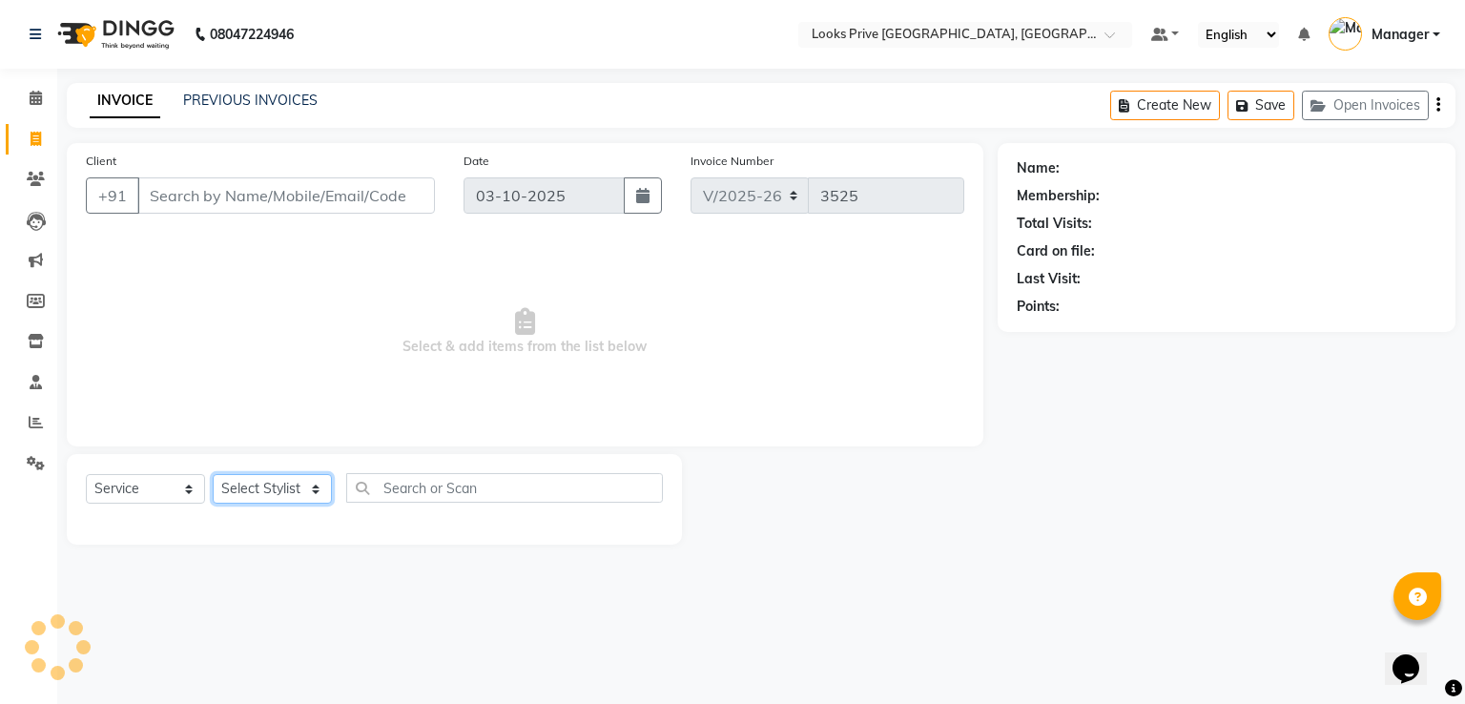
click at [277, 493] on select "Select Stylist" at bounding box center [272, 489] width 119 height 30
click at [213, 475] on select "Select Stylist A2R_Master [PERSON_NAME] [PERSON_NAME] Dinesh_pdct Himanshu_pdct…" at bounding box center [272, 489] width 119 height 30
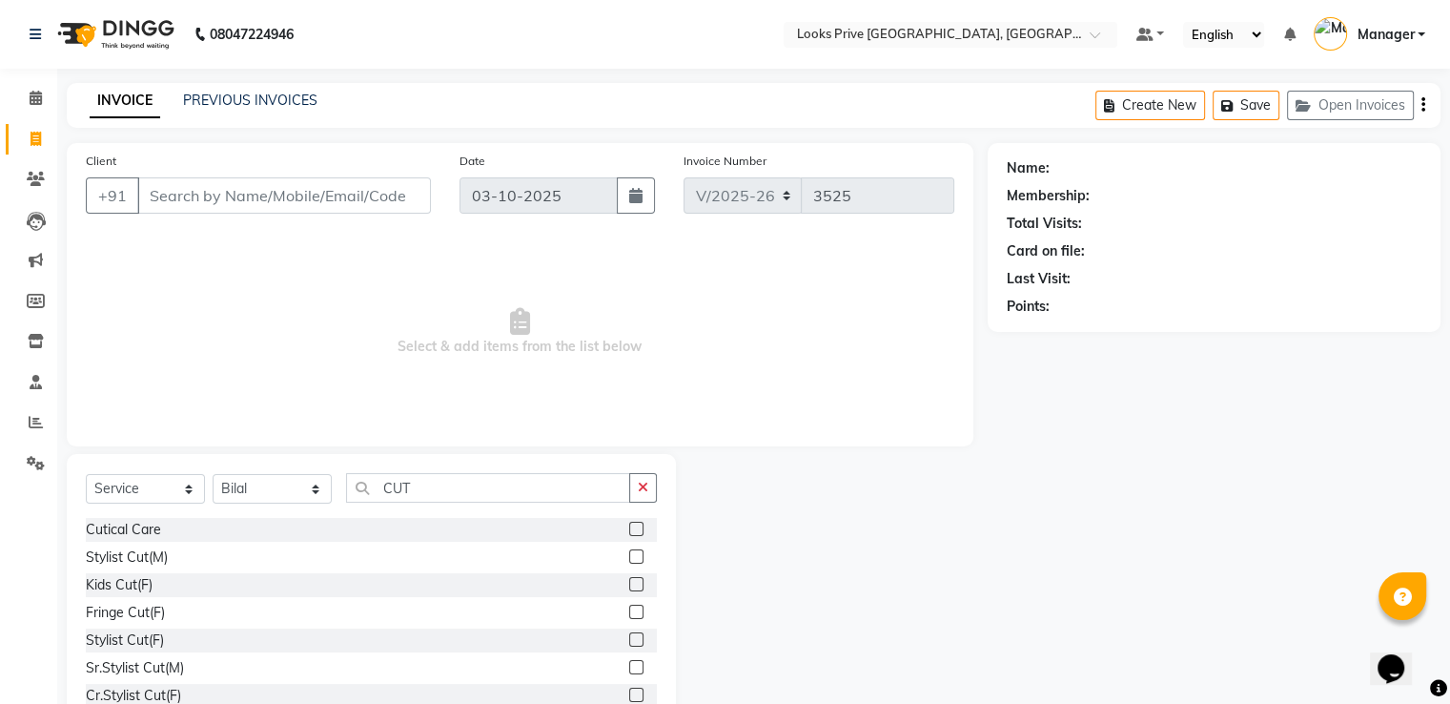
click at [629, 643] on label at bounding box center [636, 639] width 14 height 14
click at [629, 643] on input "checkbox" at bounding box center [635, 640] width 12 height 12
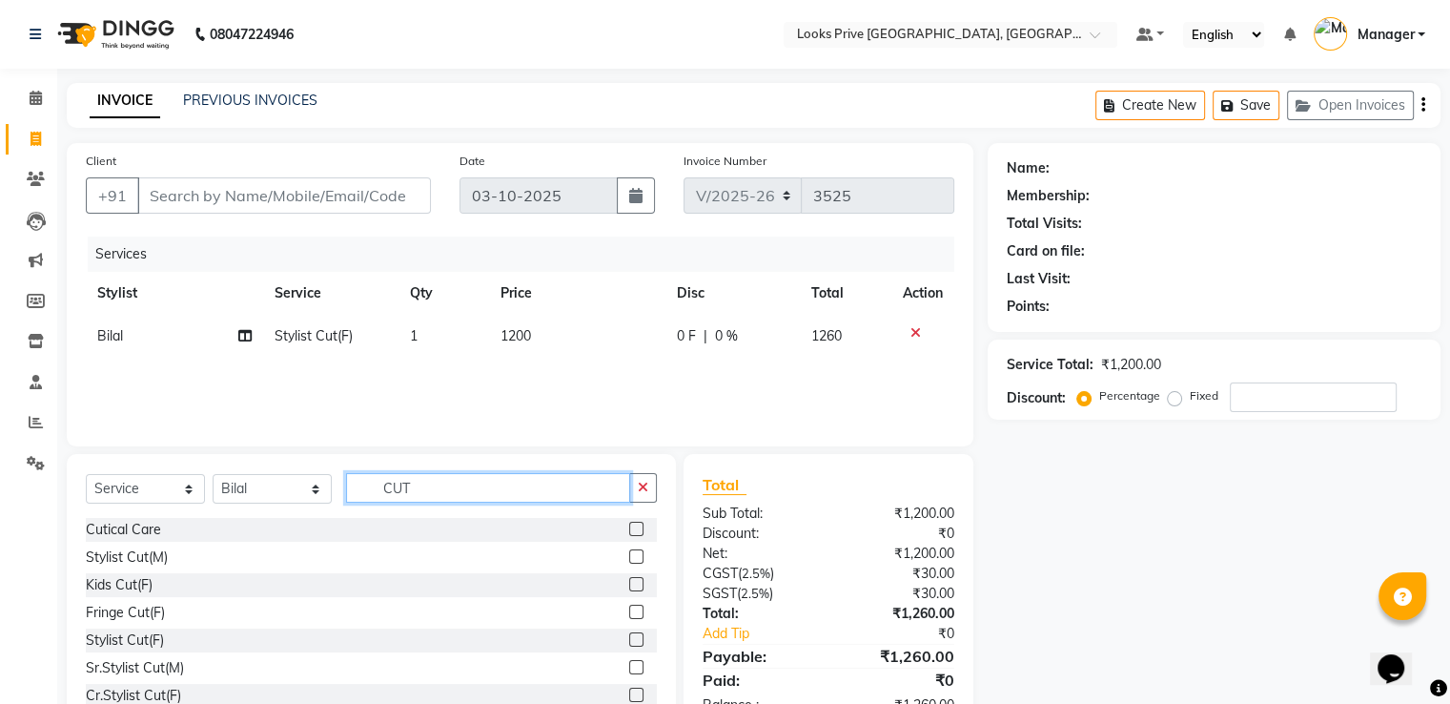
click at [472, 493] on input "CUT" at bounding box center [488, 488] width 284 height 30
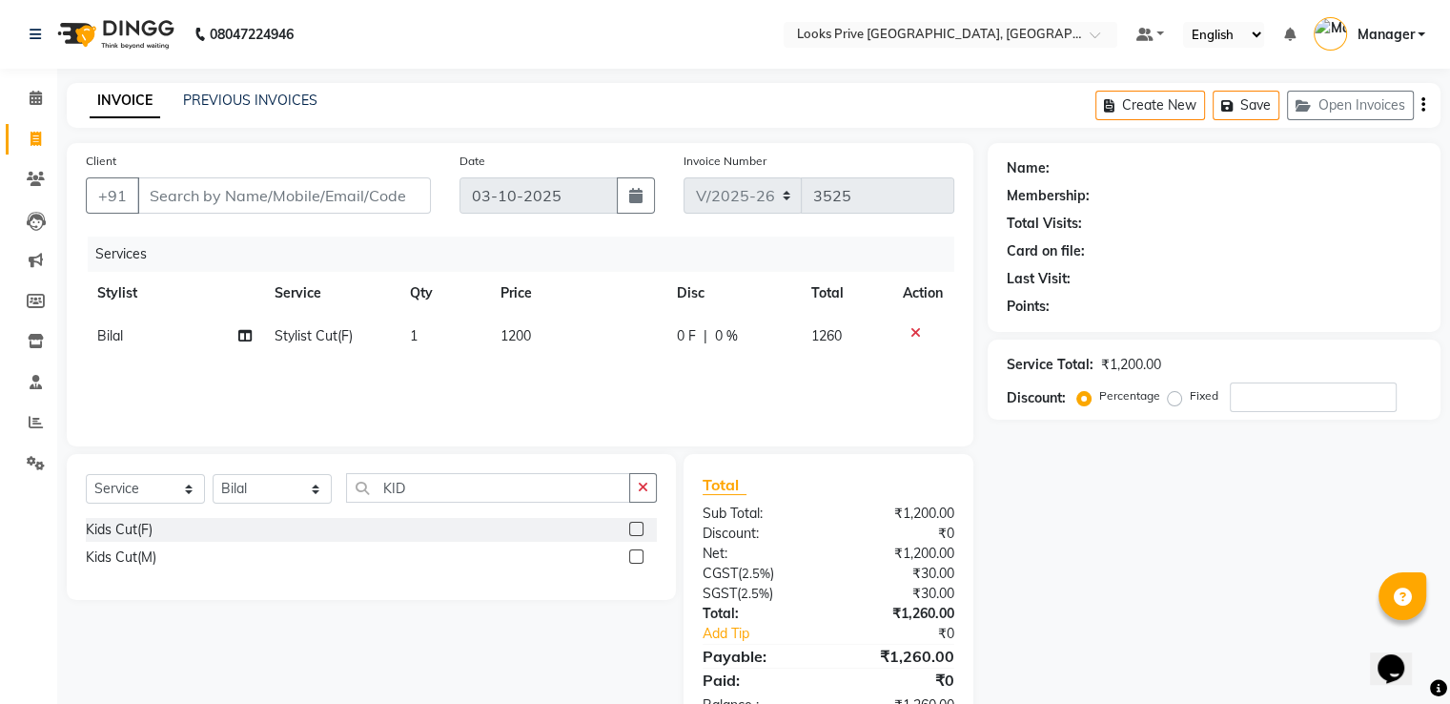
click at [637, 527] on label at bounding box center [636, 529] width 14 height 14
click at [637, 527] on input "checkbox" at bounding box center [635, 529] width 12 height 12
click at [545, 348] on td "1200" at bounding box center [577, 336] width 176 height 43
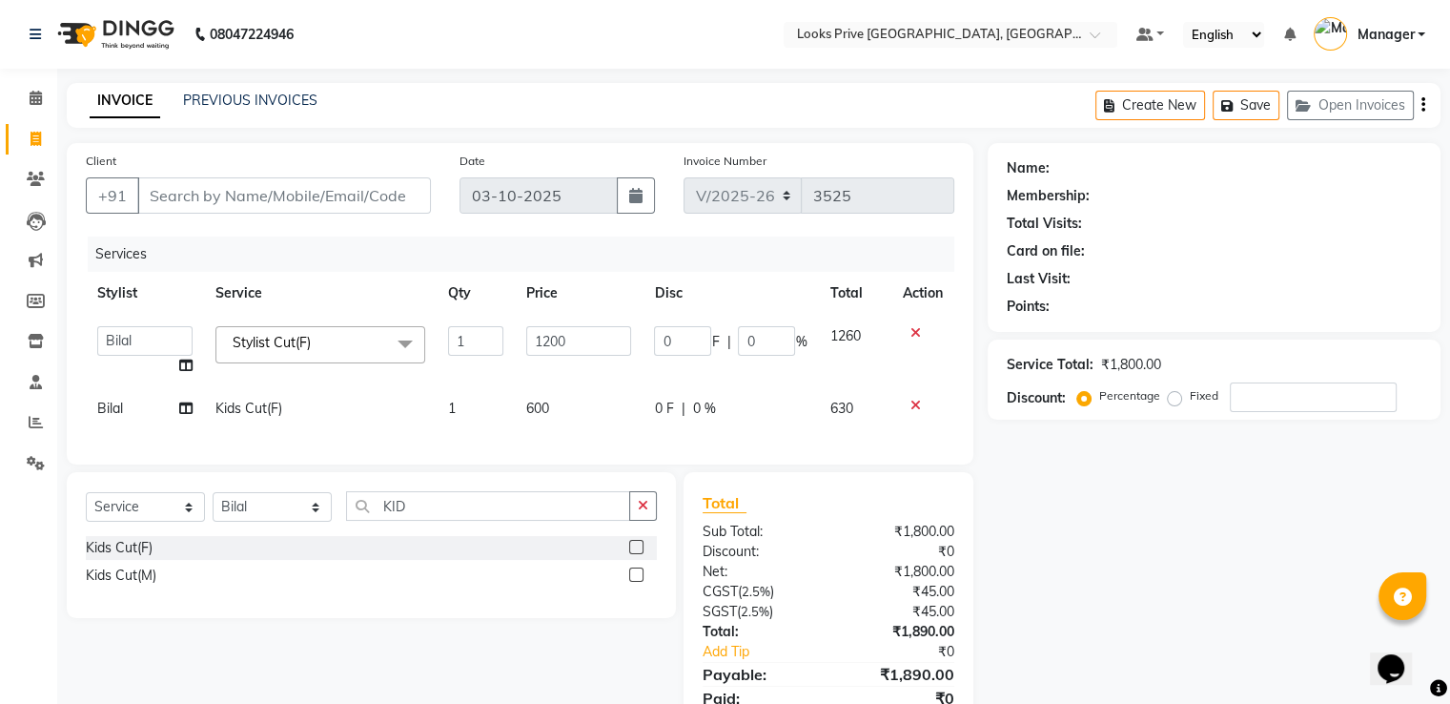
click at [545, 348] on input "1200" at bounding box center [578, 341] width 105 height 30
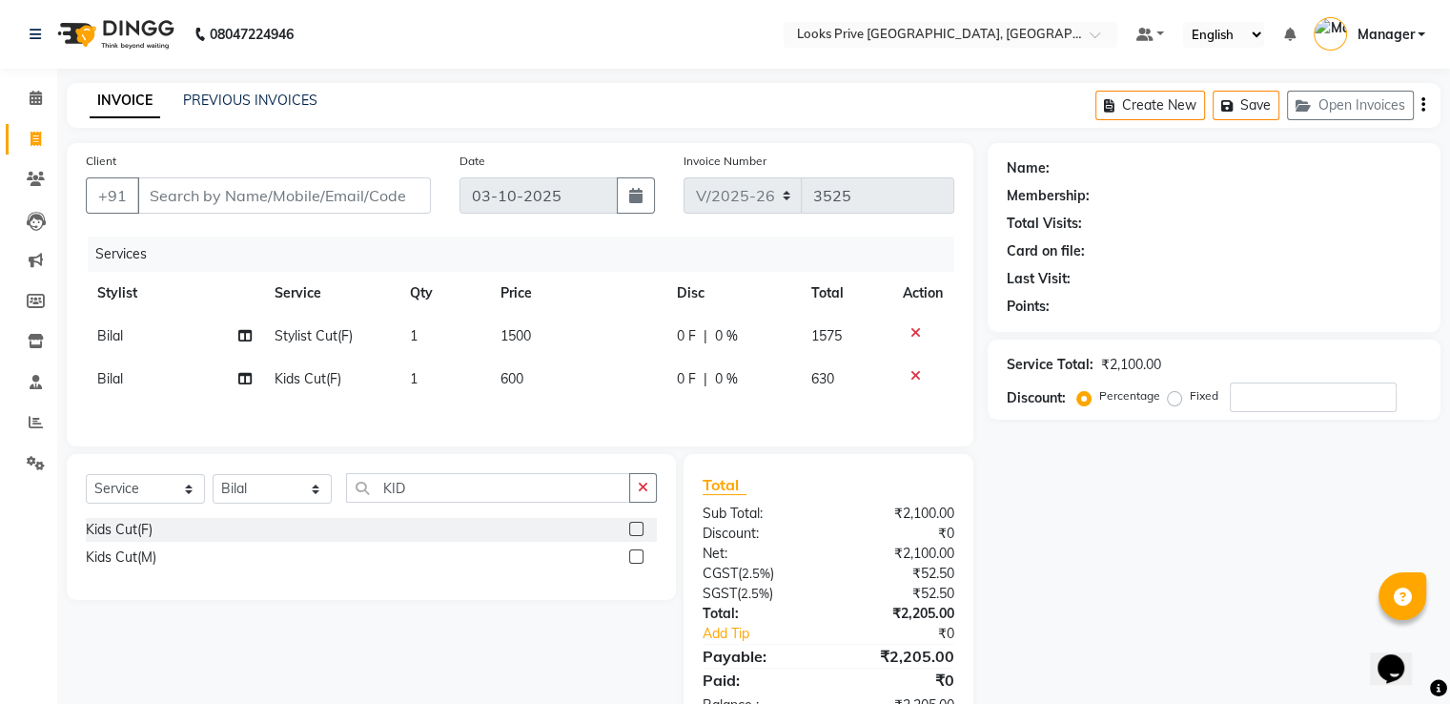
click at [558, 382] on td "600" at bounding box center [577, 379] width 176 height 43
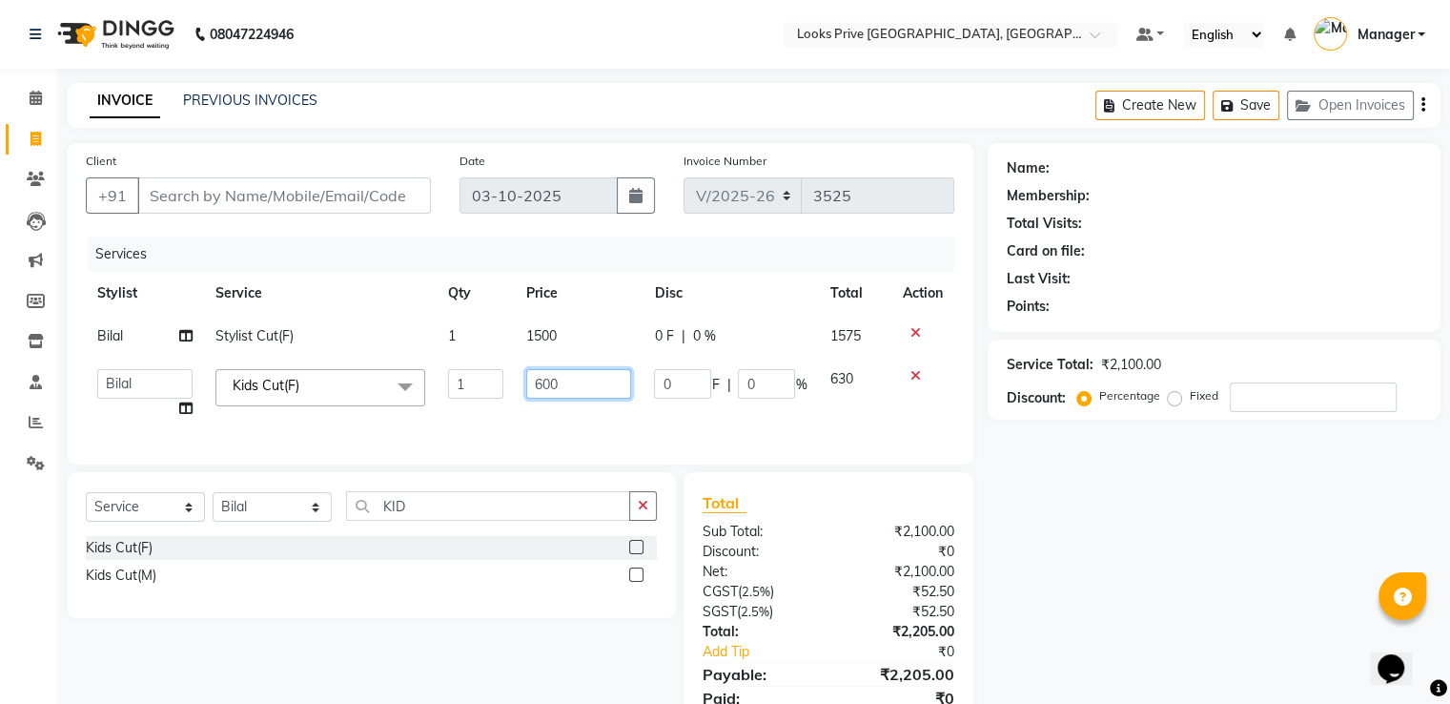
click at [558, 382] on input "600" at bounding box center [578, 384] width 105 height 30
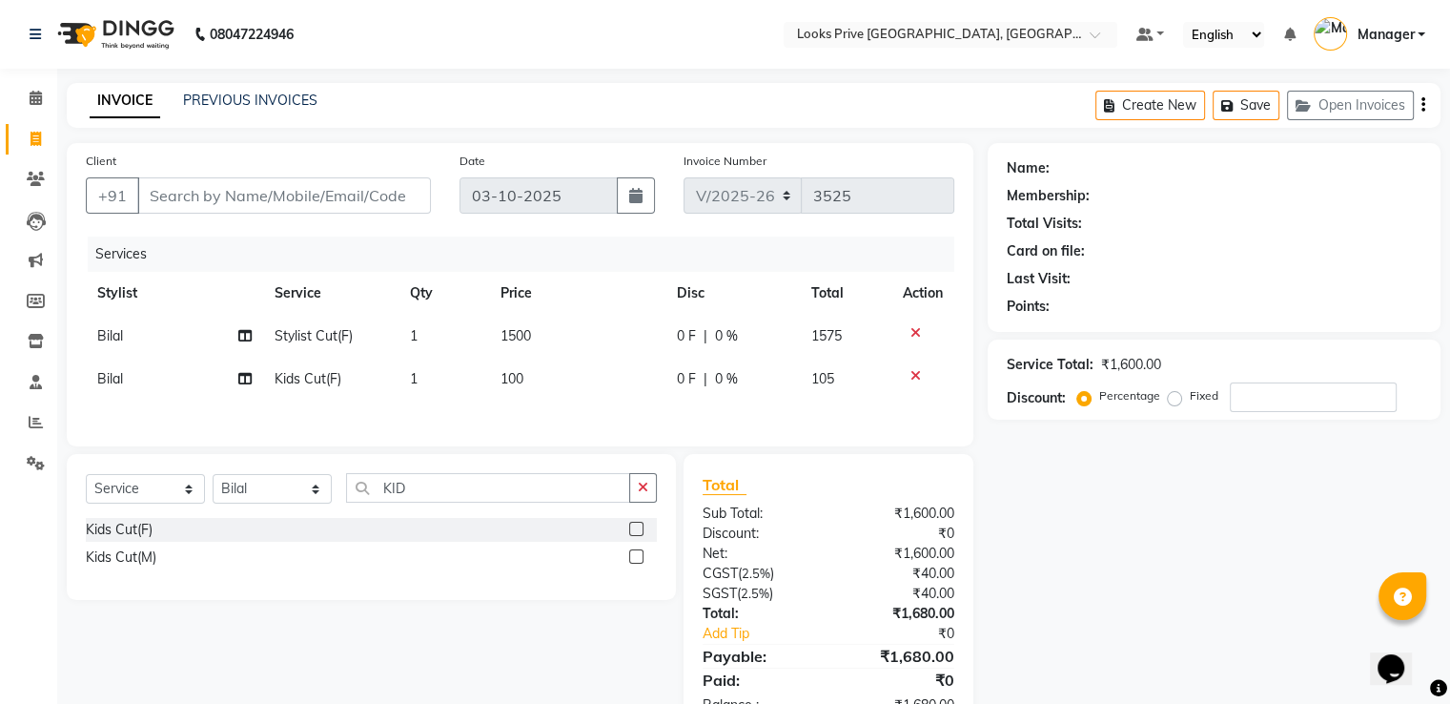
click at [561, 379] on td "100" at bounding box center [577, 379] width 176 height 43
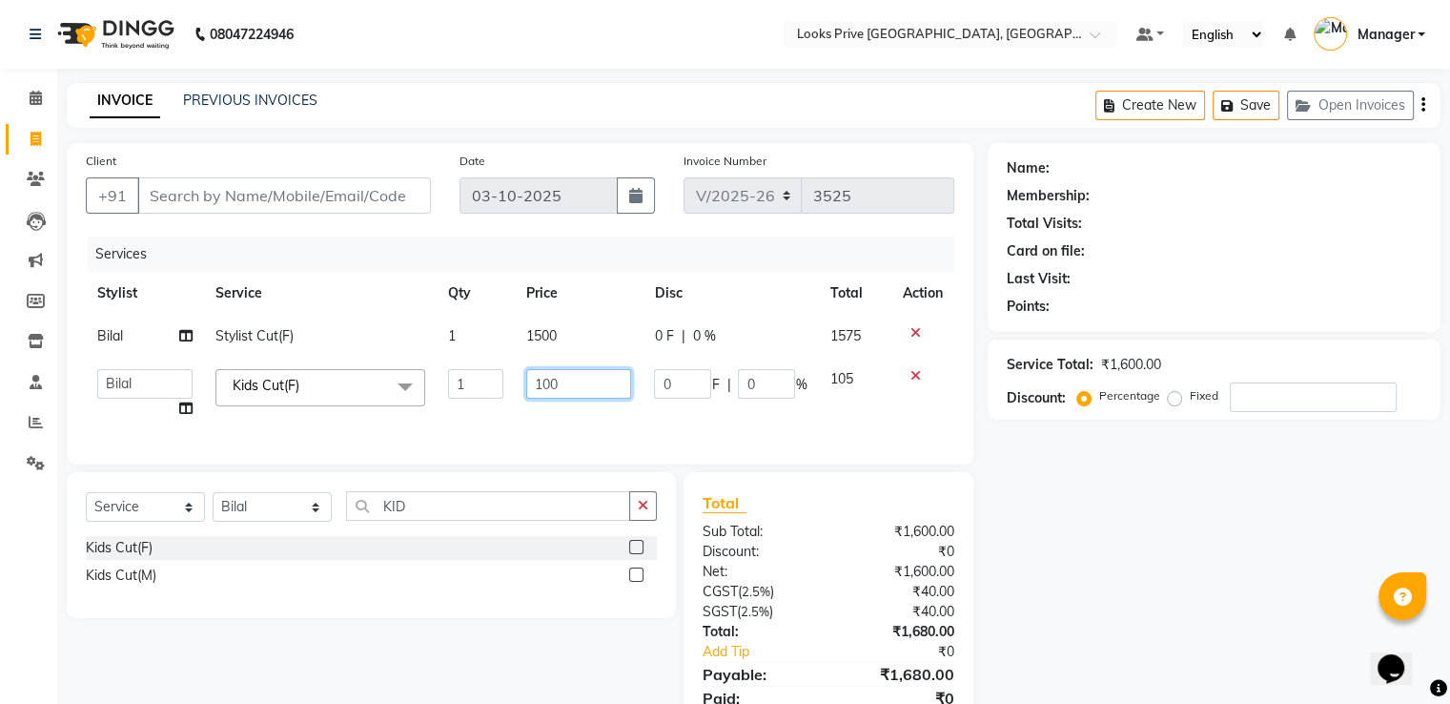
click at [564, 378] on input "100" at bounding box center [578, 384] width 105 height 30
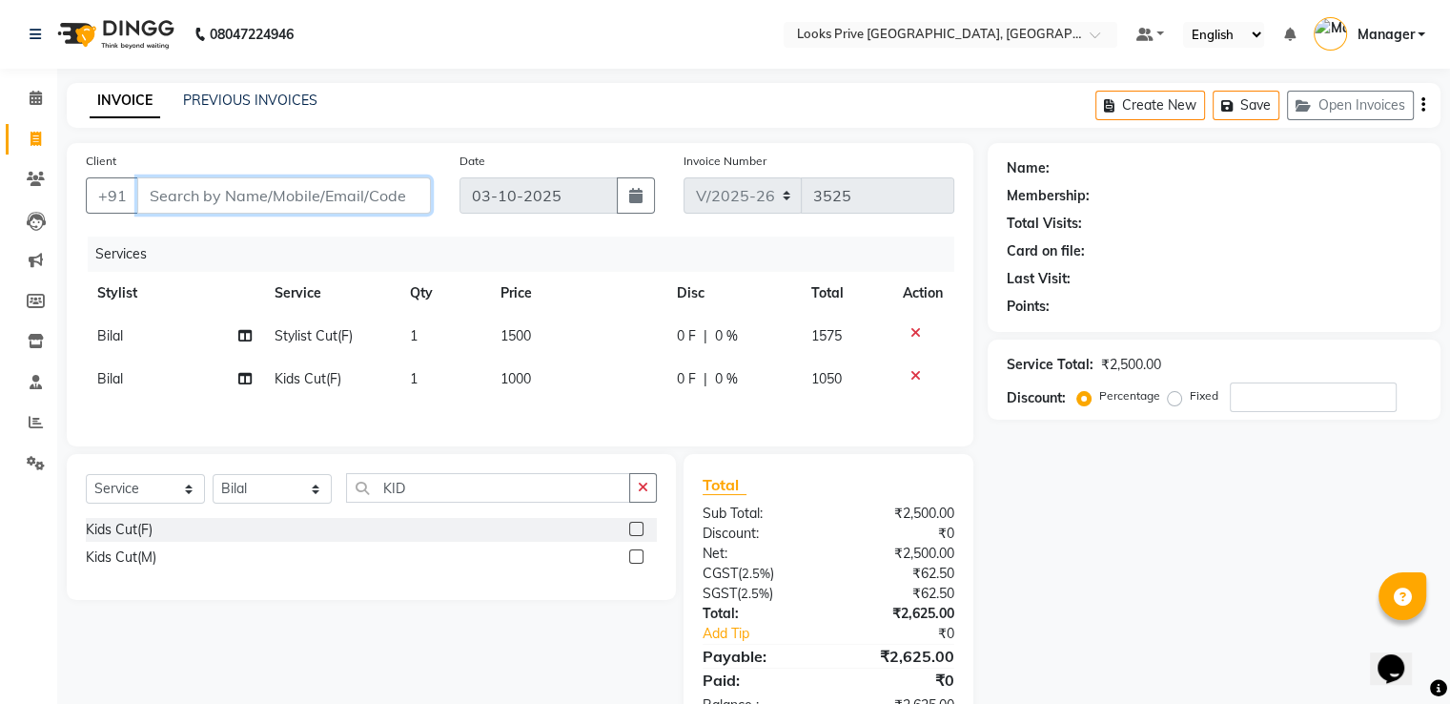
click at [362, 196] on input "Client" at bounding box center [284, 195] width 294 height 36
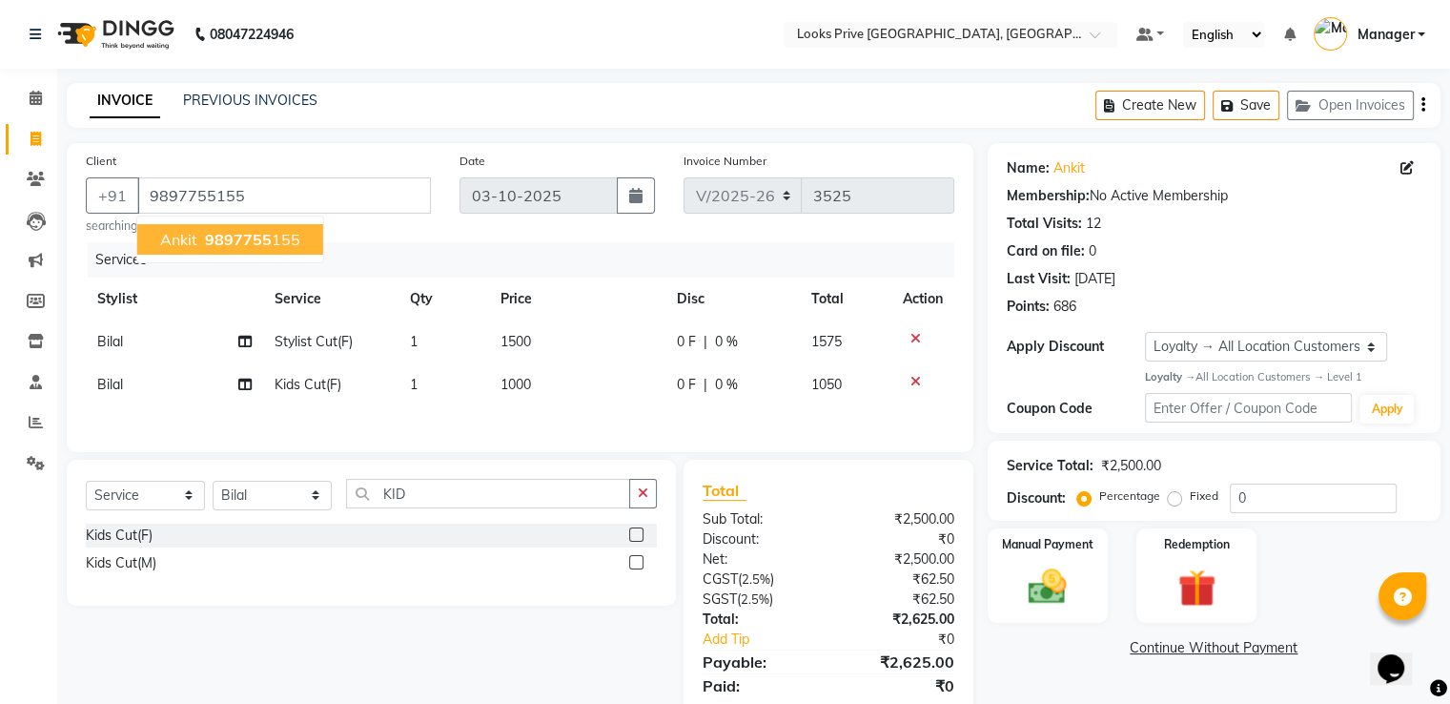
click at [304, 241] on button "ankit 9897755 155" at bounding box center [230, 239] width 186 height 31
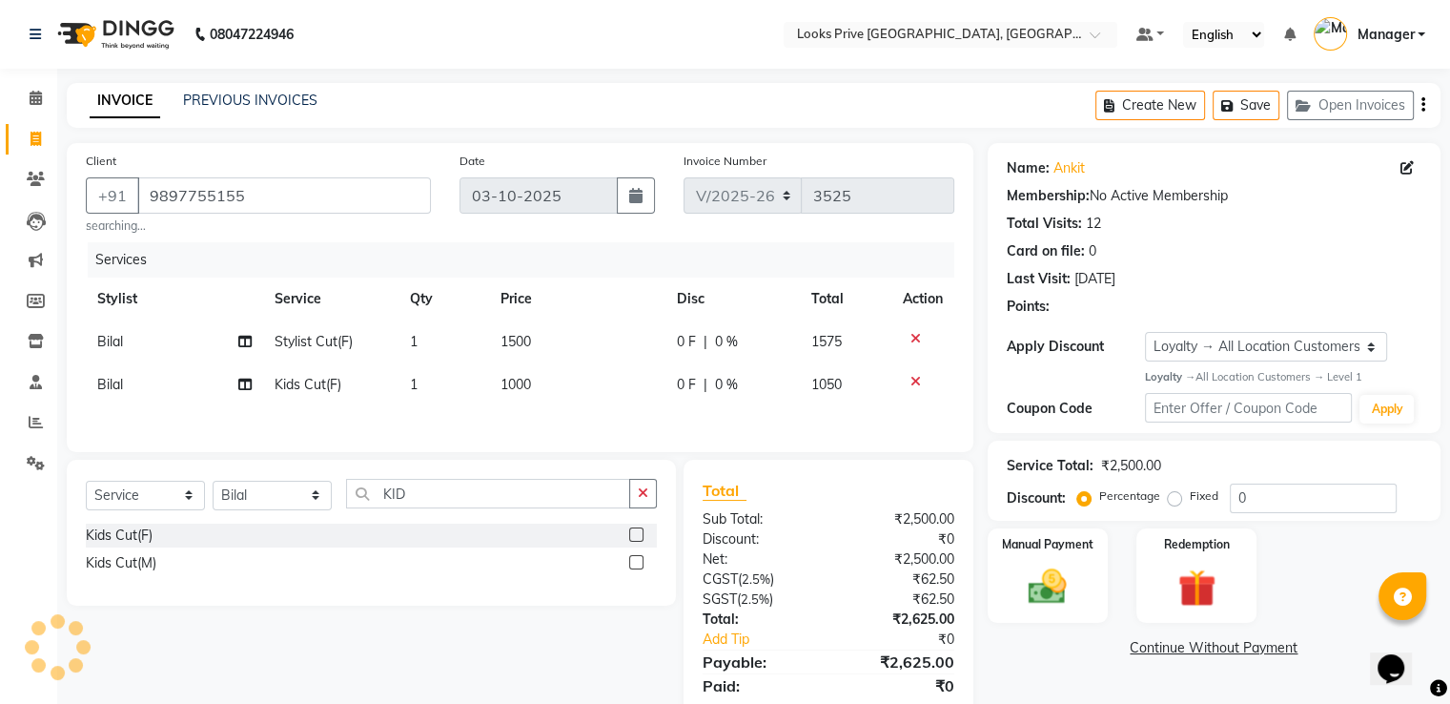
scroll to position [69, 0]
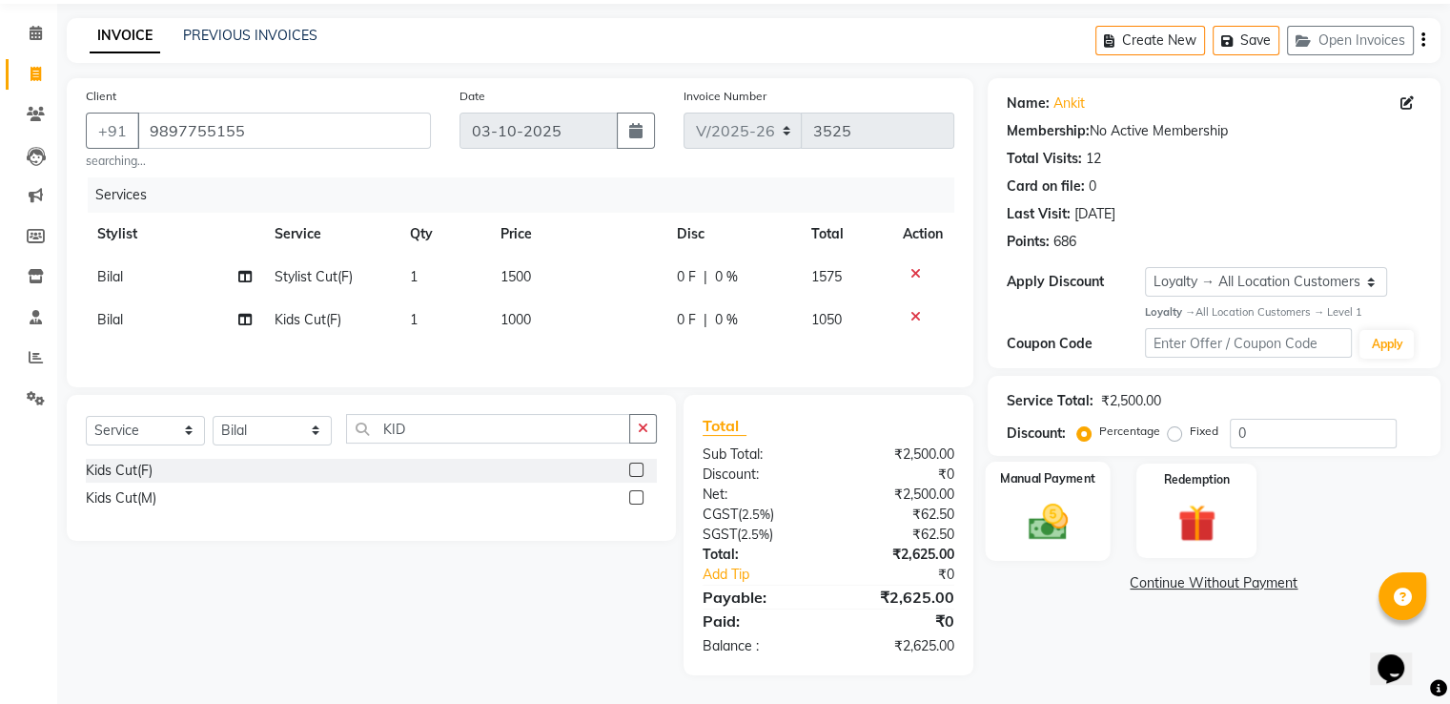
click at [1043, 527] on img at bounding box center [1047, 522] width 64 height 46
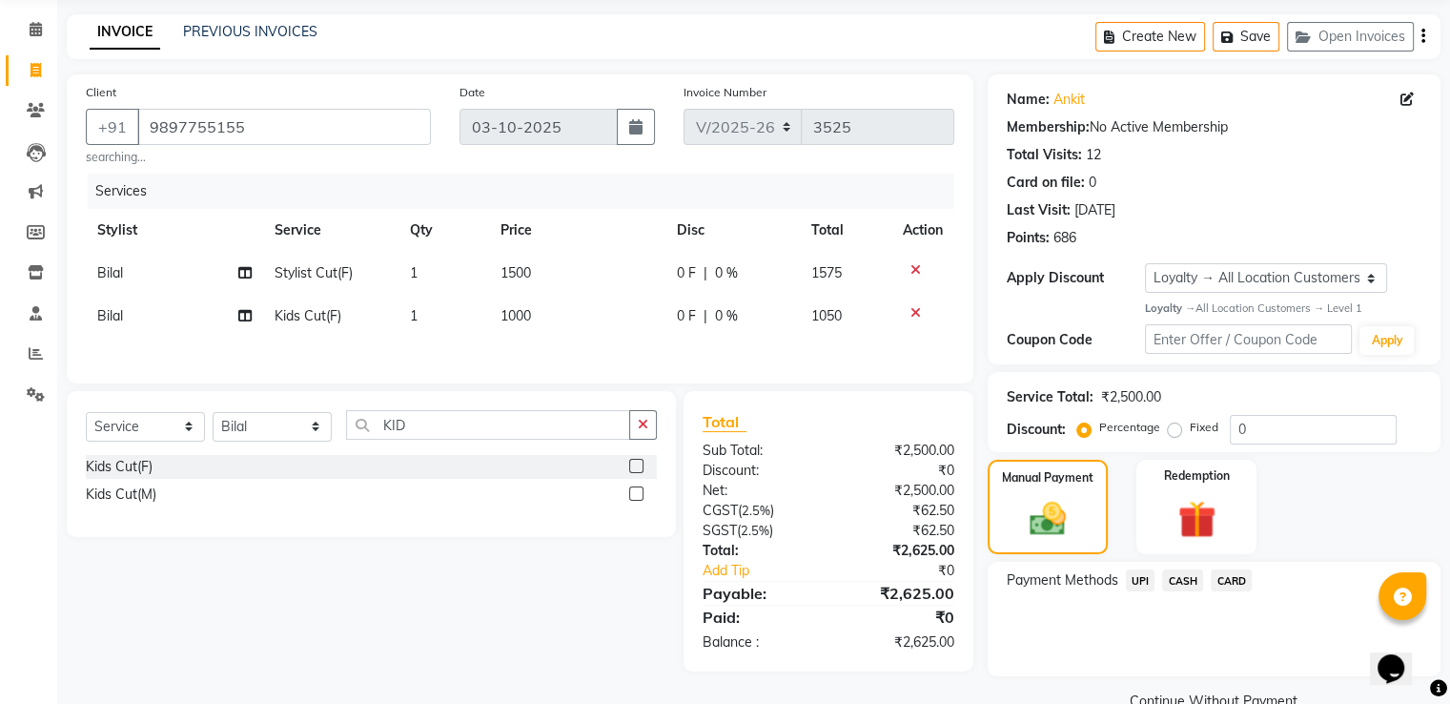
click at [1245, 582] on span "CARD" at bounding box center [1231, 580] width 41 height 22
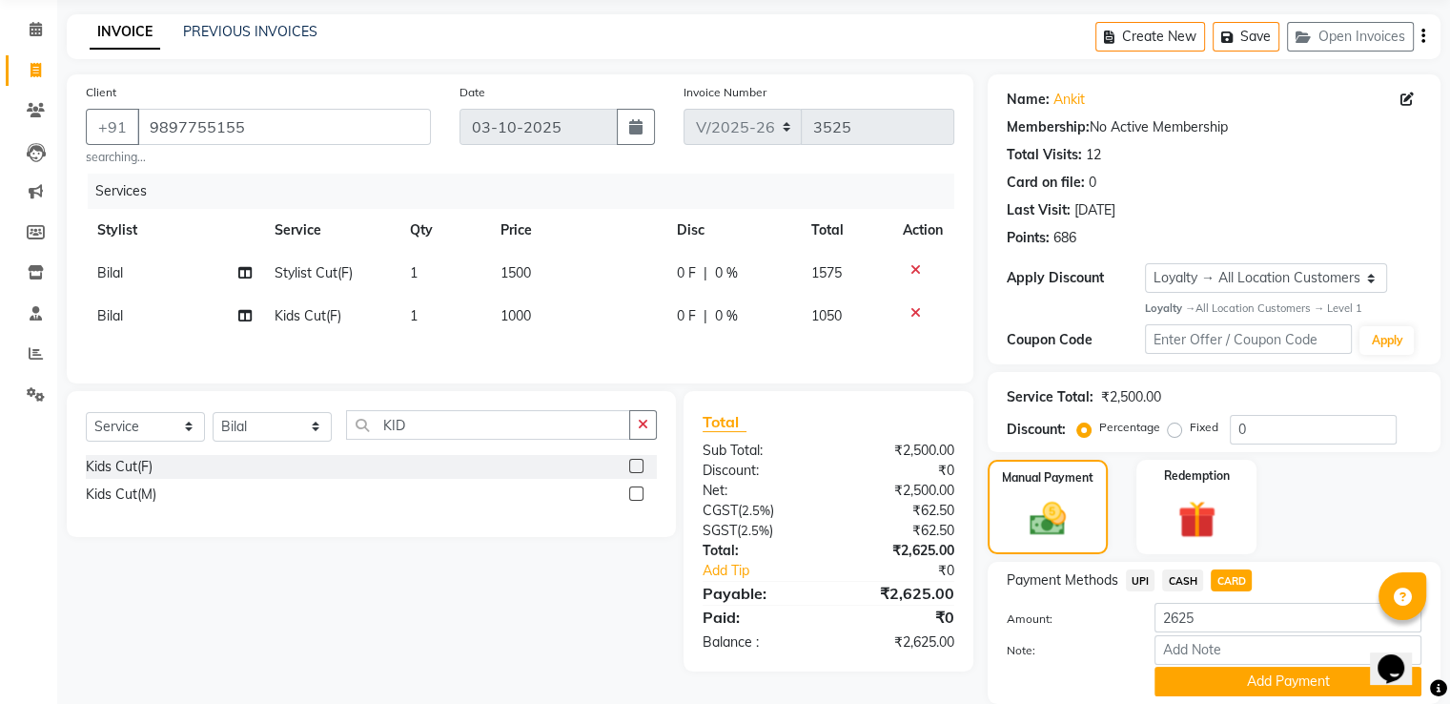
scroll to position [138, 0]
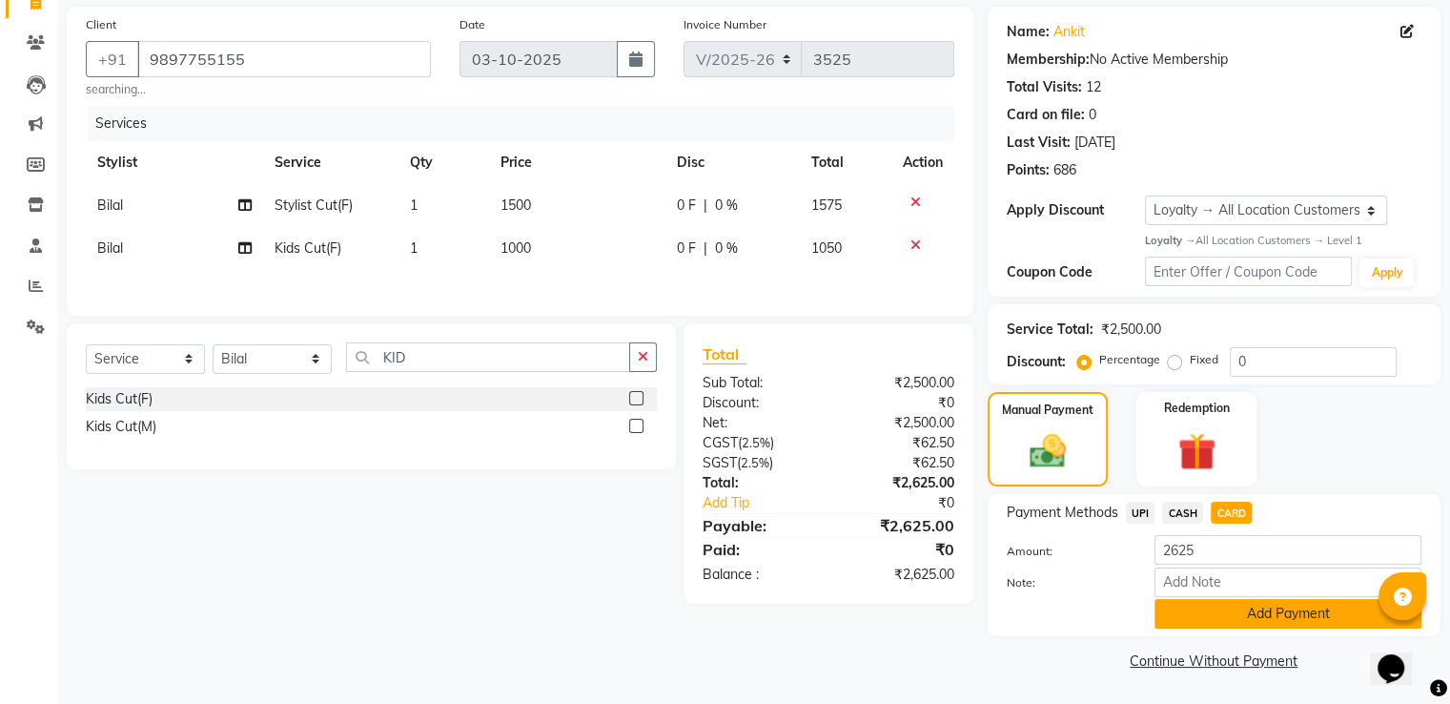
click at [1190, 617] on button "Add Payment" at bounding box center [1288, 614] width 267 height 30
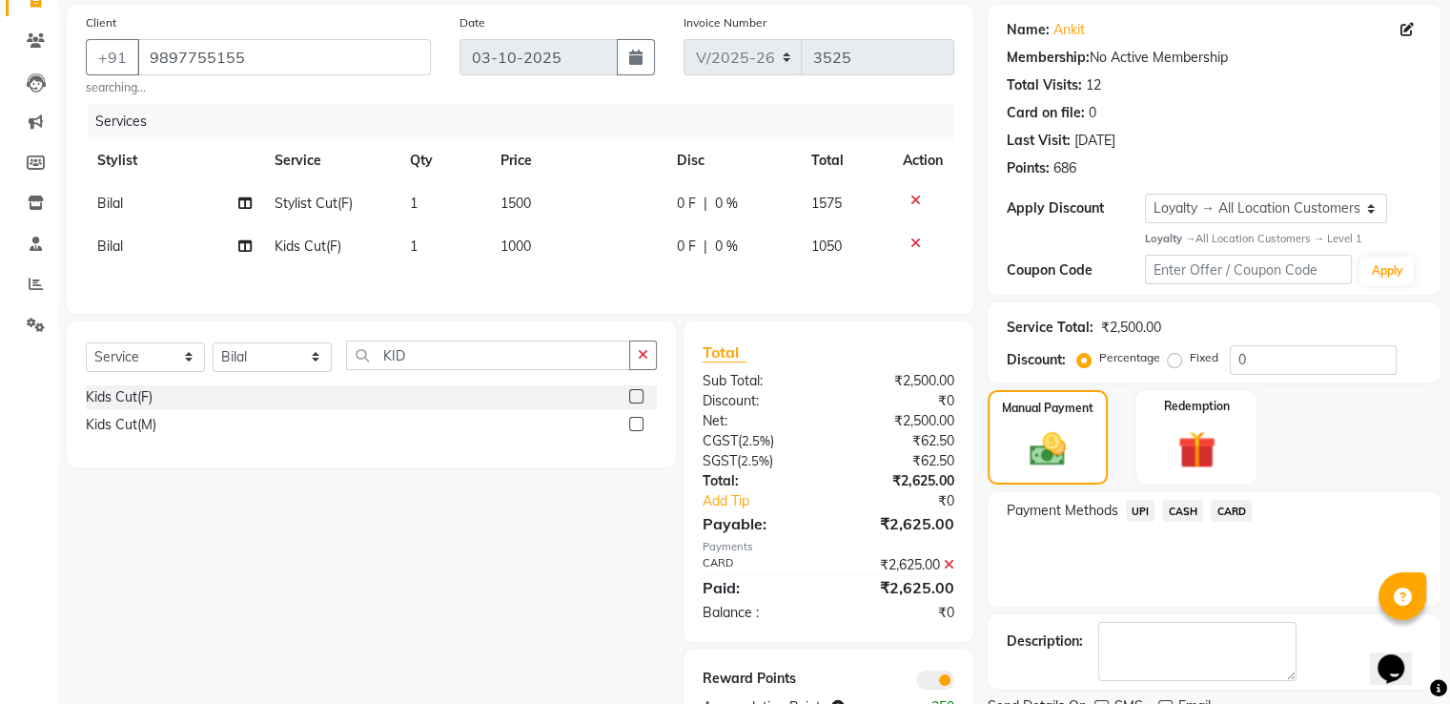
scroll to position [215, 0]
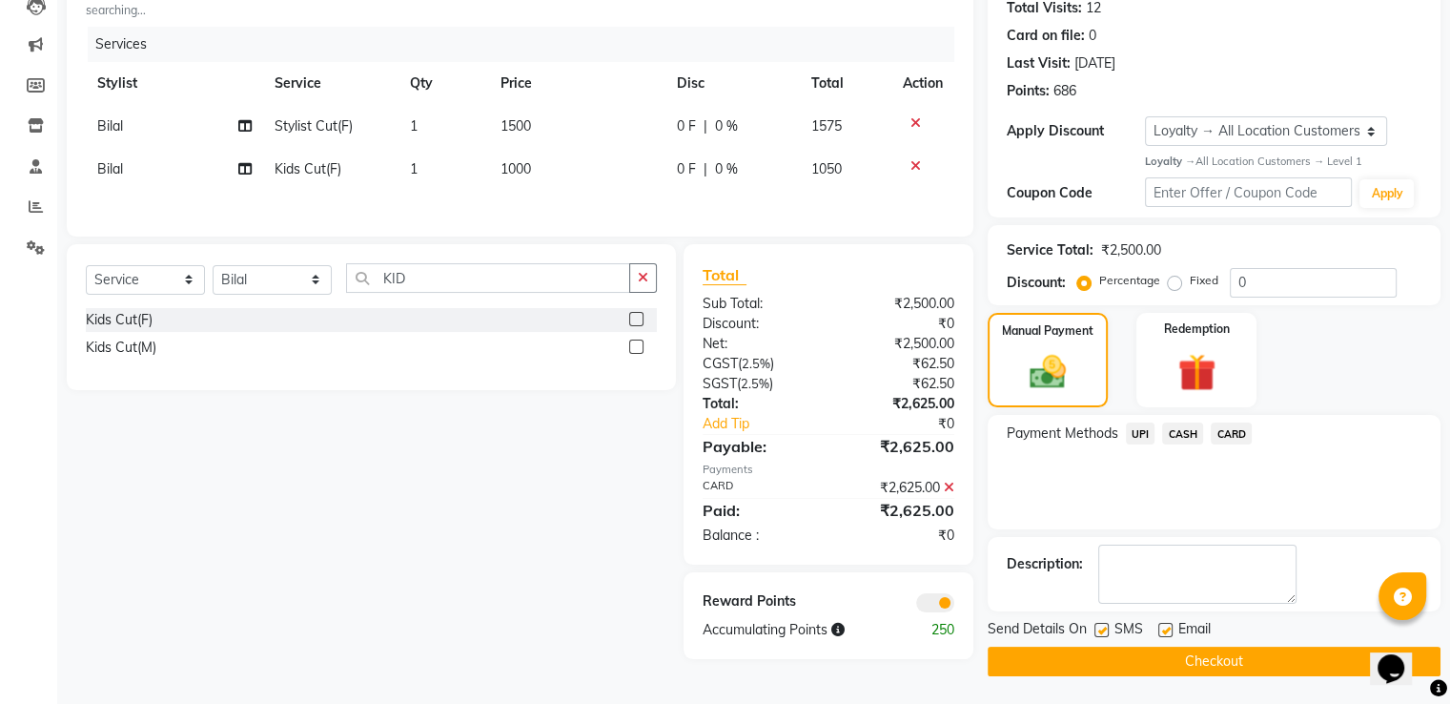
click at [936, 611] on span at bounding box center [935, 602] width 38 height 19
click at [954, 605] on input "checkbox" at bounding box center [954, 605] width 0 height 0
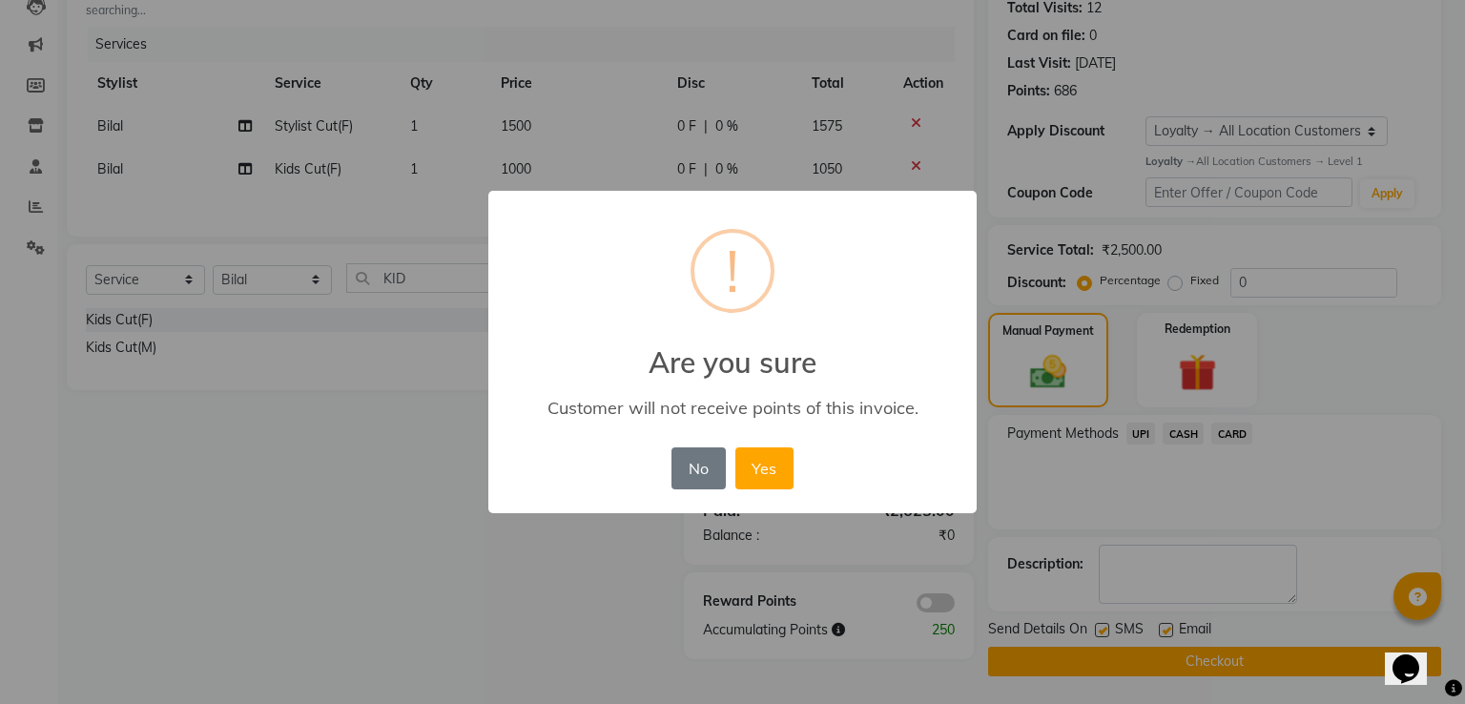
click at [735, 447] on button "Yes" at bounding box center [764, 468] width 58 height 42
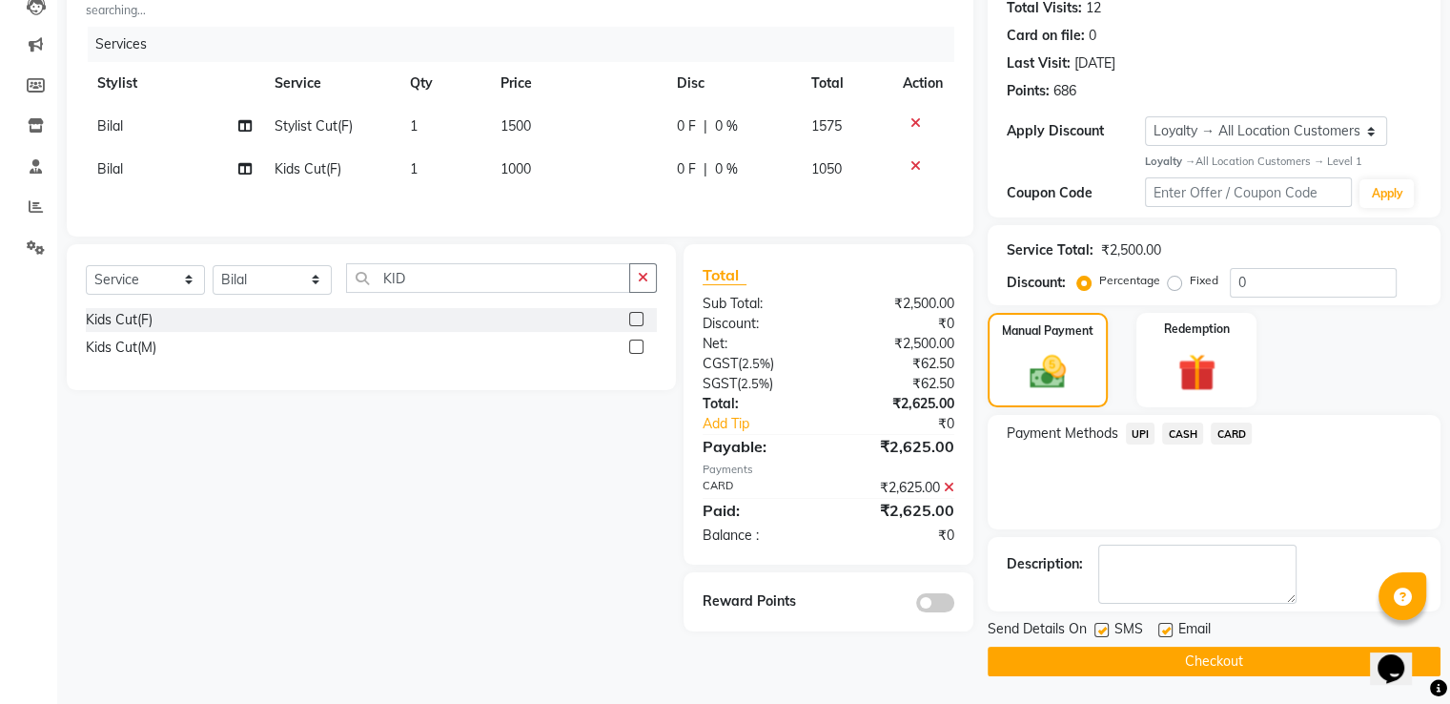
click at [1013, 661] on button "Checkout" at bounding box center [1214, 661] width 453 height 30
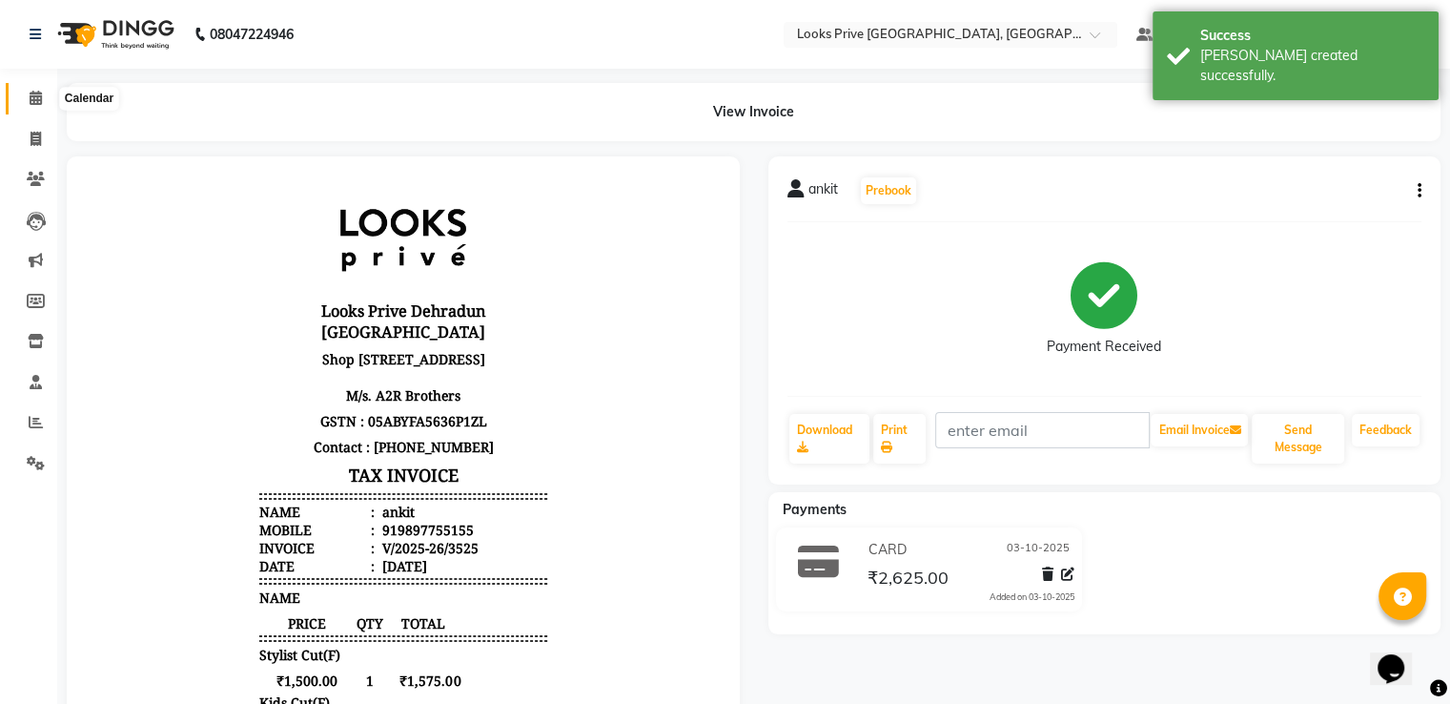
click at [39, 99] on icon at bounding box center [36, 98] width 12 height 14
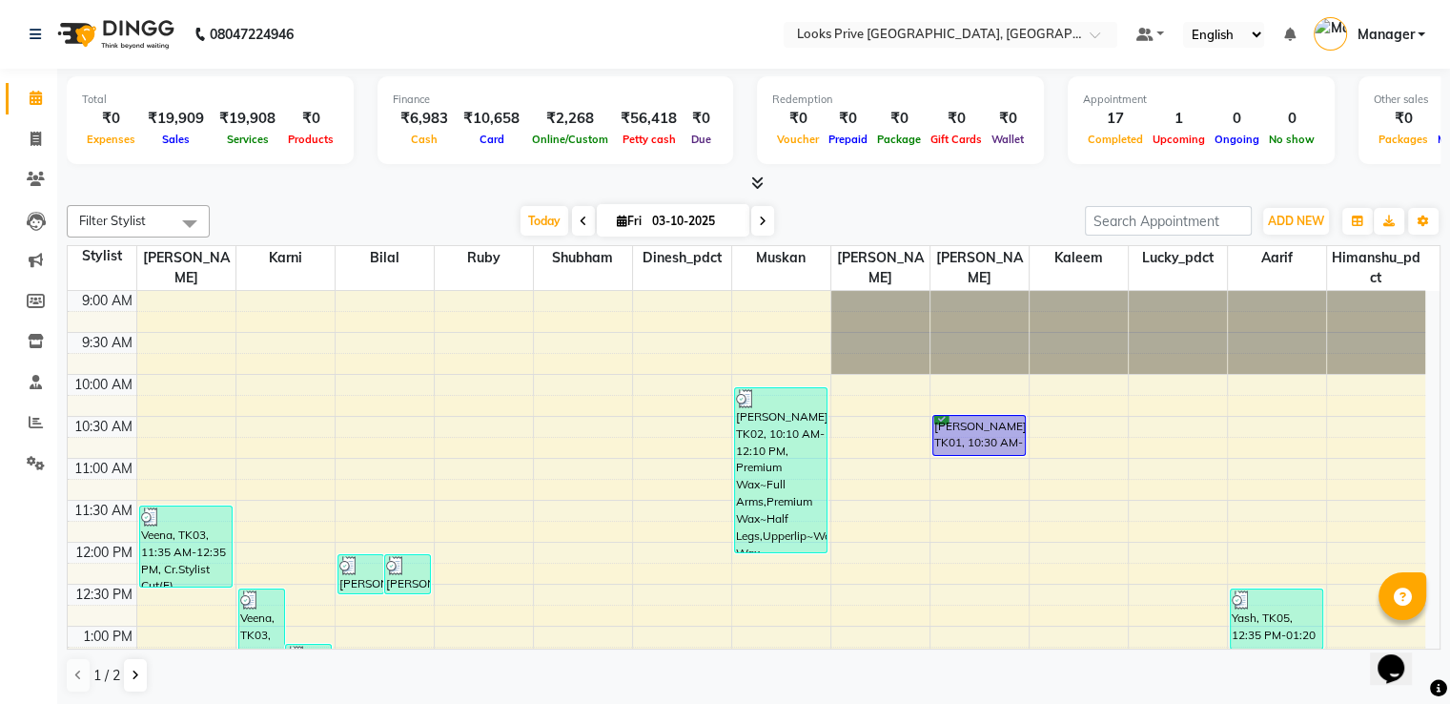
click at [26, 119] on li "Invoice" at bounding box center [28, 139] width 57 height 41
click at [34, 129] on span at bounding box center [35, 140] width 33 height 22
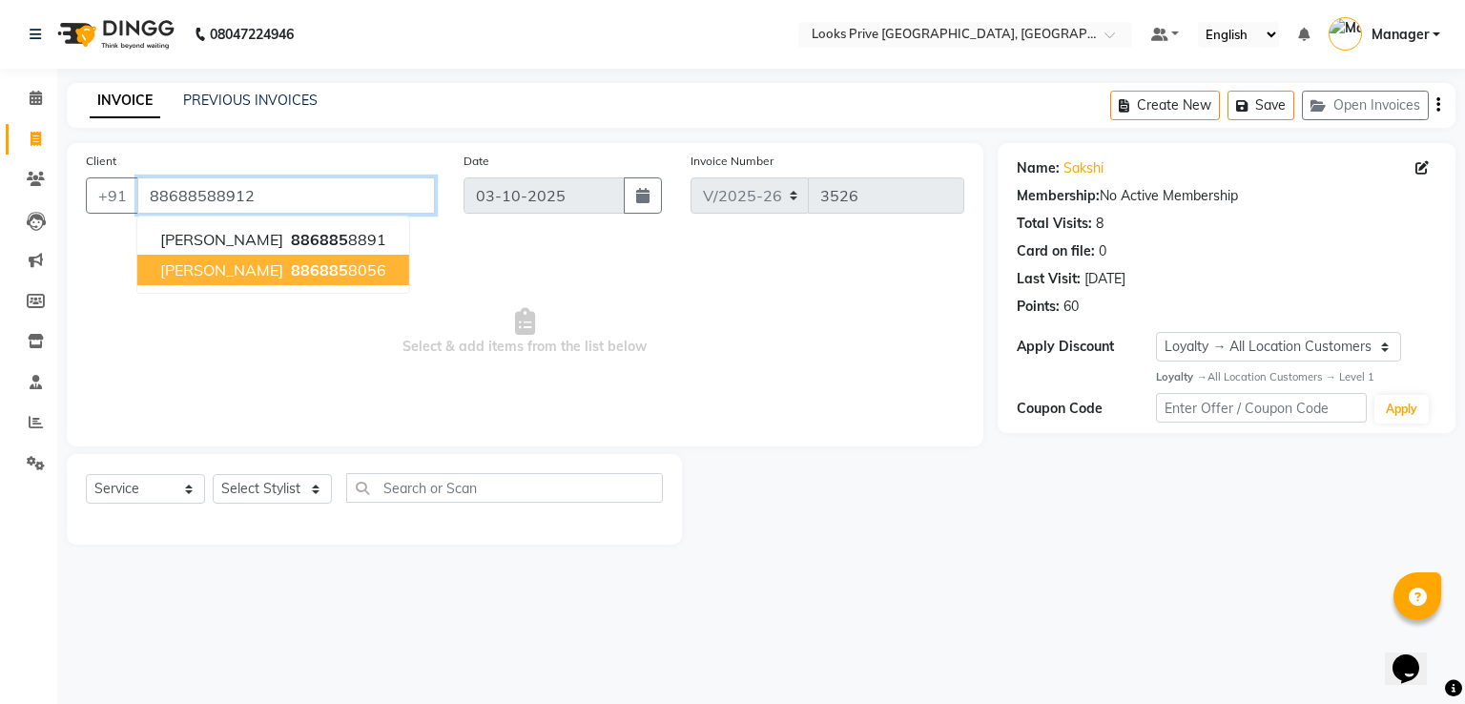
click at [361, 177] on input "88688588912" at bounding box center [285, 195] width 297 height 36
click at [265, 492] on select "Select Stylist A2R_Master [PERSON_NAME] [PERSON_NAME] Dinesh_pdct Himanshu_pdct…" at bounding box center [272, 489] width 119 height 30
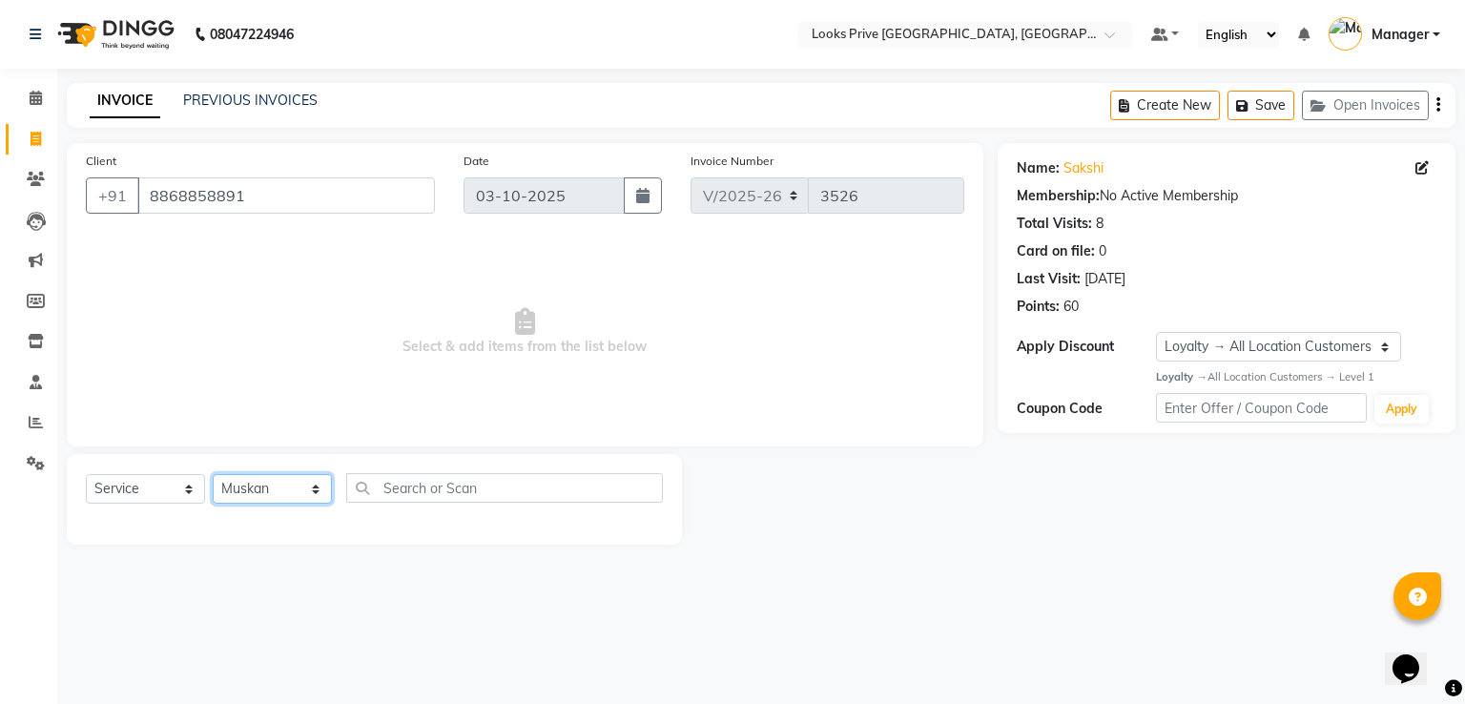
click at [213, 475] on select "Select Stylist A2R_Master [PERSON_NAME] [PERSON_NAME] Dinesh_pdct Himanshu_pdct…" at bounding box center [272, 489] width 119 height 30
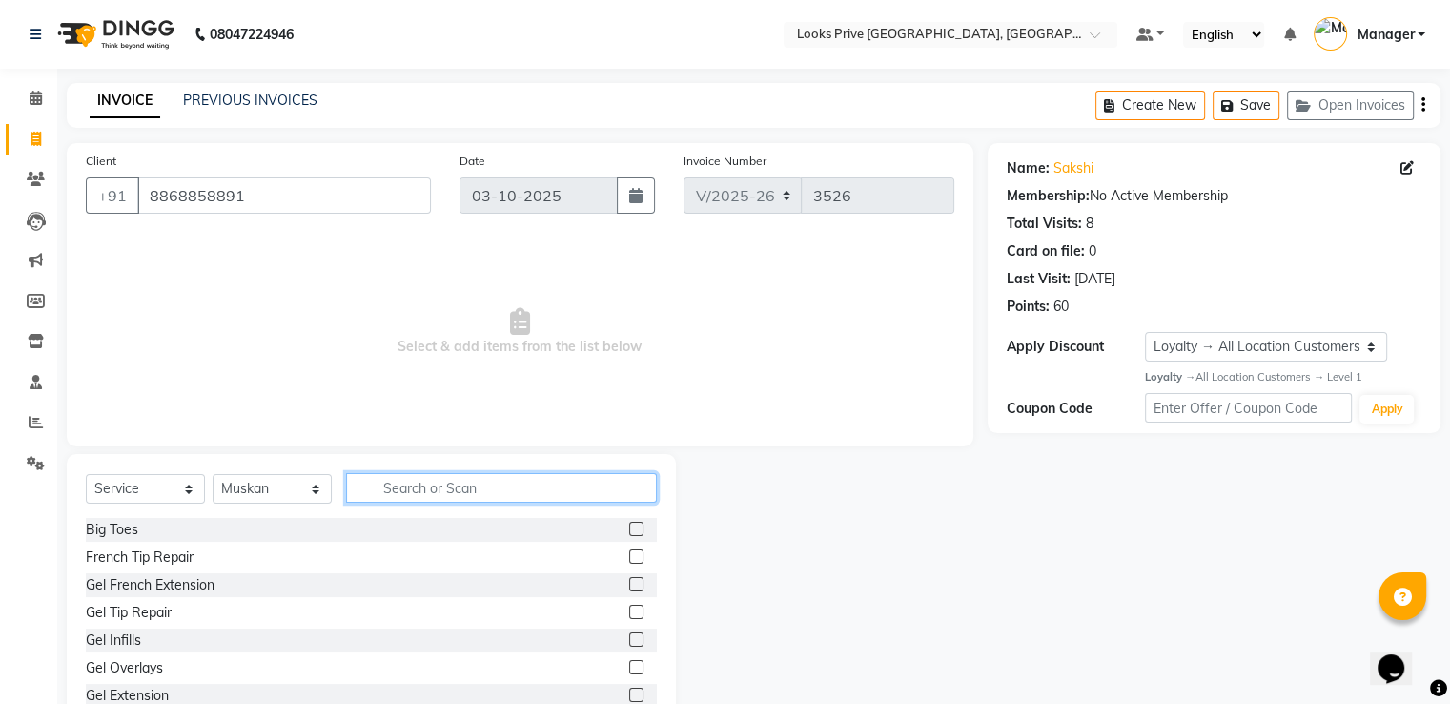
drag, startPoint x: 414, startPoint y: 482, endPoint x: 751, endPoint y: 672, distance: 387.7
click at [412, 478] on input "text" at bounding box center [501, 488] width 311 height 30
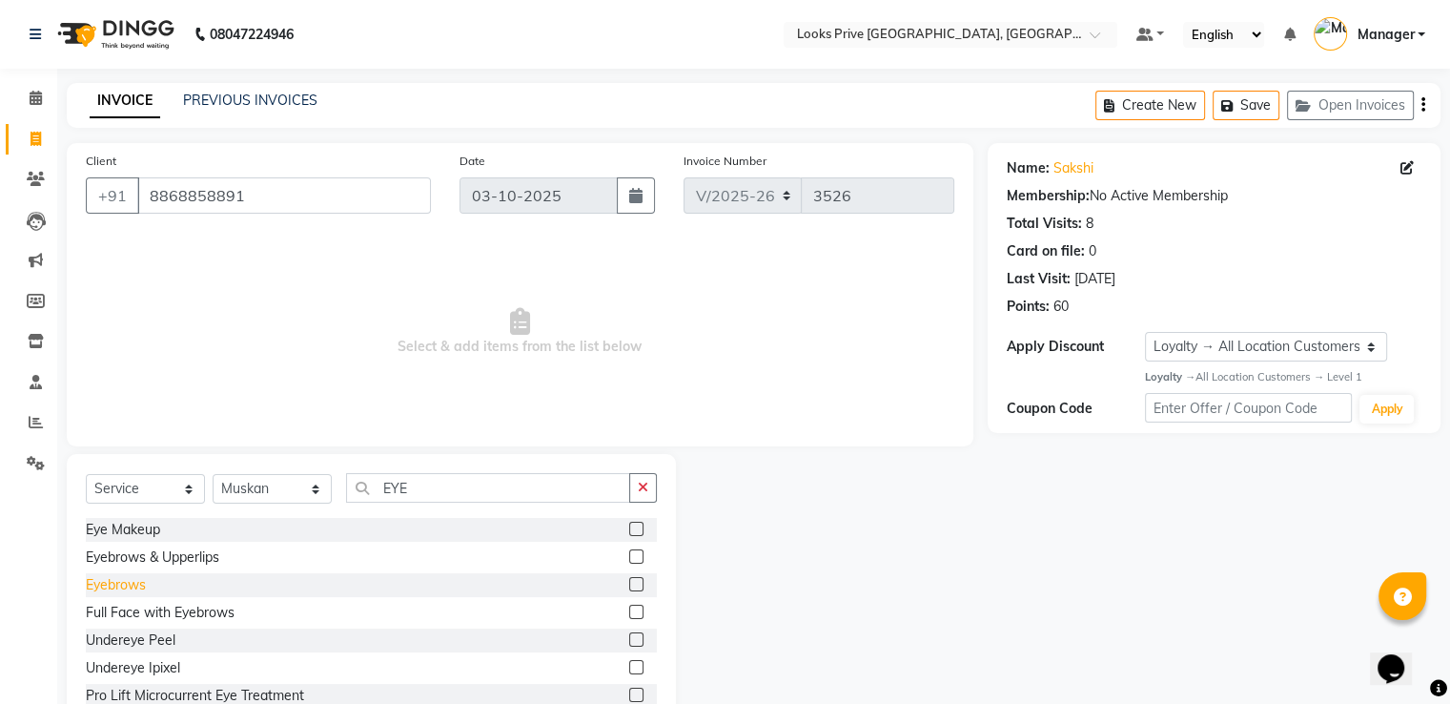
click at [123, 578] on div "Eyebrows" at bounding box center [116, 585] width 60 height 20
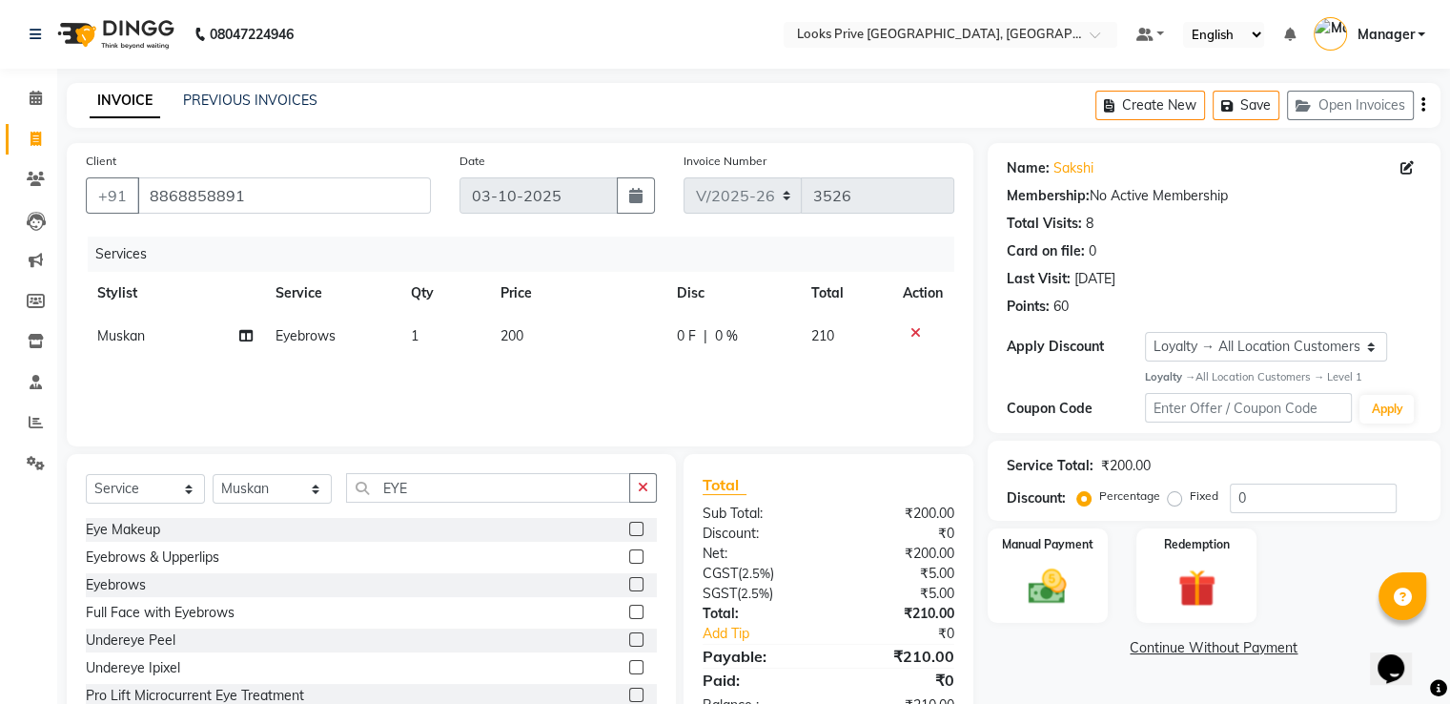
drag, startPoint x: 506, startPoint y: 352, endPoint x: 517, endPoint y: 352, distance: 10.5
click at [517, 352] on td "200" at bounding box center [577, 336] width 176 height 43
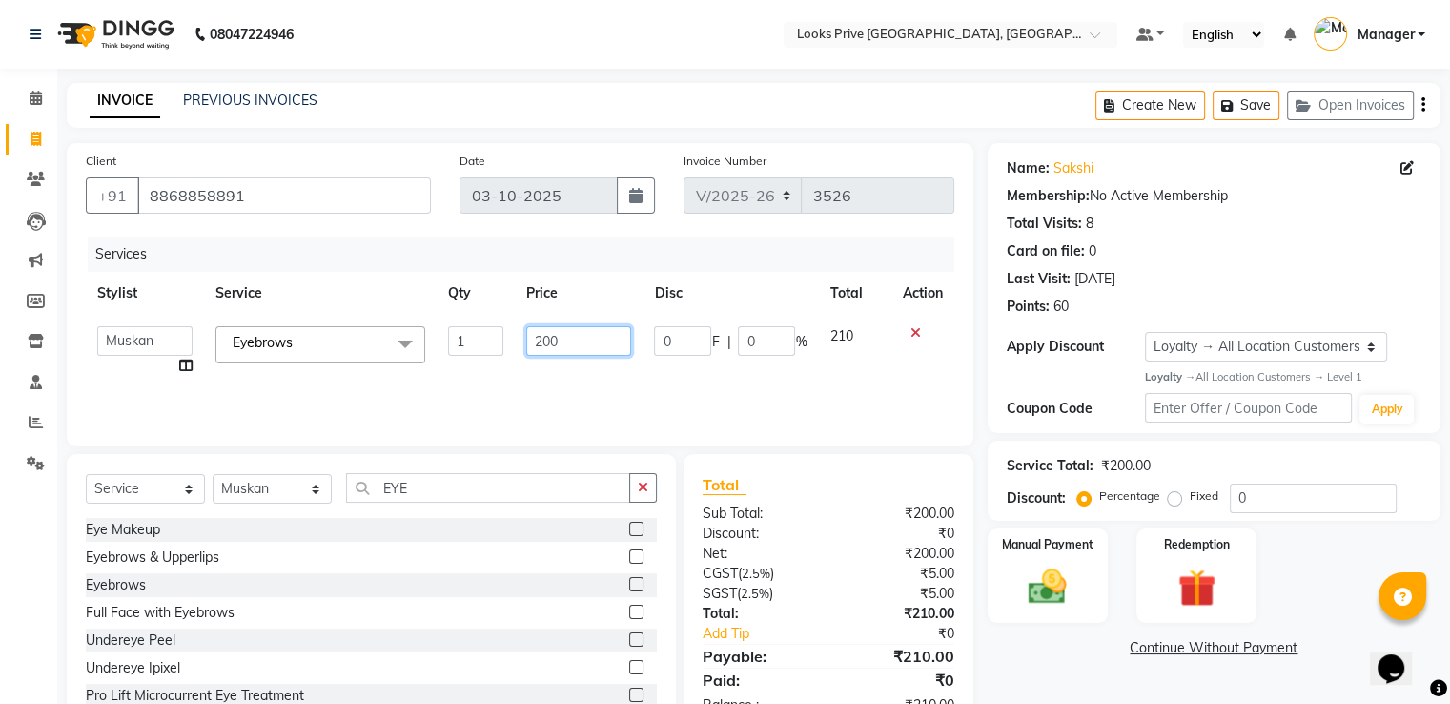
click at [485, 328] on tr "A2R_Master [PERSON_NAME] [PERSON_NAME] Dinesh_pdct Himanshu_pdct [PERSON_NAME] …" at bounding box center [520, 351] width 869 height 72
click at [517, 282] on th "Price" at bounding box center [579, 293] width 128 height 43
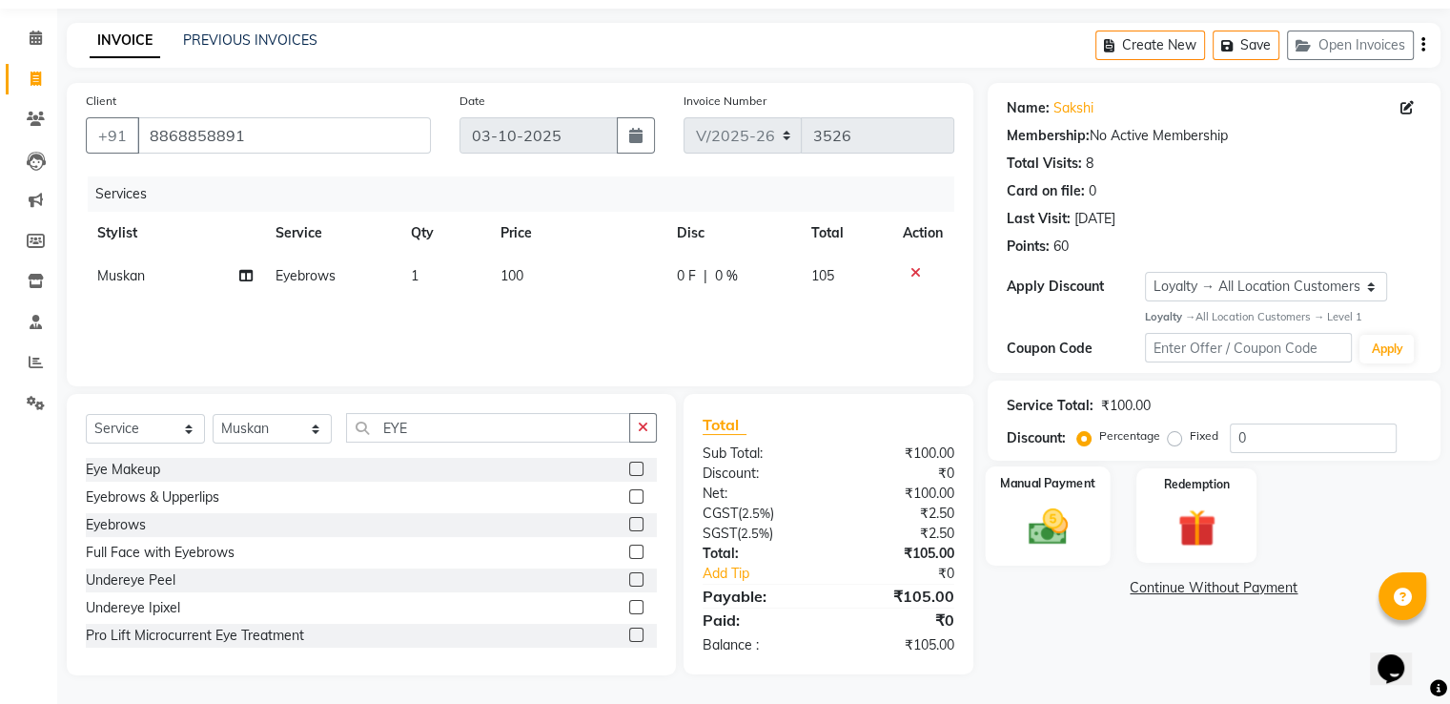
click at [1054, 539] on img at bounding box center [1047, 526] width 64 height 46
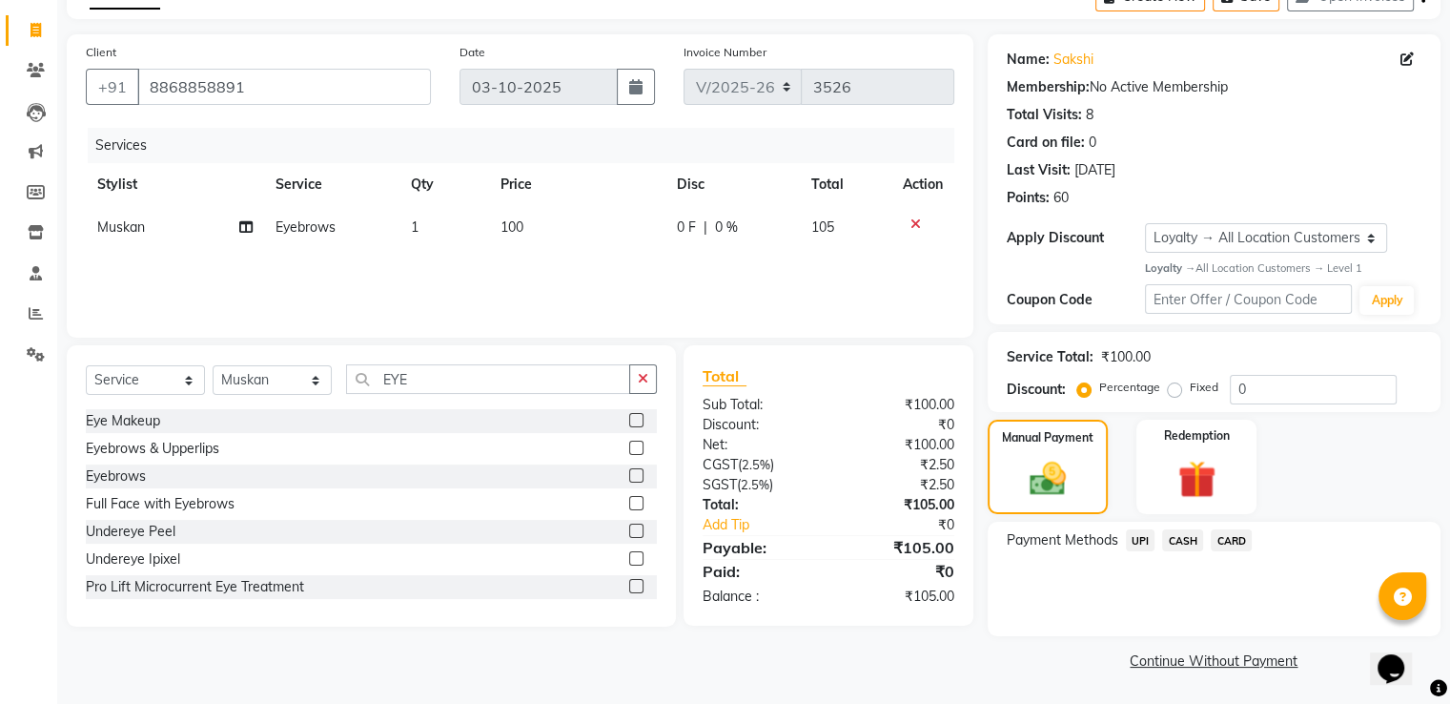
click at [1140, 539] on span "UPI" at bounding box center [1141, 540] width 30 height 22
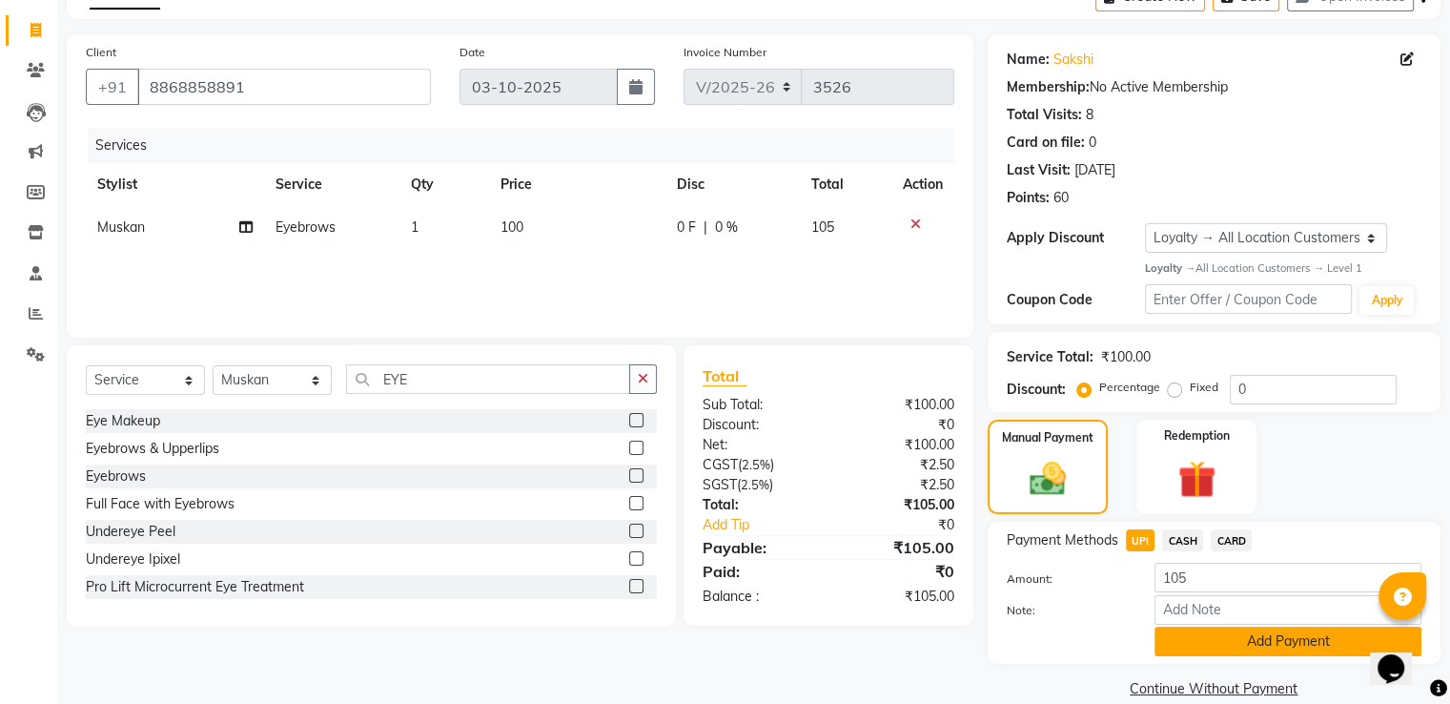
click at [1194, 628] on button "Add Payment" at bounding box center [1288, 641] width 267 height 30
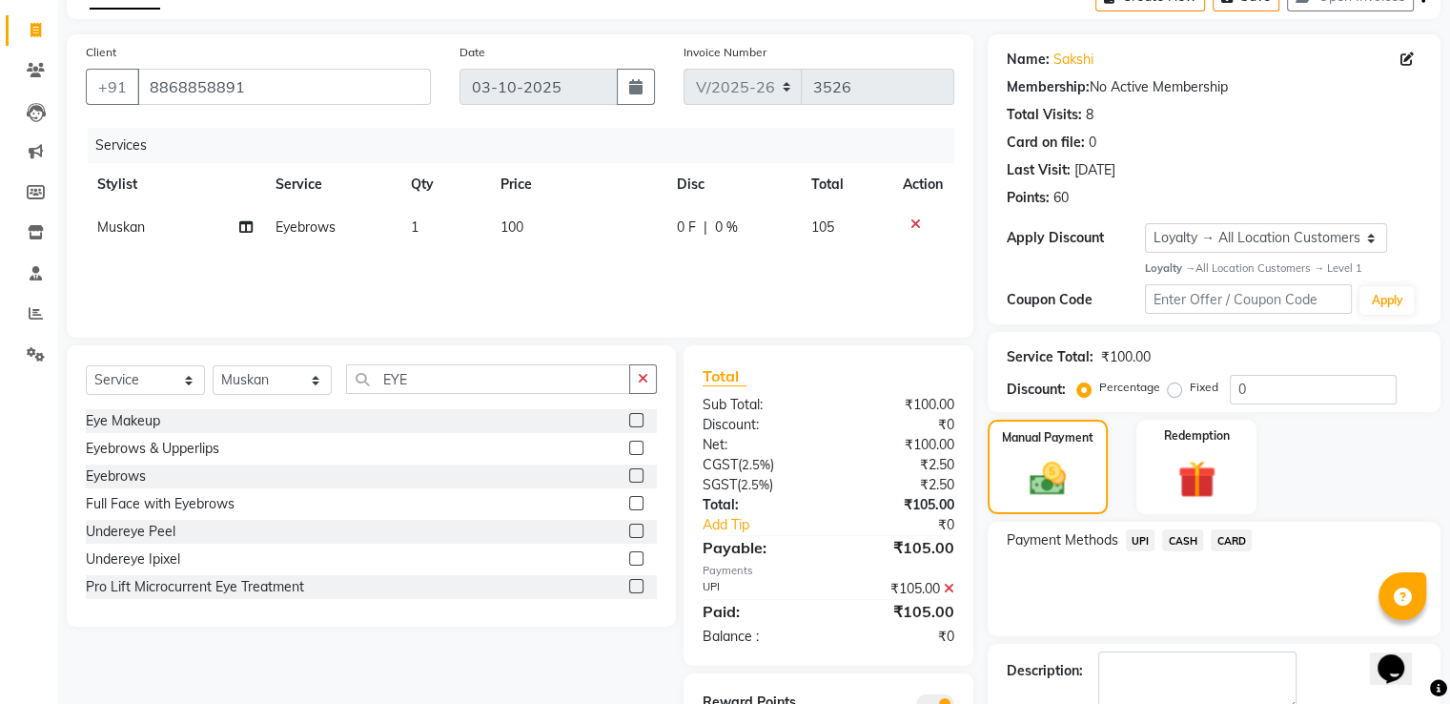
scroll to position [215, 0]
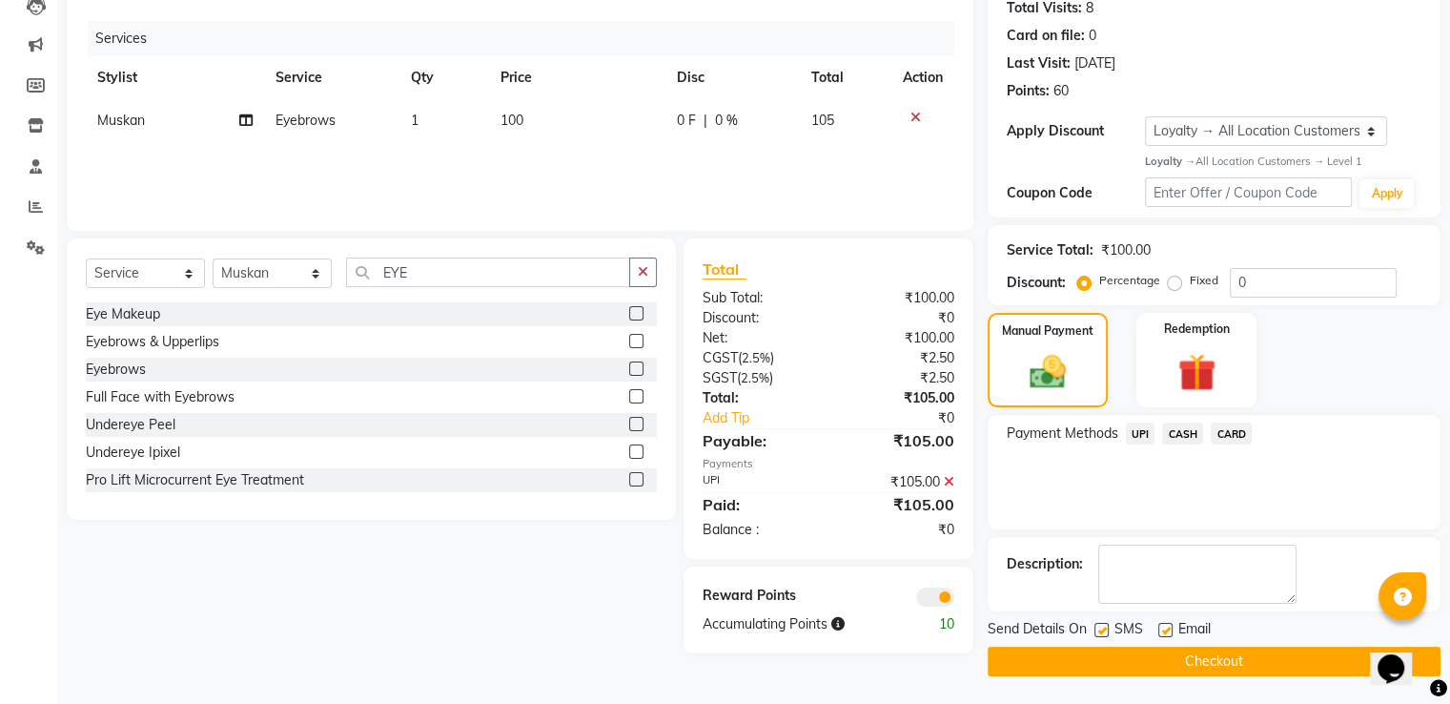
drag, startPoint x: 1138, startPoint y: 657, endPoint x: 1053, endPoint y: 623, distance: 92.4
click at [1137, 653] on button "Checkout" at bounding box center [1214, 661] width 453 height 30
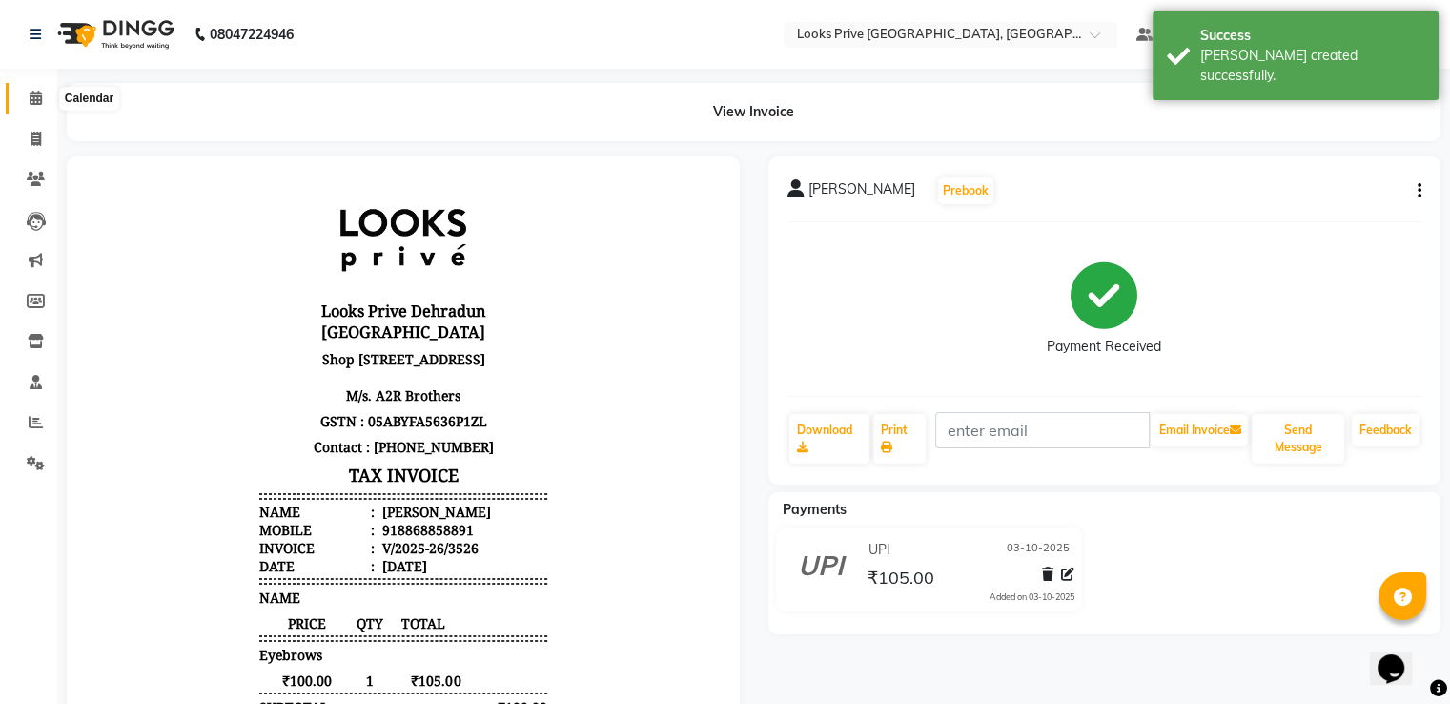
click at [31, 91] on icon at bounding box center [36, 98] width 12 height 14
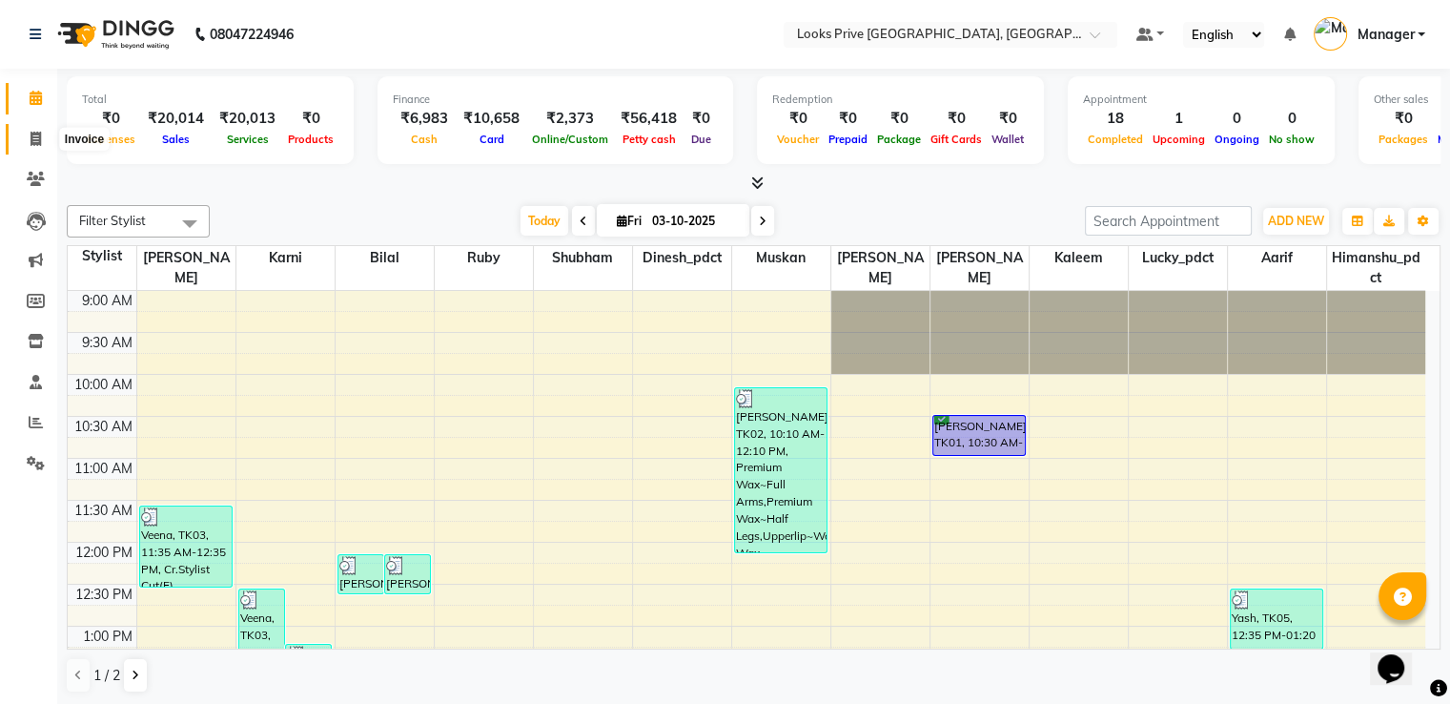
click at [23, 138] on span at bounding box center [35, 140] width 33 height 22
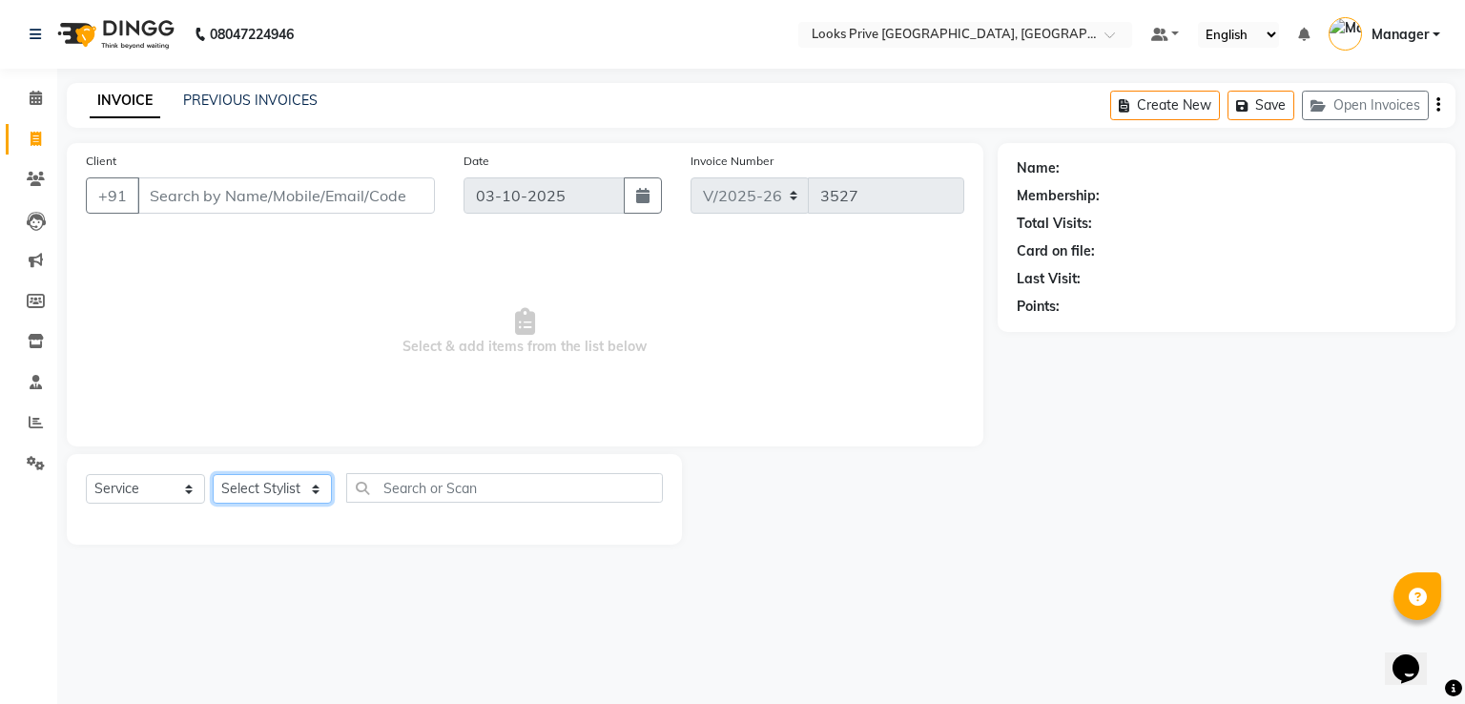
click at [226, 488] on select "Select Stylist" at bounding box center [272, 489] width 119 height 30
click at [213, 475] on select "Select Stylist A2R_Master [PERSON_NAME] [PERSON_NAME] Dinesh_pdct Himanshu_pdct…" at bounding box center [272, 489] width 119 height 30
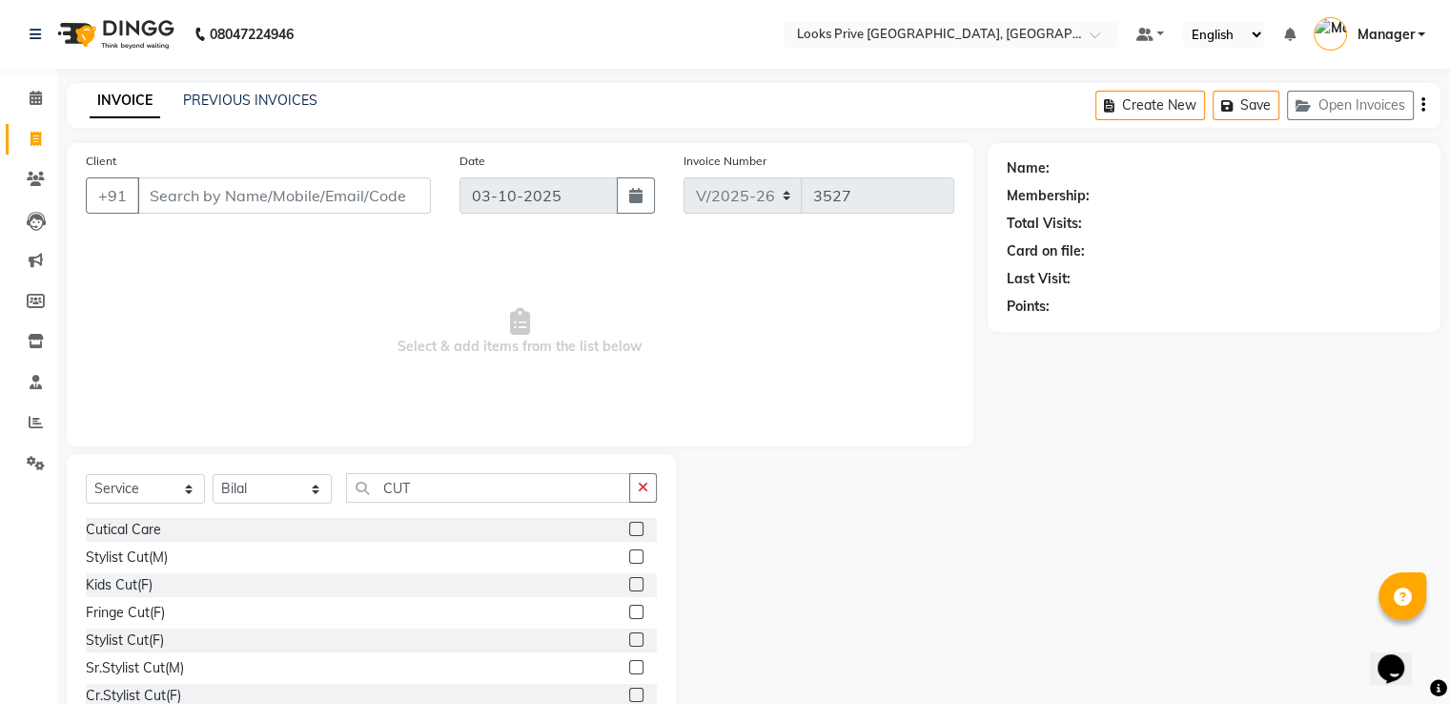
click at [629, 560] on label at bounding box center [636, 556] width 14 height 14
click at [629, 560] on input "checkbox" at bounding box center [635, 557] width 12 height 12
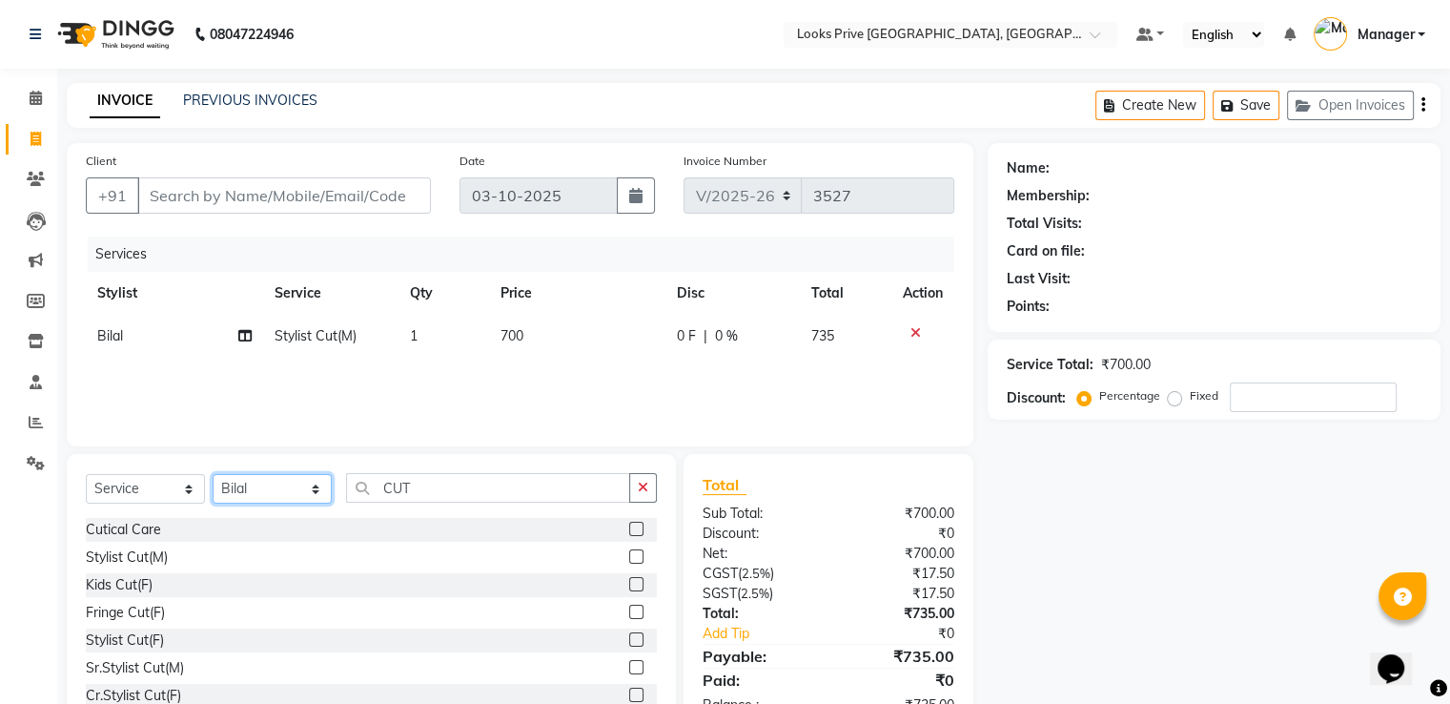
drag, startPoint x: 264, startPoint y: 492, endPoint x: 263, endPoint y: 479, distance: 13.4
click at [264, 492] on select "Select Stylist A2R_Master [PERSON_NAME] [PERSON_NAME] Dinesh_pdct Himanshu_pdct…" at bounding box center [272, 489] width 119 height 30
click at [213, 475] on select "Select Stylist A2R_Master [PERSON_NAME] [PERSON_NAME] Dinesh_pdct Himanshu_pdct…" at bounding box center [272, 489] width 119 height 30
click at [629, 557] on label at bounding box center [636, 556] width 14 height 14
click at [629, 557] on input "checkbox" at bounding box center [635, 557] width 12 height 12
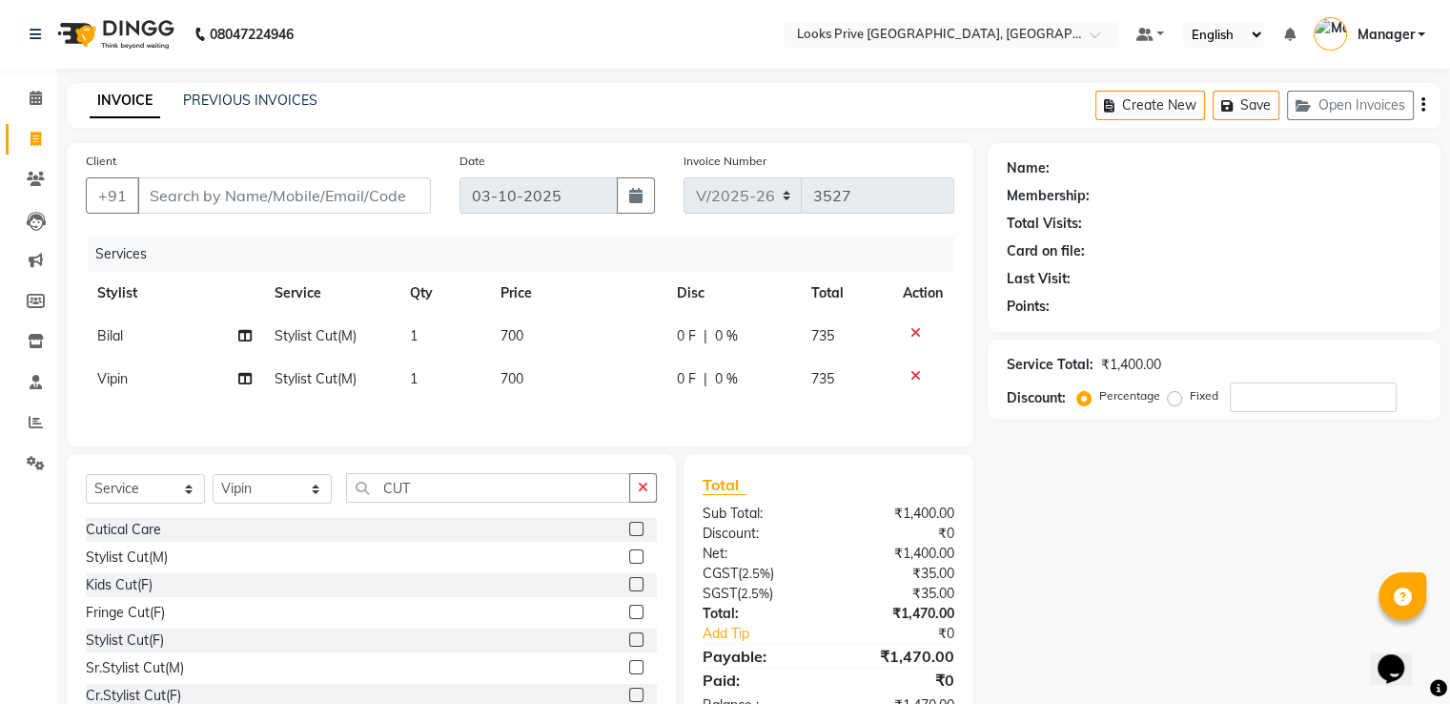
click at [546, 333] on td "700" at bounding box center [577, 336] width 176 height 43
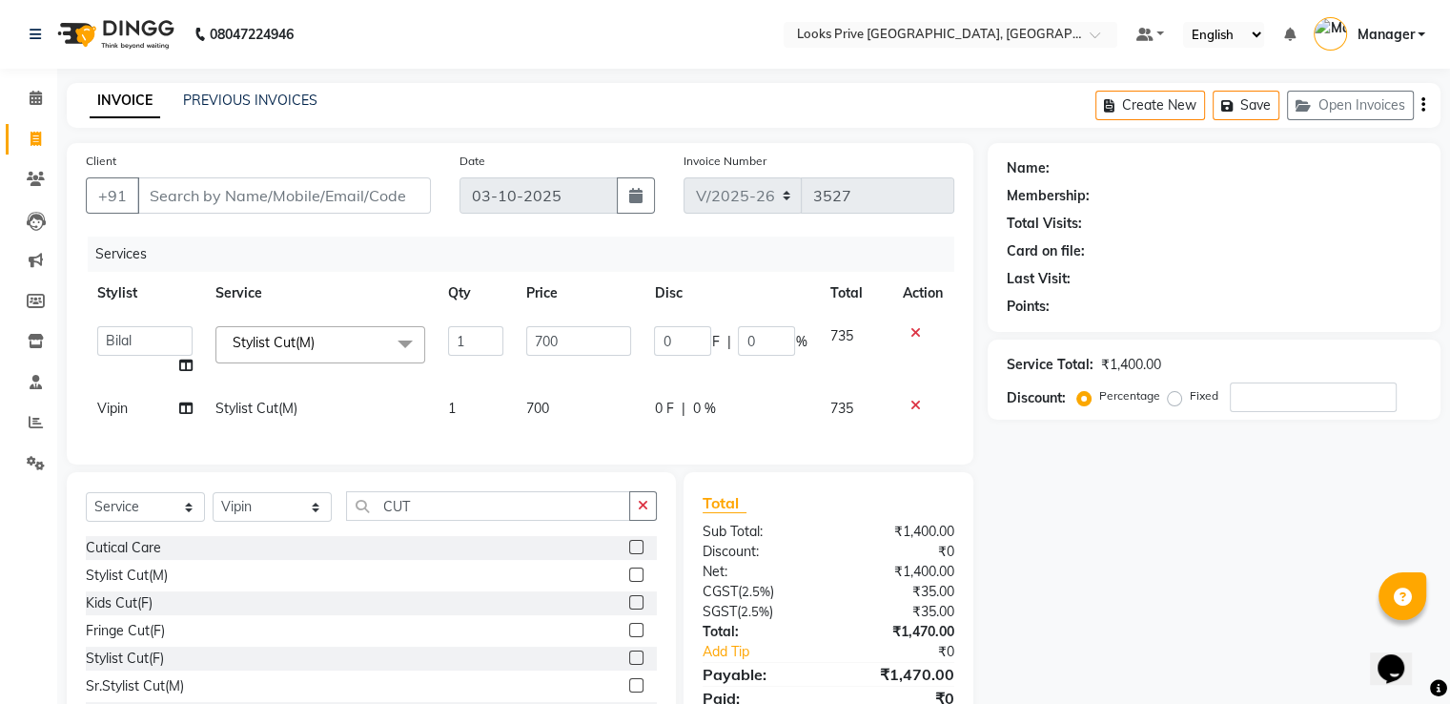
click at [546, 333] on input "700" at bounding box center [578, 341] width 105 height 30
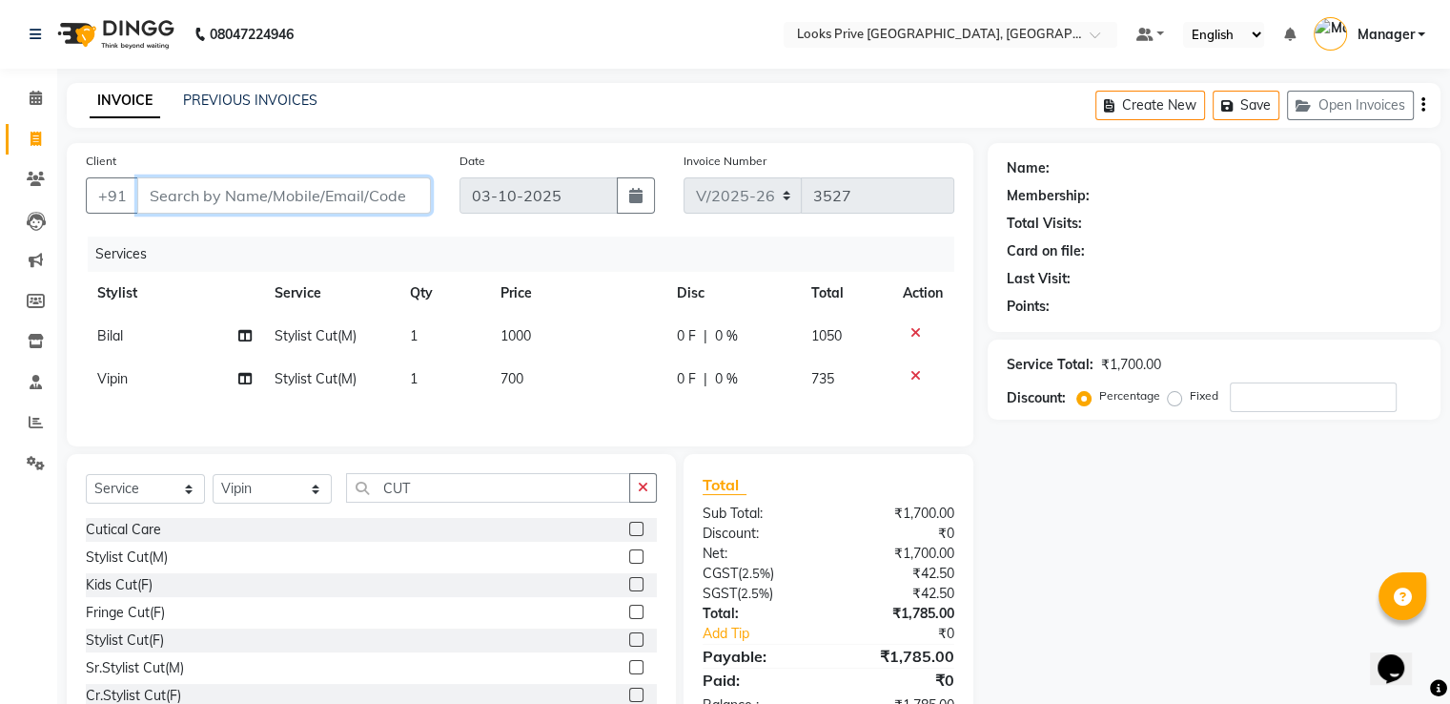
click at [313, 187] on input "Client" at bounding box center [284, 195] width 294 height 36
paste input "9557097000"
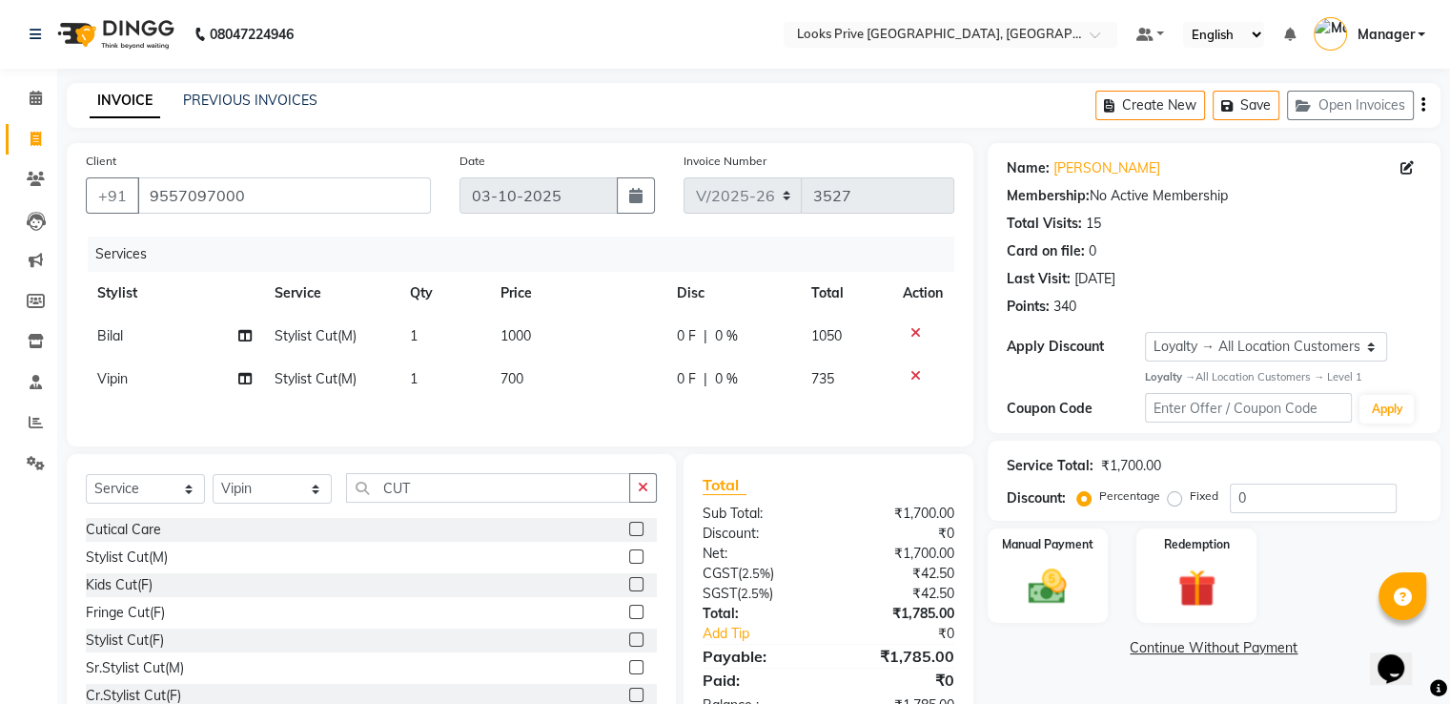
scroll to position [64, 0]
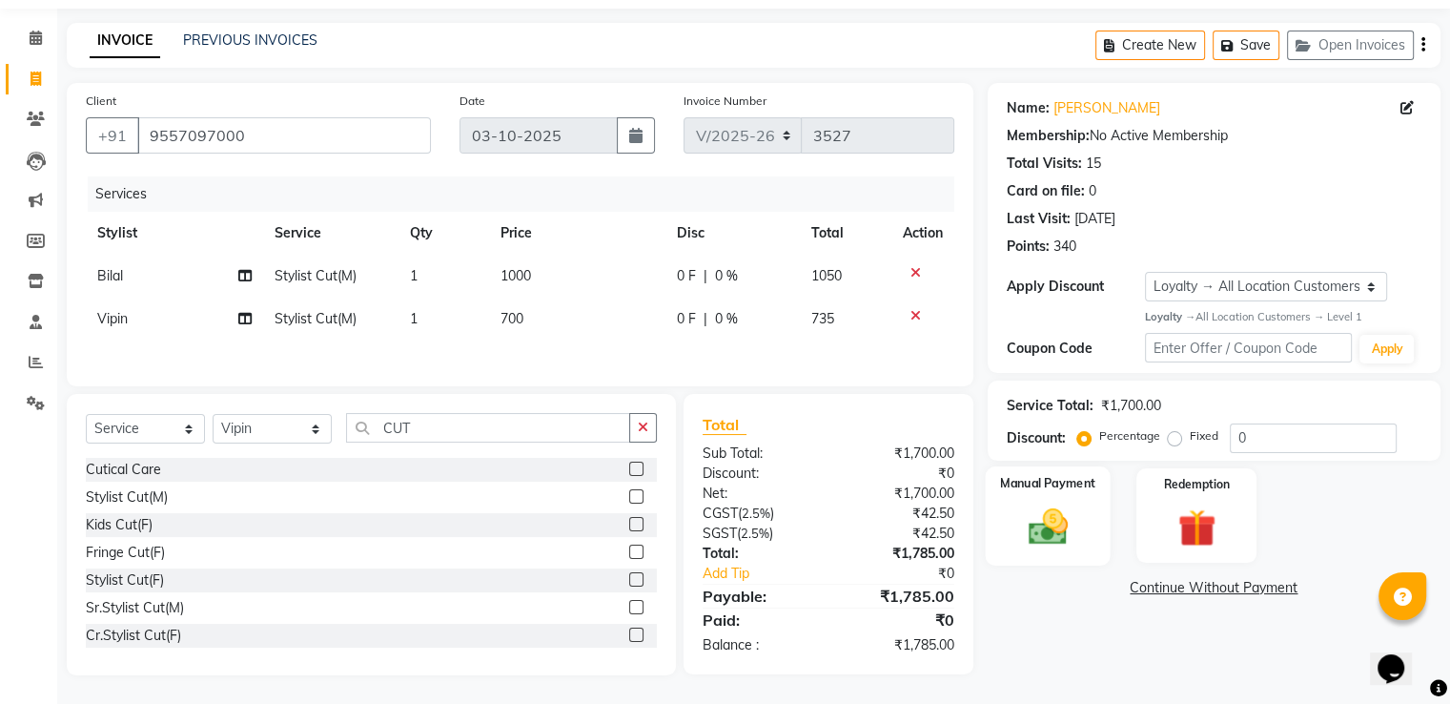
click at [1062, 523] on img at bounding box center [1047, 526] width 64 height 46
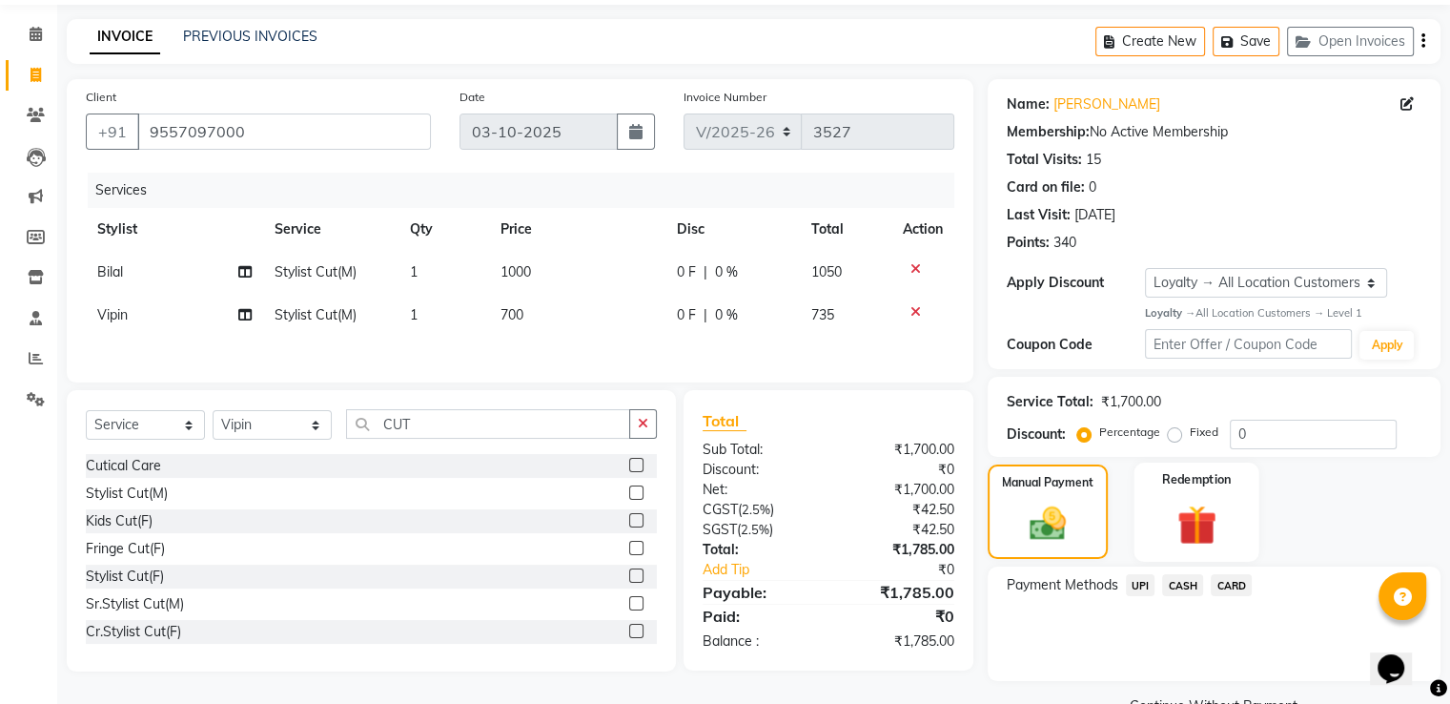
scroll to position [109, 0]
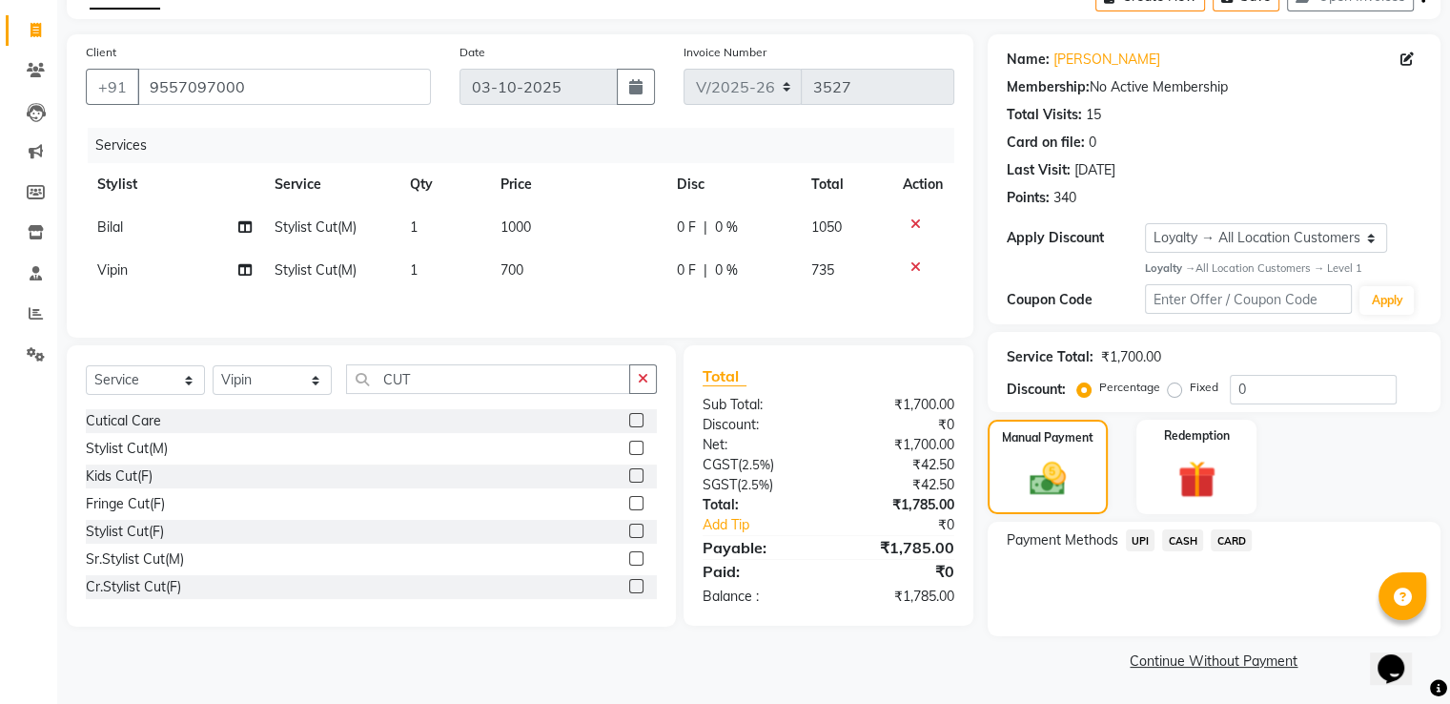
click at [1175, 544] on span "CASH" at bounding box center [1182, 540] width 41 height 22
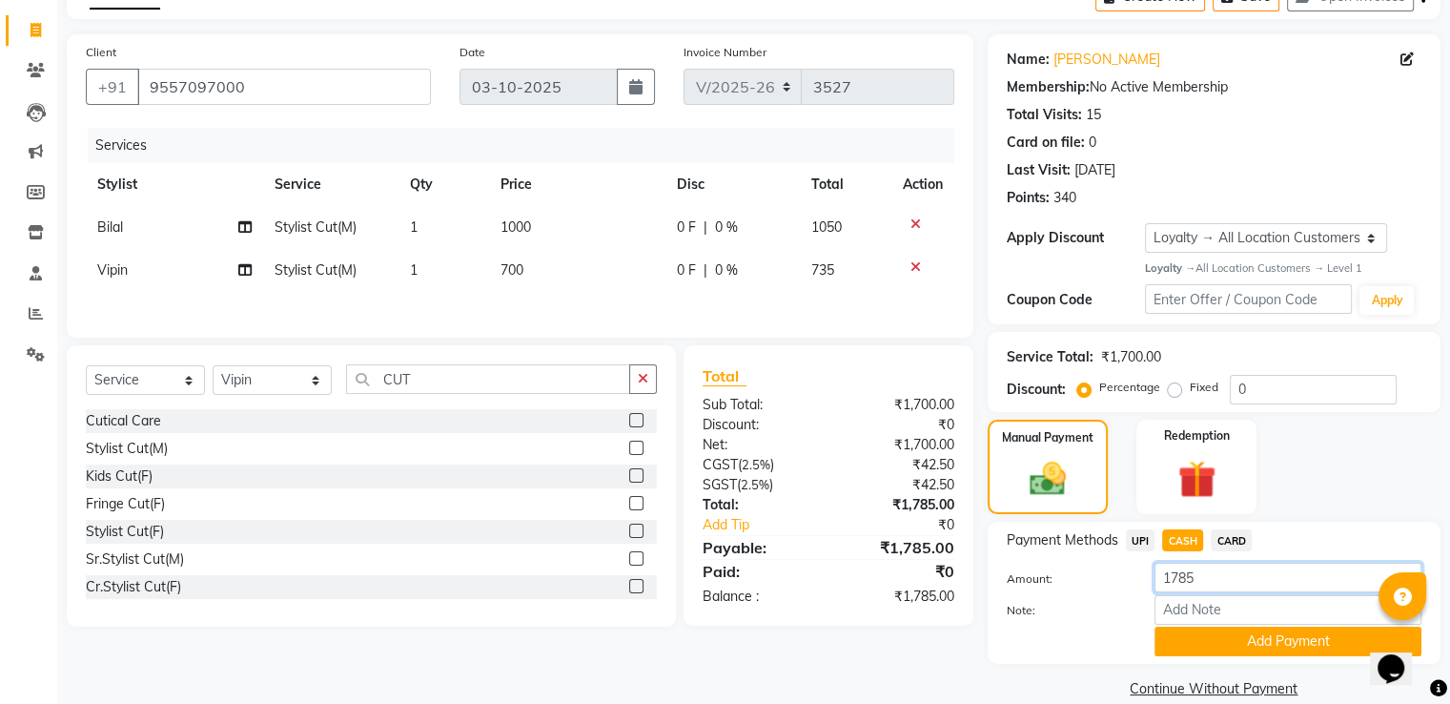
drag, startPoint x: 1179, startPoint y: 583, endPoint x: 1153, endPoint y: 584, distance: 25.8
click at [1155, 584] on input "1785" at bounding box center [1288, 578] width 267 height 30
click at [1182, 628] on div "Amount: 2000 Note: Add Payment" at bounding box center [1214, 609] width 415 height 93
click at [1193, 639] on button "Add Payment" at bounding box center [1288, 641] width 267 height 30
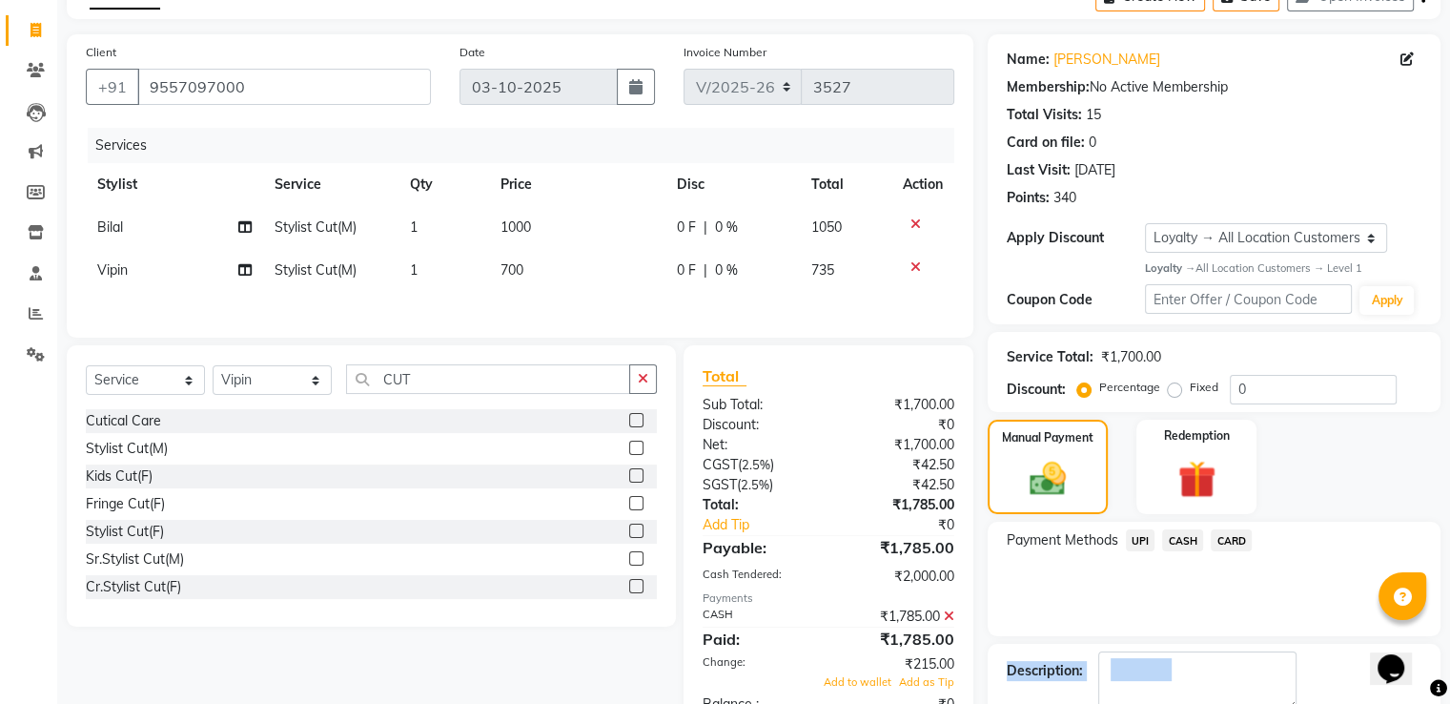
scroll to position [266, 0]
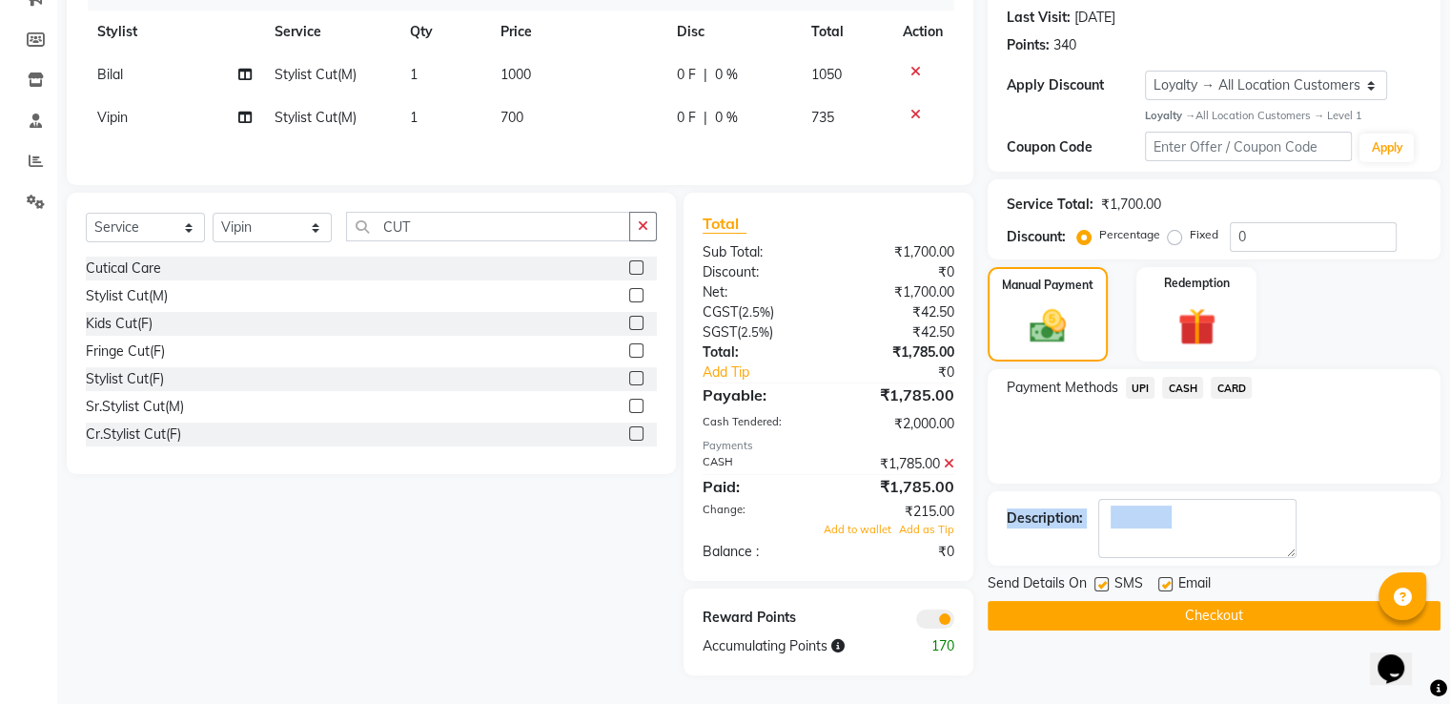
click at [1196, 603] on button "Checkout" at bounding box center [1214, 616] width 453 height 30
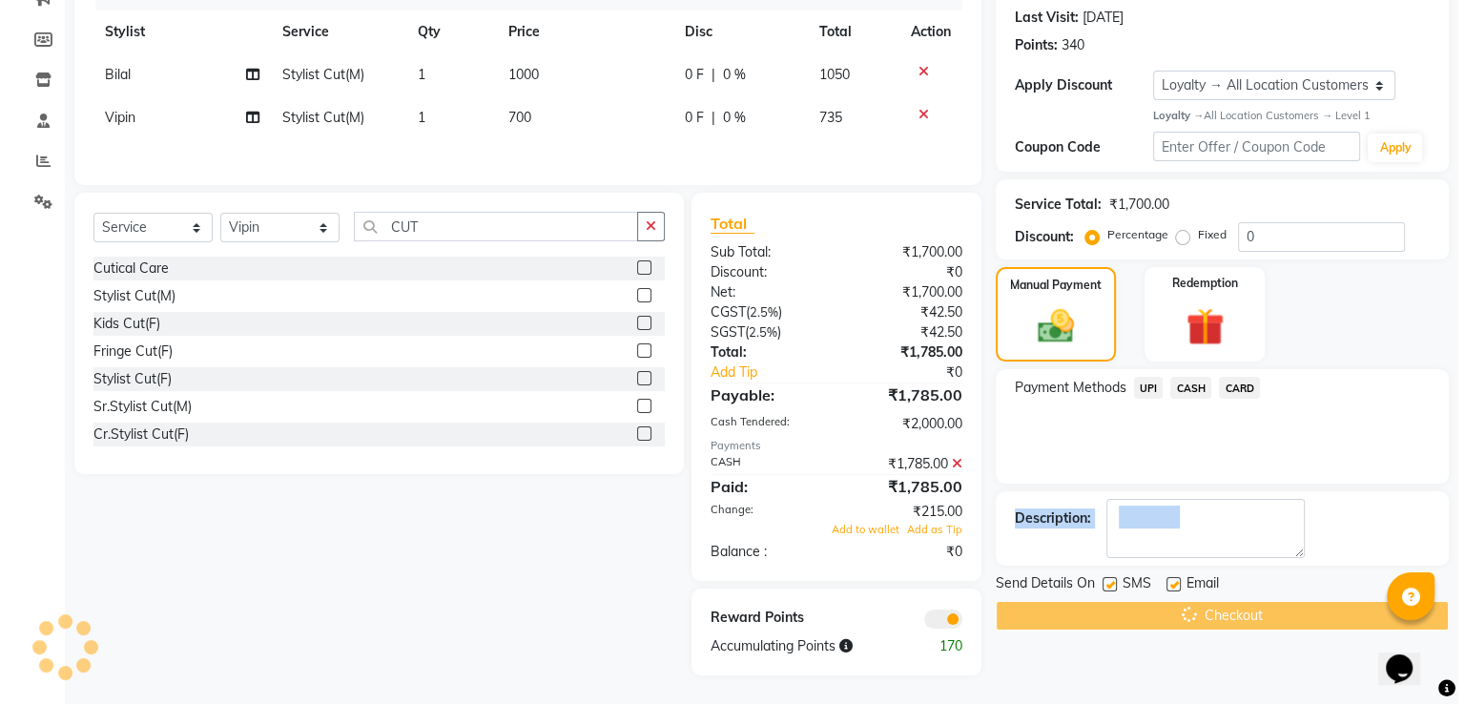
scroll to position [0, 0]
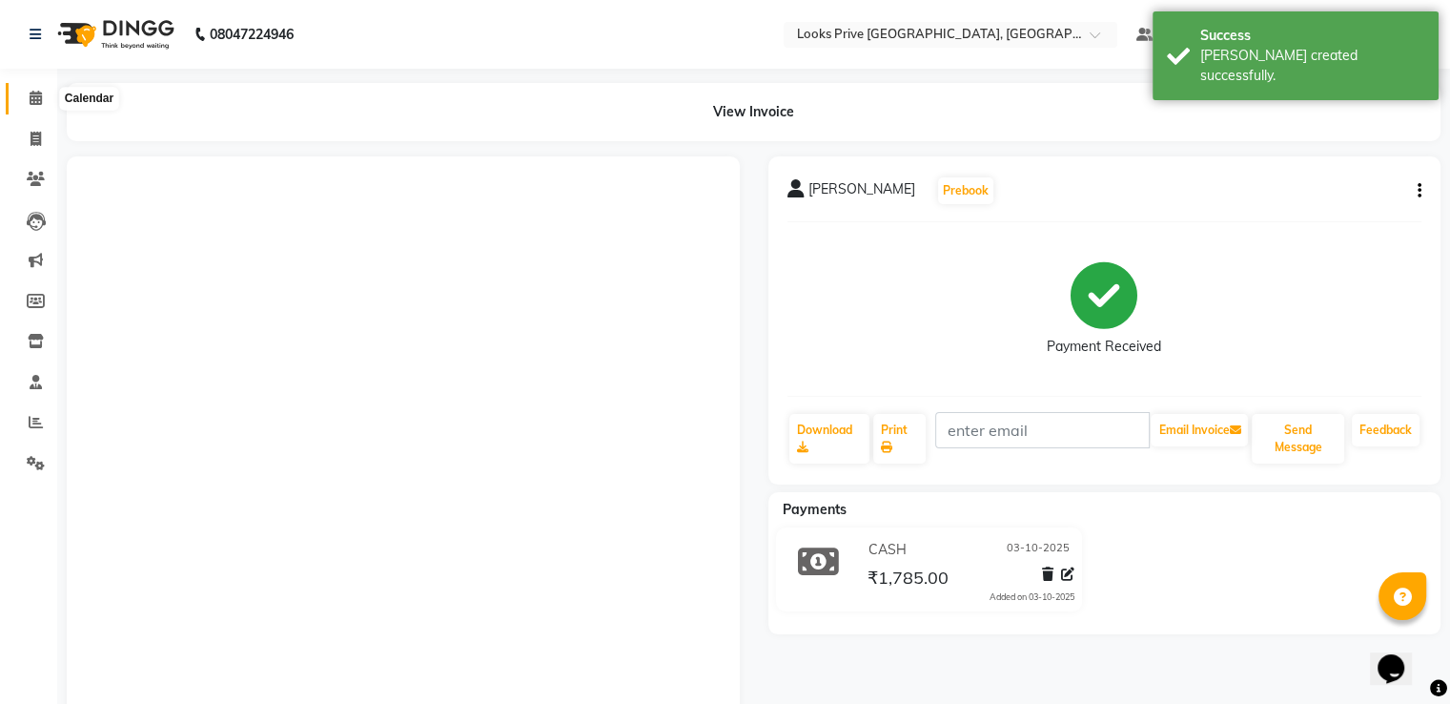
click at [30, 96] on icon at bounding box center [36, 98] width 12 height 14
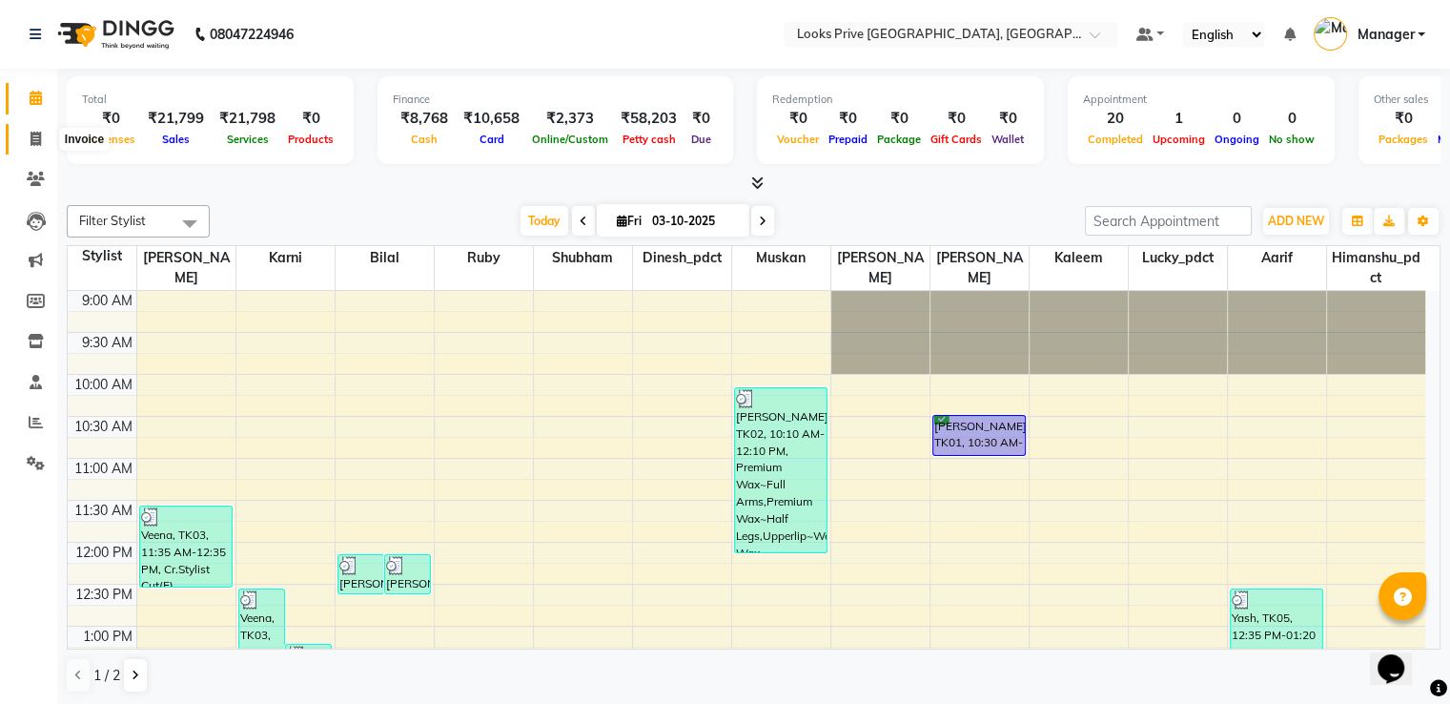
click at [31, 133] on icon at bounding box center [36, 139] width 10 height 14
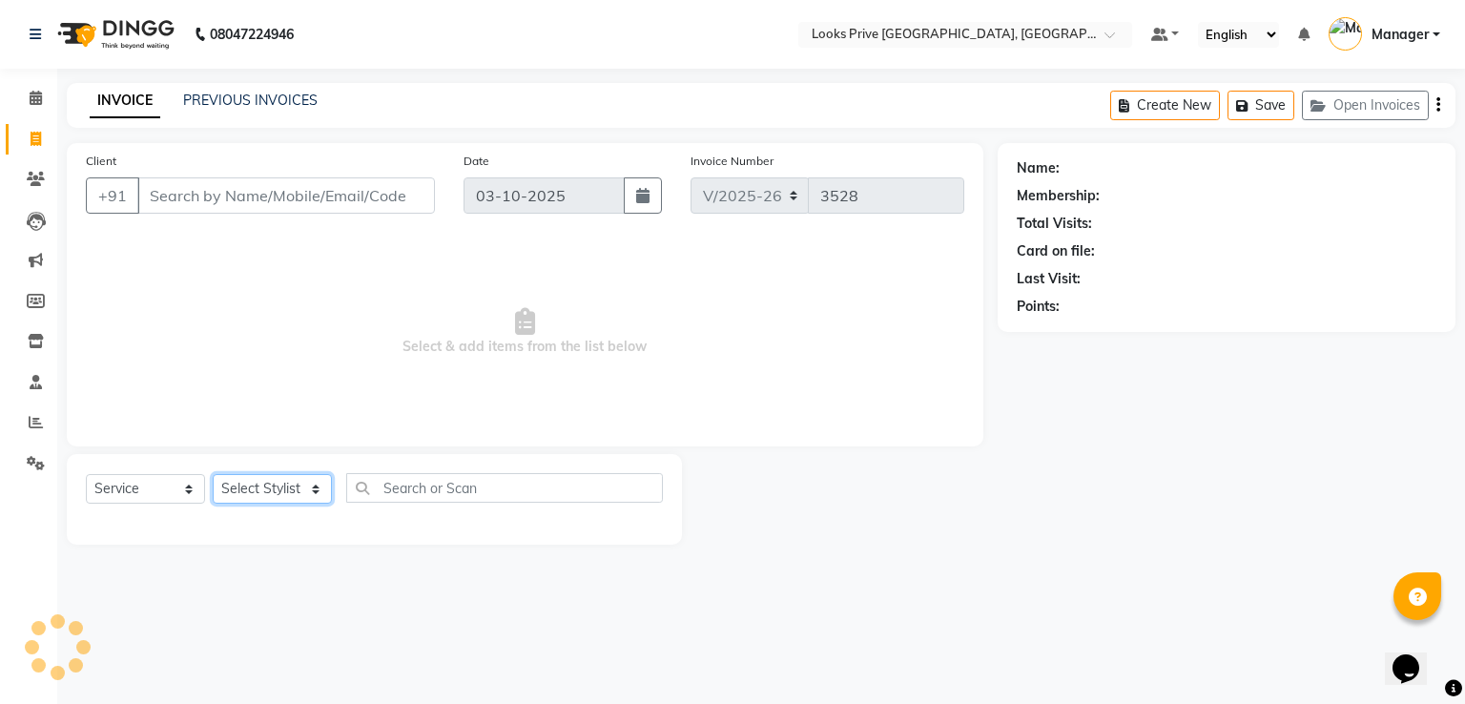
click at [262, 483] on select "Select Stylist" at bounding box center [272, 489] width 119 height 30
click at [213, 475] on select "Select Stylist A2R_Master [PERSON_NAME] [PERSON_NAME] Dinesh_pdct Himanshu_pdct…" at bounding box center [272, 489] width 119 height 30
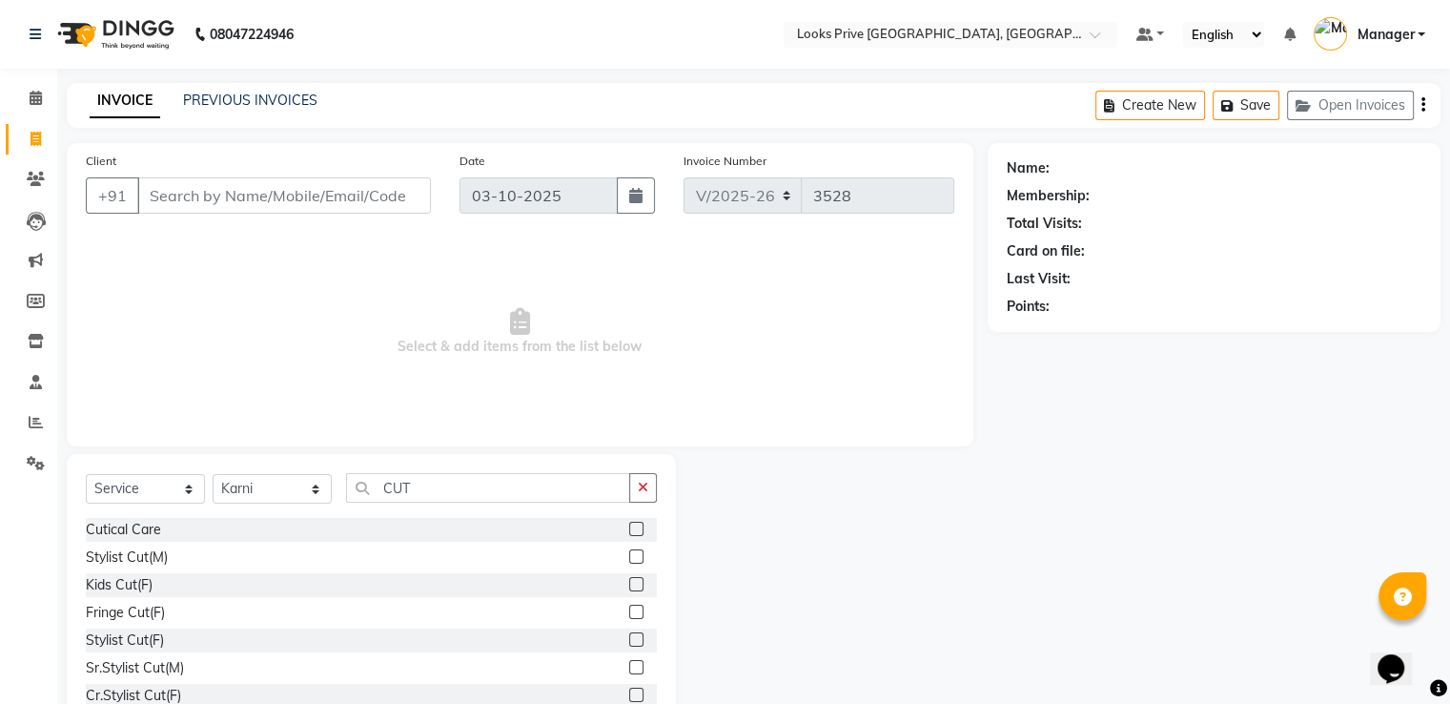
click at [629, 637] on label at bounding box center [636, 639] width 14 height 14
click at [629, 637] on input "checkbox" at bounding box center [635, 640] width 12 height 12
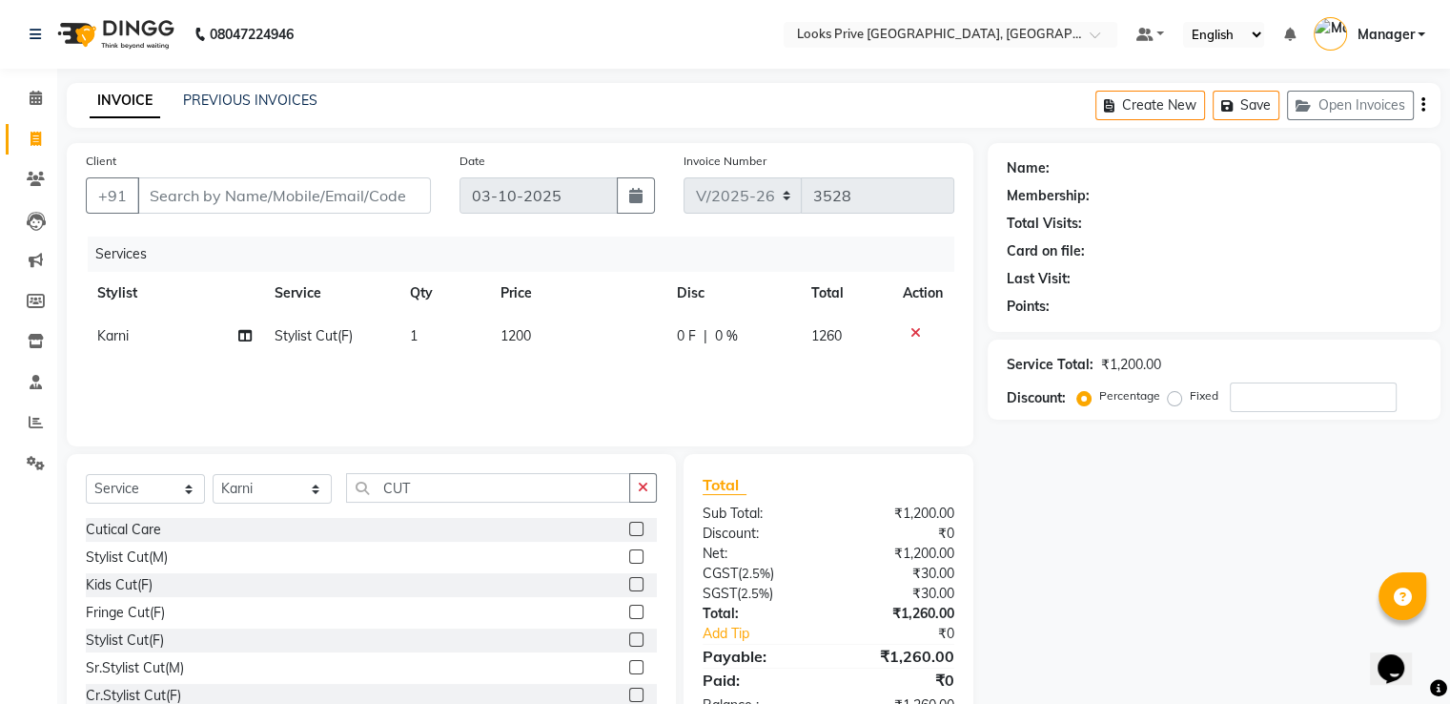
click at [544, 344] on td "1200" at bounding box center [577, 336] width 176 height 43
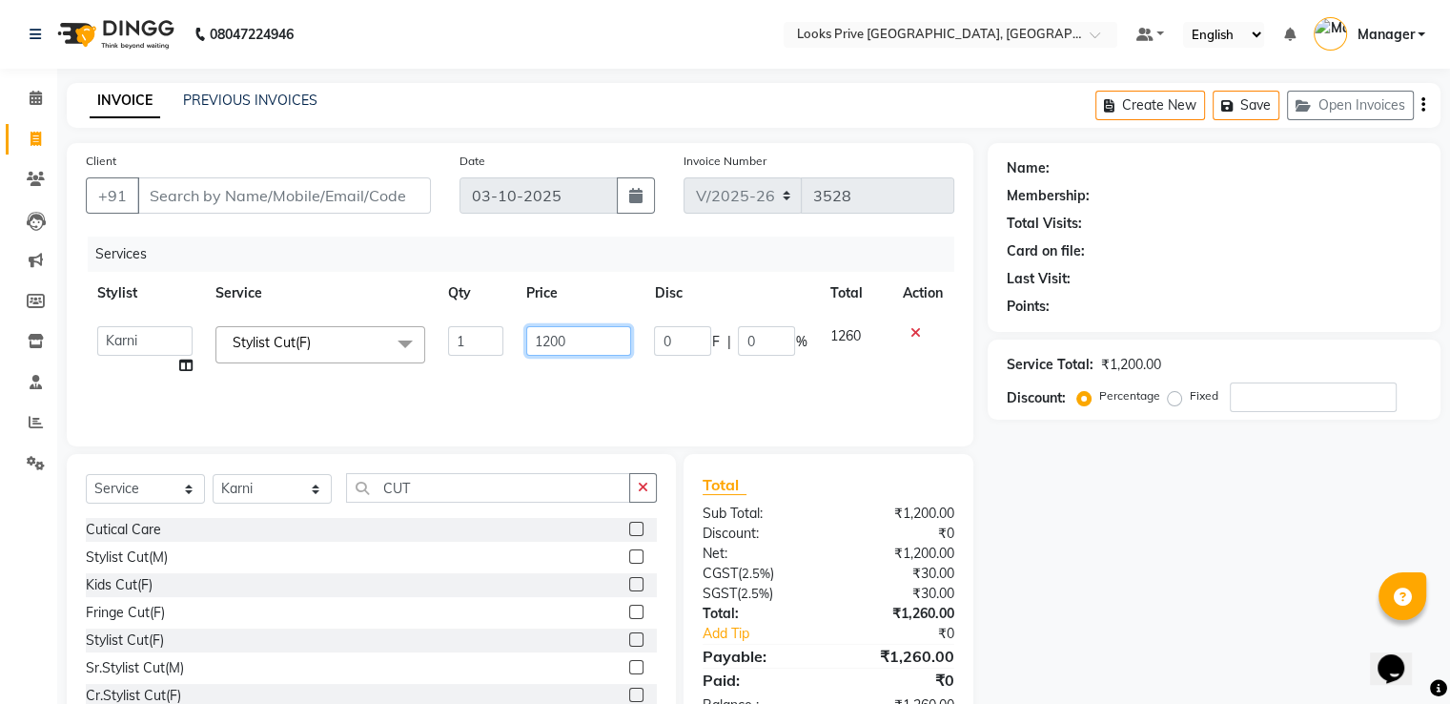
click at [544, 344] on input "1200" at bounding box center [578, 341] width 105 height 30
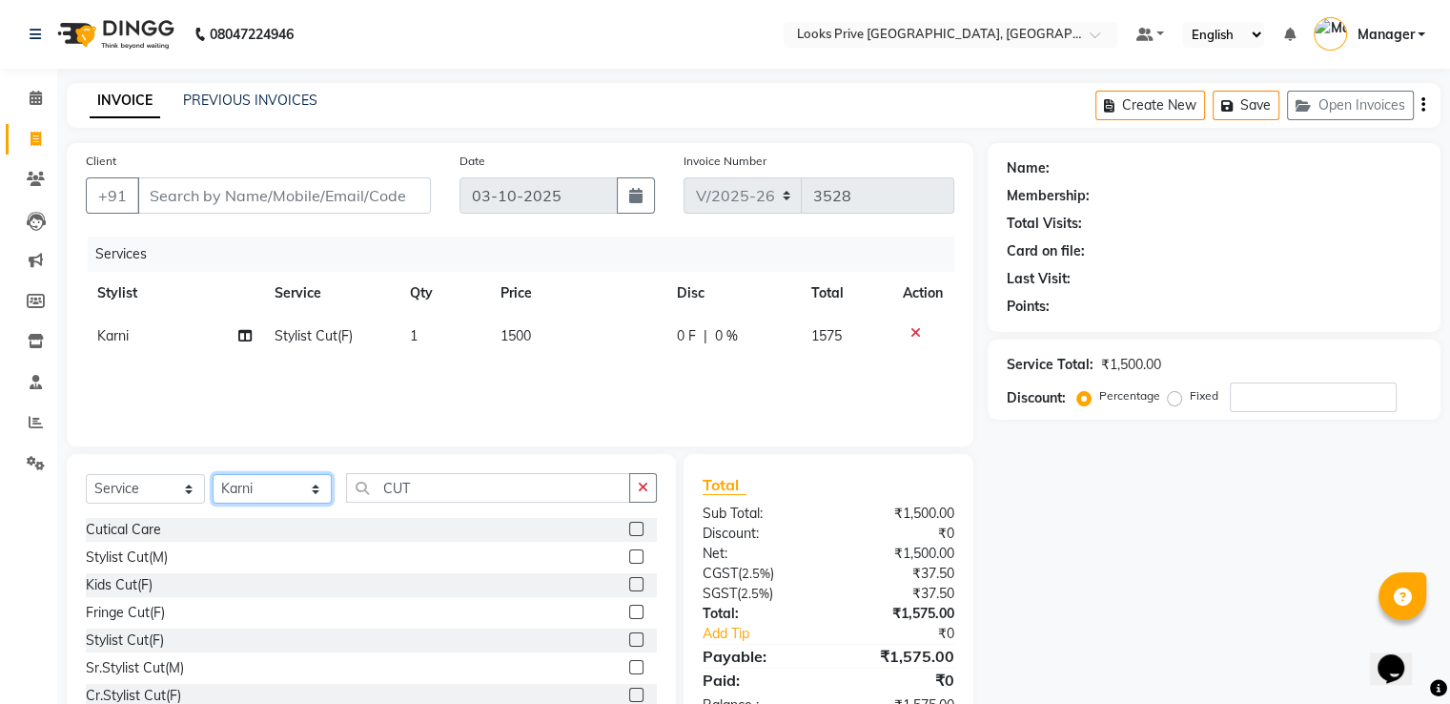
click at [260, 491] on select "Select Stylist A2R_Master [PERSON_NAME] [PERSON_NAME] Dinesh_pdct Himanshu_pdct…" at bounding box center [272, 489] width 119 height 30
click at [213, 475] on select "Select Stylist A2R_Master [PERSON_NAME] [PERSON_NAME] Dinesh_pdct Himanshu_pdct…" at bounding box center [272, 489] width 119 height 30
drag, startPoint x: 623, startPoint y: 661, endPoint x: 560, endPoint y: 515, distance: 158.9
click at [629, 662] on label at bounding box center [636, 667] width 14 height 14
click at [629, 662] on input "checkbox" at bounding box center [635, 668] width 12 height 12
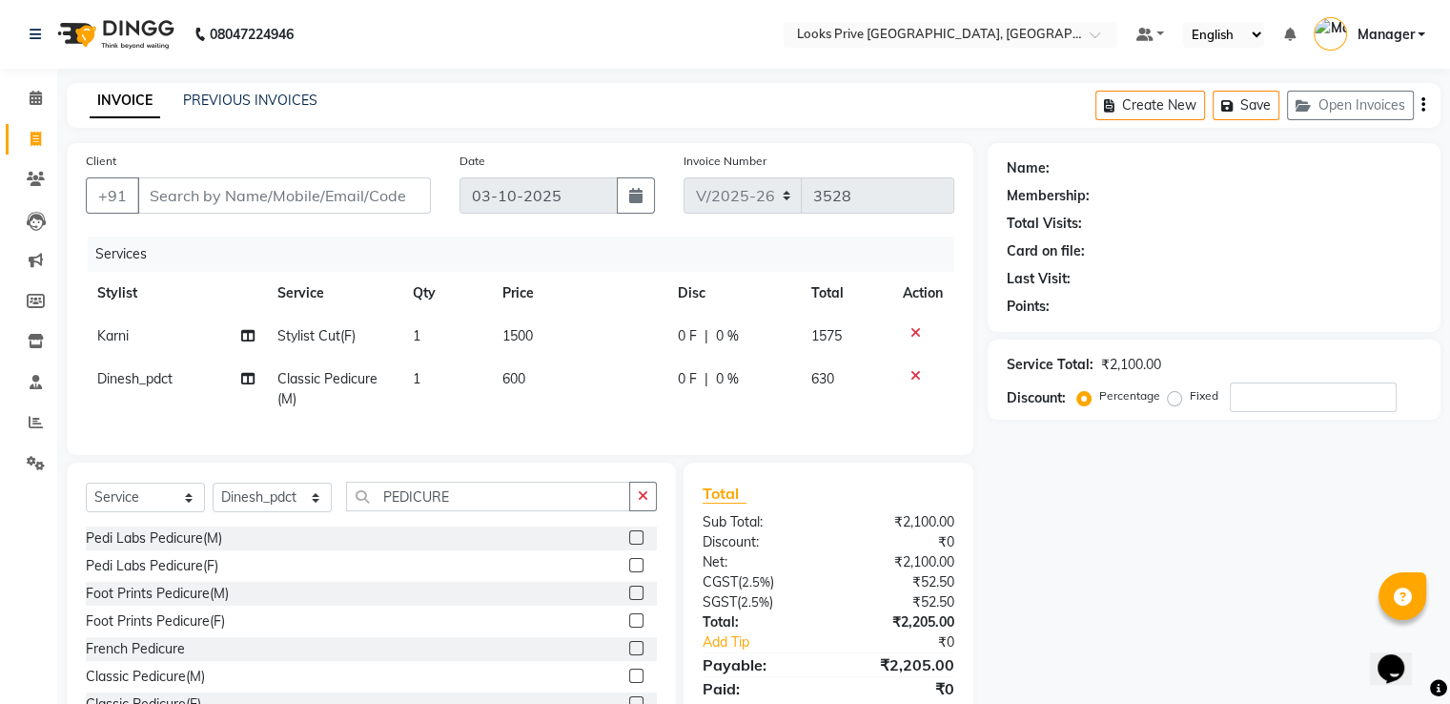
click at [538, 364] on td "600" at bounding box center [578, 389] width 175 height 63
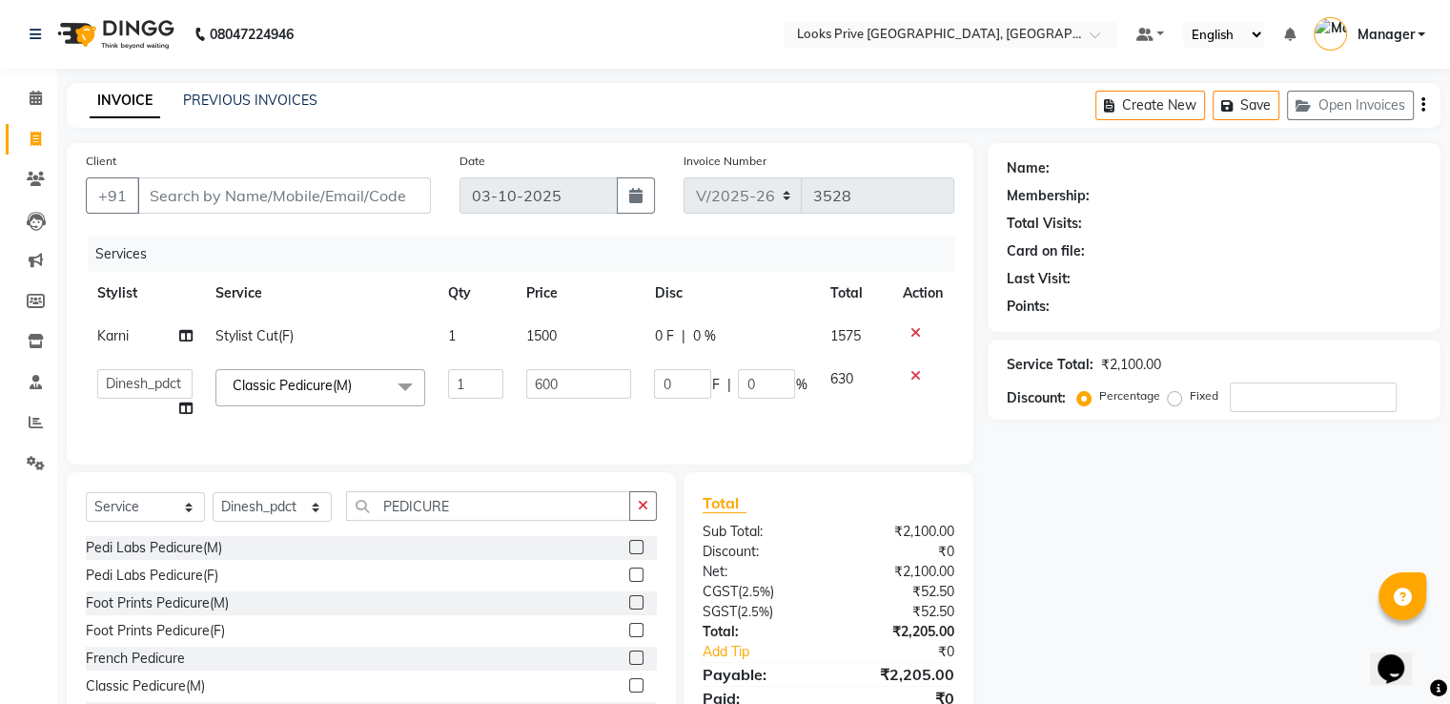
click at [538, 364] on td "600" at bounding box center [579, 394] width 128 height 72
click at [574, 381] on input "600" at bounding box center [578, 384] width 105 height 30
click at [906, 376] on div at bounding box center [923, 375] width 40 height 13
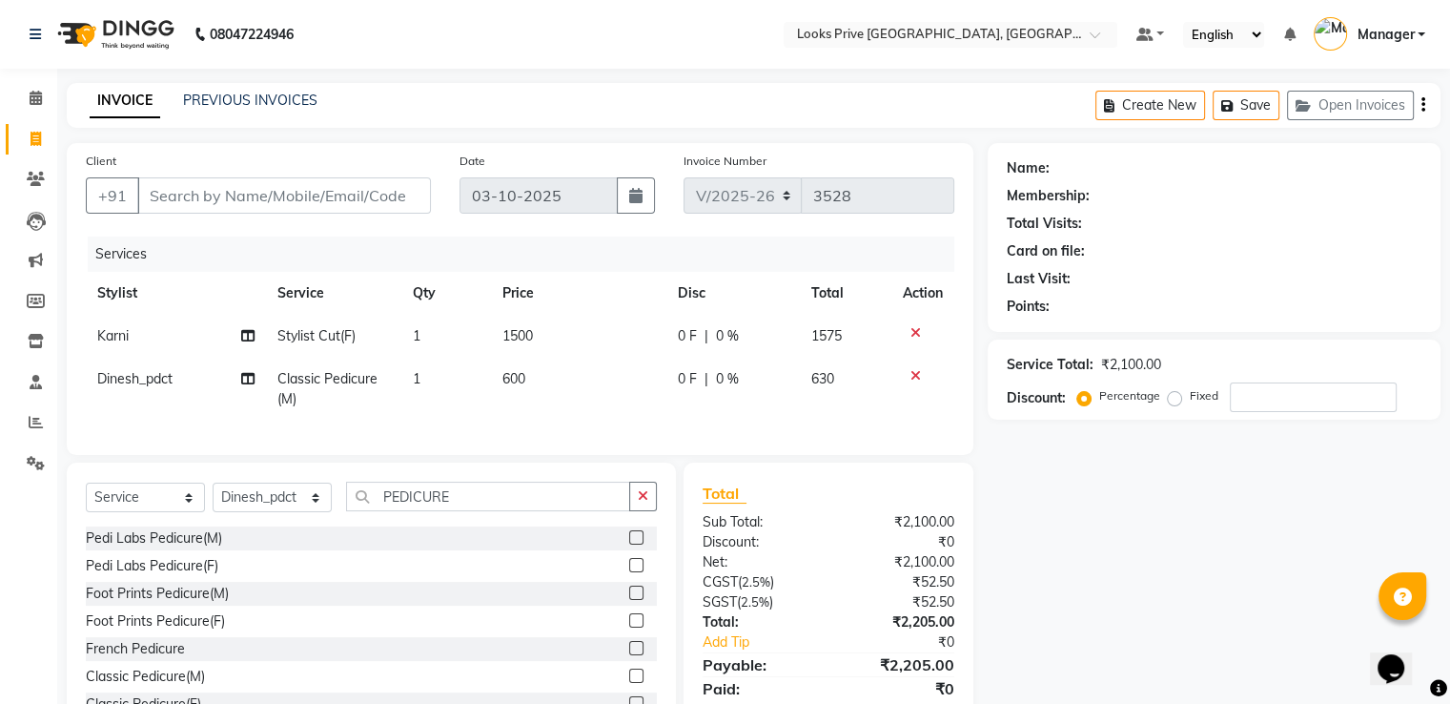
click at [911, 378] on icon at bounding box center [916, 375] width 10 height 13
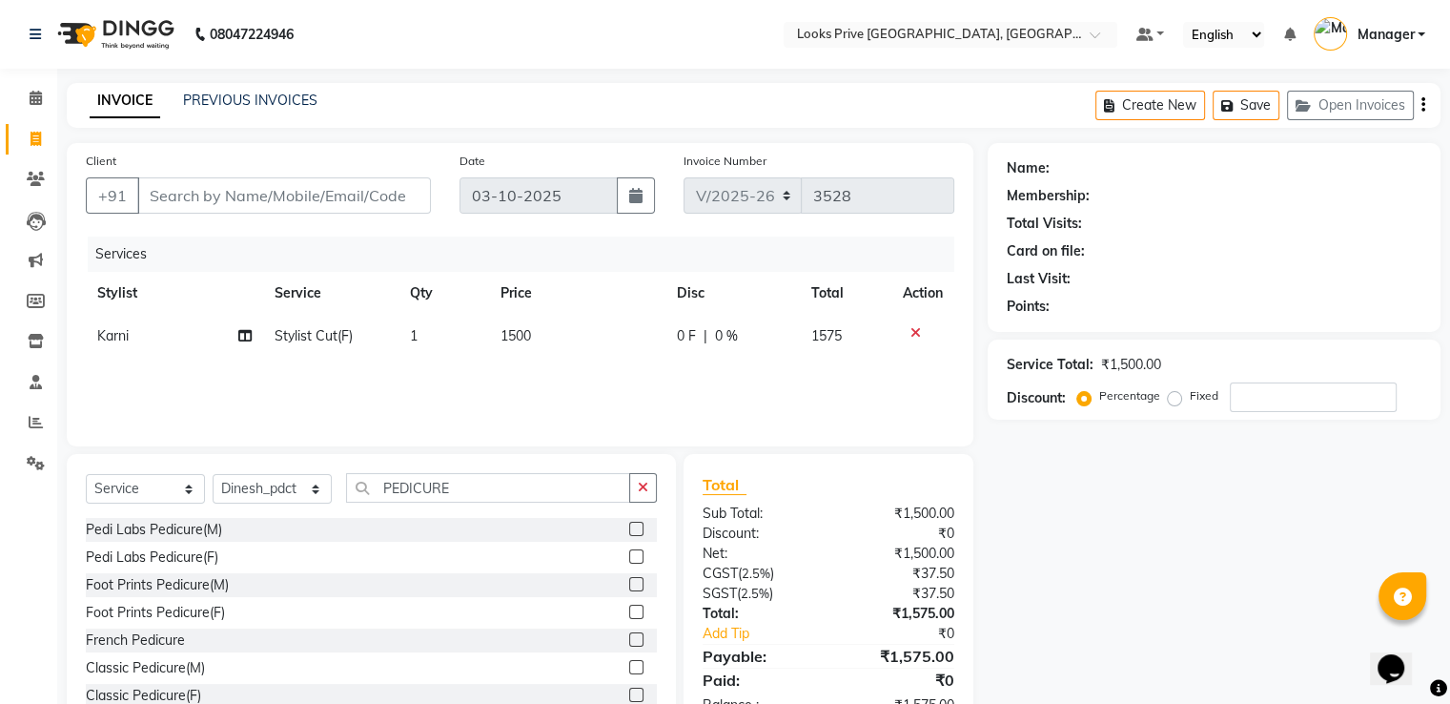
click at [629, 694] on label at bounding box center [636, 694] width 14 height 14
click at [629, 694] on input "checkbox" at bounding box center [635, 695] width 12 height 12
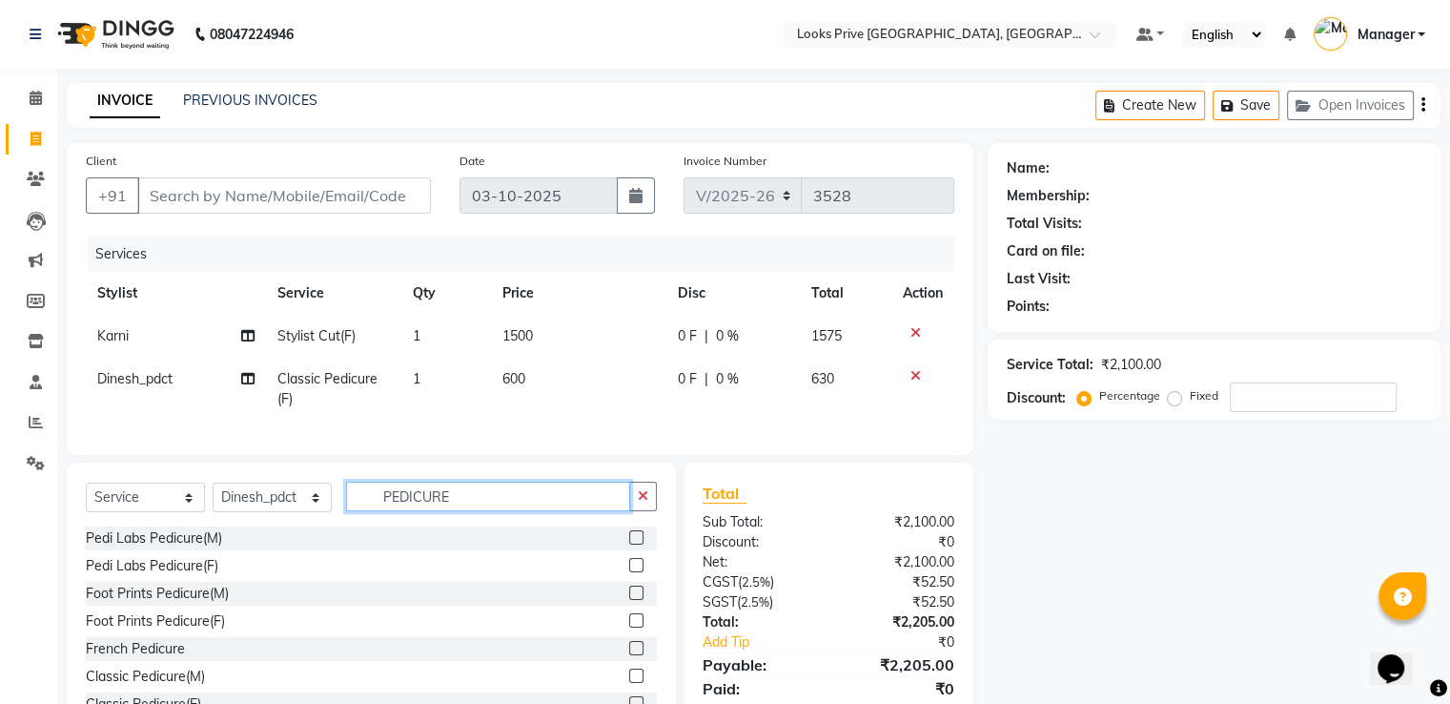
click at [473, 511] on input "PEDICURE" at bounding box center [488, 497] width 284 height 30
click at [273, 505] on select "Select Stylist A2R_Master [PERSON_NAME] [PERSON_NAME] Dinesh_pdct Himanshu_pdct…" at bounding box center [272, 497] width 119 height 30
click at [213, 499] on select "Select Stylist A2R_Master [PERSON_NAME] [PERSON_NAME] Dinesh_pdct Himanshu_pdct…" at bounding box center [272, 497] width 119 height 30
click at [629, 683] on label at bounding box center [636, 675] width 14 height 14
click at [629, 683] on input "checkbox" at bounding box center [635, 676] width 12 height 12
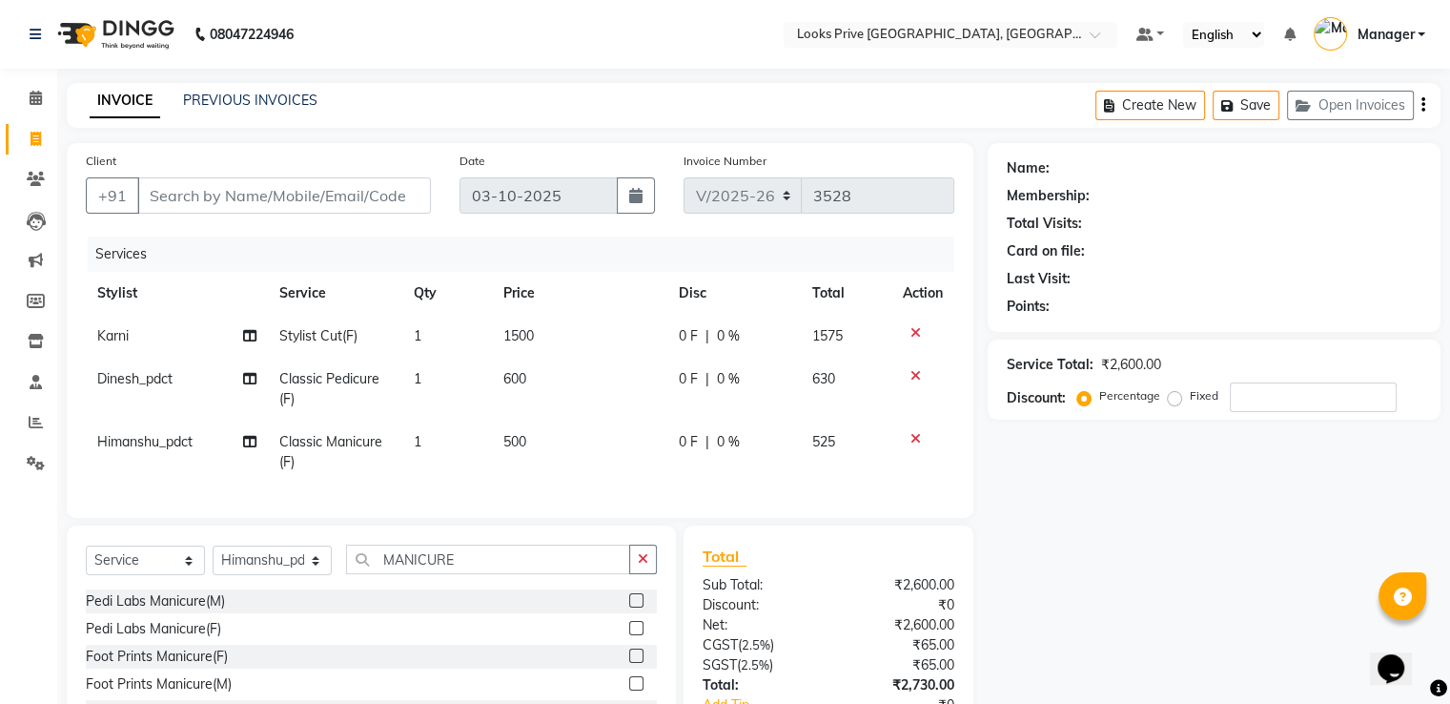
click at [542, 380] on td "600" at bounding box center [579, 389] width 174 height 63
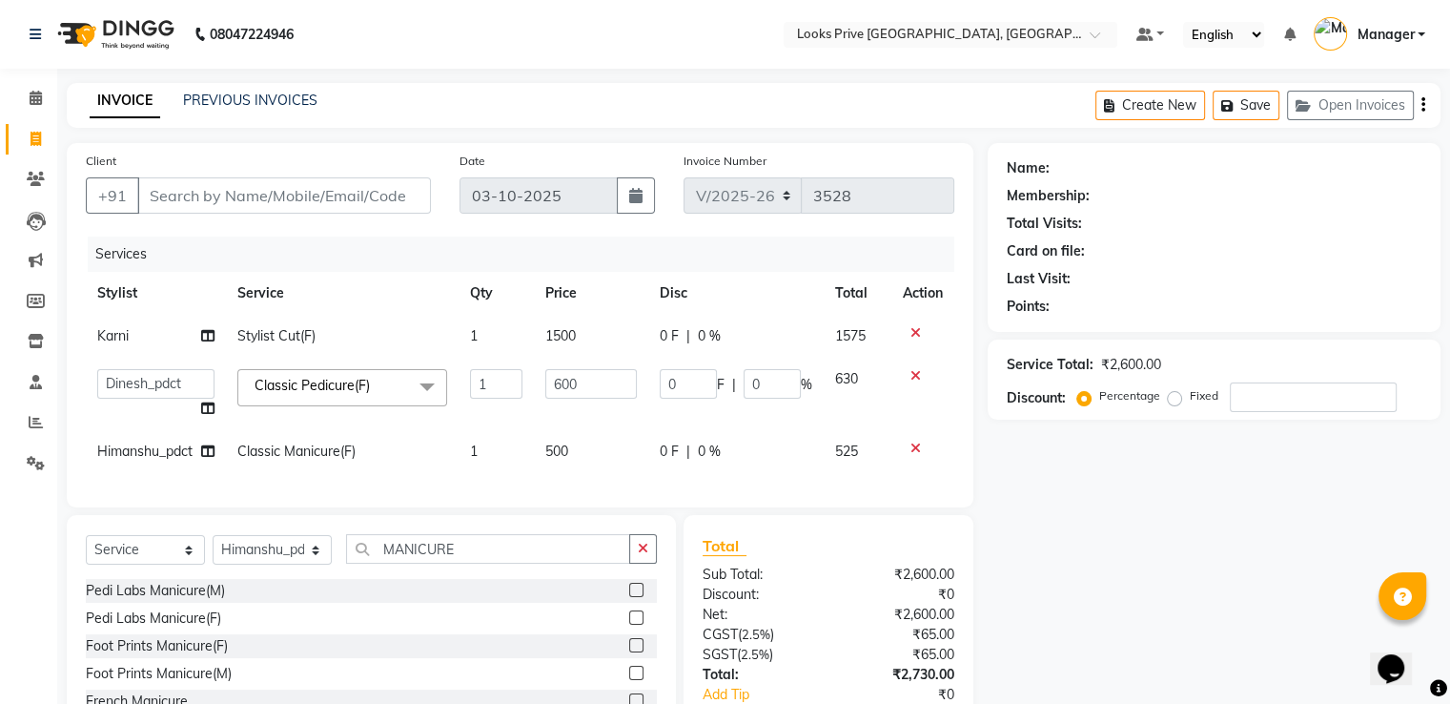
click at [542, 380] on td "600" at bounding box center [591, 394] width 114 height 72
click at [569, 389] on input "600" at bounding box center [591, 384] width 92 height 30
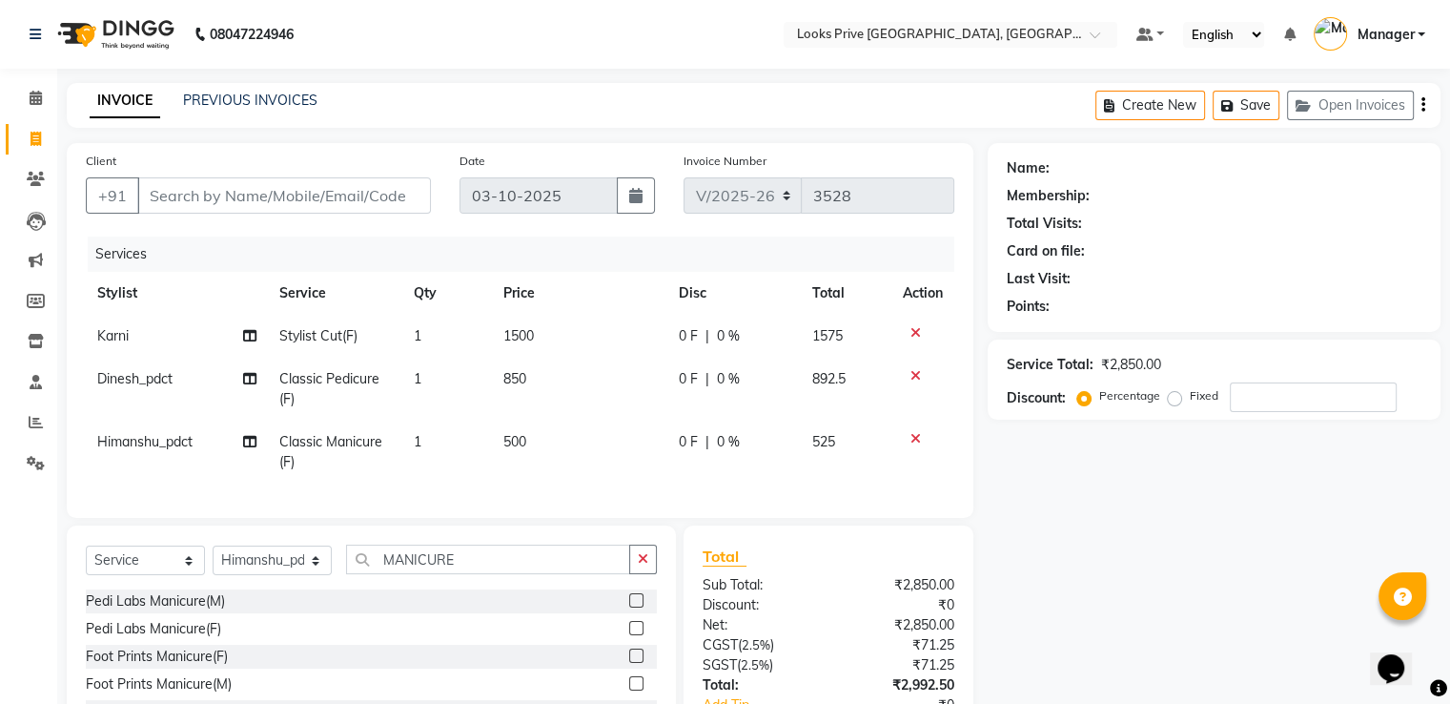
click at [568, 424] on td "500" at bounding box center [579, 451] width 174 height 63
click at [398, 192] on input "Client" at bounding box center [284, 195] width 294 height 36
click at [405, 194] on span "Add Client" at bounding box center [381, 195] width 75 height 19
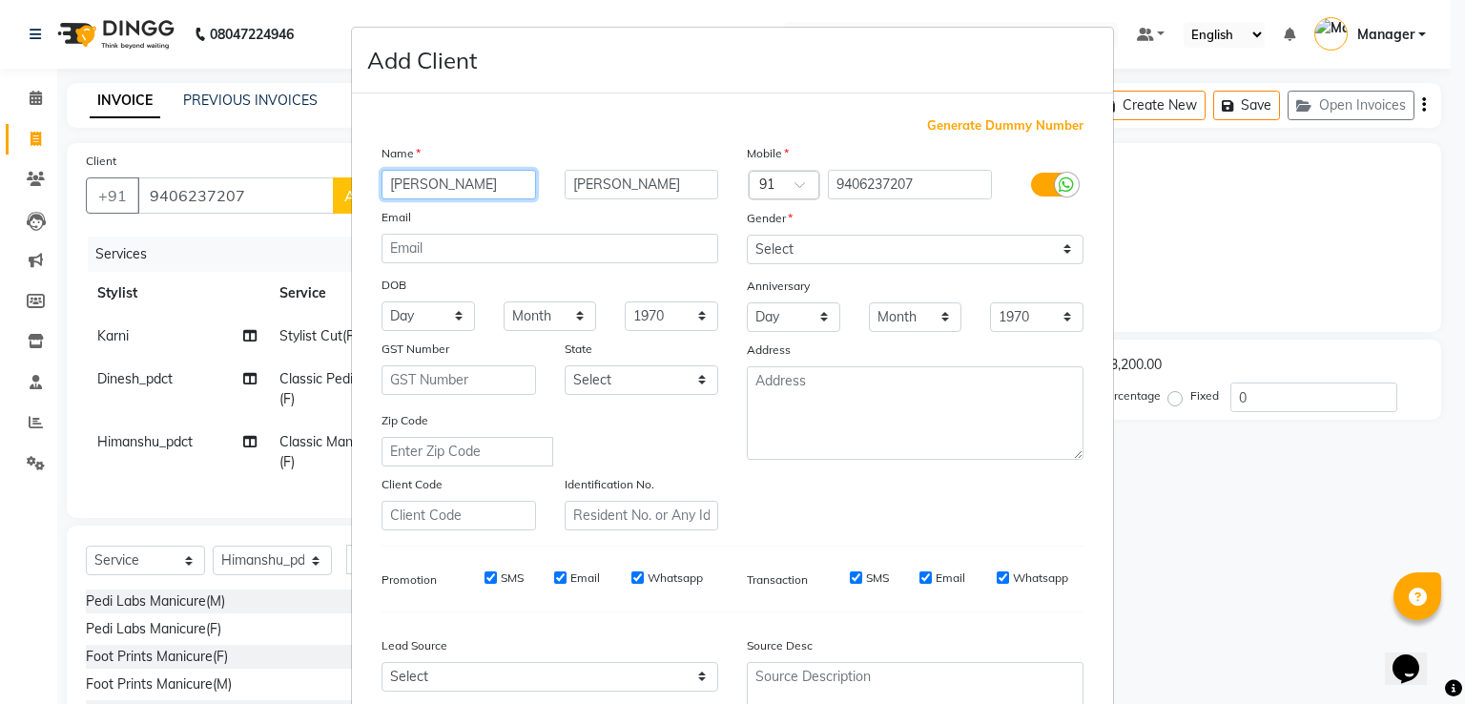
click at [397, 189] on input "[PERSON_NAME]" at bounding box center [458, 185] width 154 height 30
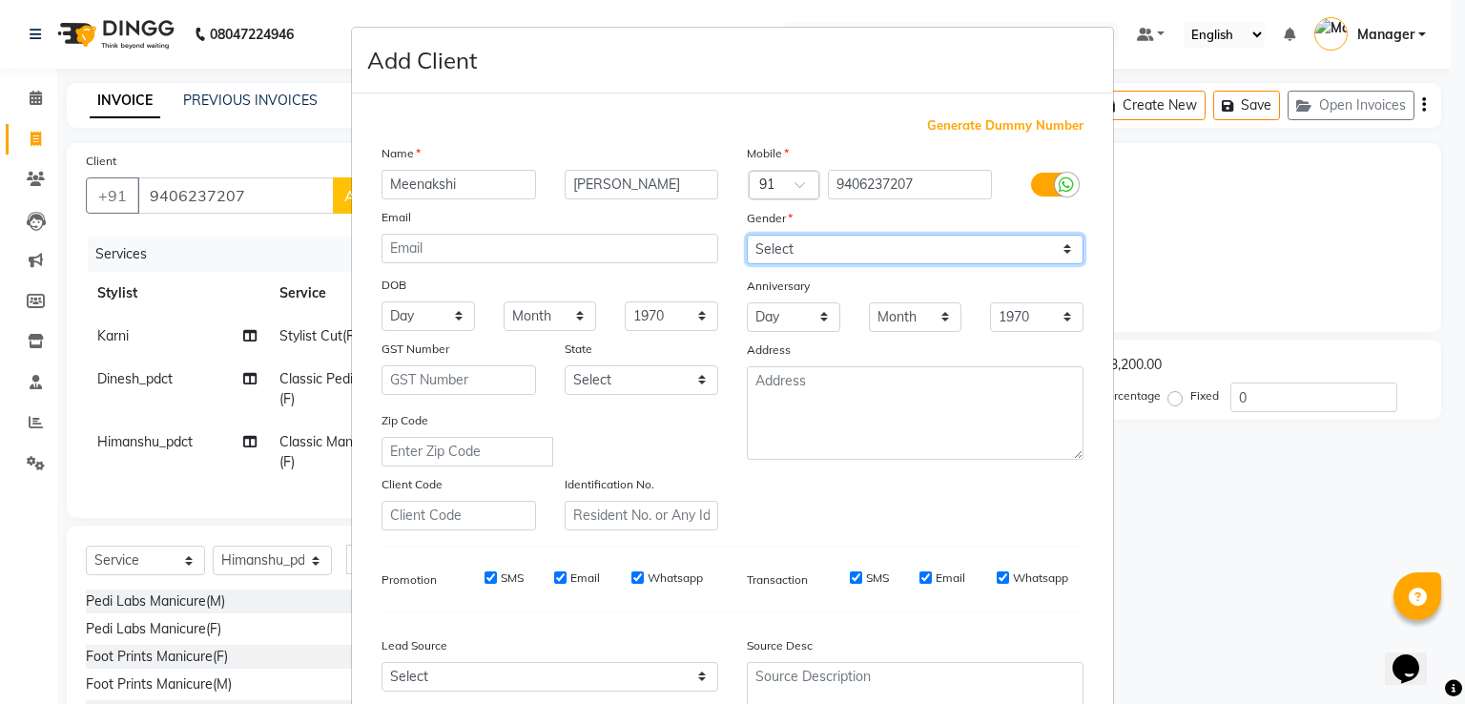
drag, startPoint x: 799, startPoint y: 248, endPoint x: 801, endPoint y: 258, distance: 10.7
click at [799, 248] on select "Select [DEMOGRAPHIC_DATA] [DEMOGRAPHIC_DATA] Other Prefer Not To Say" at bounding box center [915, 250] width 337 height 30
click at [747, 236] on select "Select [DEMOGRAPHIC_DATA] [DEMOGRAPHIC_DATA] Other Prefer Not To Say" at bounding box center [915, 250] width 337 height 30
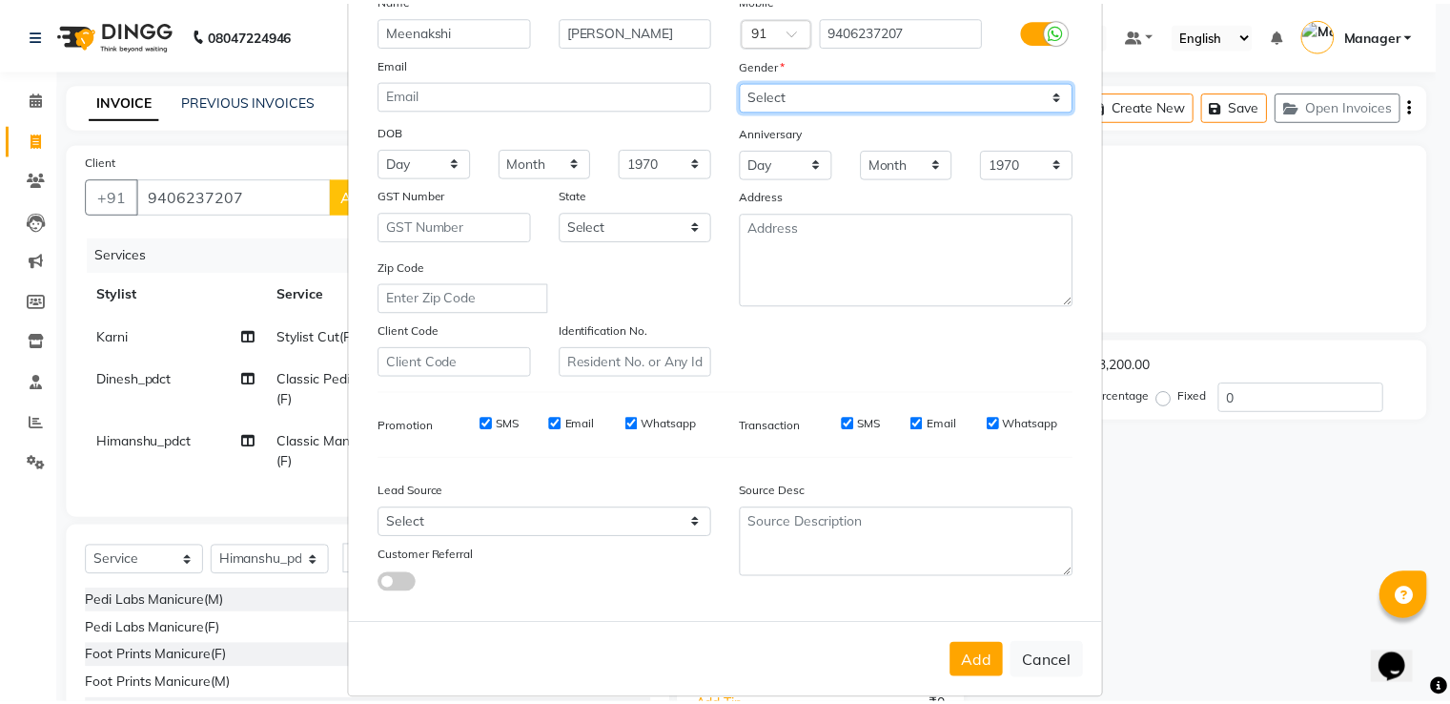
scroll to position [186, 0]
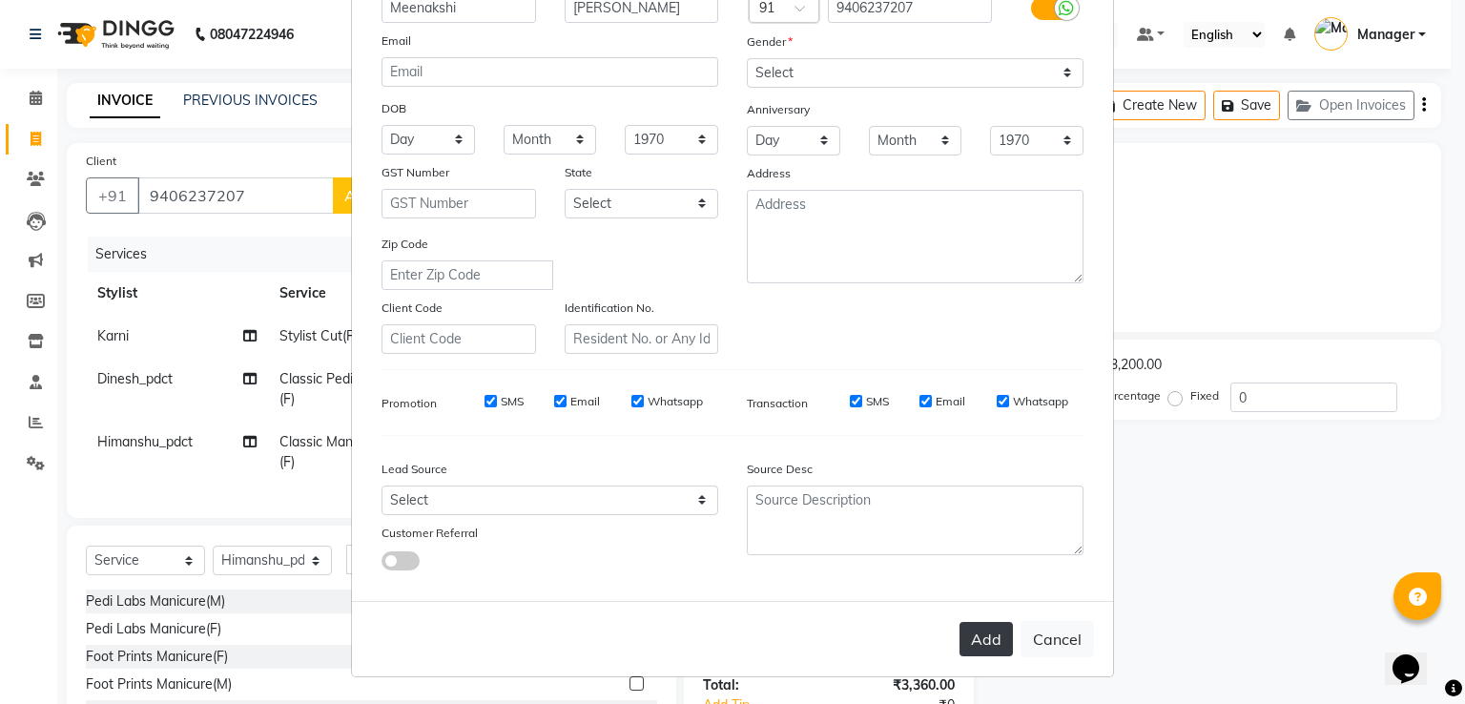
click at [990, 634] on button "Add" at bounding box center [985, 639] width 53 height 34
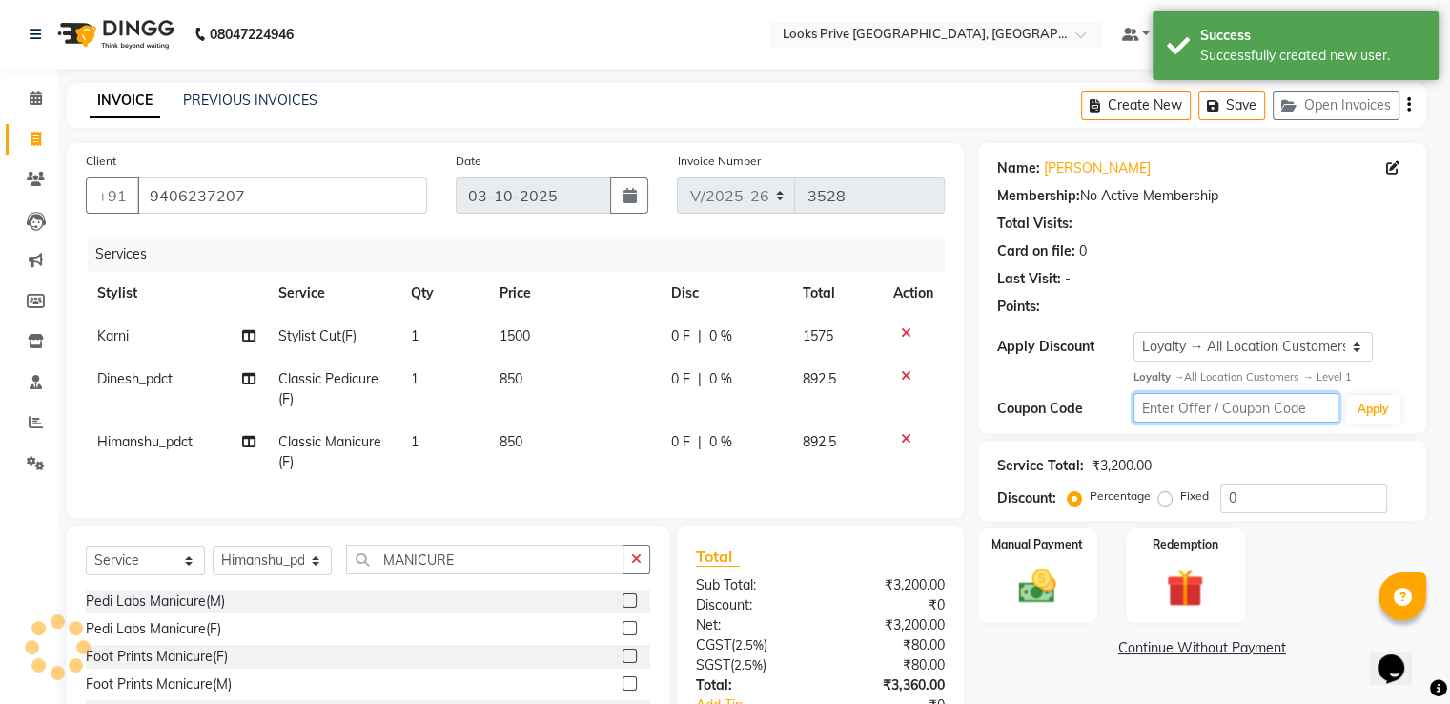
click at [1284, 400] on input "text" at bounding box center [1236, 408] width 205 height 30
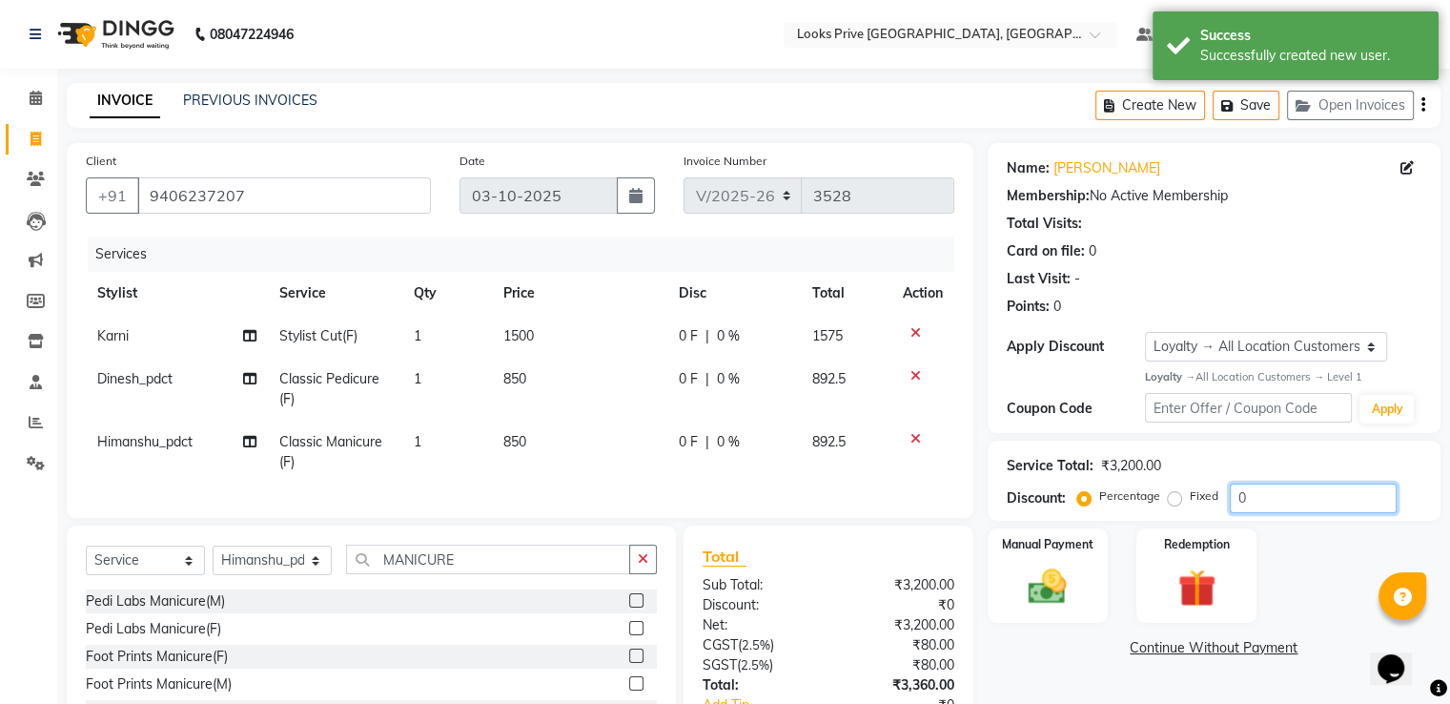
click at [1284, 501] on input "0" at bounding box center [1313, 498] width 167 height 30
click at [1064, 564] on img at bounding box center [1047, 587] width 64 height 46
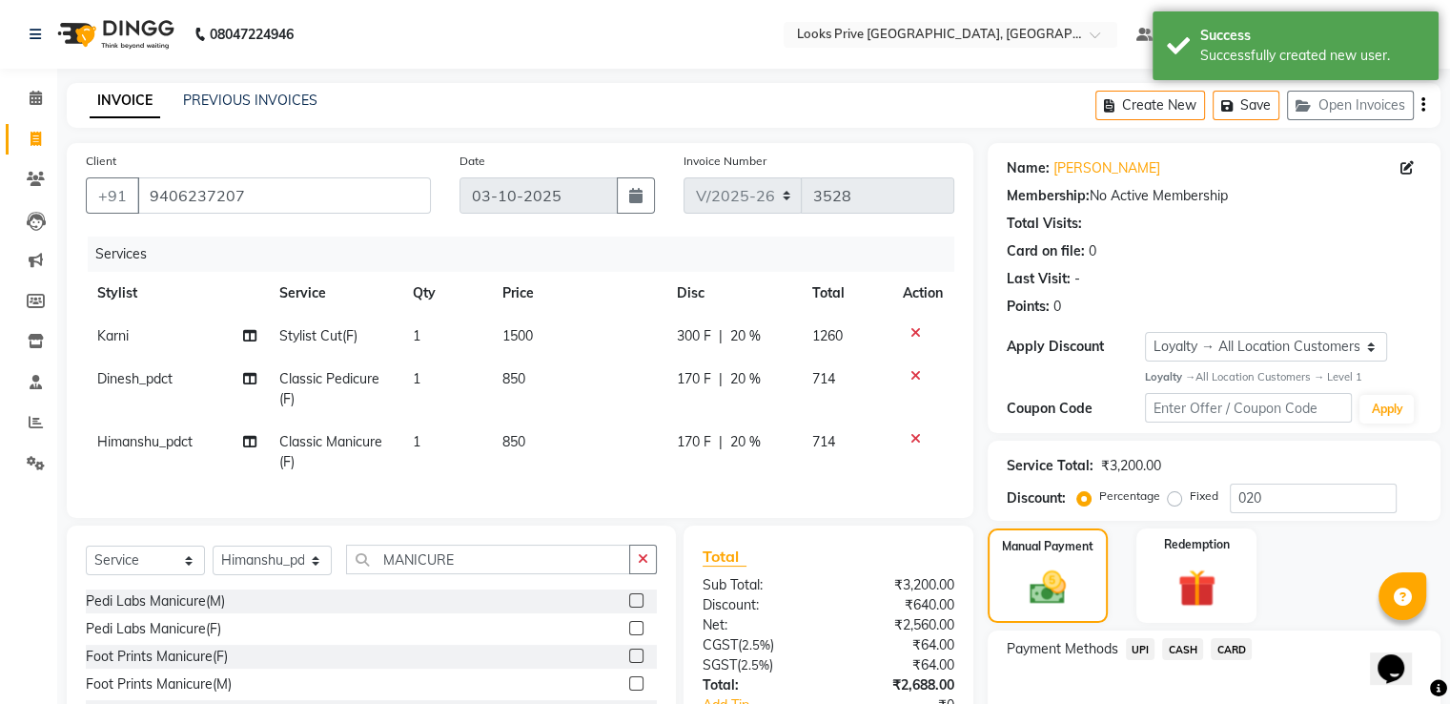
scroll to position [147, 0]
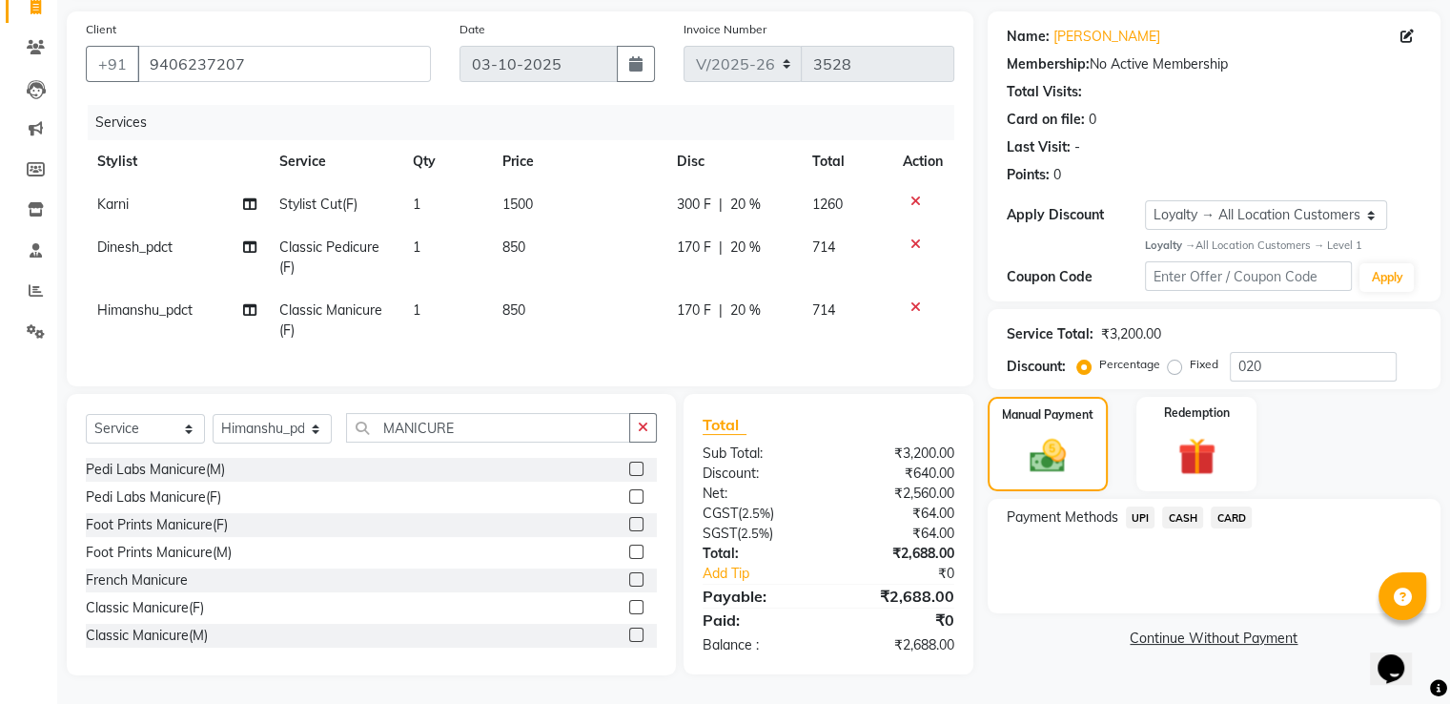
click at [1180, 506] on span "CASH" at bounding box center [1182, 517] width 41 height 22
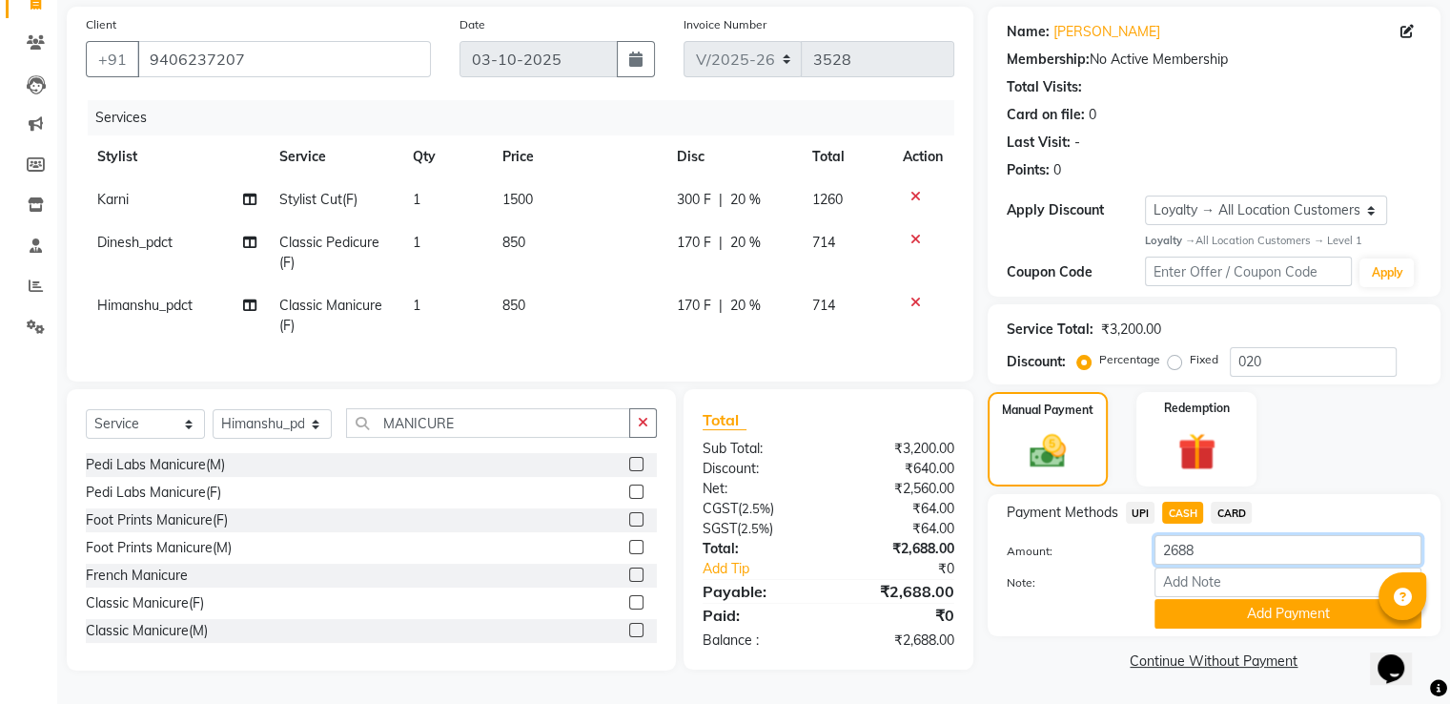
drag, startPoint x: 1204, startPoint y: 550, endPoint x: 1022, endPoint y: 547, distance: 182.1
click at [1022, 547] on div "Amount: 2688" at bounding box center [1214, 551] width 443 height 32
click at [1138, 504] on span "UPI" at bounding box center [1141, 513] width 30 height 22
click at [1212, 600] on button "Add Payment" at bounding box center [1288, 614] width 267 height 30
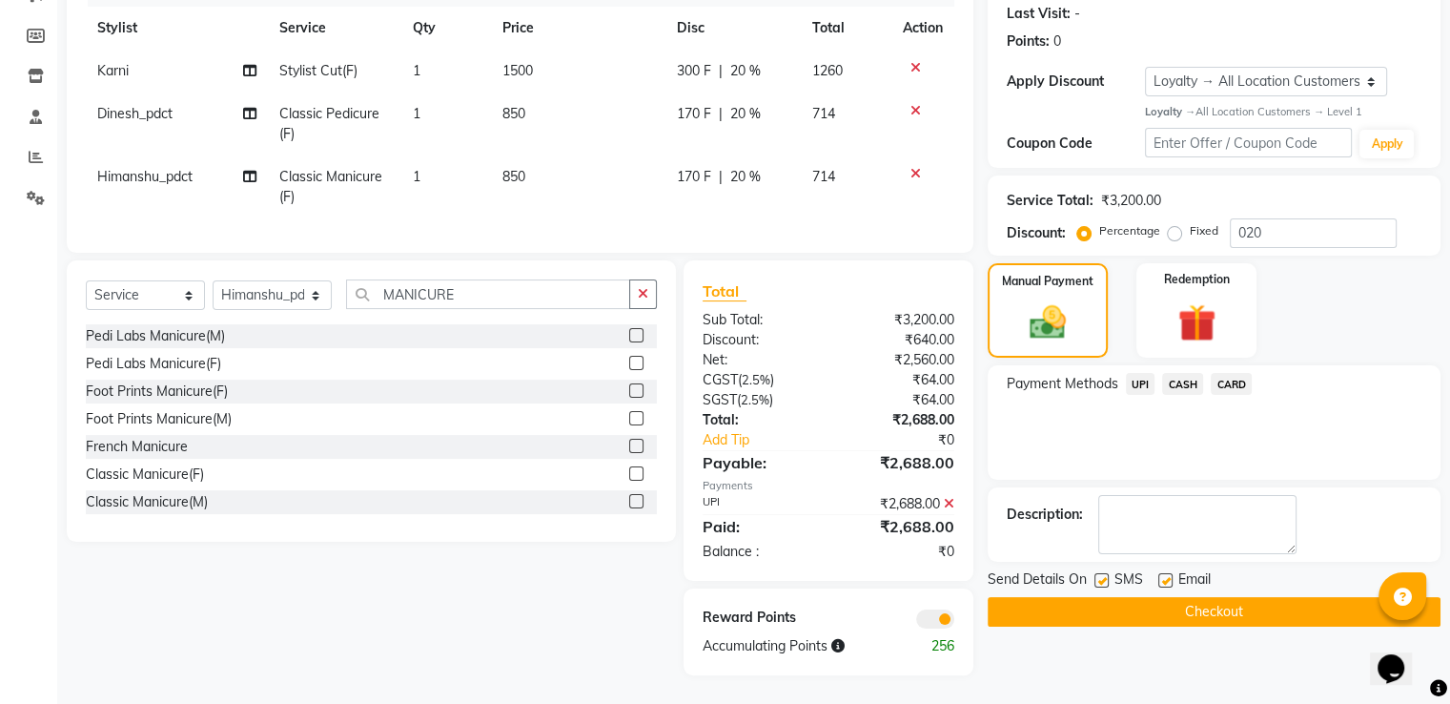
click at [944, 615] on span at bounding box center [935, 618] width 38 height 19
click at [954, 622] on input "checkbox" at bounding box center [954, 622] width 0 height 0
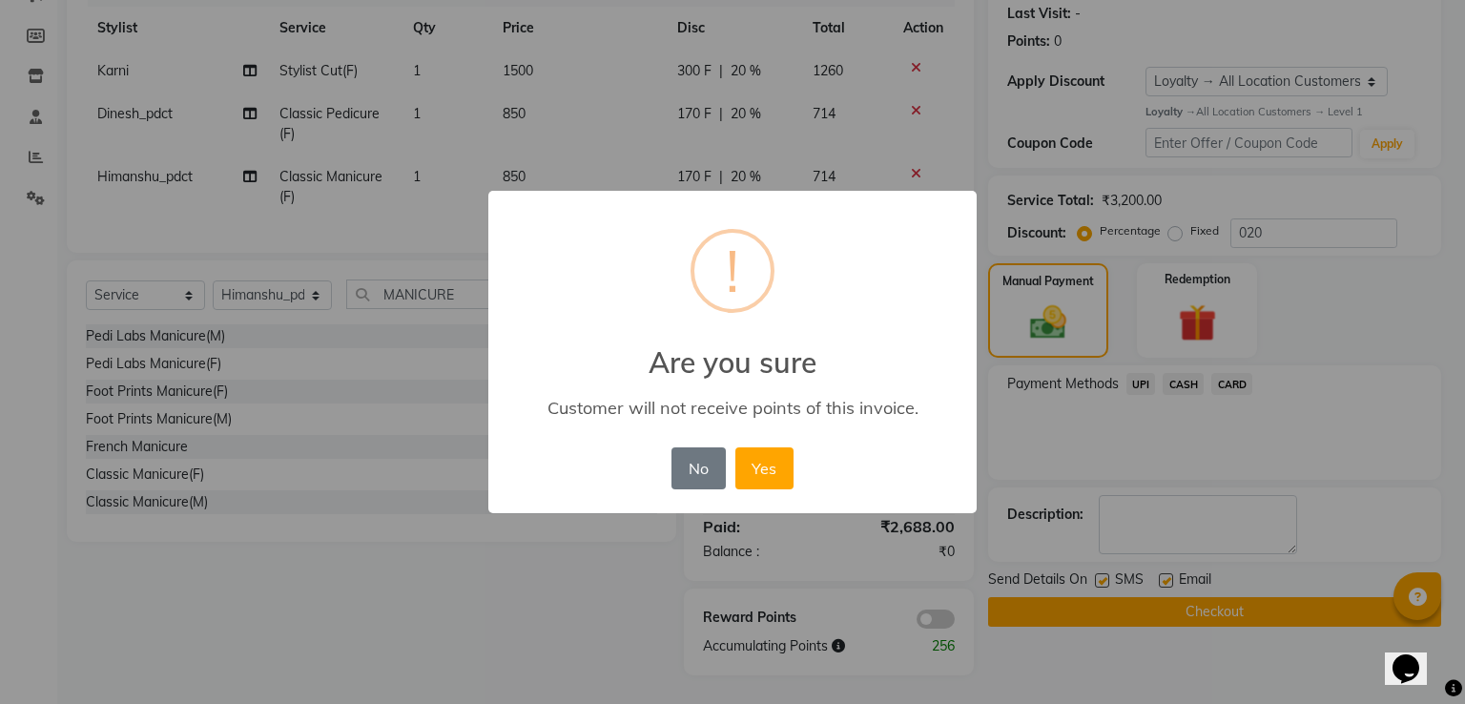
click at [735, 447] on button "Yes" at bounding box center [764, 468] width 58 height 42
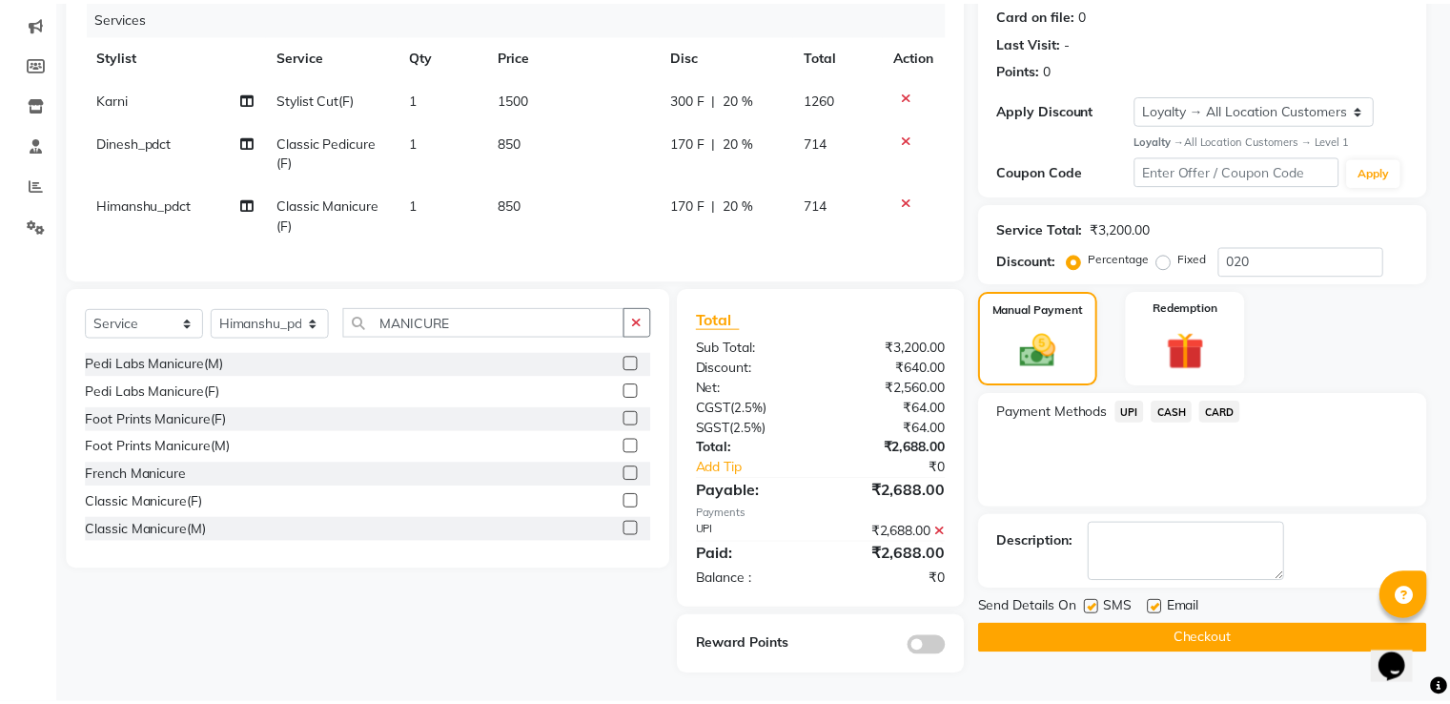
scroll to position [254, 0]
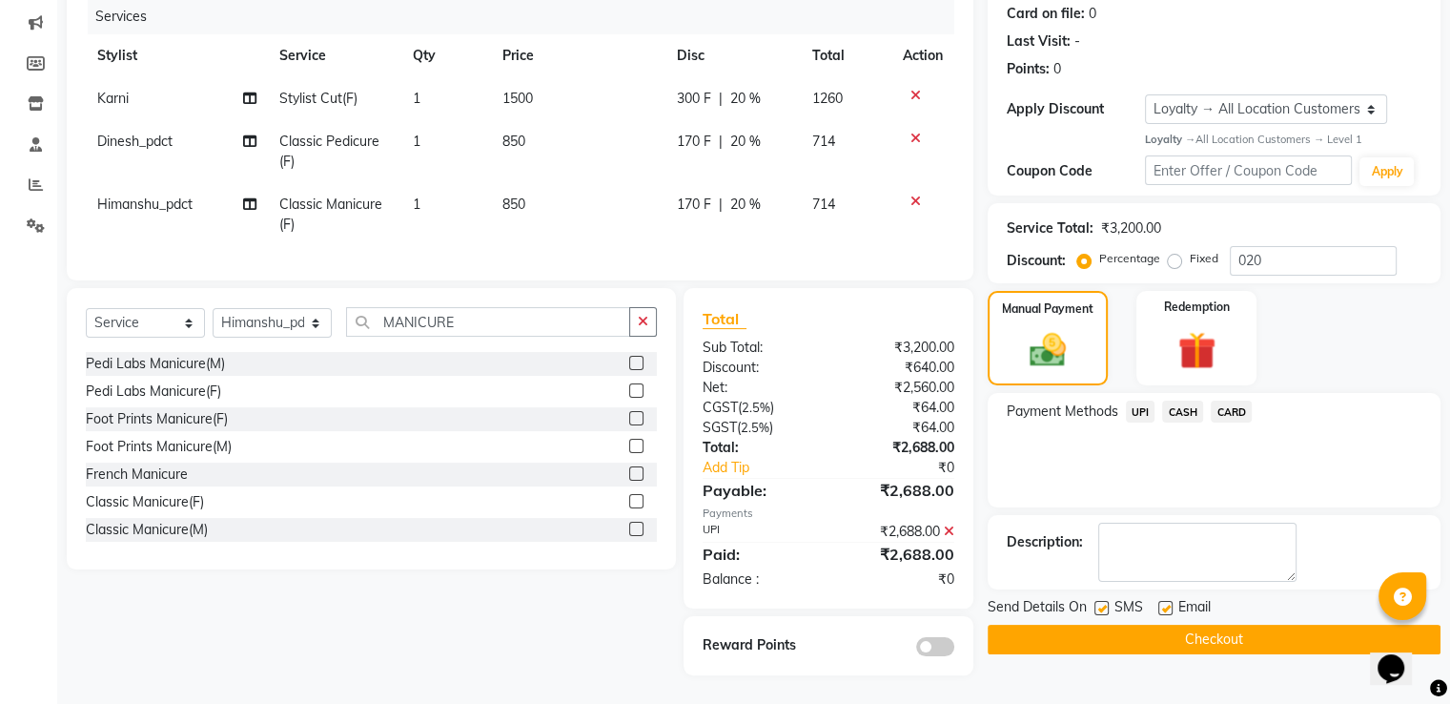
click at [1175, 625] on button "Checkout" at bounding box center [1214, 640] width 453 height 30
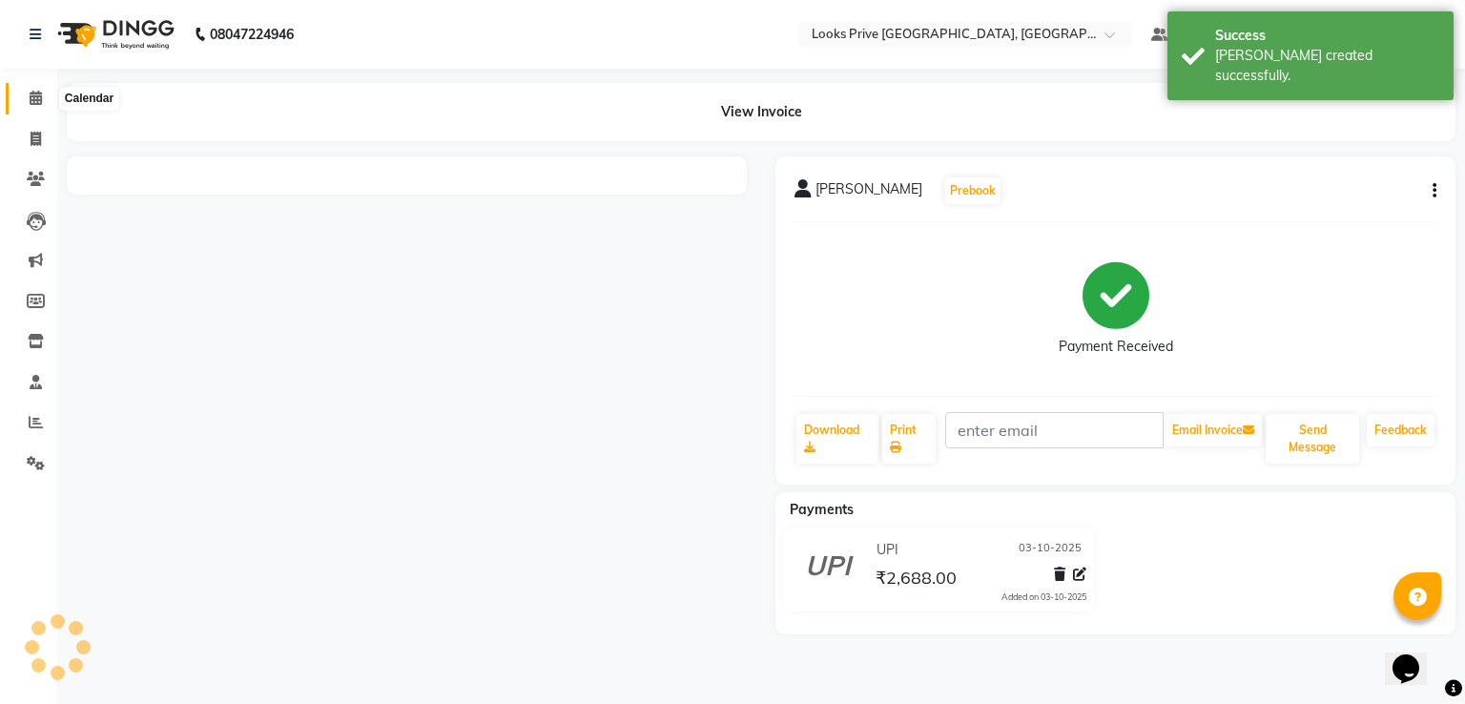
click at [38, 93] on icon at bounding box center [36, 98] width 12 height 14
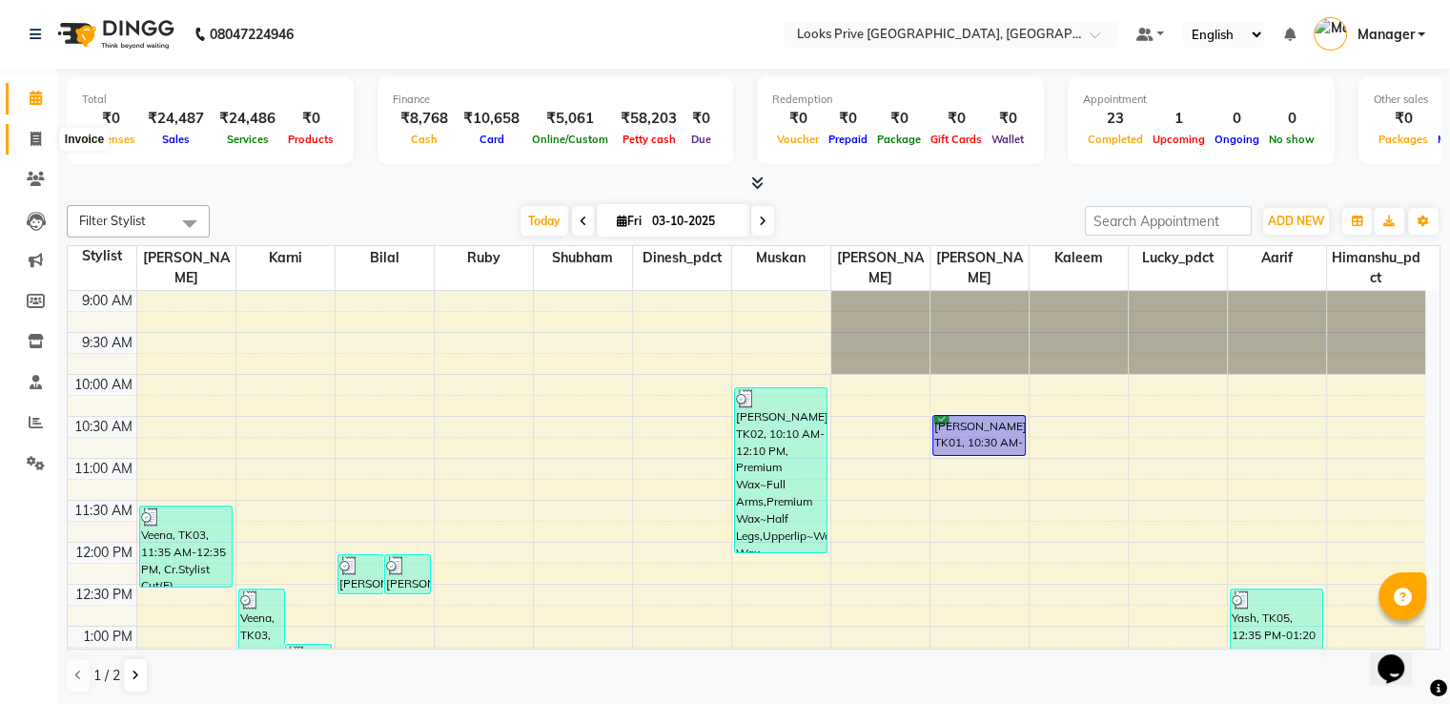
click at [36, 133] on icon at bounding box center [36, 139] width 10 height 14
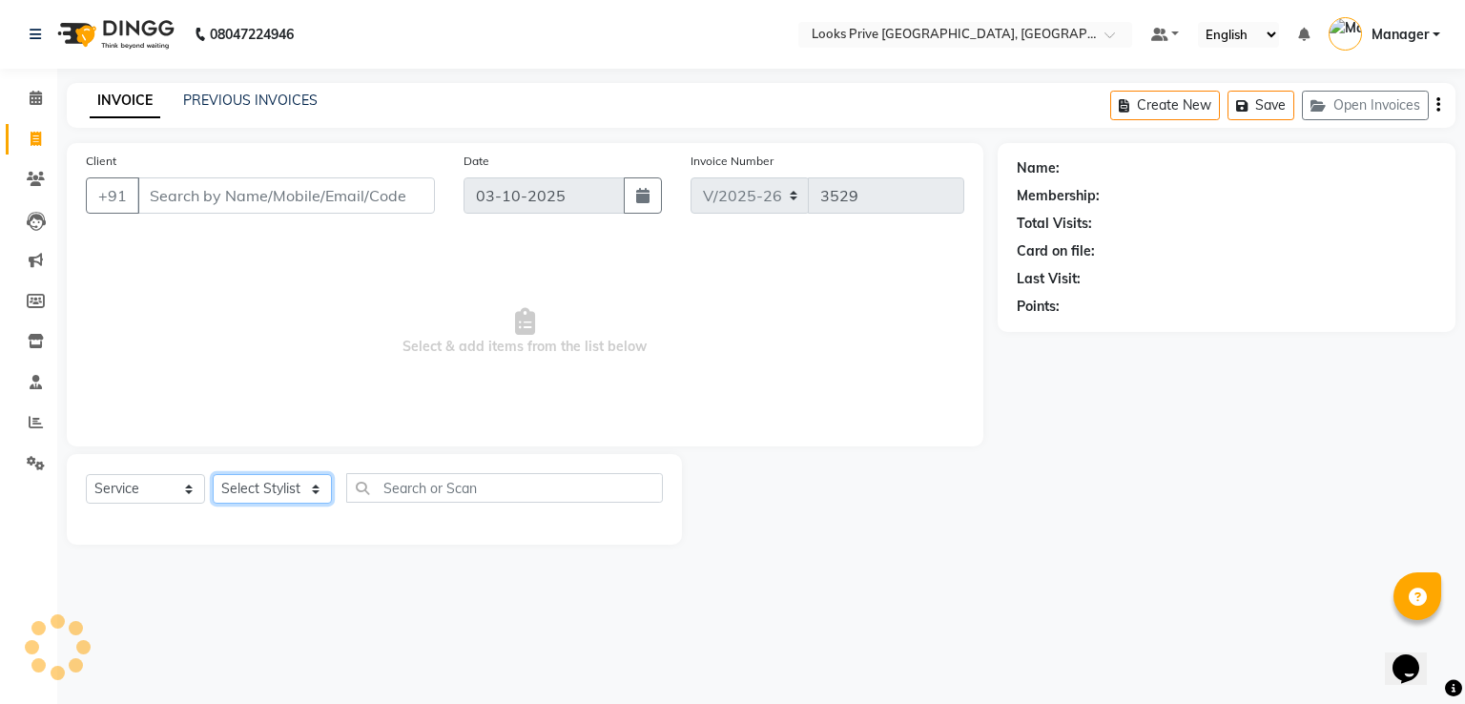
click at [301, 497] on select "Select Stylist" at bounding box center [272, 489] width 119 height 30
click at [213, 475] on select "Select Stylist A2R_Master [PERSON_NAME] [PERSON_NAME] Dinesh_pdct Himanshu_pdct…" at bounding box center [272, 489] width 119 height 30
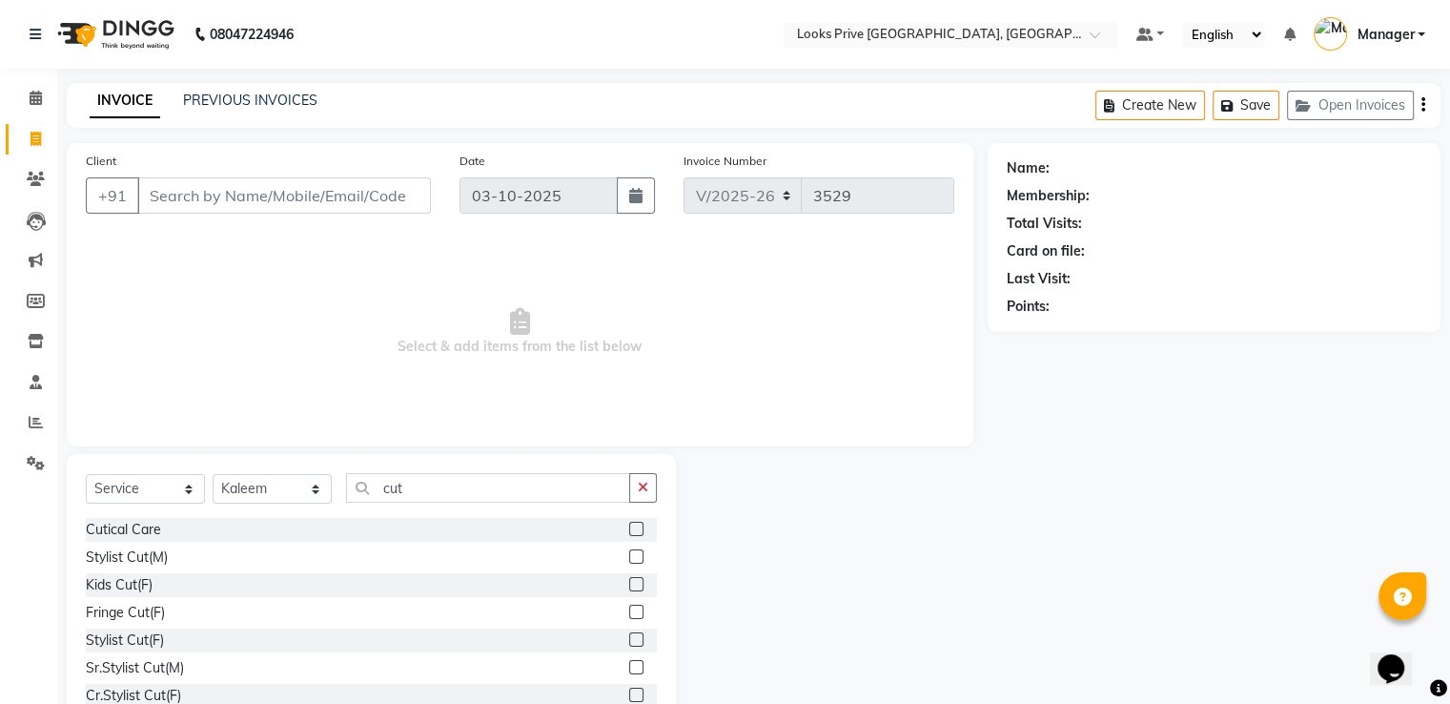
click at [629, 557] on label at bounding box center [636, 556] width 14 height 14
click at [629, 557] on input "checkbox" at bounding box center [635, 557] width 12 height 12
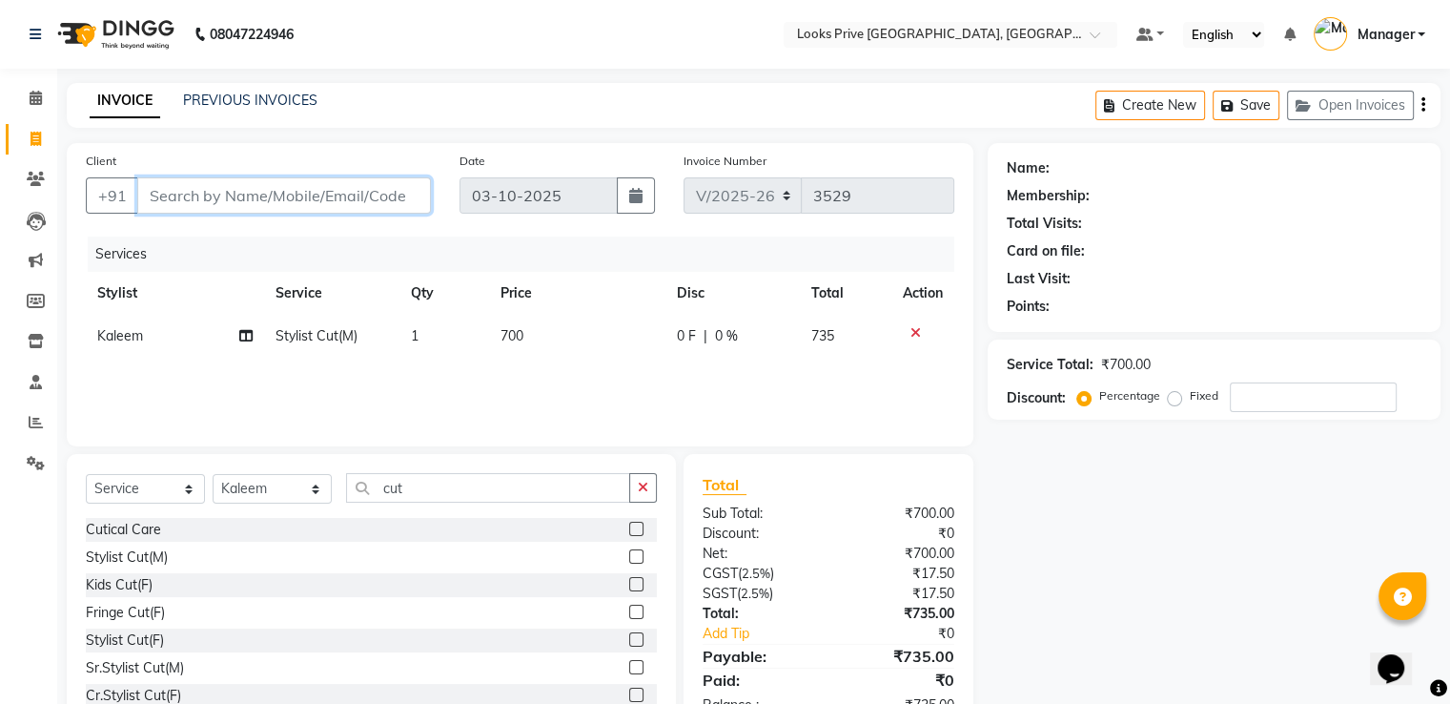
click at [365, 196] on input "Client" at bounding box center [284, 195] width 294 height 36
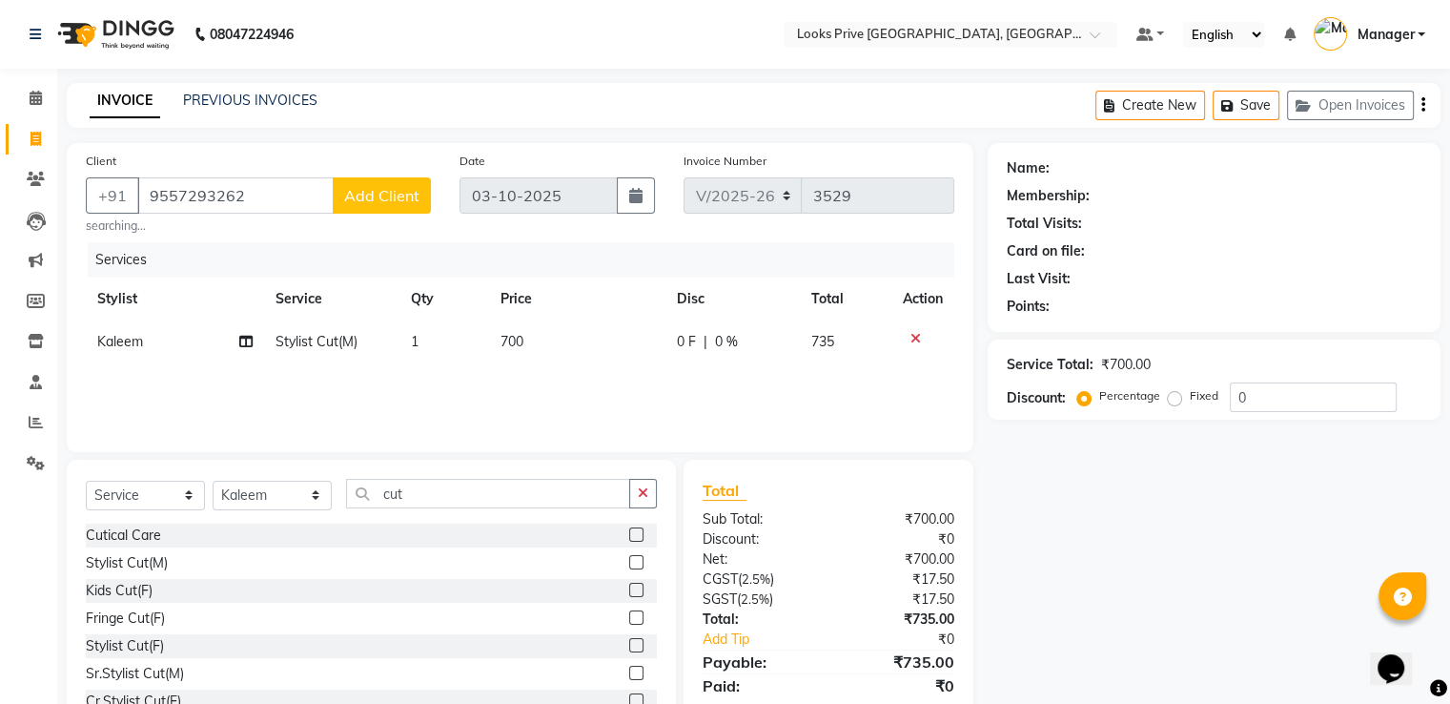
click at [365, 196] on span "Add Client" at bounding box center [381, 195] width 75 height 19
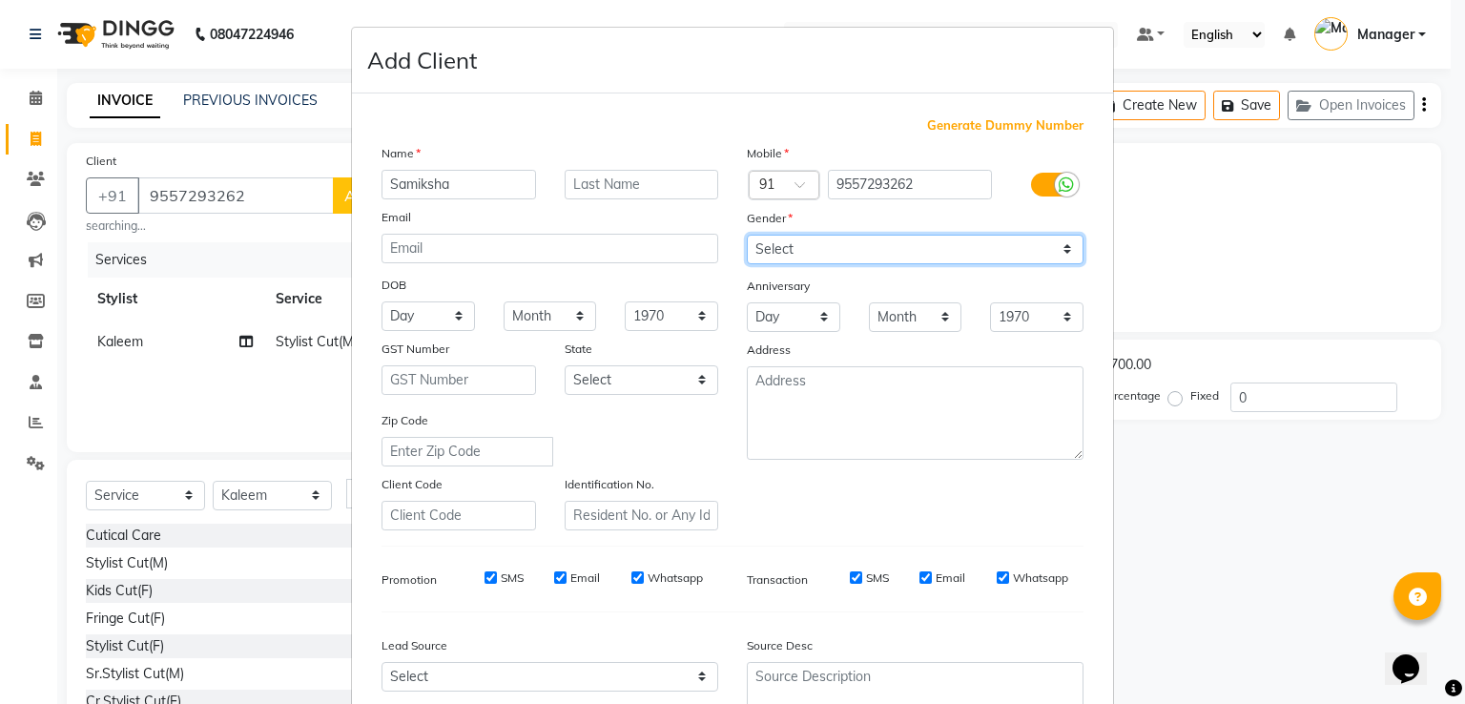
drag, startPoint x: 803, startPoint y: 254, endPoint x: 794, endPoint y: 263, distance: 12.8
click at [803, 255] on select "Select [DEMOGRAPHIC_DATA] [DEMOGRAPHIC_DATA] Other Prefer Not To Say" at bounding box center [915, 250] width 337 height 30
click at [747, 236] on select "Select [DEMOGRAPHIC_DATA] [DEMOGRAPHIC_DATA] Other Prefer Not To Say" at bounding box center [915, 250] width 337 height 30
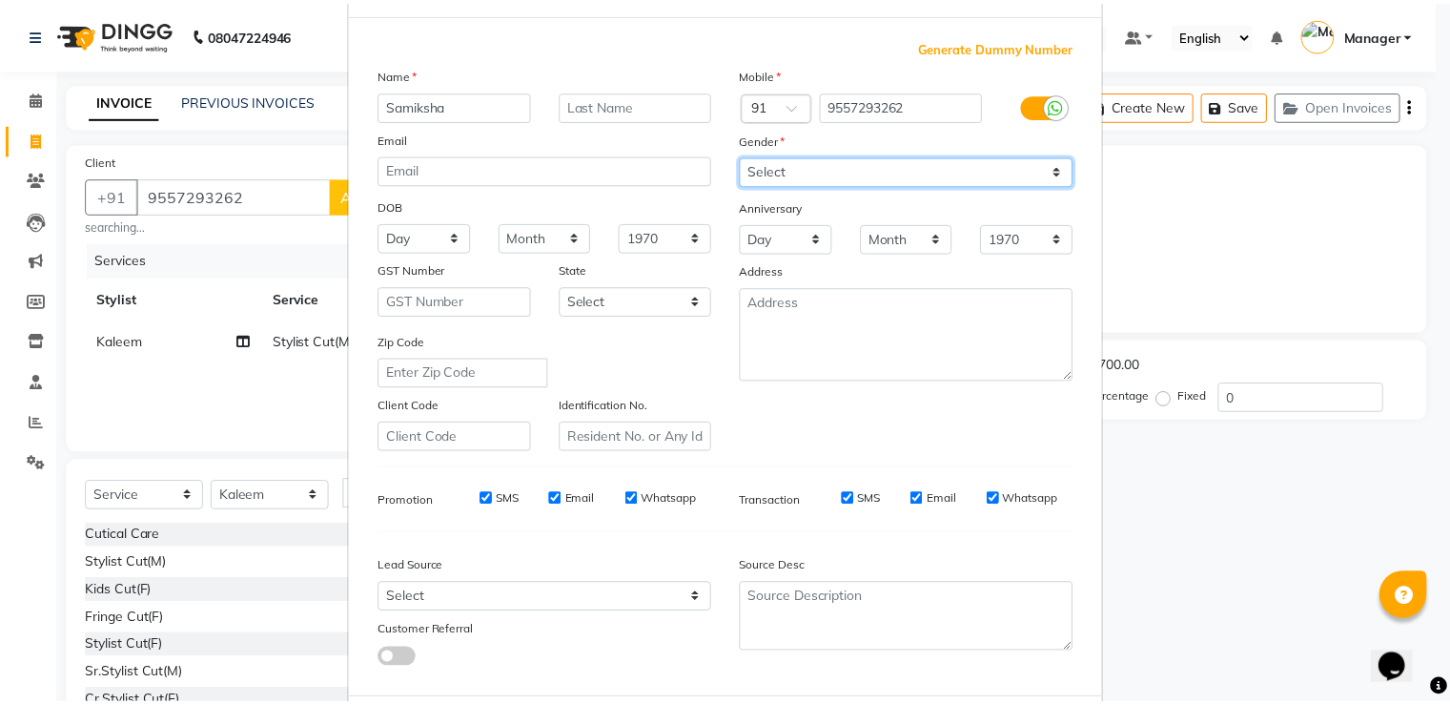
scroll to position [186, 0]
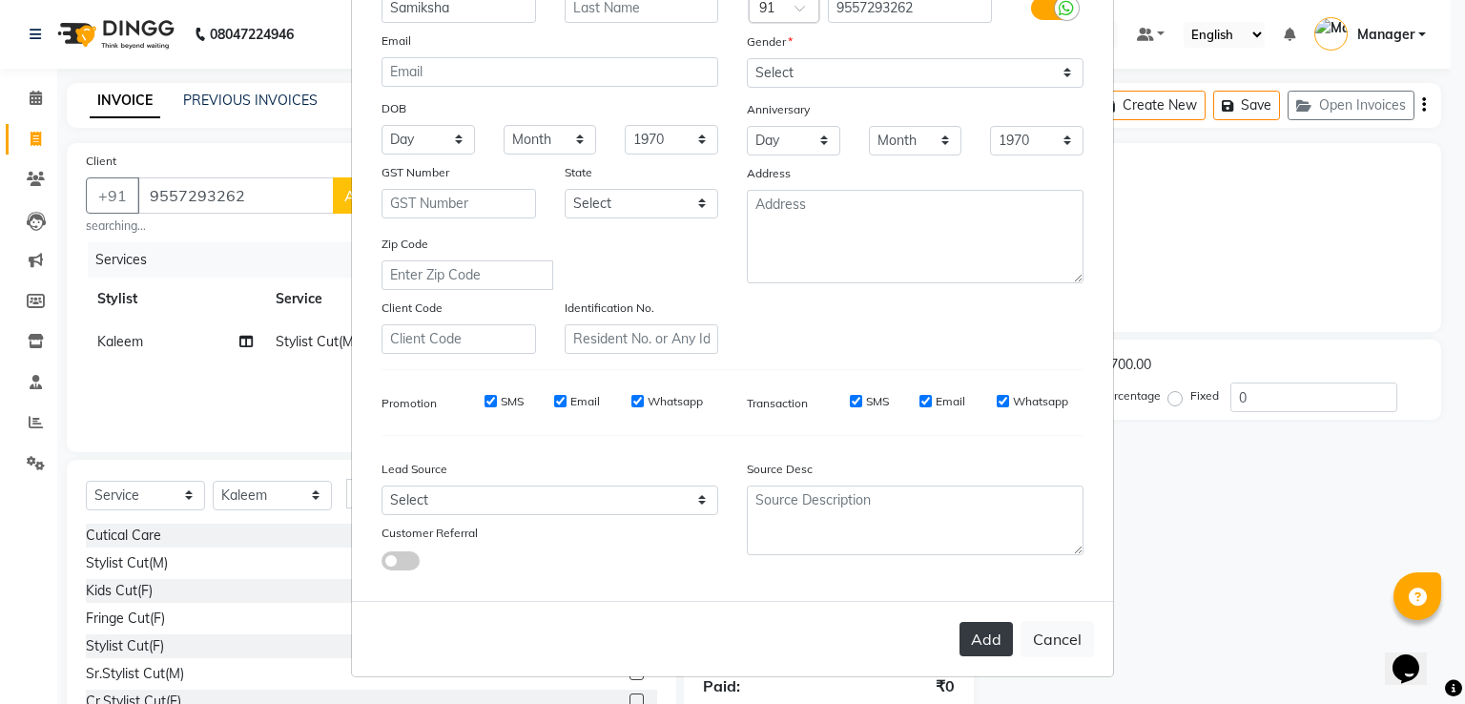
click at [984, 644] on button "Add" at bounding box center [985, 639] width 53 height 34
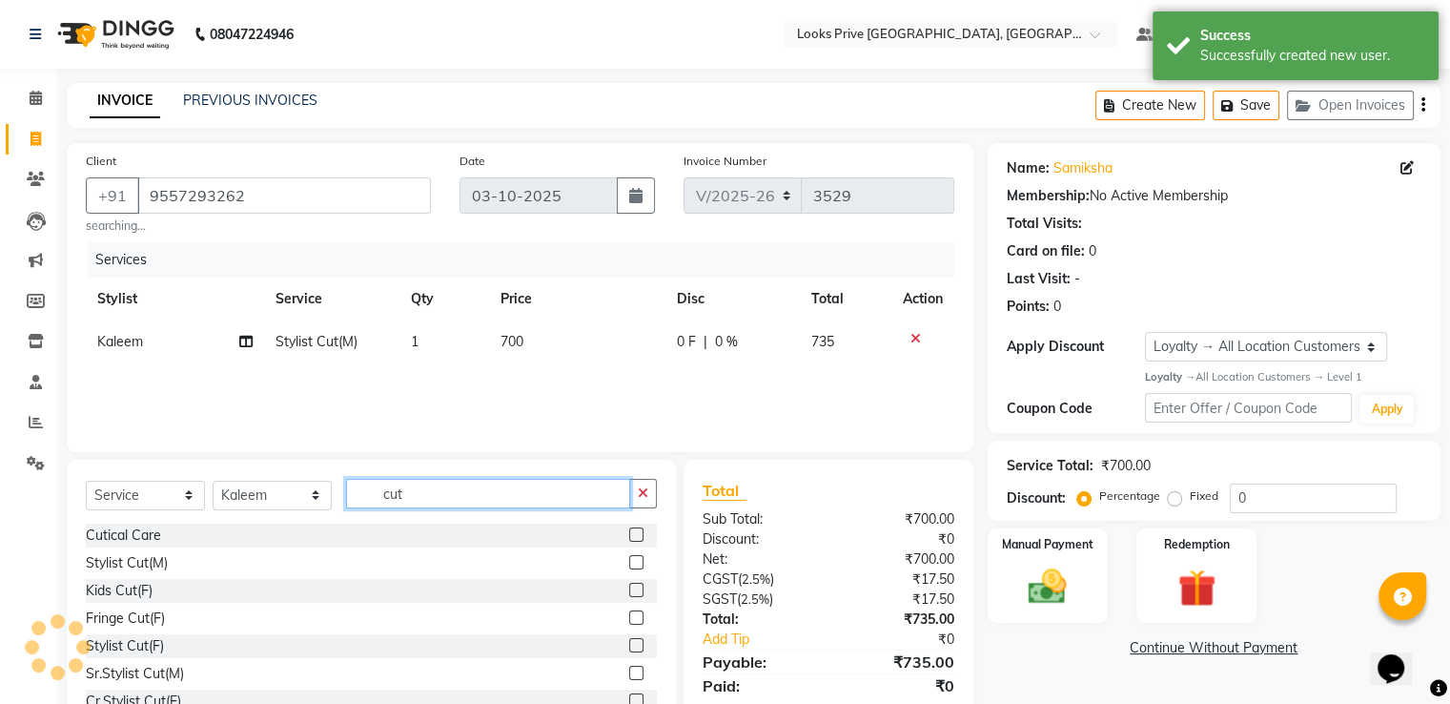
click at [426, 485] on input "cut" at bounding box center [488, 494] width 284 height 30
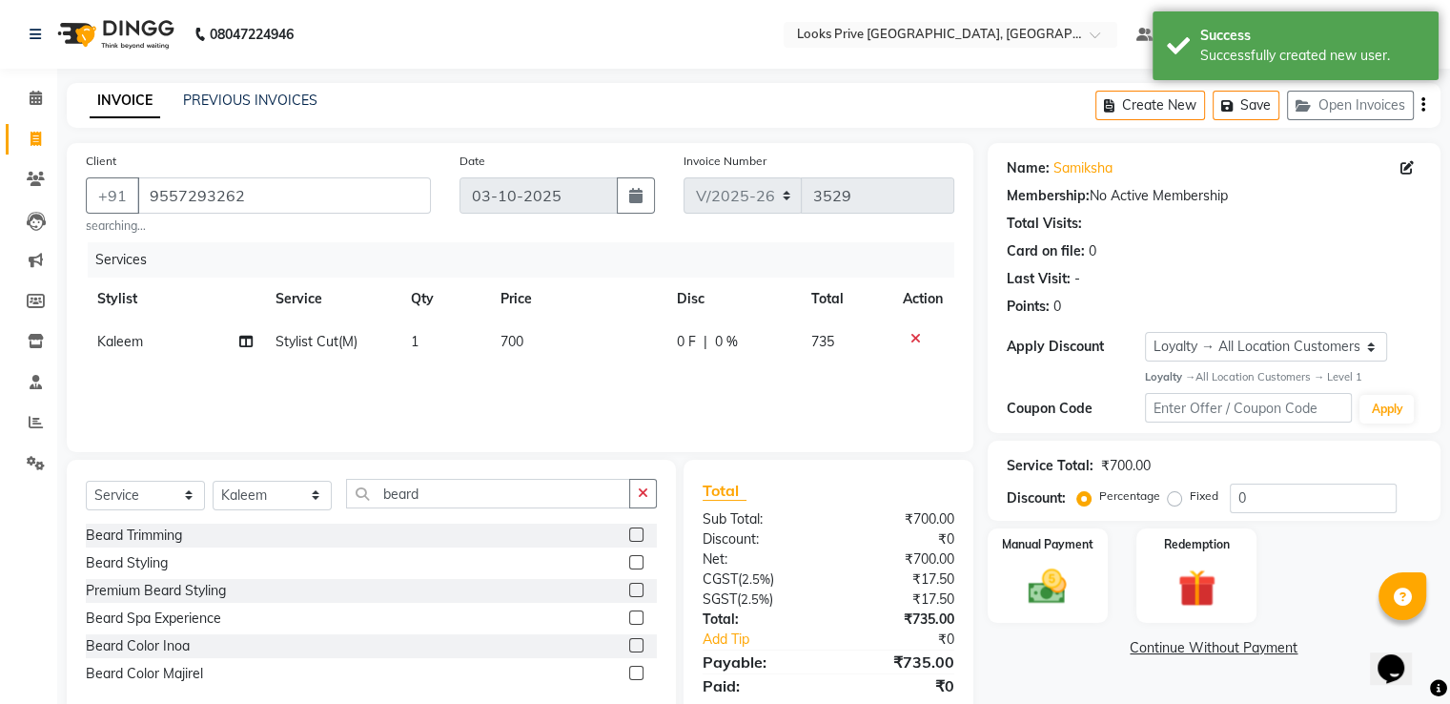
click at [635, 533] on label at bounding box center [636, 534] width 14 height 14
click at [635, 533] on input "checkbox" at bounding box center [635, 535] width 12 height 12
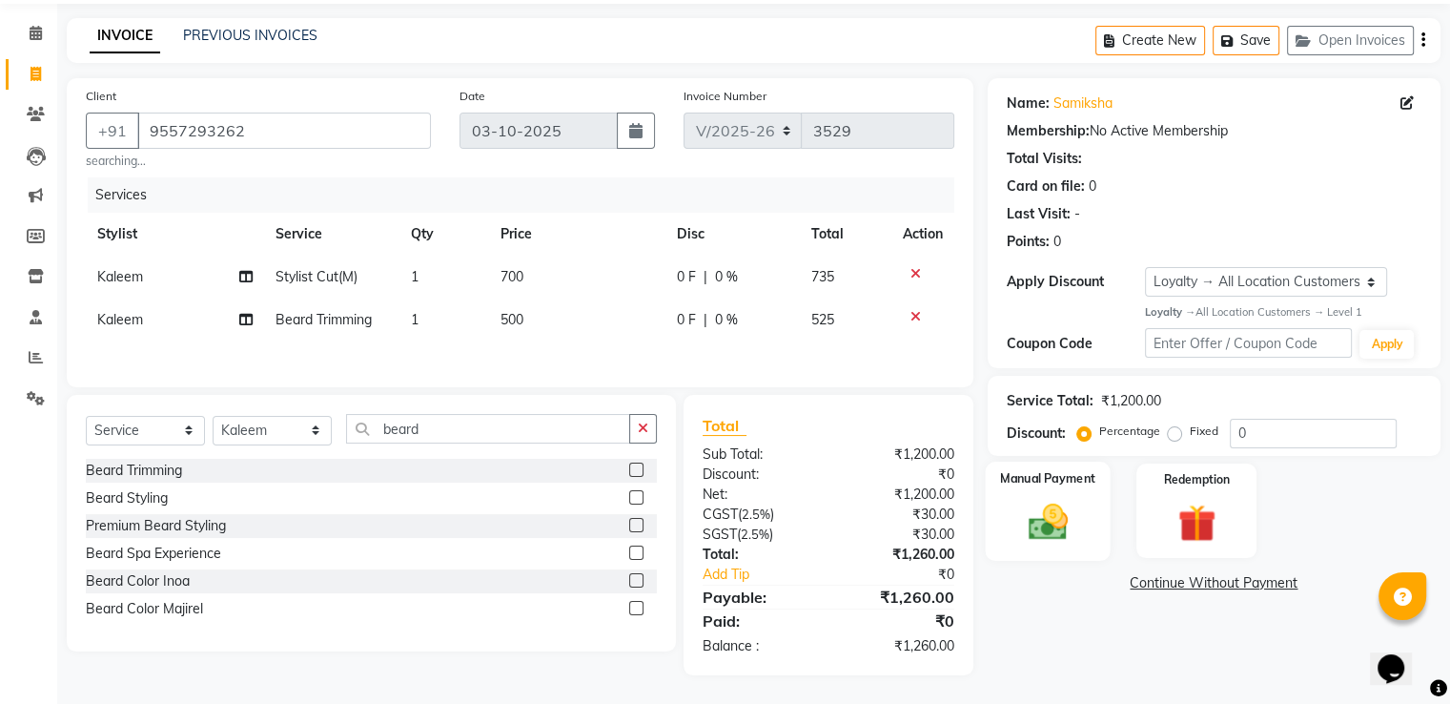
click at [1048, 525] on img at bounding box center [1047, 522] width 64 height 46
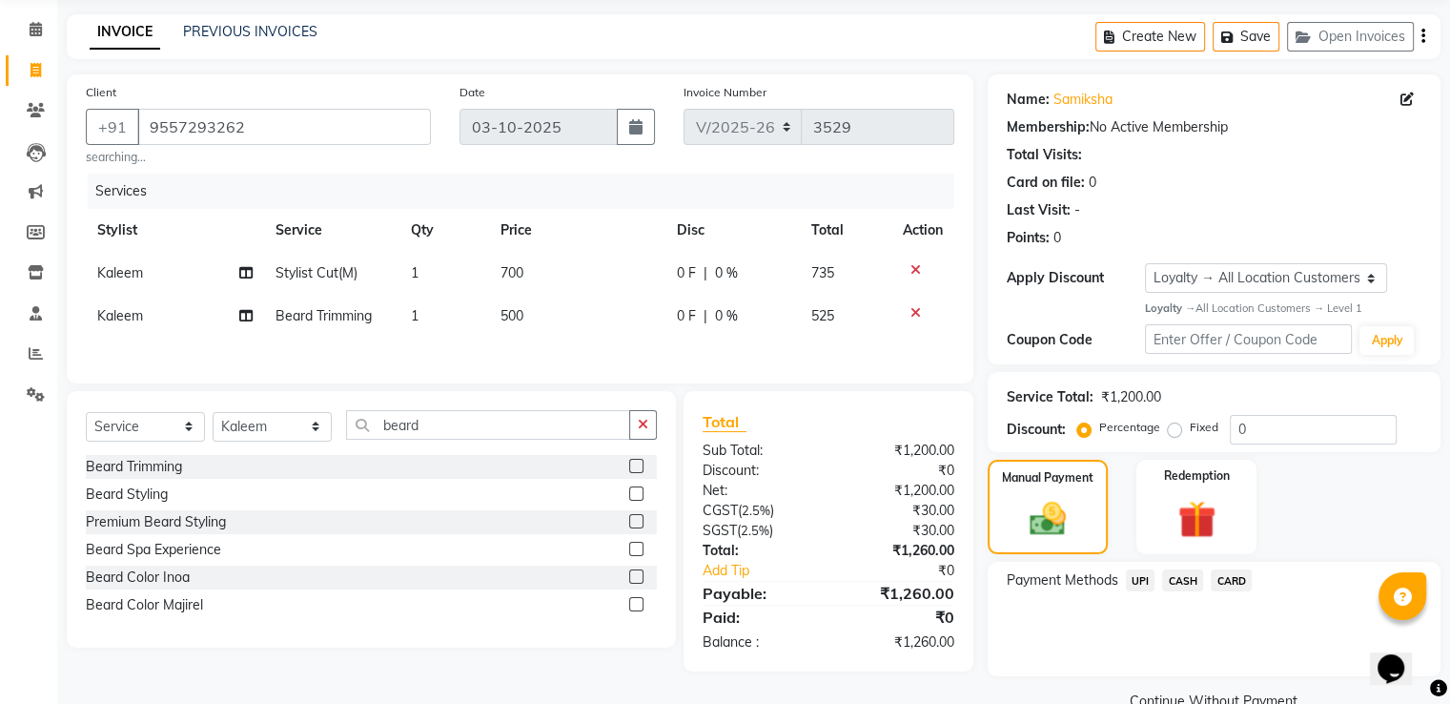
click at [1141, 577] on span "UPI" at bounding box center [1141, 580] width 30 height 22
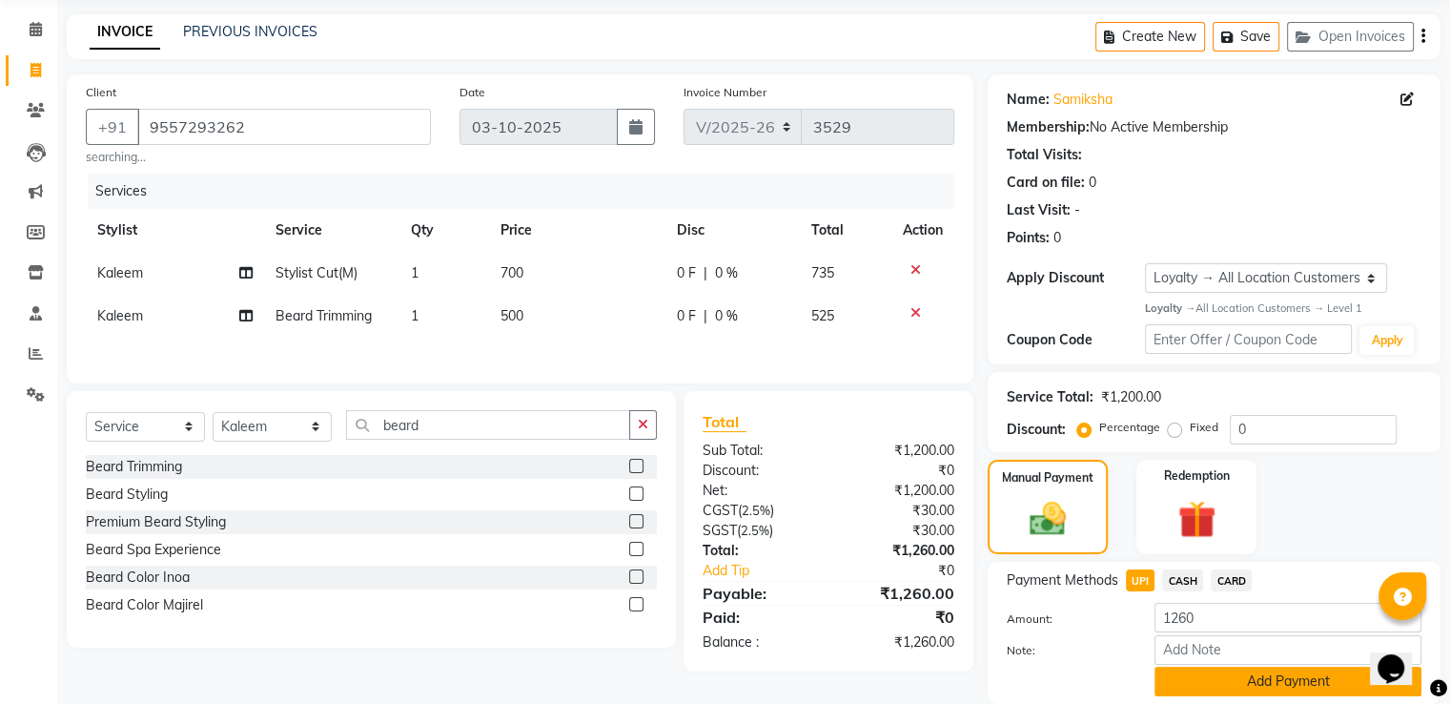
click at [1206, 672] on button "Add Payment" at bounding box center [1288, 681] width 267 height 30
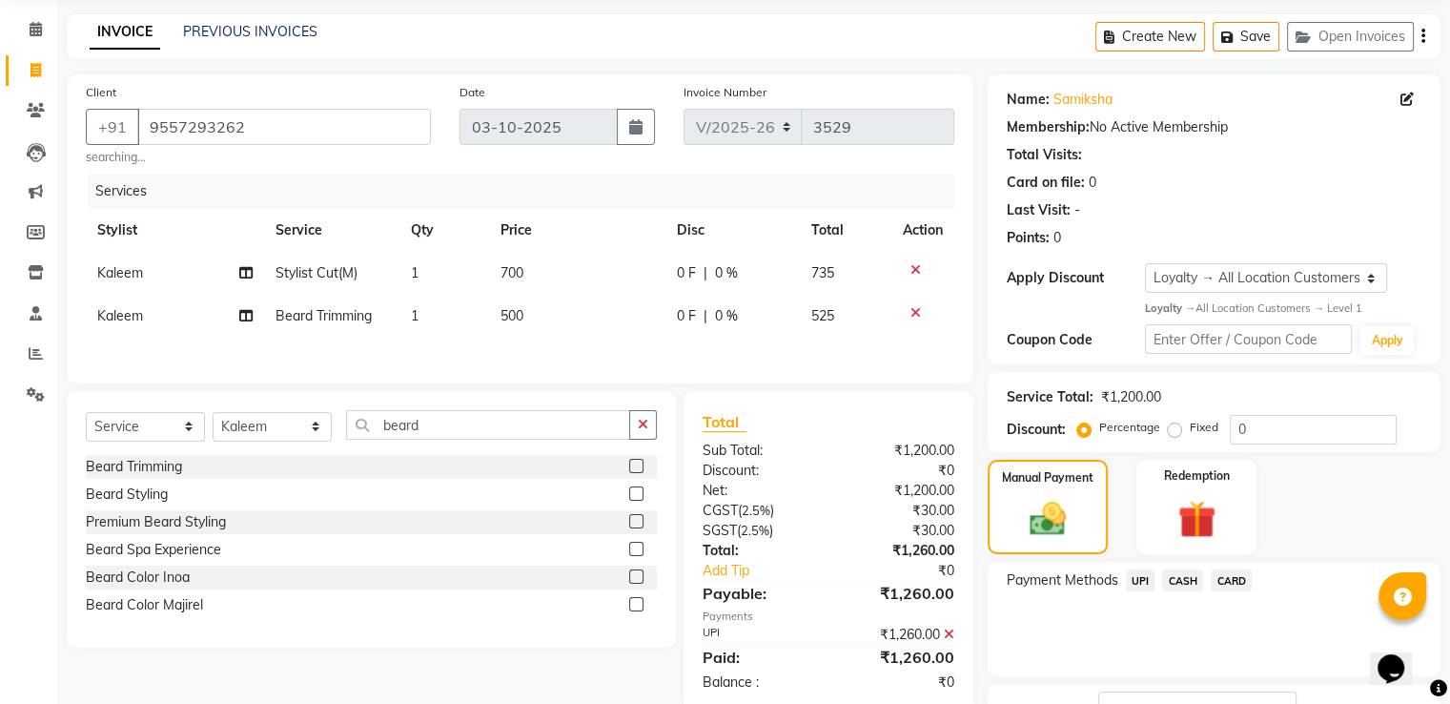
scroll to position [215, 0]
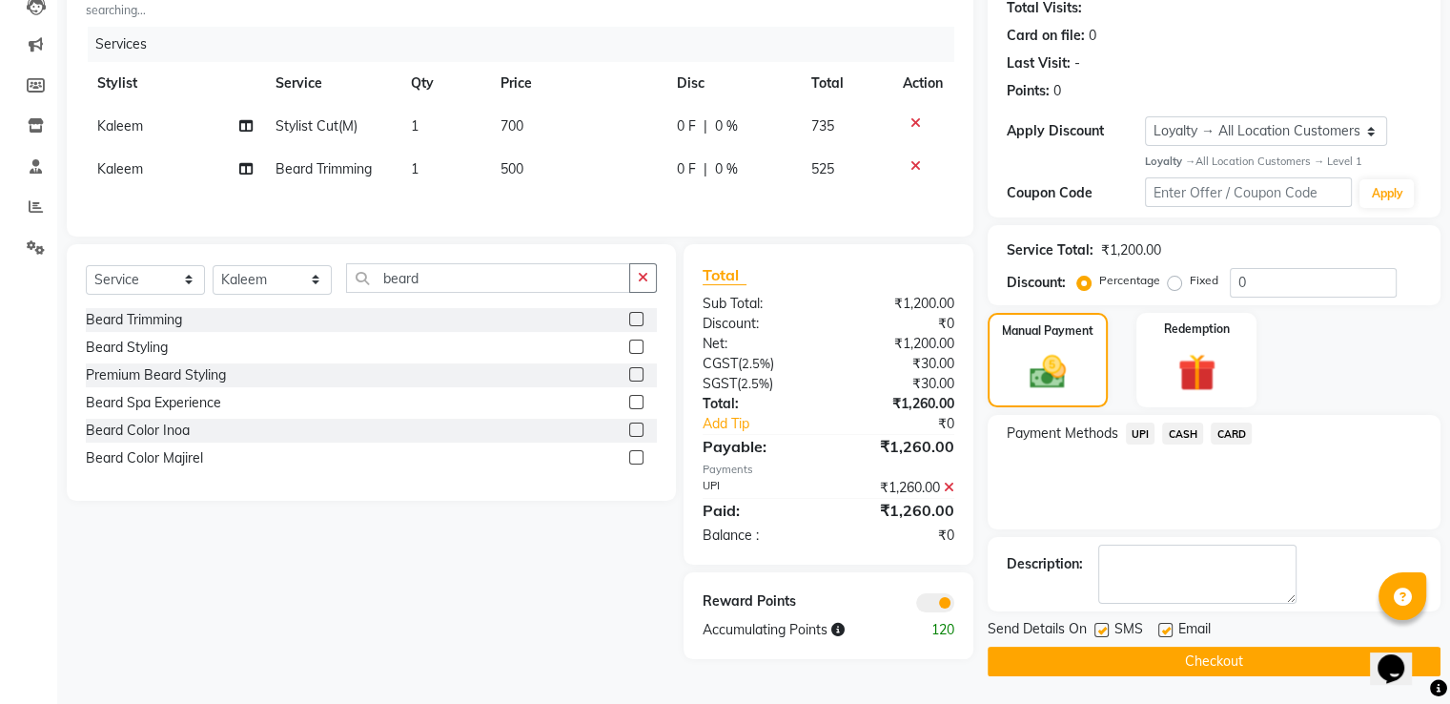
click at [1140, 668] on button "Checkout" at bounding box center [1214, 661] width 453 height 30
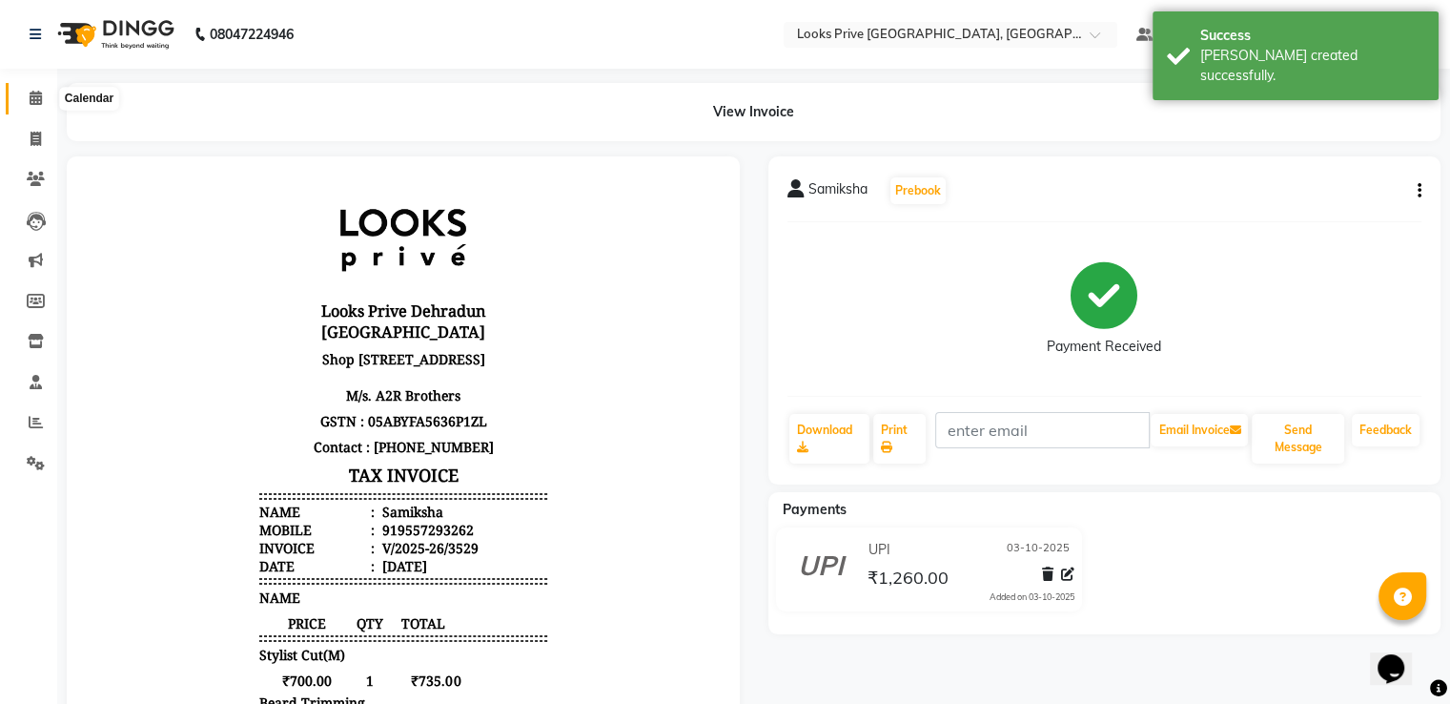
click at [31, 89] on span at bounding box center [35, 99] width 33 height 22
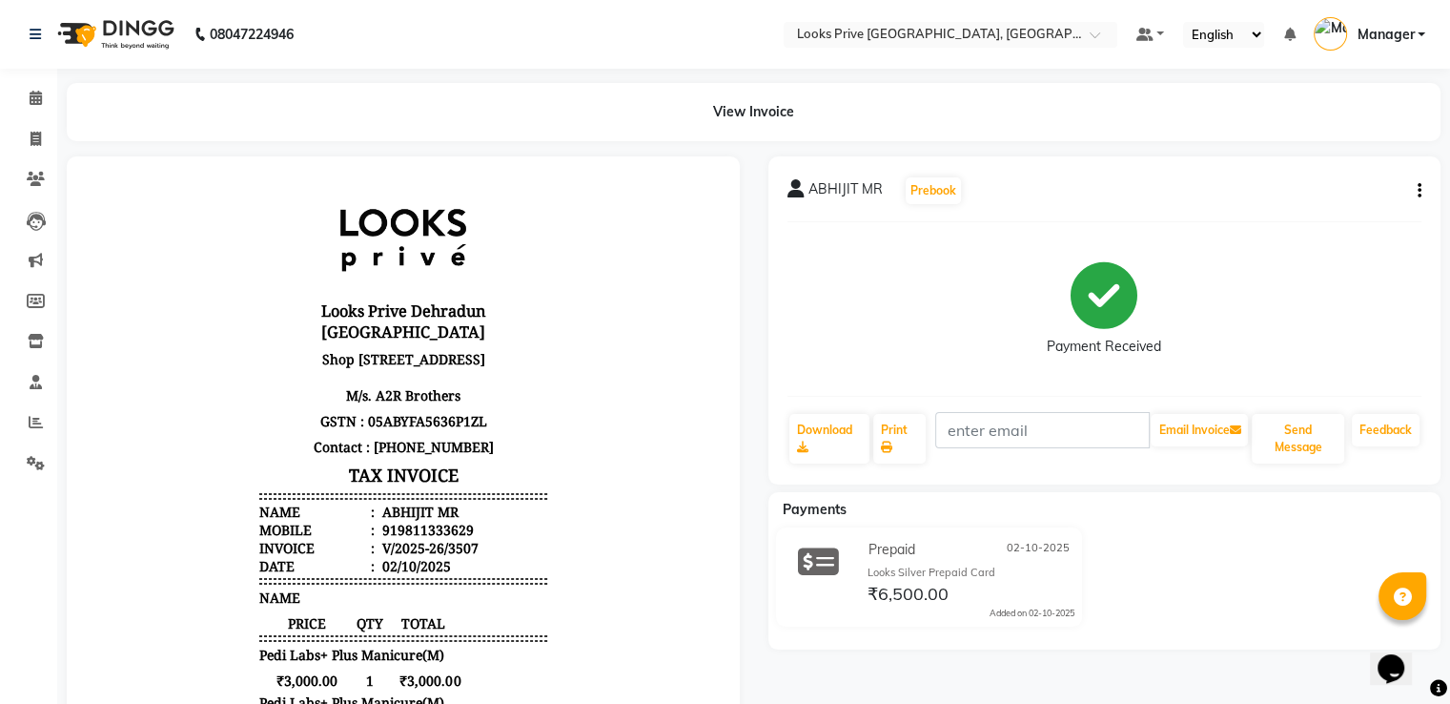
click at [1421, 191] on icon "button" at bounding box center [1420, 191] width 4 height 1
click at [1301, 193] on div "Edit Item Staff" at bounding box center [1324, 203] width 131 height 24
select select
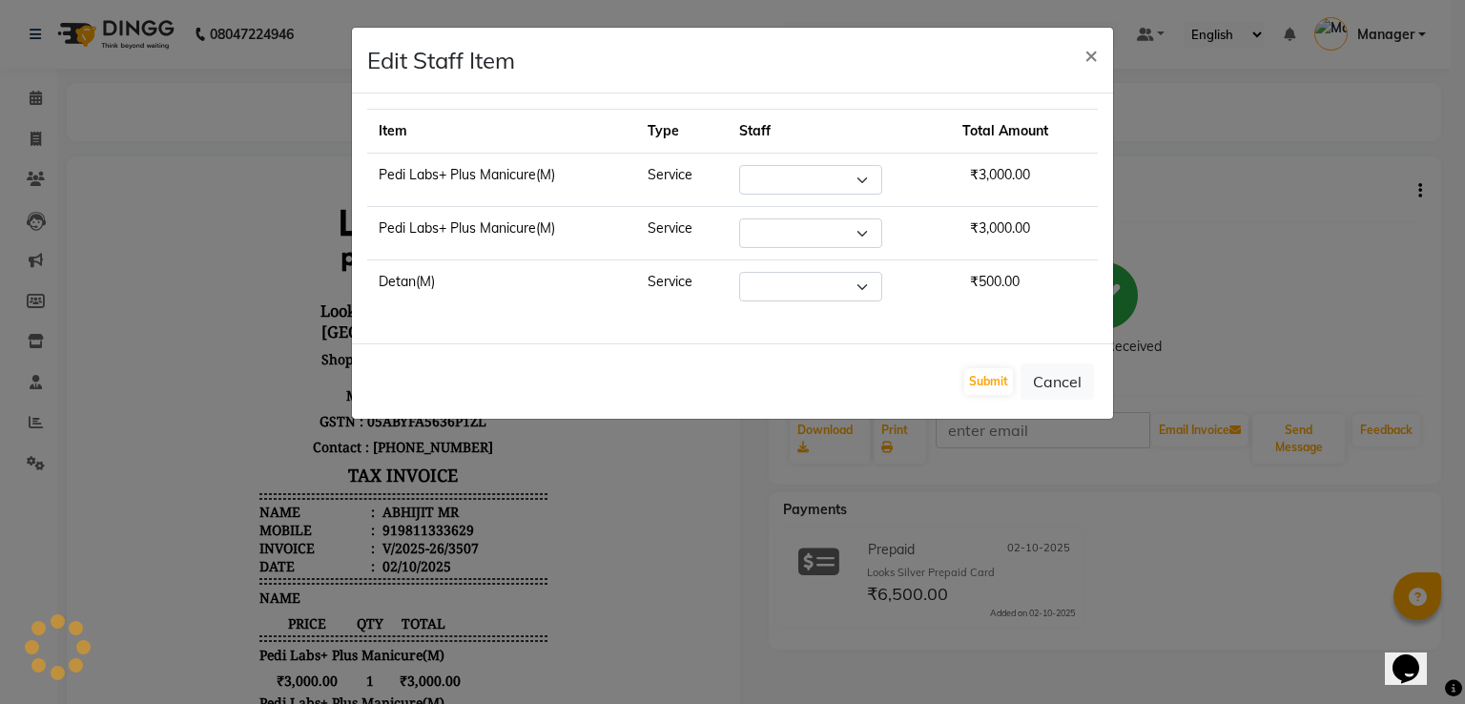
select select "74574"
select select "91414"
select select "74574"
click at [1265, 136] on ngb-modal-window "Edit Staff Item × Item Type Staff Total Amount Pedi Labs+ Plus Manicure(M) Serv…" at bounding box center [732, 352] width 1465 height 704
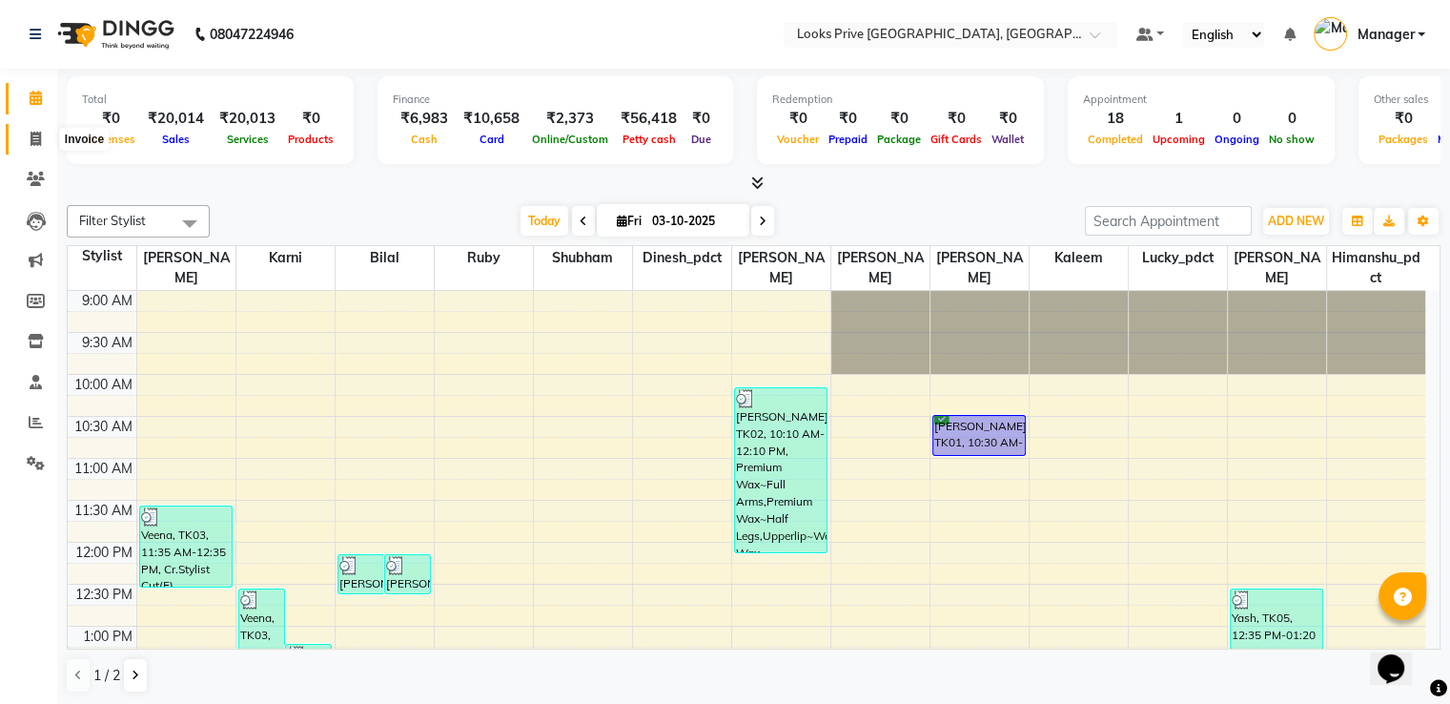
click at [36, 132] on icon at bounding box center [36, 139] width 10 height 14
select select "service"
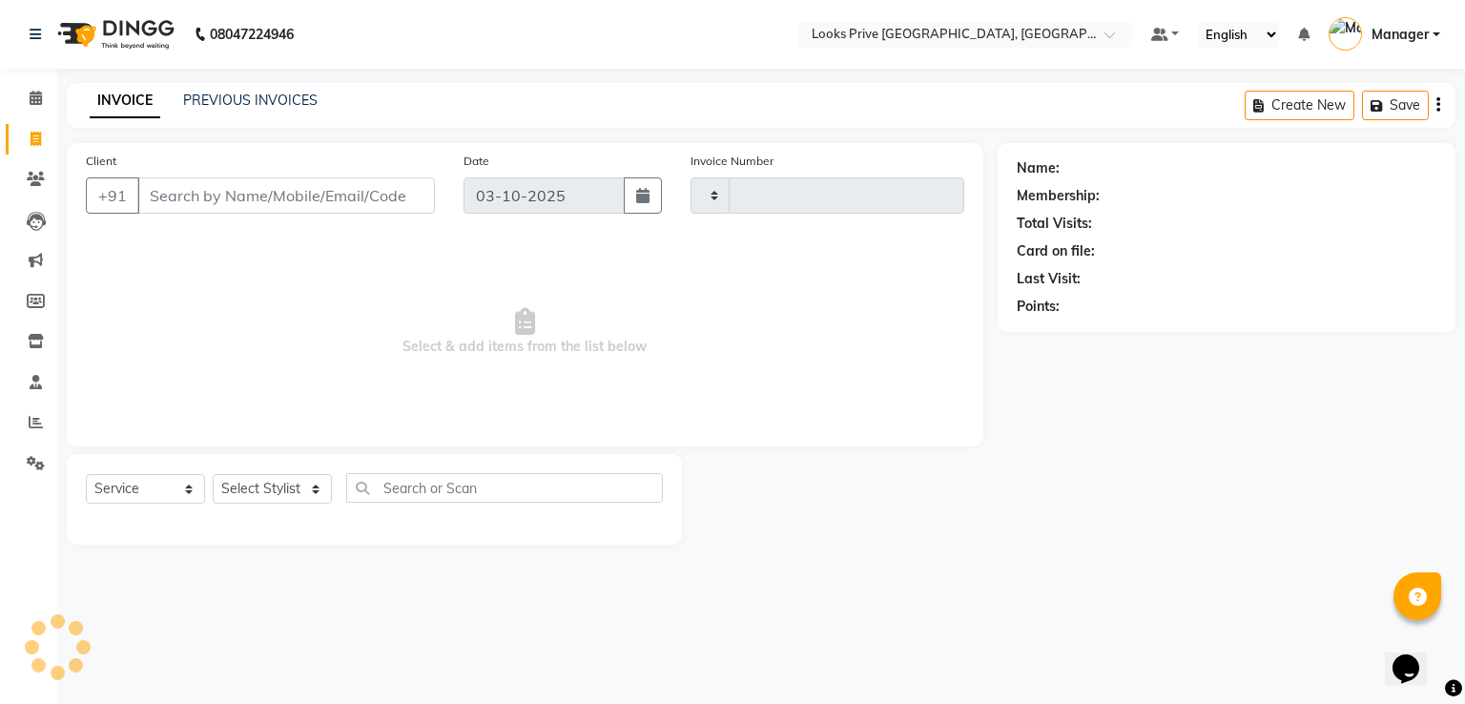
type input "3527"
select select "6205"
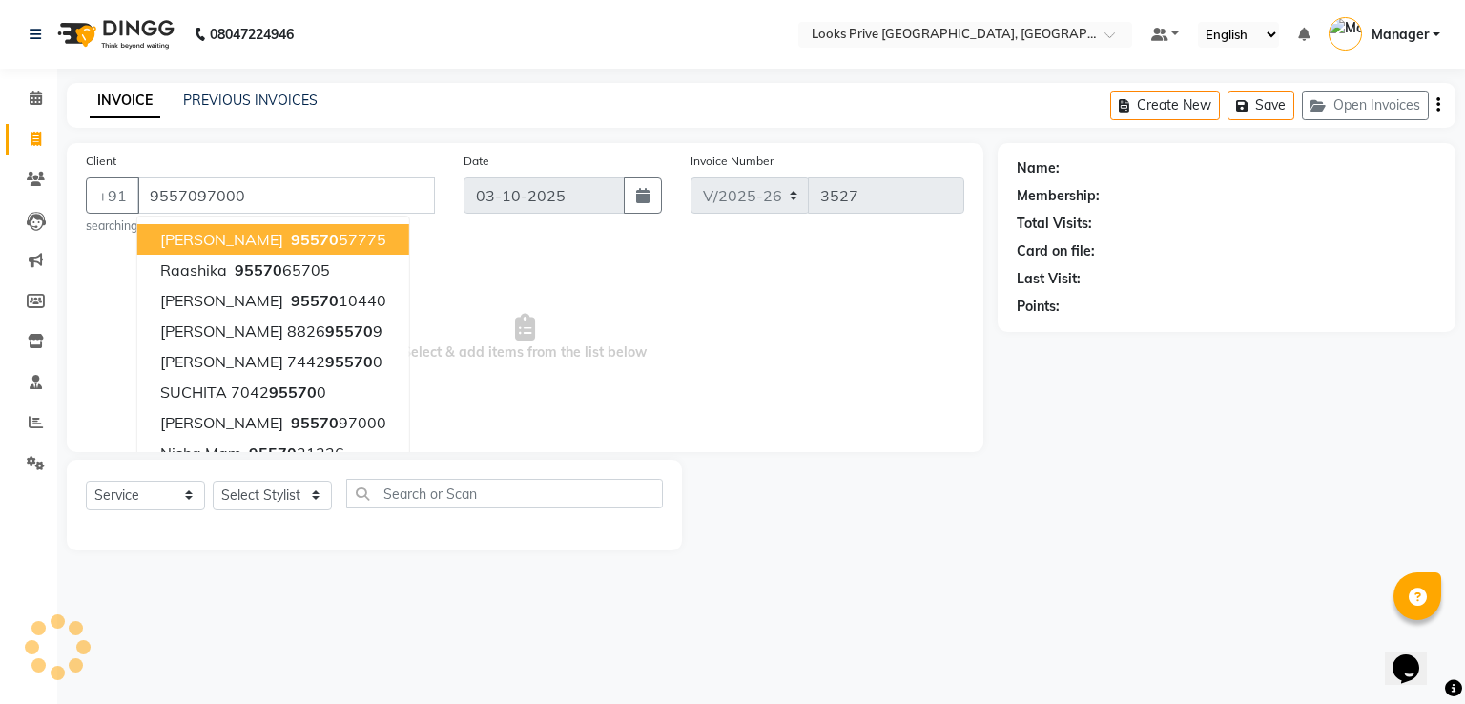
type input "9557097000"
select select "1: Object"
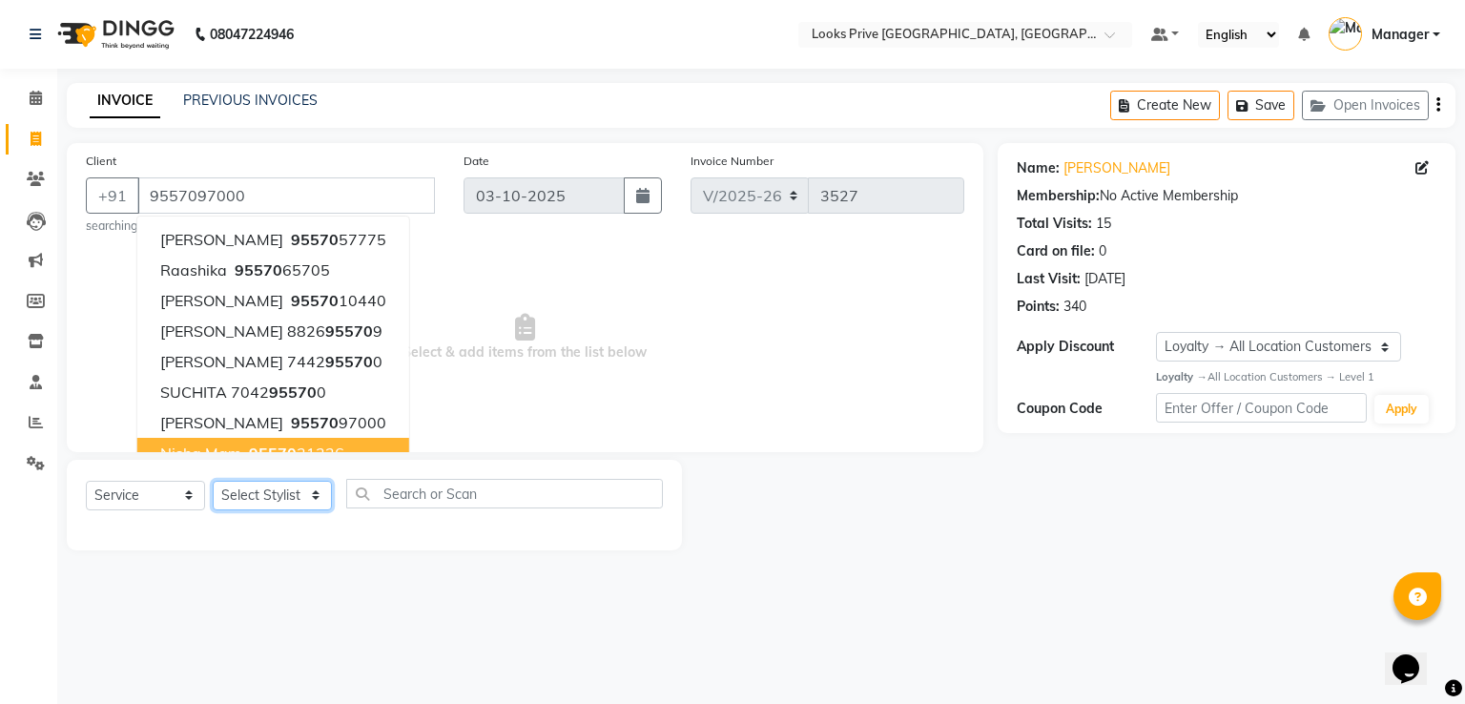
click at [247, 495] on select "Select Stylist A2R_Master [PERSON_NAME] [PERSON_NAME] Dinesh_pdct Himanshu_pdct…" at bounding box center [272, 496] width 119 height 30
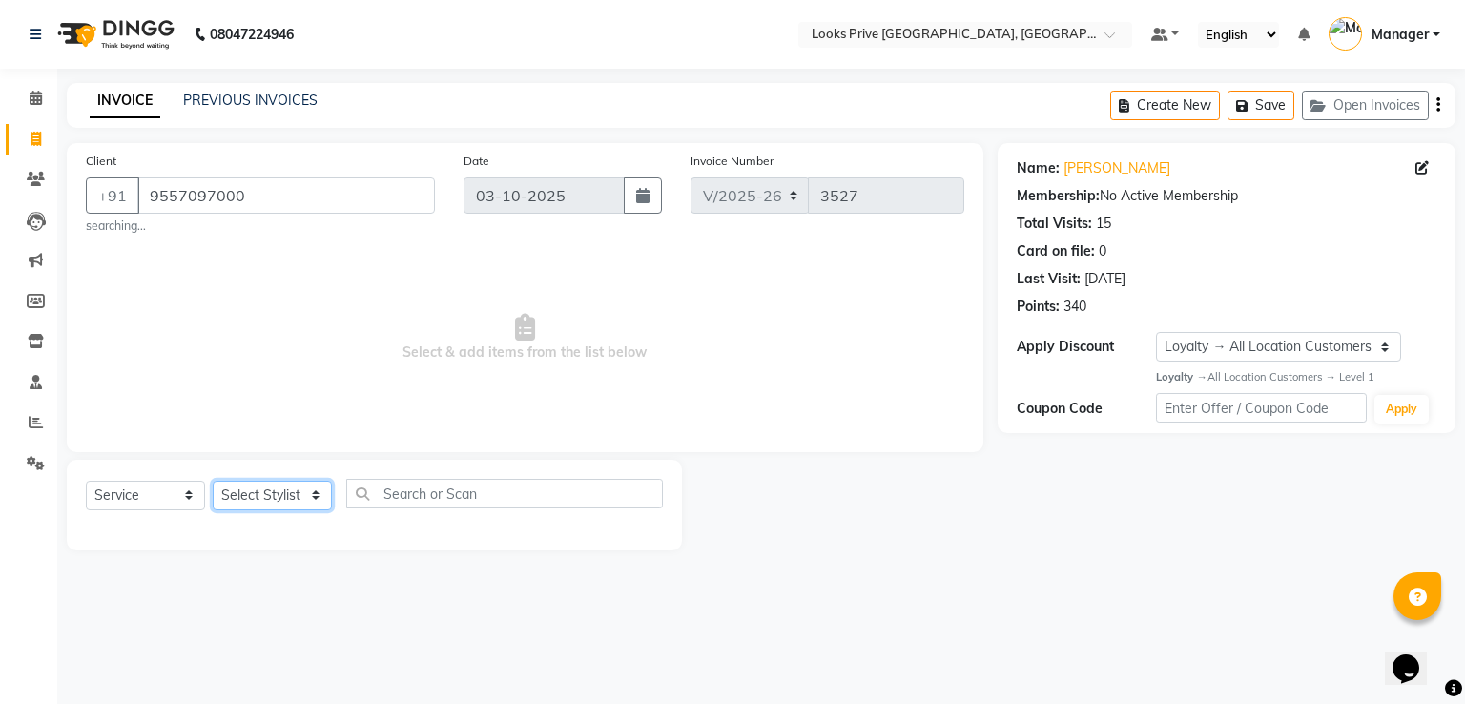
select select "45664"
click at [213, 482] on select "Select Stylist A2R_Master [PERSON_NAME] [PERSON_NAME] Dinesh_pdct Himanshu_pdct…" at bounding box center [272, 496] width 119 height 30
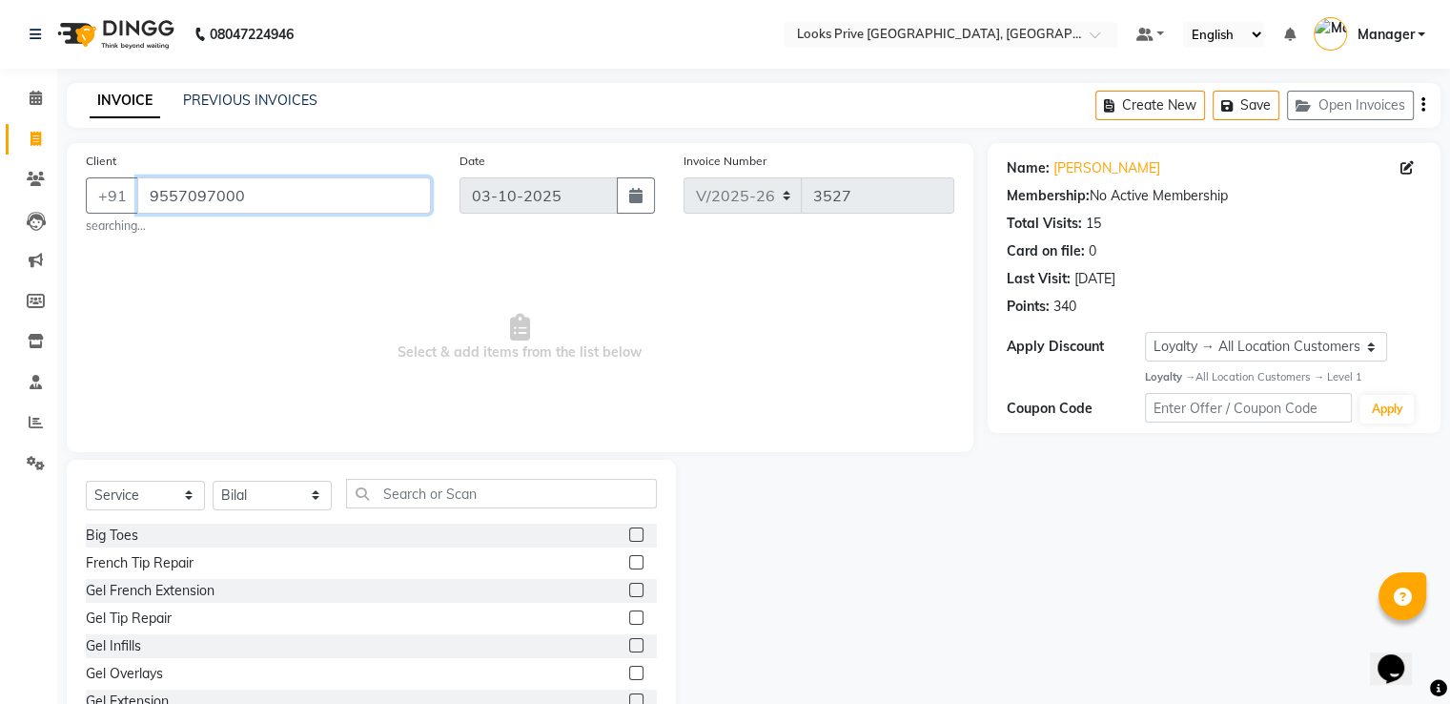
drag, startPoint x: 235, startPoint y: 194, endPoint x: 55, endPoint y: 190, distance: 179.3
click at [55, 190] on div "Client +91 9557097000 searching... Date 03-10-2025 Invoice Number V/2025 V/2025…" at bounding box center [519, 442] width 935 height 598
drag, startPoint x: 214, startPoint y: 195, endPoint x: 121, endPoint y: 193, distance: 92.5
click at [121, 193] on div "+91 9557097000" at bounding box center [258, 195] width 345 height 36
